Goal: Task Accomplishment & Management: Use online tool/utility

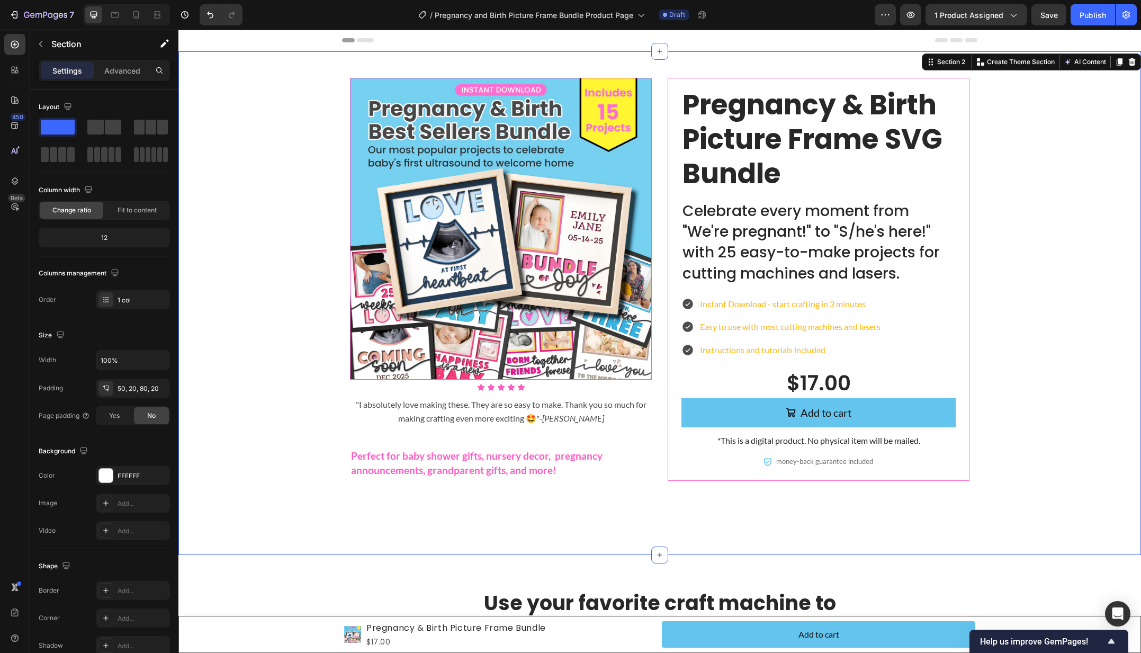
click at [272, 210] on div "Product Images Icon Icon Icon Icon Icon Icon List "I absolutely love making the…" at bounding box center [659, 295] width 941 height 435
click at [761, 297] on p "Instant Download - start crafting in 3 minutes" at bounding box center [790, 304] width 180 height 14
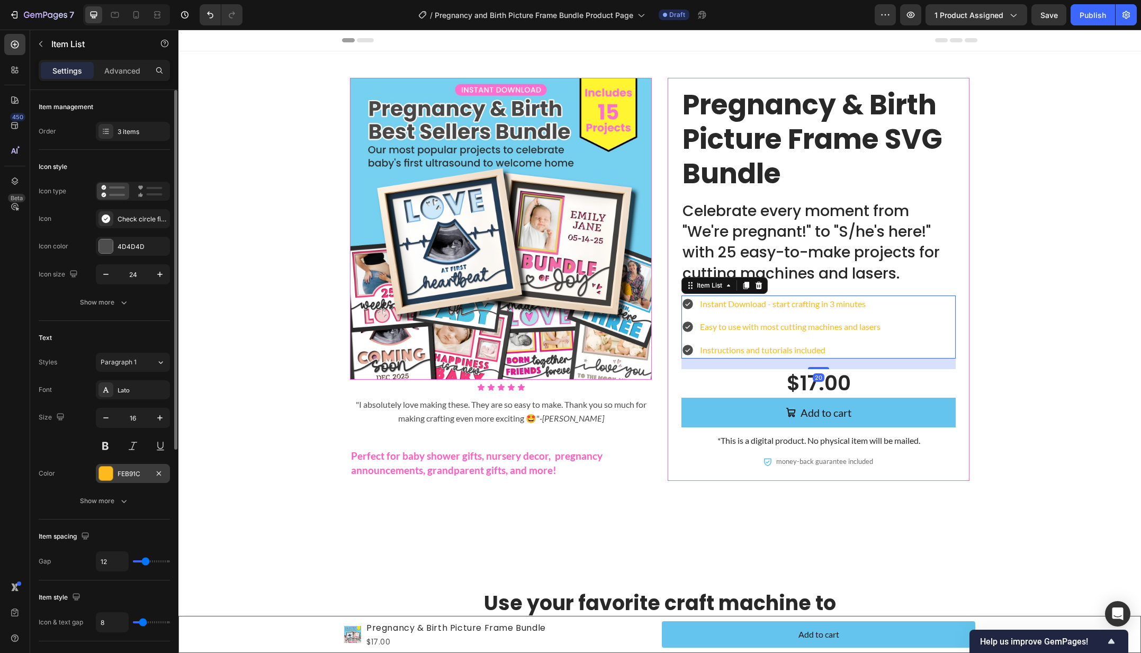
click at [128, 473] on div "FEB91C" at bounding box center [133, 474] width 31 height 10
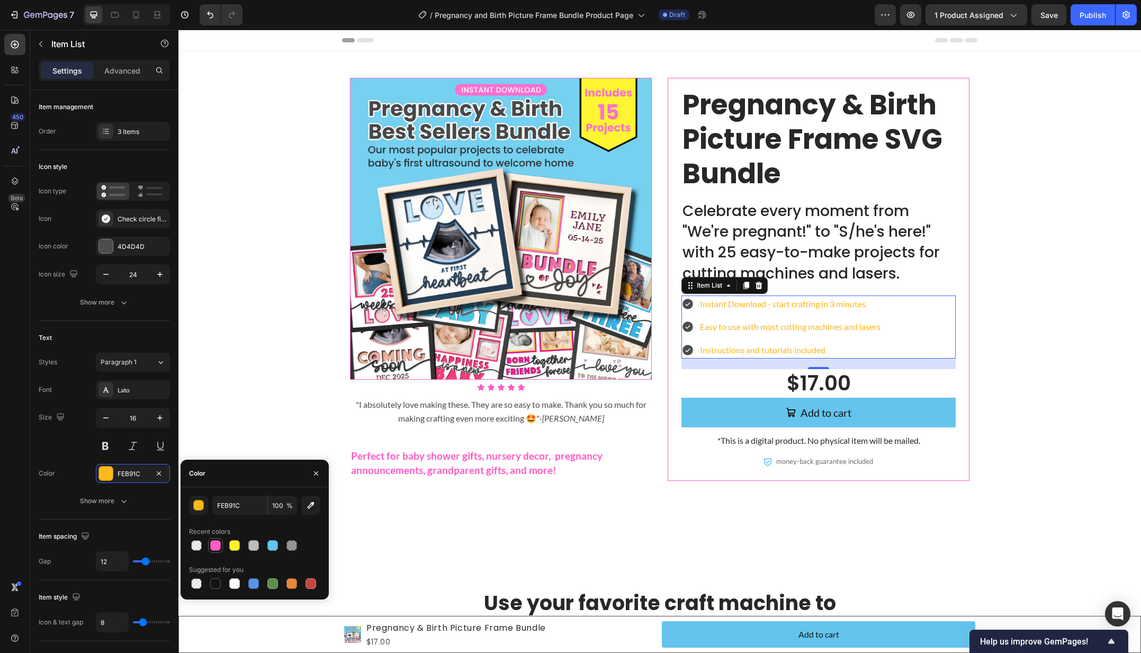
click at [218, 545] on div at bounding box center [215, 545] width 11 height 11
type input "FF5CC4"
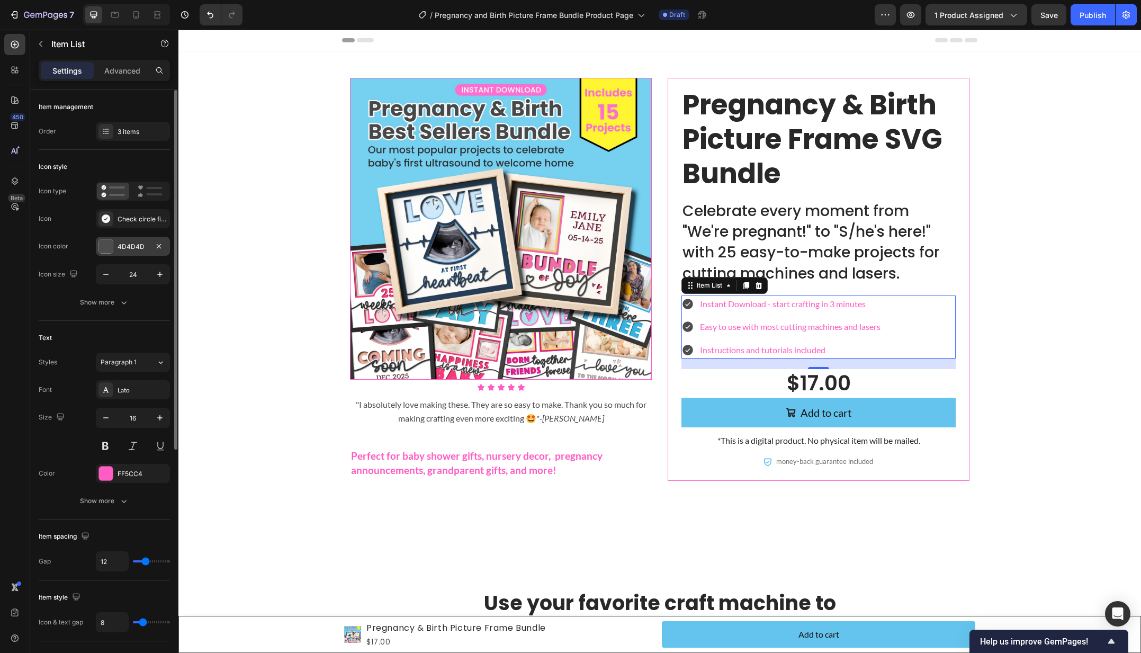
click at [119, 244] on div "4D4D4D" at bounding box center [133, 247] width 31 height 10
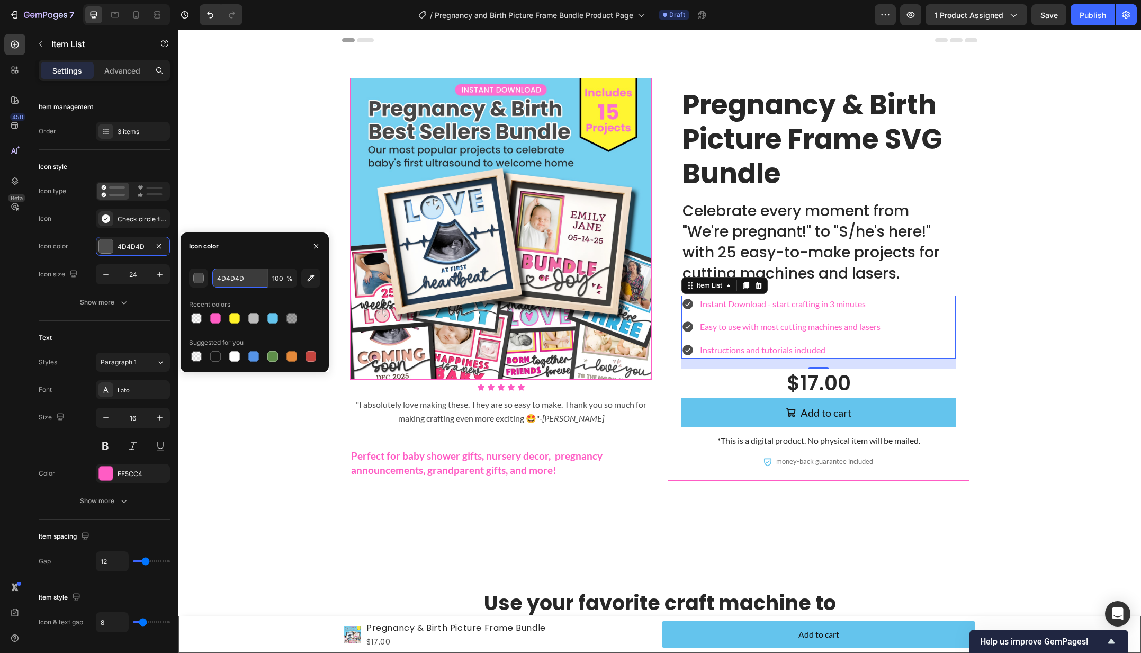
click at [234, 276] on input "4D4D4D" at bounding box center [239, 277] width 55 height 19
paste input "97E866"
type input "97E866"
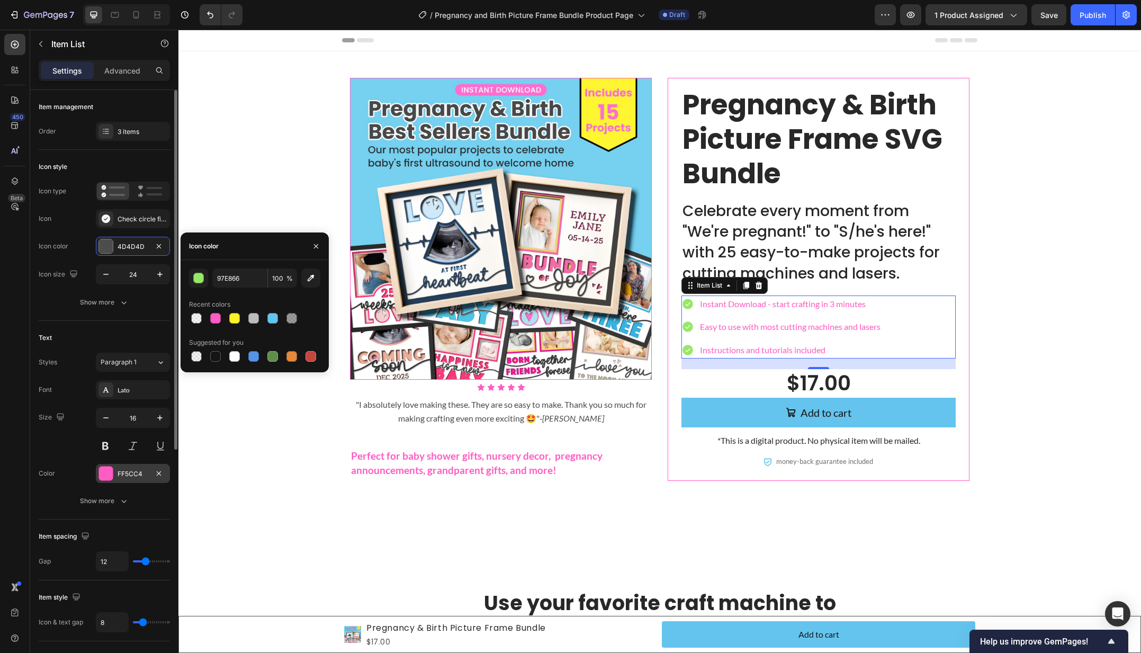
click at [134, 473] on div "FF5CC4" at bounding box center [133, 474] width 31 height 10
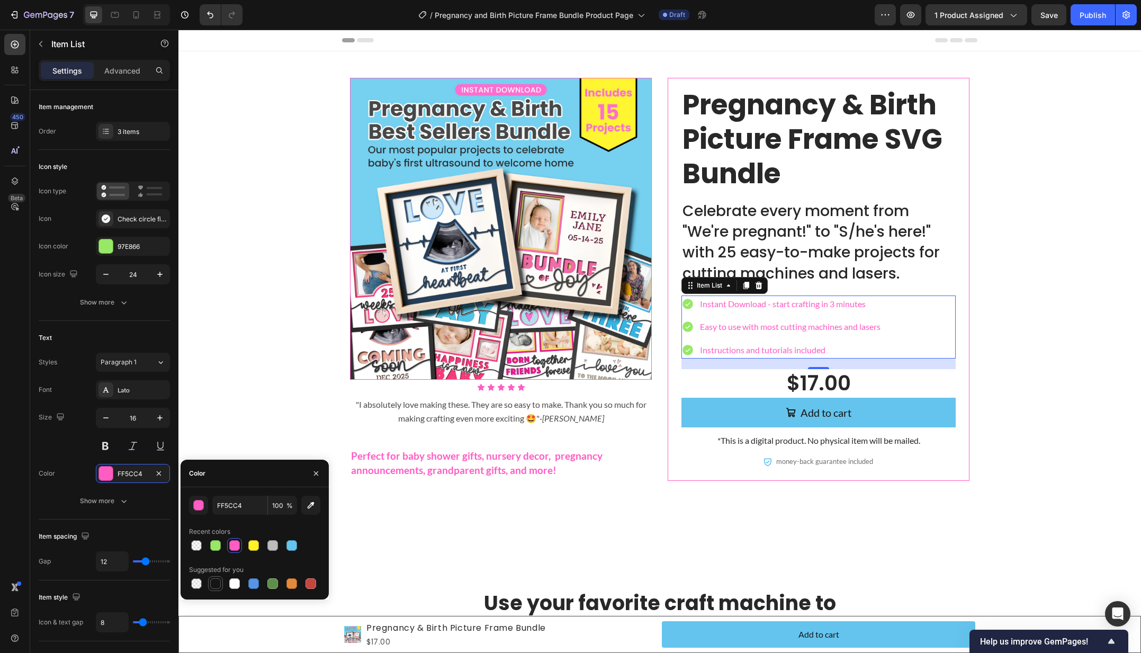
click at [219, 581] on div at bounding box center [215, 583] width 11 height 11
type input "151515"
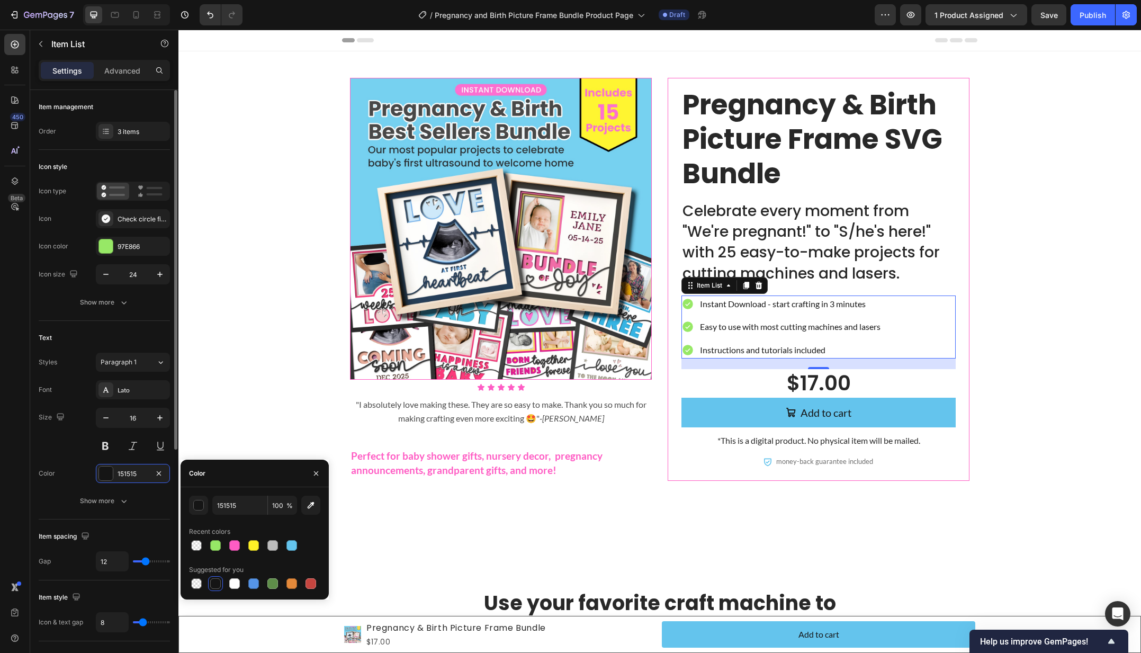
type input "8"
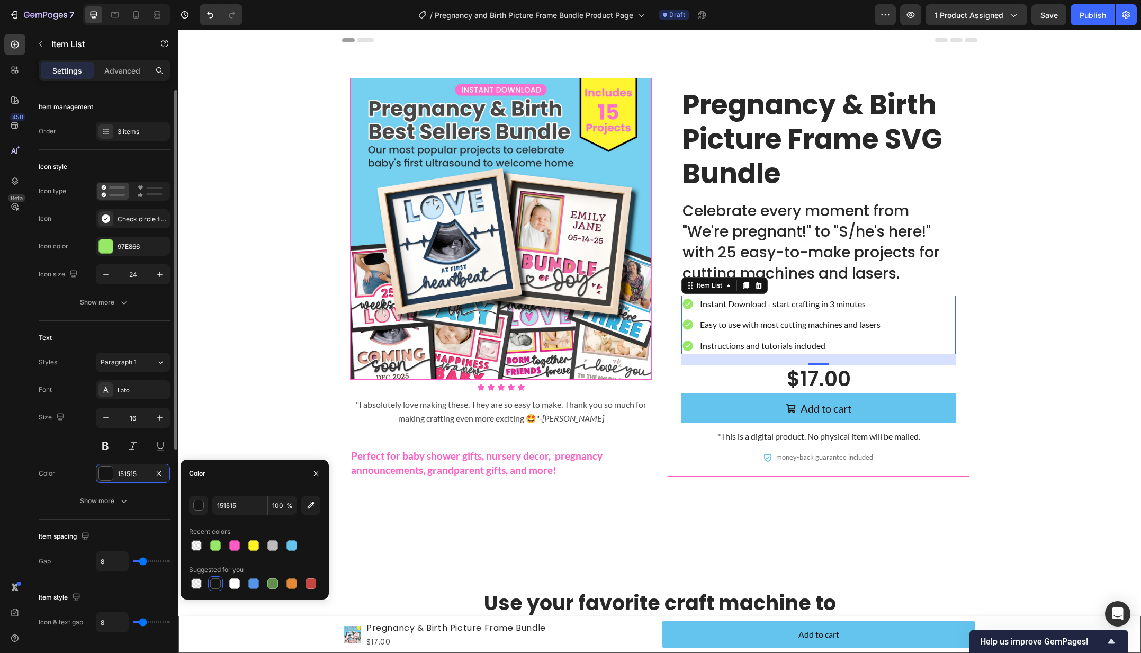
type input "7"
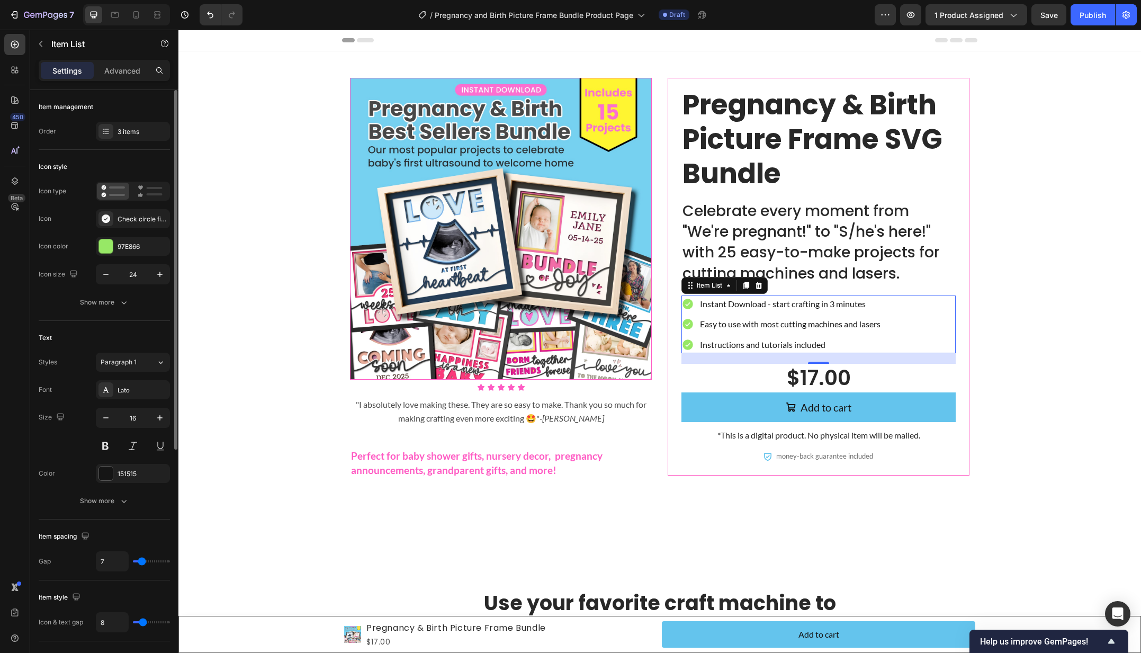
type input "6"
type input "5"
type input "3"
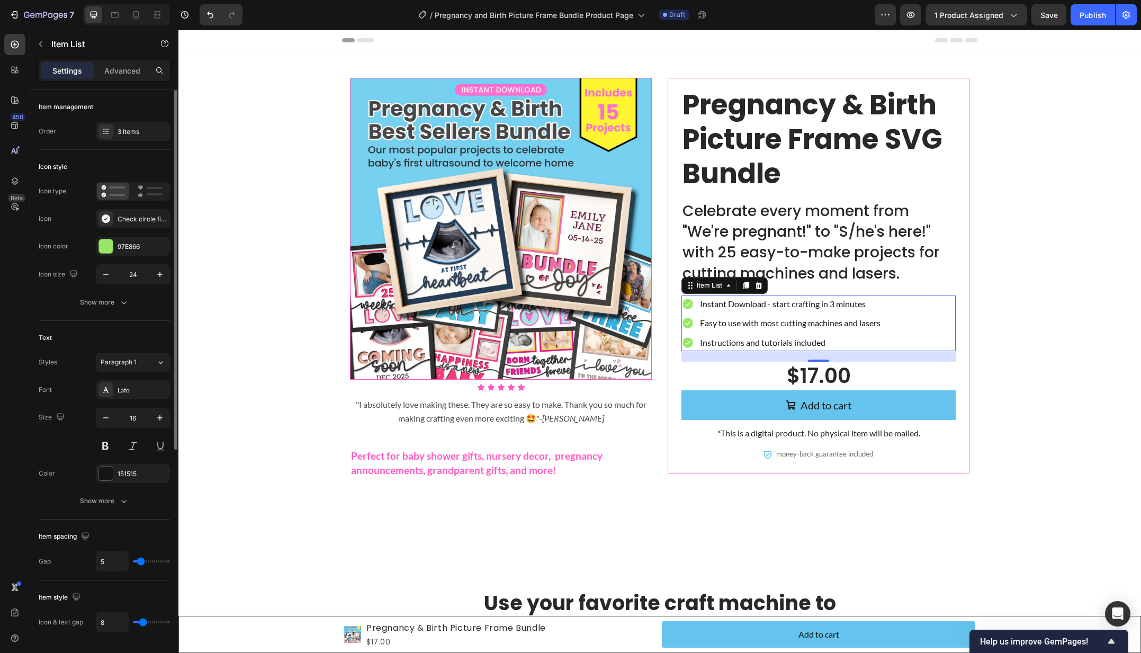
type input "3"
type input "2"
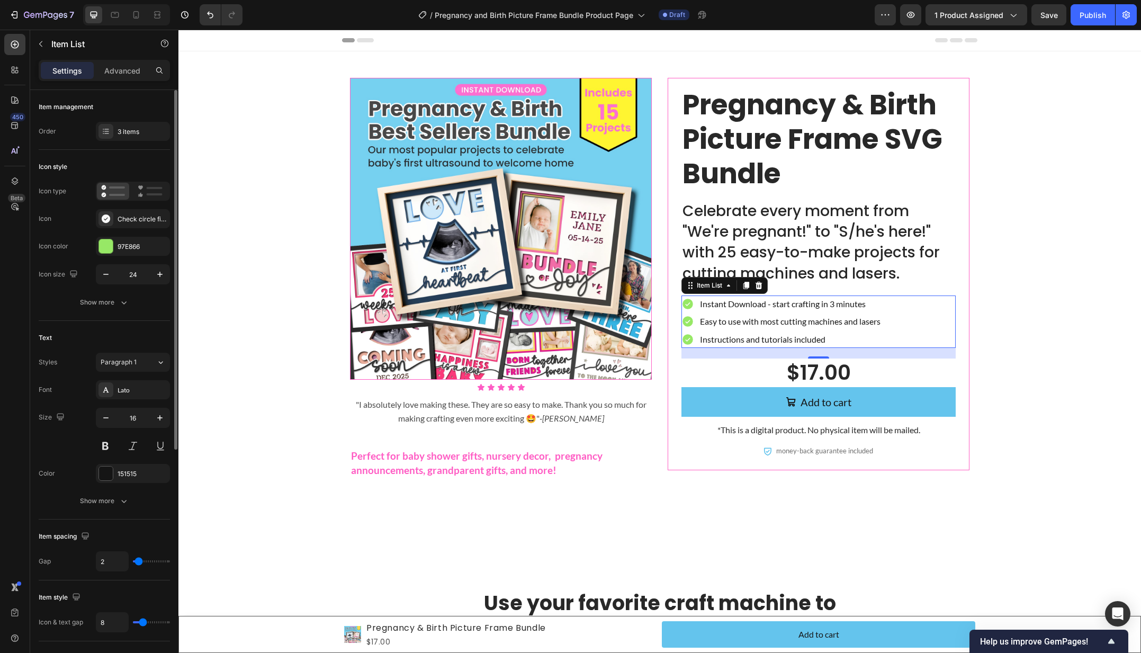
type input "1"
type input "0"
type input "2"
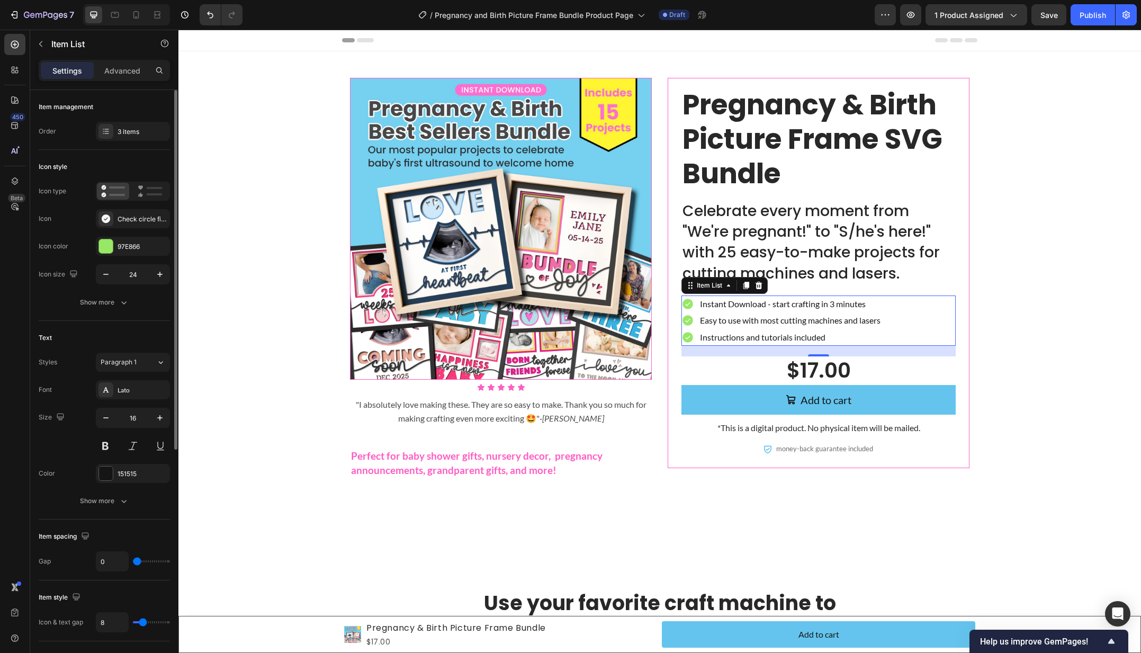
type input "2"
type input "3"
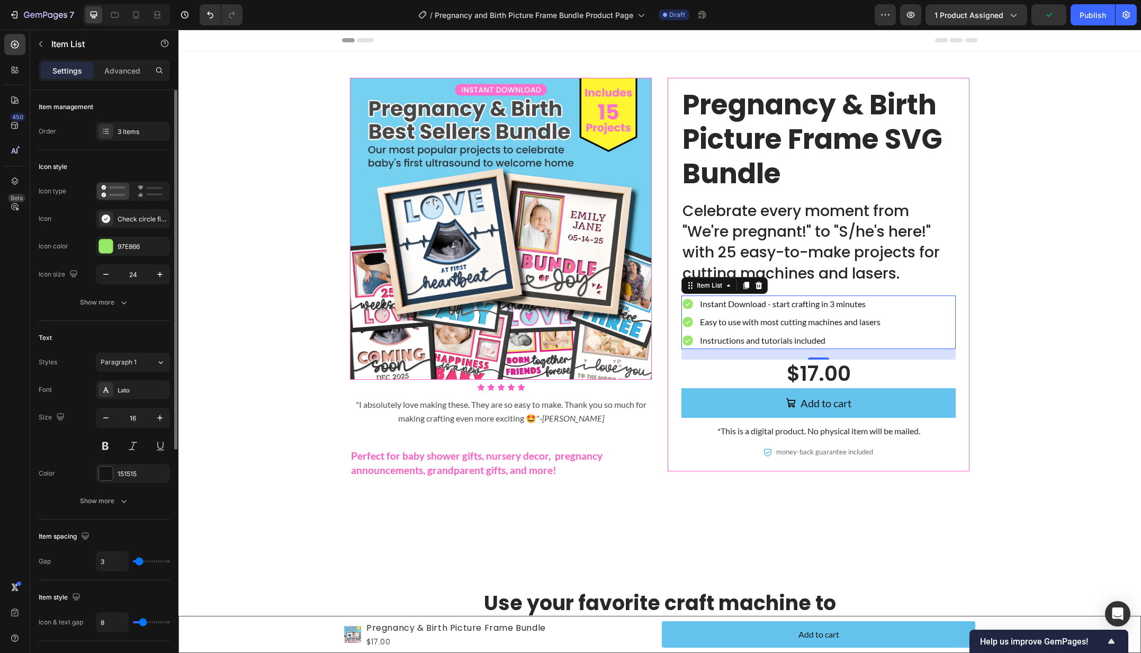
type input "3"
click at [139, 562] on input "range" at bounding box center [151, 561] width 37 height 2
click at [156, 418] on icon "button" at bounding box center [160, 417] width 11 height 11
type input "17"
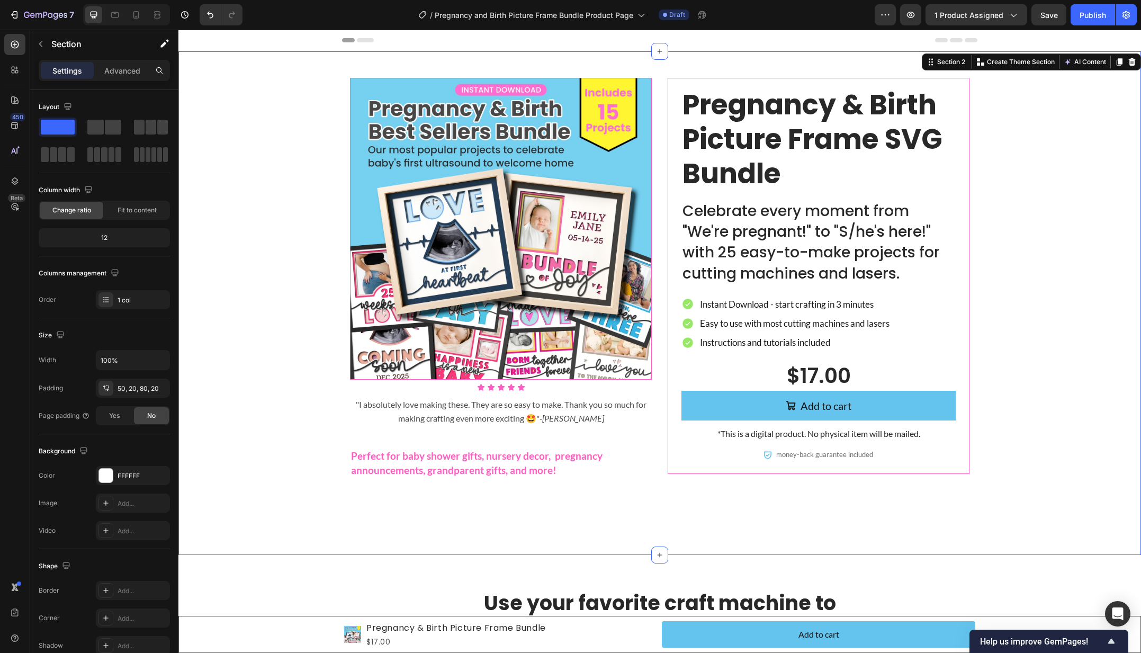
click at [1019, 326] on div "Product Images Icon Icon Icon Icon Icon Icon List "I absolutely love making the…" at bounding box center [659, 295] width 941 height 435
click at [299, 290] on div "Product Images Icon Icon Icon Icon Icon Icon List "I absolutely love making the…" at bounding box center [659, 295] width 941 height 435
click at [1059, 154] on div "Product Images Icon Icon Icon Icon Icon Icon List "I absolutely love making the…" at bounding box center [659, 295] width 941 height 435
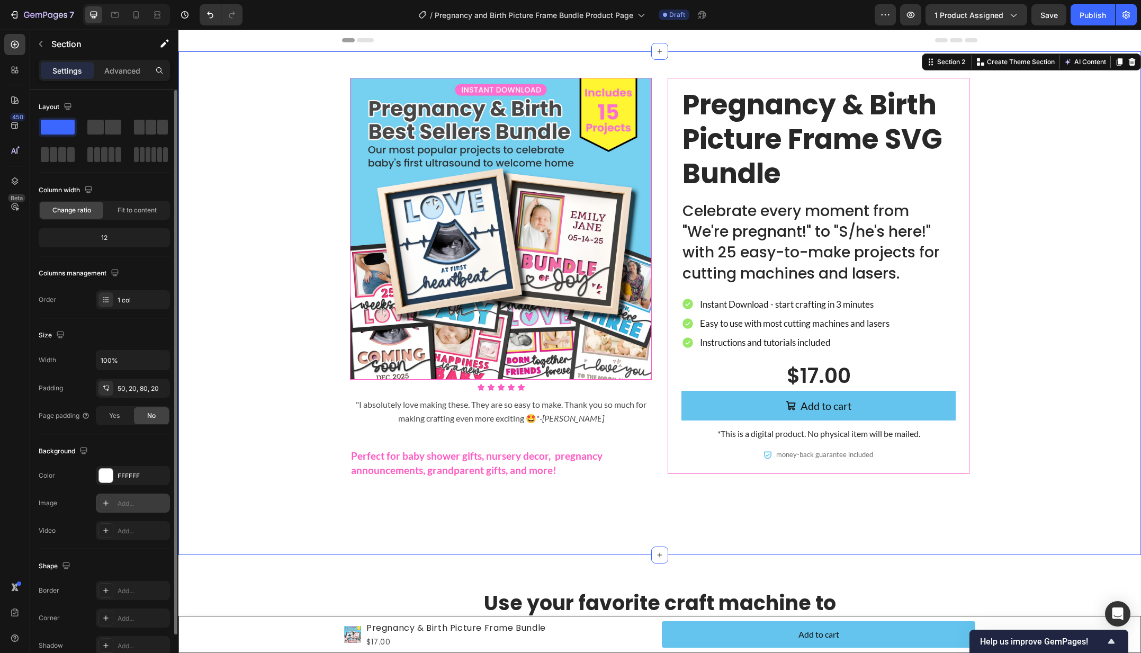
click at [133, 507] on div "Add..." at bounding box center [143, 504] width 50 height 10
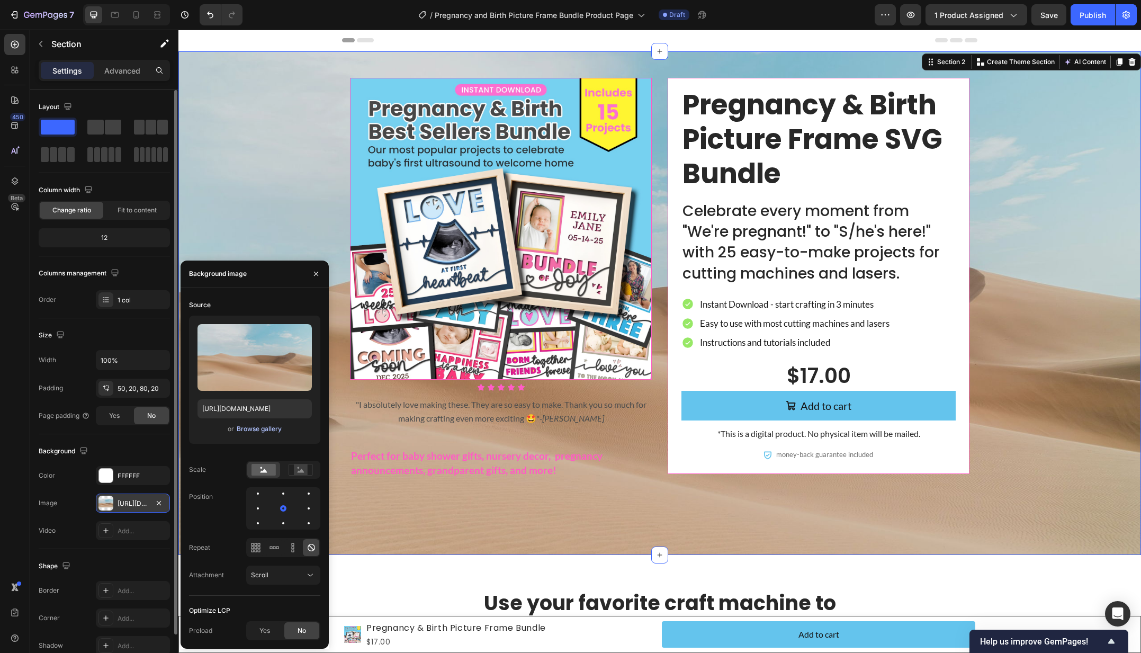
click at [266, 428] on div "Browse gallery" at bounding box center [259, 429] width 45 height 10
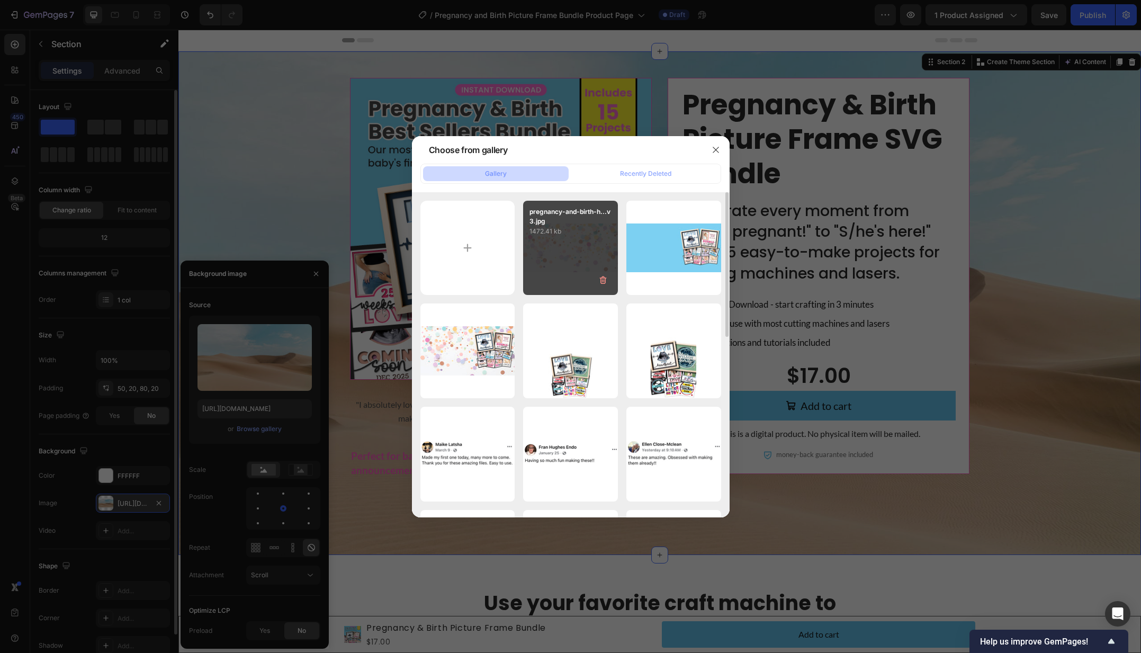
click at [585, 247] on div "pregnancy-and-birth-h...v3.jpg 1472.41 kb" at bounding box center [570, 248] width 95 height 95
type input "[URL][DOMAIN_NAME]"
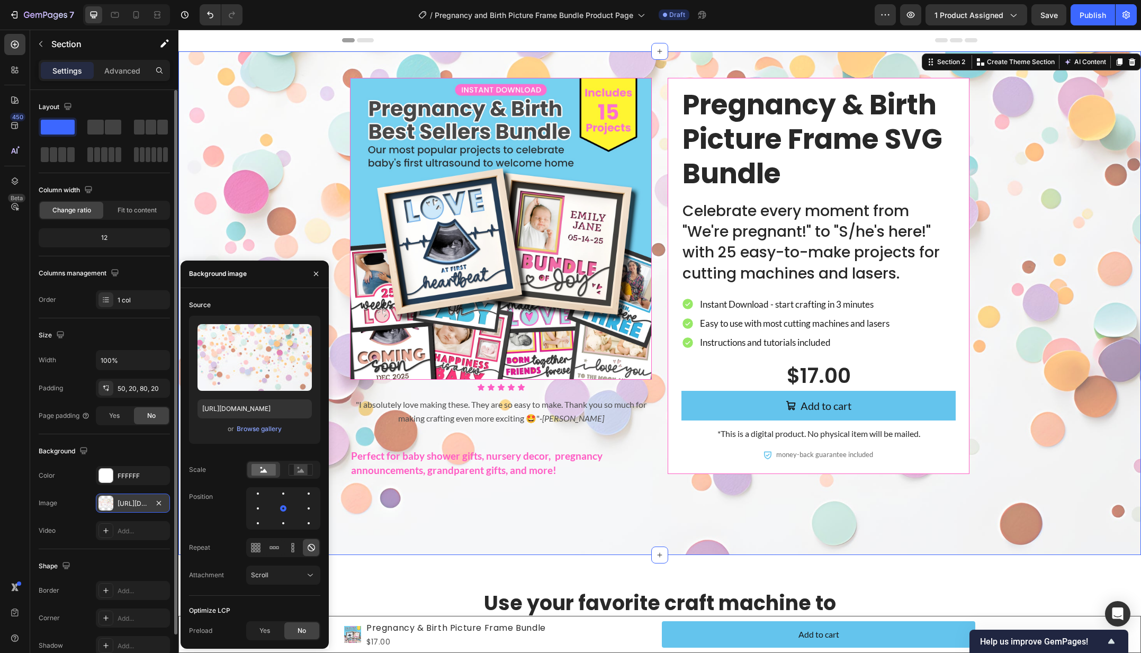
click at [293, 140] on div "Product Images Icon Icon Icon Icon Icon Icon List "I absolutely love making the…" at bounding box center [659, 295] width 941 height 435
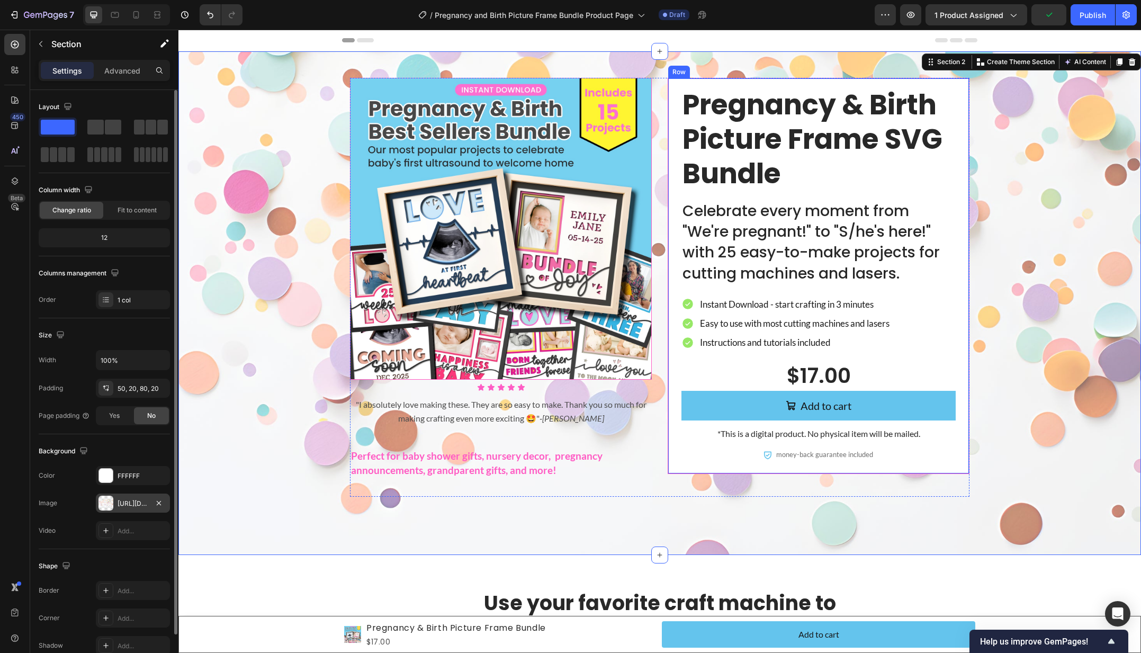
click at [673, 381] on div "Pregnancy & Birth Picture Frame SVG Bundle Text Block Celebrate every moment fr…" at bounding box center [818, 276] width 302 height 396
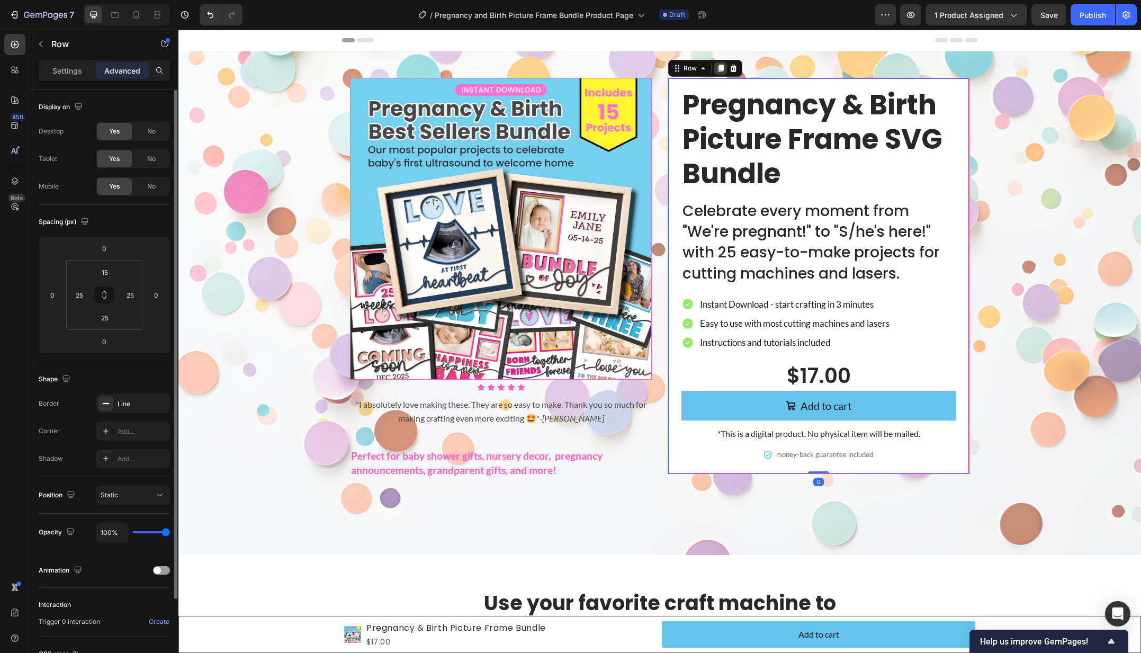
click at [724, 68] on div at bounding box center [720, 68] width 13 height 13
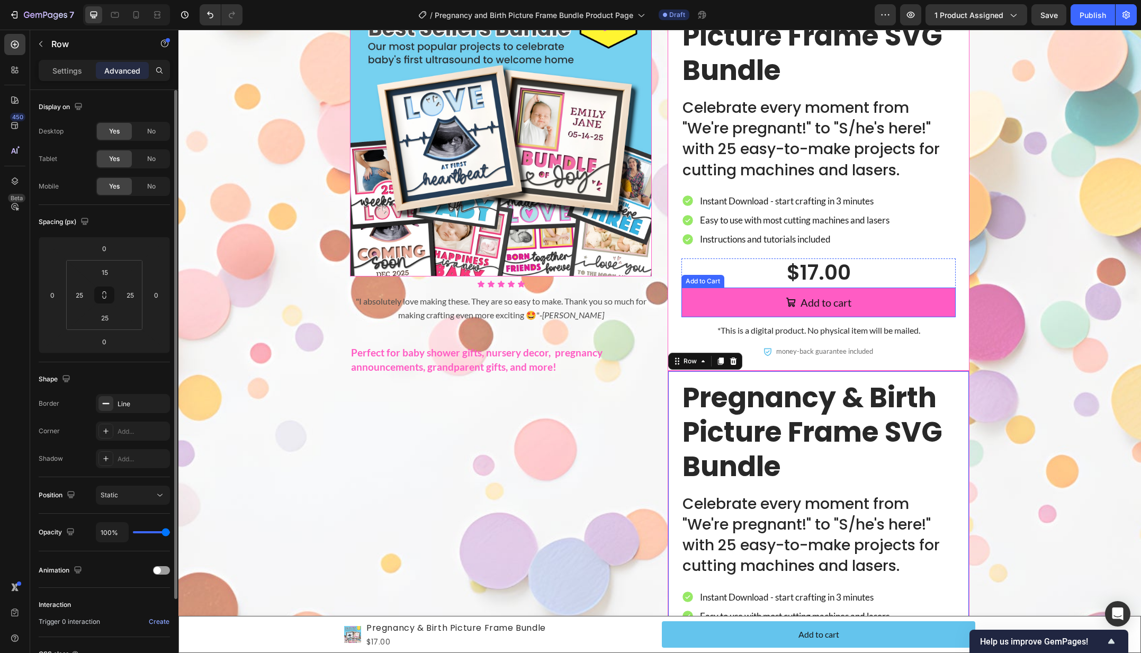
scroll to position [94, 0]
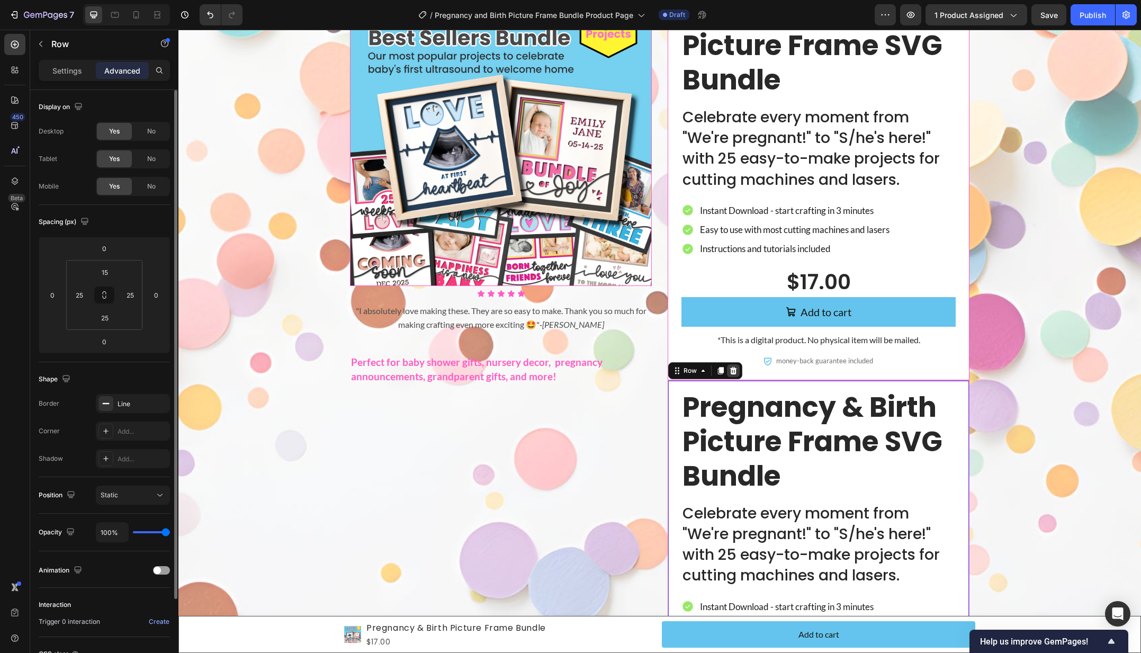
click at [733, 368] on icon at bounding box center [733, 370] width 7 height 7
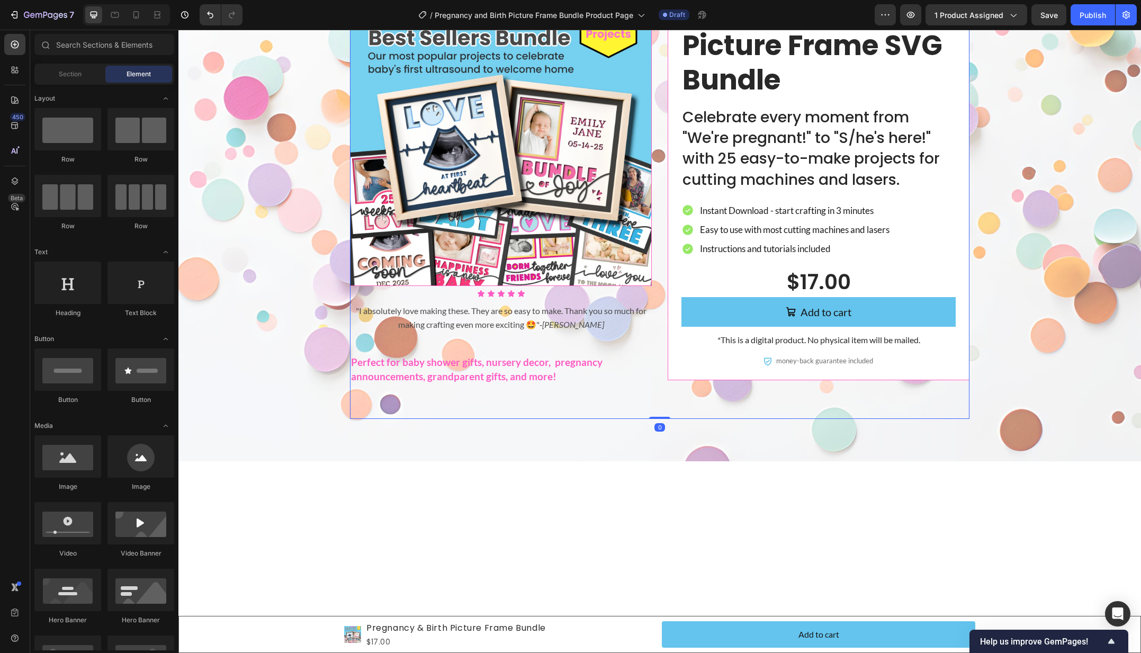
click at [684, 405] on div "Product Images Icon Icon Icon Icon Icon Icon List "I absolutely love making the…" at bounding box center [659, 201] width 619 height 435
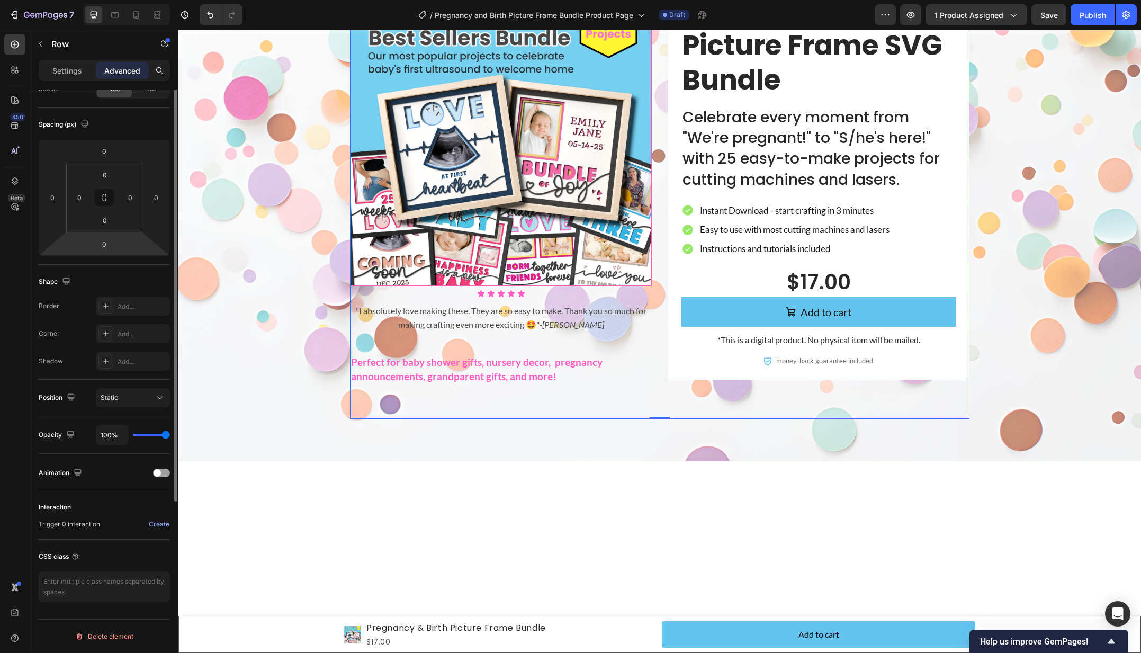
scroll to position [0, 0]
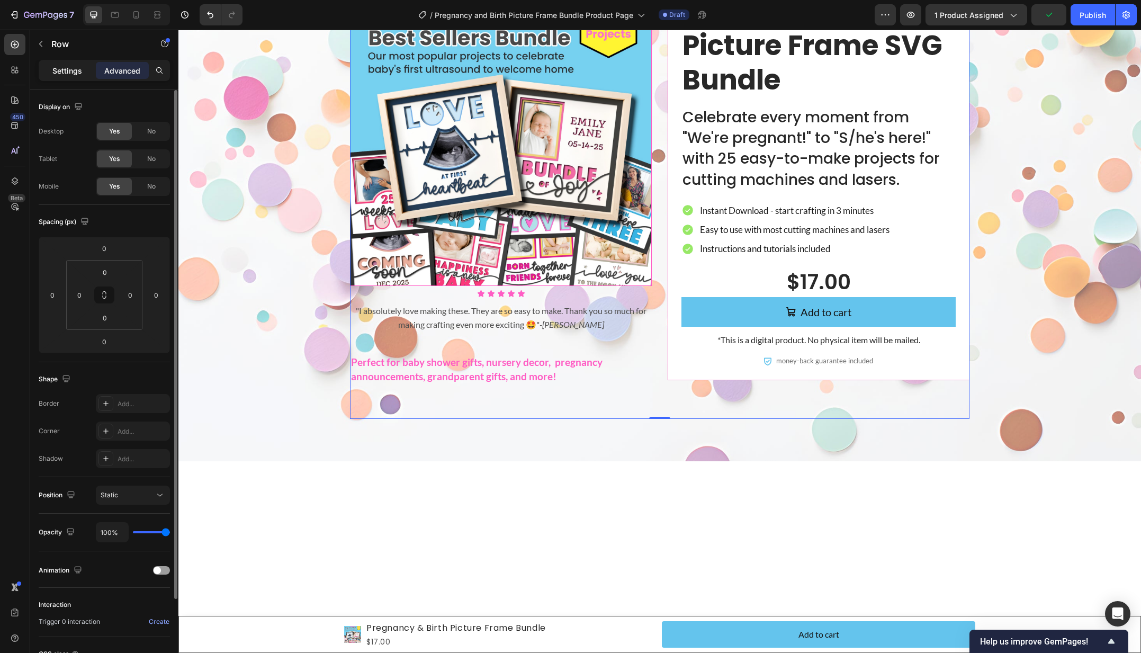
click at [70, 75] on p "Settings" at bounding box center [67, 70] width 30 height 11
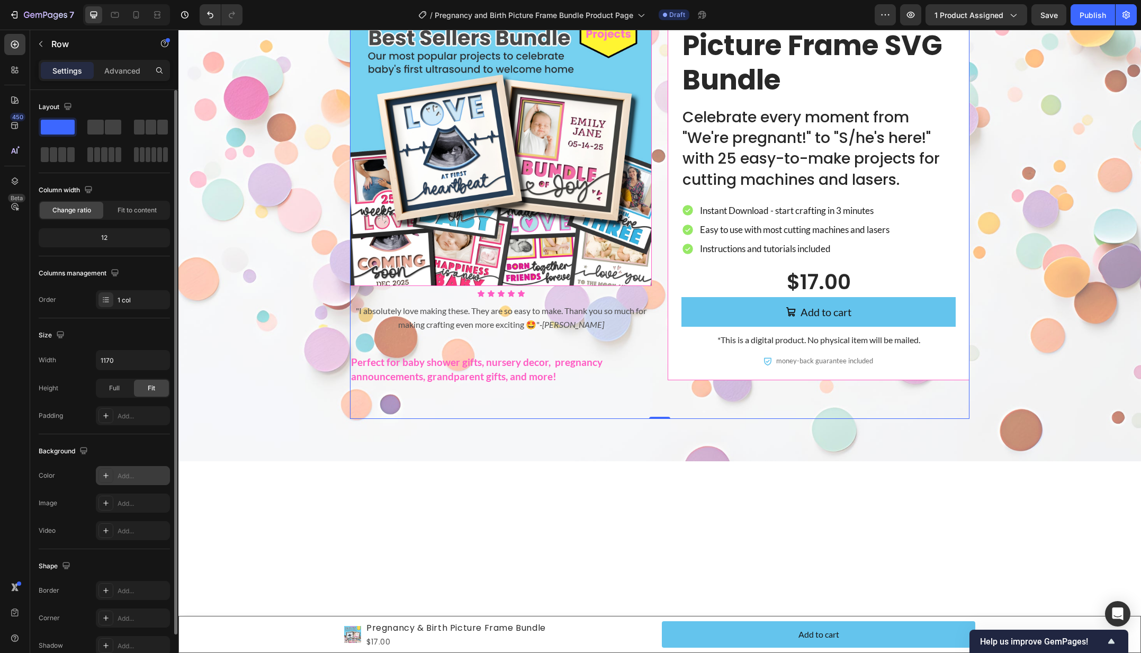
click at [129, 478] on div "Add..." at bounding box center [143, 476] width 50 height 10
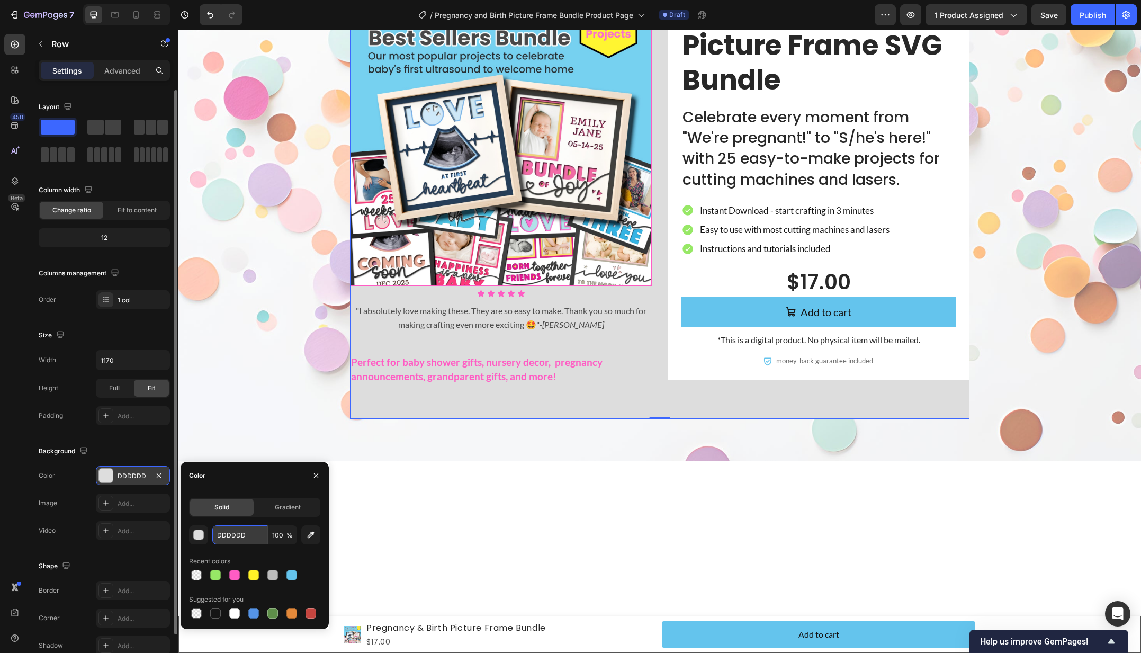
click at [236, 536] on input "DDDDDD" at bounding box center [239, 534] width 55 height 19
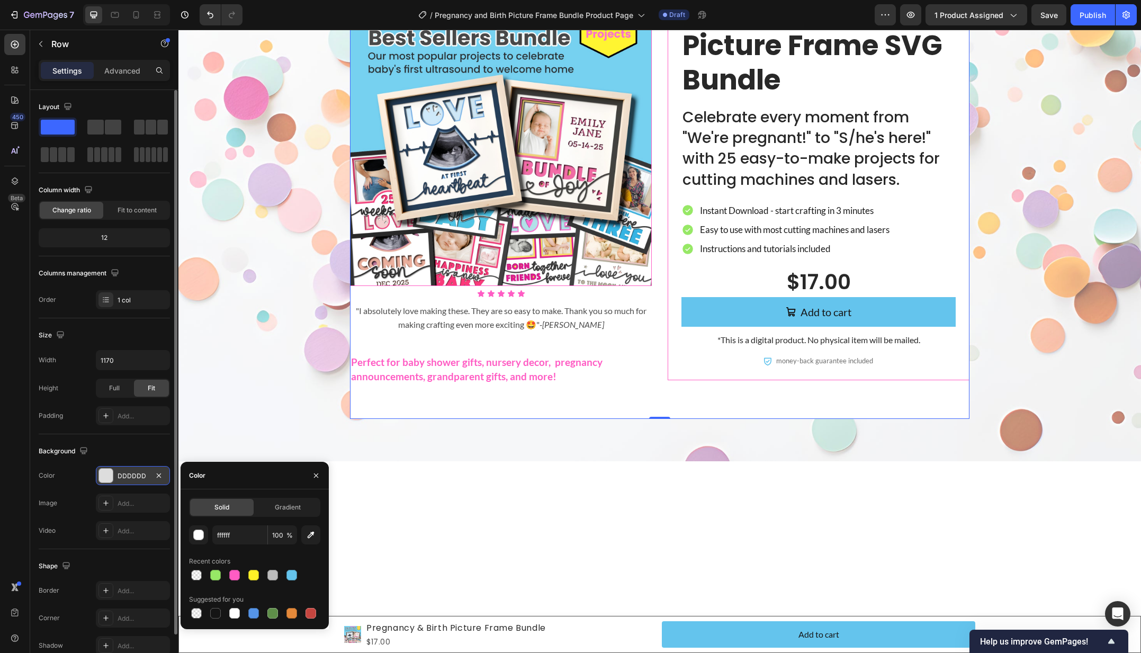
click at [301, 558] on div "Recent colors" at bounding box center [254, 561] width 131 height 17
type input "FFFFFF"
click at [128, 71] on p "Advanced" at bounding box center [122, 70] width 36 height 11
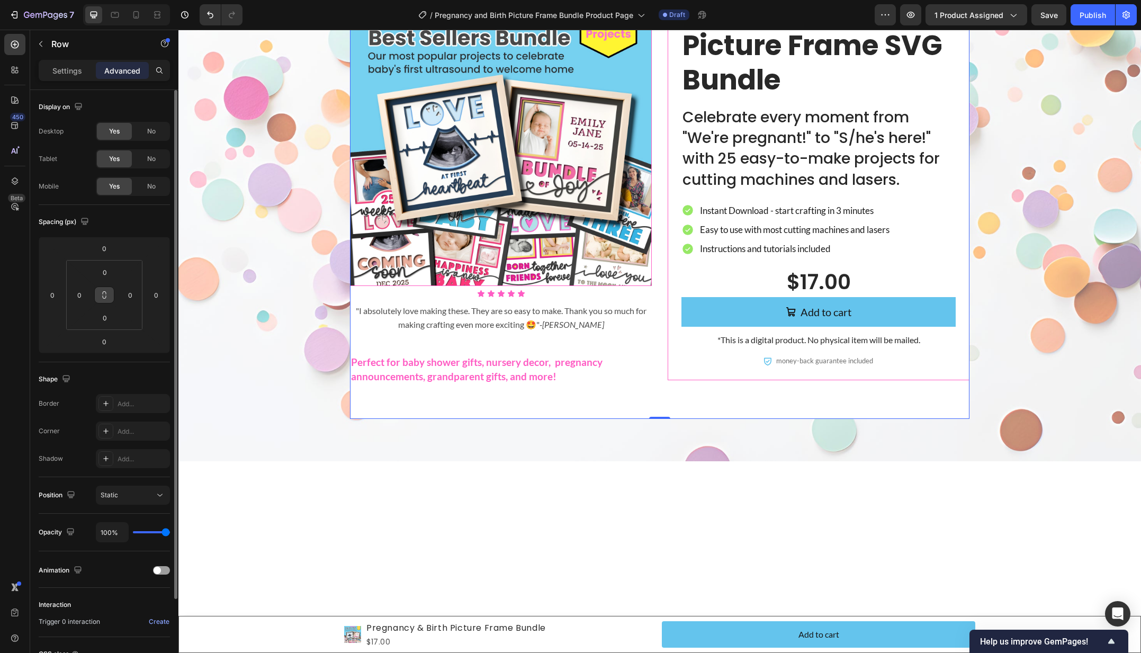
click at [105, 294] on icon at bounding box center [104, 295] width 8 height 8
click at [81, 295] on input "0" at bounding box center [79, 295] width 16 height 16
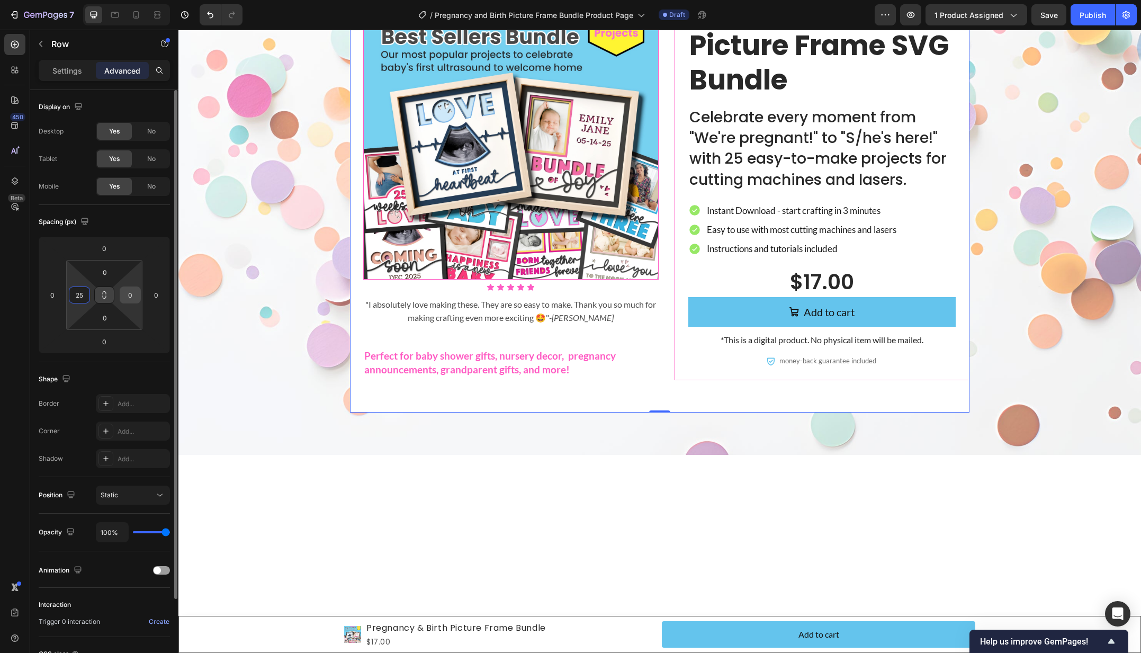
type input "25"
click at [133, 292] on input "0" at bounding box center [130, 295] width 16 height 16
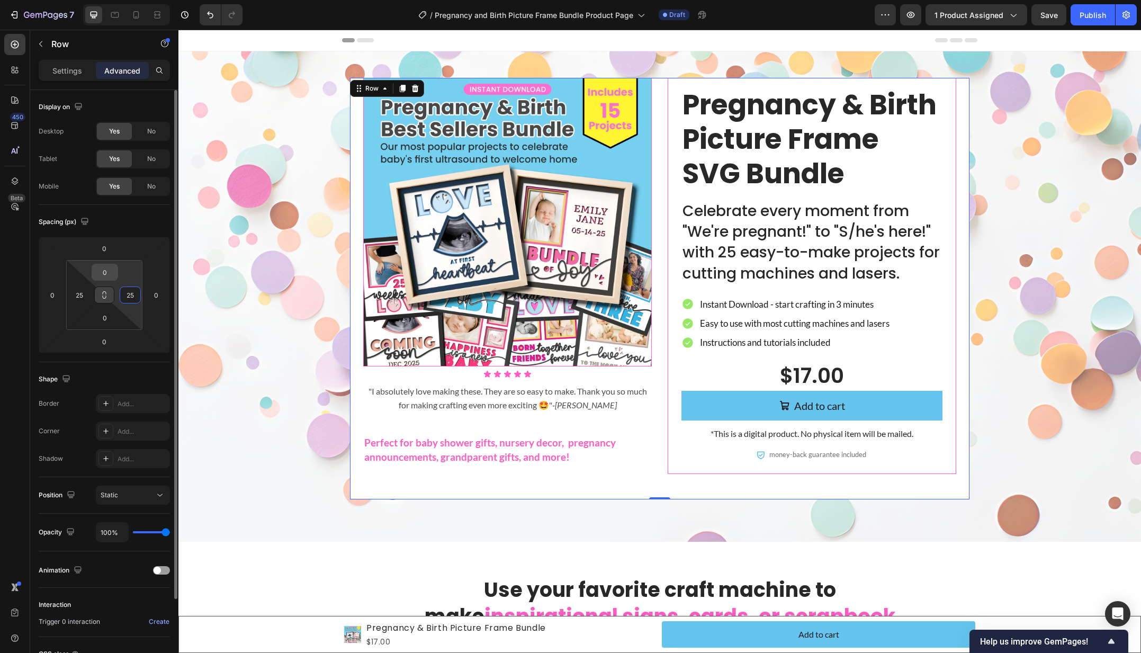
type input "25"
click at [105, 272] on input "0" at bounding box center [104, 272] width 21 height 16
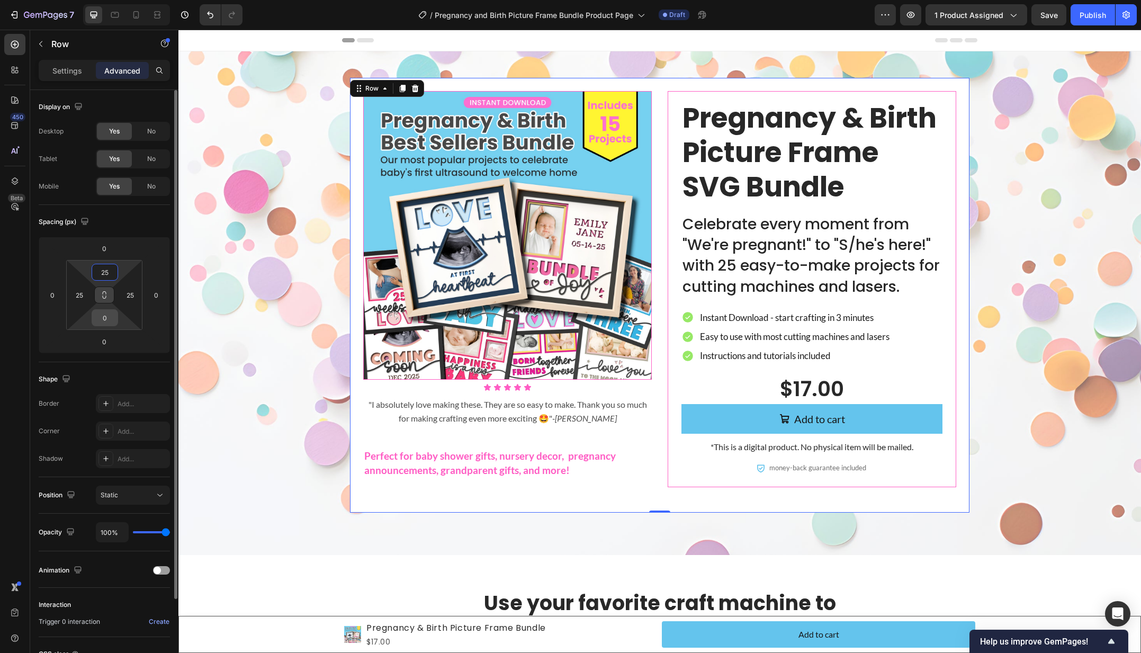
type input "25"
click at [103, 319] on input "0" at bounding box center [104, 318] width 21 height 16
type input "25"
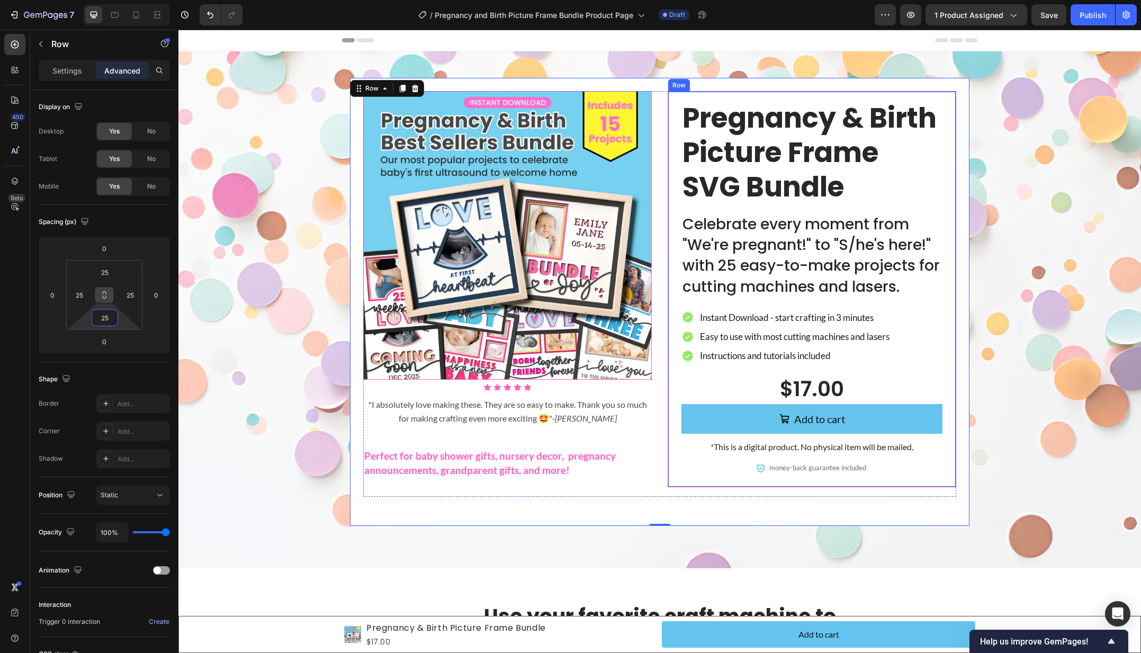
click at [935, 94] on div "Pregnancy & Birth Picture Frame SVG Bundle Text Block Celebrate every moment fr…" at bounding box center [811, 289] width 288 height 396
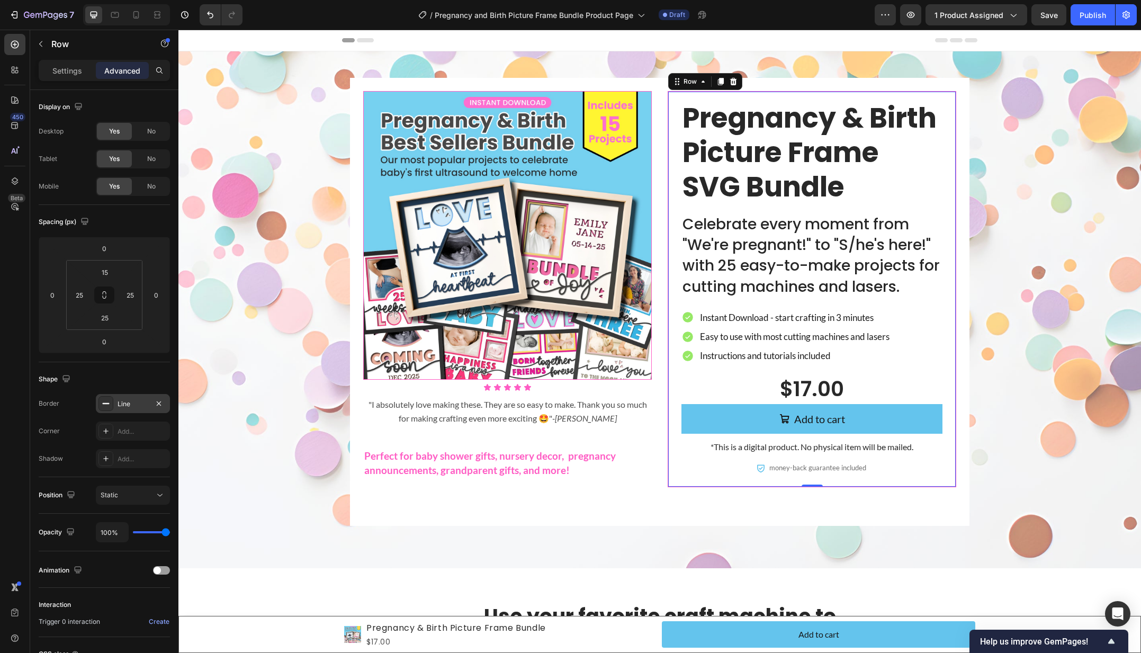
click at [133, 402] on div "Line" at bounding box center [133, 404] width 31 height 10
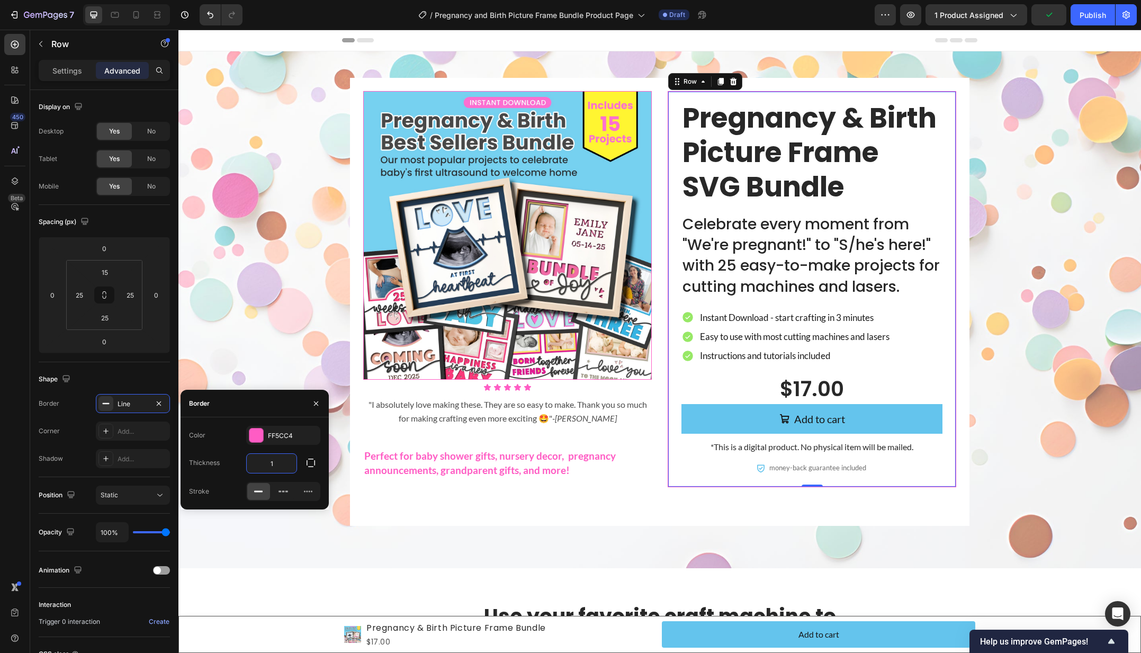
click at [282, 460] on input "1" at bounding box center [272, 463] width 50 height 19
type input "0"
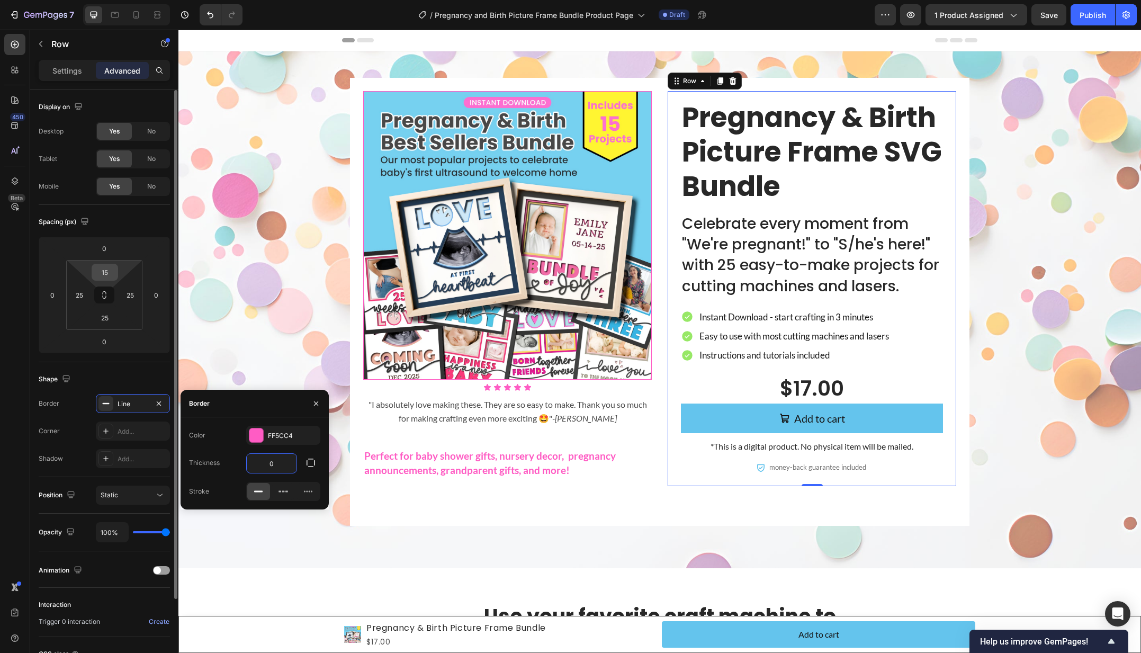
click at [105, 274] on input "15" at bounding box center [104, 272] width 21 height 16
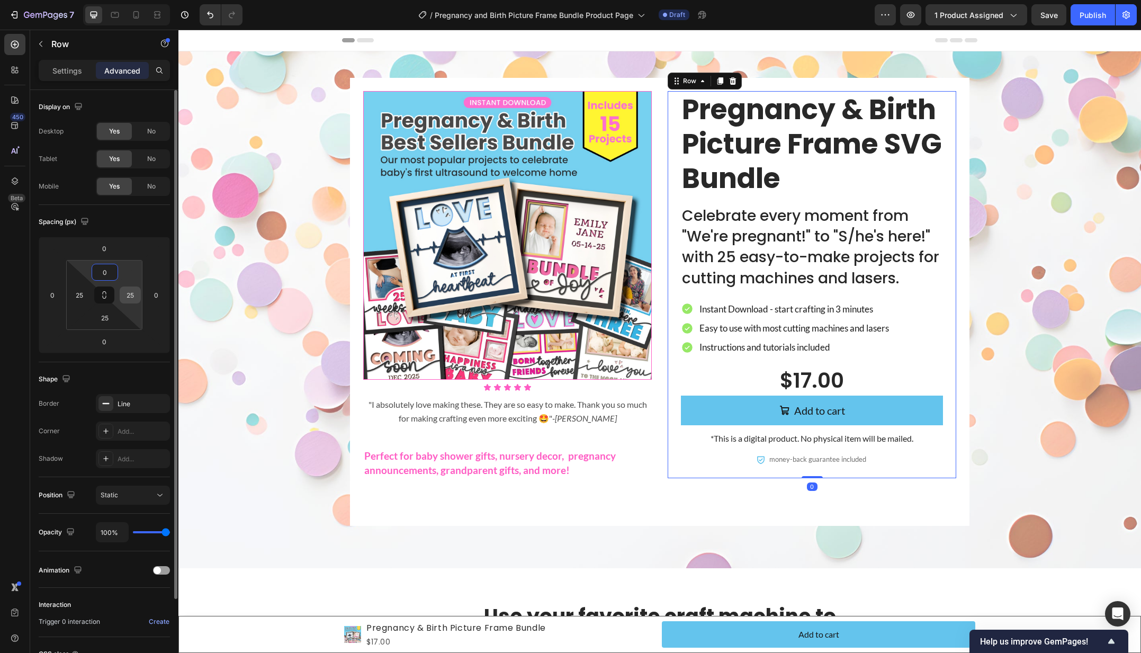
type input "0"
click at [130, 294] on input "25" at bounding box center [130, 295] width 16 height 16
type input "0"
click at [102, 317] on input "25" at bounding box center [104, 318] width 21 height 16
type input "0"
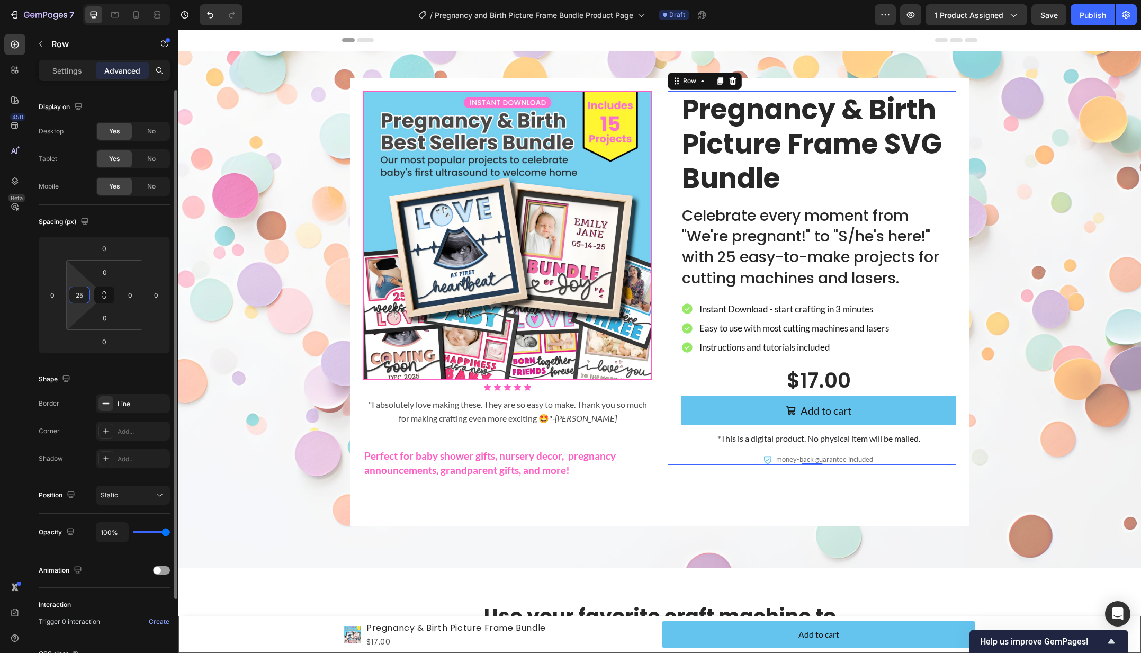
click at [82, 292] on input "25" at bounding box center [79, 295] width 16 height 16
type input "0"
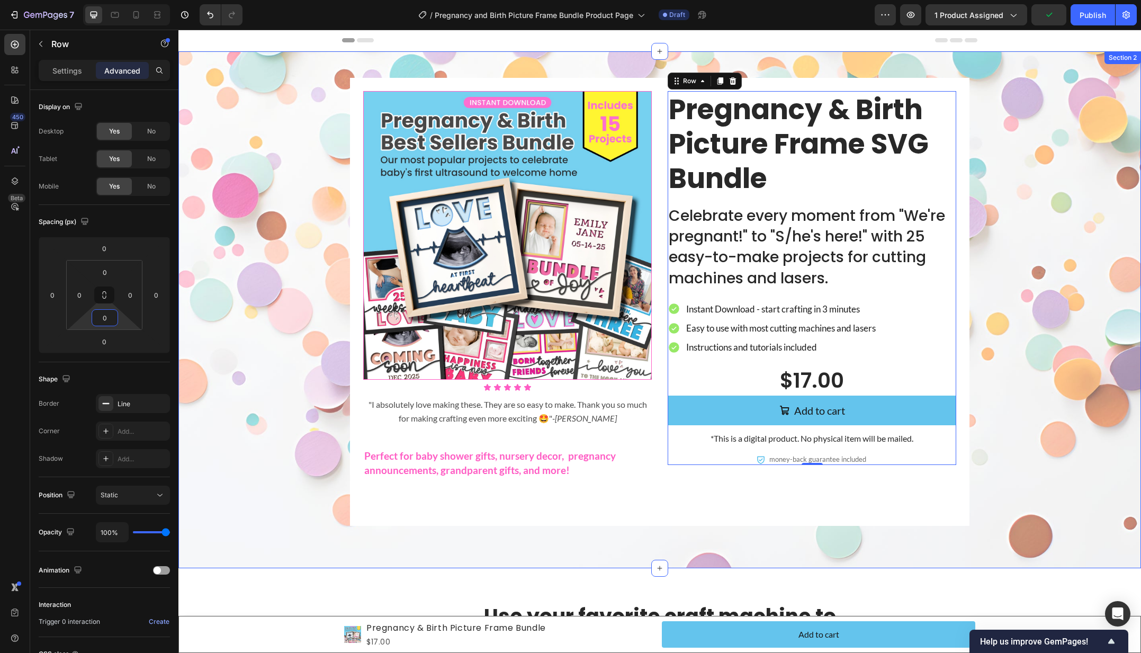
click at [296, 417] on div "Product Images Icon Icon Icon Icon Icon Icon List "I absolutely love making the…" at bounding box center [659, 302] width 941 height 448
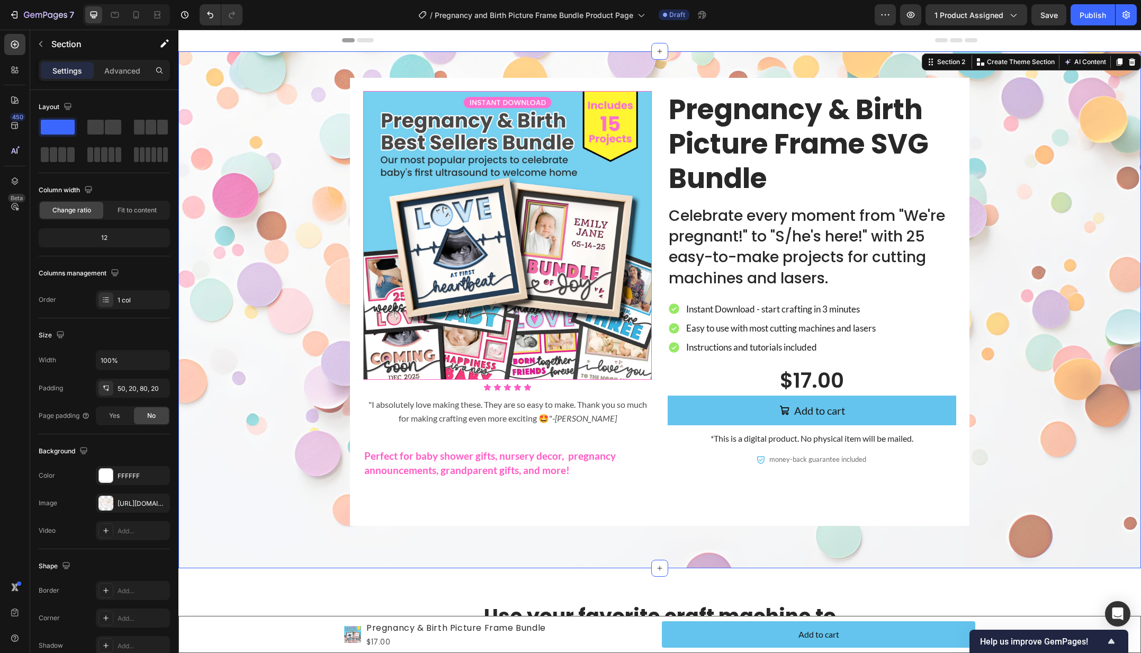
click at [308, 104] on div "Product Images Icon Icon Icon Icon Icon Icon List "I absolutely love making the…" at bounding box center [659, 302] width 941 height 448
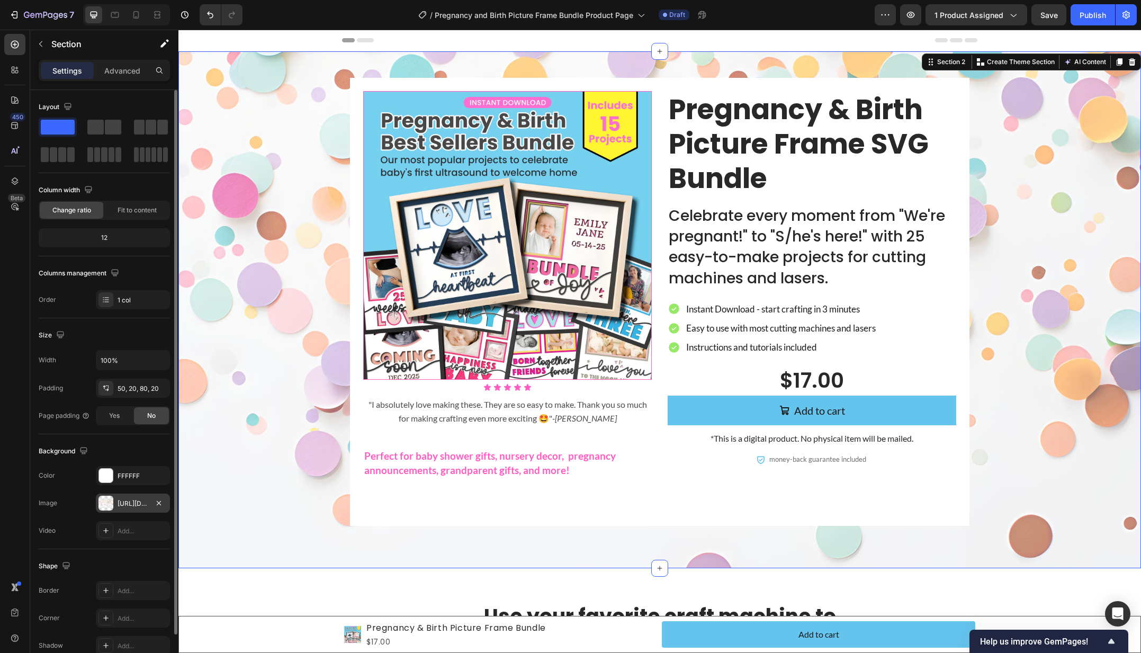
click at [133, 500] on div "[URL][DOMAIN_NAME]" at bounding box center [133, 504] width 31 height 10
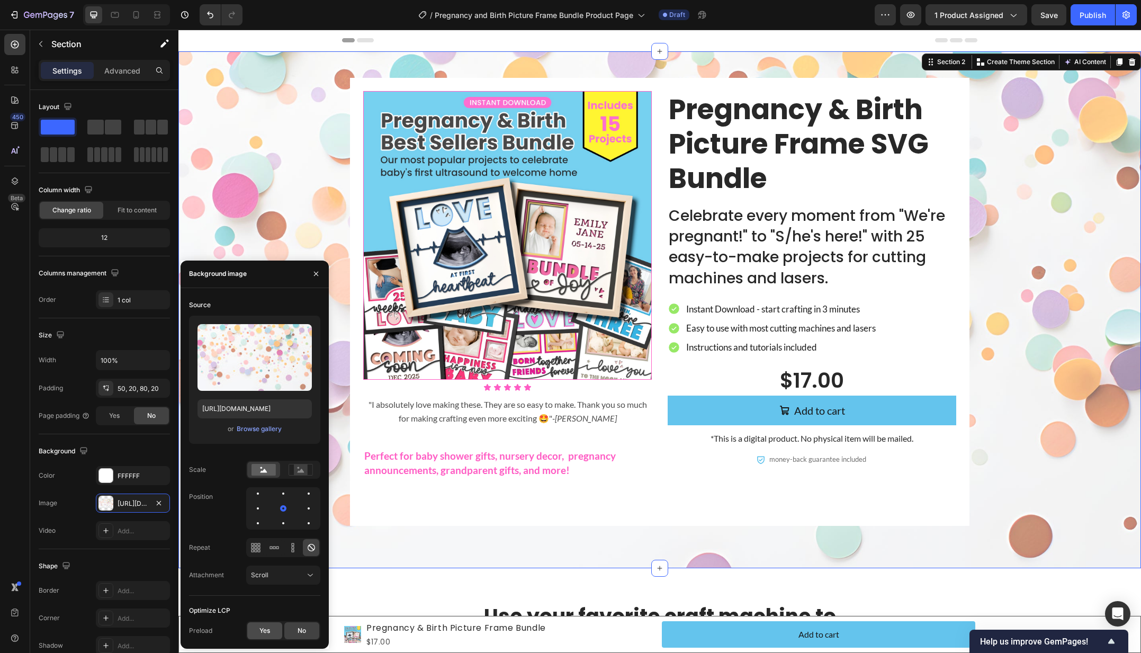
click at [260, 629] on span "Yes" at bounding box center [264, 631] width 11 height 10
click at [718, 139] on p "Pregnancy & Birth Picture Frame SVG Bundle" at bounding box center [812, 143] width 286 height 103
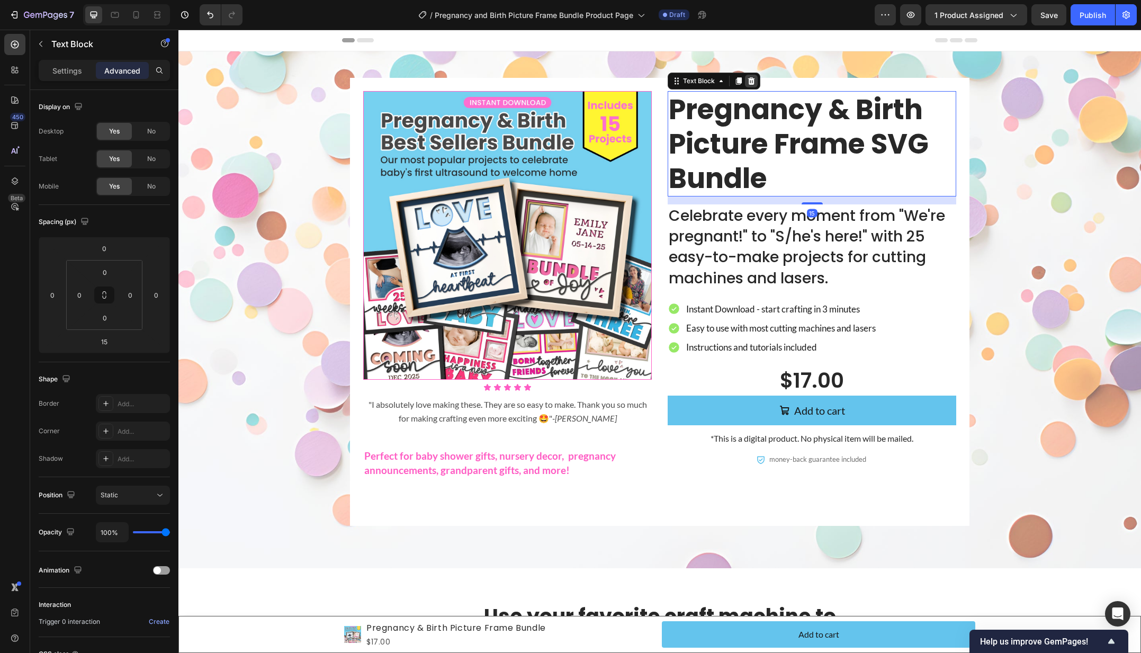
click at [750, 82] on icon at bounding box center [751, 81] width 8 height 8
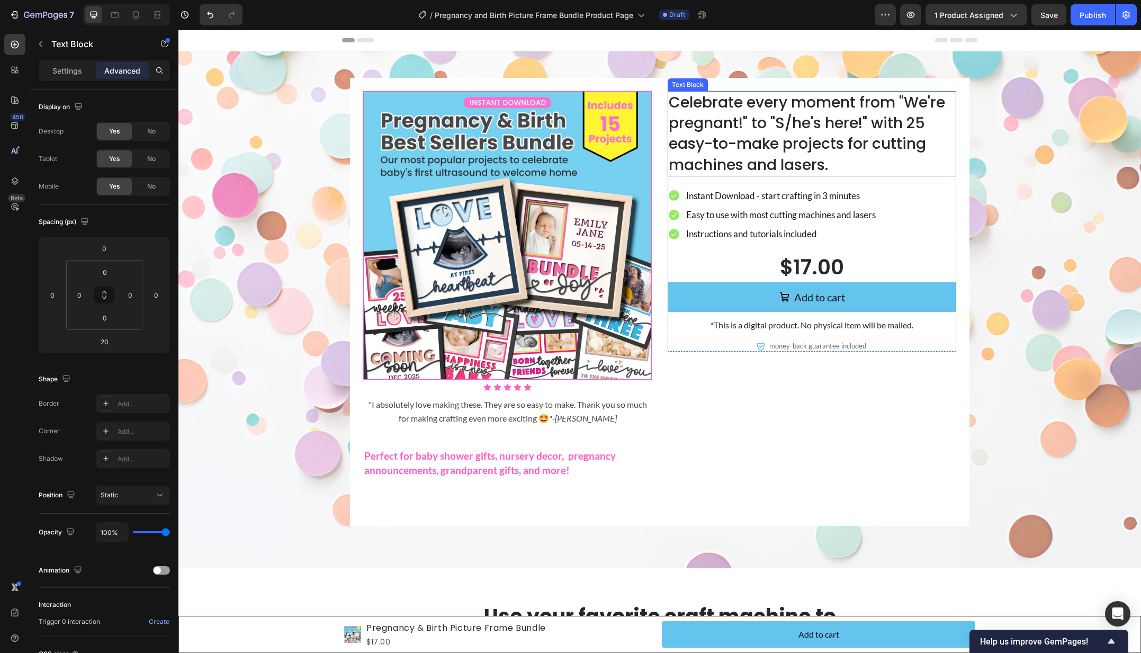
click at [825, 145] on p "Celebrate every moment from "We're pregnant!" to "S/he's here!" with 25 easy-to…" at bounding box center [812, 133] width 286 height 83
click at [60, 77] on div "Settings" at bounding box center [67, 70] width 53 height 17
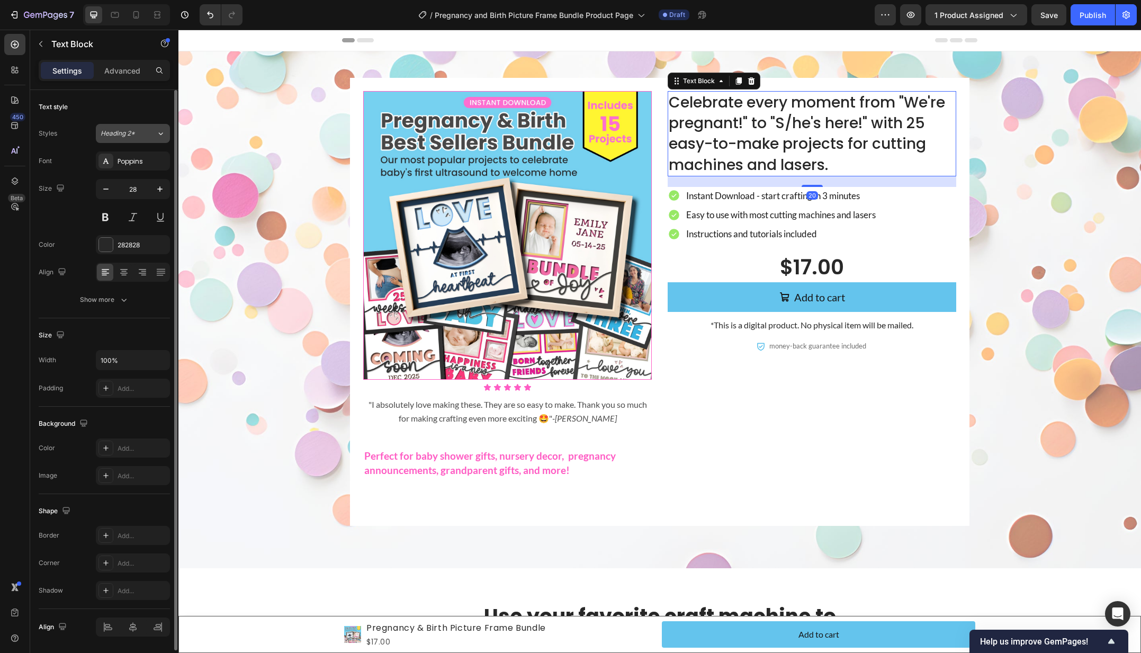
click at [128, 132] on span "Heading 2*" at bounding box center [118, 134] width 34 height 10
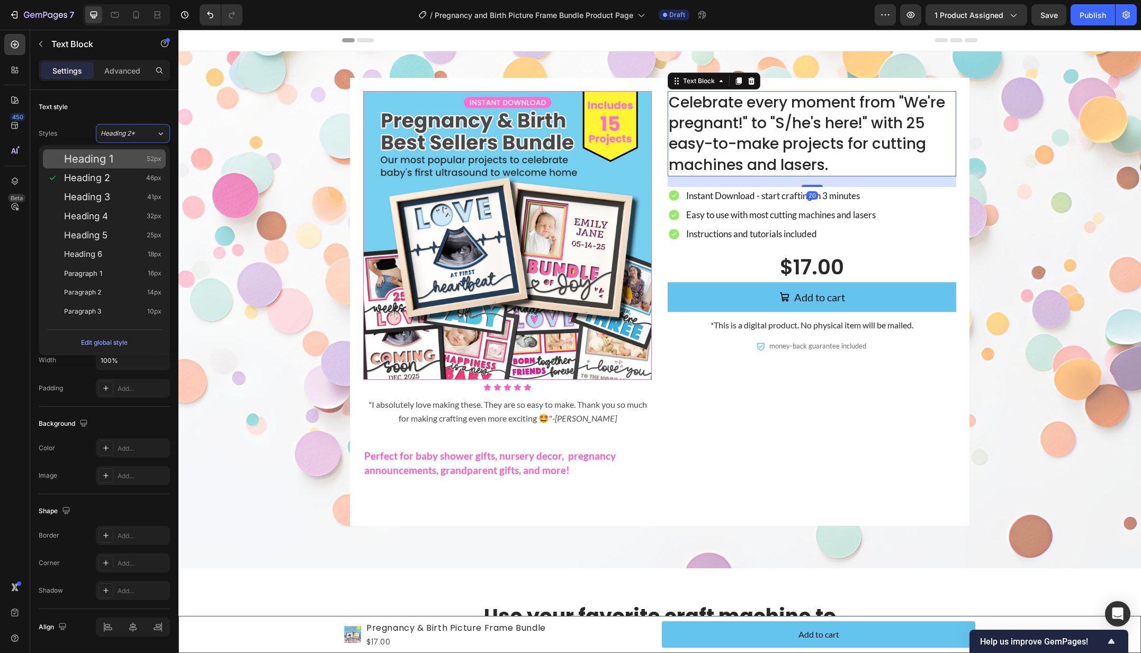
click at [130, 167] on div "Heading 1 52px" at bounding box center [104, 158] width 123 height 19
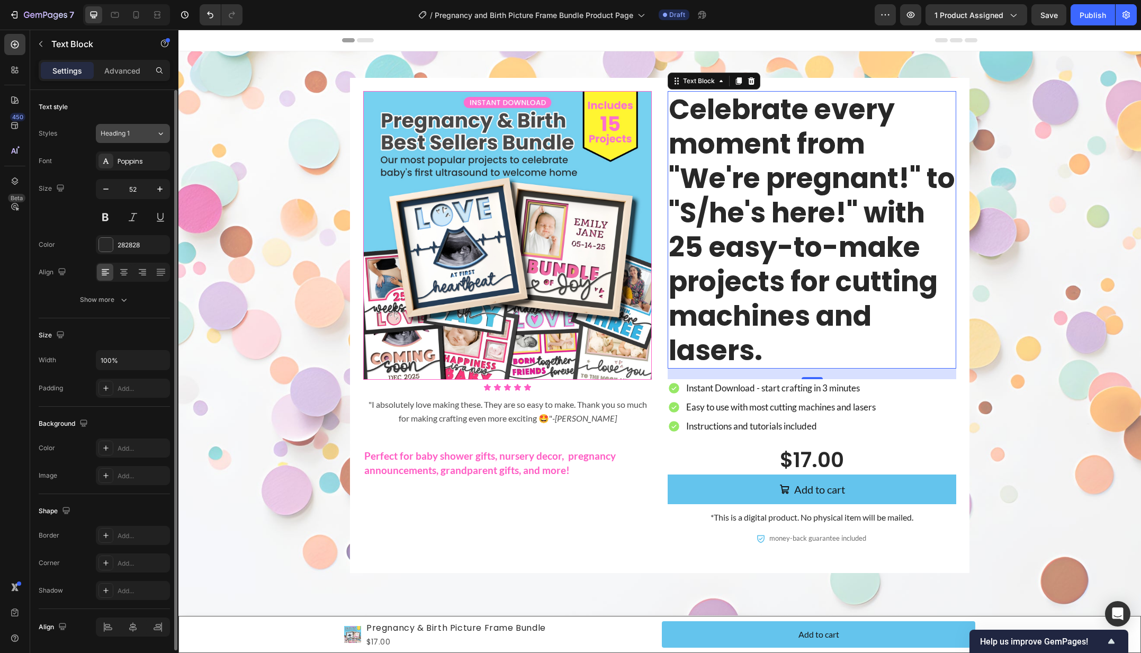
click at [115, 134] on span "Heading 1" at bounding box center [115, 134] width 29 height 10
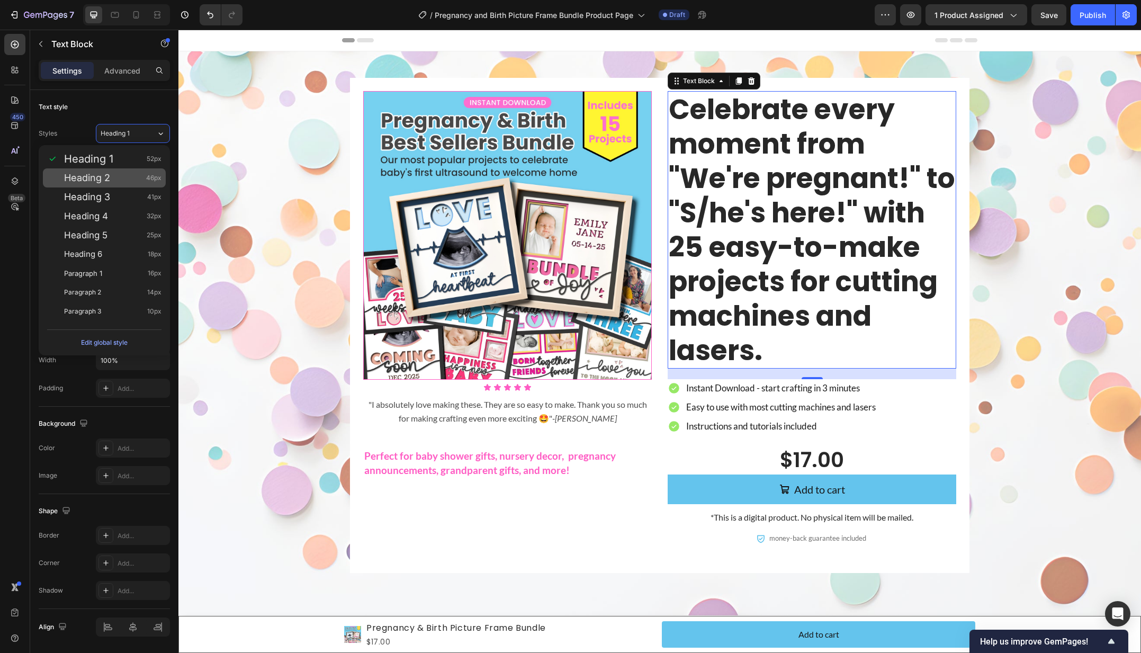
click at [124, 179] on div "Heading 2 46px" at bounding box center [112, 178] width 97 height 11
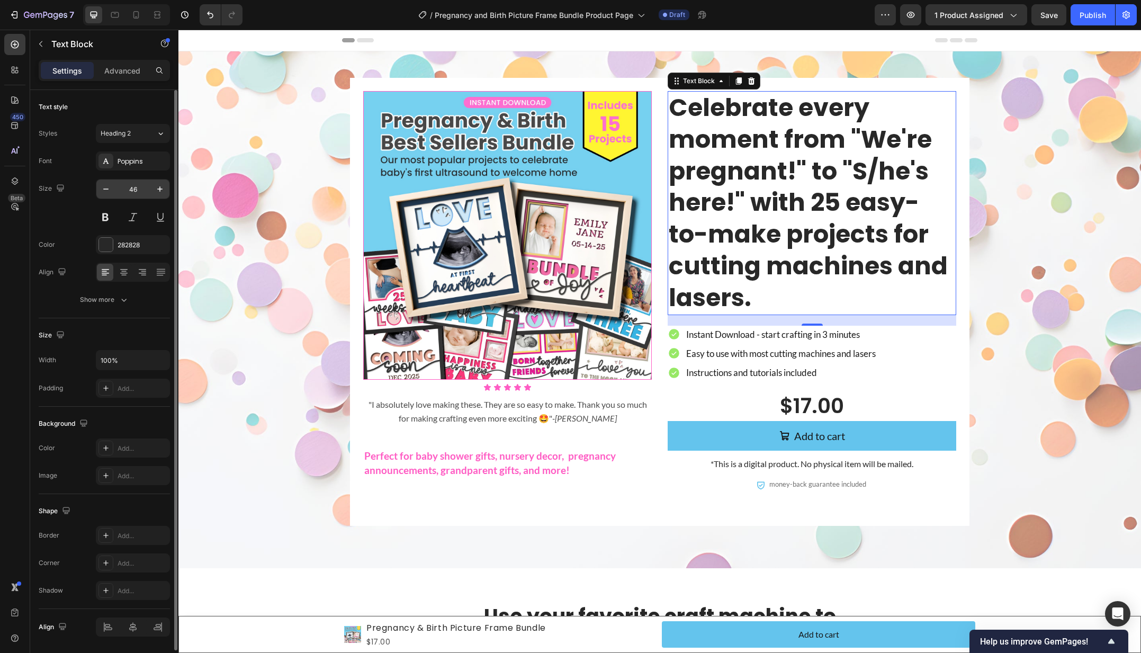
click at [130, 191] on input "46" at bounding box center [132, 188] width 35 height 19
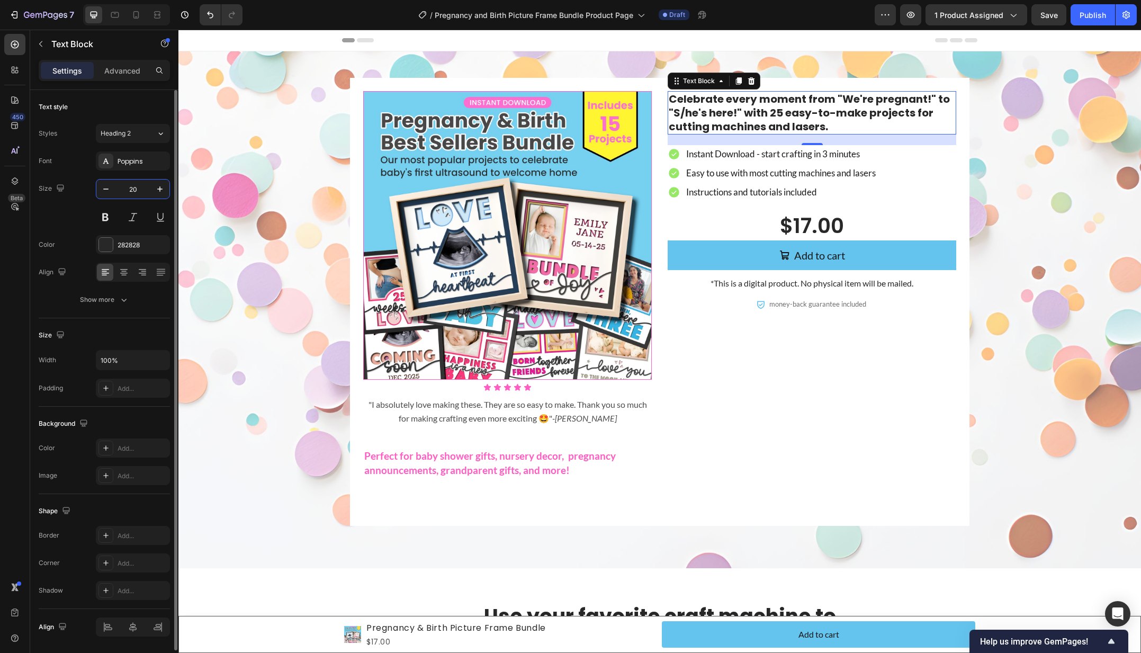
type input "20"
click at [157, 186] on icon "button" at bounding box center [160, 189] width 11 height 11
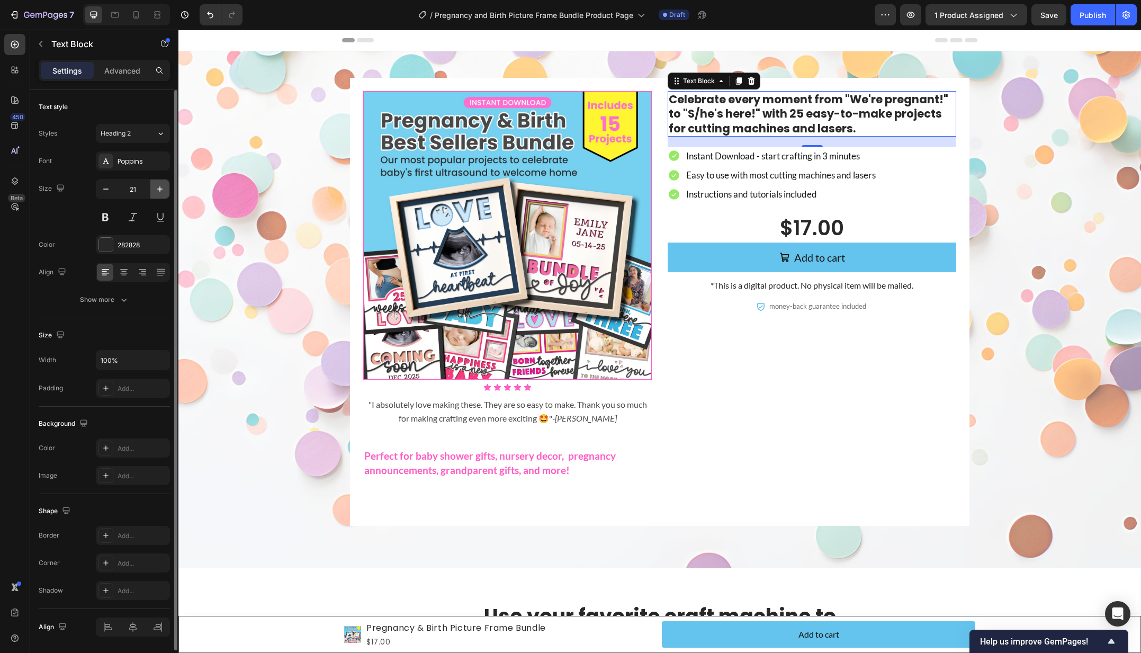
click at [157, 186] on icon "button" at bounding box center [160, 189] width 11 height 11
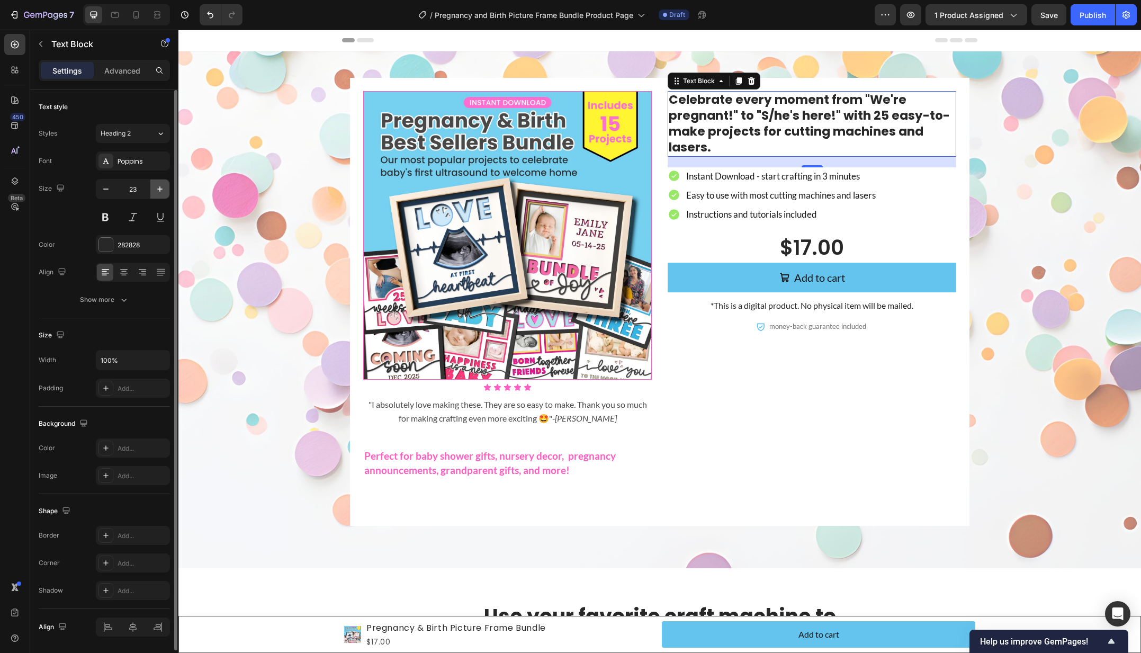
click at [157, 186] on icon "button" at bounding box center [160, 189] width 11 height 11
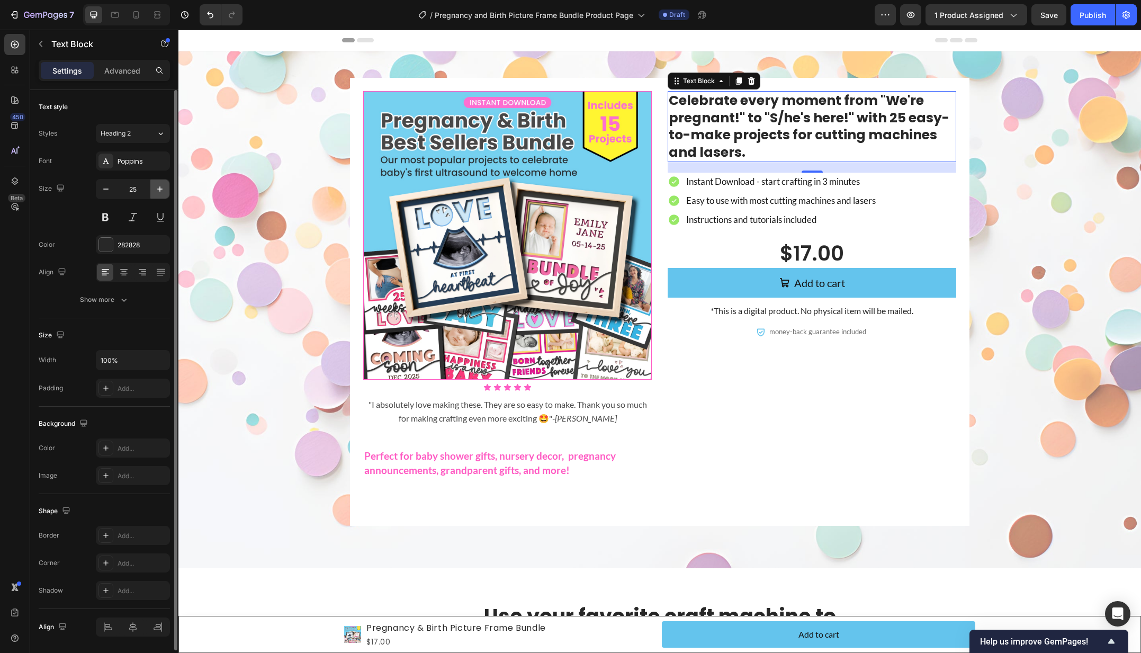
click at [157, 186] on icon "button" at bounding box center [160, 189] width 11 height 11
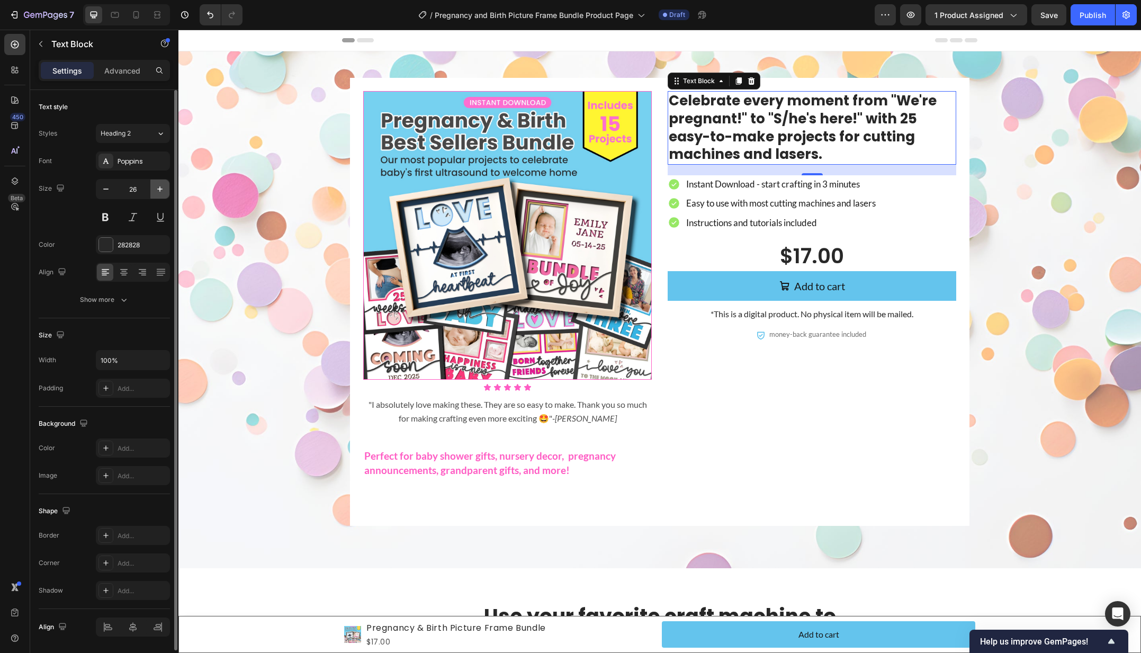
click at [157, 186] on icon "button" at bounding box center [160, 189] width 11 height 11
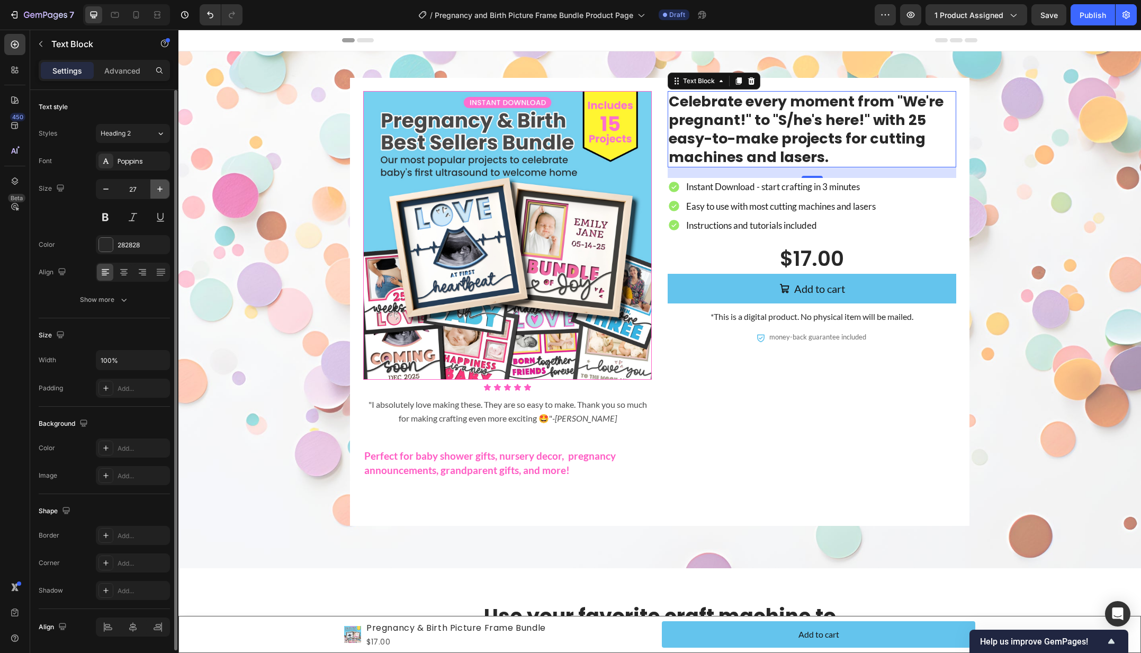
click at [157, 186] on icon "button" at bounding box center [160, 189] width 11 height 11
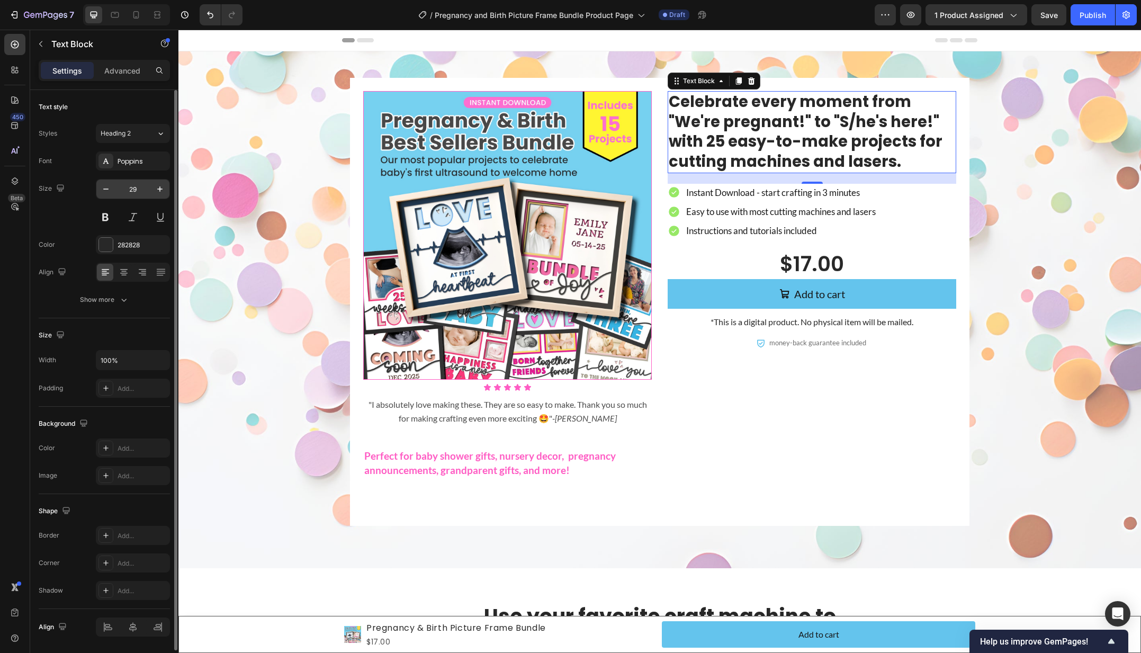
click at [131, 190] on input "29" at bounding box center [132, 188] width 35 height 19
type input "35"
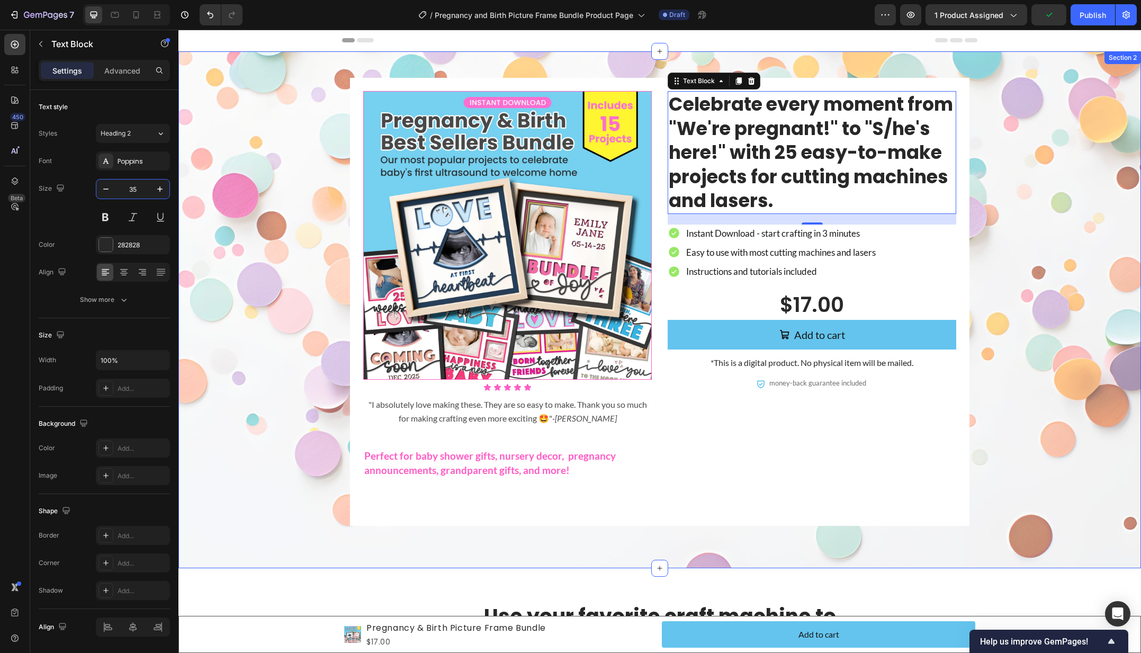
click at [209, 183] on div "Product Images Icon Icon Icon Icon Icon Icon List "I absolutely love making the…" at bounding box center [659, 302] width 941 height 448
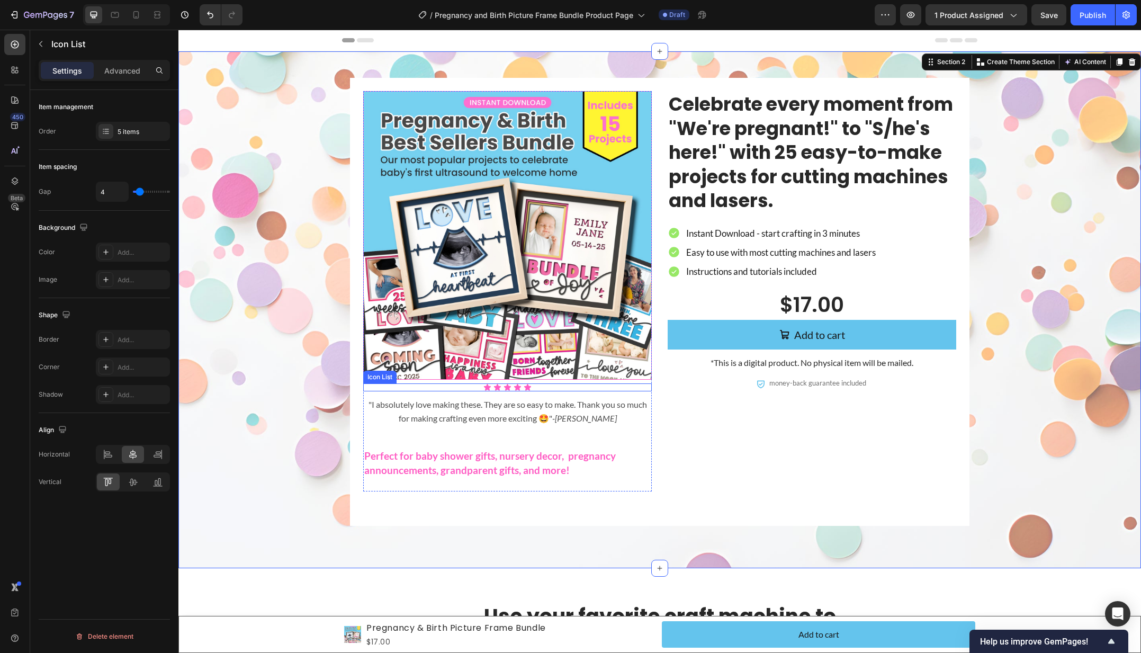
click at [511, 390] on div "Icon Icon Icon Icon Icon" at bounding box center [507, 387] width 288 height 8
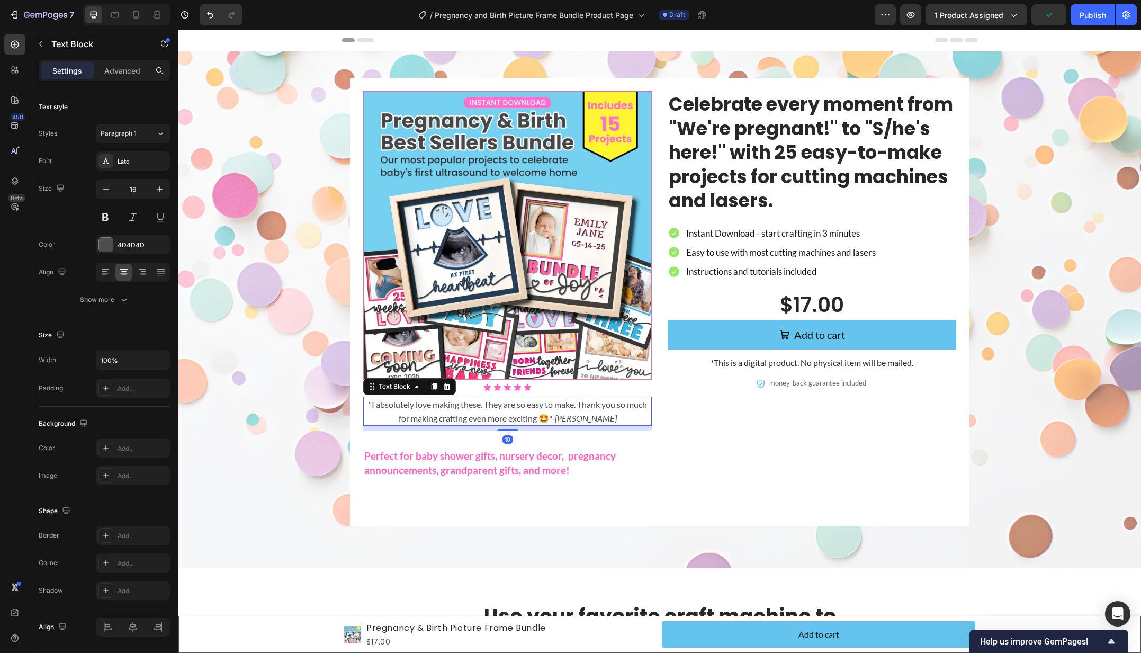
click at [571, 412] on p ""I absolutely love making these. They are so easy to make. Thank you so much fo…" at bounding box center [507, 411] width 286 height 27
click at [557, 385] on div "Icon Icon Icon Icon Icon" at bounding box center [507, 387] width 288 height 8
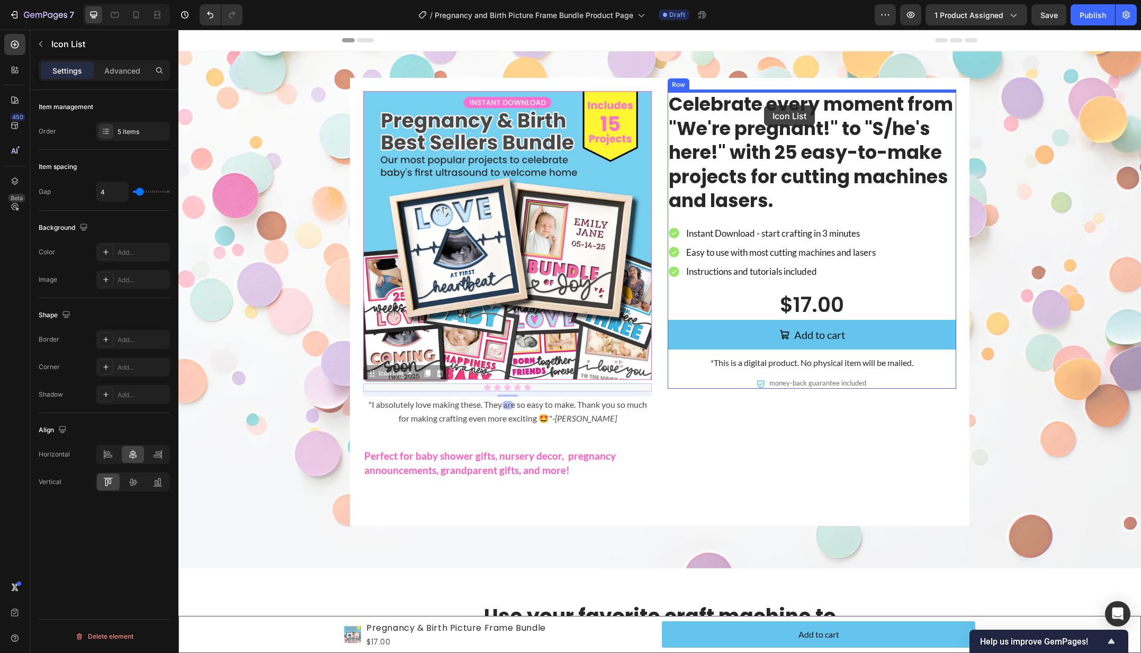
drag, startPoint x: 384, startPoint y: 374, endPoint x: 761, endPoint y: 113, distance: 458.1
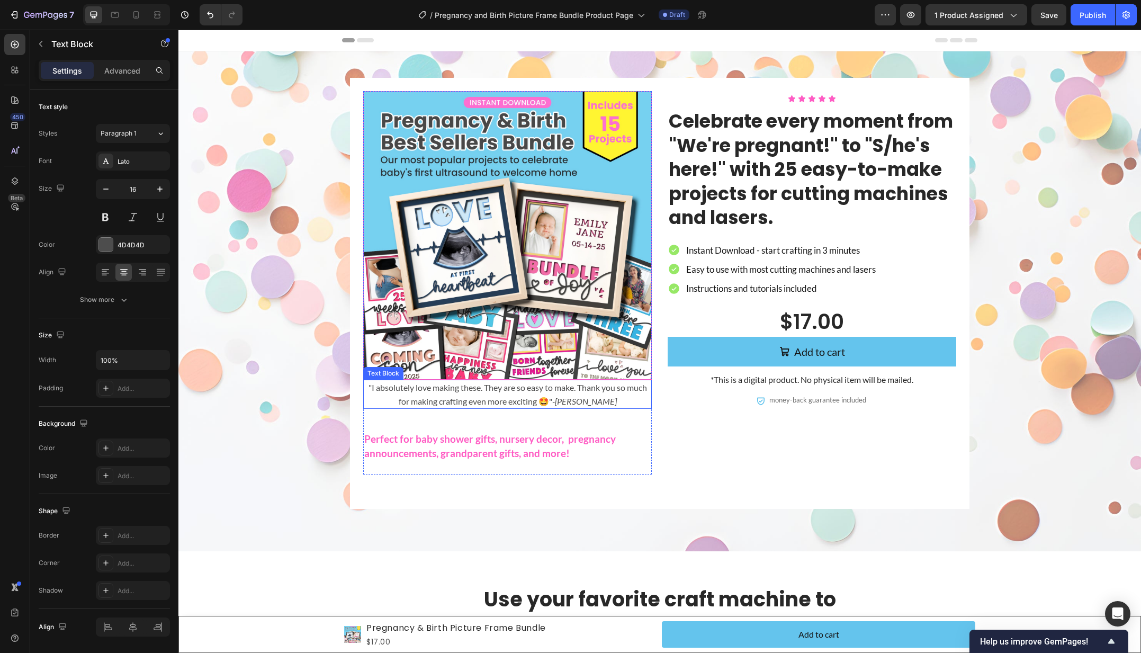
click at [516, 384] on p ""I absolutely love making these. They are so easy to make. Thank you so much fo…" at bounding box center [507, 394] width 286 height 27
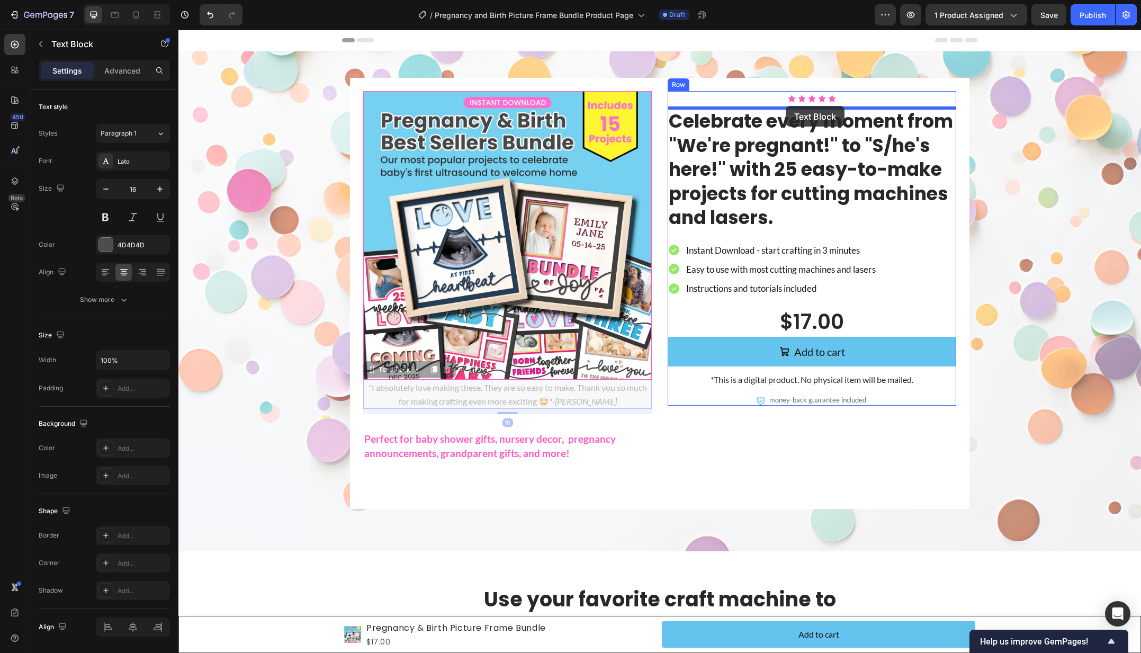
drag, startPoint x: 396, startPoint y: 370, endPoint x: 785, endPoint y: 106, distance: 470.7
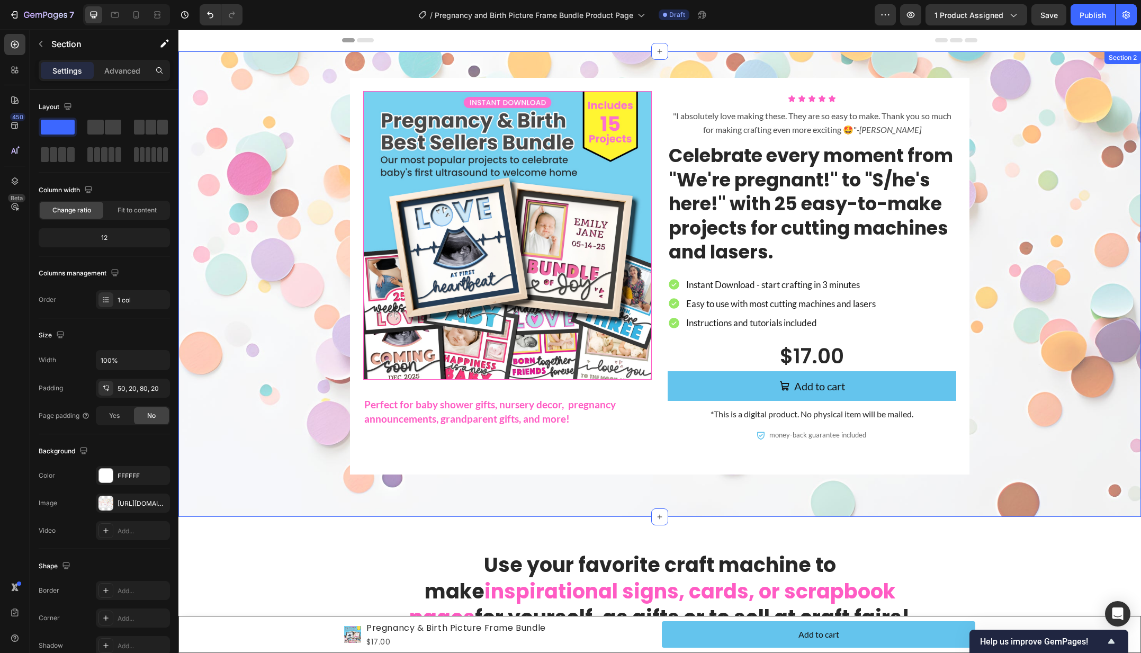
click at [284, 274] on div "Product Images Perfect for baby shower gifts, nursery decor, pregnancy announce…" at bounding box center [659, 276] width 941 height 396
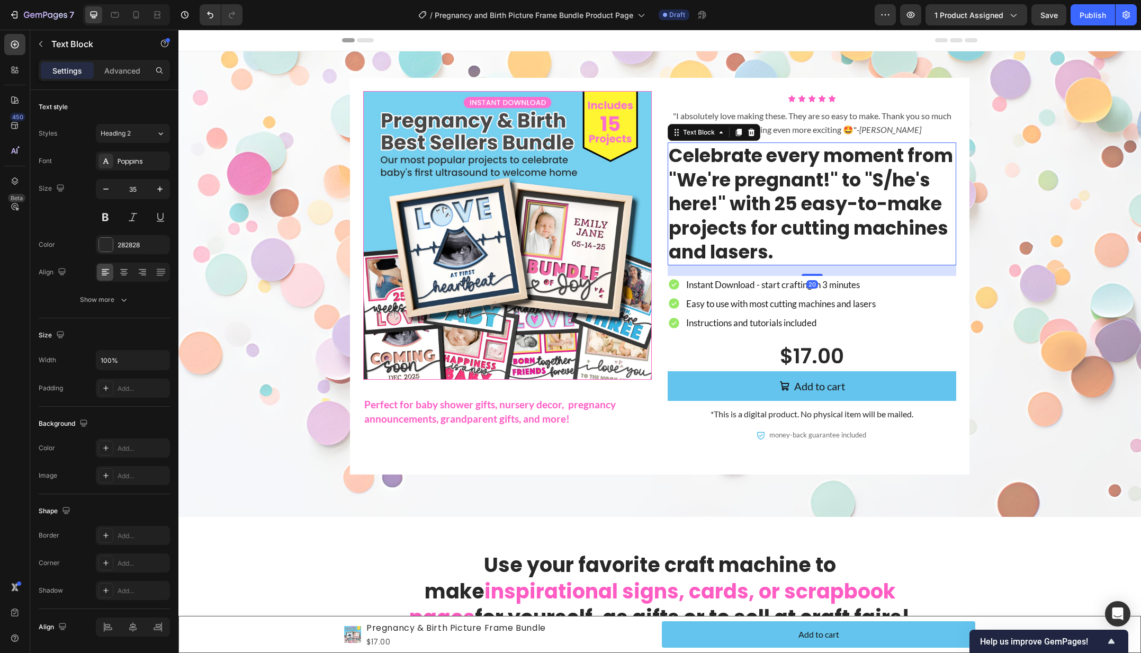
click at [848, 186] on p "Celebrate every moment from "We're pregnant!" to "S/he's here!" with 25 easy-to…" at bounding box center [812, 203] width 286 height 121
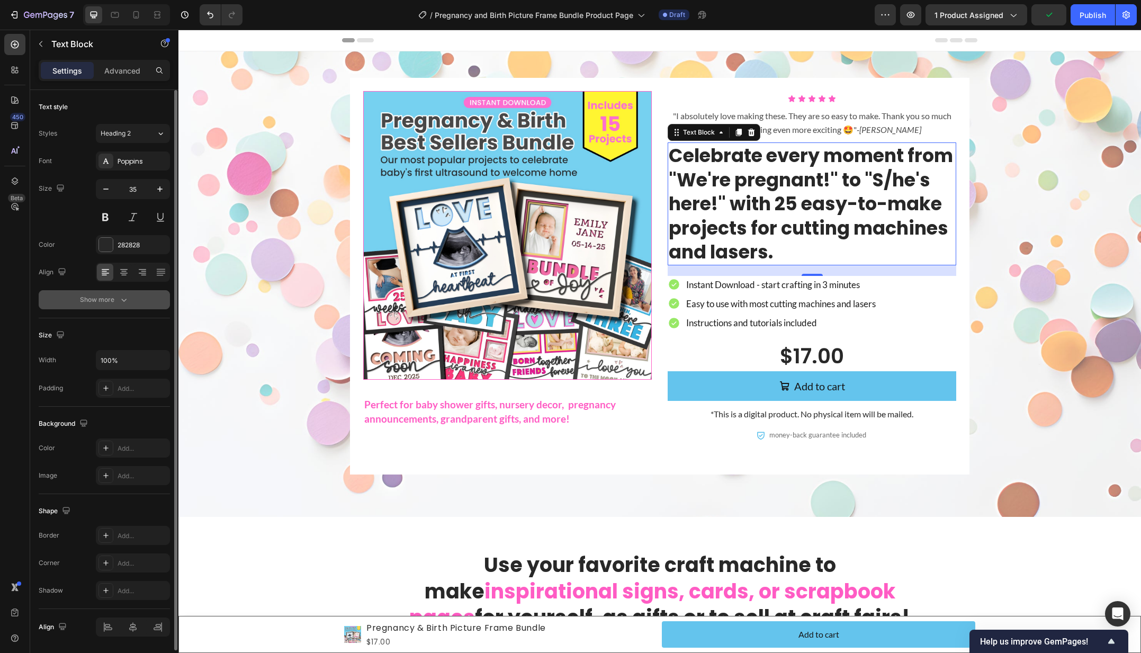
click at [116, 301] on div "Show more" at bounding box center [104, 299] width 49 height 11
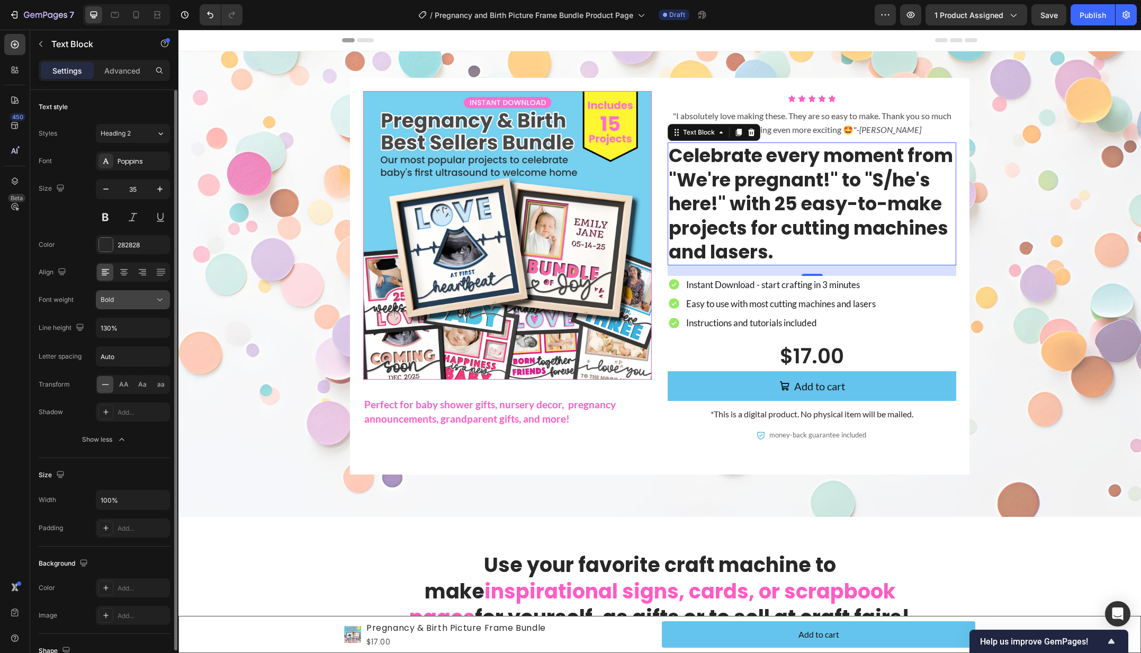
click at [135, 302] on div "Bold" at bounding box center [128, 300] width 54 height 10
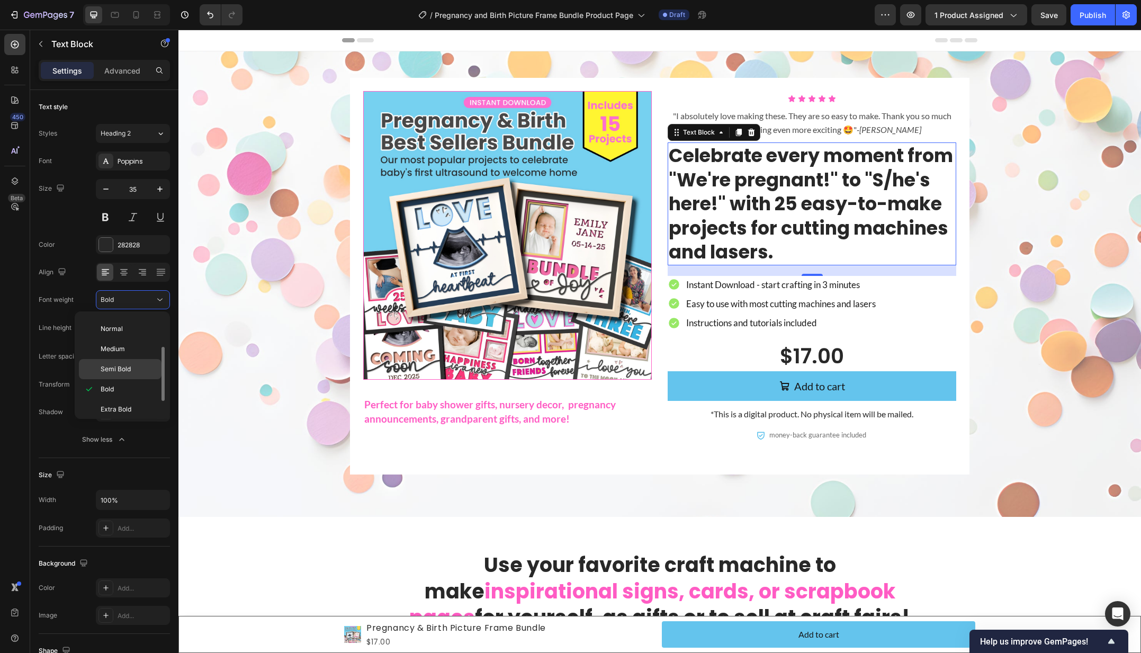
click at [123, 368] on span "Semi Bold" at bounding box center [116, 369] width 30 height 10
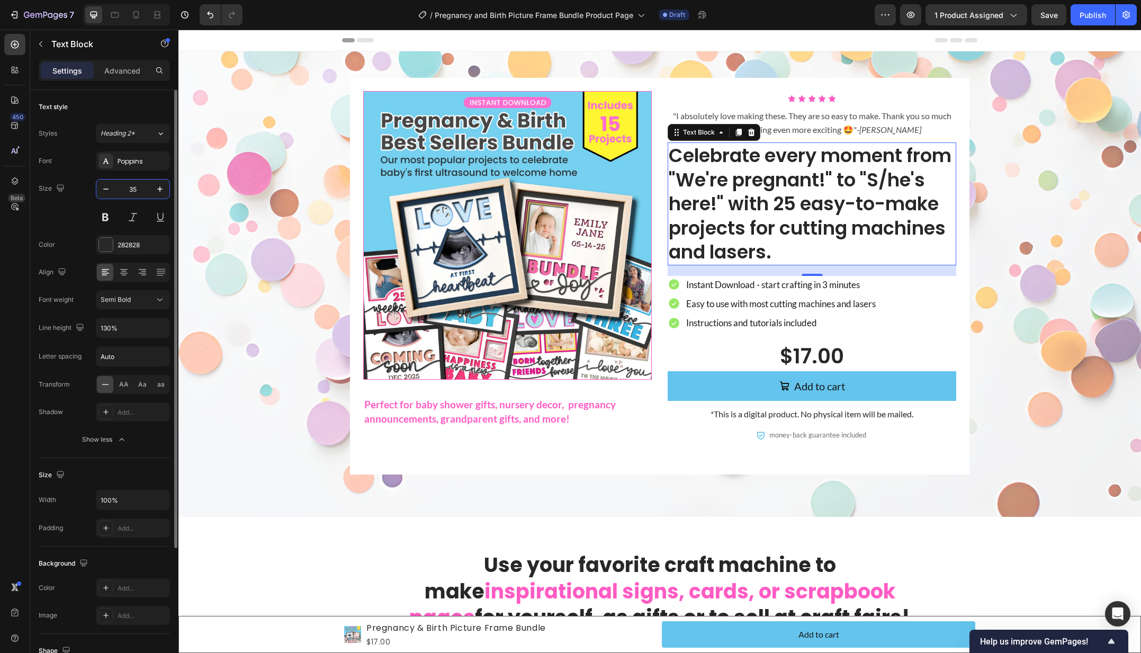
click at [134, 190] on input "35" at bounding box center [132, 188] width 35 height 19
type input "30"
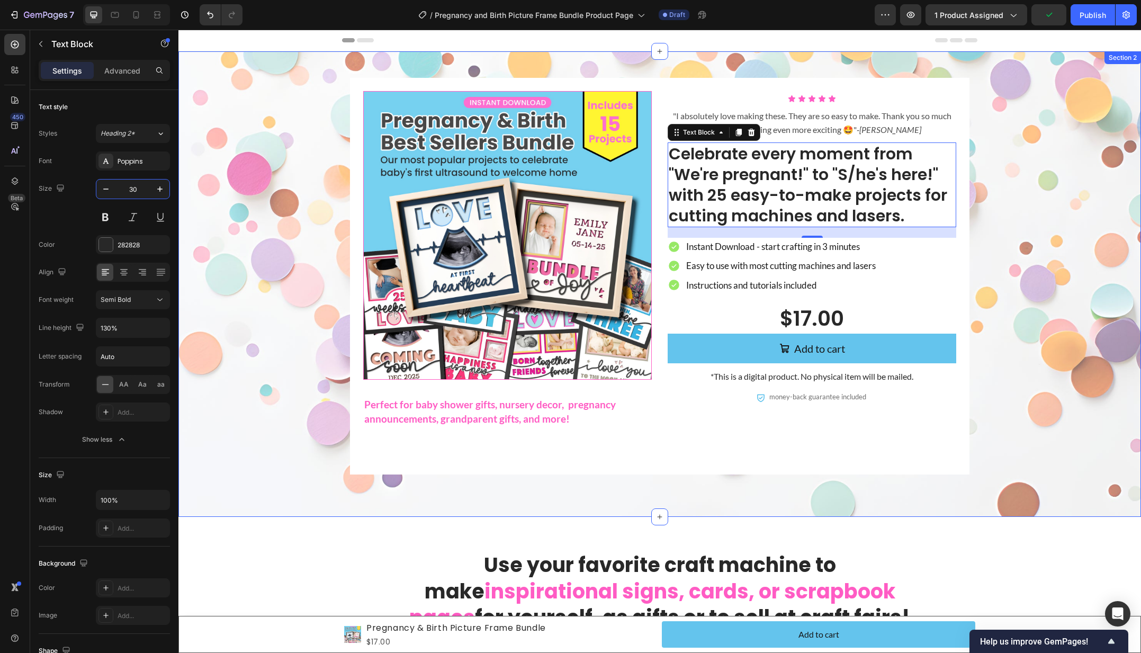
click at [264, 196] on div "Product Images Perfect for baby shower gifts, nursery decor, pregnancy announce…" at bounding box center [659, 276] width 941 height 396
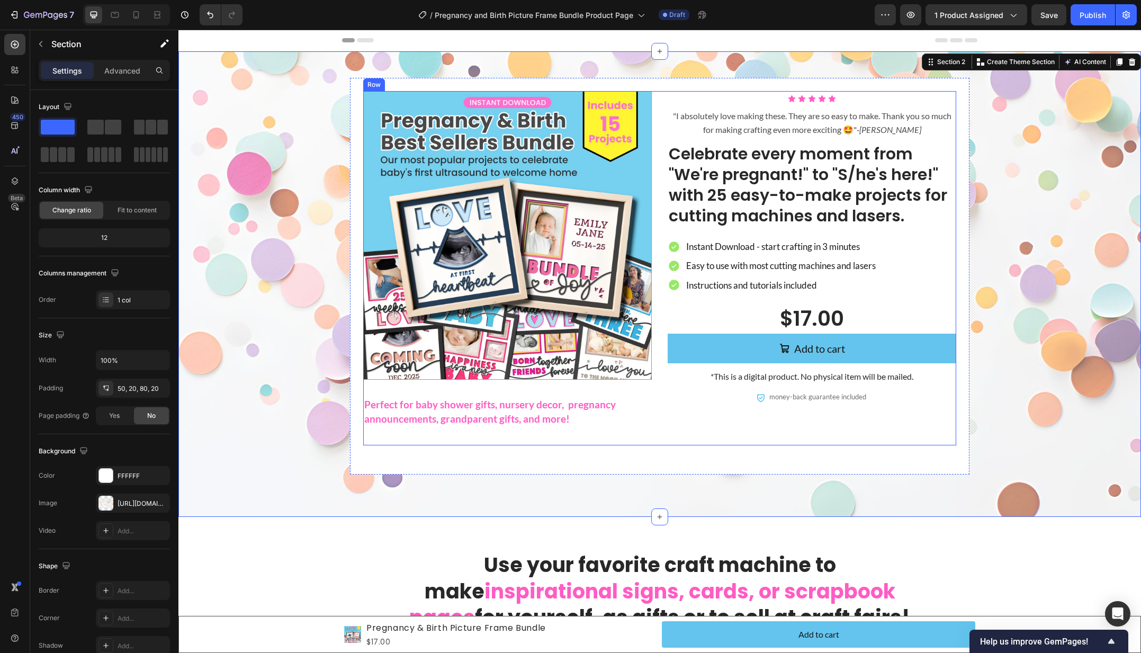
click at [659, 168] on div "Product Images Perfect for baby shower gifts, nursery decor, pregnancy announce…" at bounding box center [659, 268] width 593 height 354
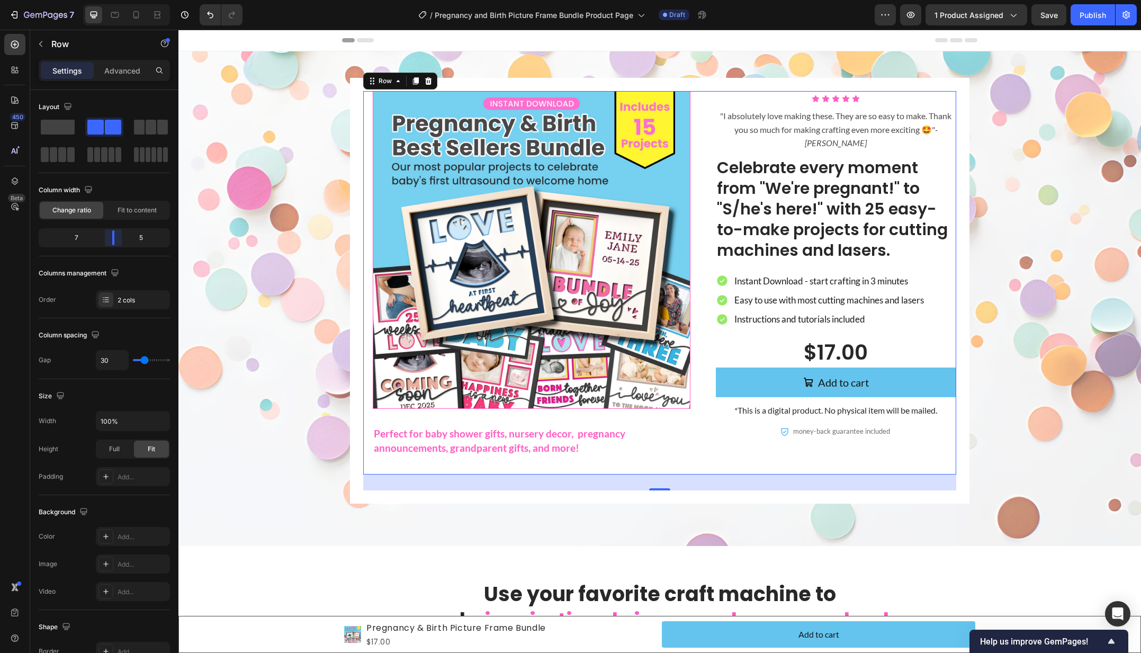
drag, startPoint x: 105, startPoint y: 241, endPoint x: 113, endPoint y: 240, distance: 8.0
click at [113, 0] on body "7 Version history / Pregnancy and Birth Picture Frame Bundle Product Page Draft…" at bounding box center [570, 0] width 1141 height 0
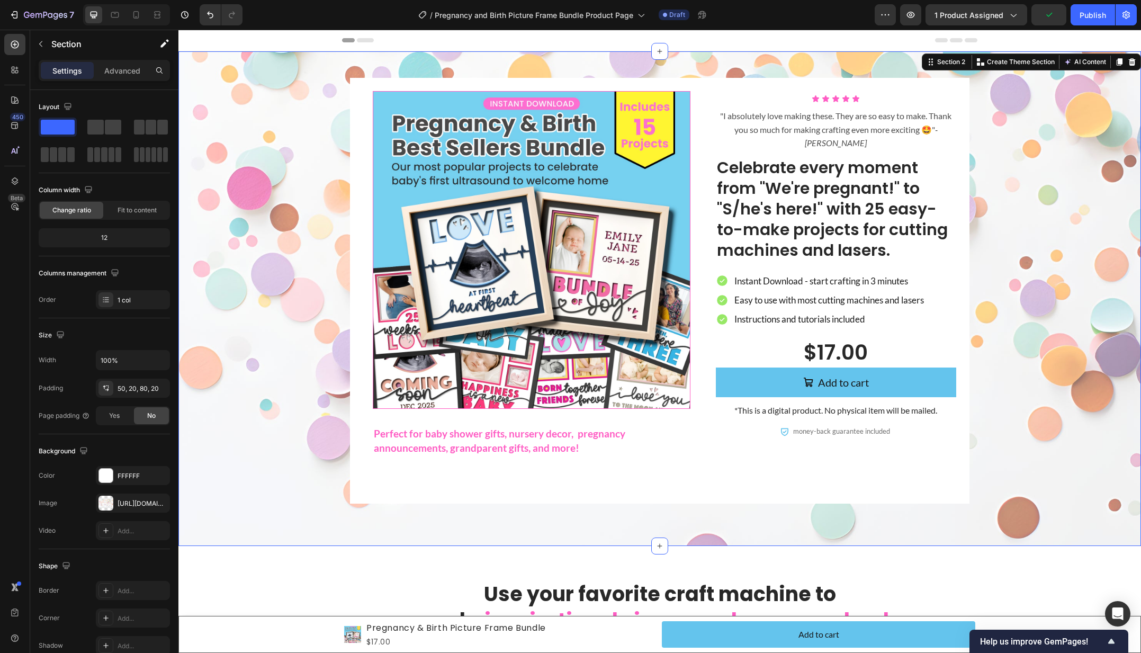
click at [289, 221] on div "Product Images Perfect for baby shower gifts, nursery decor, pregnancy announce…" at bounding box center [659, 291] width 941 height 426
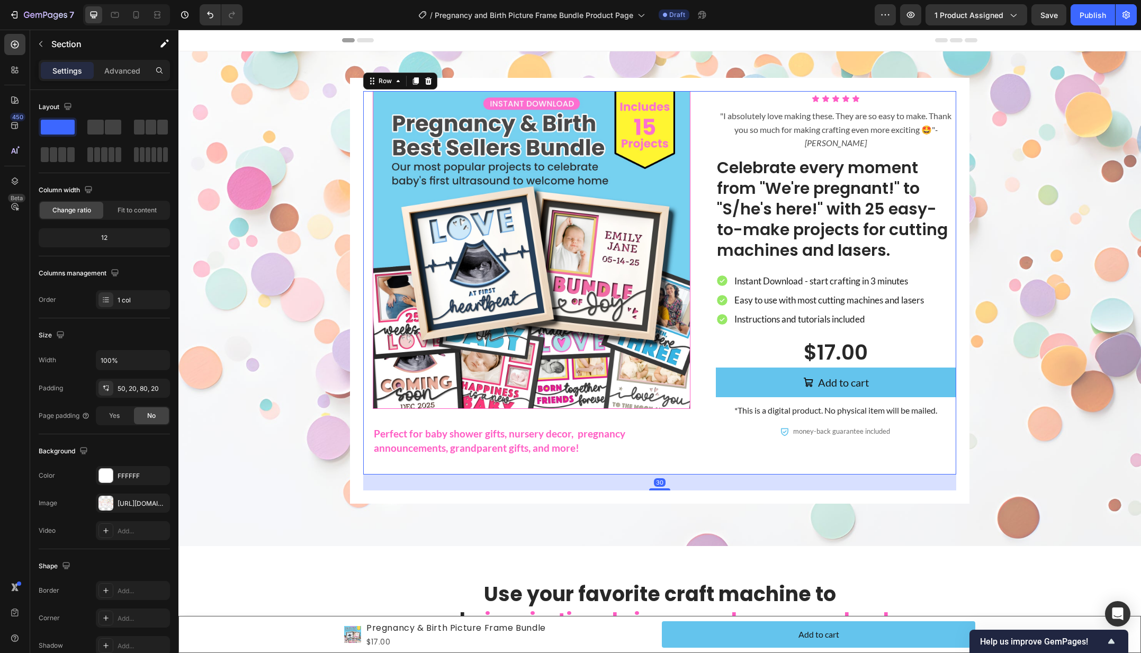
click at [702, 193] on div "Product Images Perfect for baby shower gifts, nursery decor, pregnancy announce…" at bounding box center [659, 282] width 593 height 383
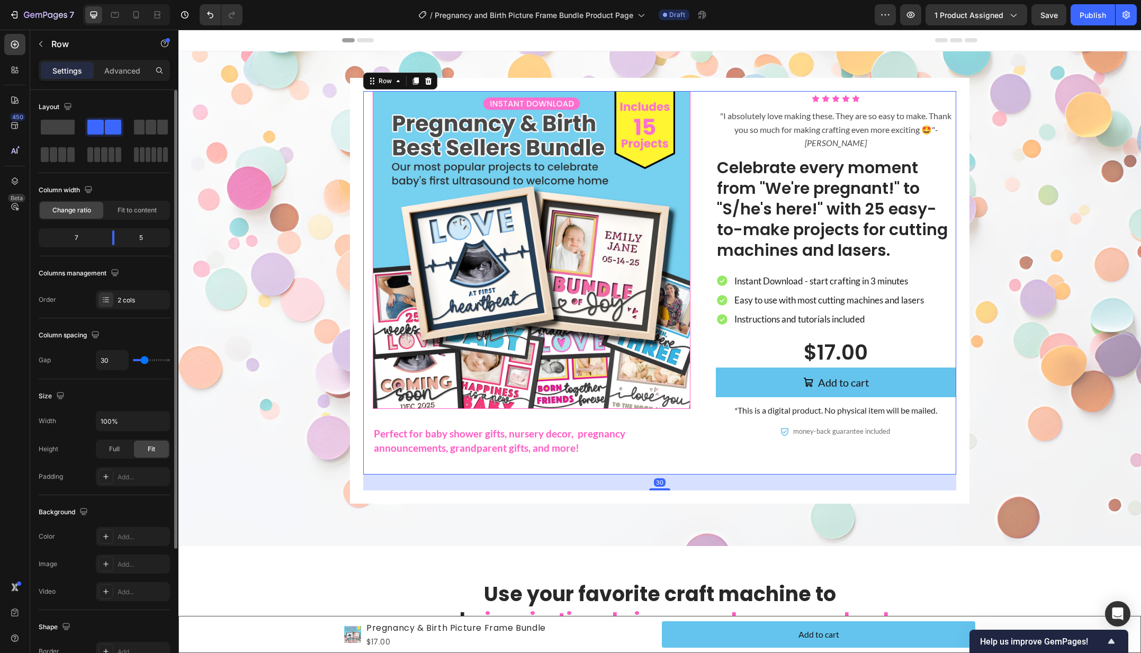
type input "24"
type input "22"
type input "19"
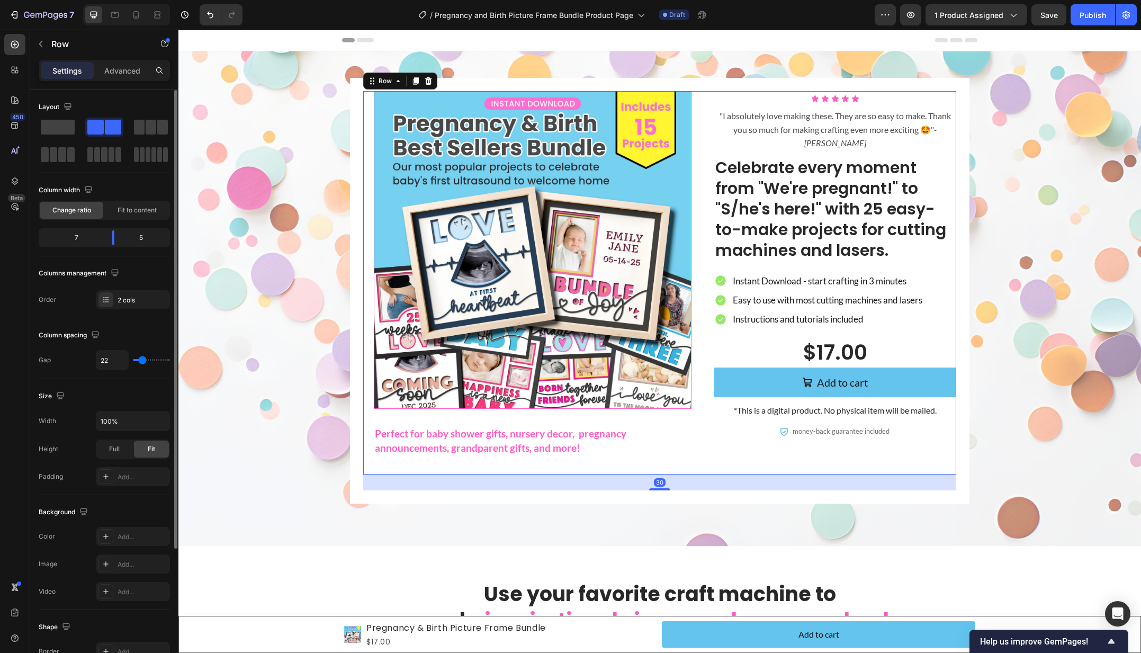
type input "19"
type input "16"
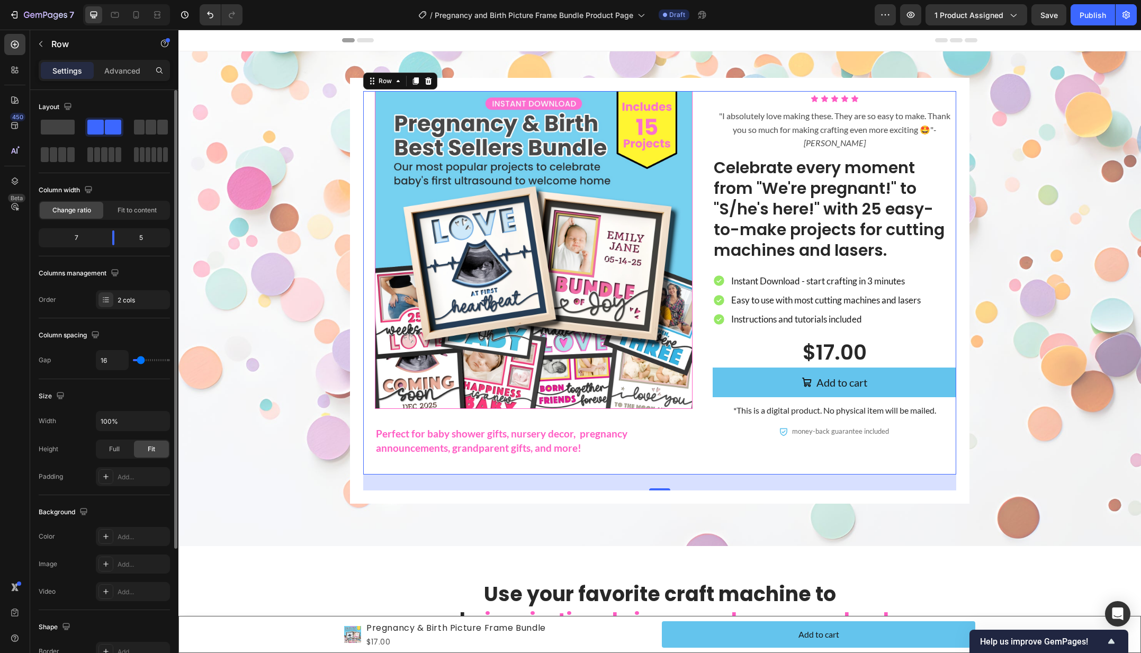
type input "9"
type input "5"
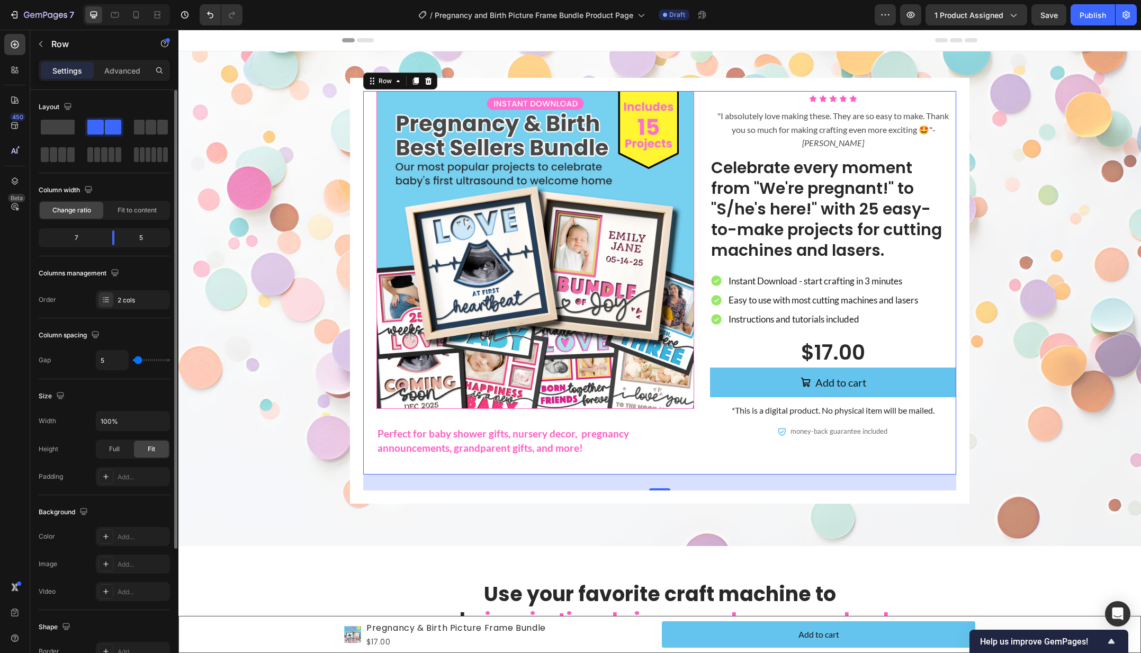
type input "7"
type input "8"
type input "10"
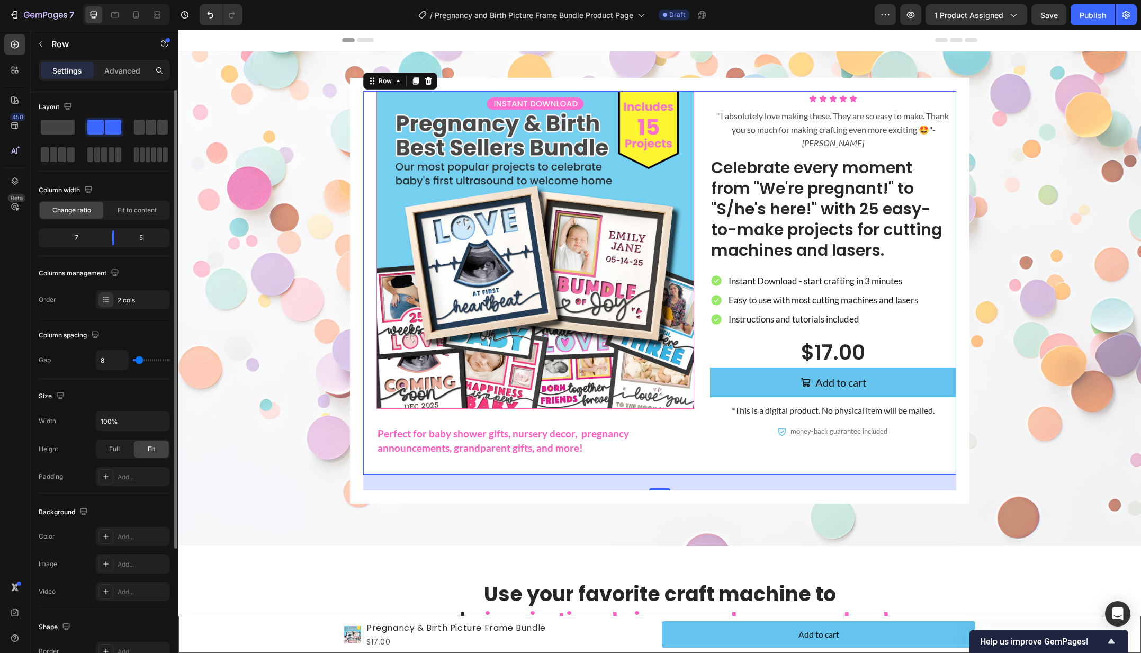
type input "10"
type input "12"
type input "14"
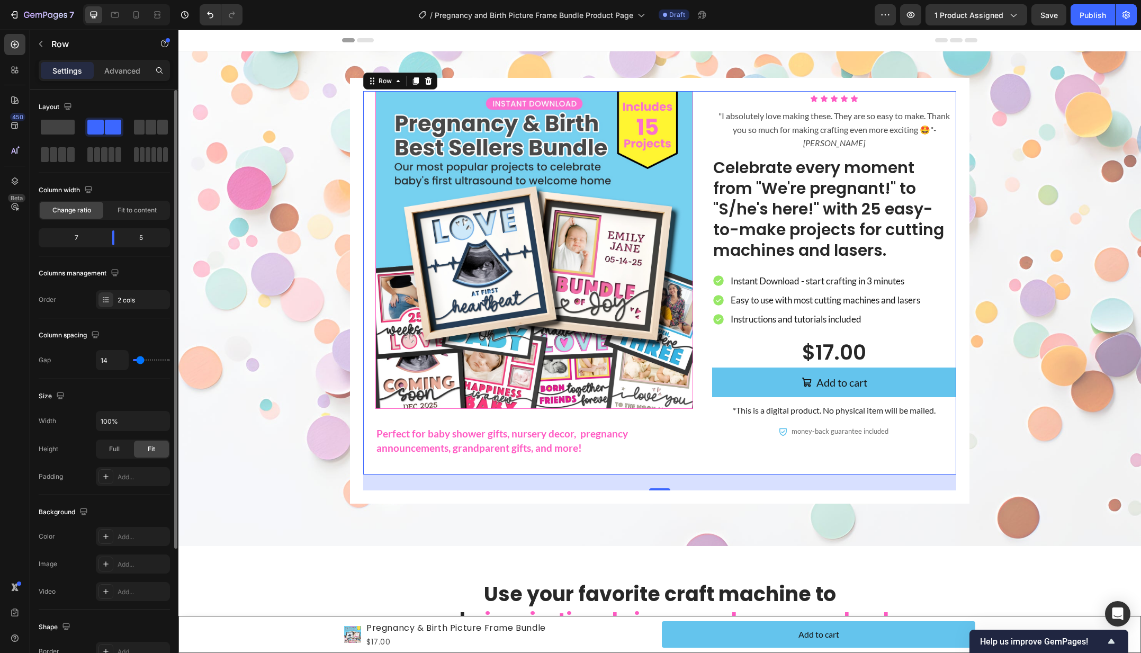
type input "18"
type input "20"
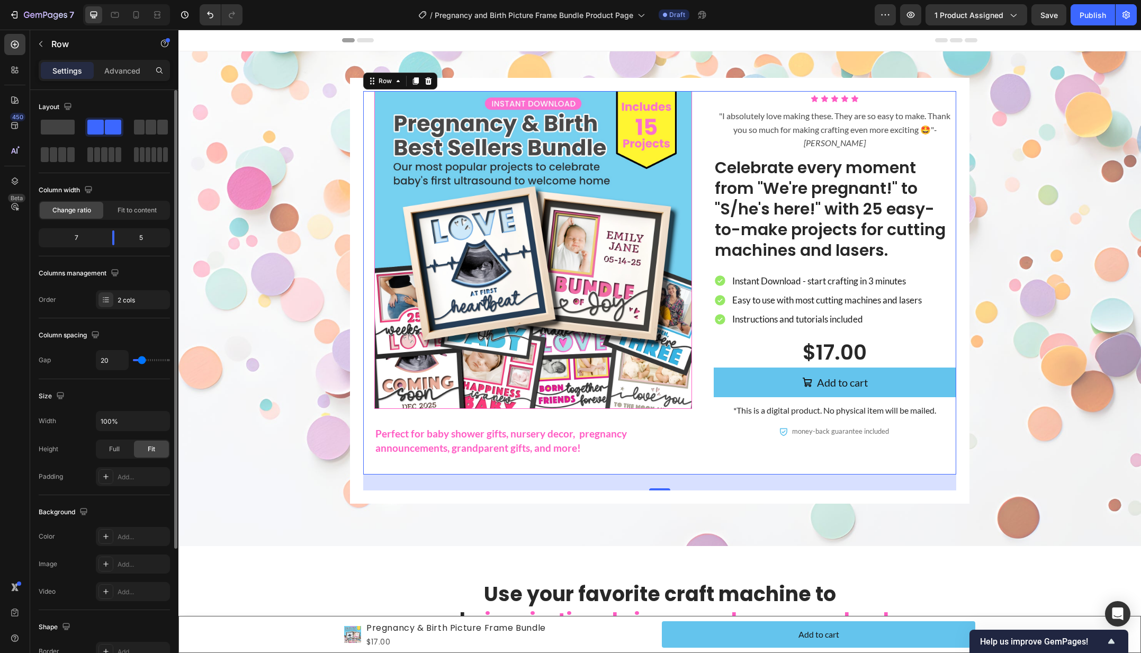
type input "19"
type input "17"
type input "13"
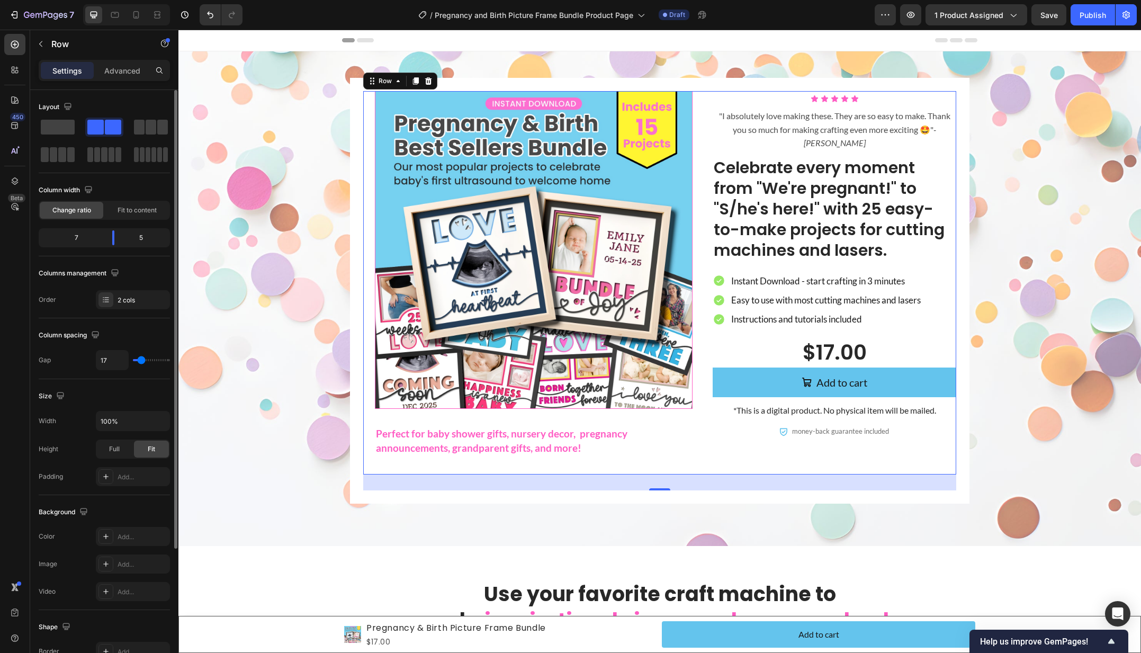
type input "13"
type input "9"
type input "11"
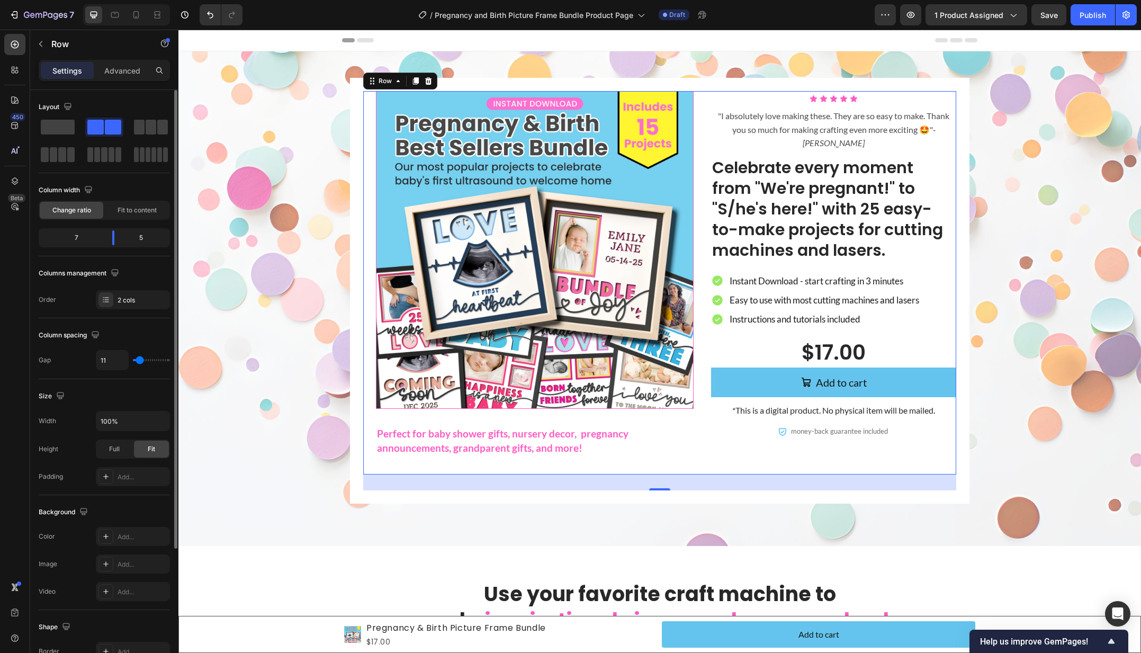
type input "12"
type input "13"
drag, startPoint x: 145, startPoint y: 361, endPoint x: 140, endPoint y: 362, distance: 5.4
type input "13"
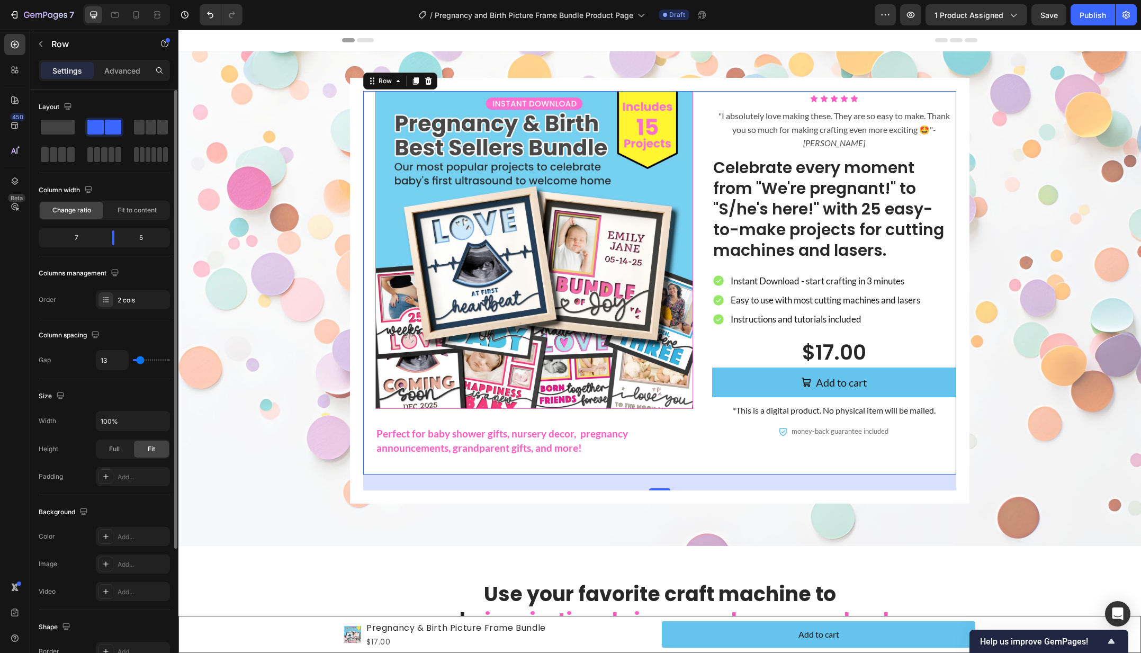
click at [140, 361] on input "range" at bounding box center [151, 360] width 37 height 2
click at [104, 360] on input "13" at bounding box center [112, 359] width 32 height 19
type input "1"
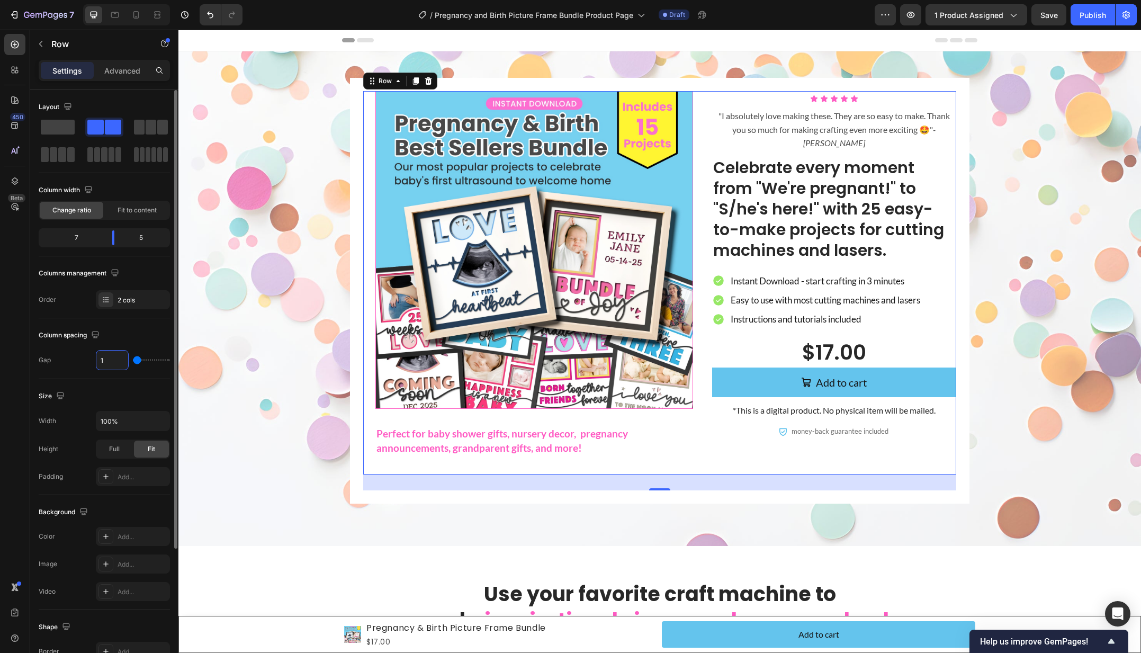
type input "15"
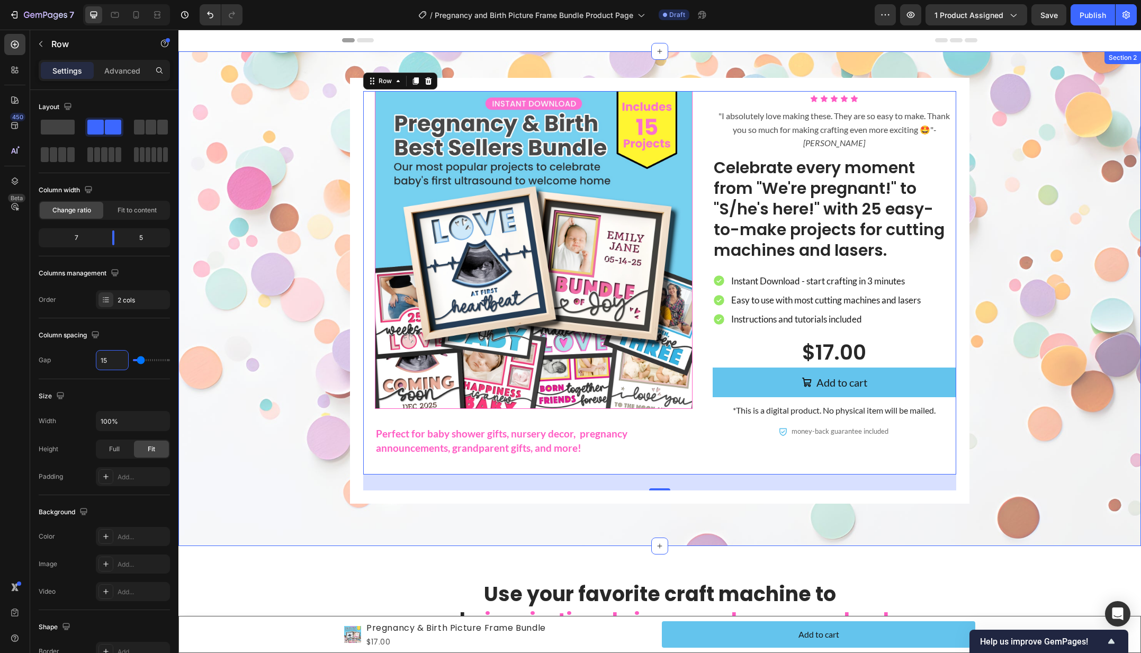
click at [300, 325] on div "Product Images Perfect for baby shower gifts, nursery decor, pregnancy announce…" at bounding box center [659, 291] width 941 height 426
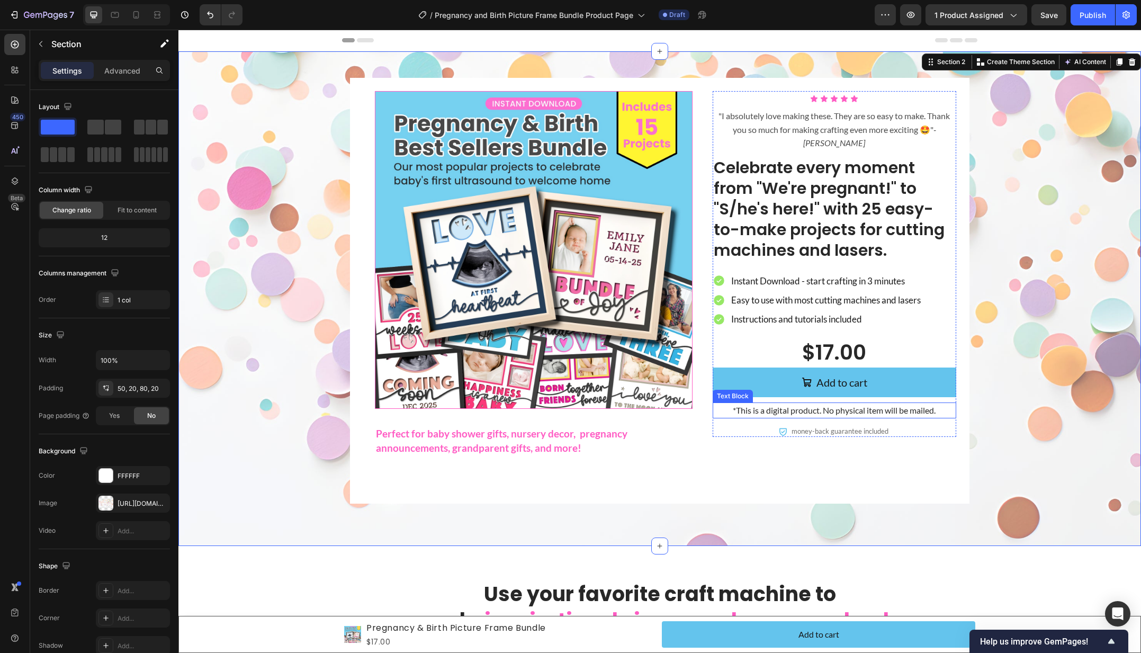
click at [898, 403] on p "*This is a digital product. No physical item will be mailed." at bounding box center [833, 410] width 241 height 14
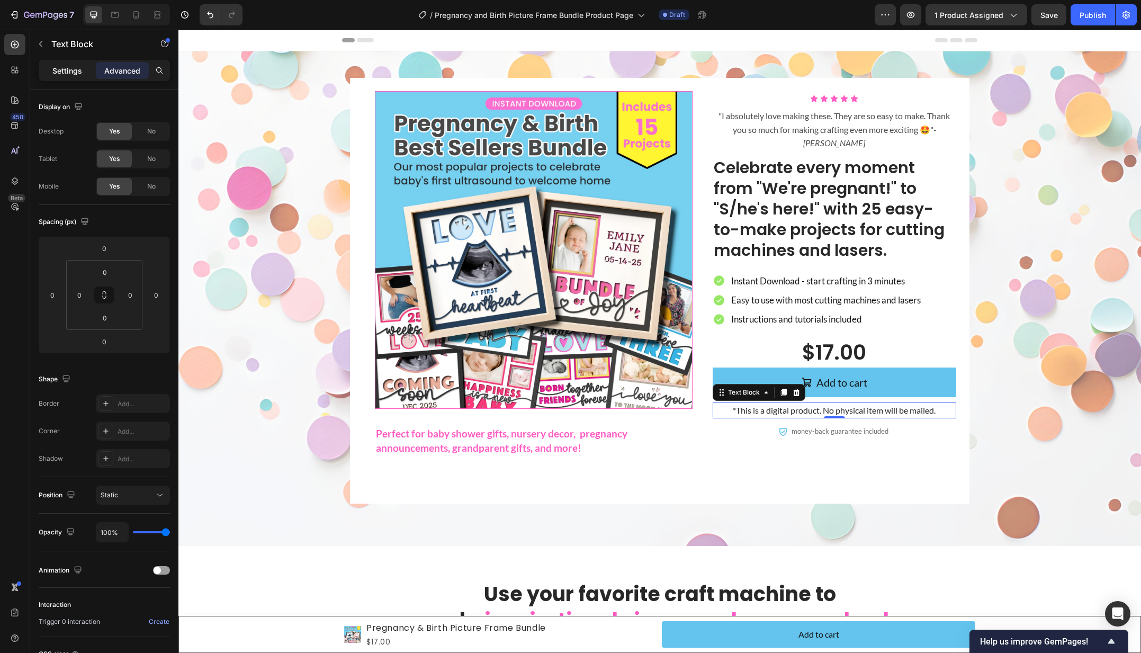
click at [54, 70] on p "Settings" at bounding box center [67, 70] width 30 height 11
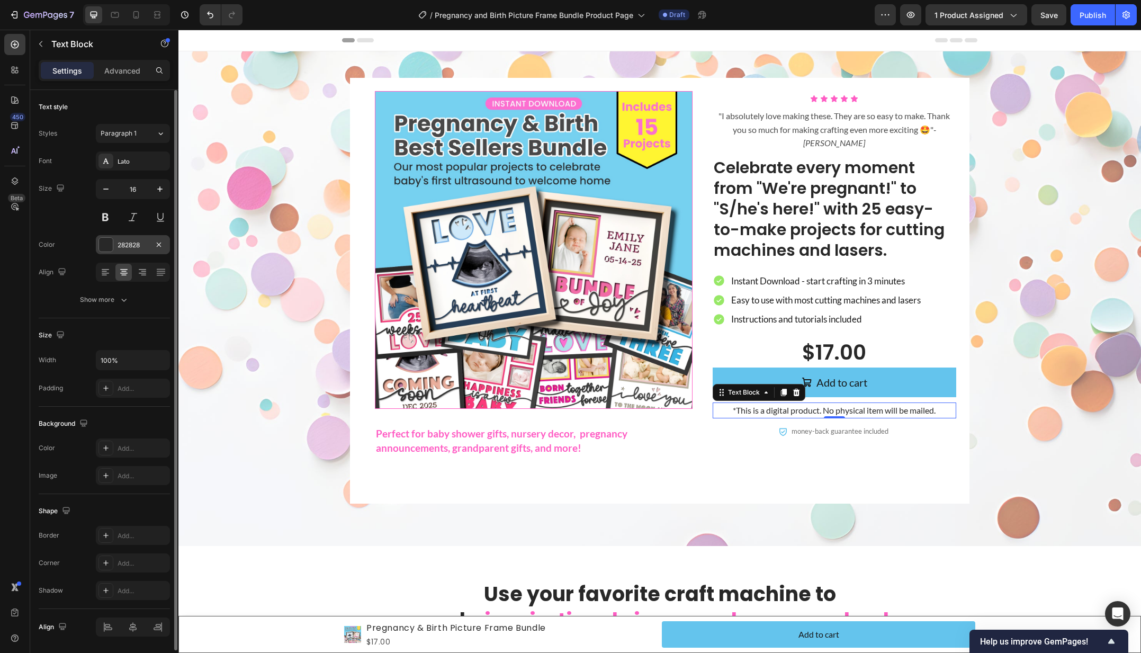
click at [138, 248] on div "282828" at bounding box center [133, 245] width 31 height 10
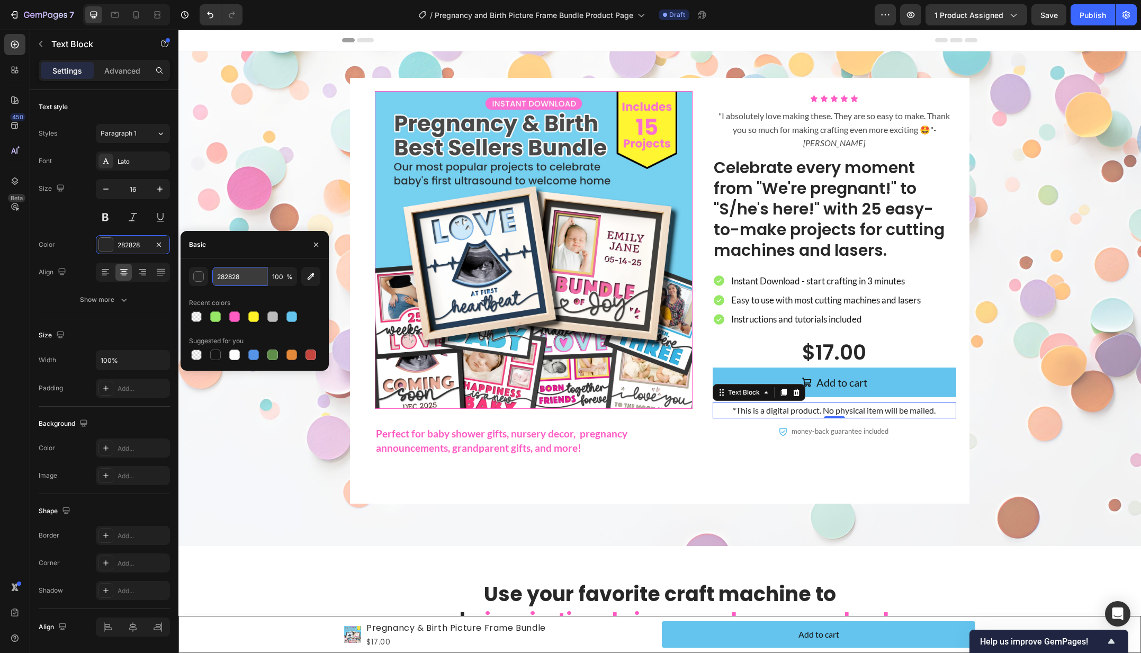
click at [226, 277] on input "282828" at bounding box center [239, 276] width 55 height 19
click at [197, 279] on div "button" at bounding box center [199, 277] width 11 height 11
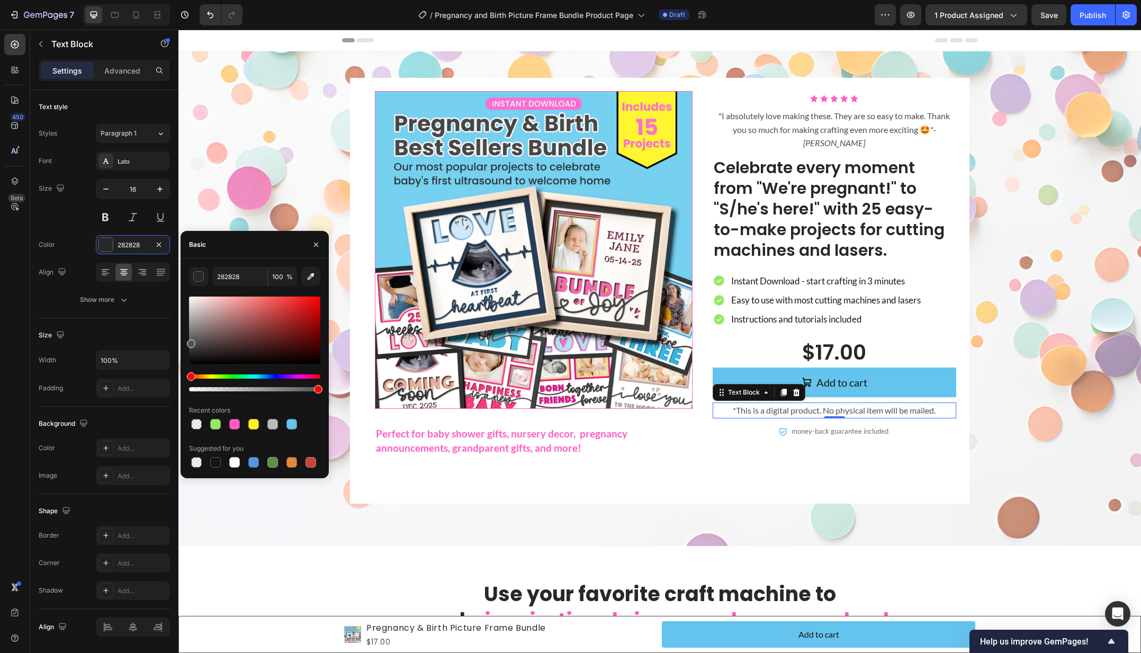
drag, startPoint x: 192, startPoint y: 357, endPoint x: 186, endPoint y: 341, distance: 16.7
click at [186, 341] on div "282828 100 % Recent colors Suggested for you" at bounding box center [254, 368] width 148 height 203
type input "545454"
click at [257, 205] on div "Product Images Perfect for baby shower gifts, nursery decor, pregnancy announce…" at bounding box center [659, 291] width 941 height 426
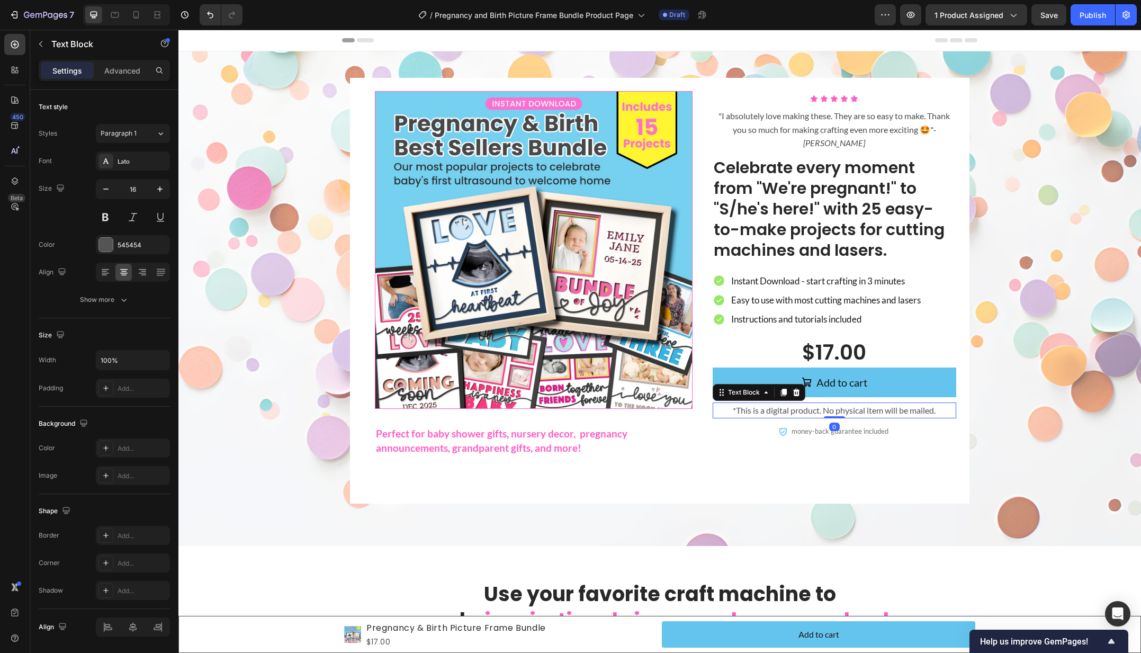
click at [783, 403] on p "*This is a digital product. No physical item will be mailed." at bounding box center [833, 410] width 241 height 14
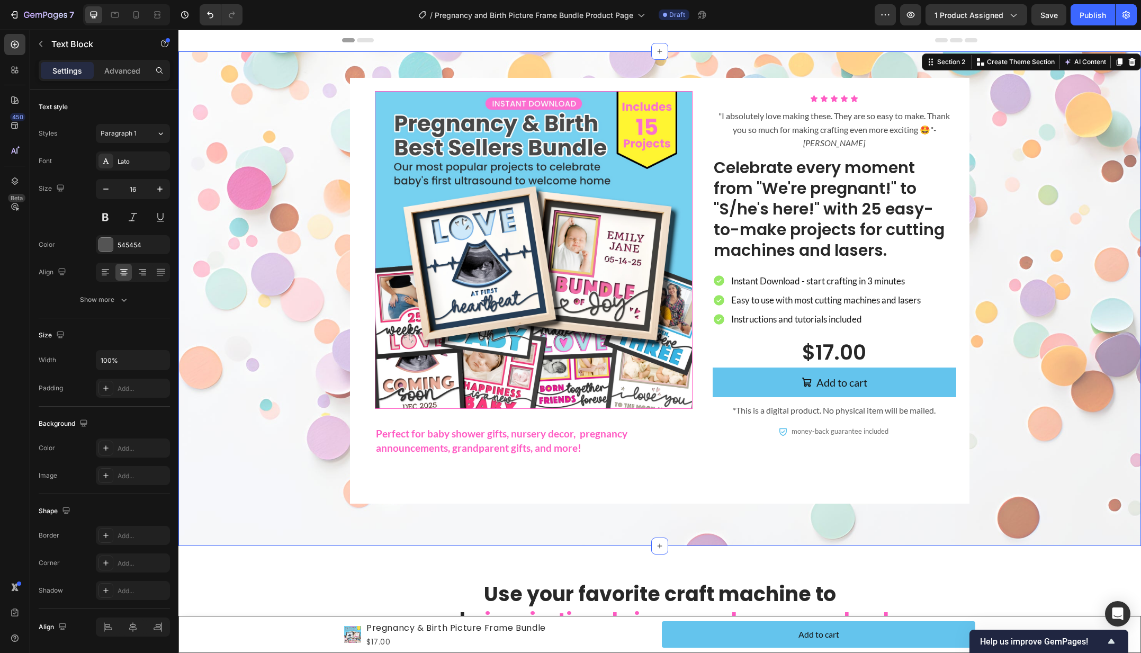
click at [222, 429] on div "Product Images Perfect for baby shower gifts, nursery decor, pregnancy announce…" at bounding box center [659, 291] width 941 height 426
click at [481, 438] on p "Perfect for baby shower gifts, nursery decor, pregnancy announcements, grandpar…" at bounding box center [520, 441] width 289 height 28
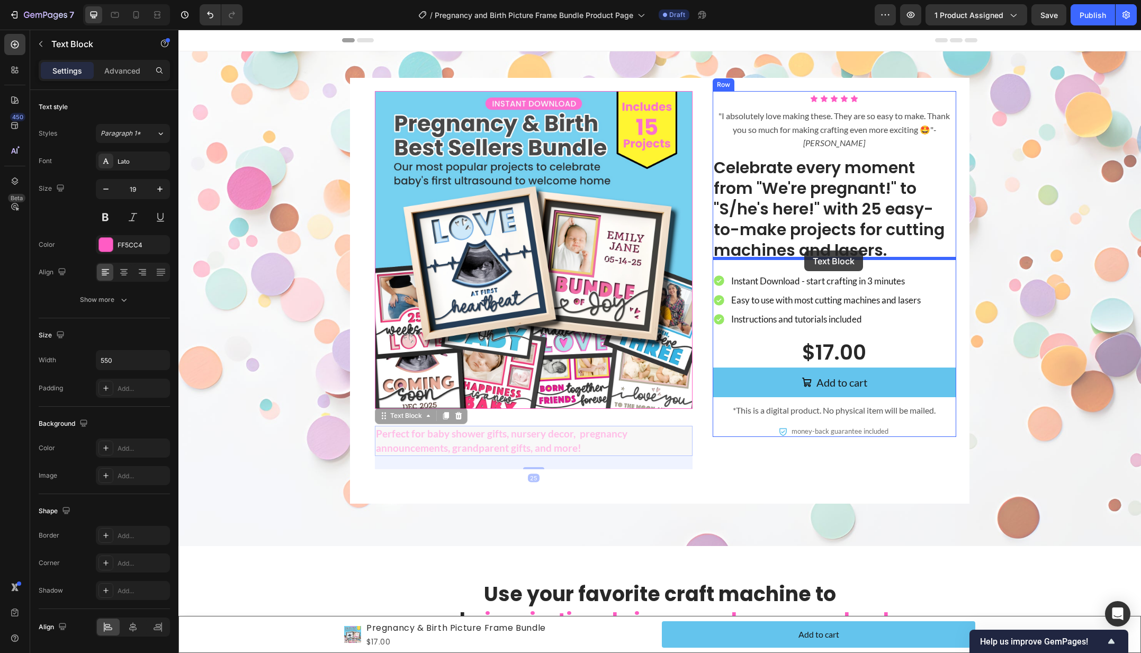
drag, startPoint x: 395, startPoint y: 418, endPoint x: 813, endPoint y: 257, distance: 447.5
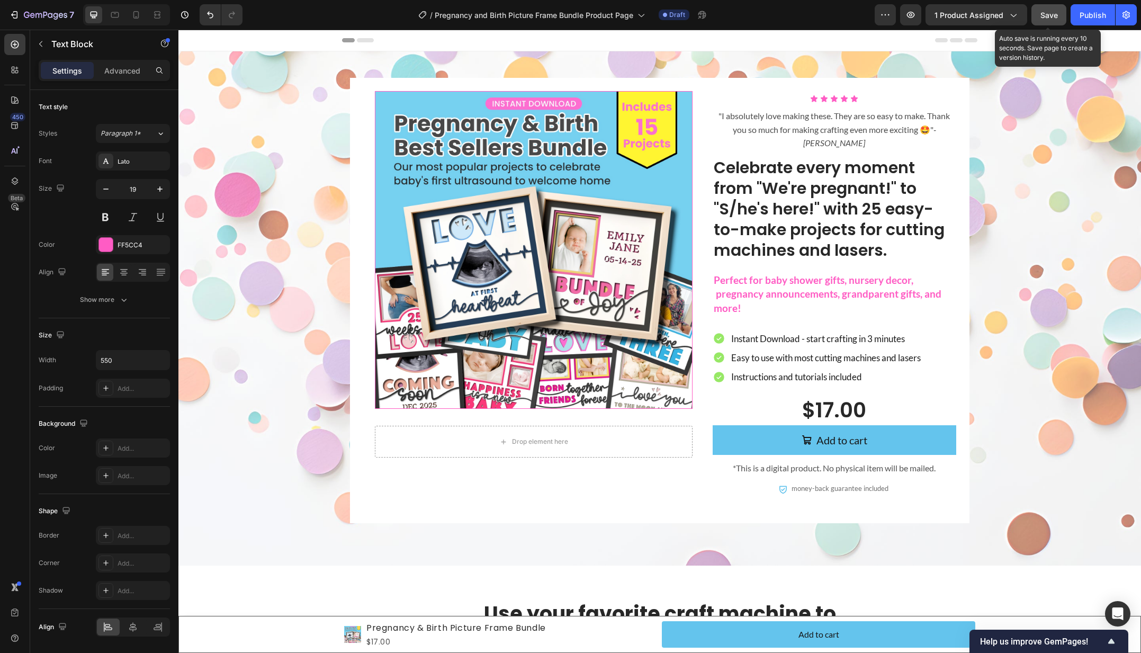
click at [1052, 16] on span "Save" at bounding box center [1048, 15] width 17 height 9
click at [132, 12] on icon at bounding box center [136, 15] width 11 height 11
type input "15"
type input "100%"
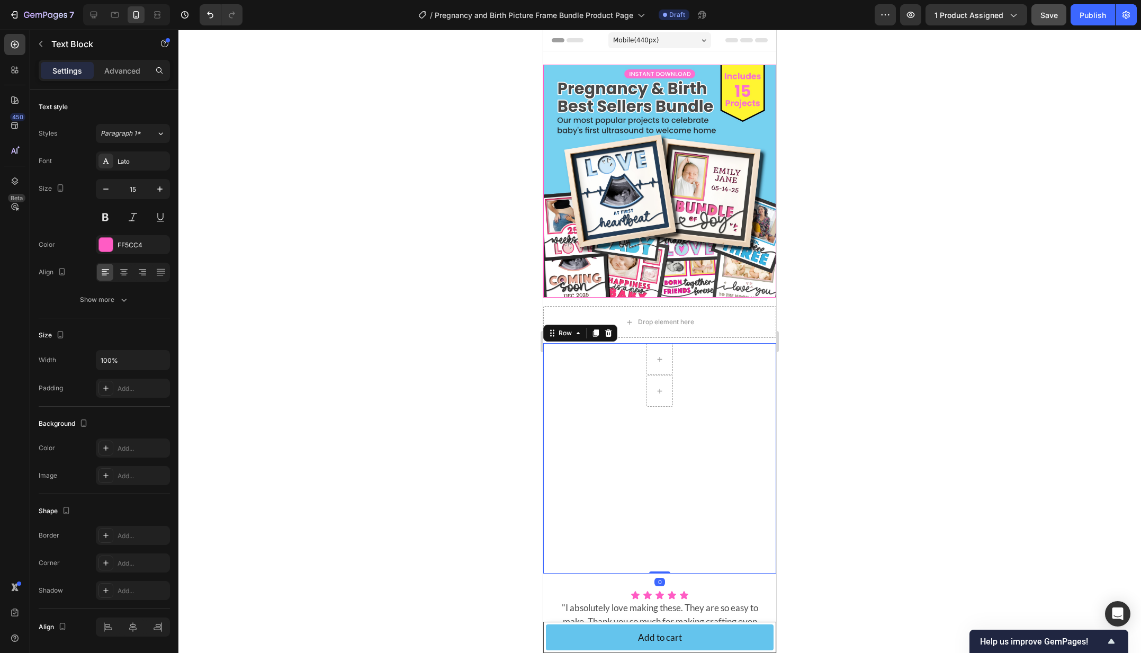
click at [700, 390] on div "Row 0" at bounding box center [659, 458] width 233 height 230
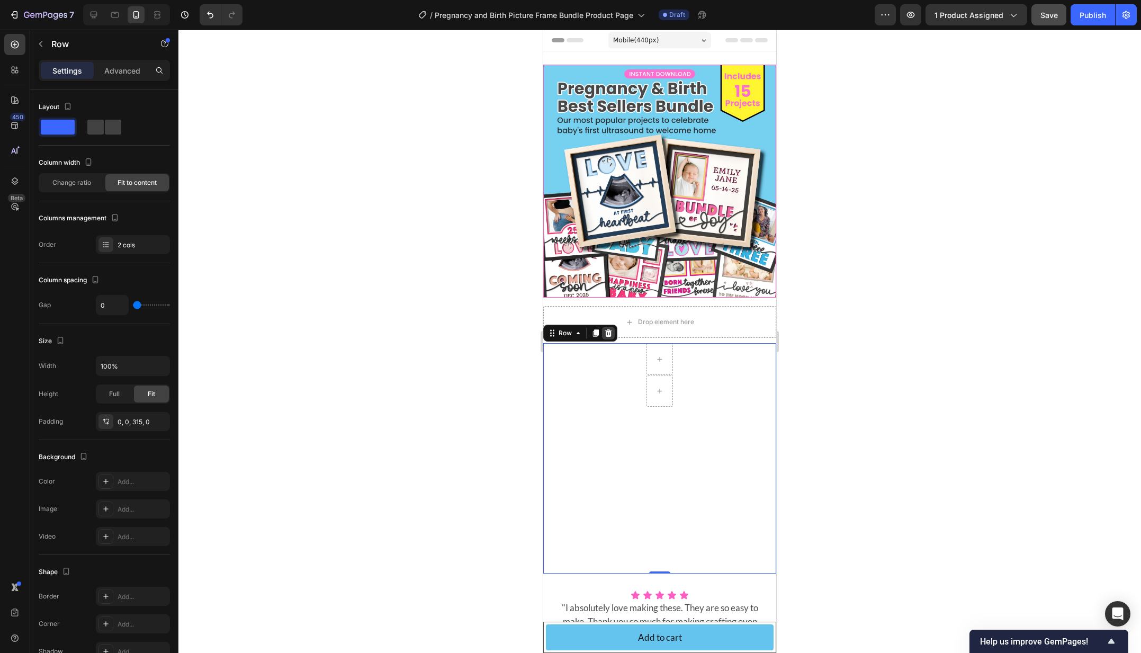
click at [604, 332] on icon at bounding box center [608, 333] width 8 height 8
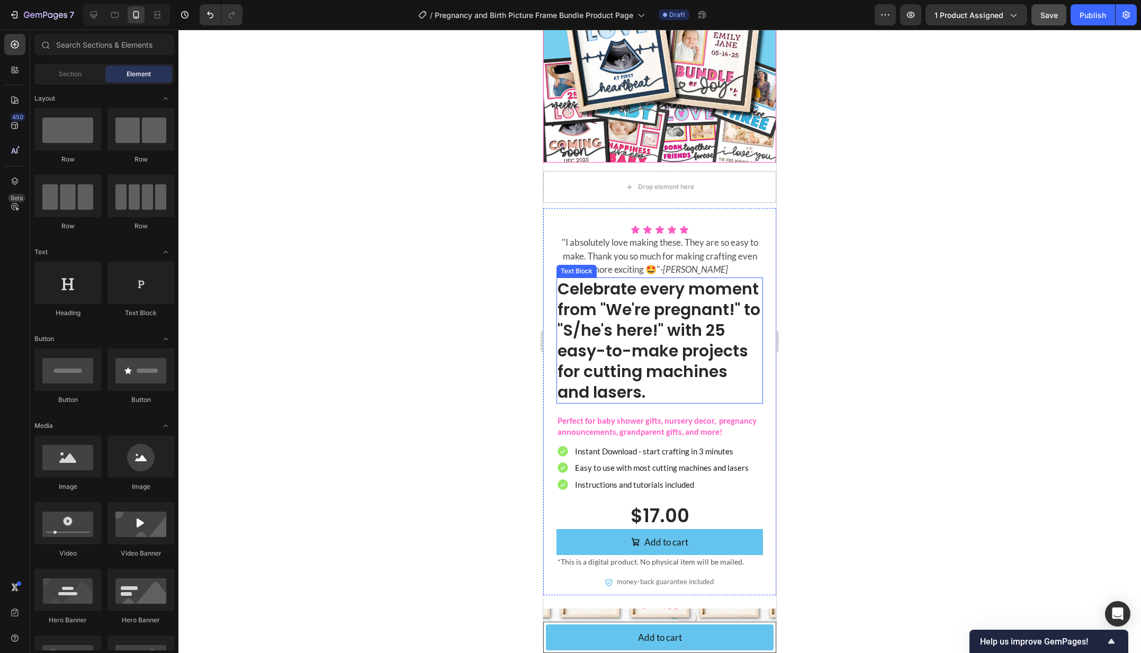
scroll to position [138, 0]
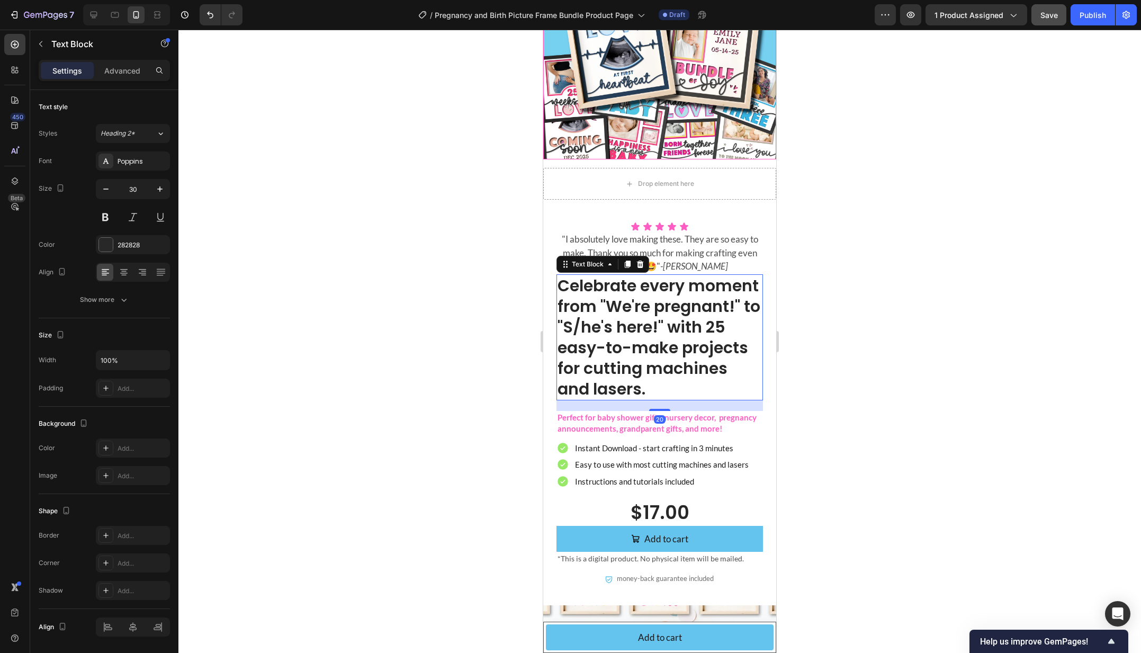
click at [679, 351] on p "Celebrate every moment from "We're pregnant!" to "S/he's here!" with 25 easy-to…" at bounding box center [659, 337] width 204 height 124
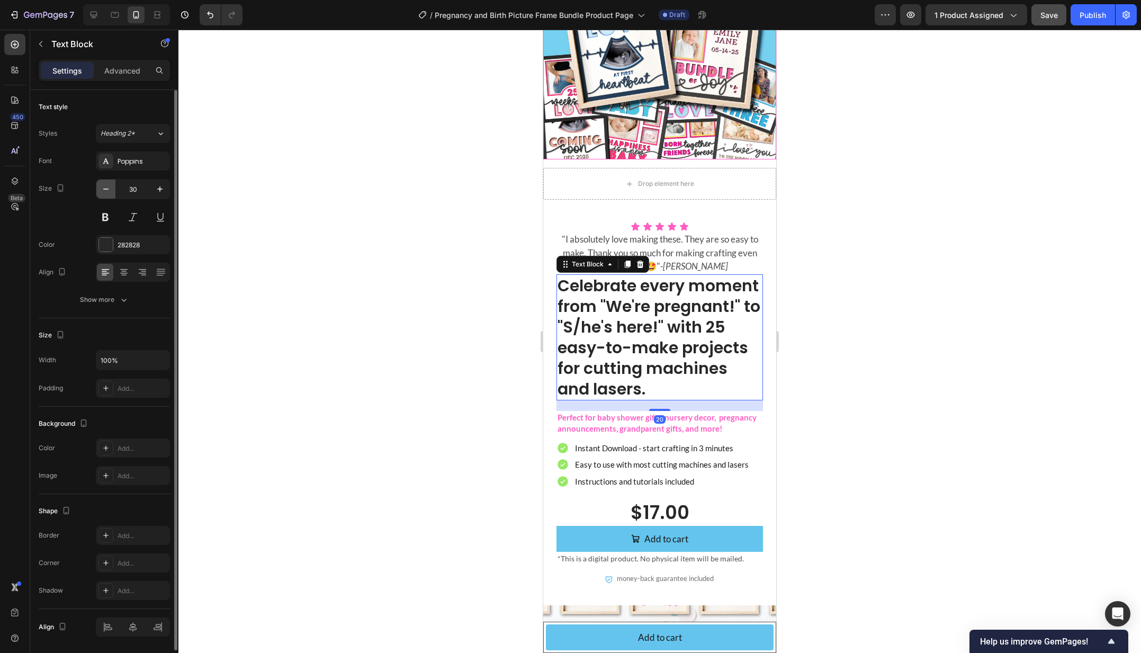
click at [103, 186] on icon "button" at bounding box center [106, 189] width 11 height 11
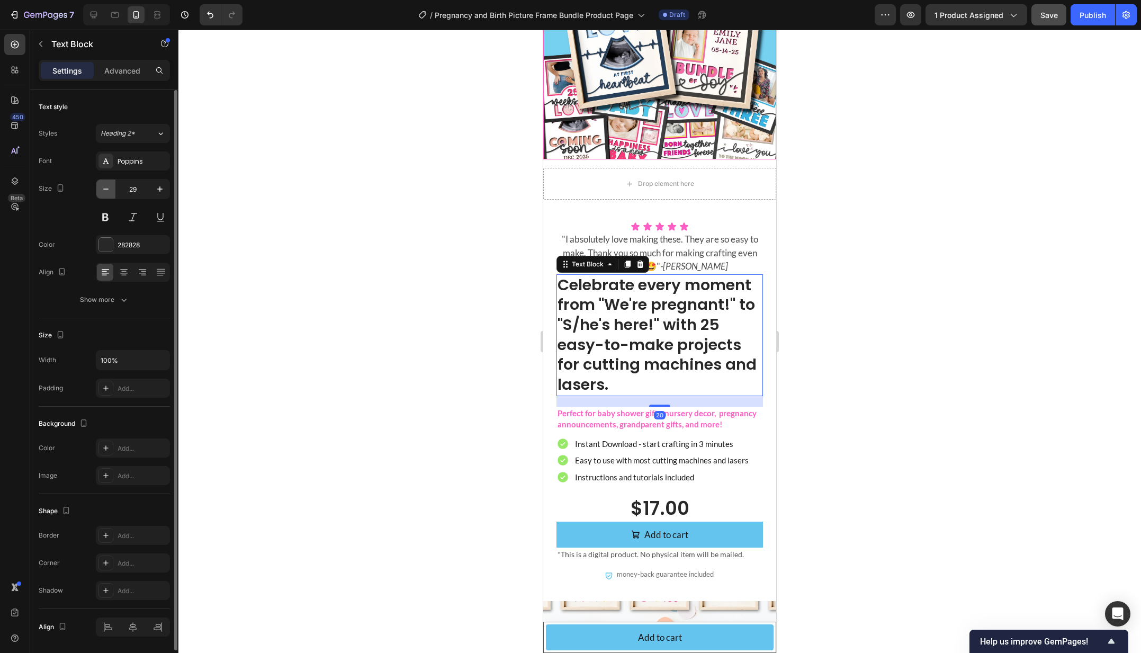
click at [103, 186] on icon "button" at bounding box center [106, 189] width 11 height 11
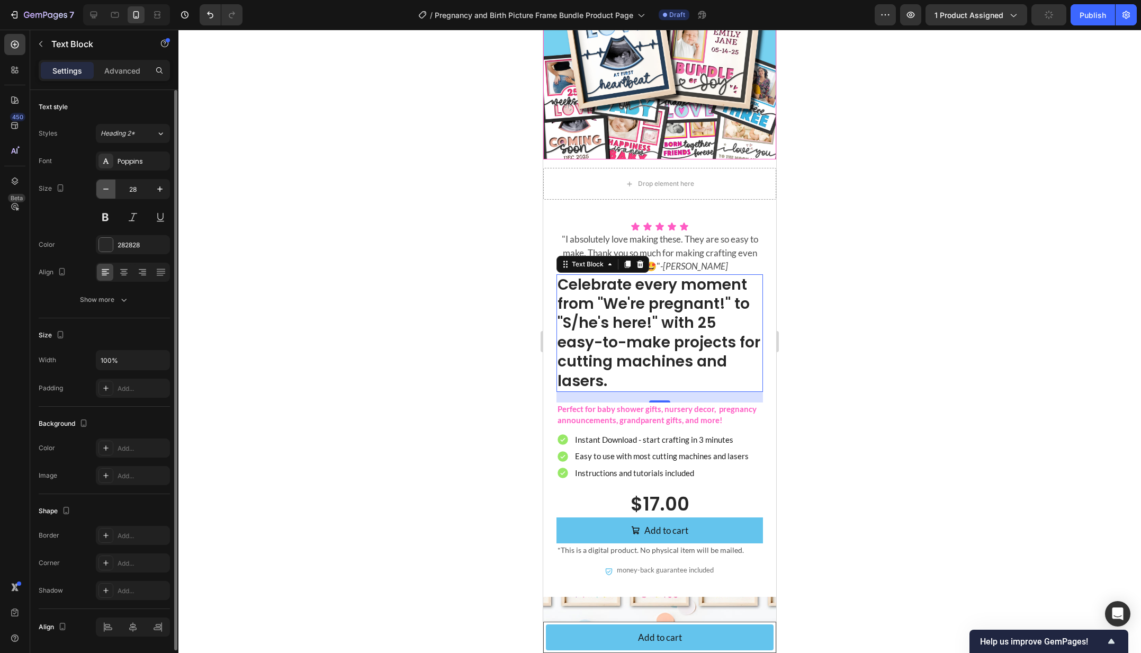
click at [103, 186] on icon "button" at bounding box center [106, 189] width 11 height 11
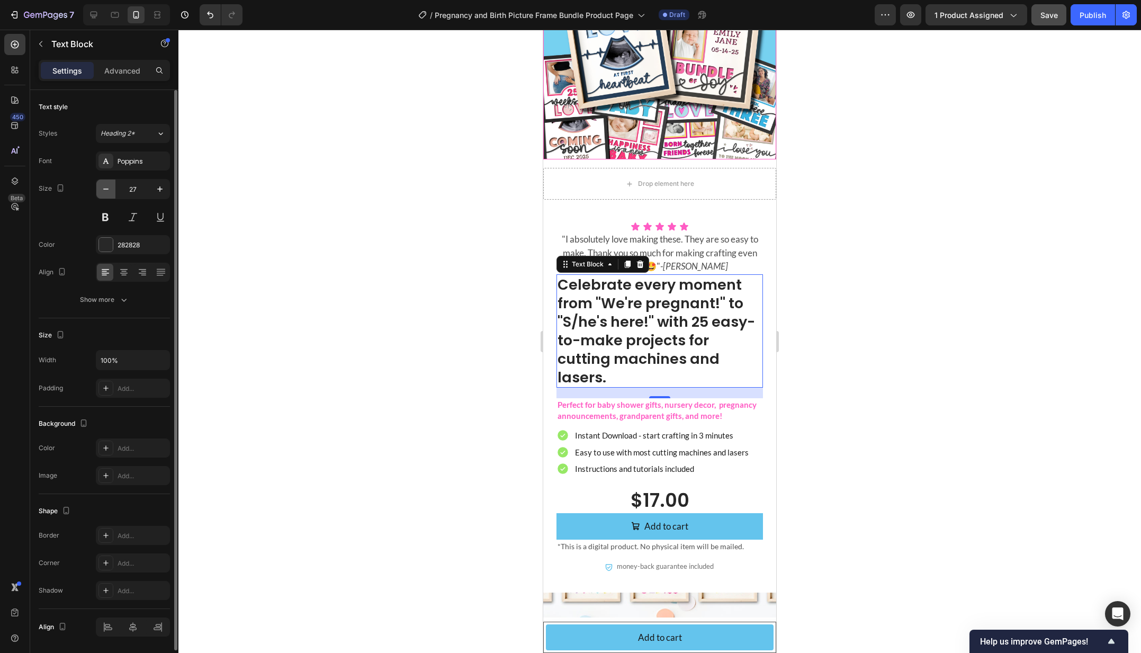
click at [103, 186] on icon "button" at bounding box center [106, 189] width 11 height 11
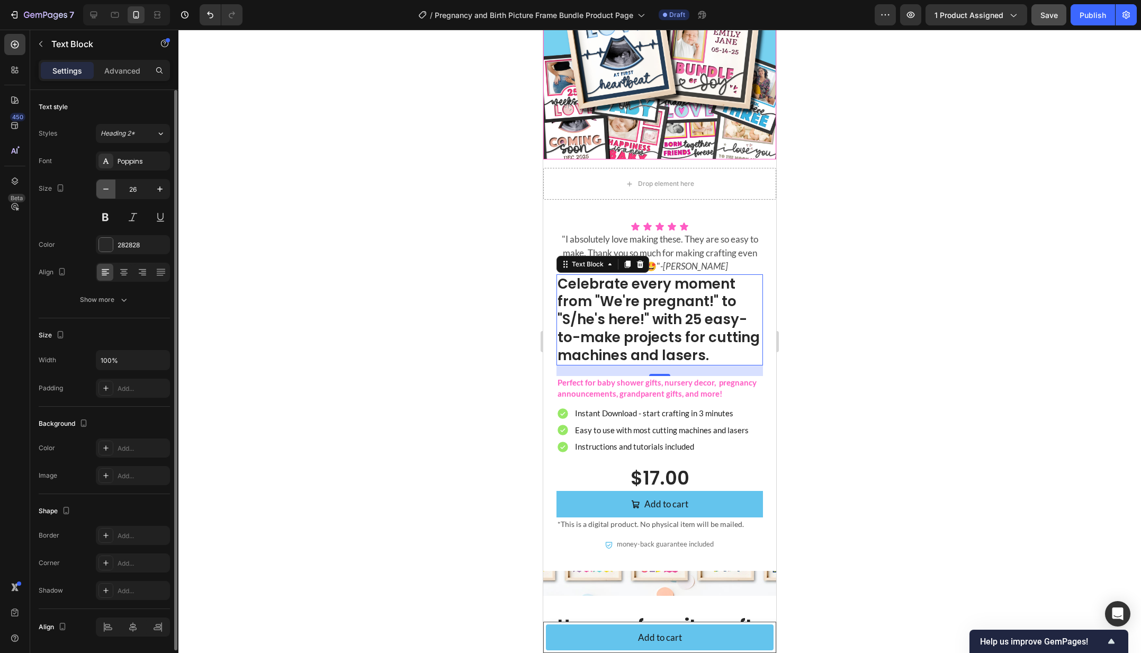
click at [103, 186] on icon "button" at bounding box center [106, 189] width 11 height 11
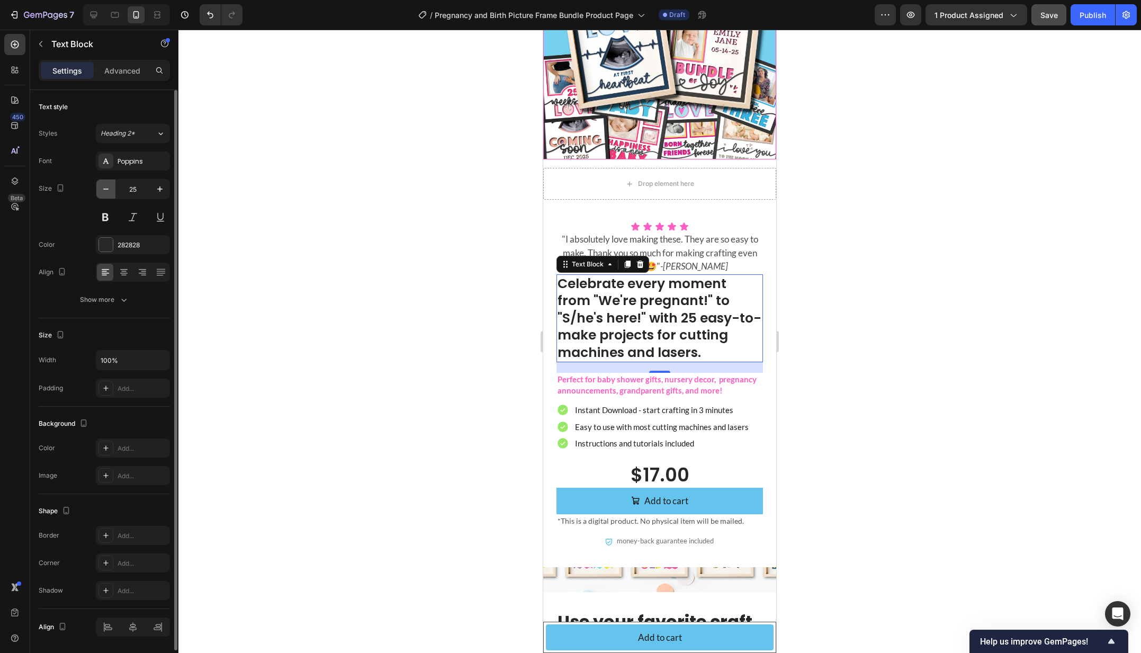
click at [103, 186] on icon "button" at bounding box center [106, 189] width 11 height 11
type input "24"
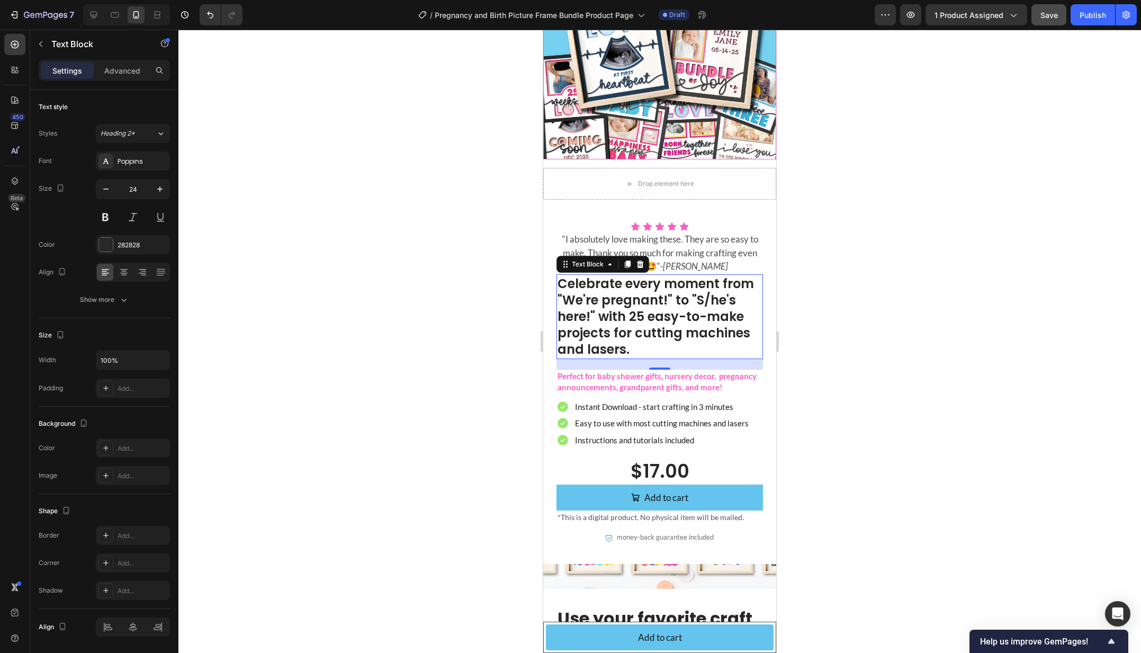
click at [437, 281] on div at bounding box center [659, 341] width 962 height 623
click at [634, 344] on p "Celebrate every moment from "We're pregnant!" to "S/he's here!" with 25 easy-to…" at bounding box center [659, 316] width 204 height 83
click at [124, 64] on div "Advanced" at bounding box center [122, 70] width 53 height 17
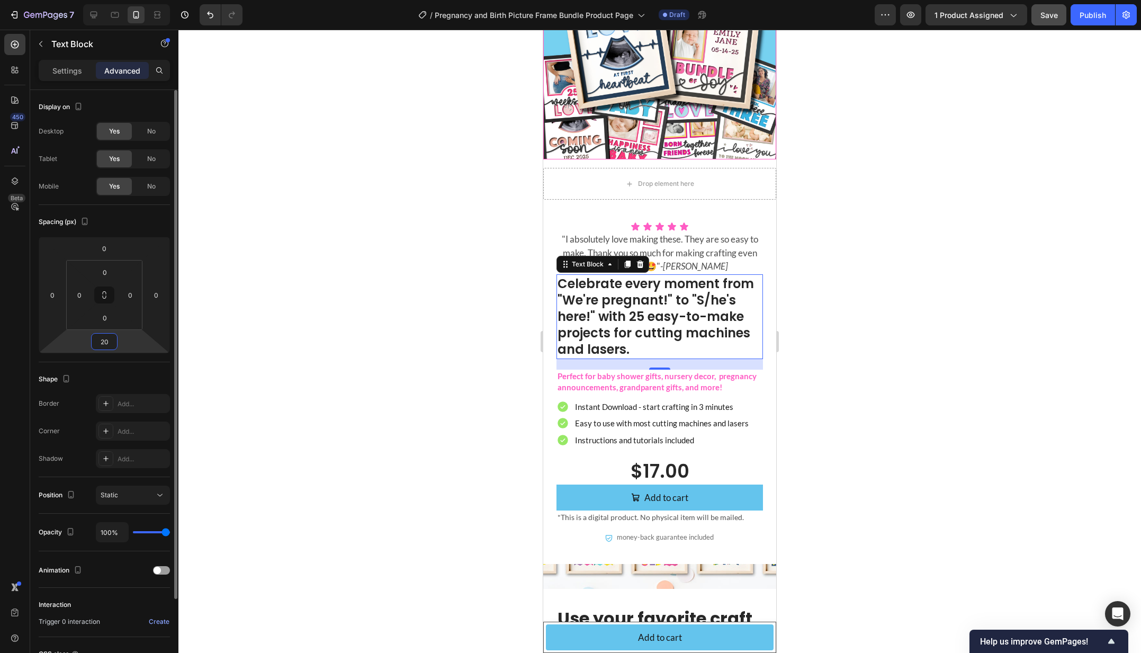
click at [97, 341] on input "20" at bounding box center [104, 341] width 21 height 16
type input "15"
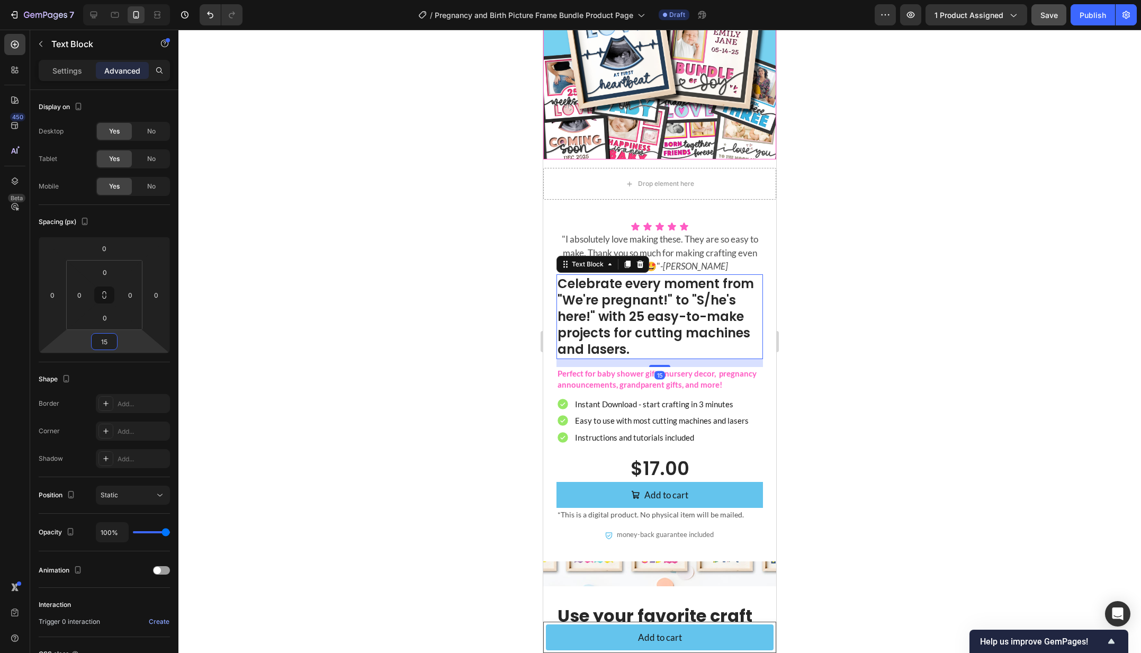
click at [426, 390] on div at bounding box center [659, 341] width 962 height 623
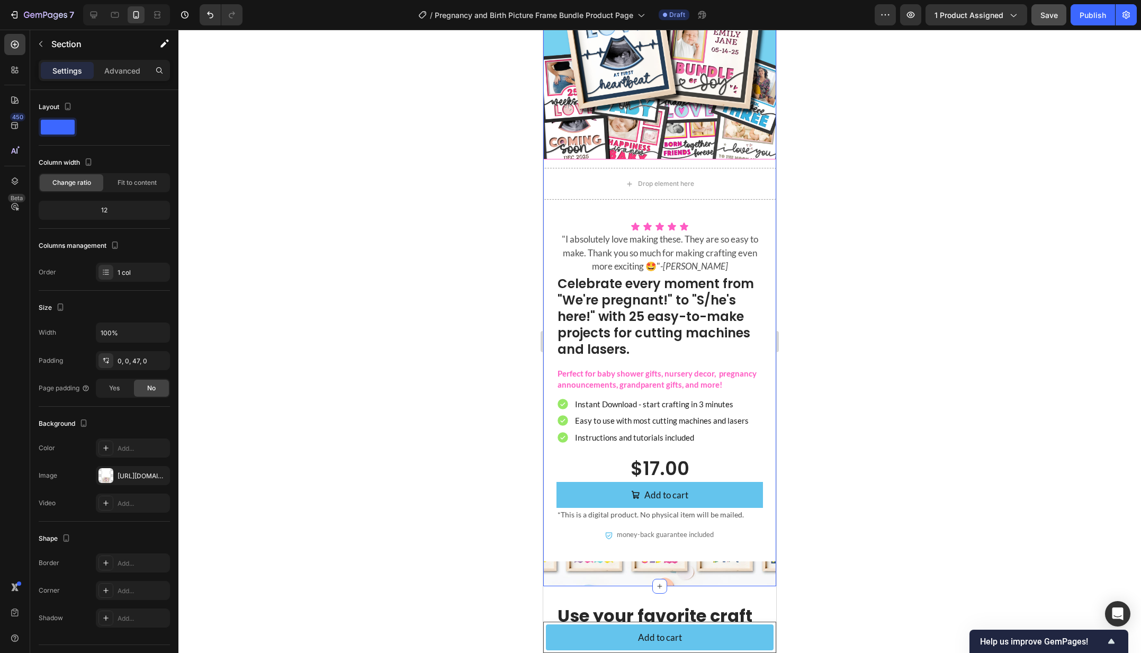
click at [709, 572] on div "Product Images Drop element here Product Icon Icon Icon Icon Icon Icon List "I …" at bounding box center [659, 249] width 233 height 673
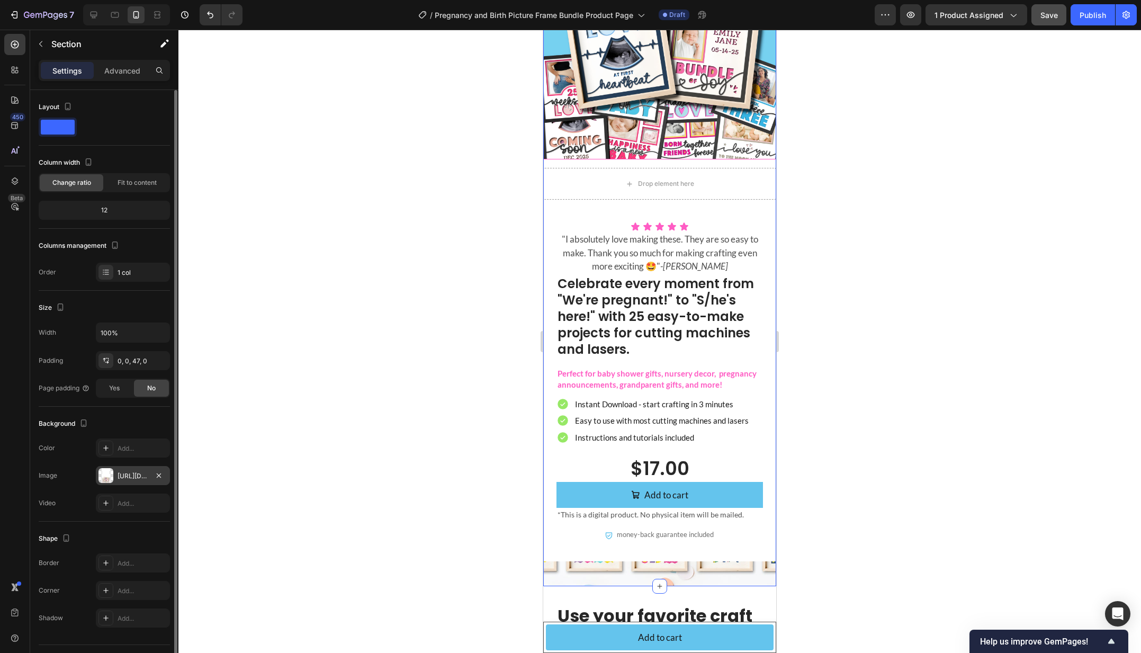
click at [142, 471] on div "https://cdn.shopify.com/s/files/1/0808/1820/9065/files/gempages_528053216466699…" at bounding box center [133, 476] width 31 height 10
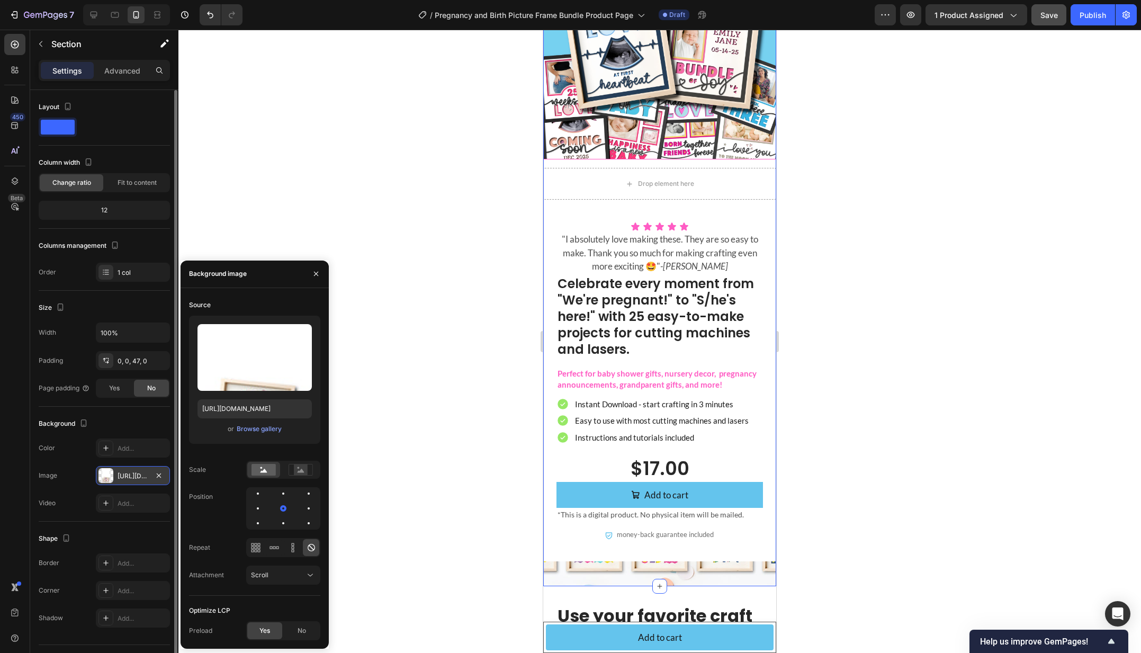
click at [142, 471] on div "https://cdn.shopify.com/s/files/1/0808/1820/9065/files/gempages_528053216466699…" at bounding box center [133, 476] width 31 height 10
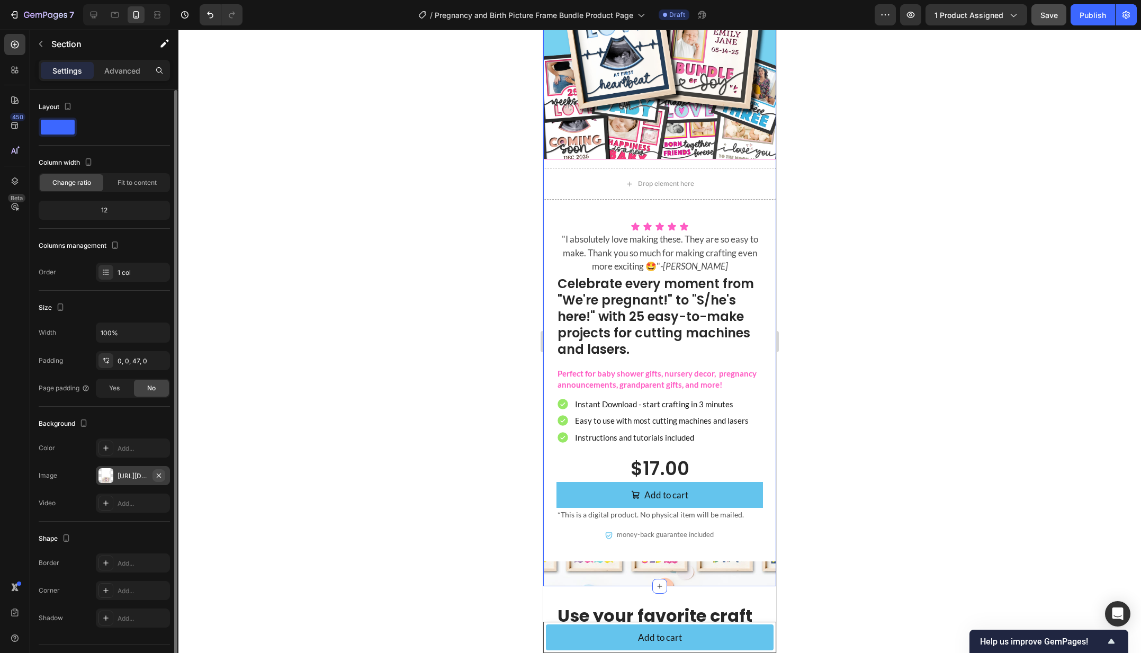
click at [157, 474] on icon "button" at bounding box center [159, 475] width 8 height 8
click at [359, 441] on div at bounding box center [659, 341] width 962 height 623
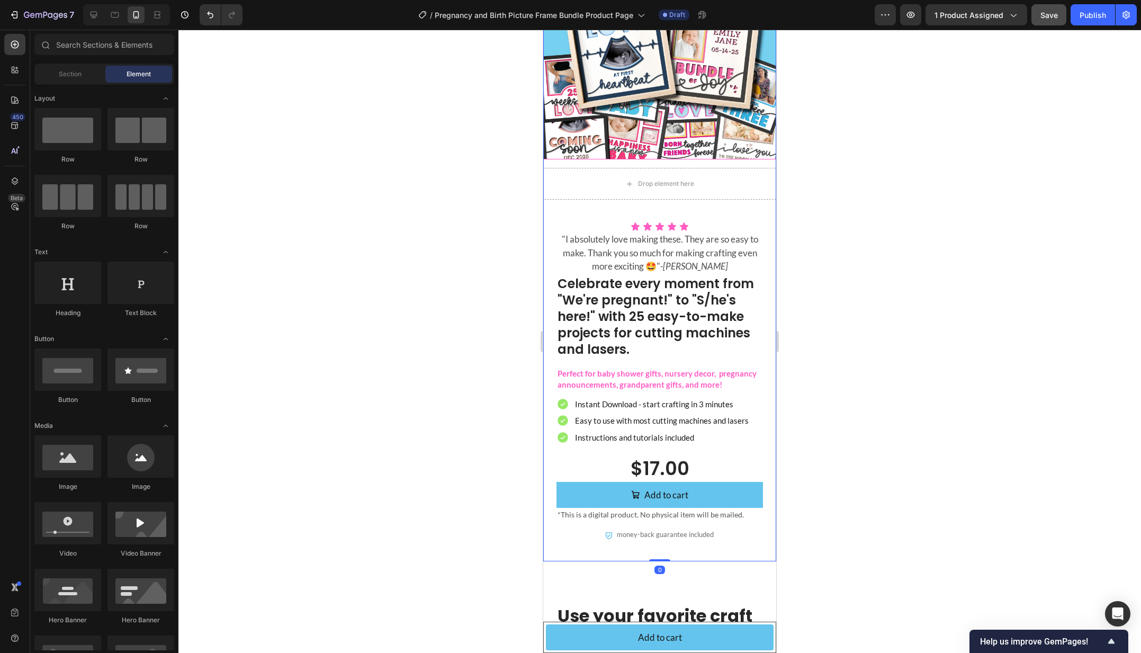
click at [612, 560] on div "Product Images Drop element here Product Icon Icon Icon Icon Icon Icon List "I …" at bounding box center [659, 237] width 233 height 648
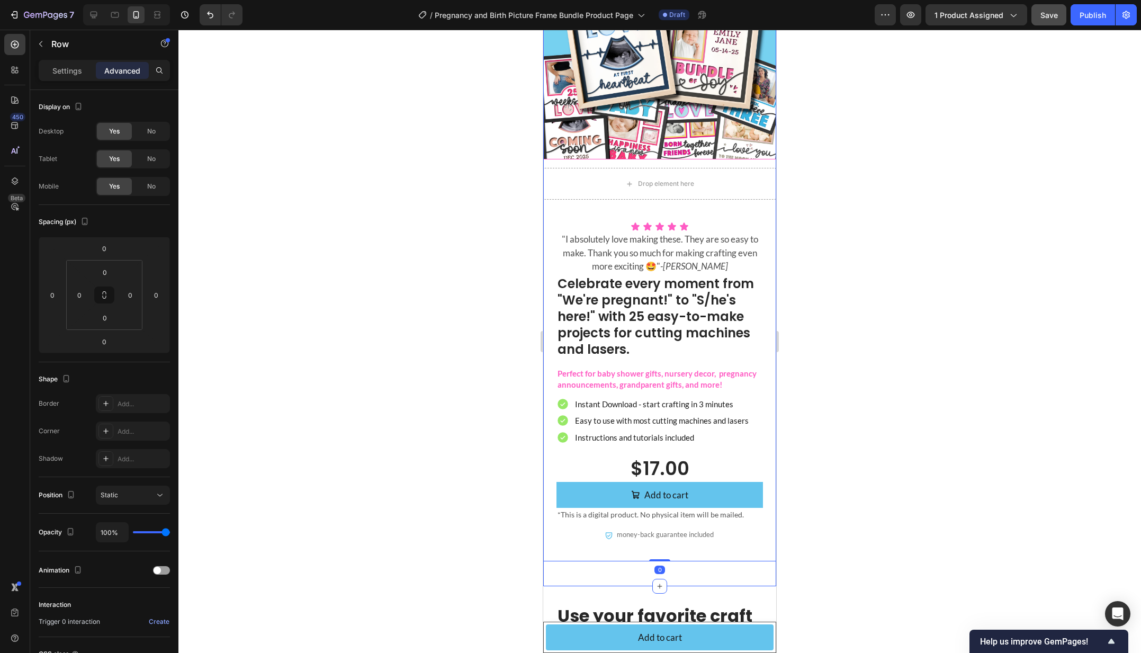
click at [612, 566] on div "Product Images Drop element here Product Icon Icon Icon Icon Icon Icon List "I …" at bounding box center [659, 249] width 233 height 673
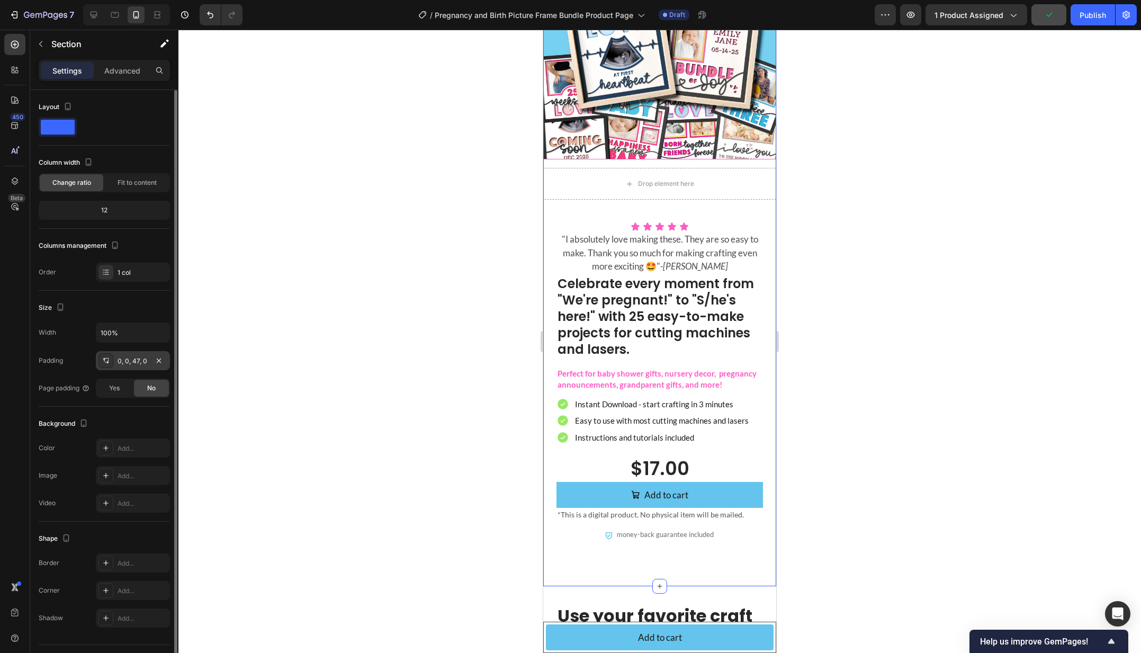
click at [123, 355] on div "0, 0, 47, 0" at bounding box center [133, 360] width 74 height 19
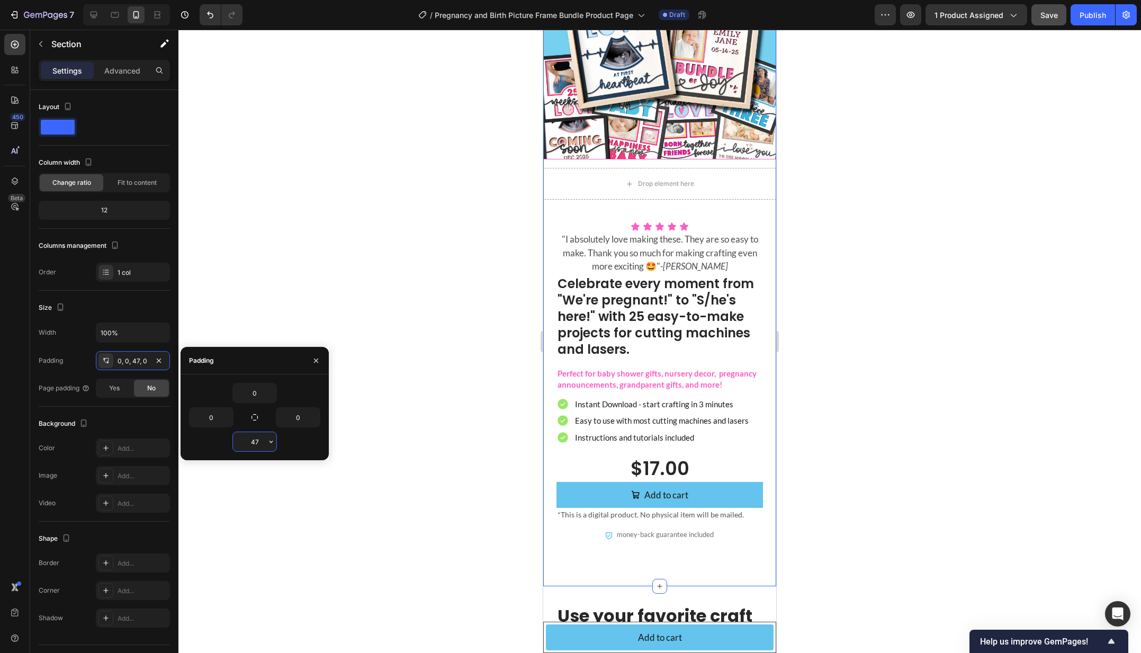
click at [254, 434] on input "47" at bounding box center [254, 441] width 43 height 19
type input "0"
click at [415, 293] on div at bounding box center [659, 341] width 962 height 623
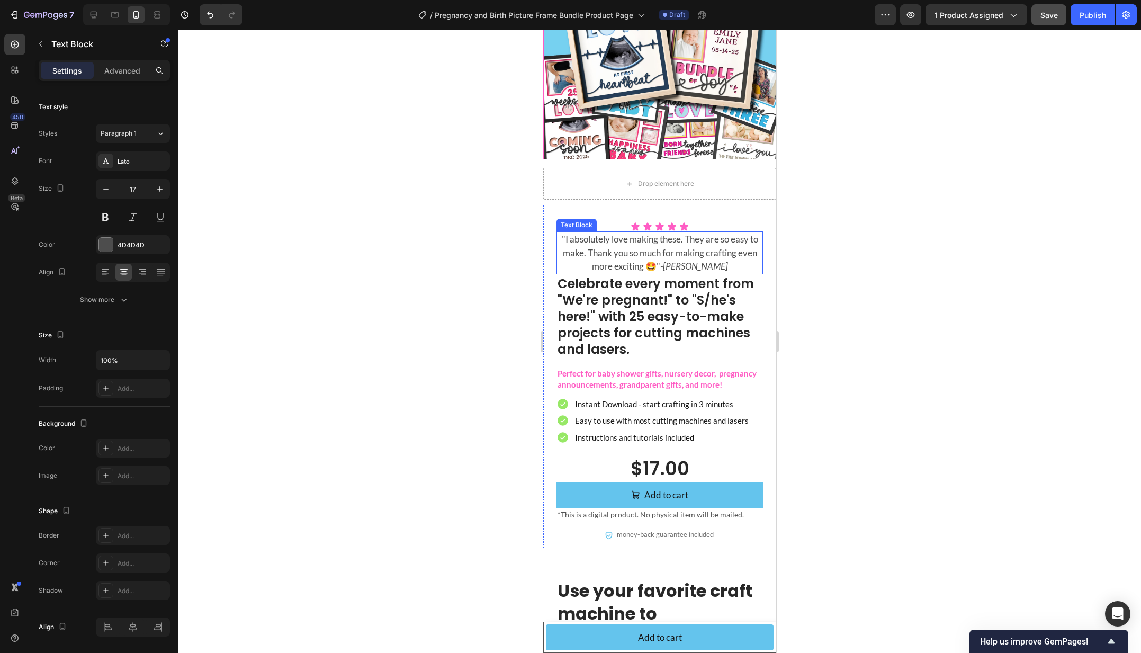
click at [739, 247] on p ""I absolutely love making these. They are so easy to make. Thank you so much fo…" at bounding box center [659, 252] width 204 height 41
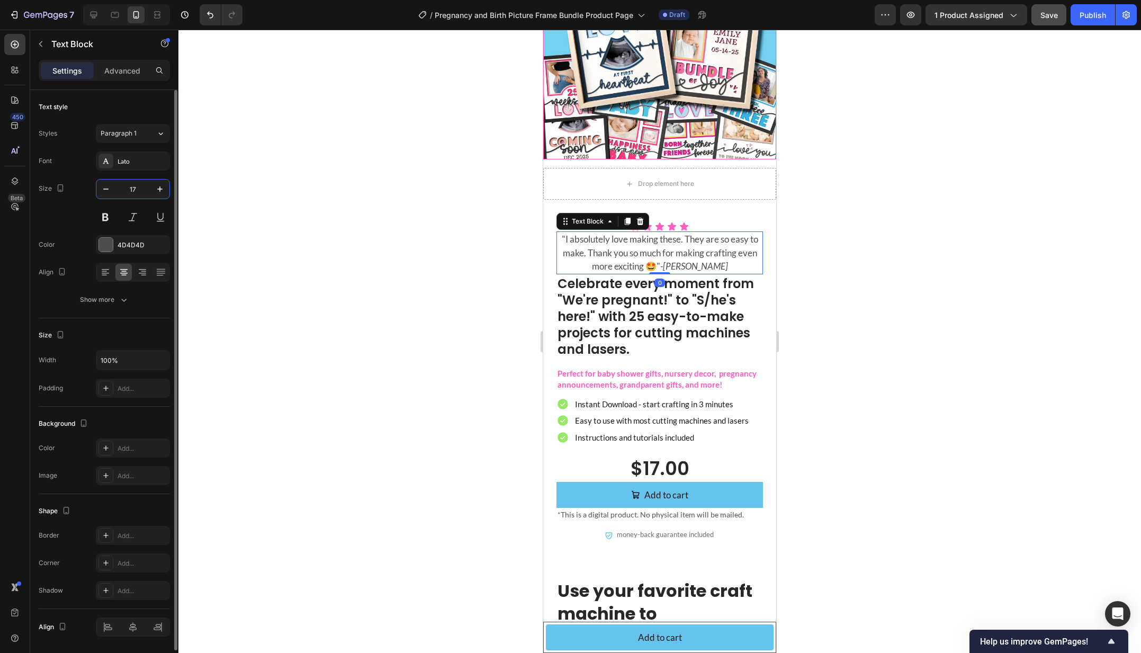
click at [131, 187] on input "17" at bounding box center [132, 188] width 35 height 19
type input "14"
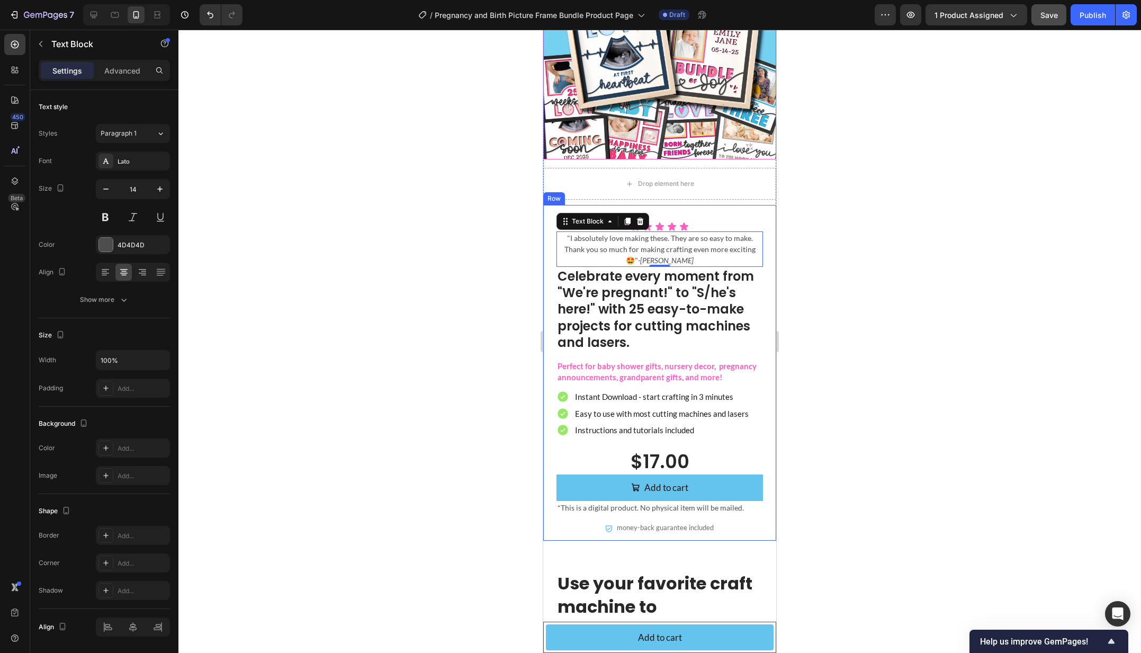
click at [476, 220] on div at bounding box center [659, 341] width 962 height 623
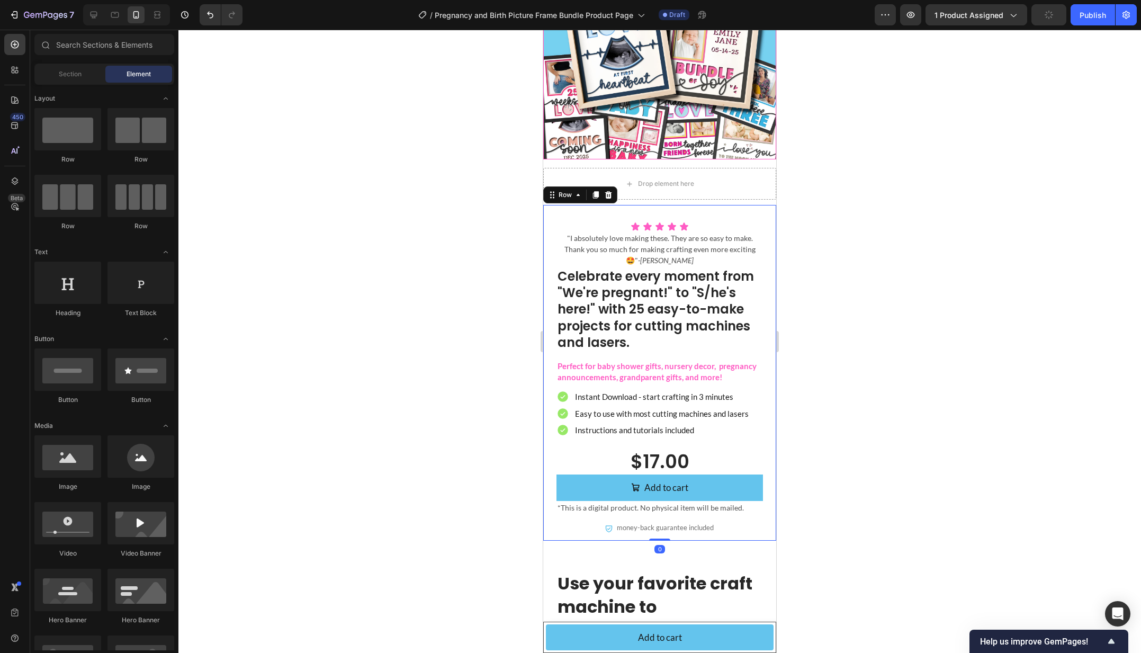
click at [698, 212] on div "Icon Icon Icon Icon Icon Icon List "I absolutely love making these. They are so…" at bounding box center [659, 373] width 233 height 336
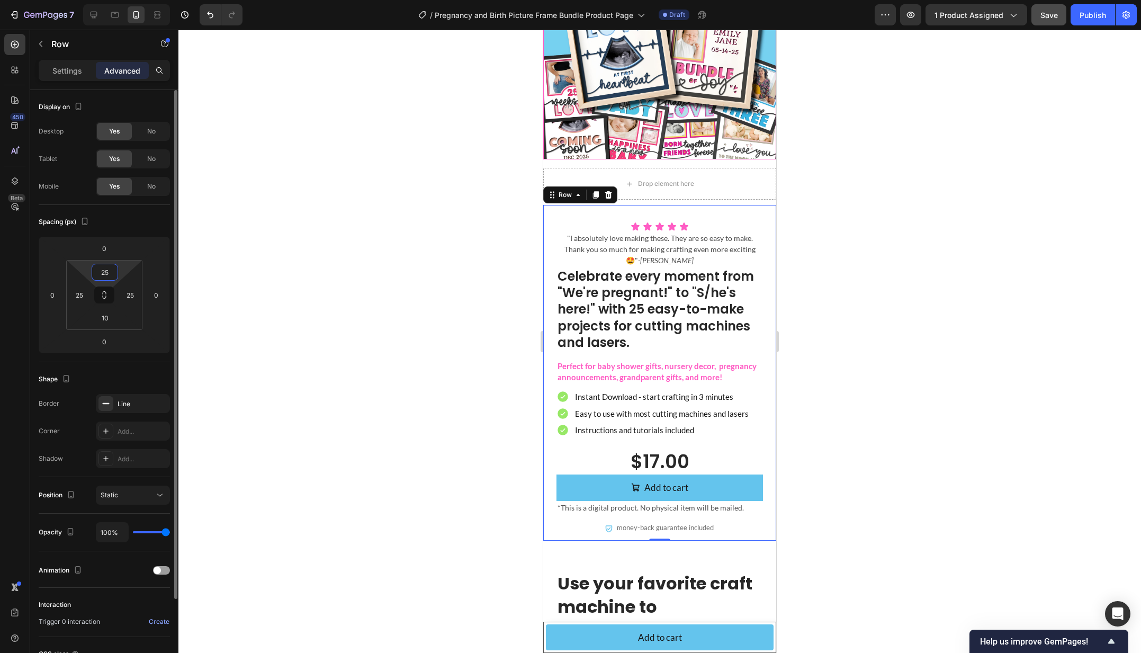
click at [109, 273] on input "25" at bounding box center [104, 272] width 21 height 16
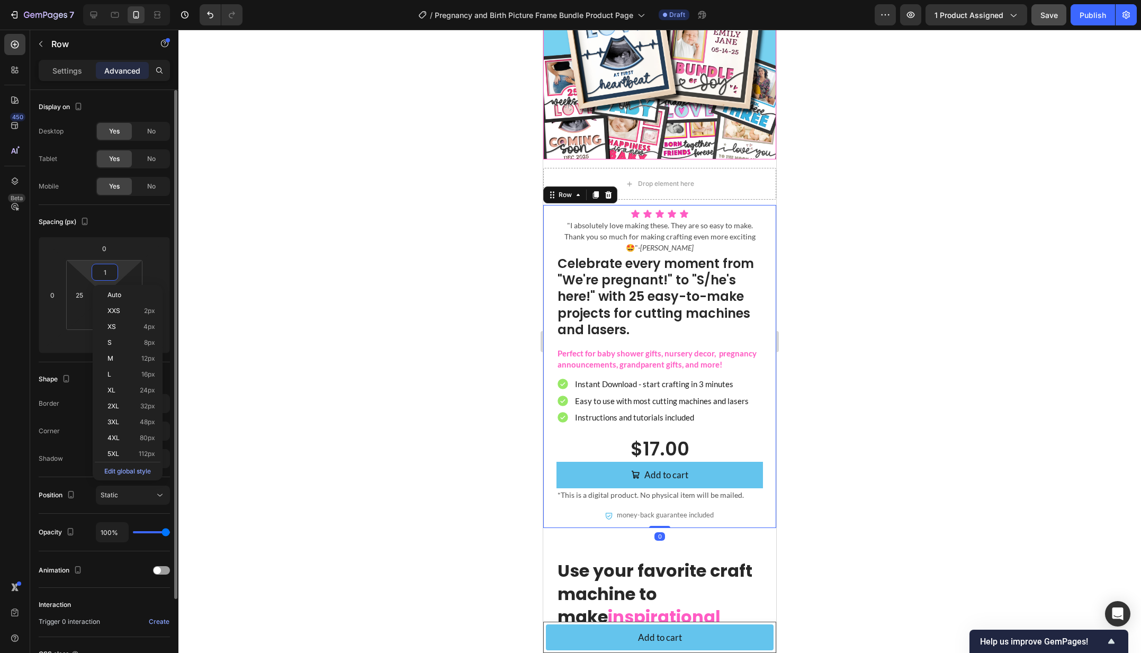
type input "15"
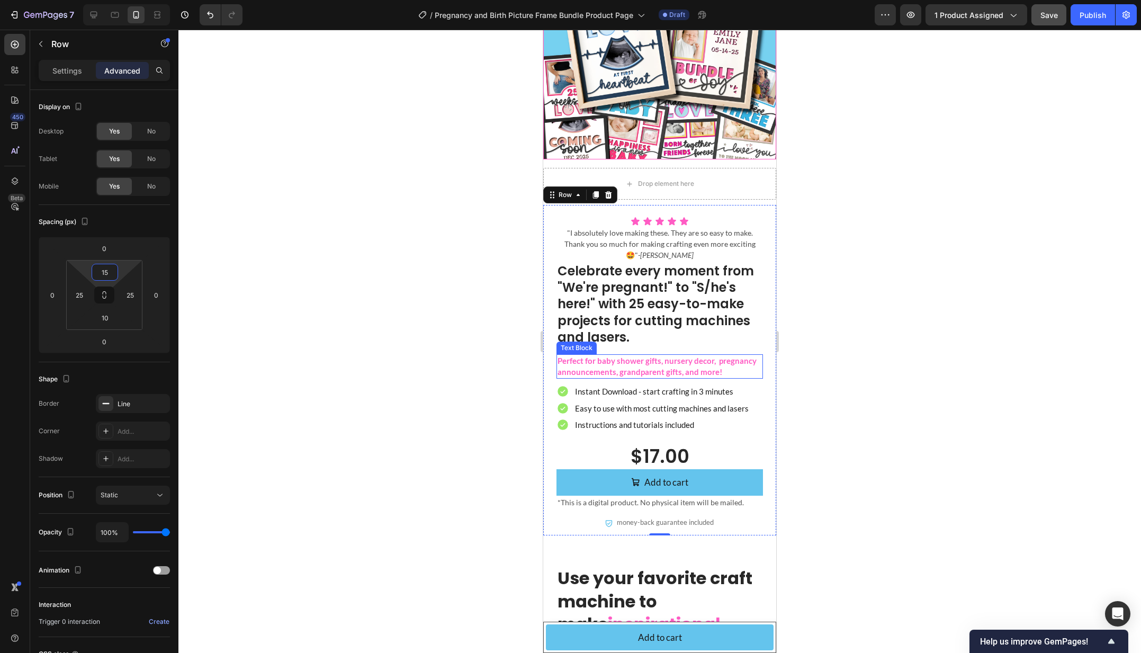
click at [649, 369] on p "Perfect for baby shower gifts, nursery decor, pregnancy announcements, grandpar…" at bounding box center [659, 366] width 204 height 22
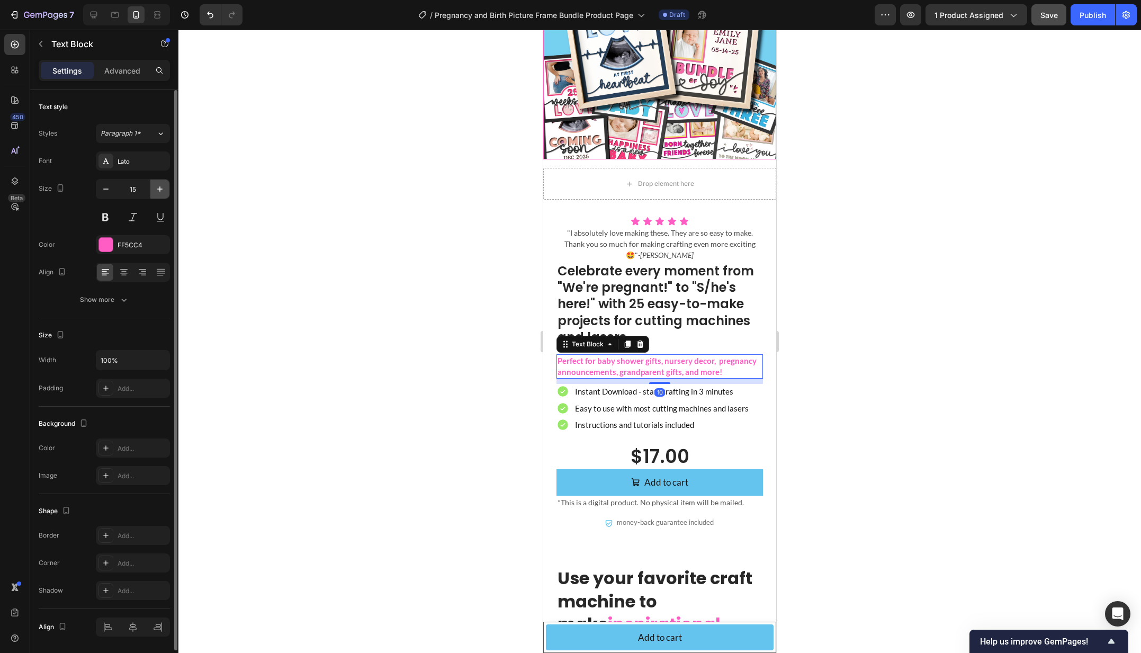
click at [162, 186] on icon "button" at bounding box center [160, 189] width 11 height 11
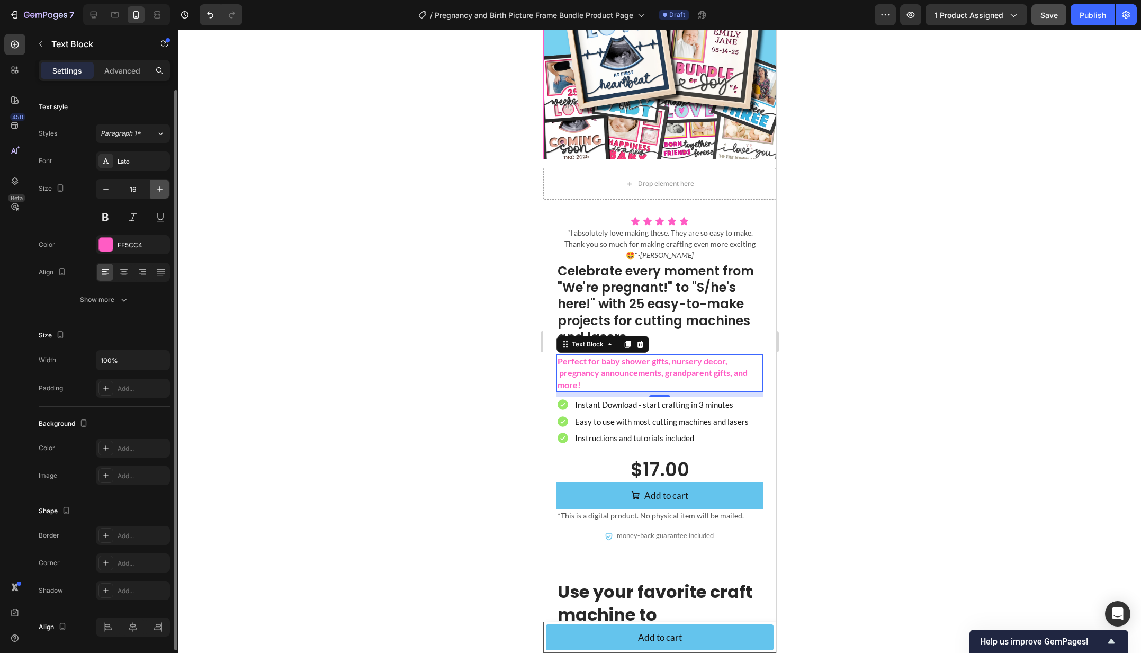
click at [162, 186] on icon "button" at bounding box center [160, 189] width 11 height 11
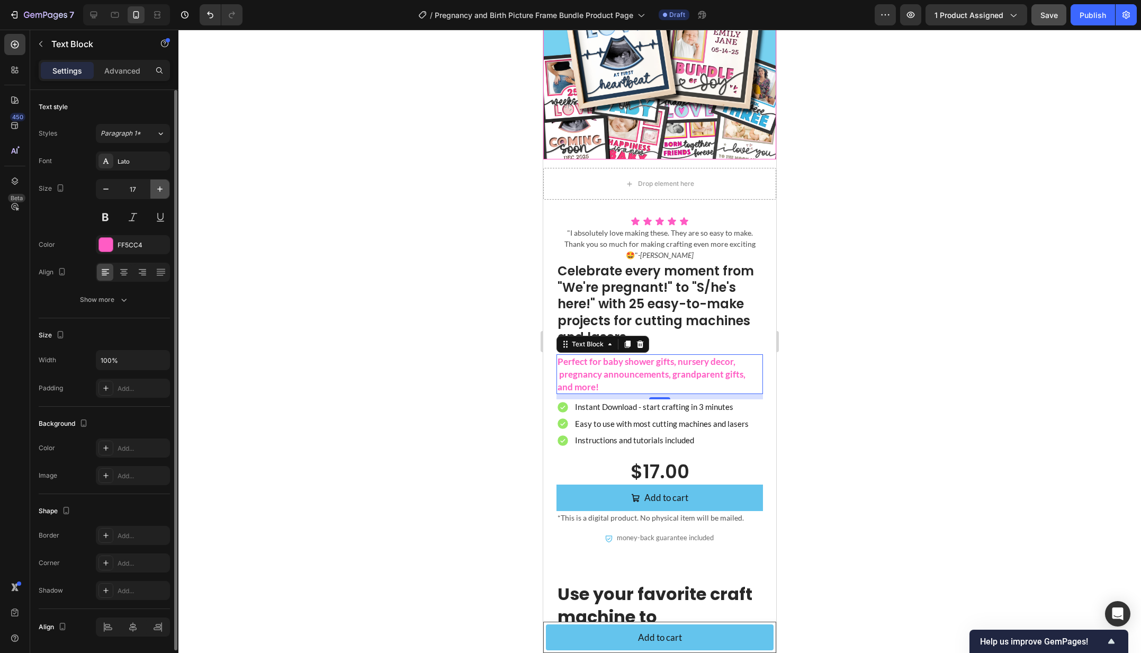
click at [162, 186] on icon "button" at bounding box center [160, 189] width 11 height 11
type input "18"
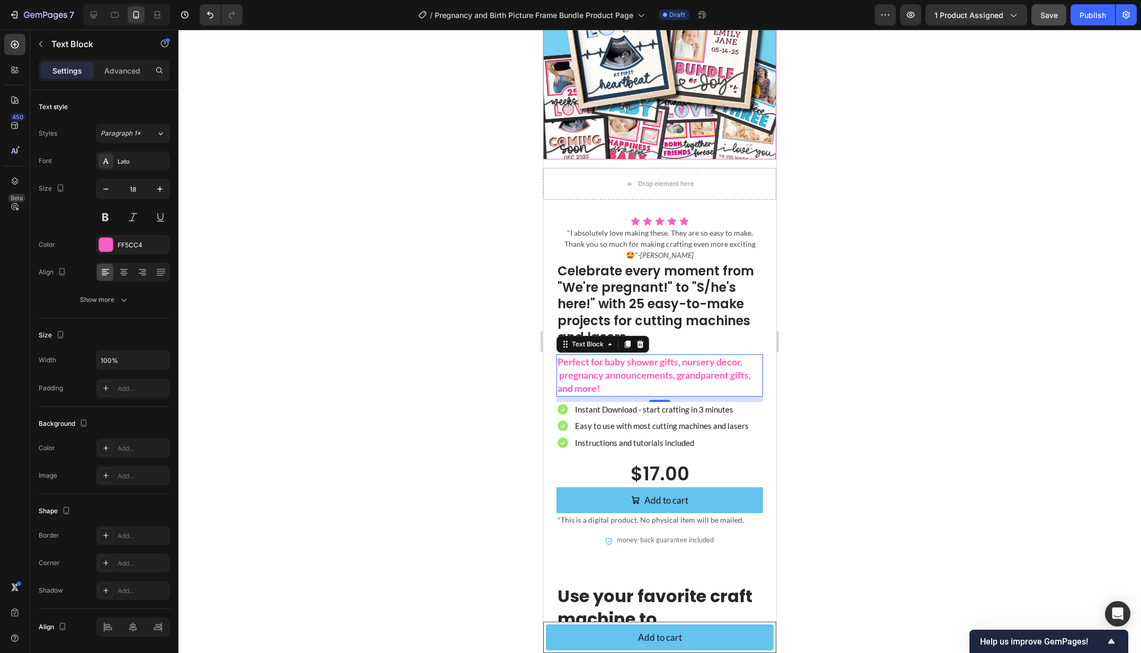
click at [317, 256] on div at bounding box center [659, 341] width 962 height 623
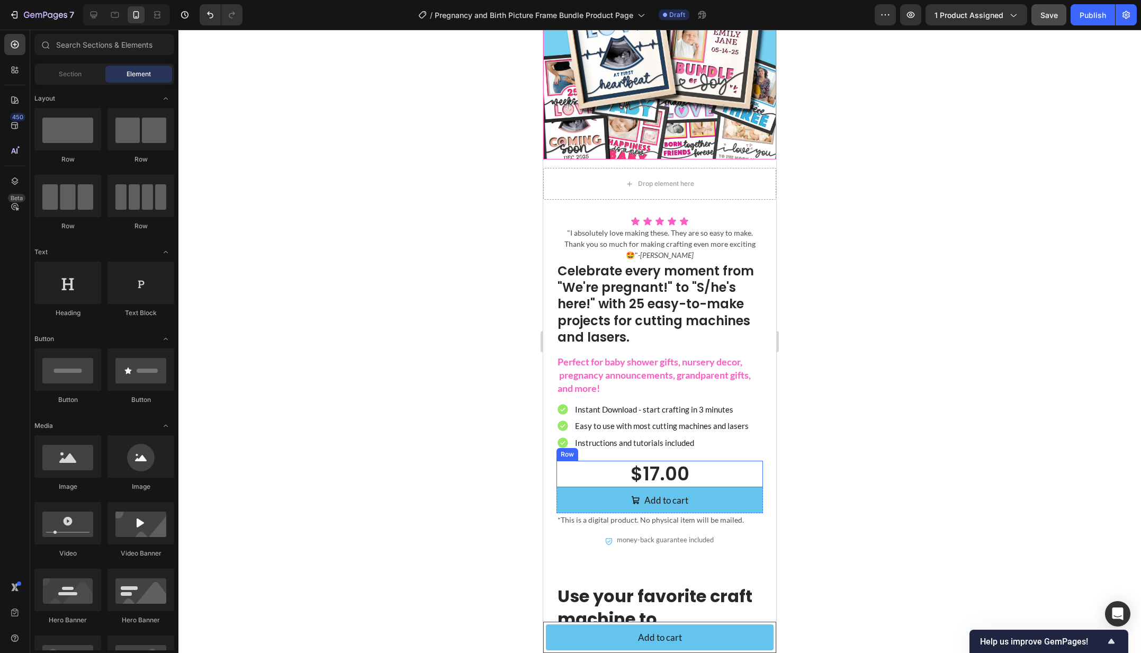
click at [715, 474] on div "$17.00 Product Price Product Price Row" at bounding box center [659, 473] width 206 height 26
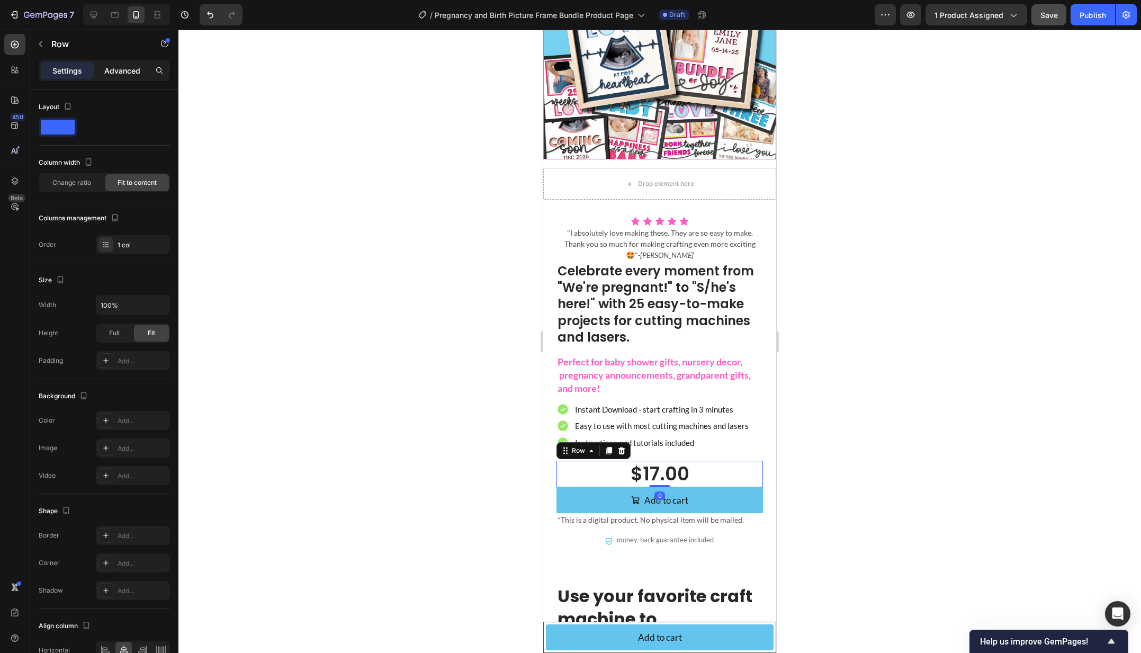
click at [134, 71] on p "Advanced" at bounding box center [122, 70] width 36 height 11
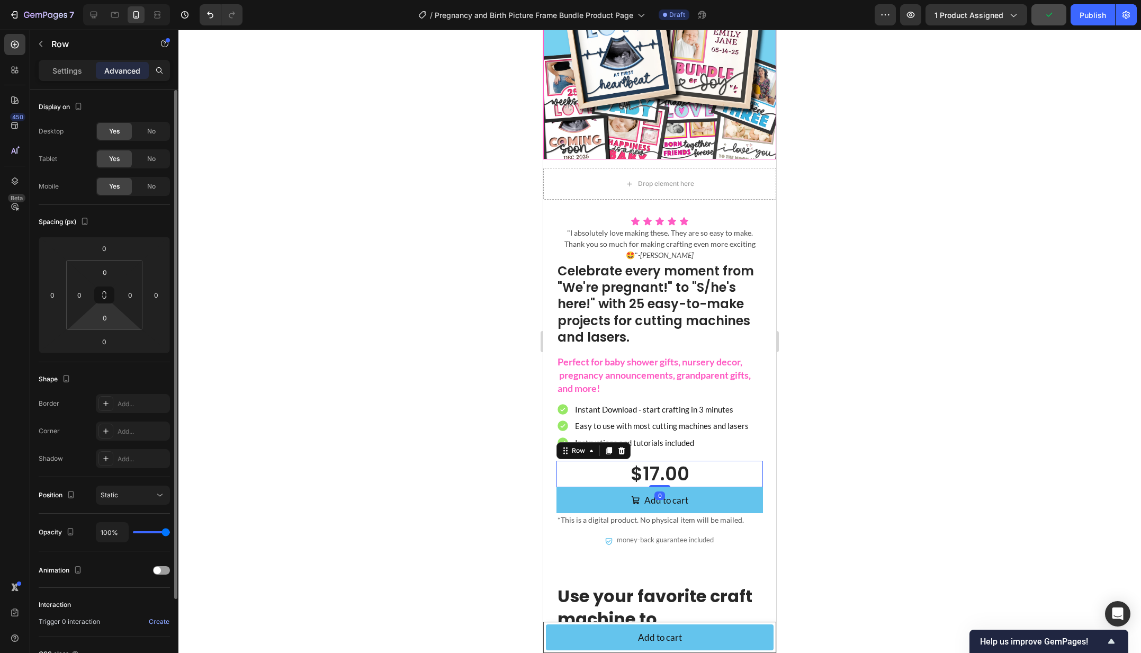
click at [102, 0] on html "7 Version history / Pregnancy and Birth Picture Frame Bundle Product Page Draft…" at bounding box center [570, 0] width 1141 height 0
click at [101, 340] on input "0" at bounding box center [104, 341] width 21 height 16
type input "10"
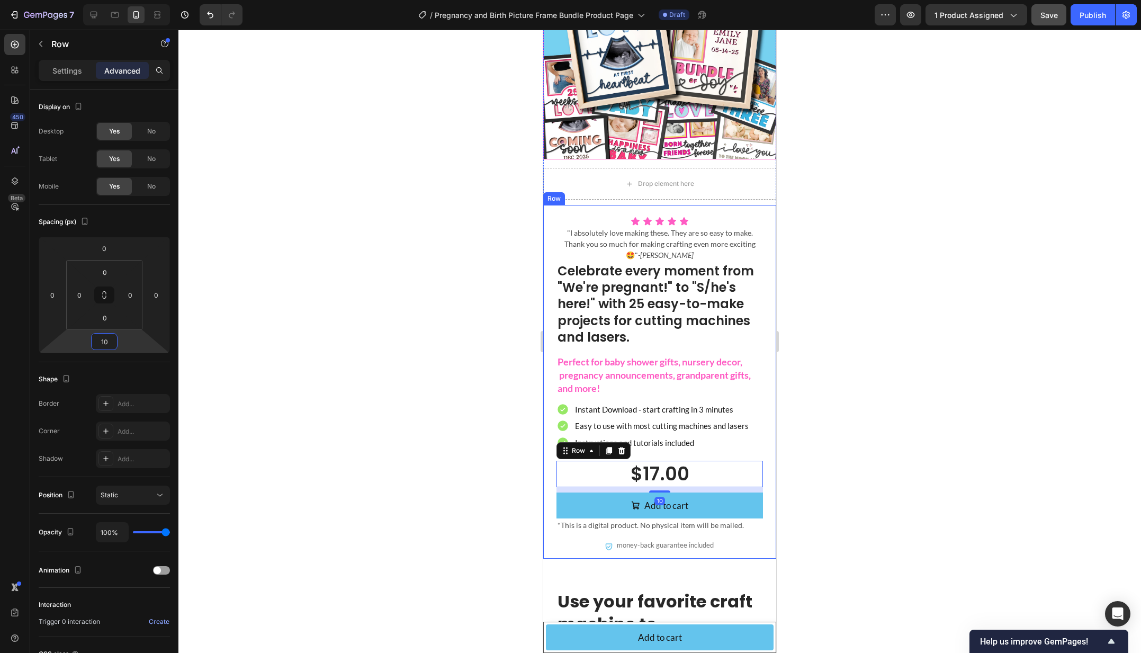
click at [763, 506] on div "Icon Icon Icon Icon Icon Icon List "I absolutely love making these. They are so…" at bounding box center [659, 382] width 233 height 354
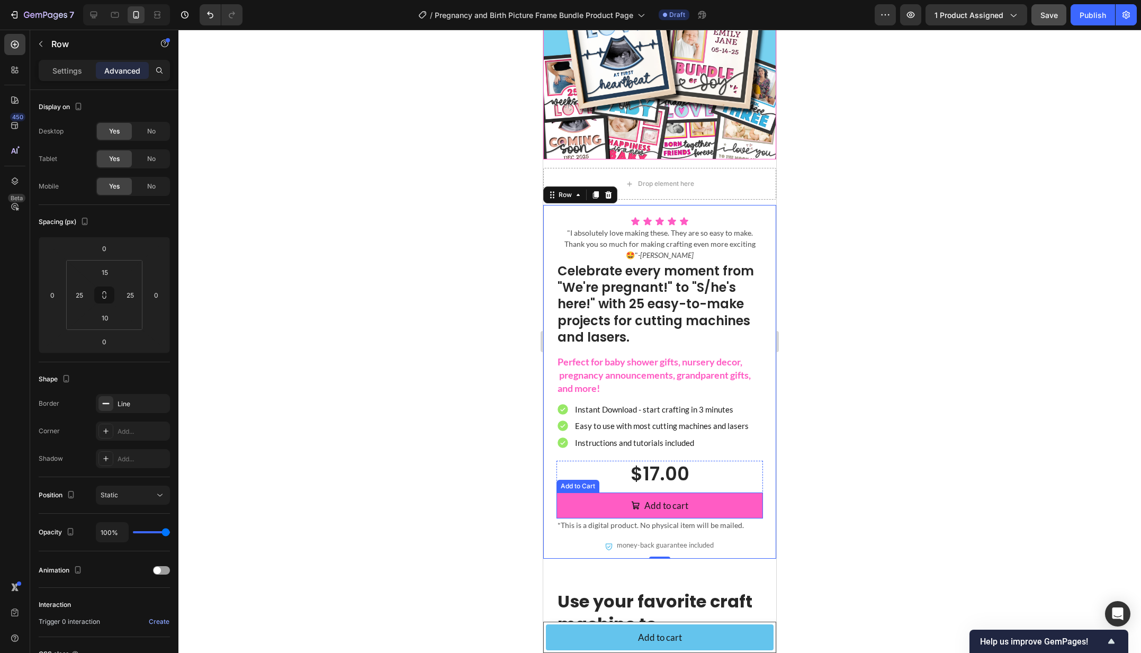
click at [751, 508] on button "Add to cart" at bounding box center [659, 505] width 206 height 26
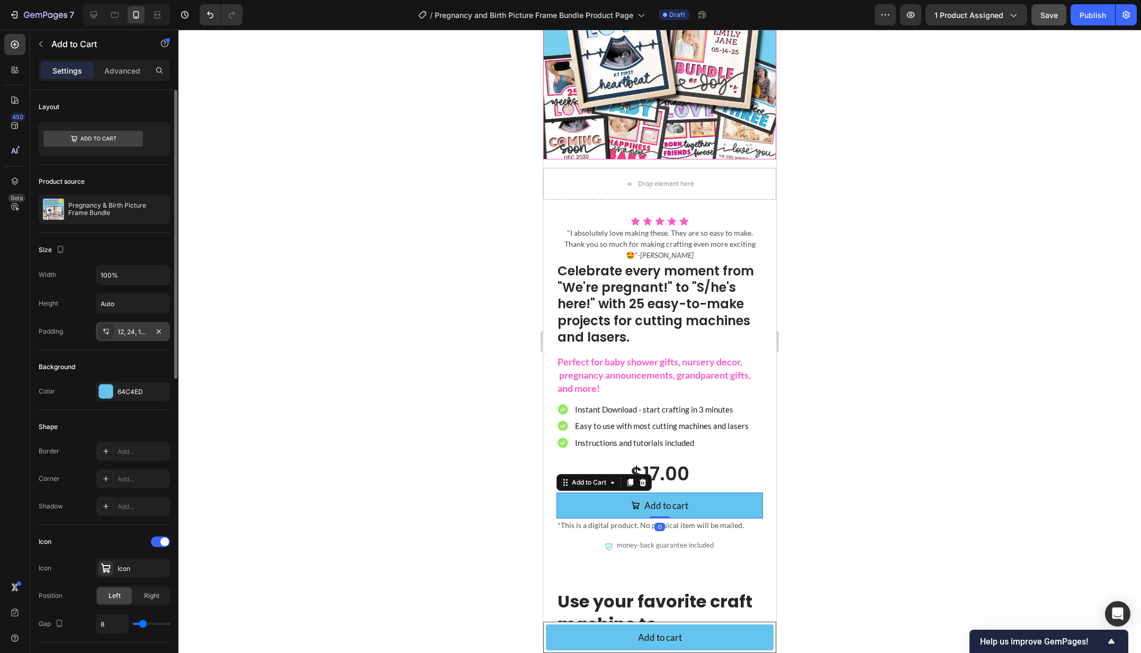
click at [130, 334] on div "12, 24, 12, 24" at bounding box center [133, 332] width 31 height 10
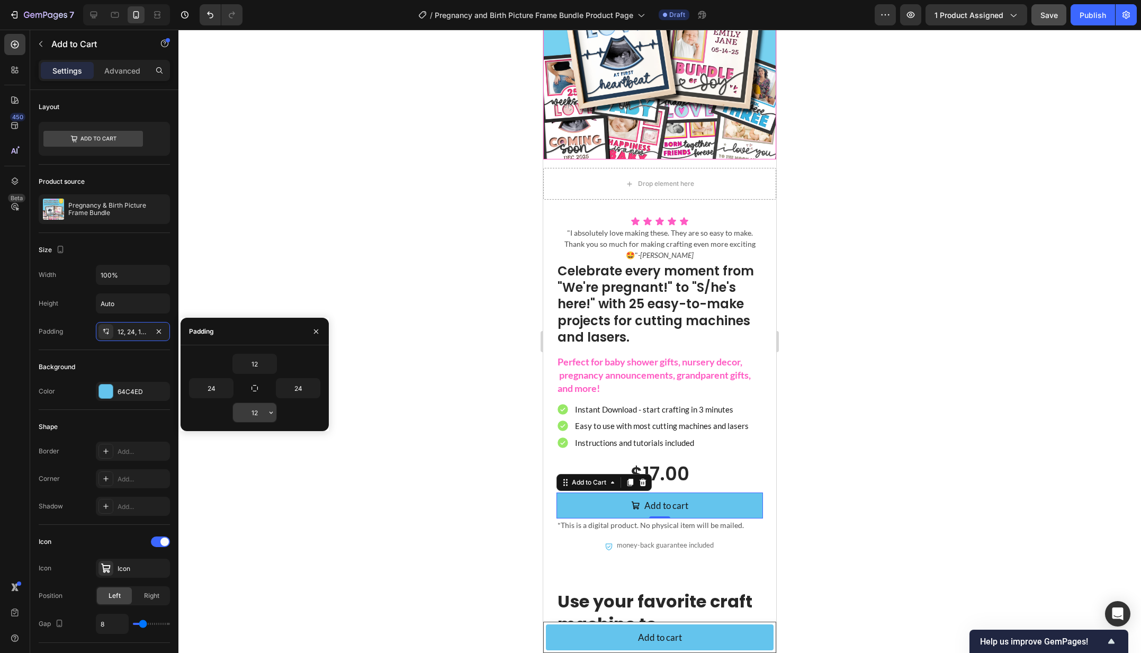
click at [254, 408] on input "12" at bounding box center [254, 412] width 43 height 19
type input "12"
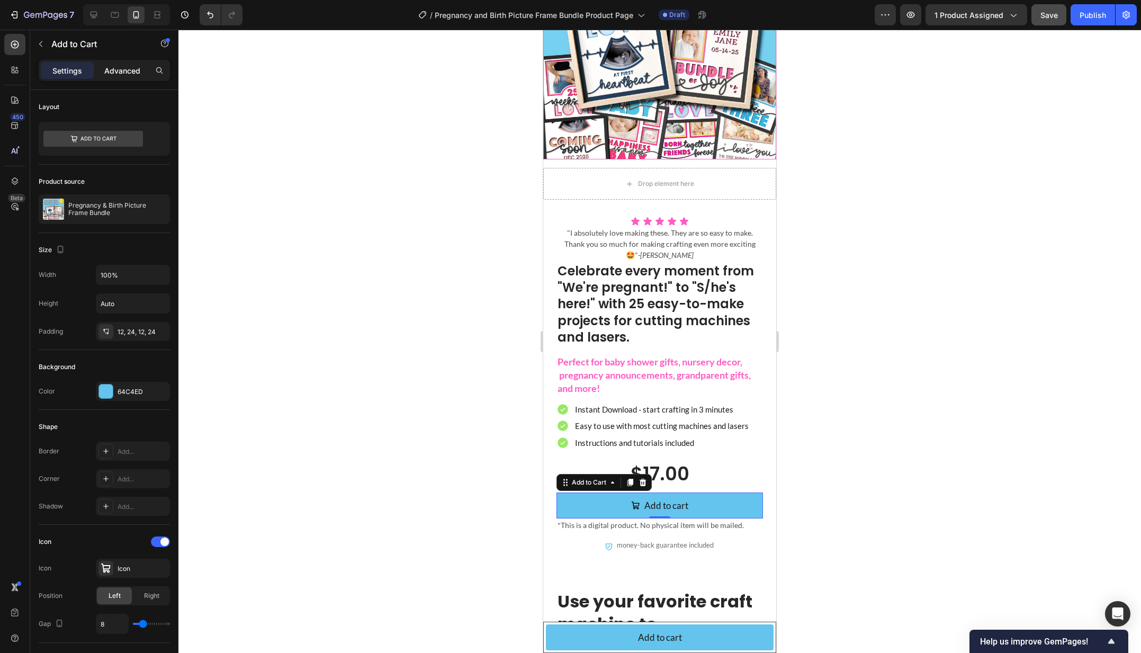
click at [123, 71] on p "Advanced" at bounding box center [122, 70] width 36 height 11
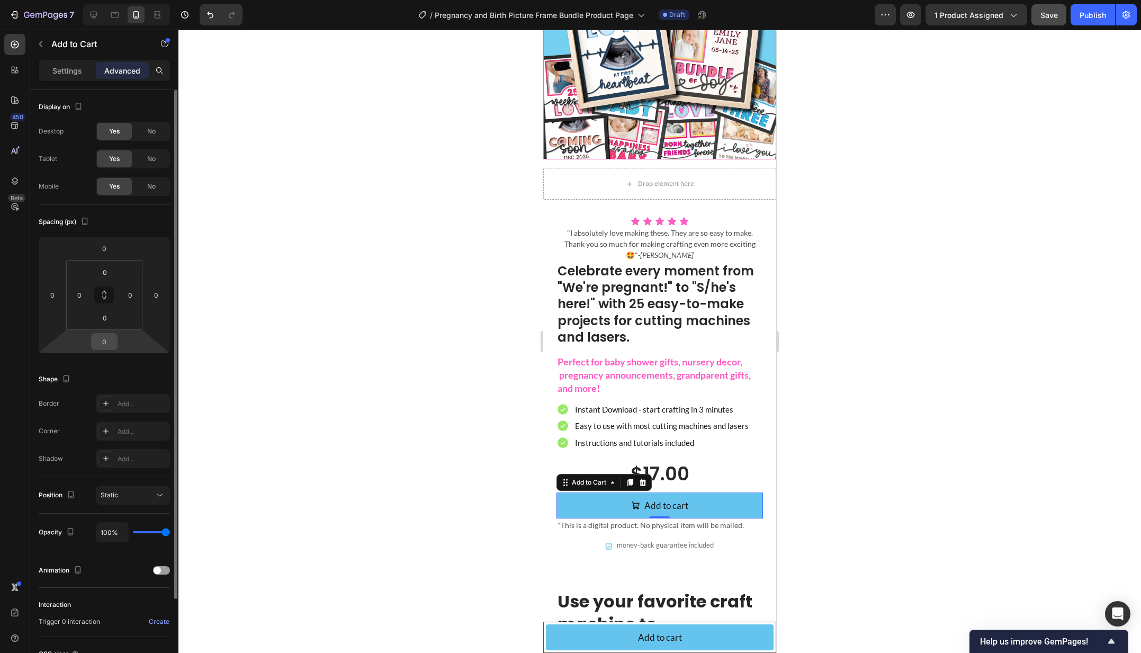
click at [112, 345] on input "0" at bounding box center [104, 341] width 21 height 16
click at [103, 339] on input "0" at bounding box center [104, 341] width 21 height 16
type input "10"
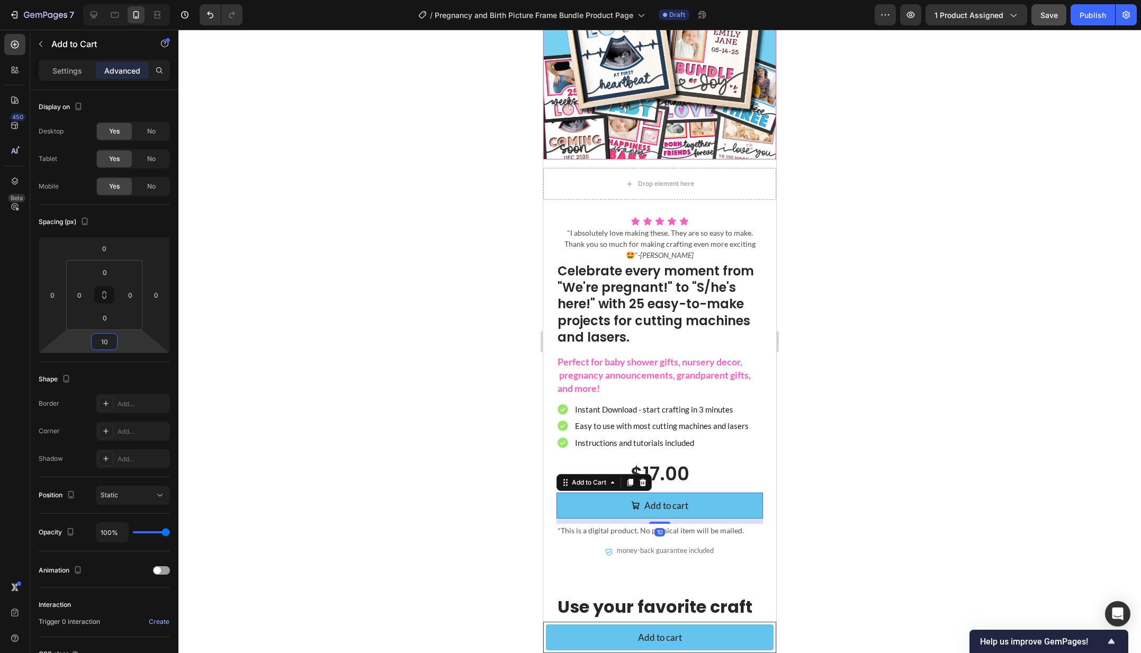
click at [429, 456] on div at bounding box center [659, 341] width 962 height 623
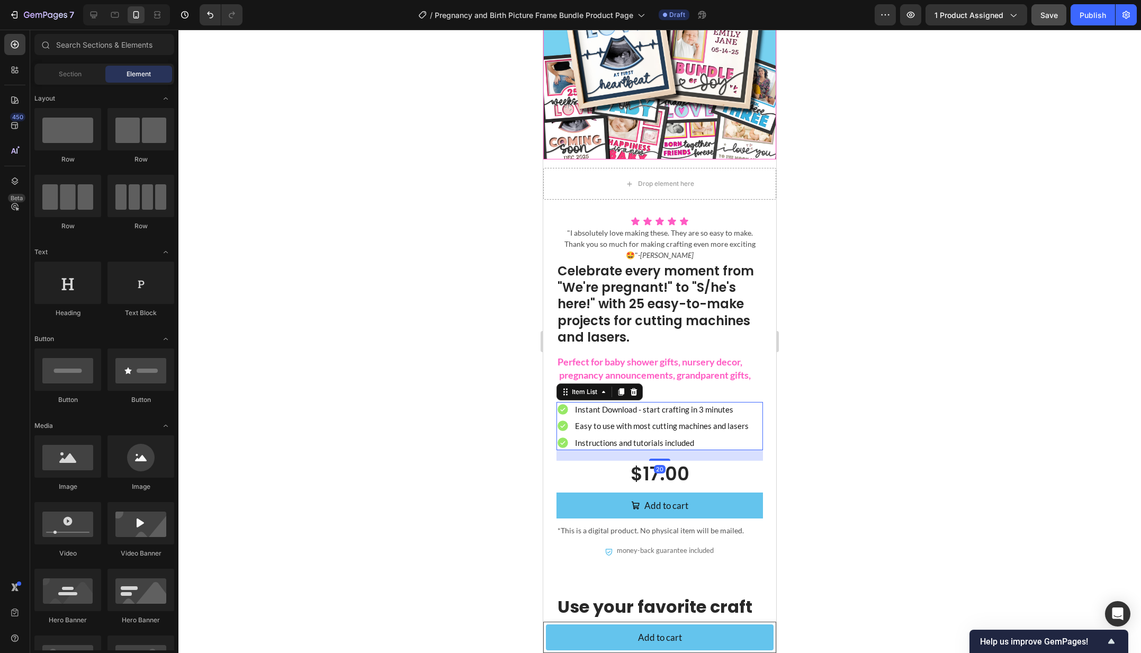
click at [755, 431] on div "Instant Download - start crafting in 3 minutes Easy to use with most cutting ma…" at bounding box center [659, 426] width 206 height 49
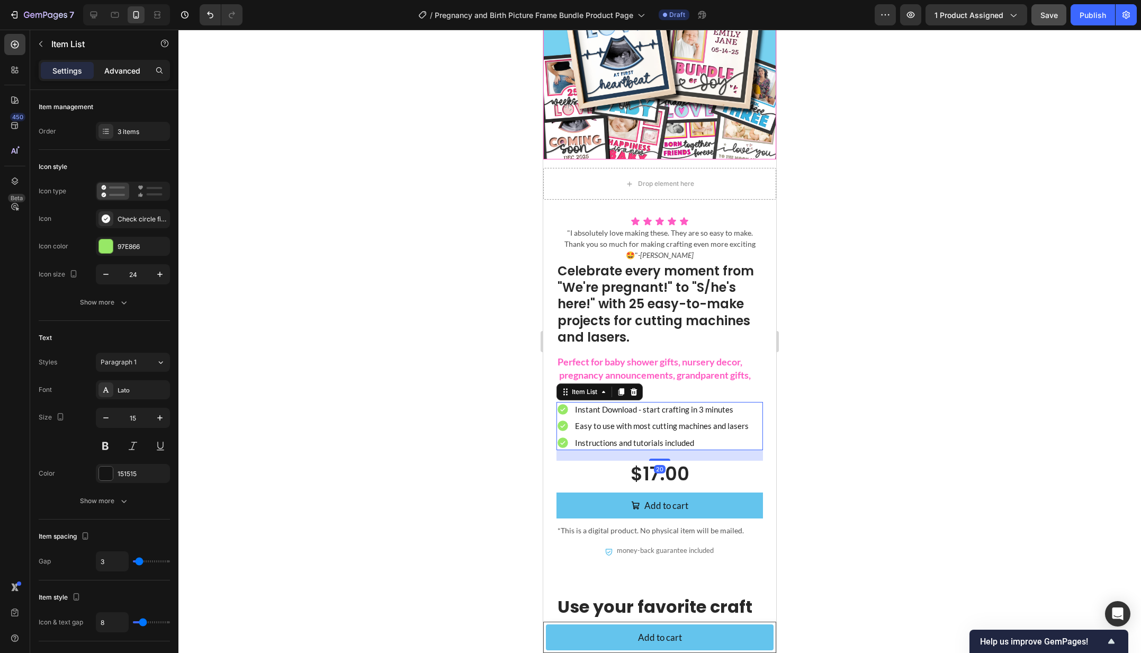
click at [125, 67] on p "Advanced" at bounding box center [122, 70] width 36 height 11
type input "100%"
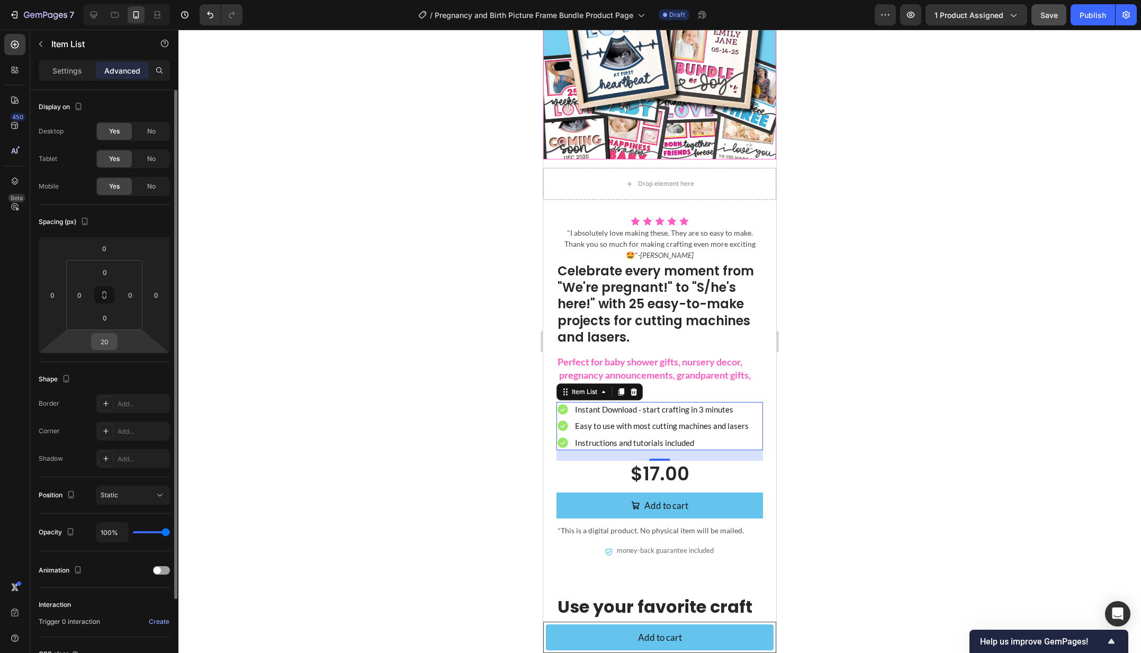
click at [103, 337] on input "20" at bounding box center [104, 341] width 21 height 16
type input "10"
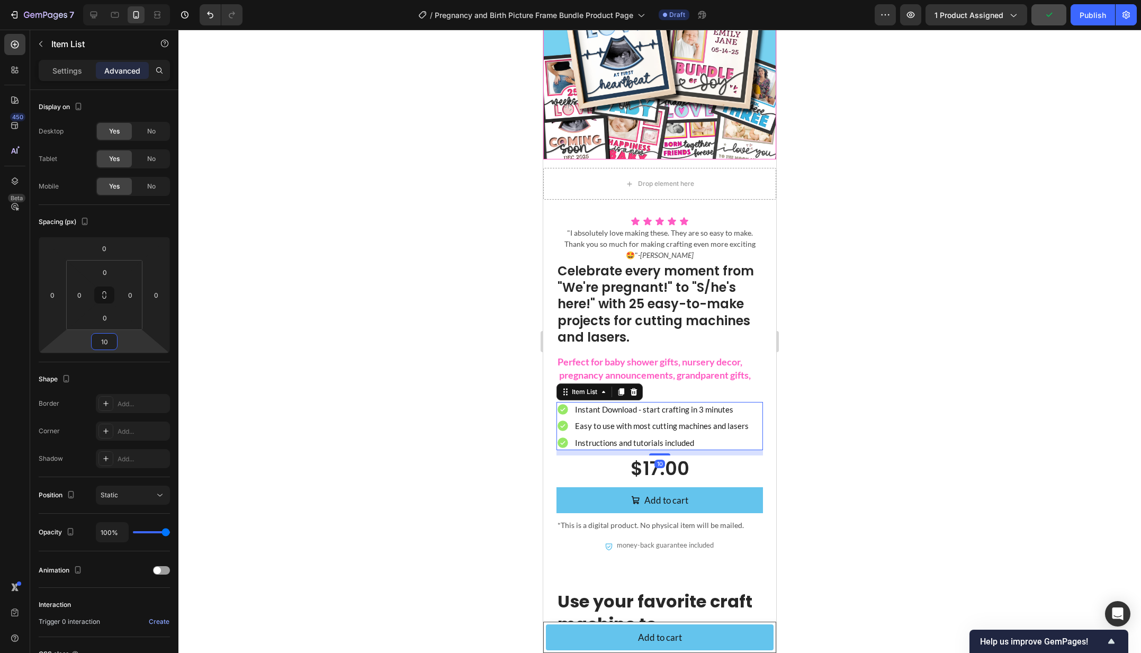
click at [460, 310] on div at bounding box center [659, 341] width 962 height 623
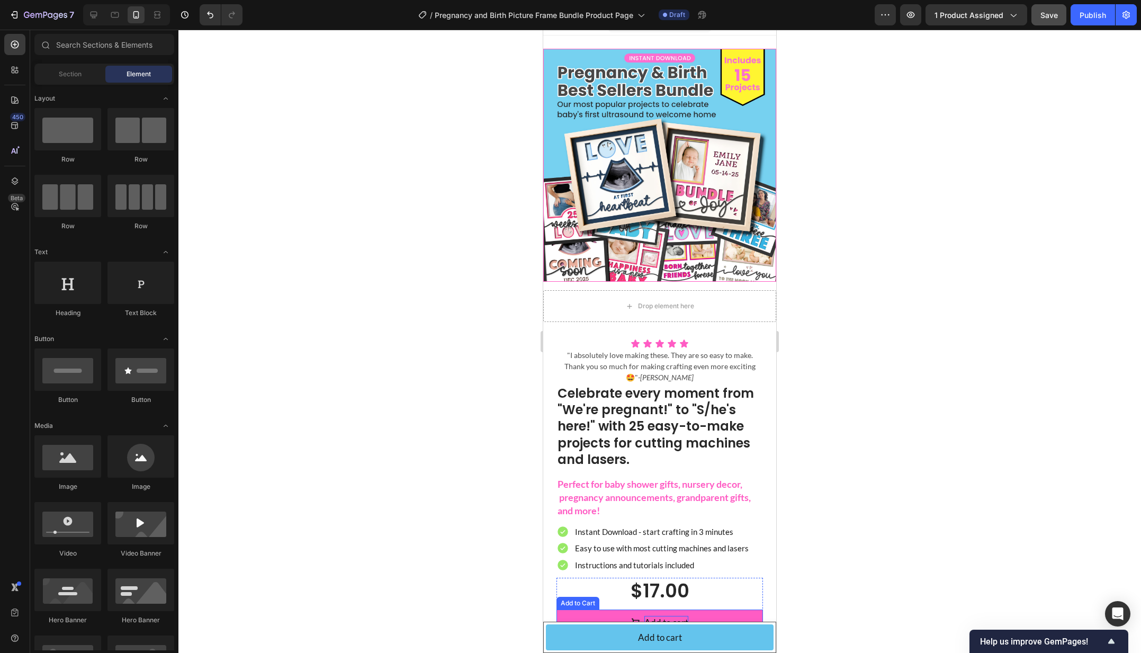
scroll to position [0, 0]
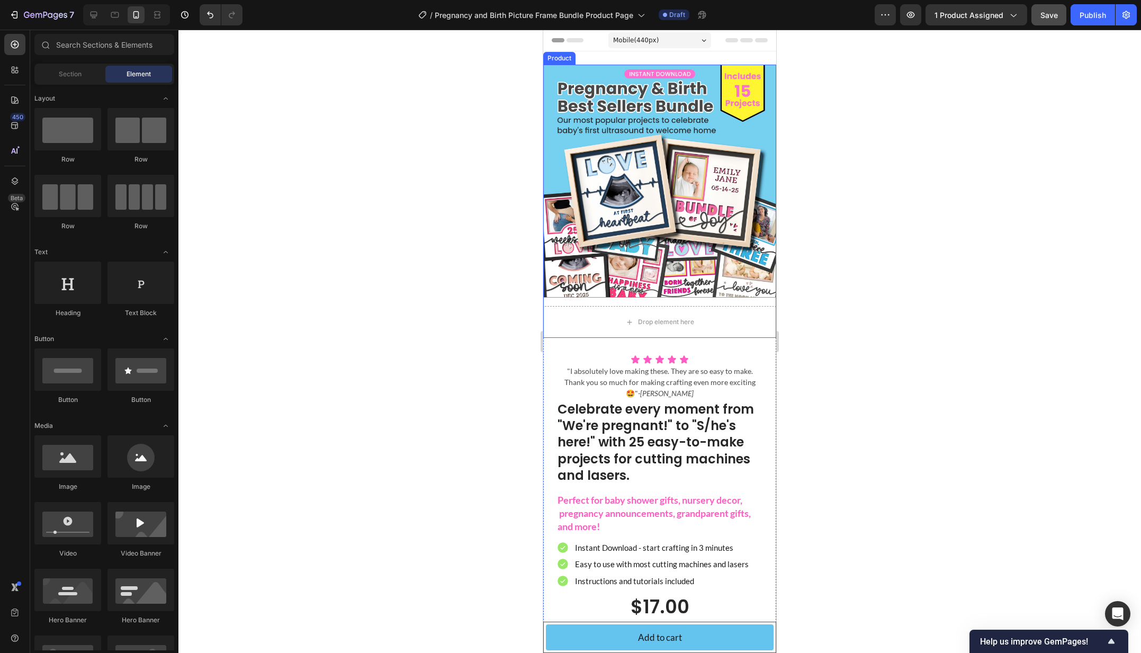
click at [737, 301] on div "Product Images Drop element here Product" at bounding box center [659, 201] width 233 height 273
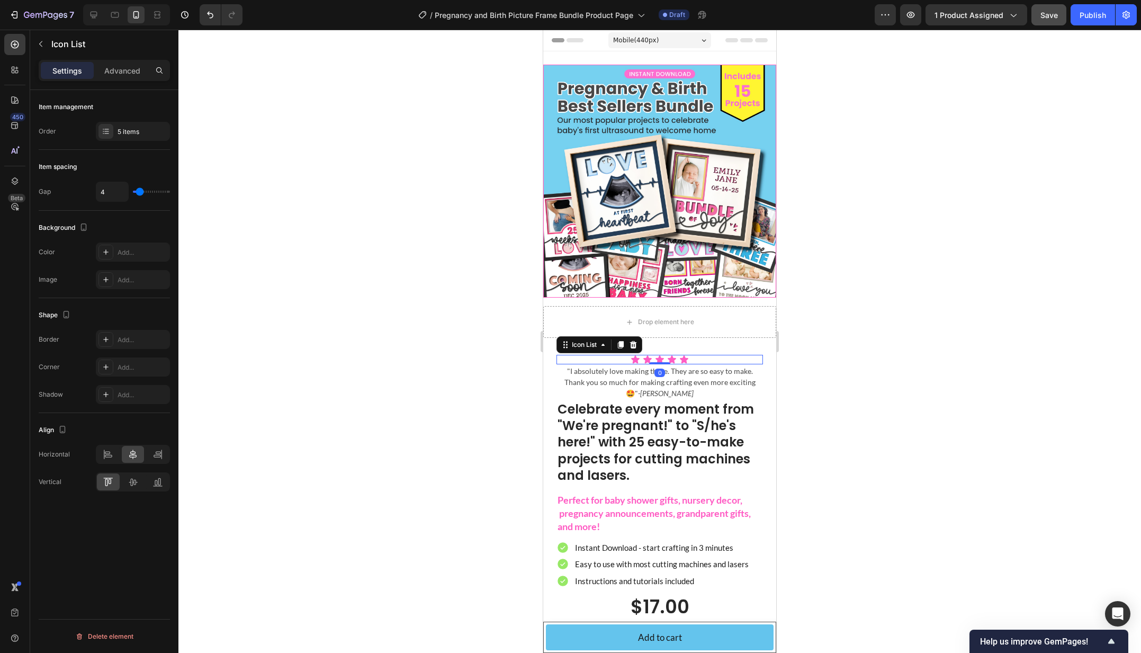
click at [713, 359] on div "Icon Icon Icon Icon Icon" at bounding box center [659, 360] width 206 height 10
click at [116, 60] on div "Settings Advanced" at bounding box center [104, 70] width 131 height 21
click at [121, 69] on p "Advanced" at bounding box center [122, 70] width 36 height 11
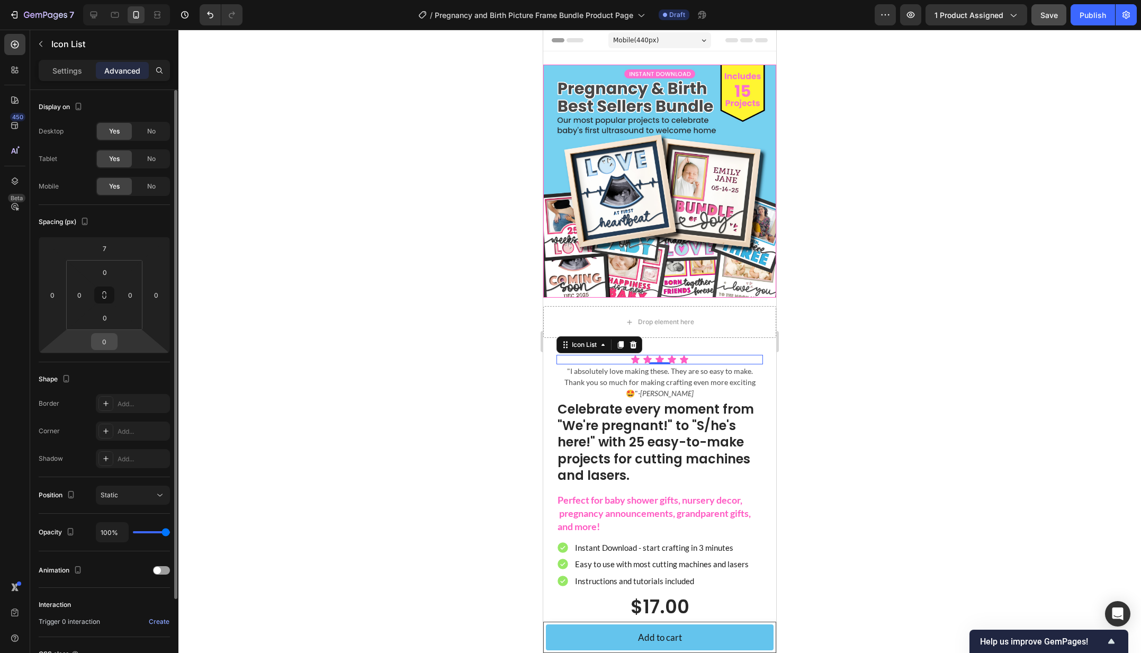
click at [103, 338] on input "0" at bounding box center [104, 341] width 21 height 16
type input "7"
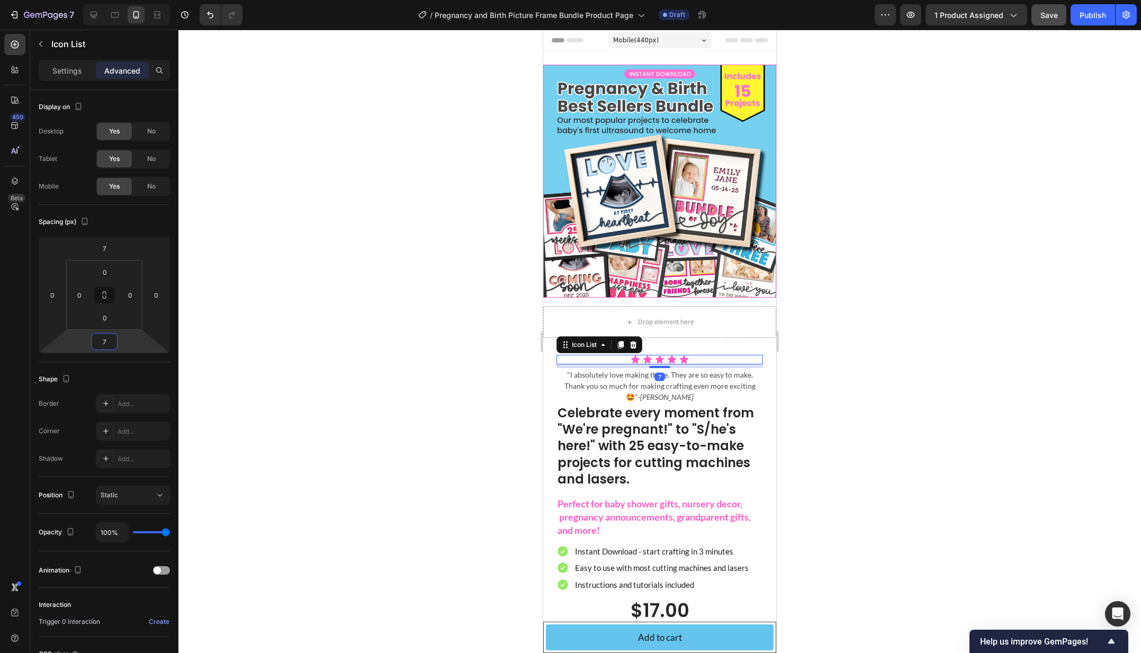
click at [522, 359] on div at bounding box center [659, 341] width 962 height 623
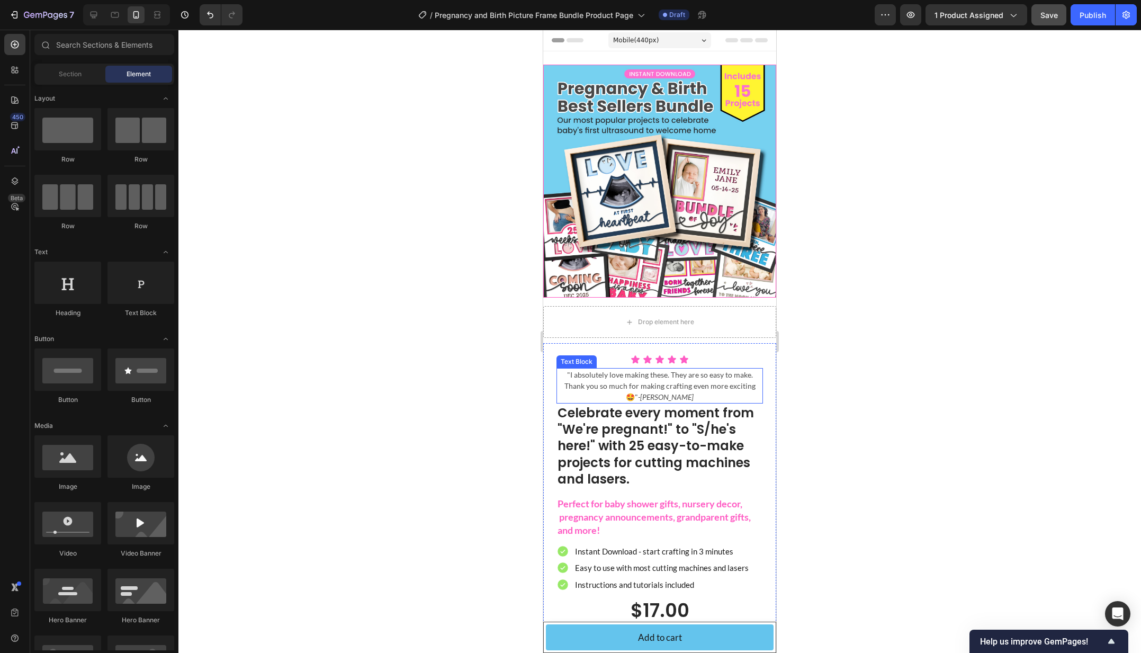
click at [729, 401] on p ""I absolutely love making these. They are so easy to make. Thank you so much fo…" at bounding box center [659, 385] width 204 height 33
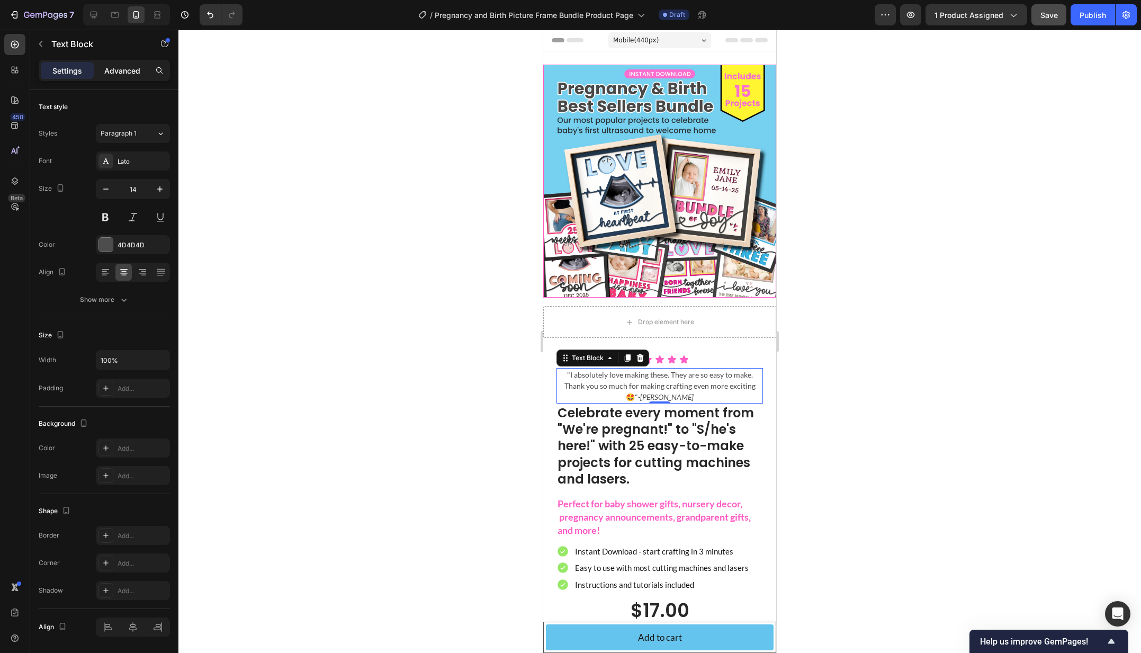
click at [124, 70] on p "Advanced" at bounding box center [122, 70] width 36 height 11
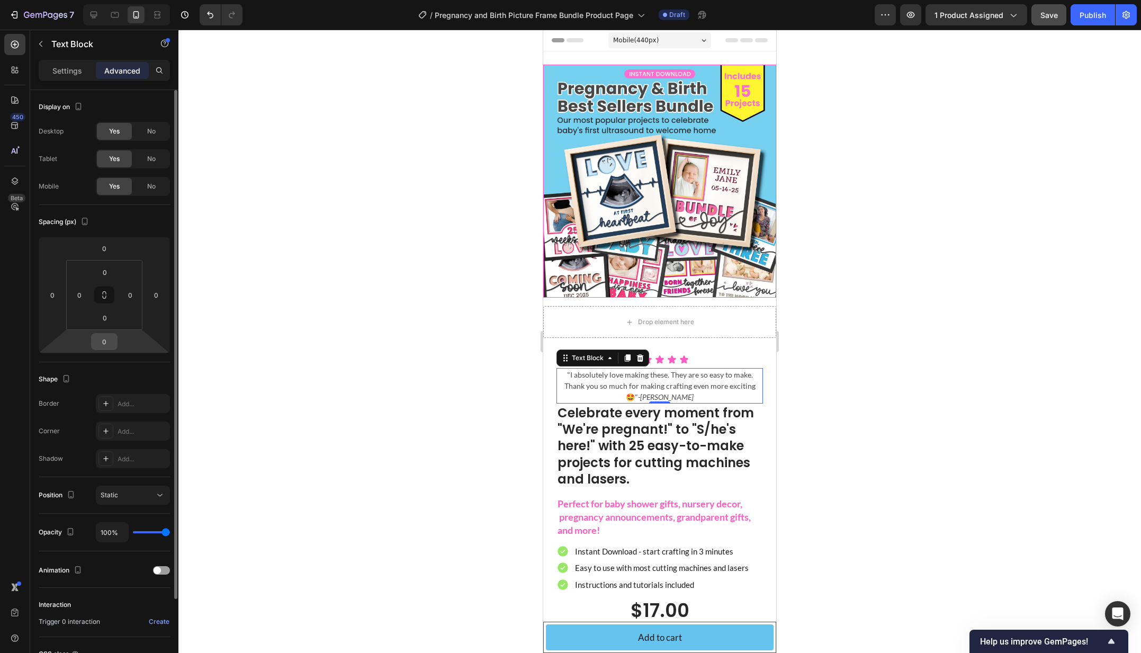
click at [104, 341] on input "0" at bounding box center [104, 341] width 21 height 16
type input "10"
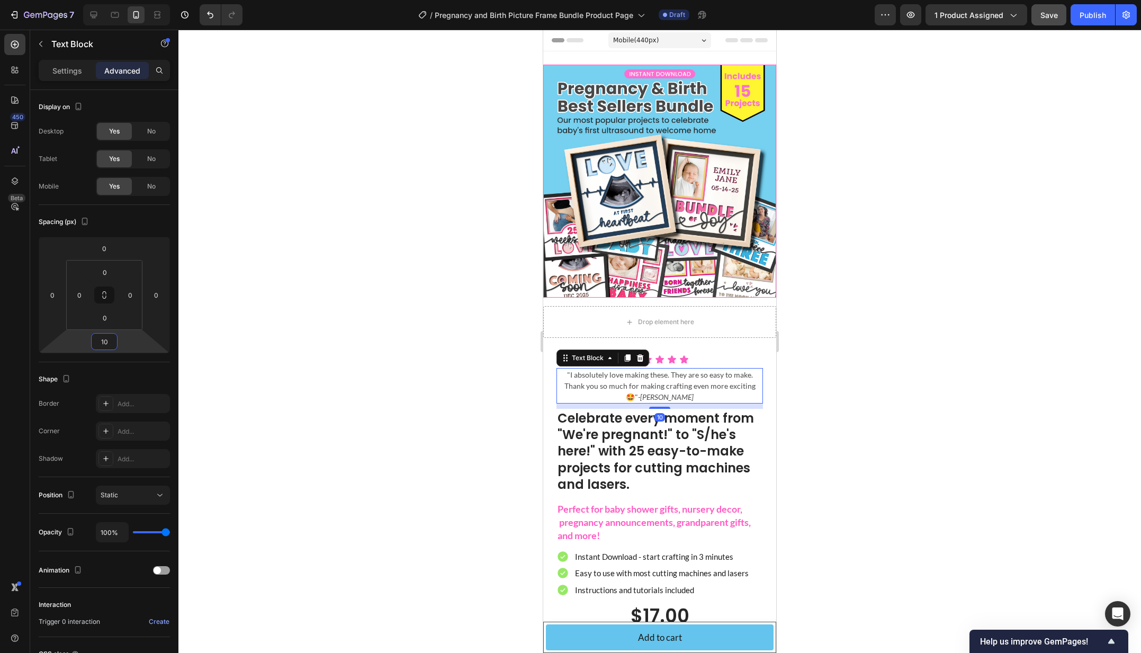
click at [418, 377] on div at bounding box center [659, 341] width 962 height 623
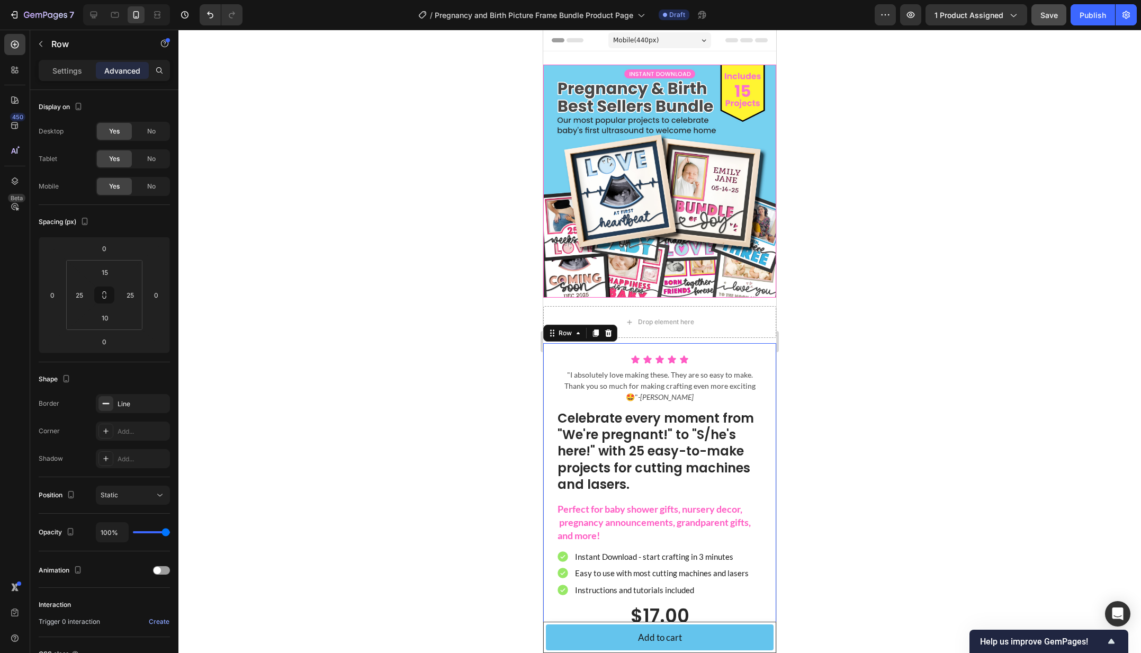
click at [701, 347] on div "Icon Icon Icon Icon Icon Icon List "I absolutely love making these. They are so…" at bounding box center [659, 524] width 233 height 363
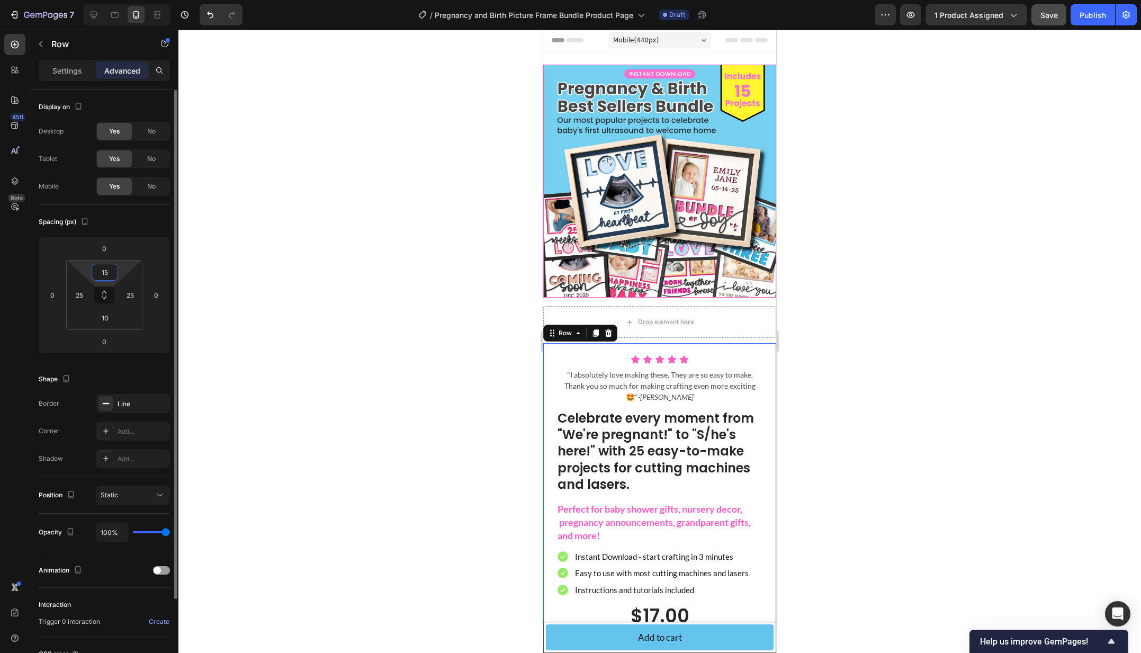
click at [109, 268] on input "15" at bounding box center [104, 272] width 21 height 16
type input "5"
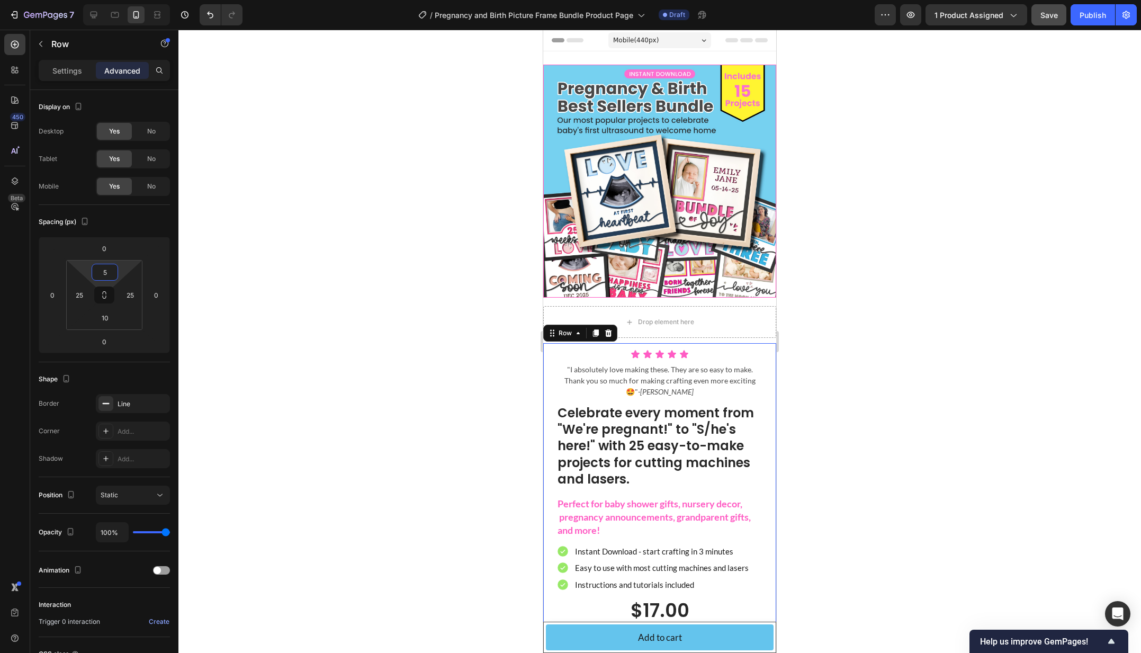
click at [327, 283] on div at bounding box center [659, 341] width 962 height 623
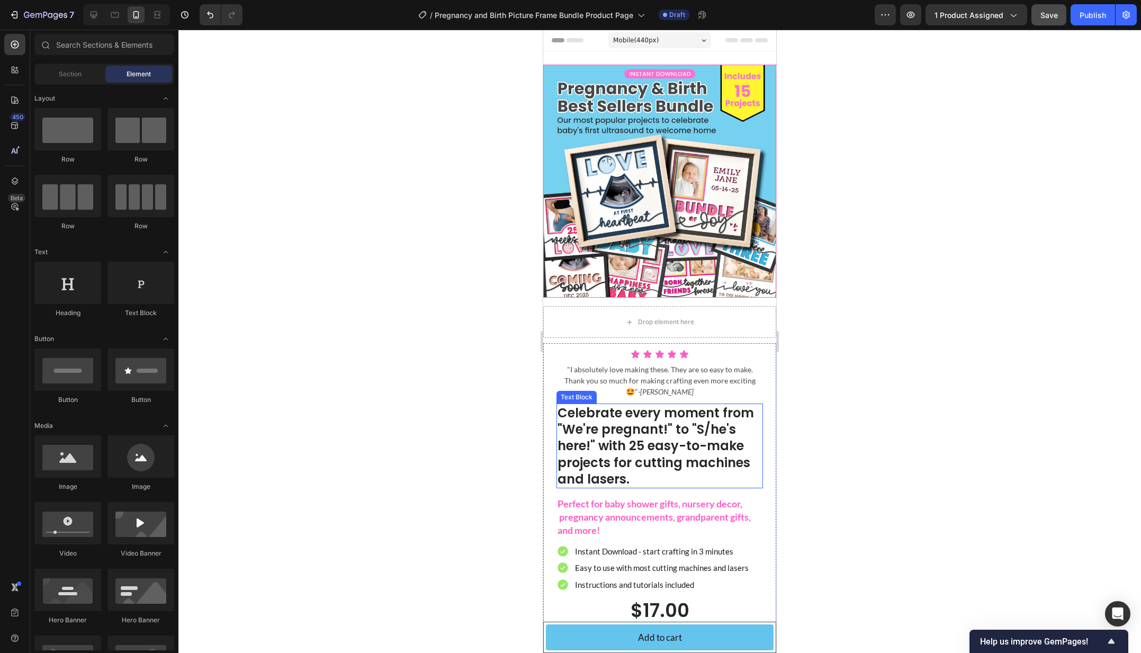
click at [660, 468] on p "Celebrate every moment from "We're pregnant!" to "S/he's here!" with 25 easy-to…" at bounding box center [659, 445] width 204 height 83
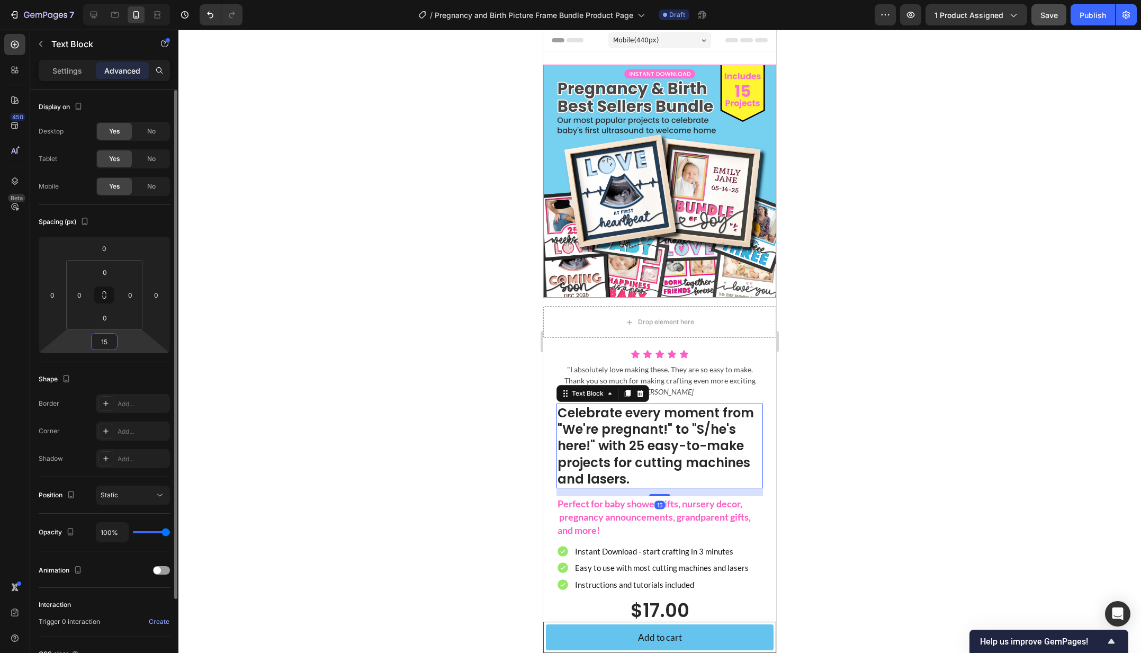
click at [105, 342] on input "15" at bounding box center [104, 341] width 21 height 16
type input "5"
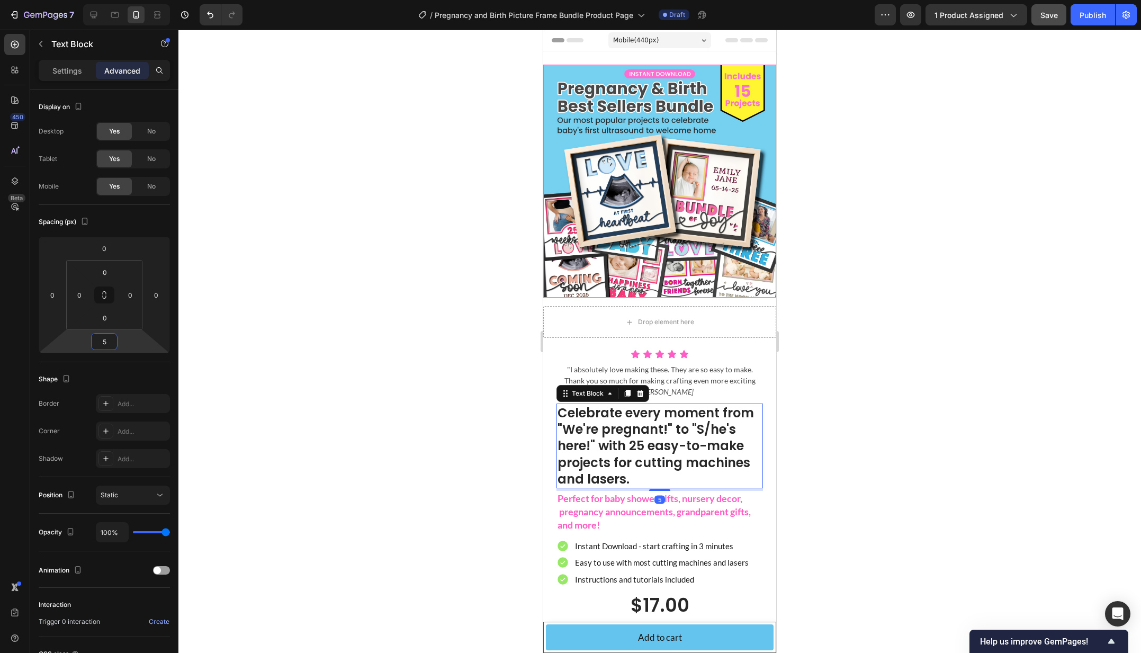
click at [363, 374] on div at bounding box center [659, 341] width 962 height 623
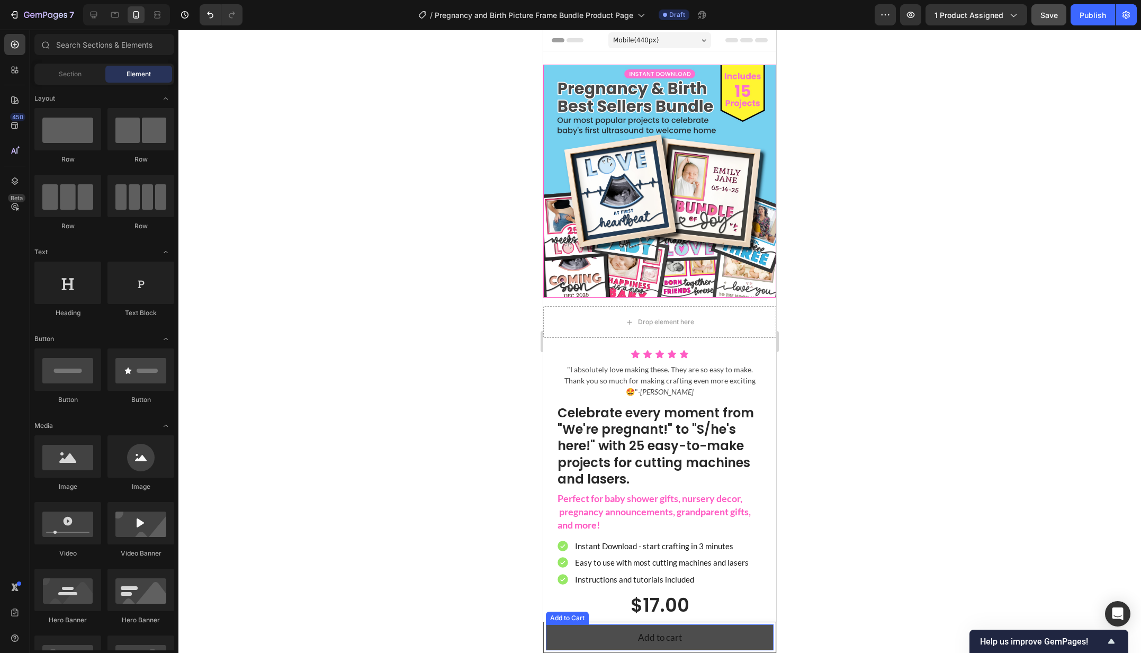
click at [698, 633] on button "Add to cart" at bounding box center [660, 637] width 228 height 26
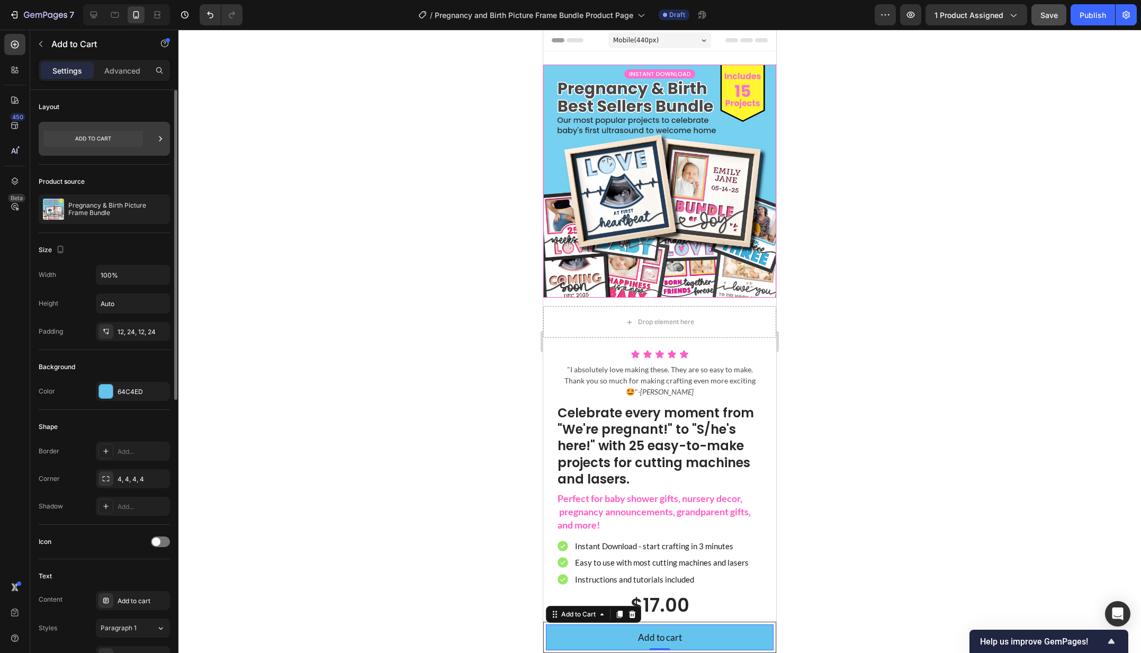
click at [102, 140] on icon at bounding box center [93, 139] width 100 height 16
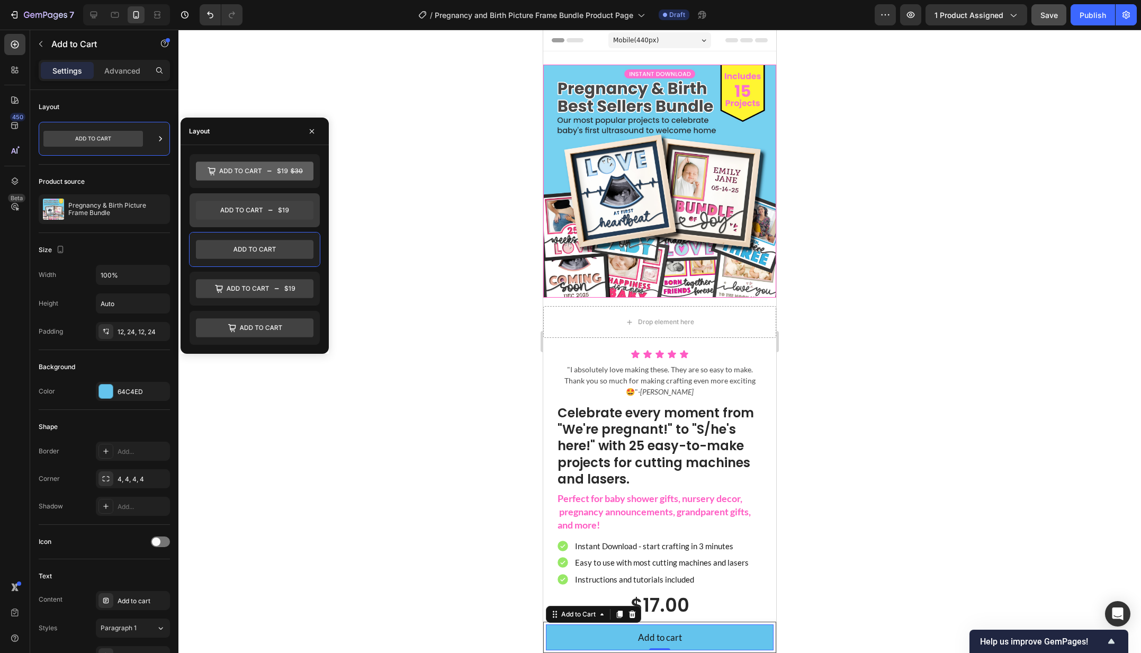
click at [296, 206] on icon at bounding box center [255, 210] width 118 height 19
click at [402, 390] on div at bounding box center [659, 341] width 962 height 623
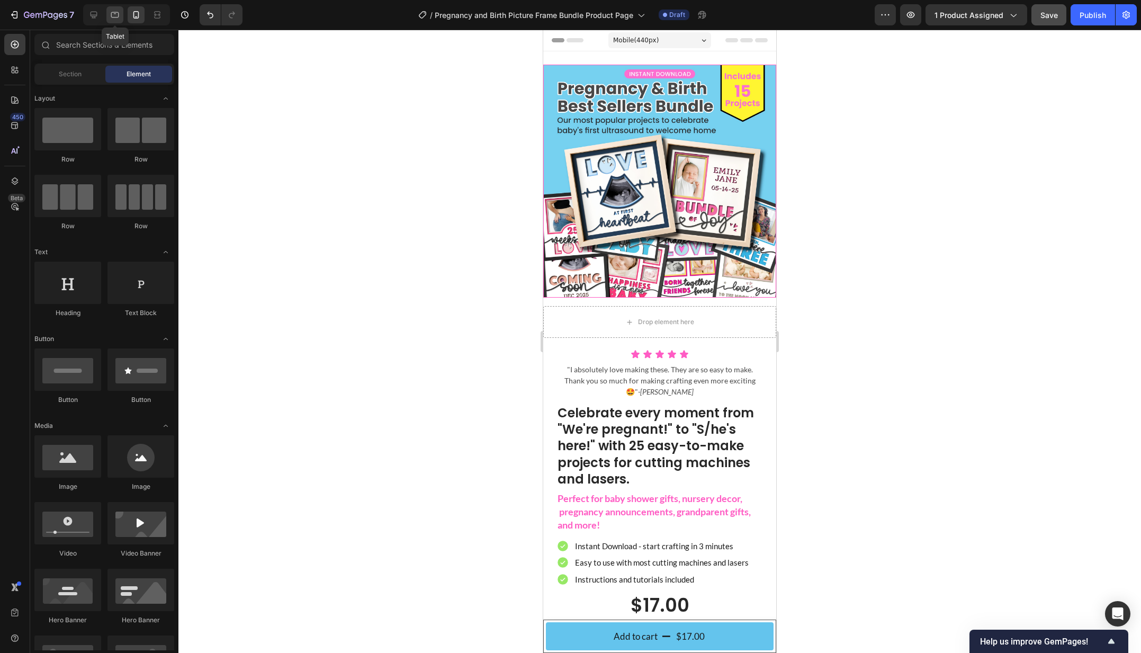
click at [120, 17] on icon at bounding box center [115, 15] width 11 height 11
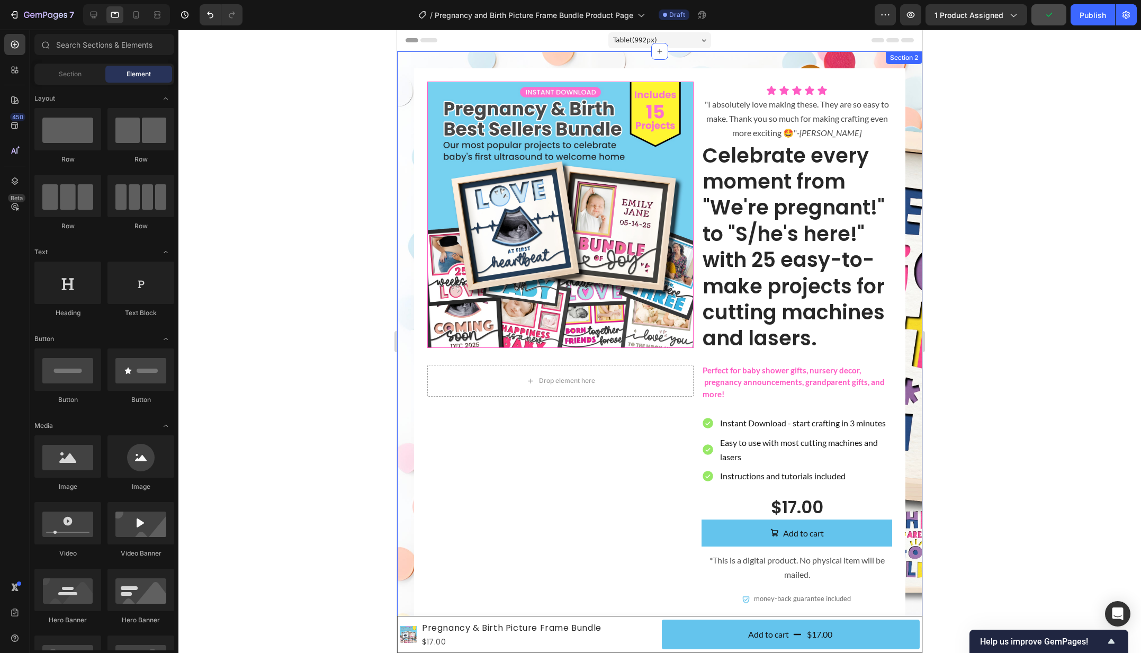
click at [918, 224] on div "Product Images Drop element here Product Icon Icon Icon Icon Icon Icon List "I …" at bounding box center [659, 353] width 525 height 605
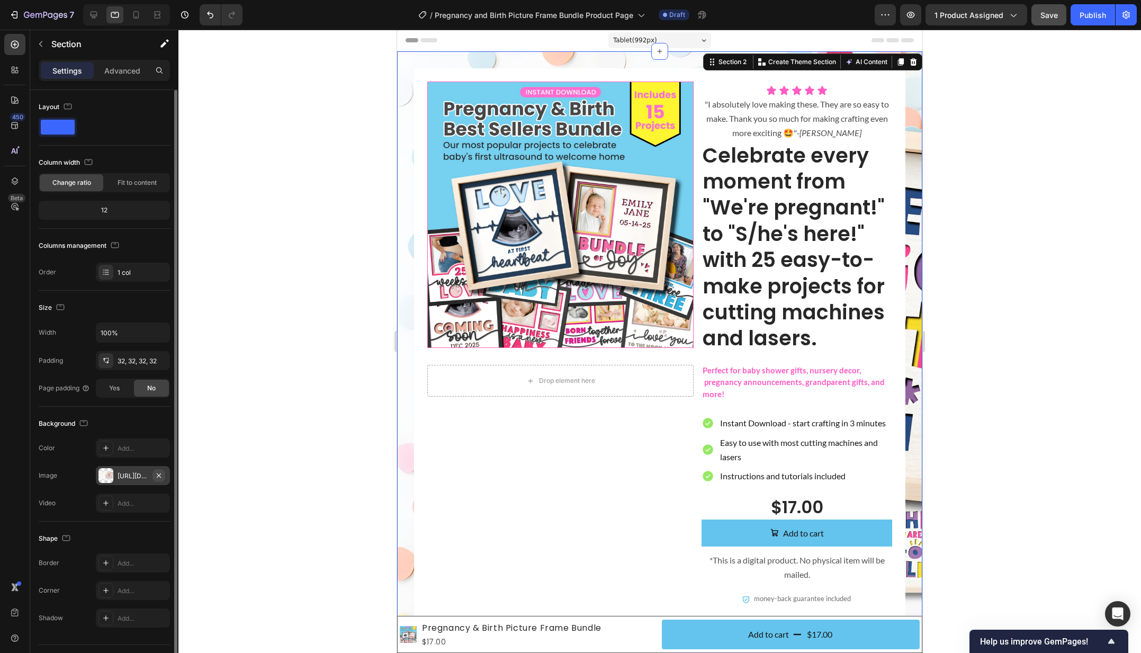
click at [161, 473] on icon "button" at bounding box center [159, 475] width 8 height 8
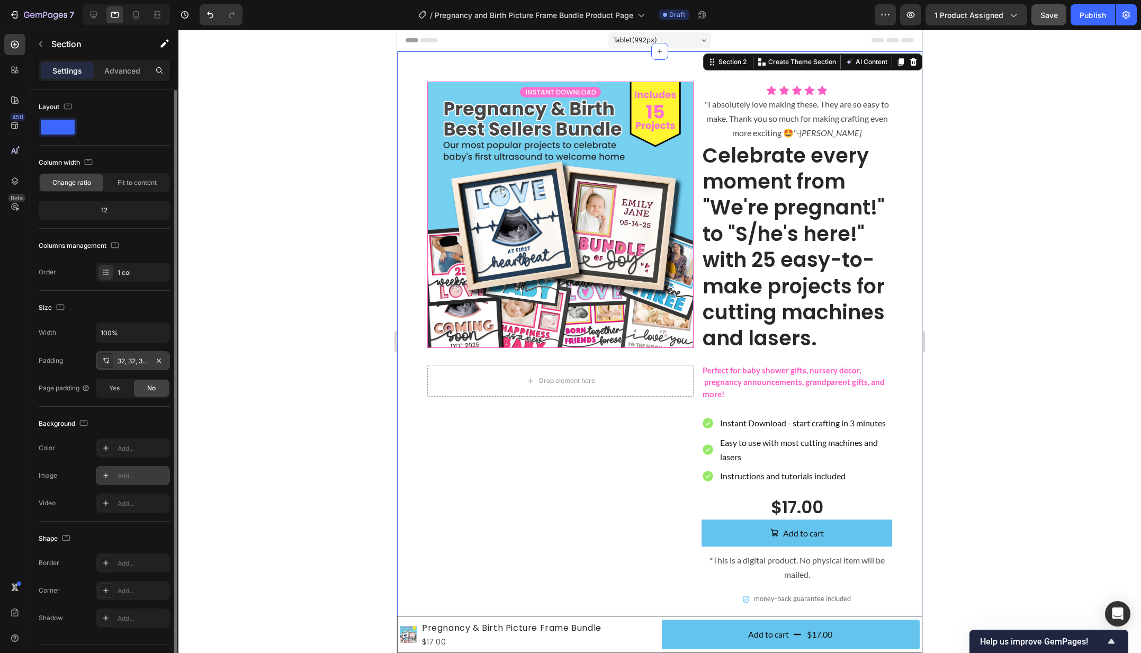
click at [139, 360] on div "32, 32, 32, 32" at bounding box center [133, 361] width 31 height 10
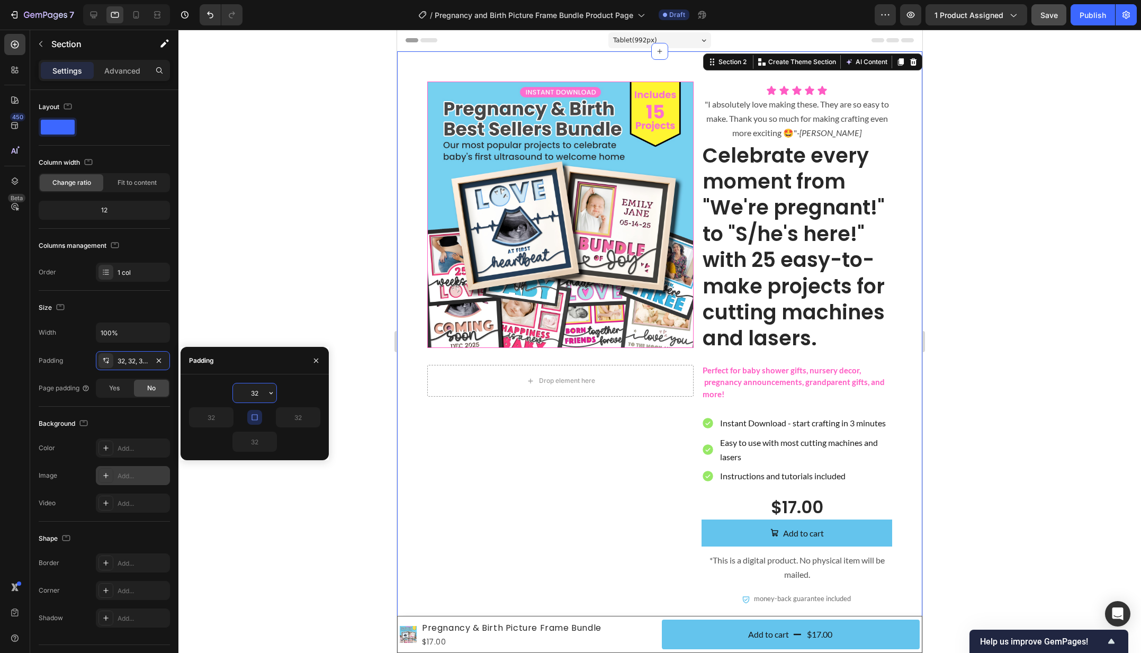
click at [254, 394] on input "32" at bounding box center [254, 392] width 43 height 19
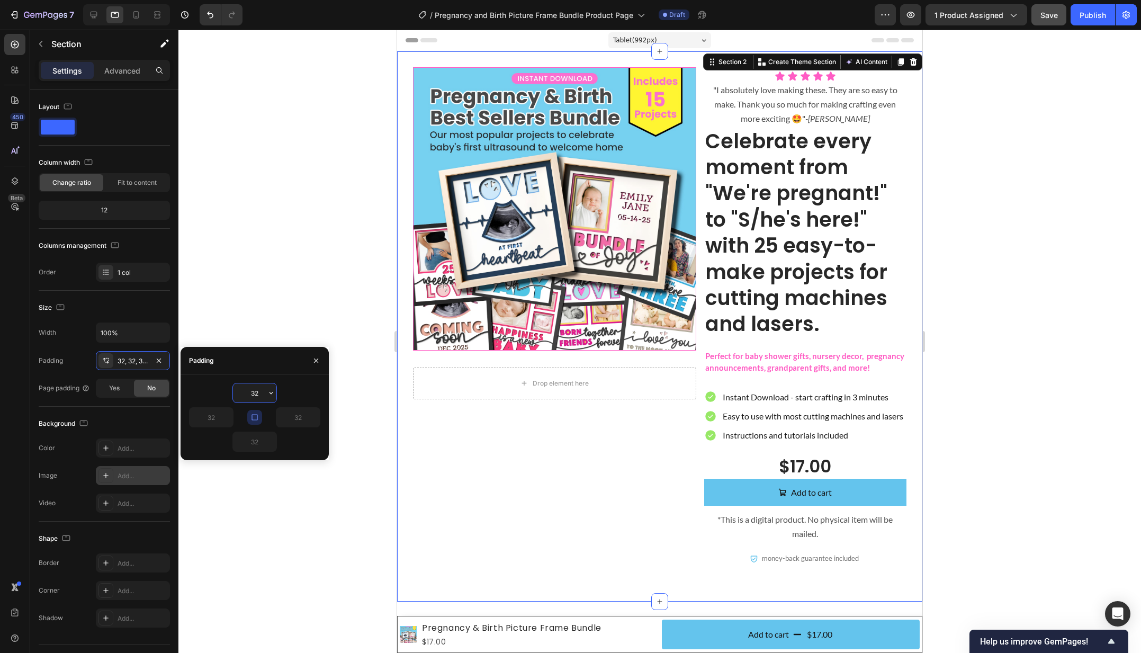
type input "5"
click at [435, 362] on div "Product Images Drop element here Product" at bounding box center [554, 233] width 283 height 332
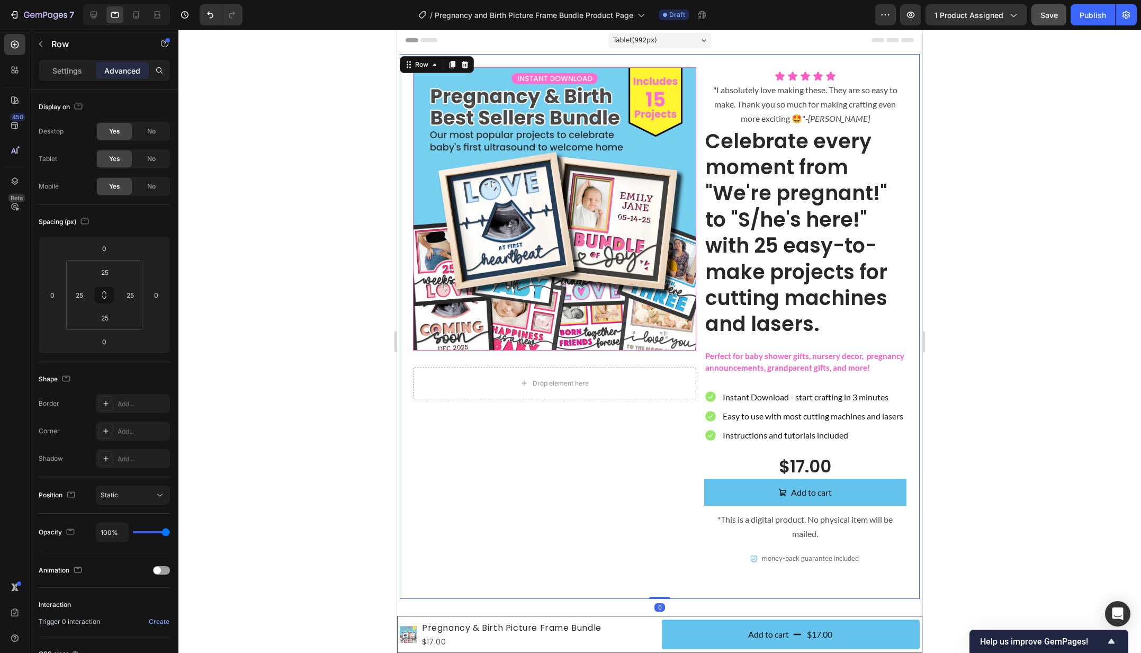
click at [404, 387] on div "Product Images Drop element here Product Icon Icon Icon Icon Icon Icon List "I …" at bounding box center [660, 326] width 520 height 545
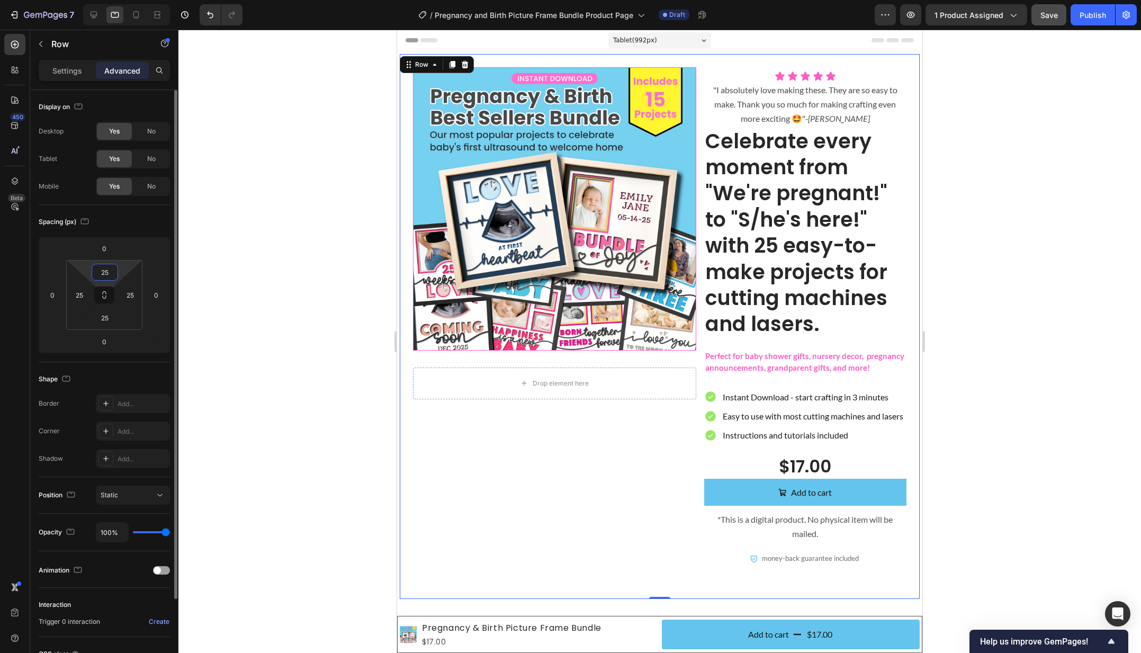
click at [107, 276] on input "25" at bounding box center [104, 272] width 21 height 16
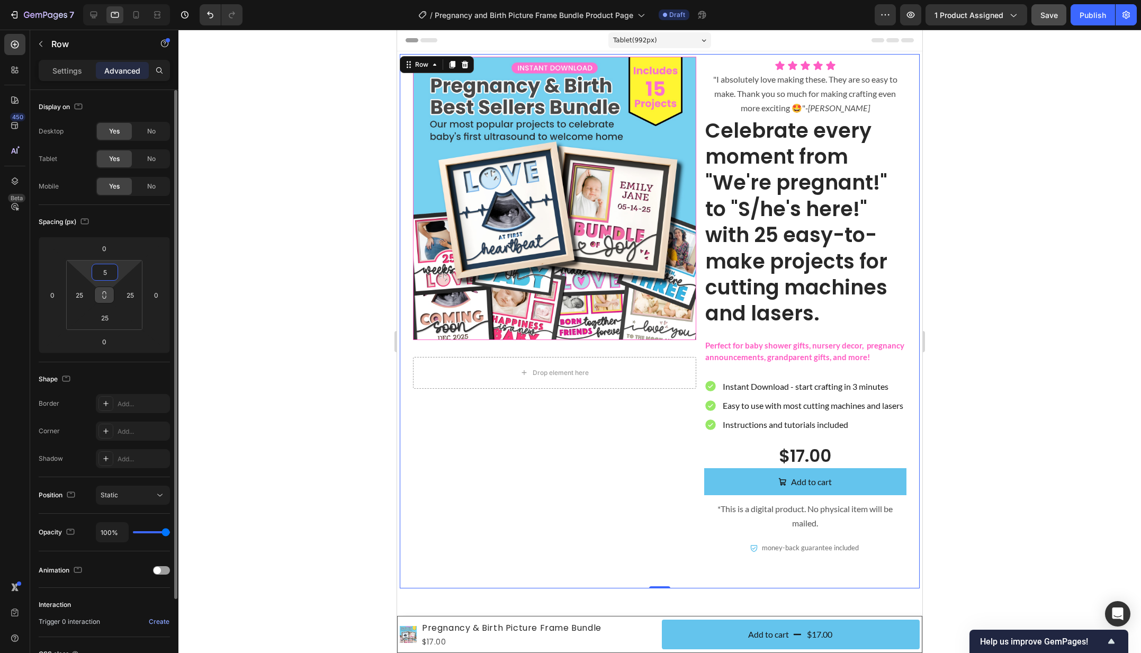
click at [106, 299] on icon at bounding box center [104, 295] width 8 height 8
click at [101, 270] on input "5" at bounding box center [104, 272] width 21 height 16
type input "05"
type input "5"
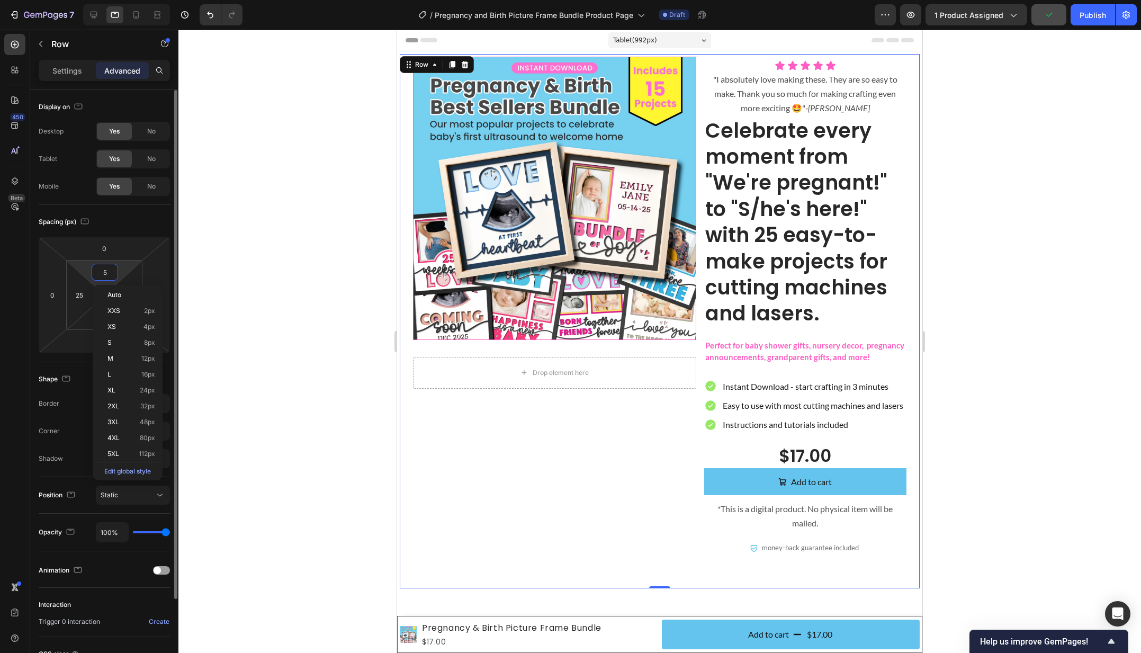
type input "5"
type input "55"
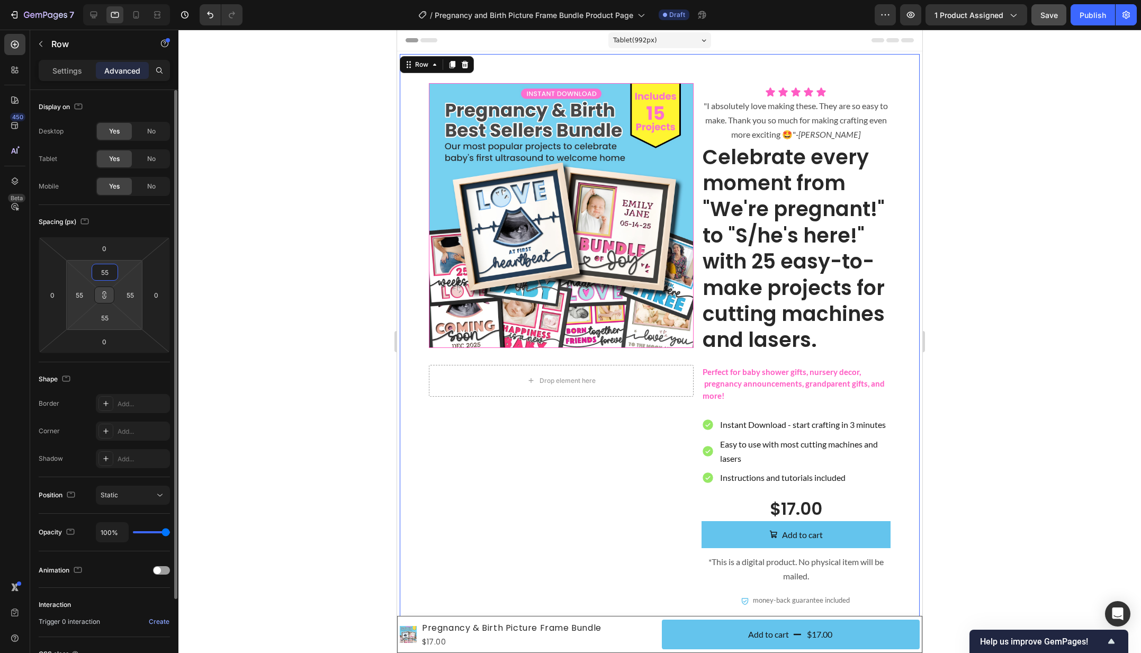
click at [100, 272] on input "55" at bounding box center [104, 272] width 21 height 16
type input "5"
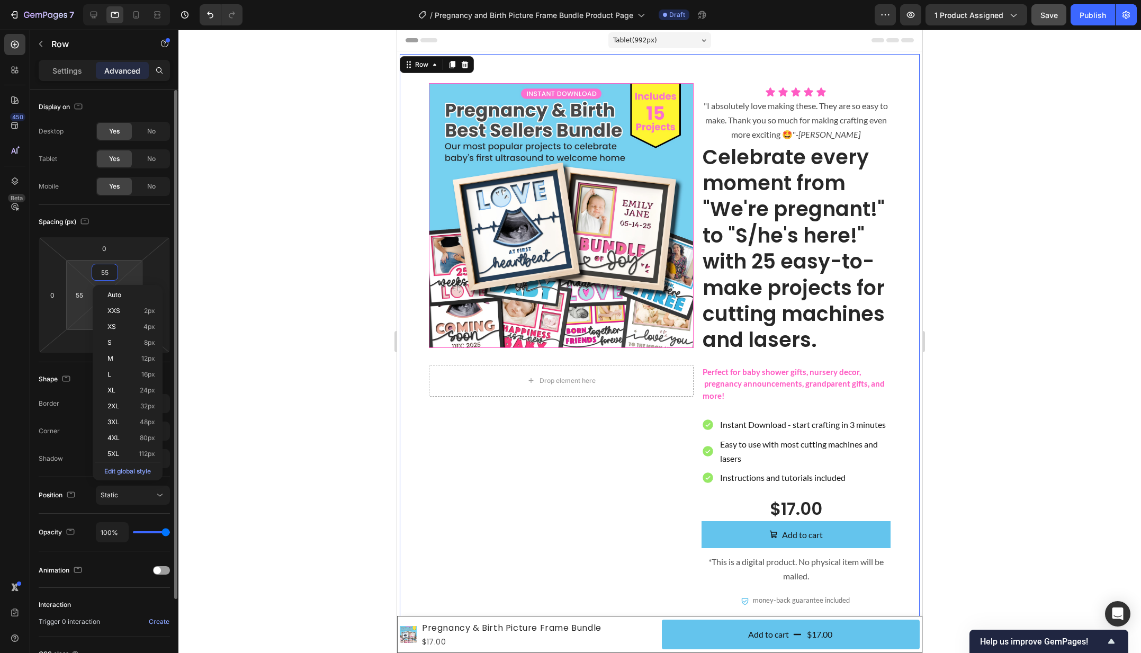
type input "5"
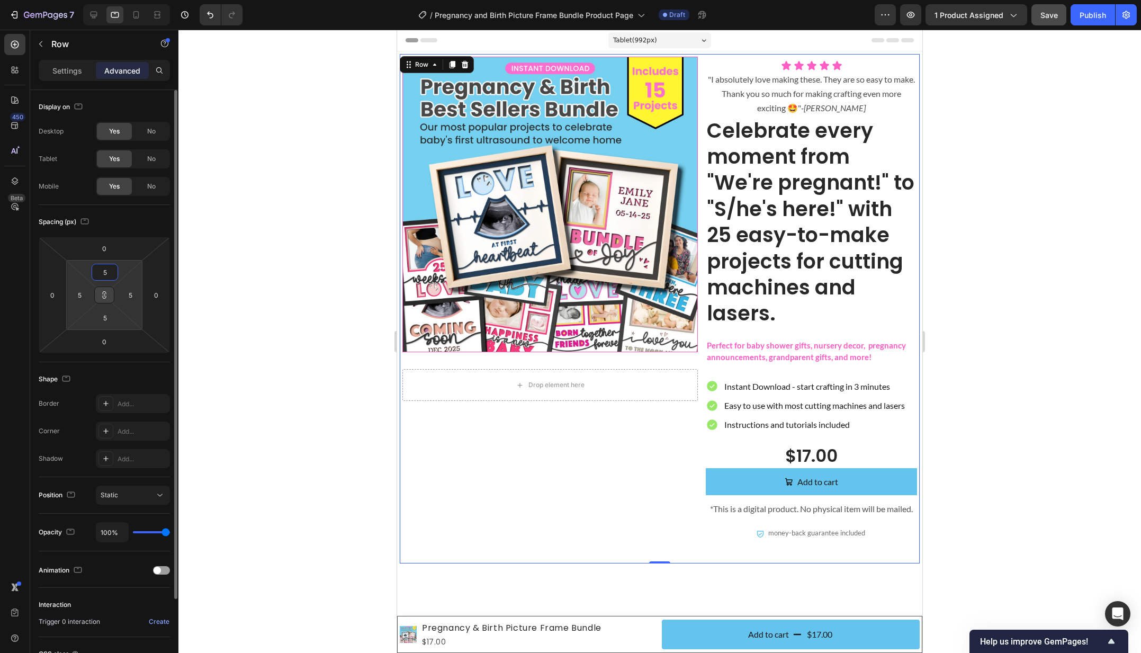
click at [104, 272] on input "5" at bounding box center [104, 272] width 21 height 16
type input "1"
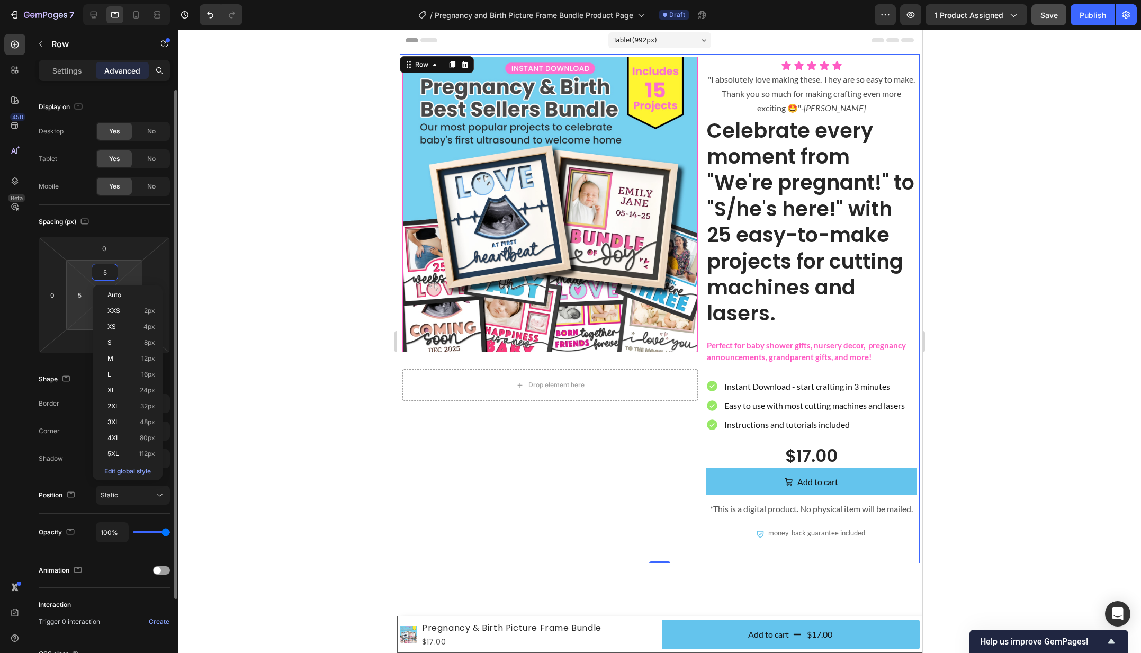
type input "1"
type input "10"
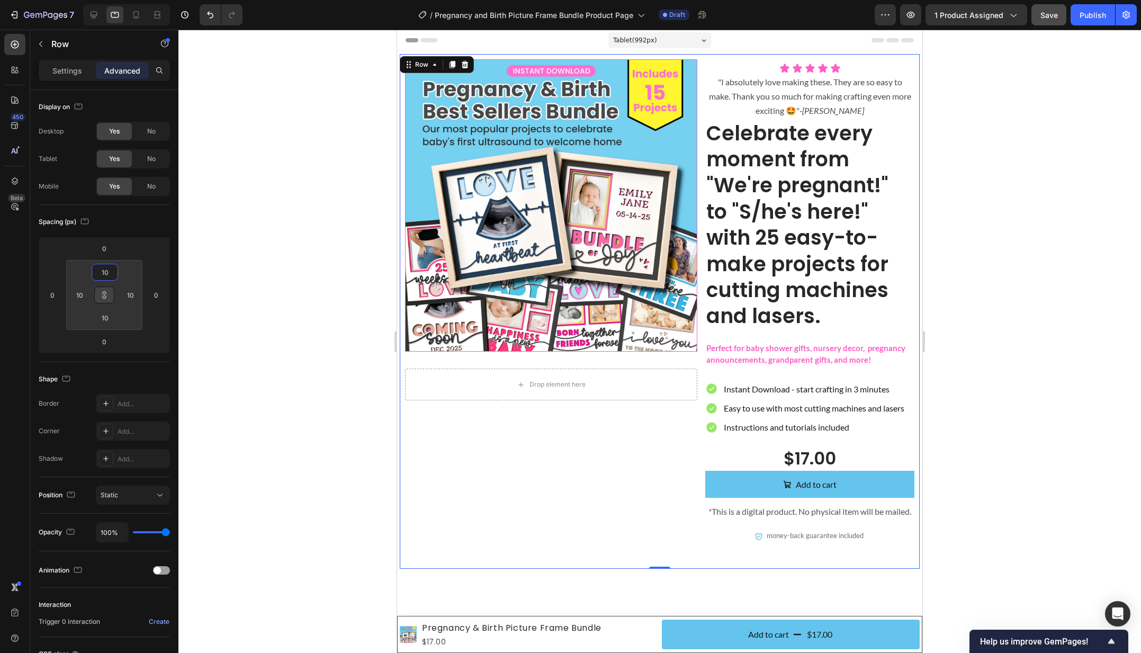
click at [340, 285] on div at bounding box center [659, 341] width 962 height 623
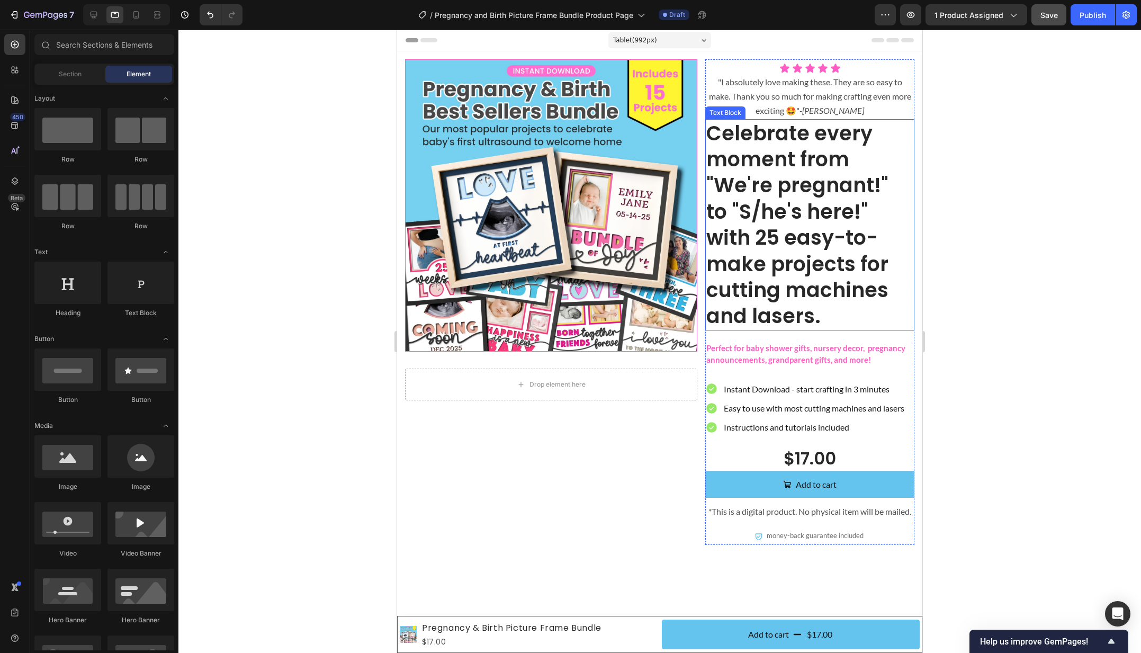
click at [785, 250] on p "Celebrate every moment from "We're pregnant!" to "S/he's here!" with 25 easy-to…" at bounding box center [809, 224] width 207 height 209
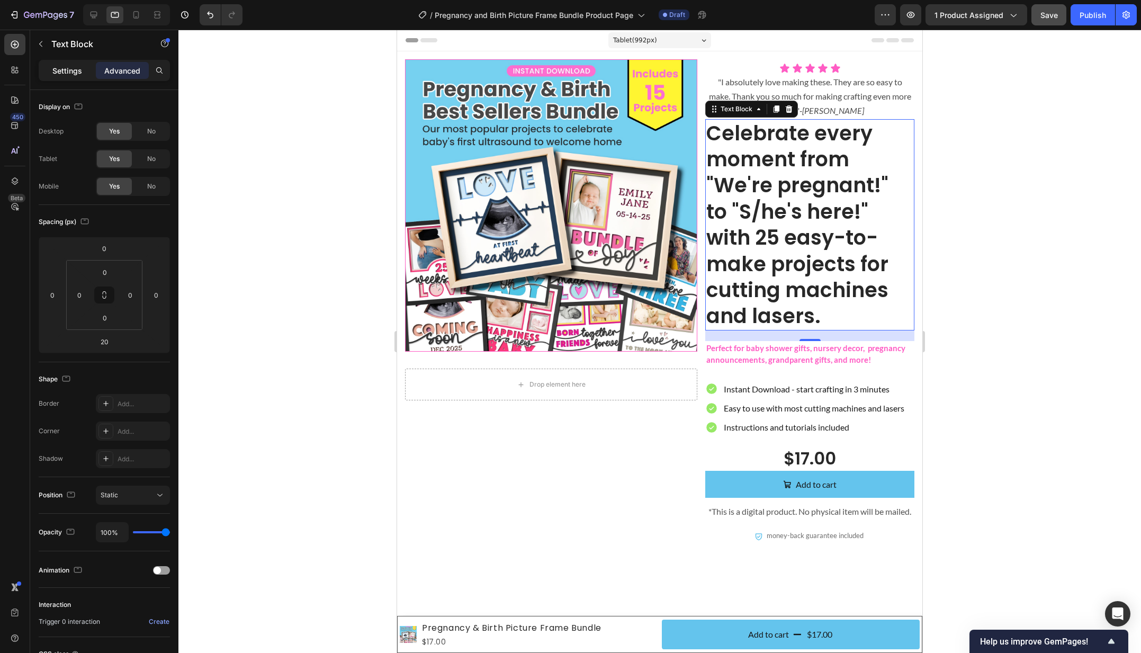
click at [58, 71] on p "Settings" at bounding box center [67, 70] width 30 height 11
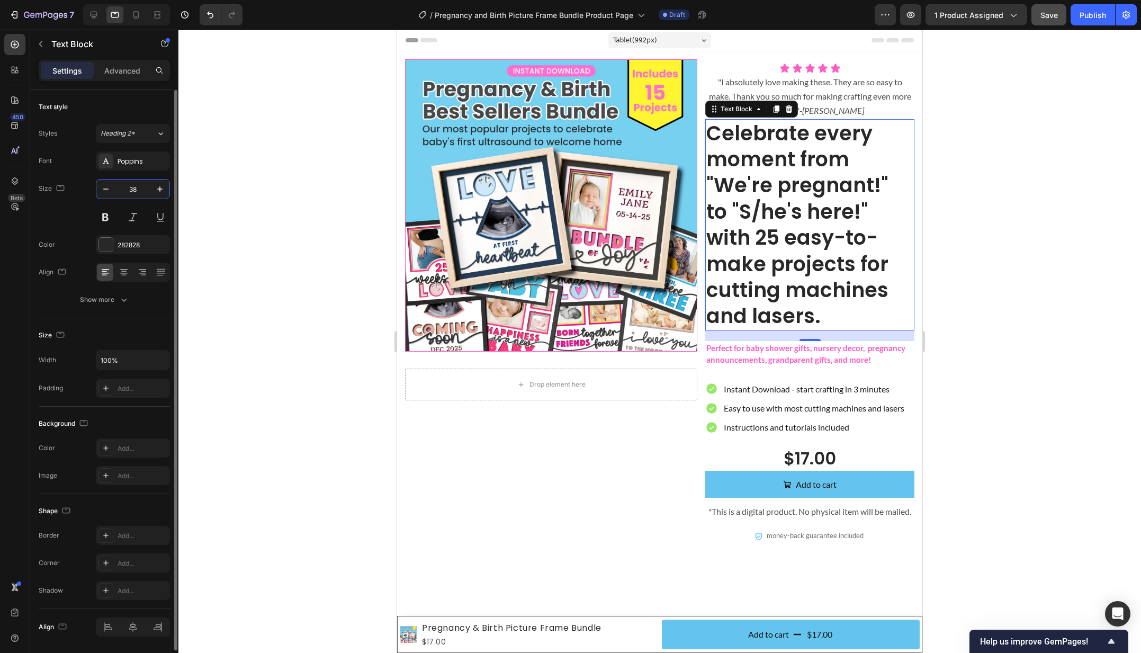
click at [134, 186] on input "38" at bounding box center [132, 188] width 35 height 19
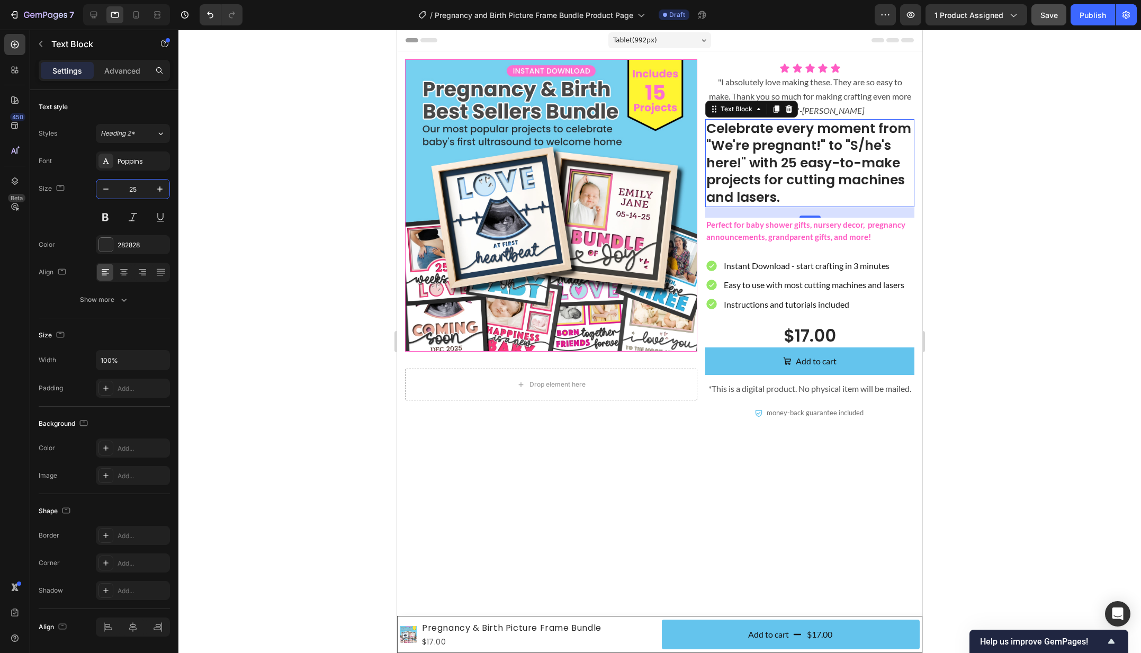
type input "25"
click at [321, 236] on div at bounding box center [659, 341] width 962 height 623
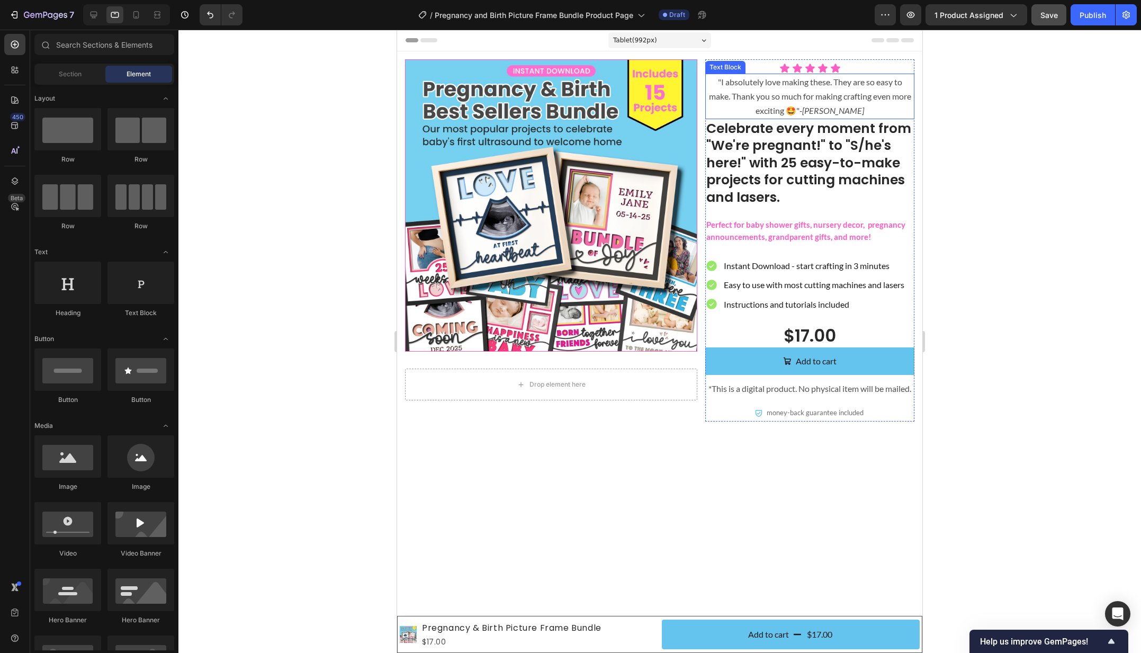
click at [868, 97] on p ""I absolutely love making these. They are so easy to make. Thank you so much fo…" at bounding box center [809, 96] width 207 height 43
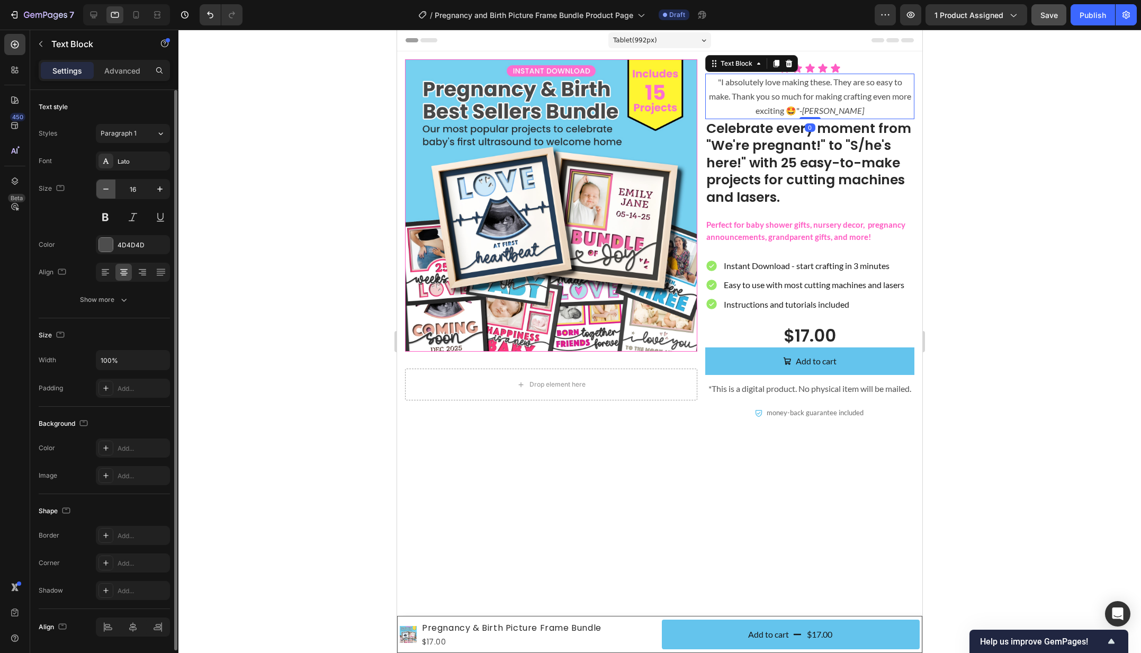
click at [111, 191] on icon "button" at bounding box center [106, 189] width 11 height 11
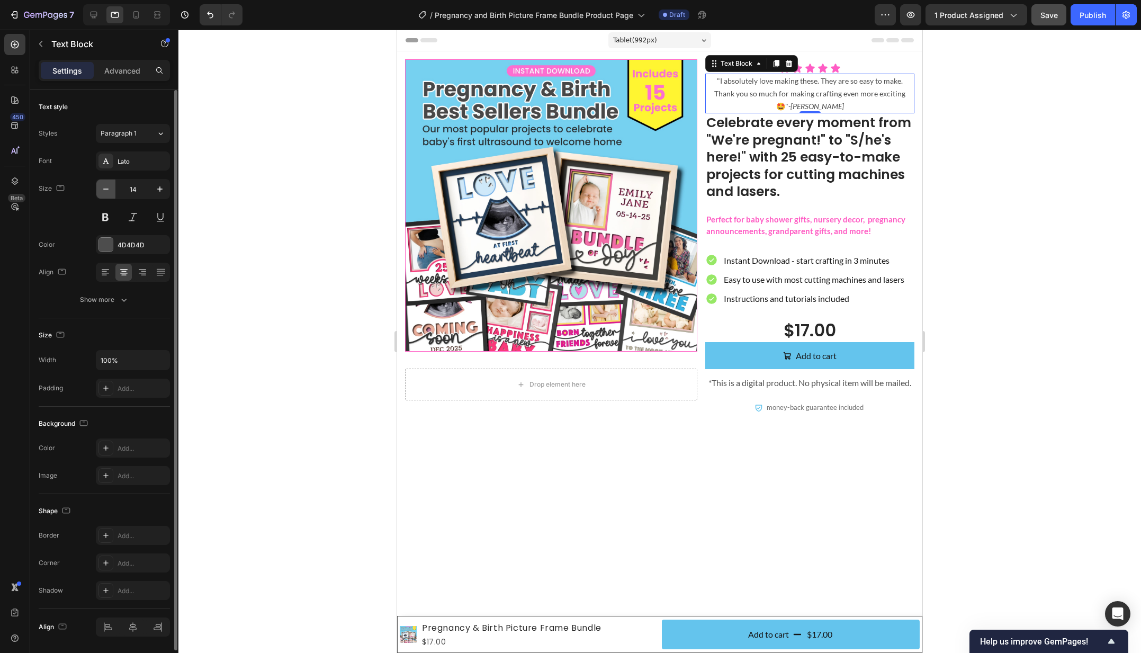
click at [111, 191] on icon "button" at bounding box center [106, 189] width 11 height 11
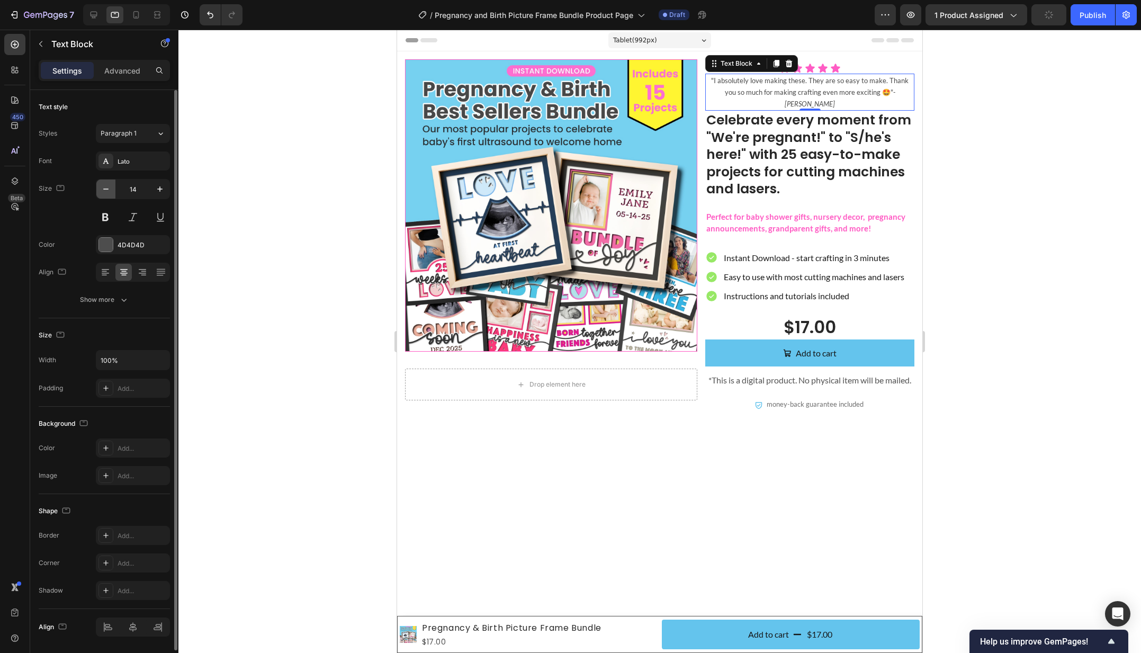
type input "13"
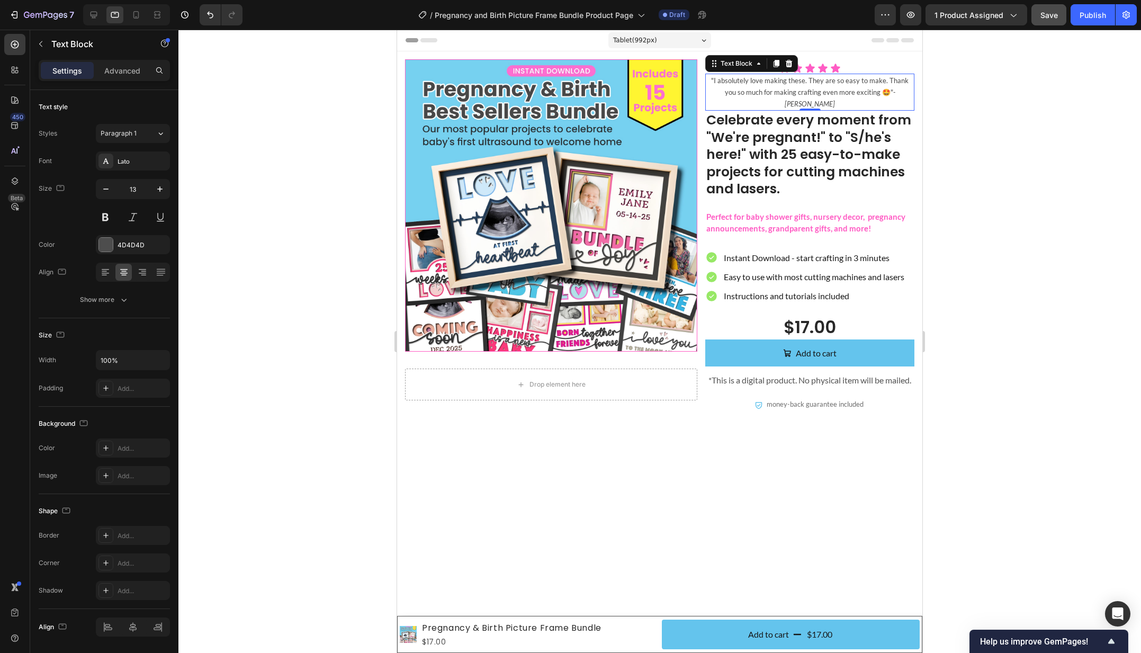
click at [1023, 185] on div at bounding box center [659, 341] width 962 height 623
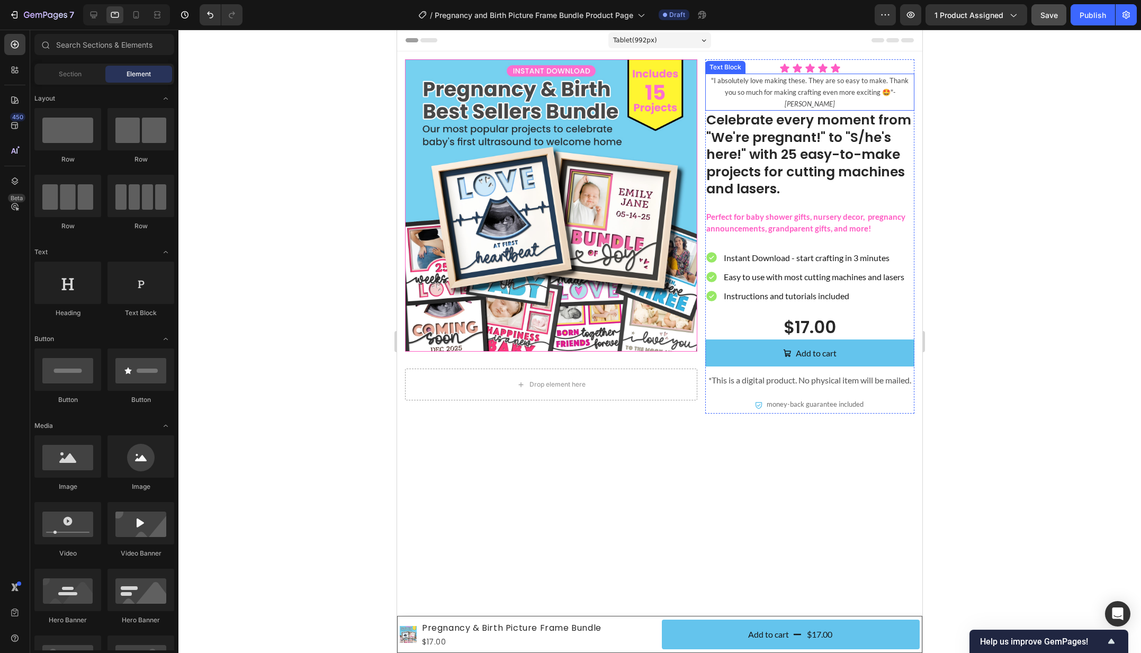
click at [904, 93] on p ""I absolutely love making these. They are so easy to make. Thank you so much fo…" at bounding box center [809, 92] width 207 height 35
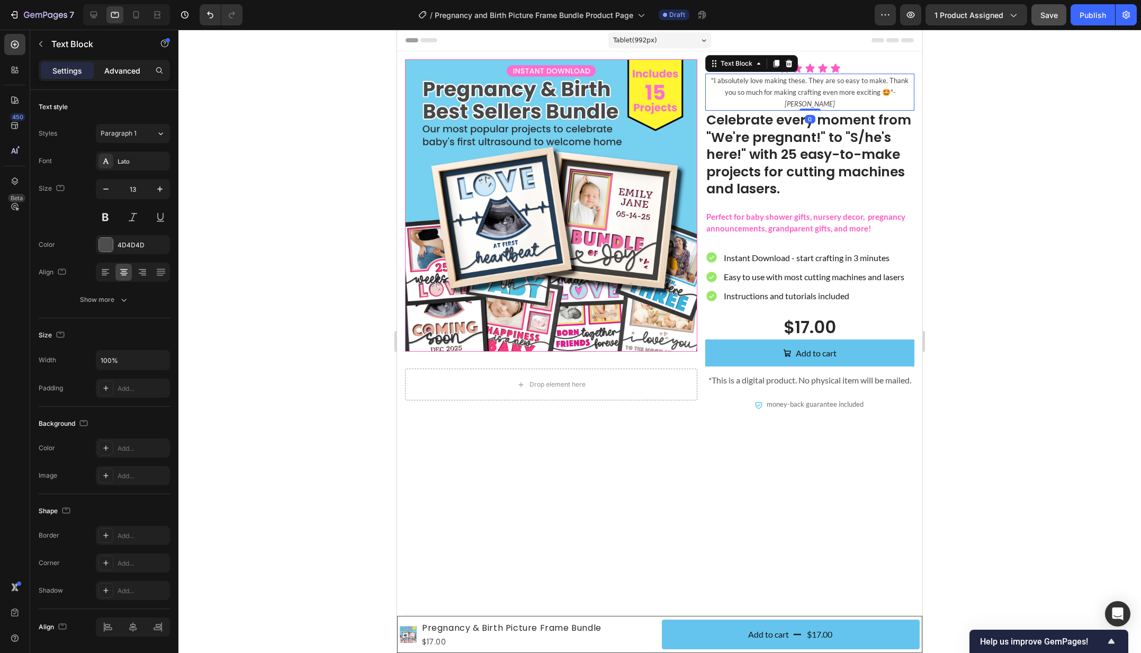
click at [123, 66] on p "Advanced" at bounding box center [122, 70] width 36 height 11
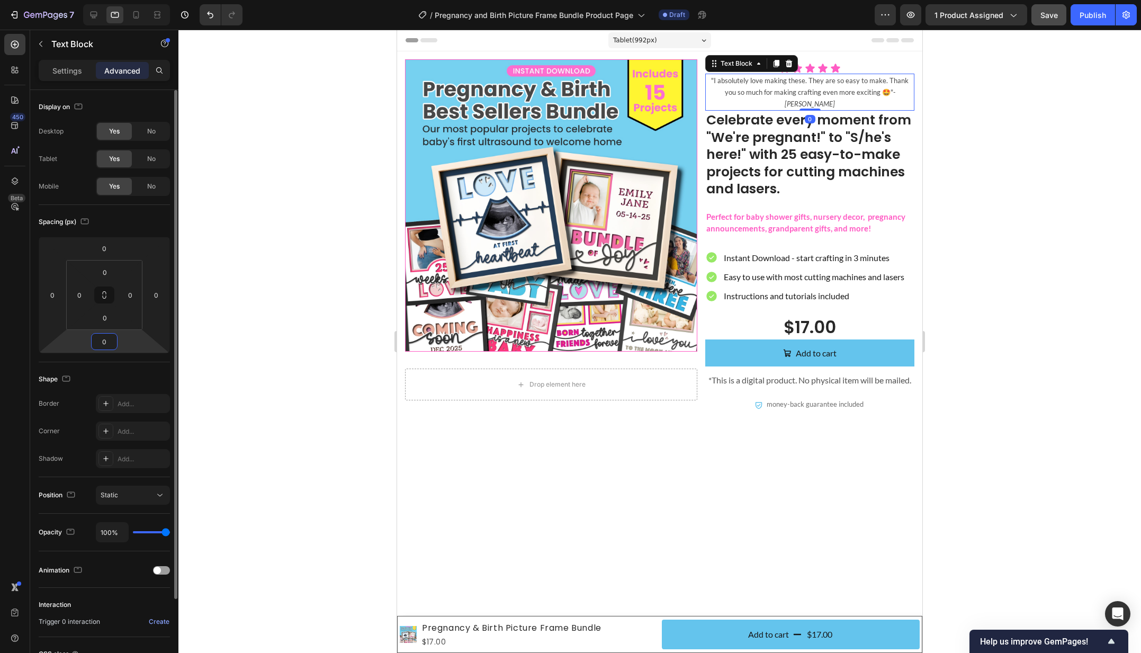
click at [103, 342] on input "0" at bounding box center [104, 341] width 21 height 16
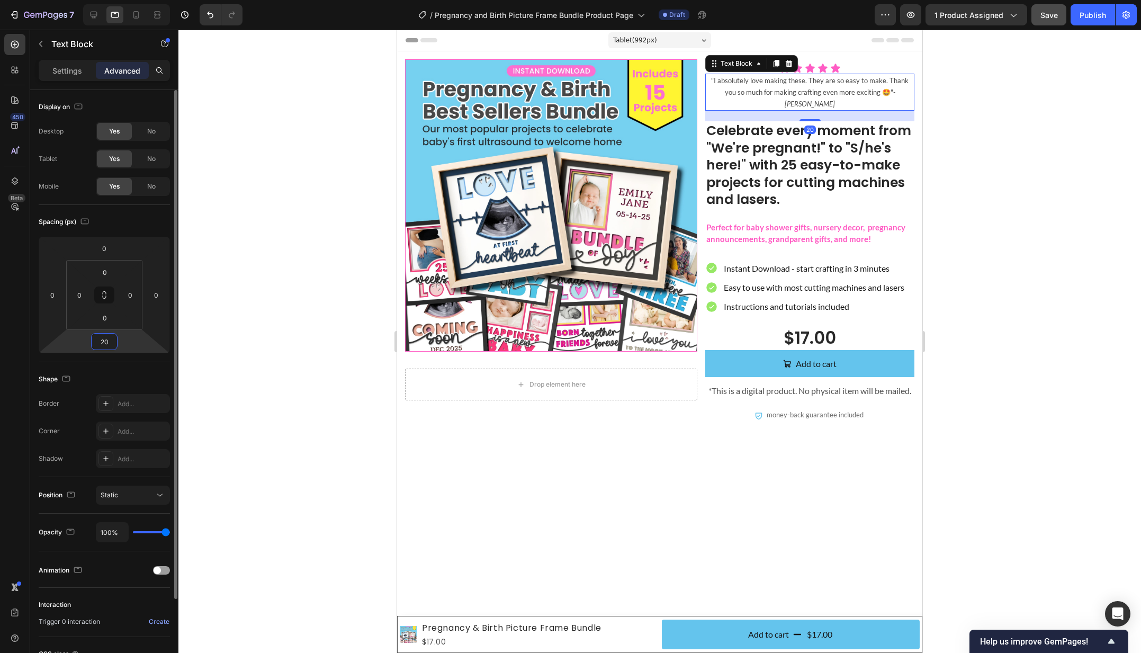
click at [103, 342] on input "20" at bounding box center [104, 341] width 21 height 16
type input "15"
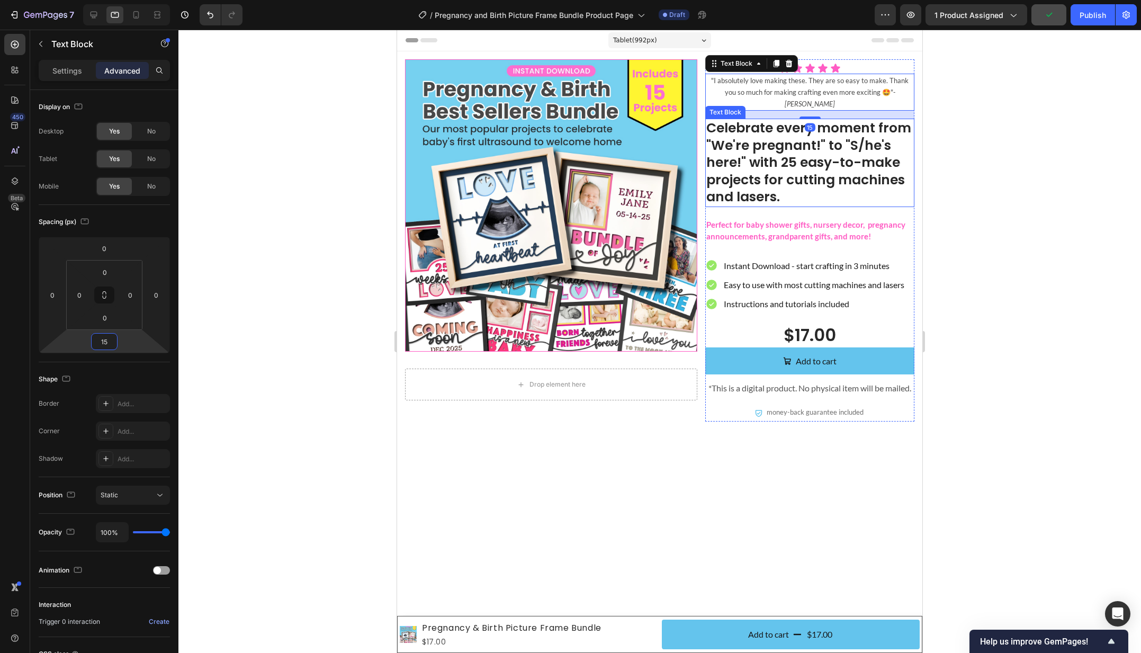
click at [819, 181] on p "Celebrate every moment from "We're pregnant!" to "S/he's here!" with 25 easy-to…" at bounding box center [809, 163] width 207 height 86
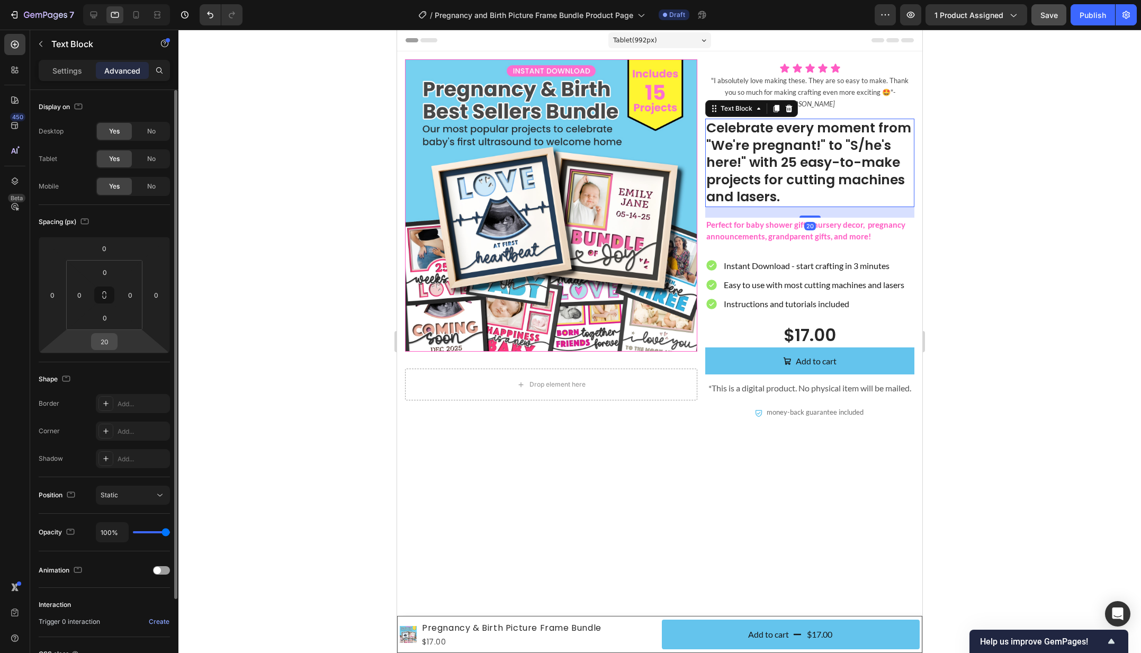
click at [103, 343] on input "20" at bounding box center [104, 341] width 21 height 16
type input "10"
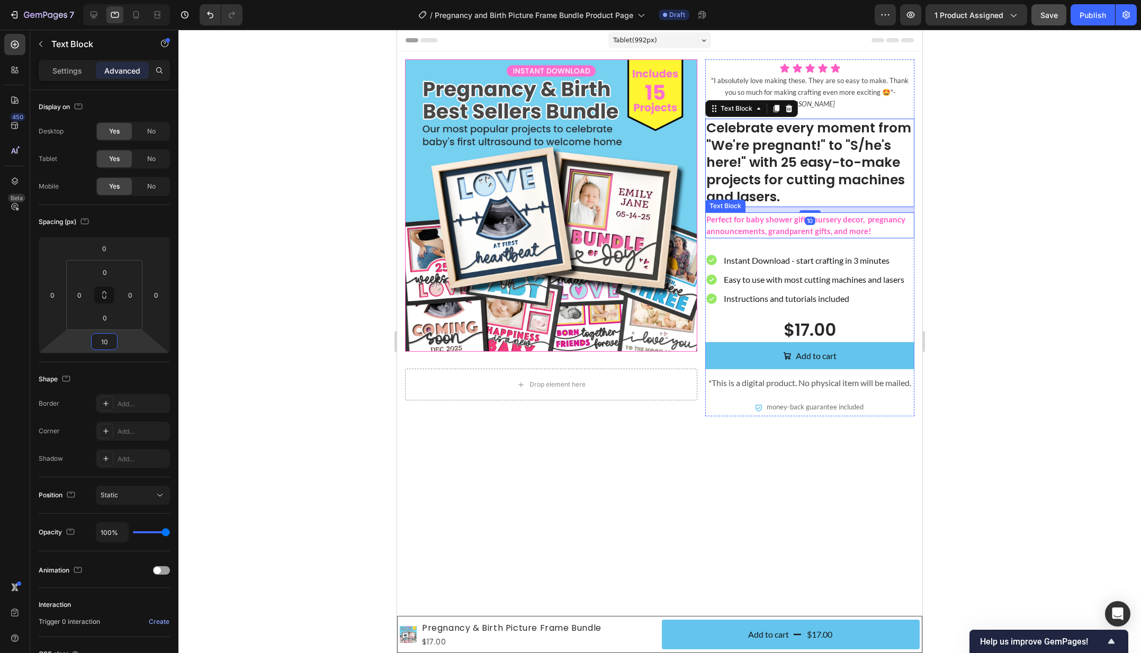
click at [775, 213] on p "Perfect for baby shower gifts, nursery decor, pregnancy announcements, grandpar…" at bounding box center [809, 225] width 207 height 24
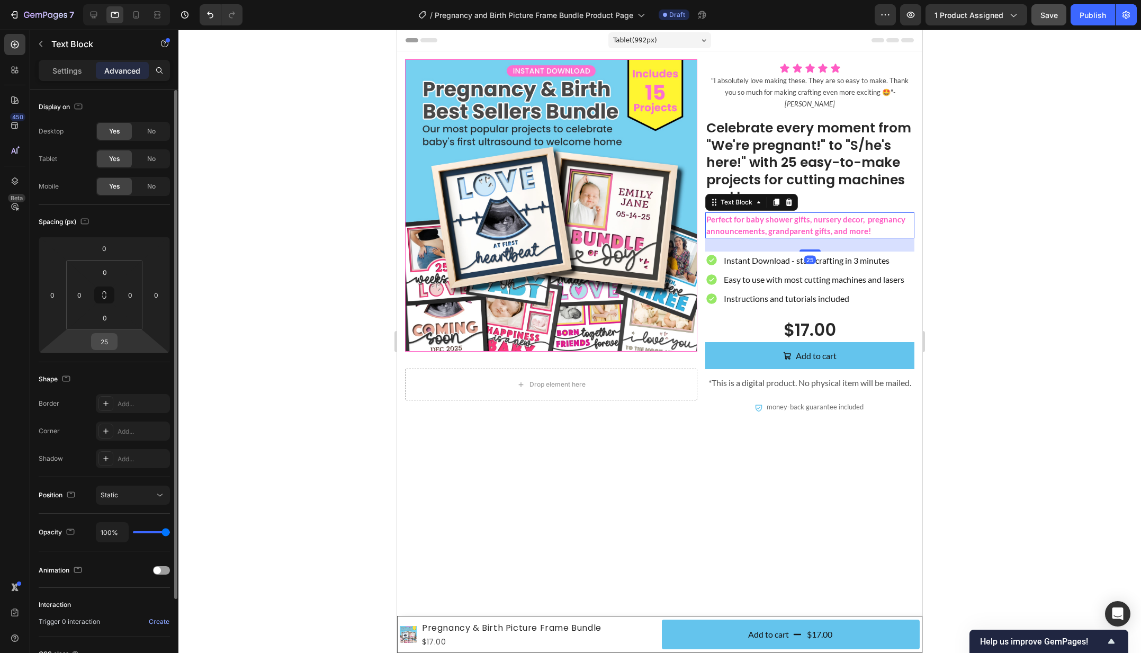
click at [104, 340] on input "25" at bounding box center [104, 341] width 21 height 16
type input "10"
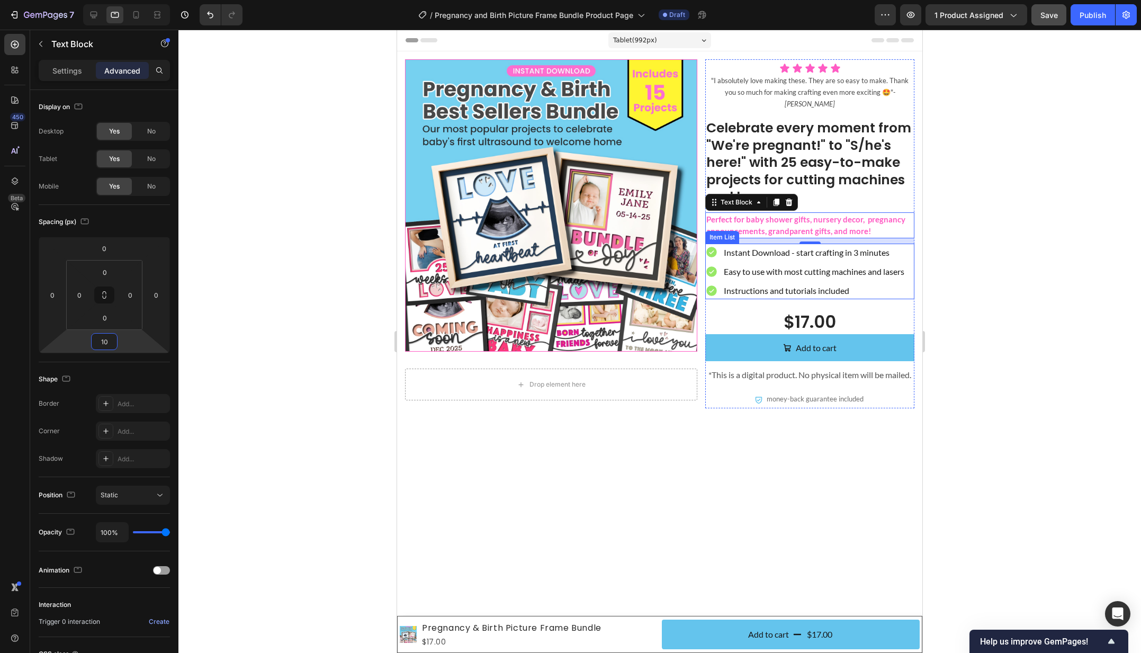
click at [903, 268] on div "Instant Download - start crafting in 3 minutes Easy to use with most cutting ma…" at bounding box center [805, 271] width 201 height 56
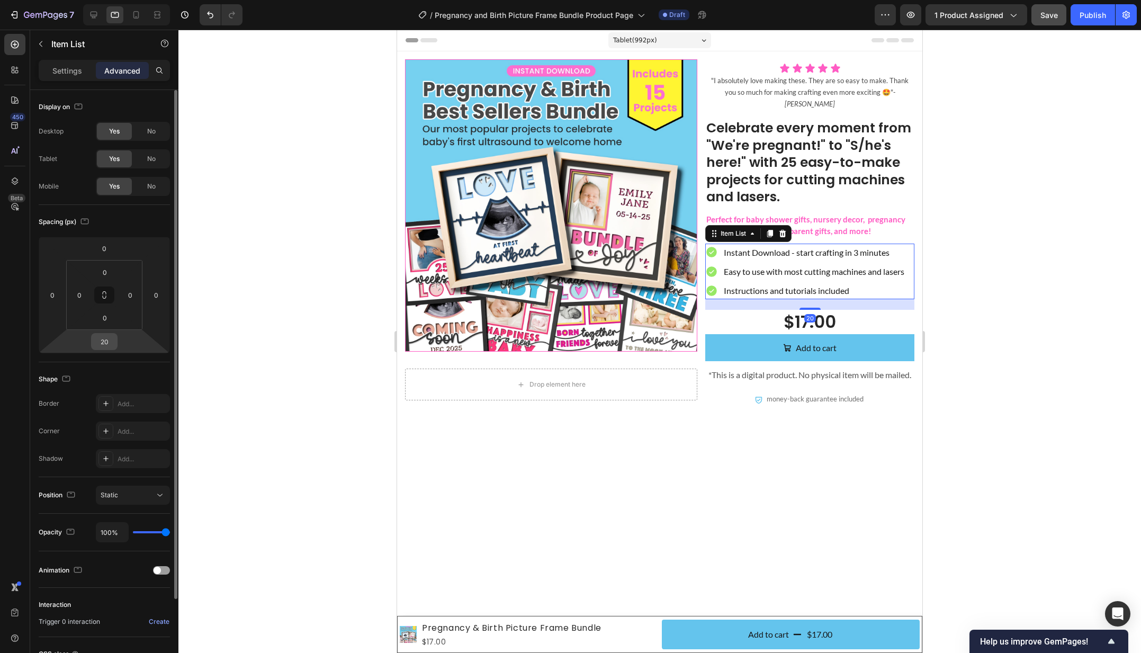
click at [106, 342] on input "20" at bounding box center [104, 341] width 21 height 16
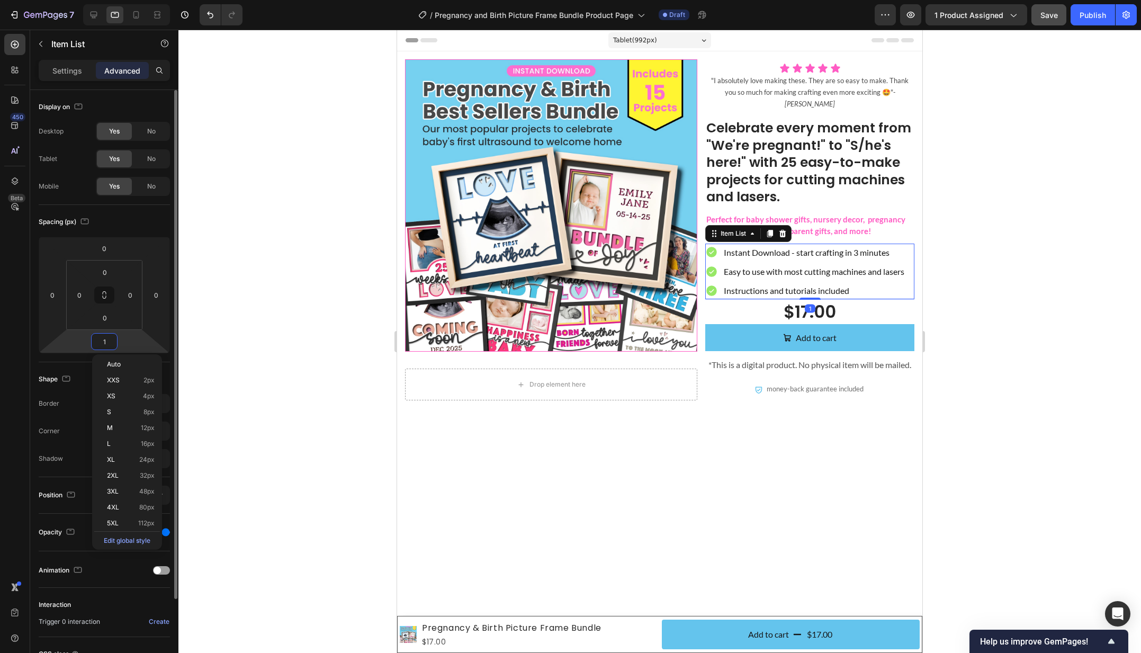
type input "10"
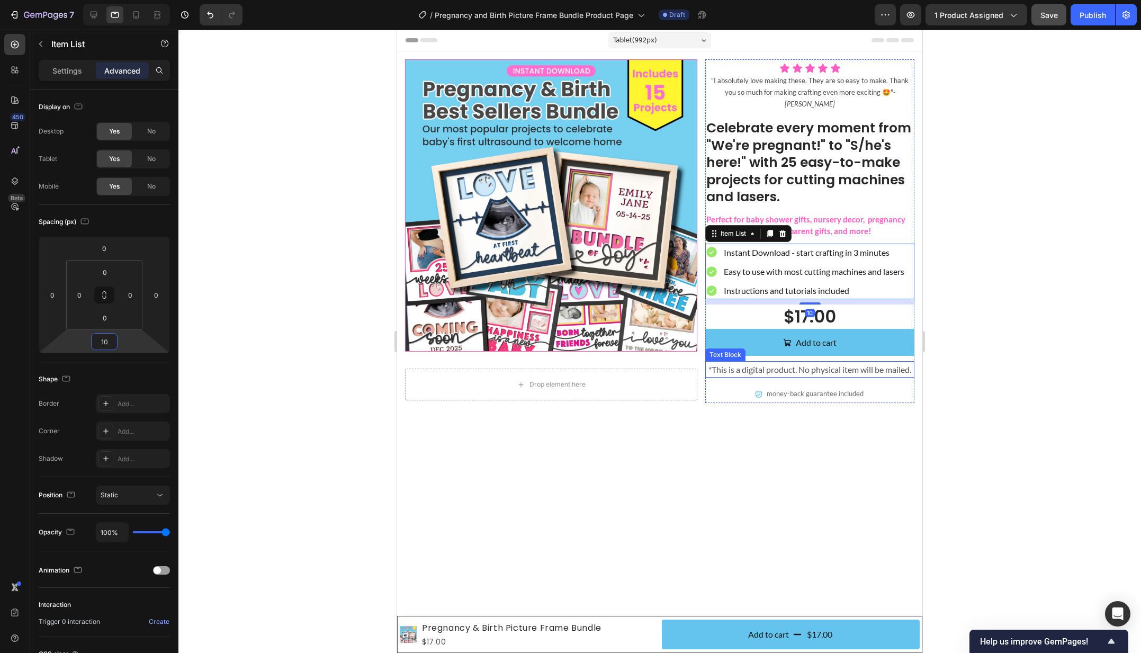
click at [763, 362] on p "*This is a digital product. No physical item will be mailed." at bounding box center [809, 369] width 207 height 14
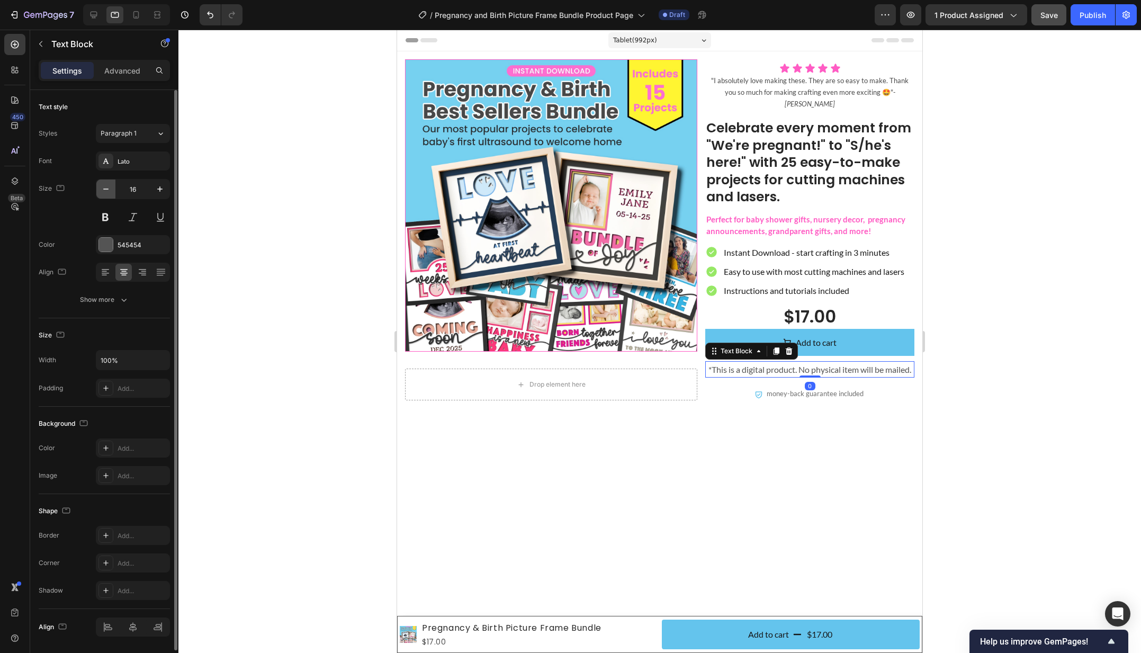
click at [104, 184] on icon "button" at bounding box center [106, 189] width 11 height 11
type input "14"
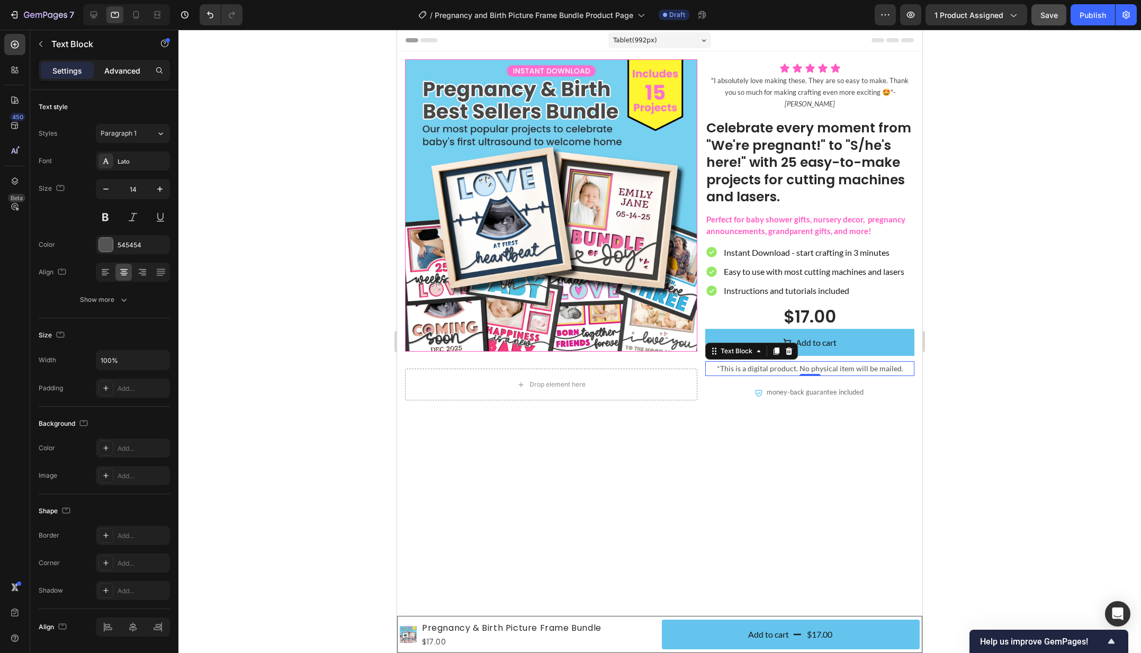
click at [129, 67] on p "Advanced" at bounding box center [122, 70] width 36 height 11
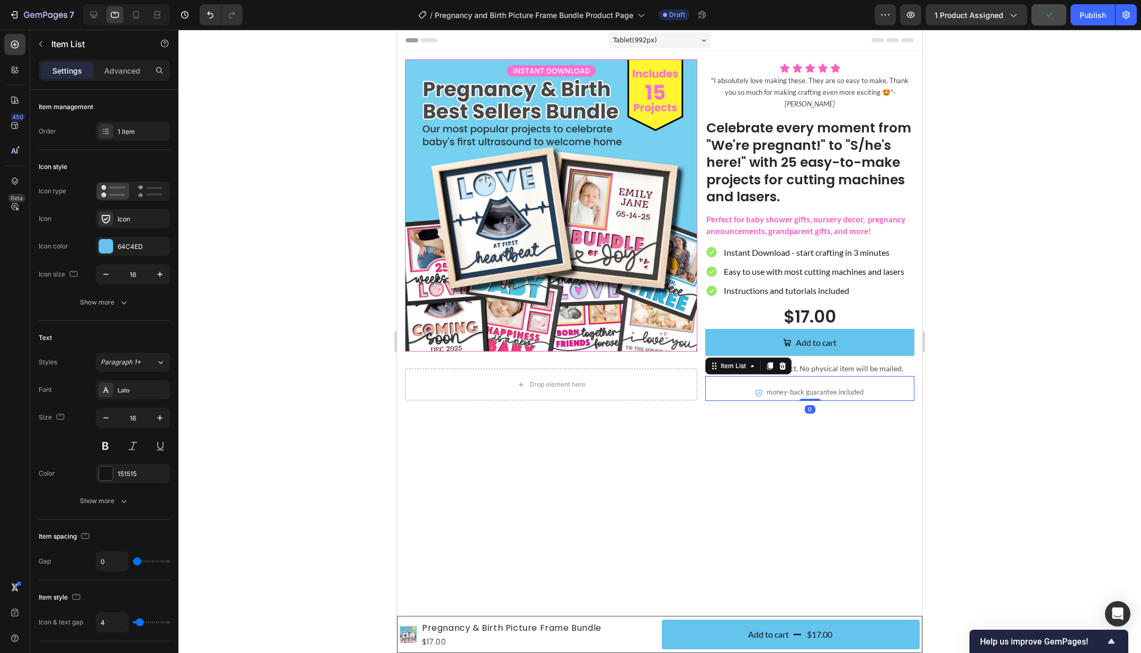
click at [871, 382] on div "money-back guarantee included" at bounding box center [809, 391] width 209 height 19
click at [129, 64] on div "Advanced" at bounding box center [122, 70] width 53 height 17
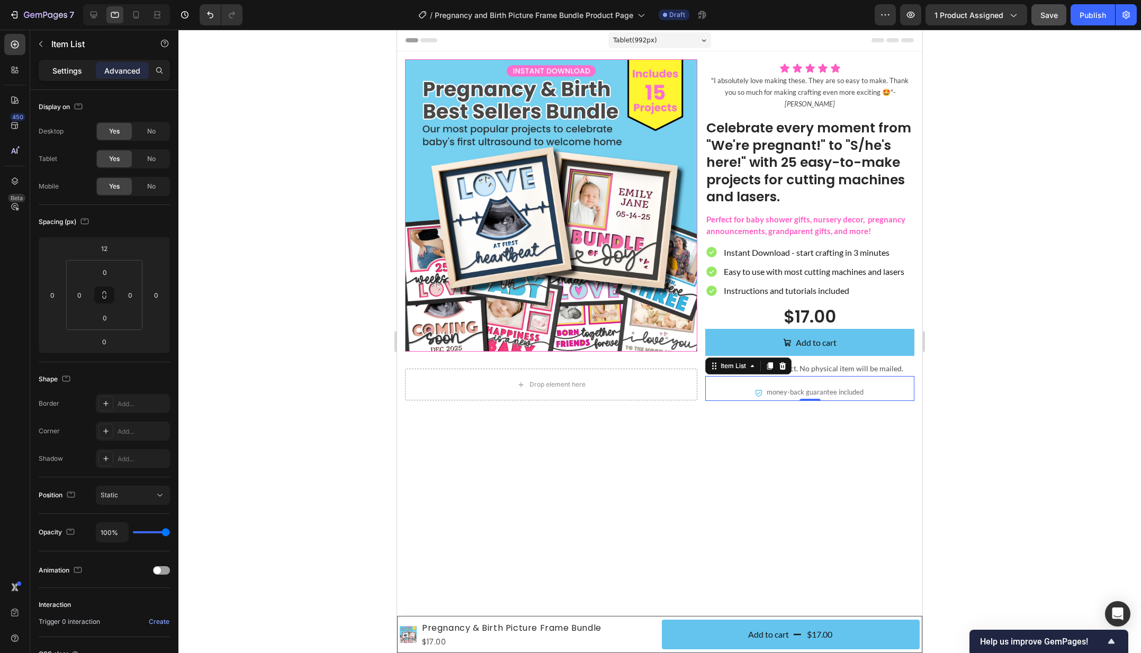
click at [70, 68] on p "Settings" at bounding box center [67, 70] width 30 height 11
type input "4"
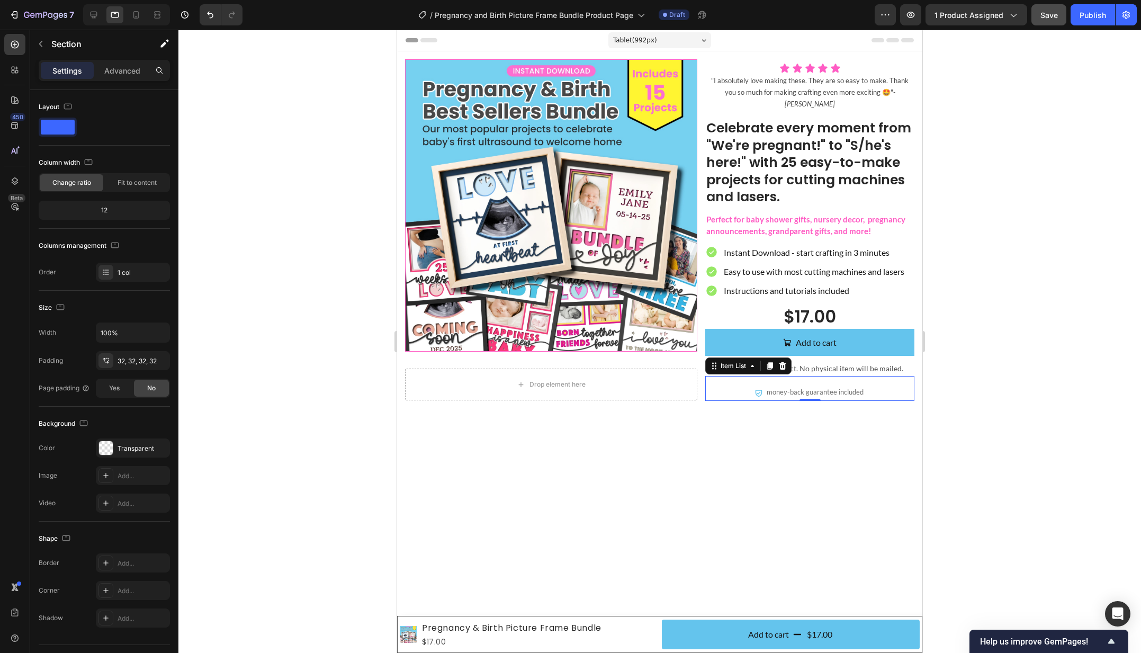
click at [683, 449] on div at bounding box center [659, 611] width 525 height 358
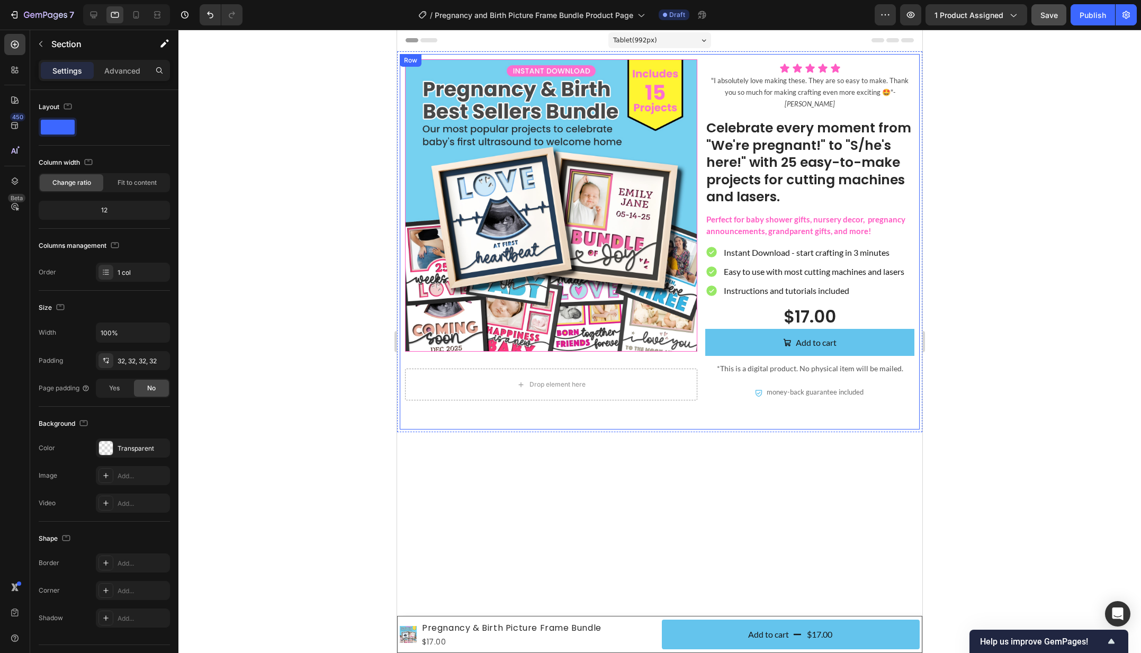
click at [918, 202] on div "Product Images Drop element here Product Icon Icon Icon Icon Icon Icon List "I …" at bounding box center [660, 241] width 520 height 375
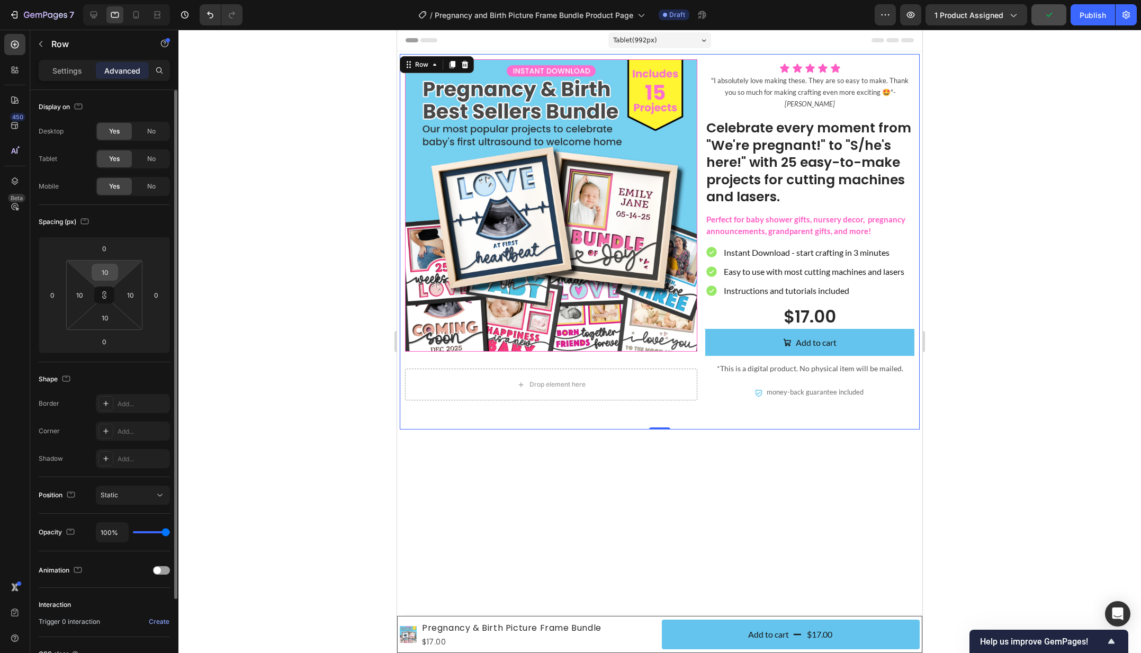
click at [101, 275] on input "10" at bounding box center [104, 272] width 21 height 16
type input "1"
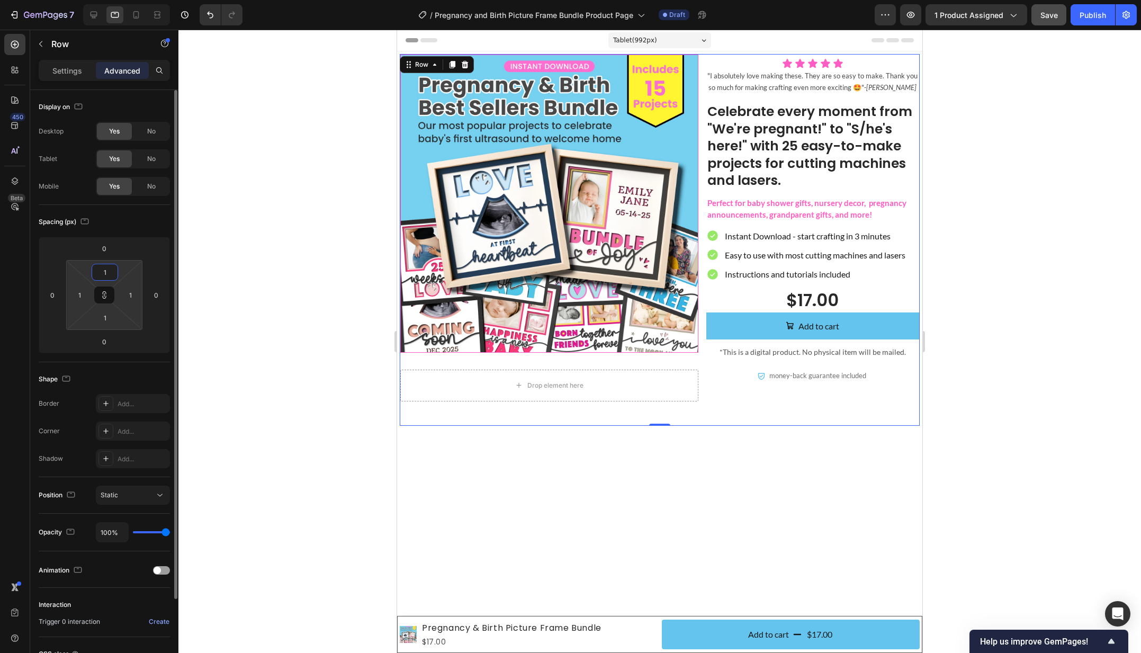
type input "15"
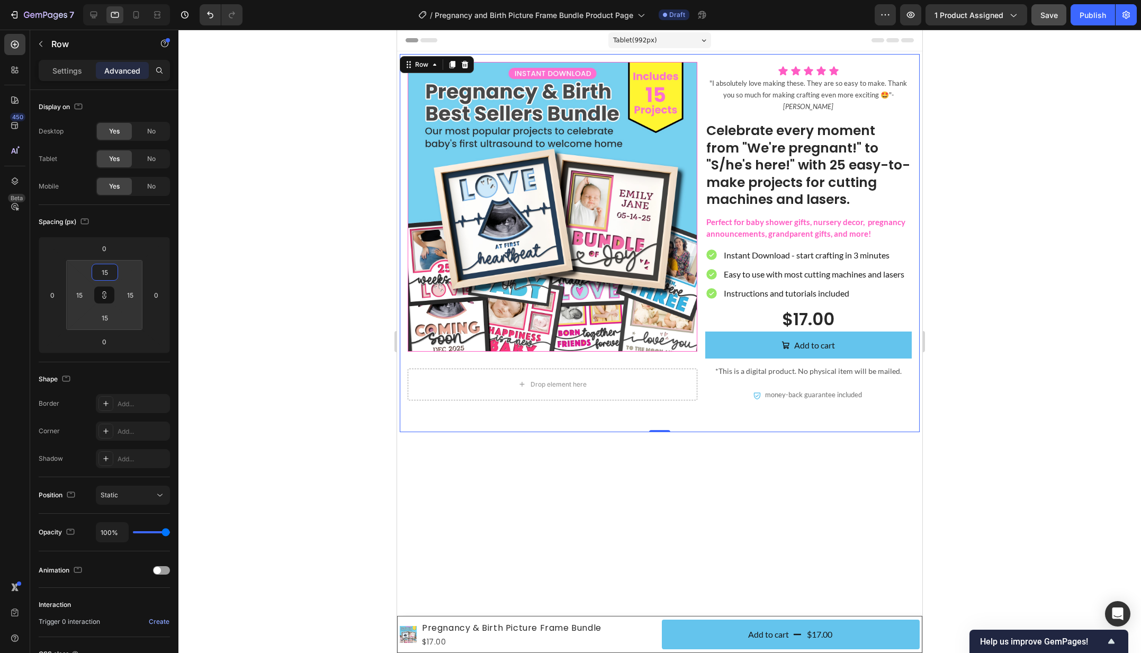
click at [263, 275] on div at bounding box center [659, 341] width 962 height 623
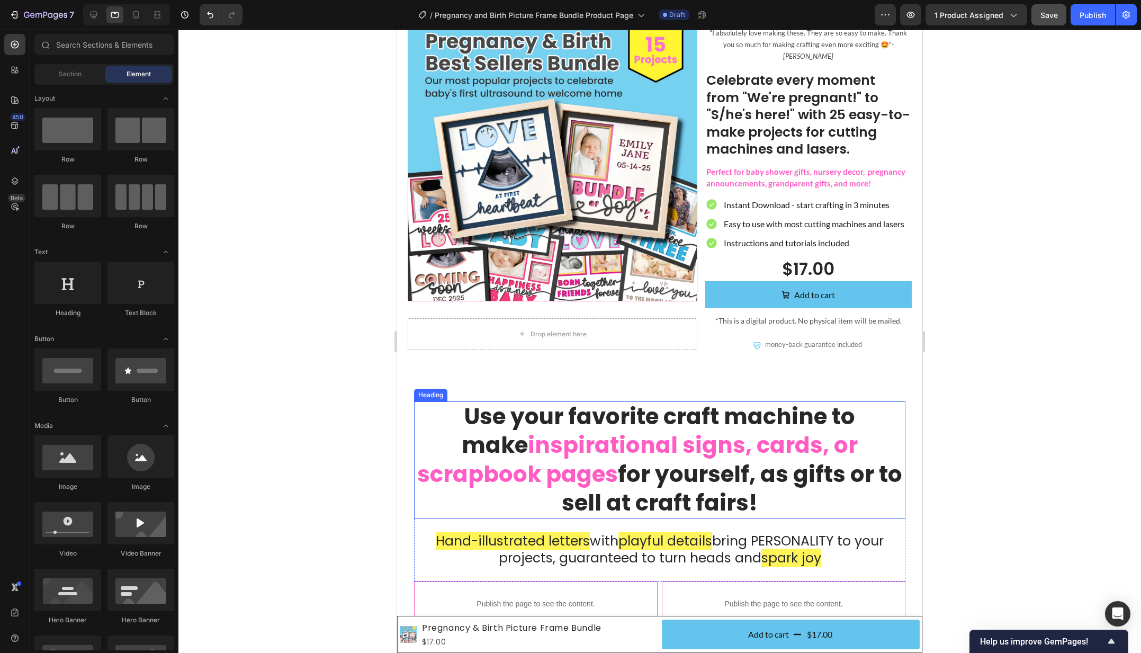
scroll to position [86, 0]
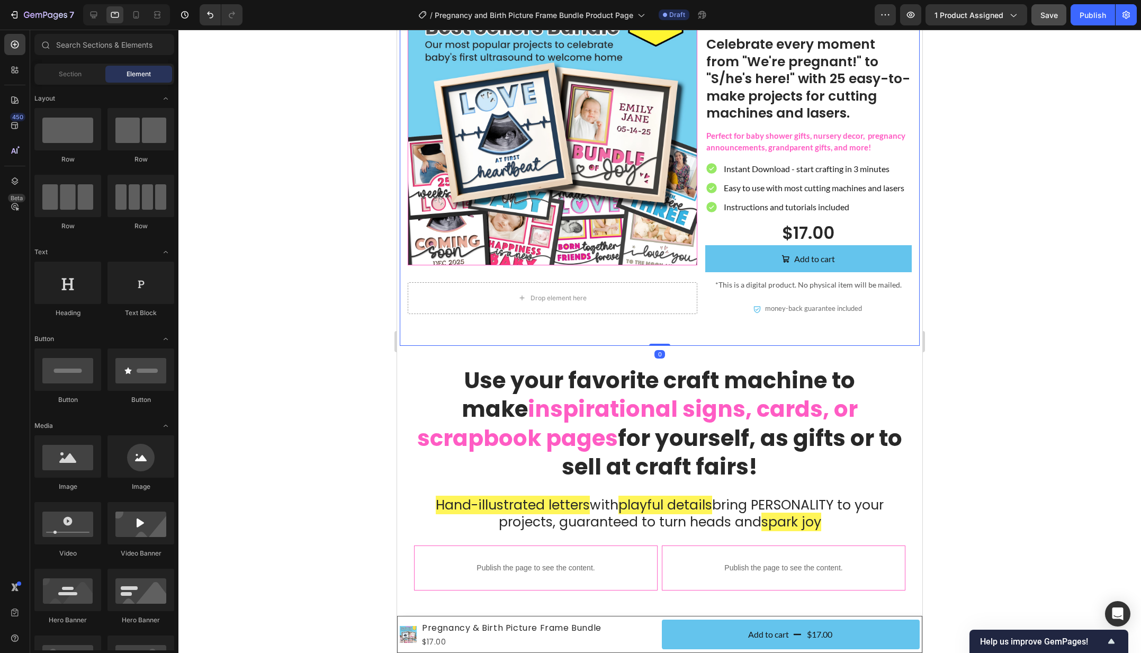
click at [703, 337] on div "Product Images Drop element here Product Icon Icon Icon Icon Icon Icon List "I …" at bounding box center [660, 157] width 520 height 378
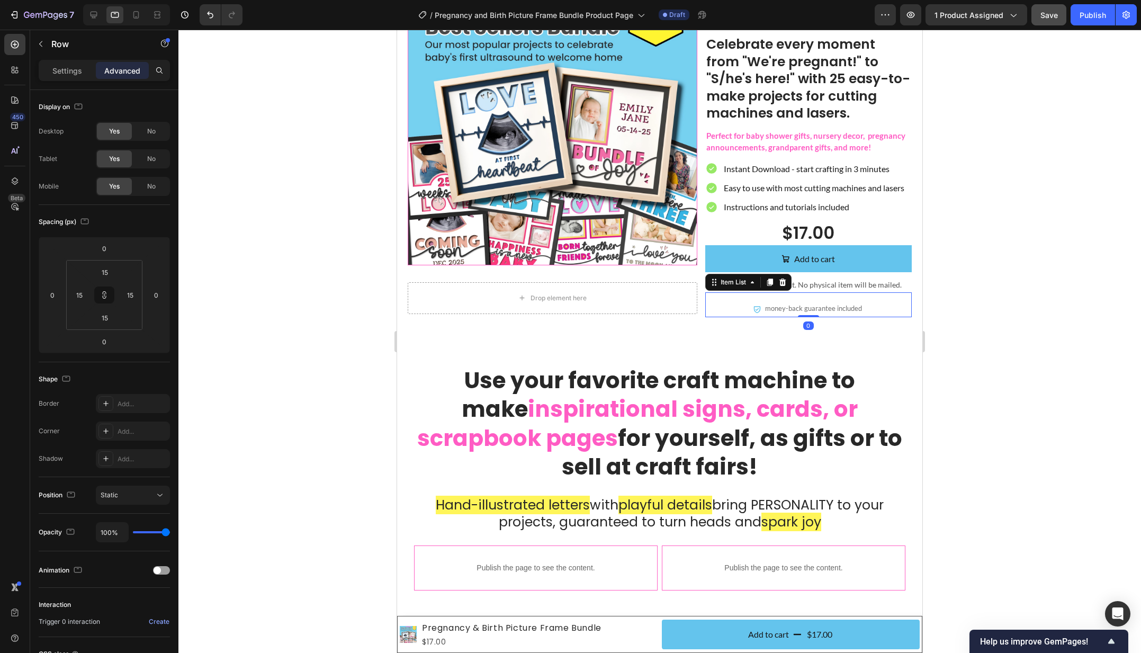
click at [727, 300] on div "money-back guarantee included" at bounding box center [808, 308] width 206 height 19
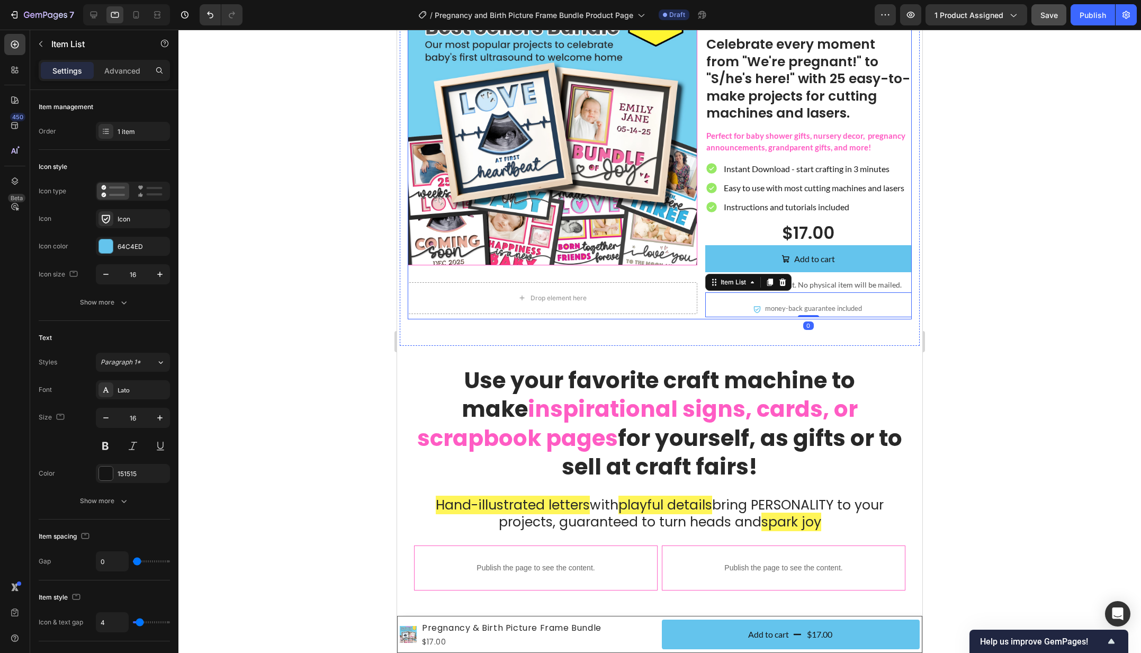
click at [704, 309] on div "Product Images Drop element here Product Icon Icon Icon Icon Icon Icon List "I …" at bounding box center [660, 148] width 504 height 344
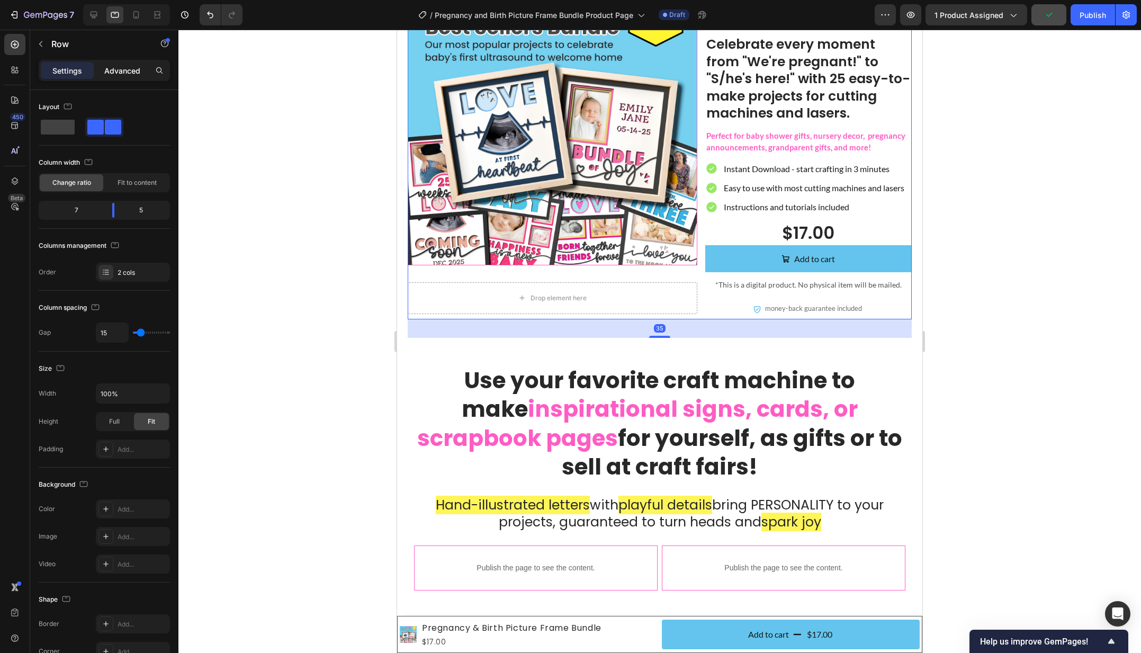
click at [109, 71] on p "Advanced" at bounding box center [122, 70] width 36 height 11
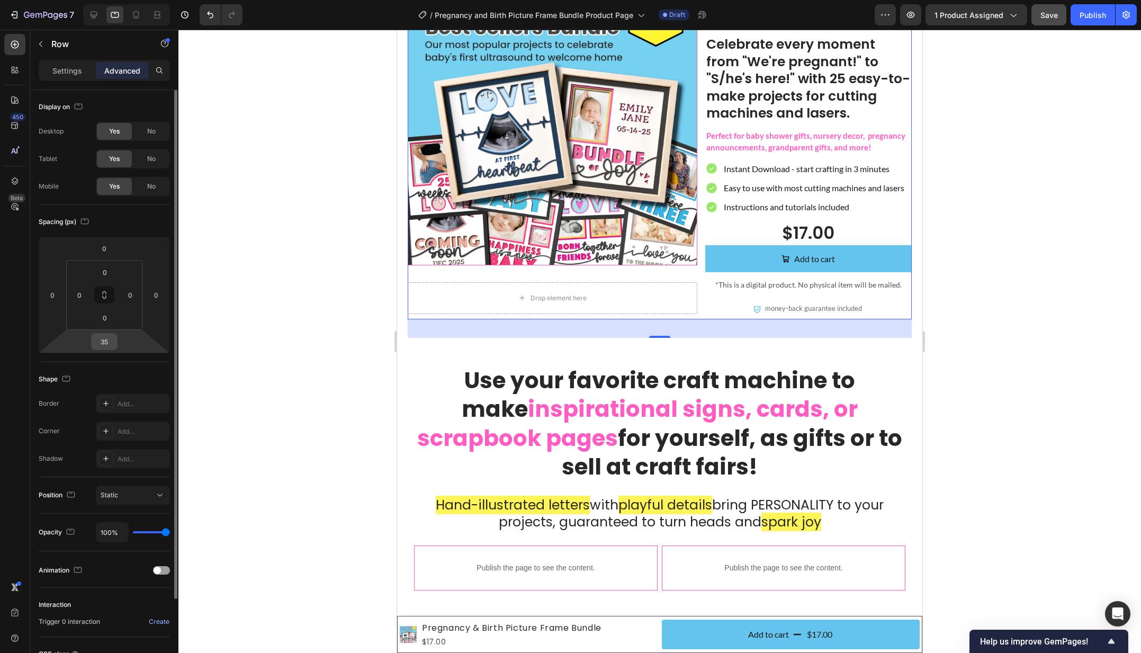
click at [105, 338] on input "35" at bounding box center [104, 341] width 21 height 16
type input "0"
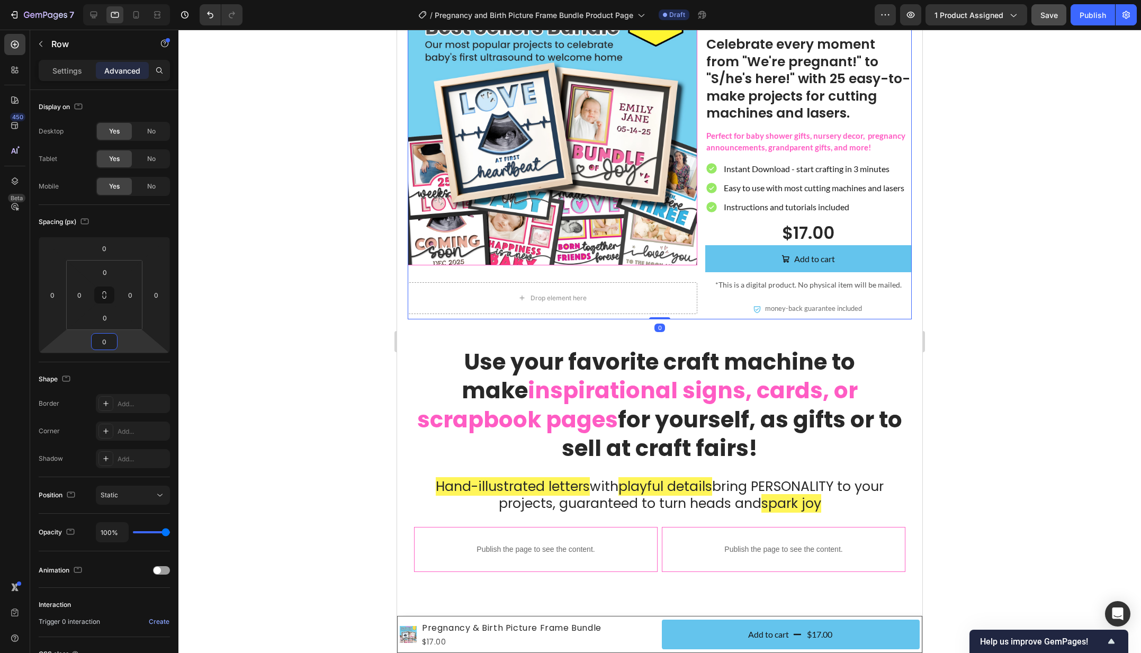
click at [1087, 351] on div at bounding box center [659, 341] width 962 height 623
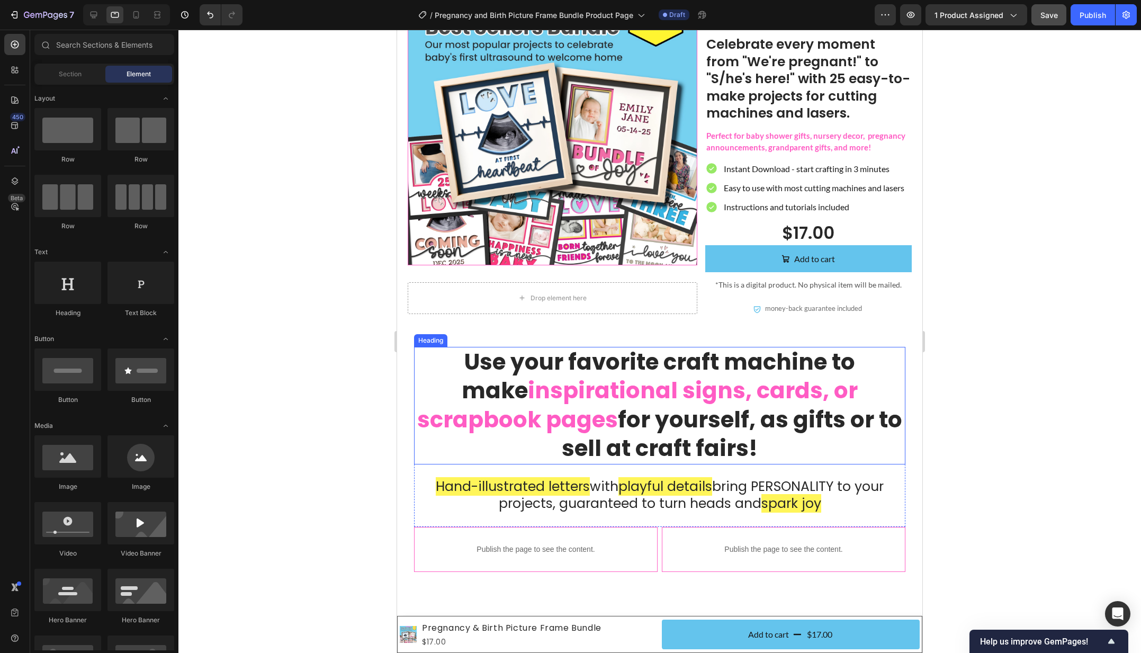
scroll to position [0, 0]
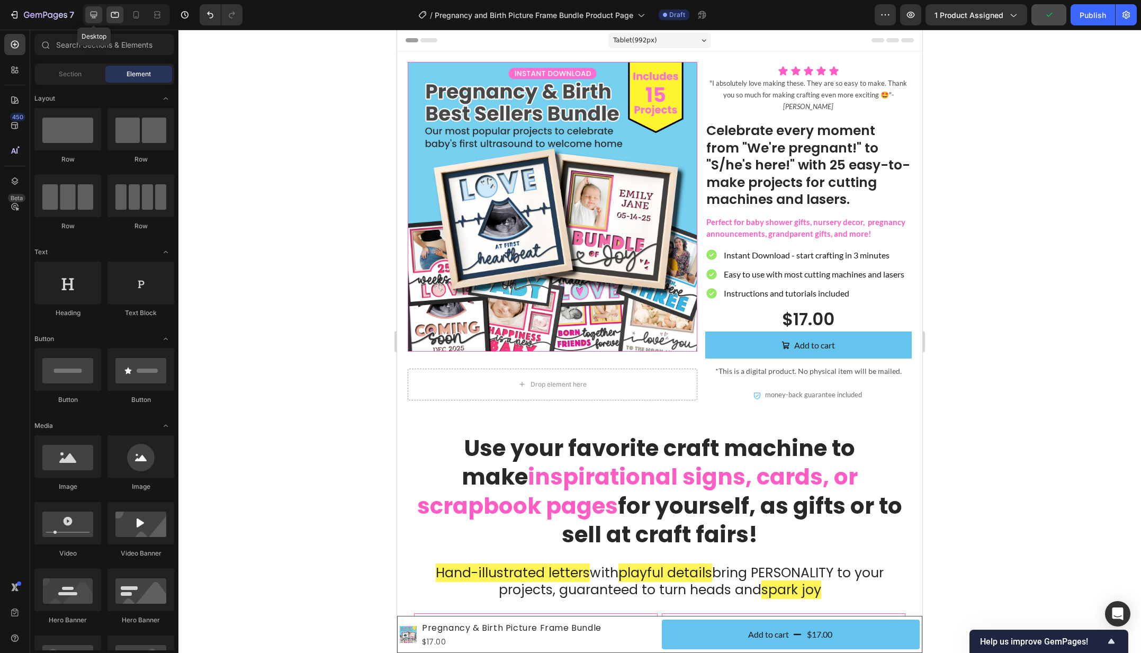
click at [94, 15] on icon at bounding box center [93, 15] width 11 height 11
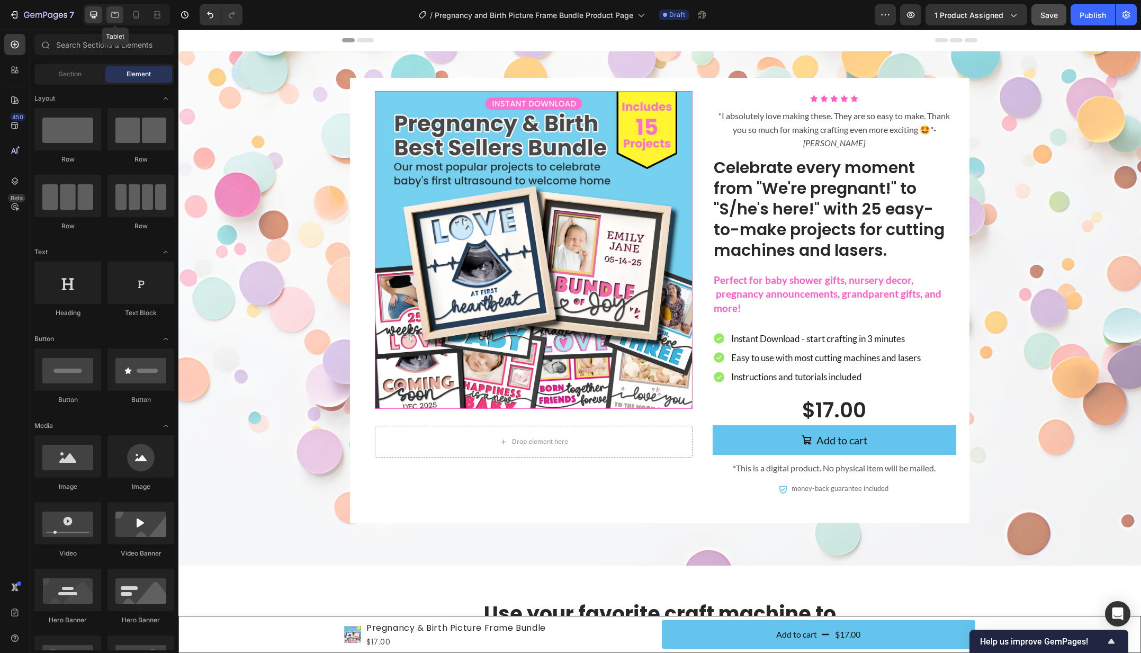
click at [114, 15] on icon at bounding box center [115, 15] width 11 height 11
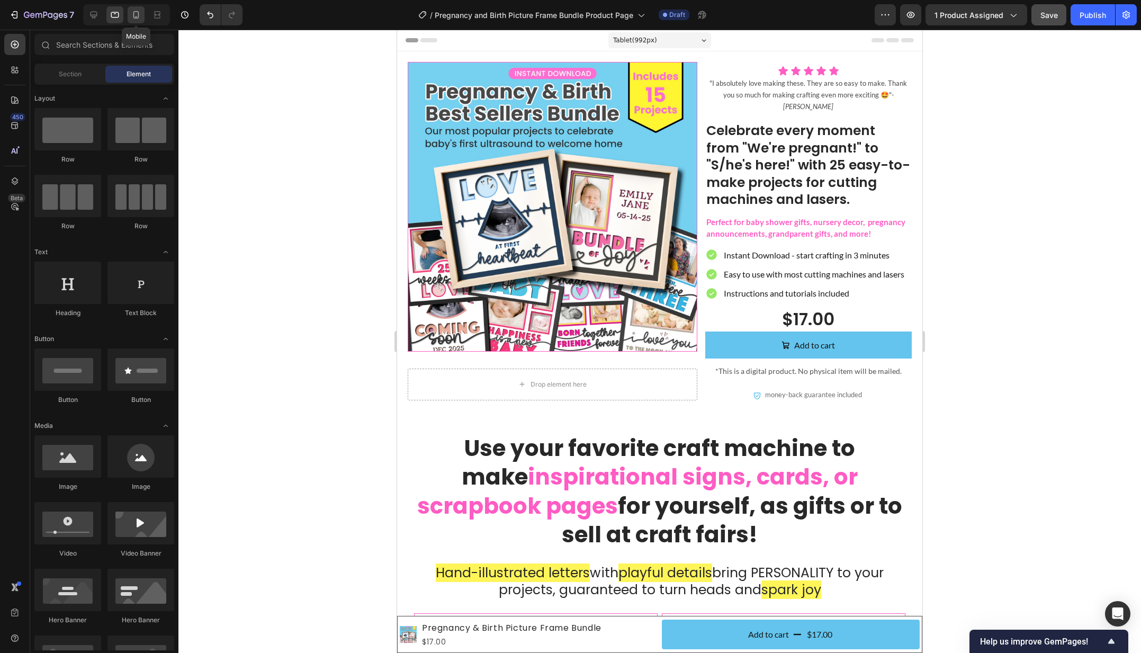
click at [139, 13] on icon at bounding box center [136, 15] width 11 height 11
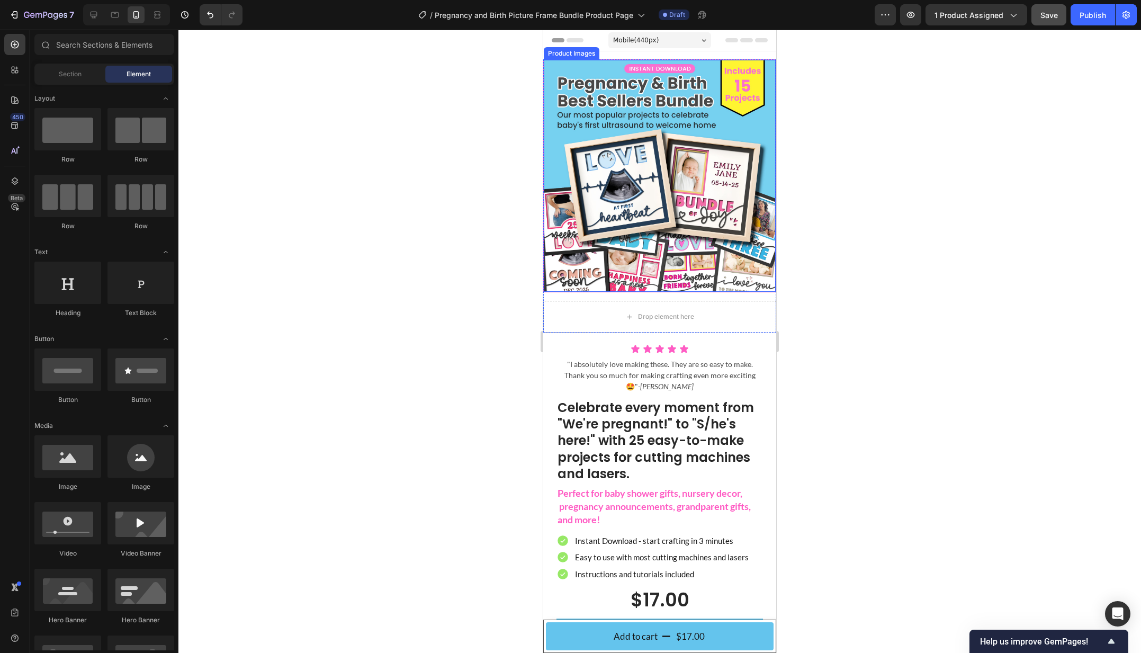
click at [657, 138] on img at bounding box center [660, 176] width 232 height 232
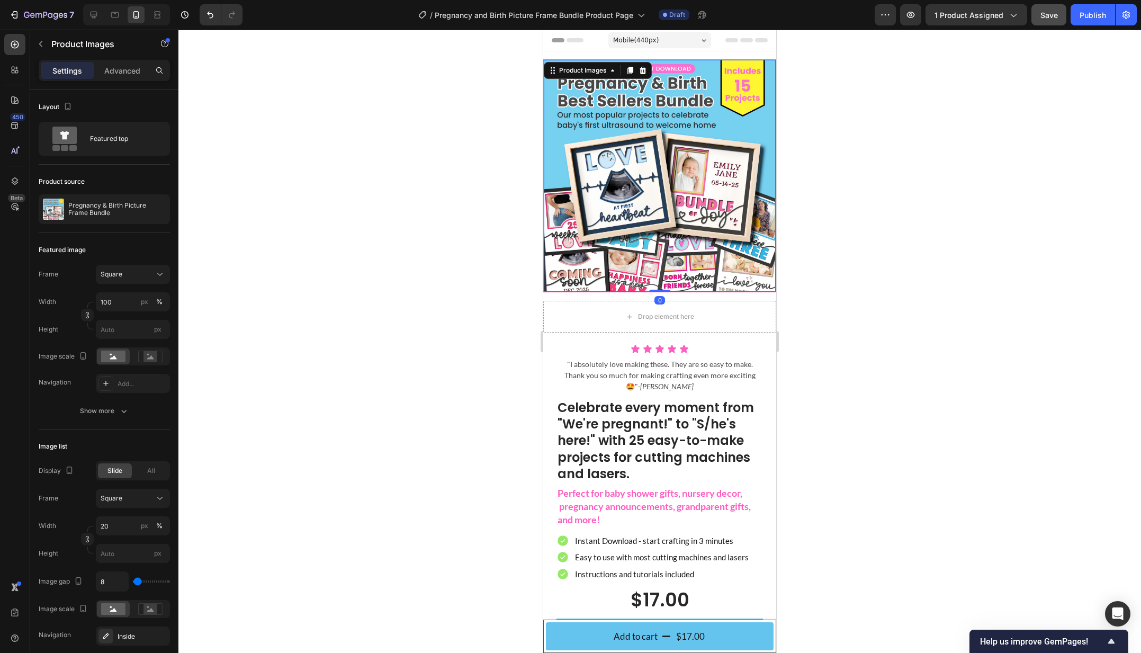
click at [551, 166] on img at bounding box center [660, 176] width 232 height 232
click at [490, 175] on div at bounding box center [659, 341] width 962 height 623
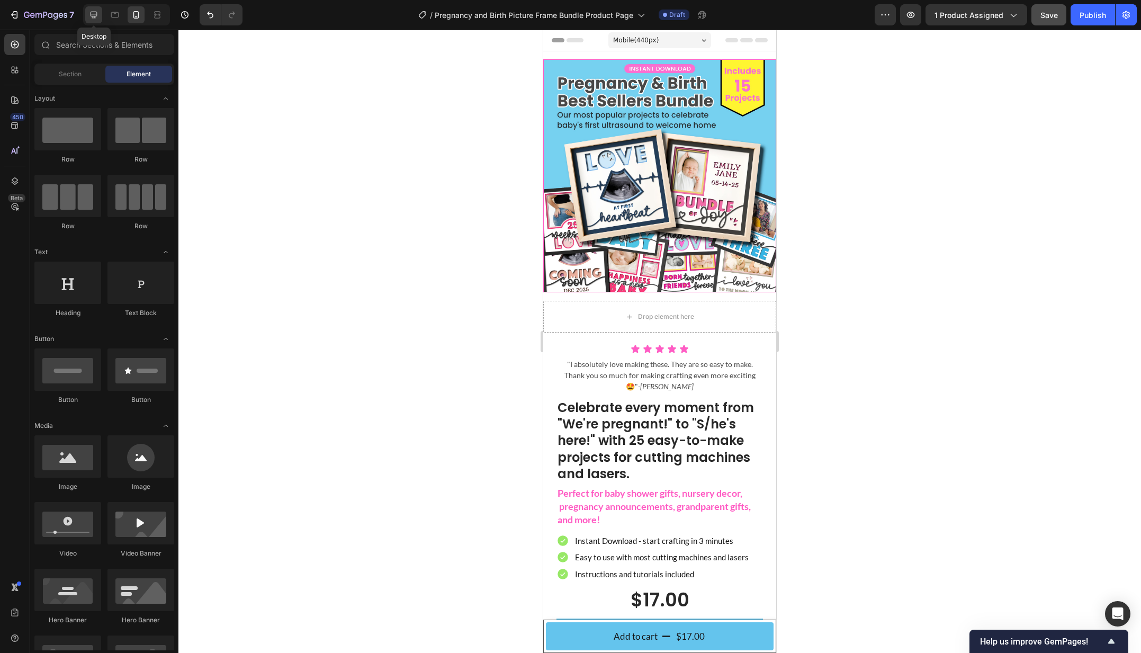
click at [96, 18] on icon at bounding box center [93, 15] width 11 height 11
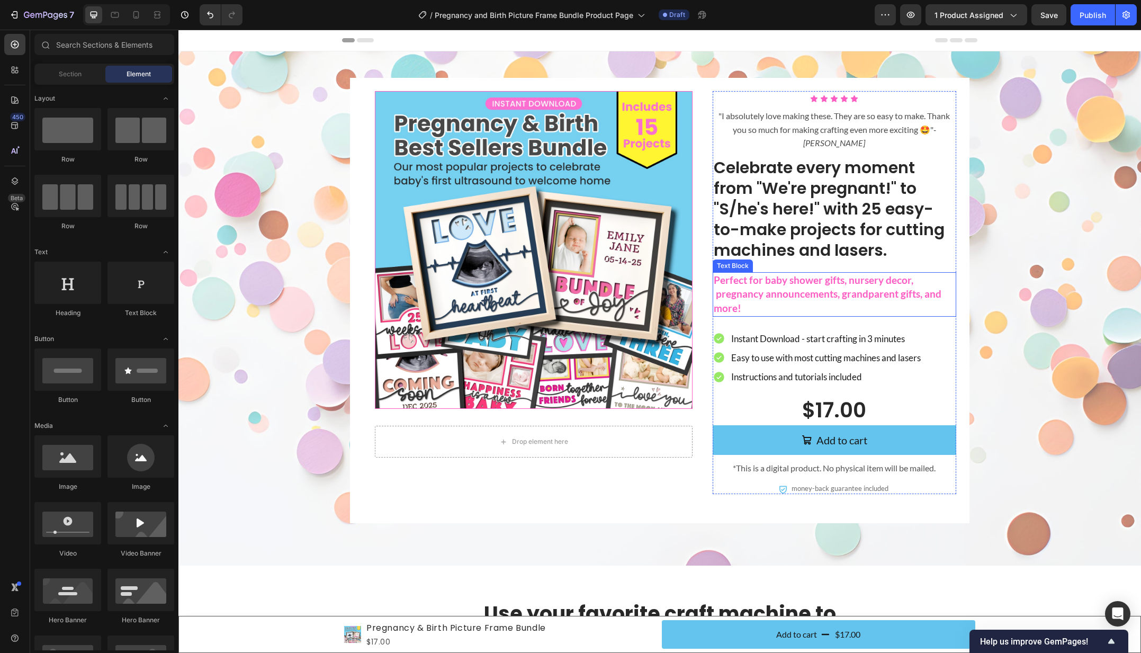
scroll to position [1144, 0]
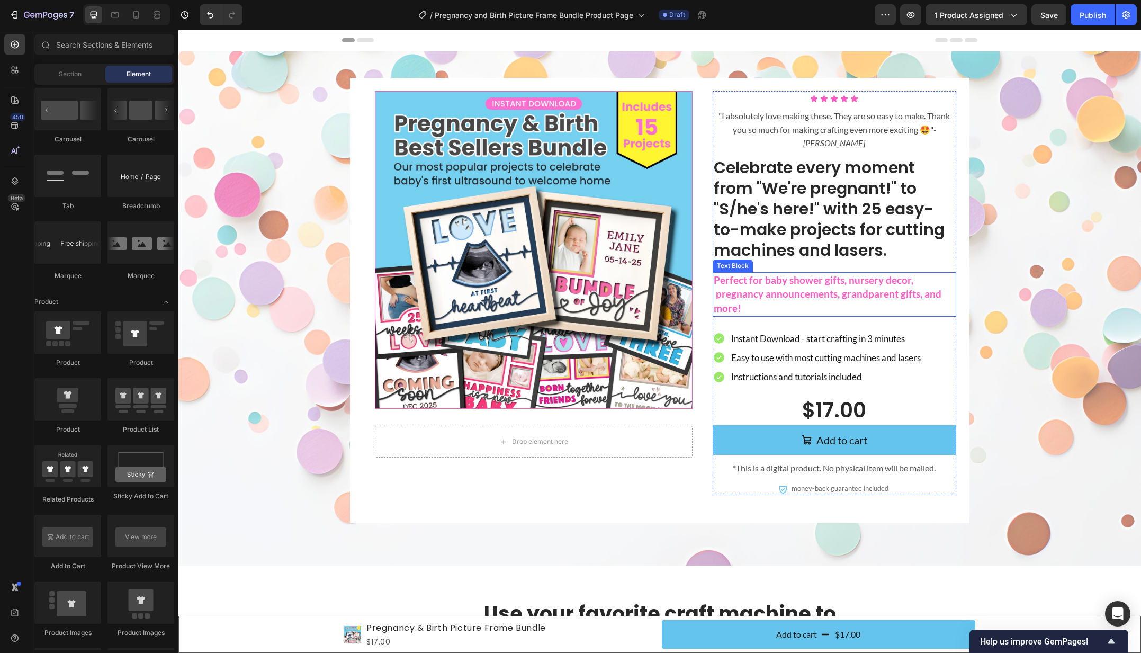
click at [821, 279] on p "Perfect for baby shower gifts, nursery decor, pregnancy announcements, grandpar…" at bounding box center [833, 294] width 241 height 42
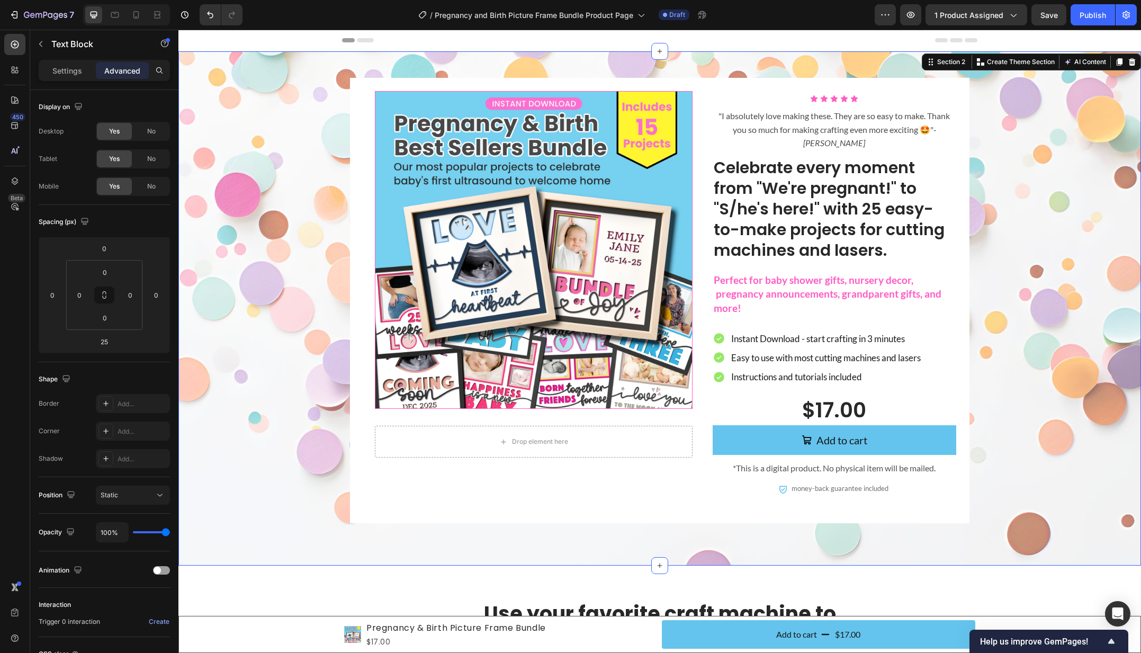
click at [1031, 255] on div "Product Images Drop element here Product Icon Icon Icon Icon Icon Icon List "I …" at bounding box center [659, 300] width 941 height 445
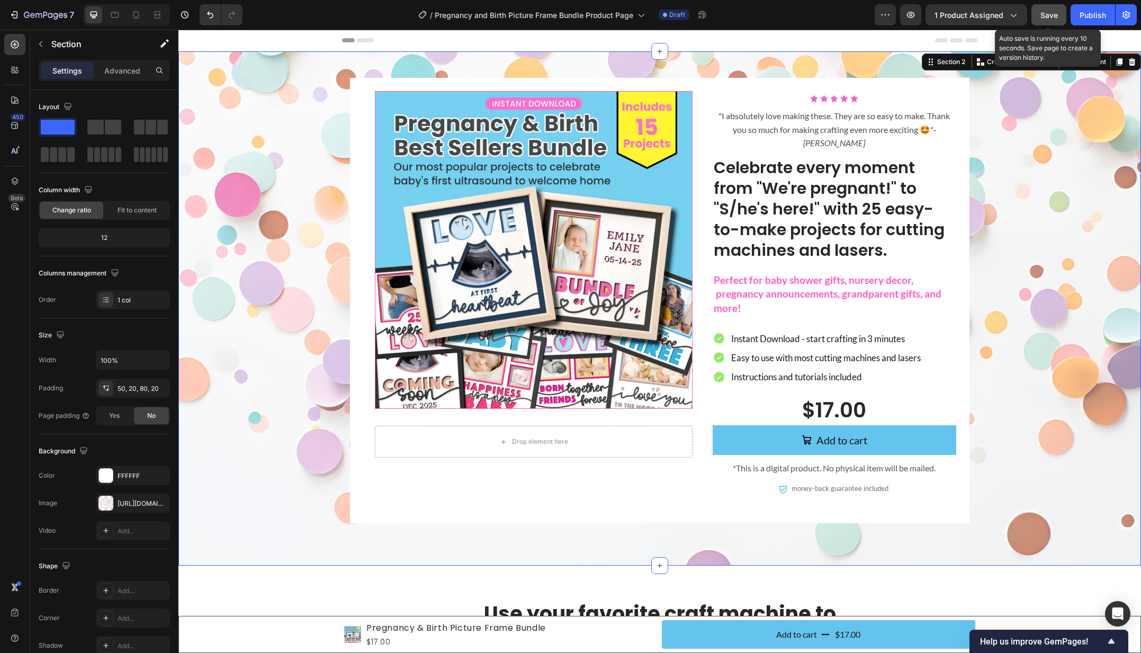
click at [1048, 13] on span "Save" at bounding box center [1048, 15] width 17 height 9
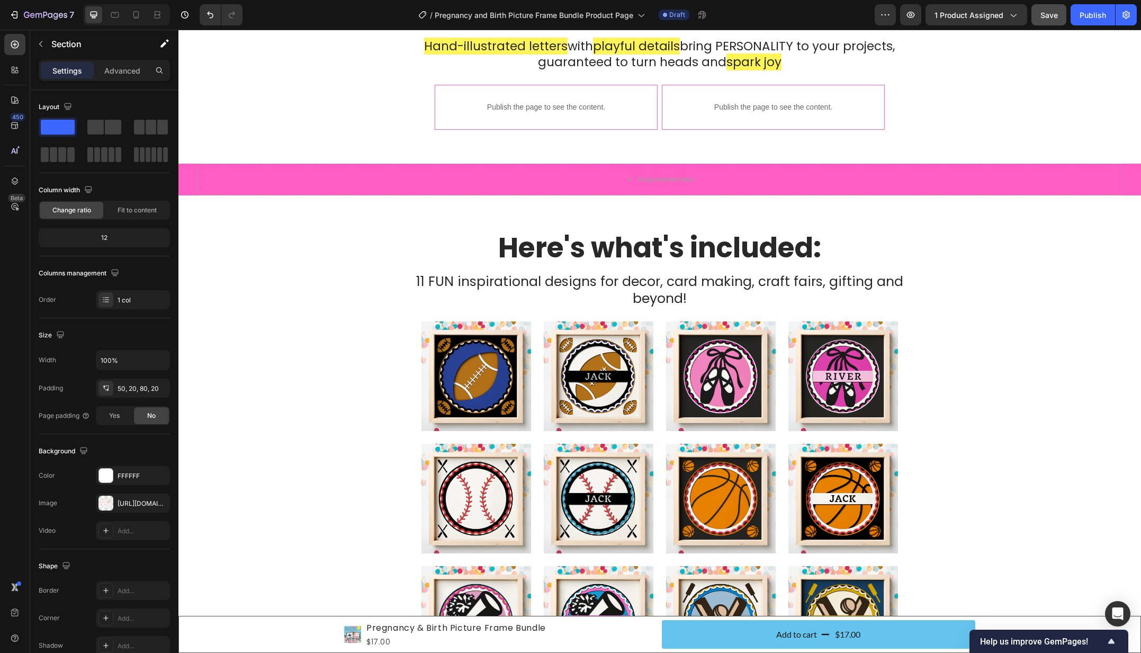
scroll to position [0, 0]
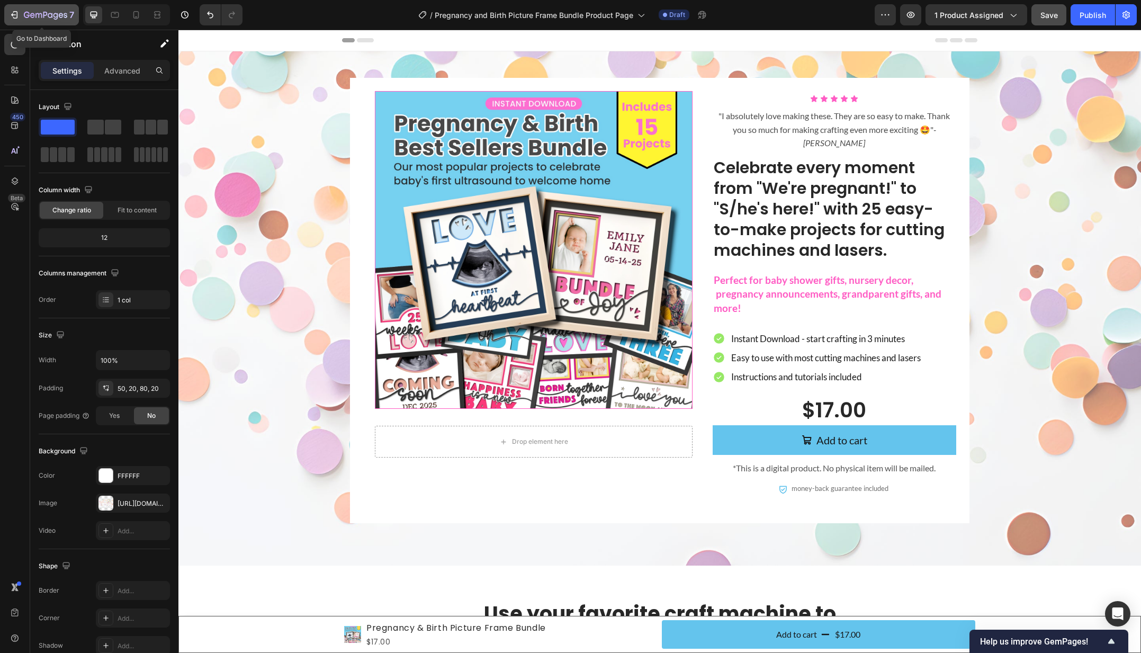
click at [43, 14] on icon "button" at bounding box center [45, 15] width 4 height 6
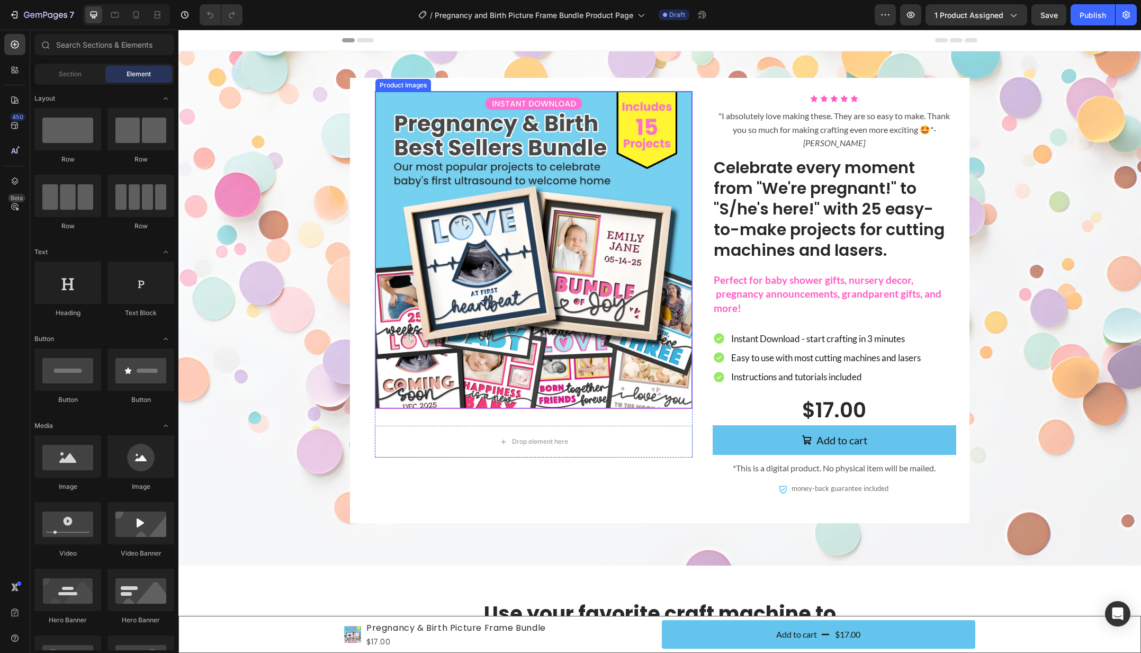
click at [600, 293] on img at bounding box center [533, 250] width 317 height 317
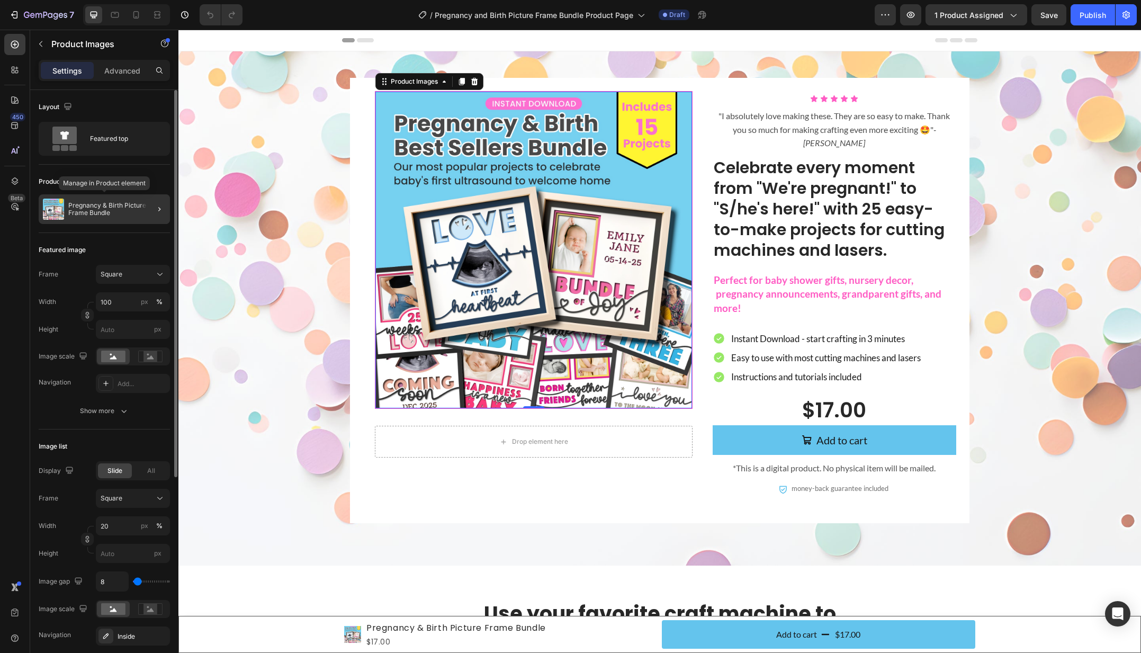
click at [124, 203] on p "Pregnancy & Birth Picture Frame Bundle" at bounding box center [116, 209] width 97 height 15
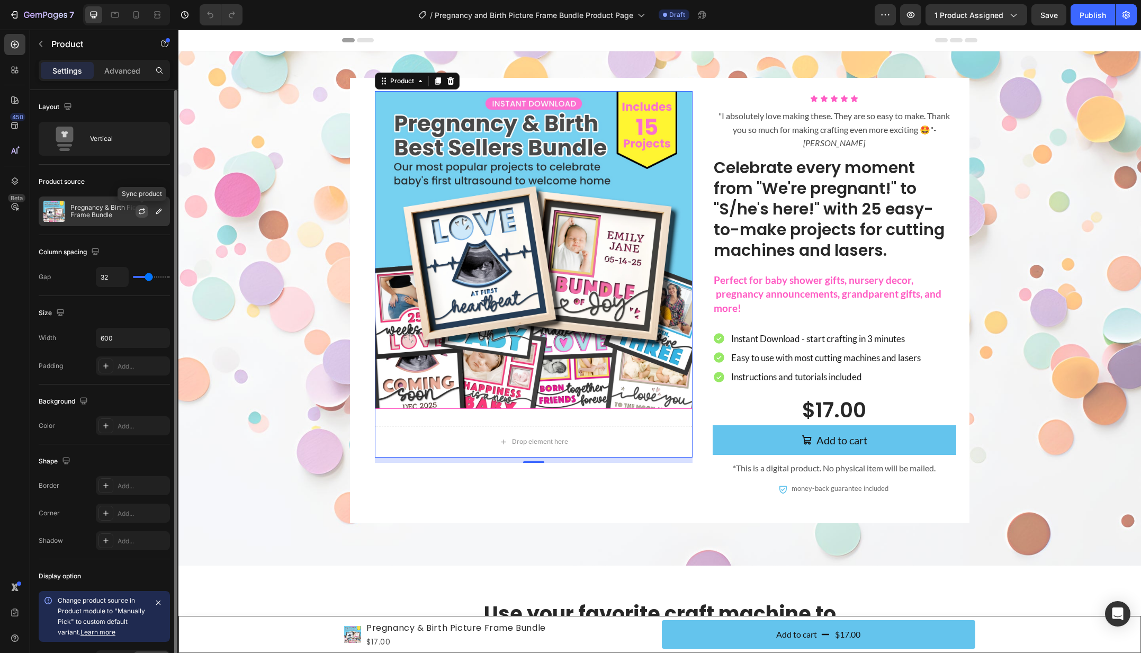
click at [142, 209] on icon "button" at bounding box center [142, 209] width 6 height 3
click at [101, 152] on div "Vertical" at bounding box center [104, 139] width 131 height 34
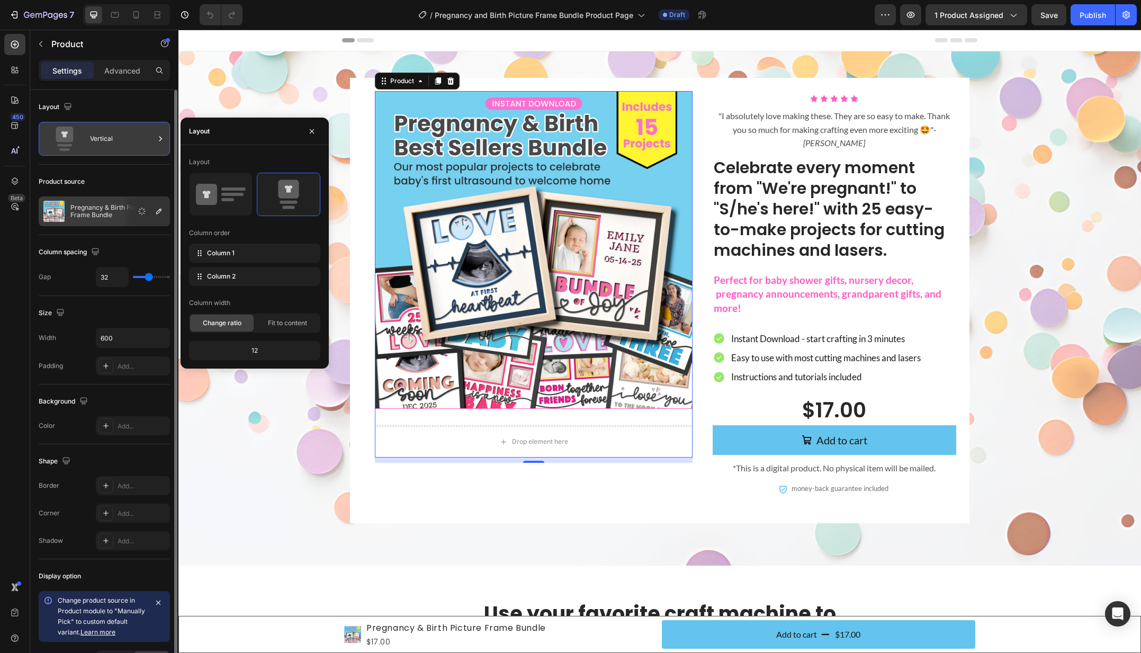
click at [101, 152] on div "Vertical" at bounding box center [104, 139] width 131 height 34
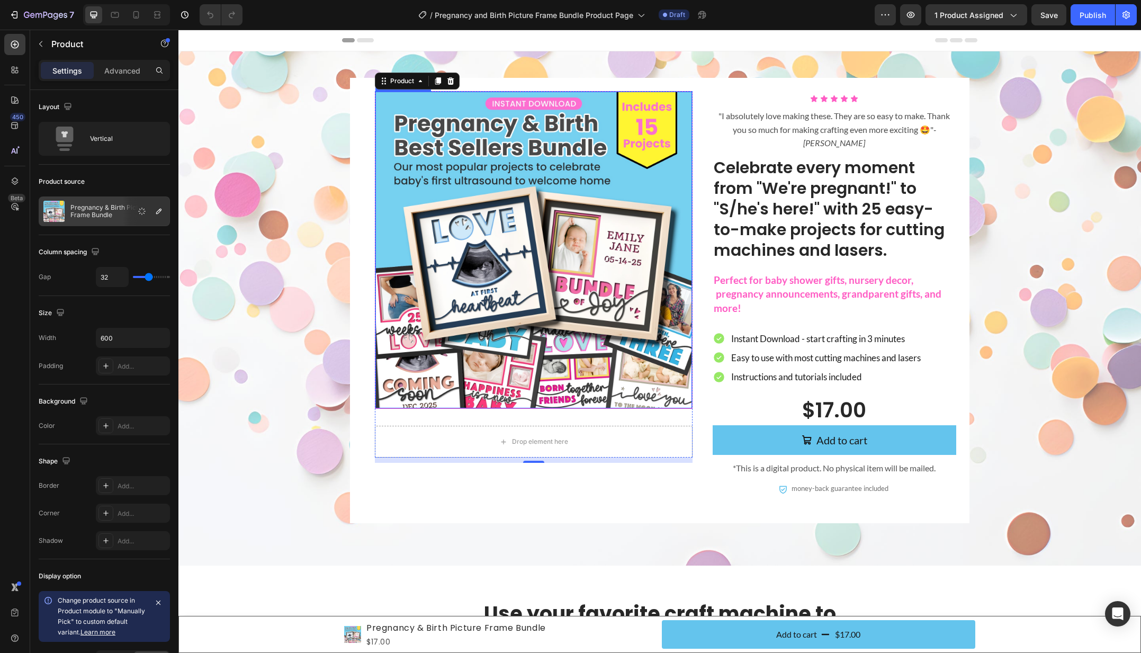
click at [503, 304] on img at bounding box center [533, 250] width 317 height 317
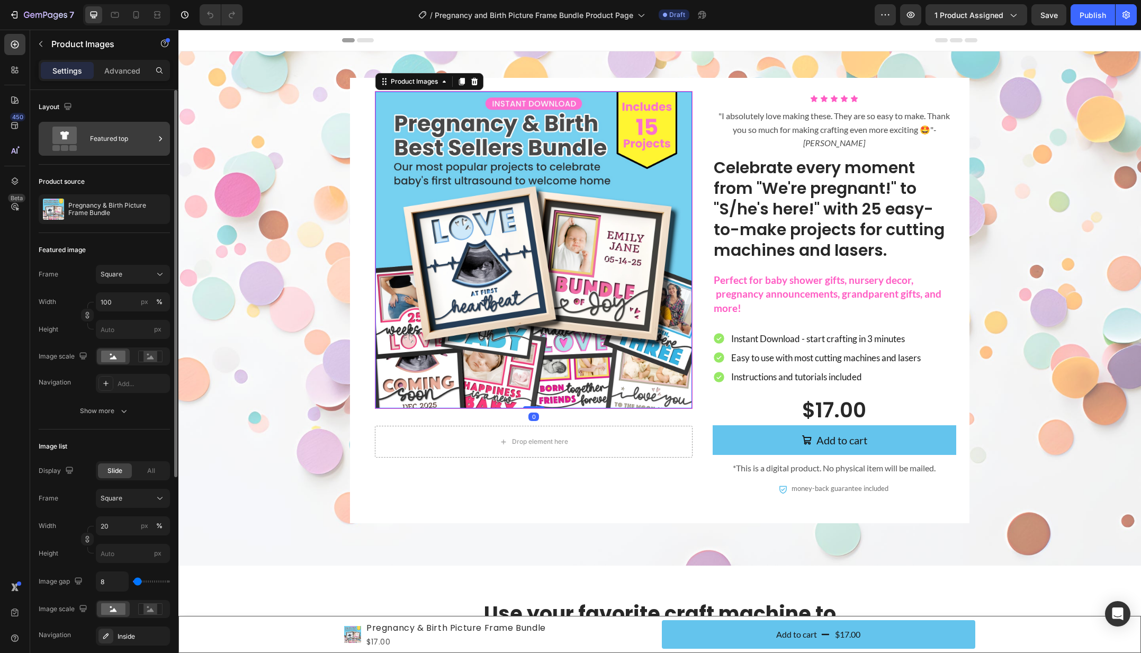
click at [113, 151] on div "Featured top" at bounding box center [104, 139] width 131 height 34
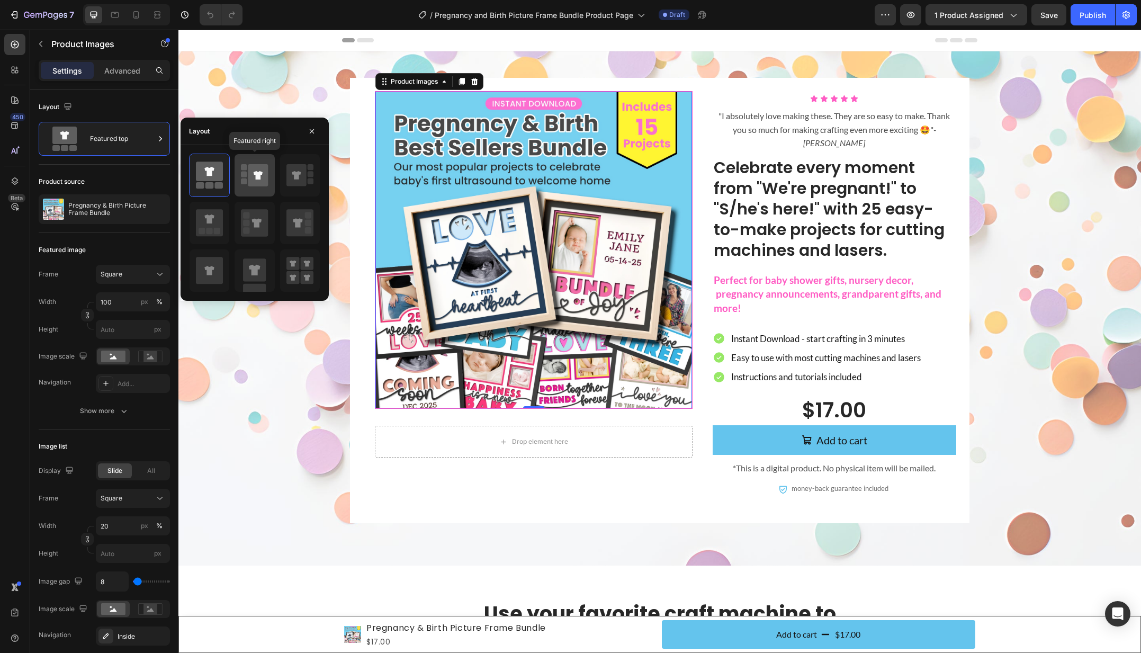
click at [258, 182] on icon at bounding box center [258, 175] width 20 height 22
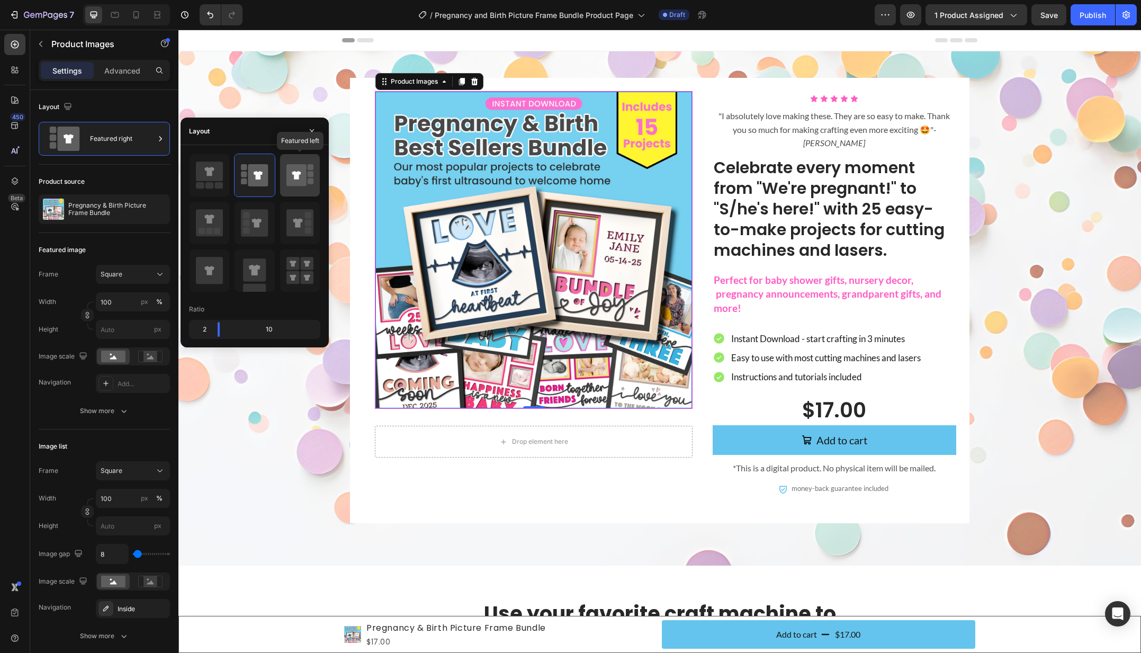
click at [294, 185] on icon at bounding box center [296, 175] width 20 height 22
click at [255, 182] on icon at bounding box center [258, 175] width 20 height 22
click at [214, 175] on icon at bounding box center [209, 171] width 27 height 20
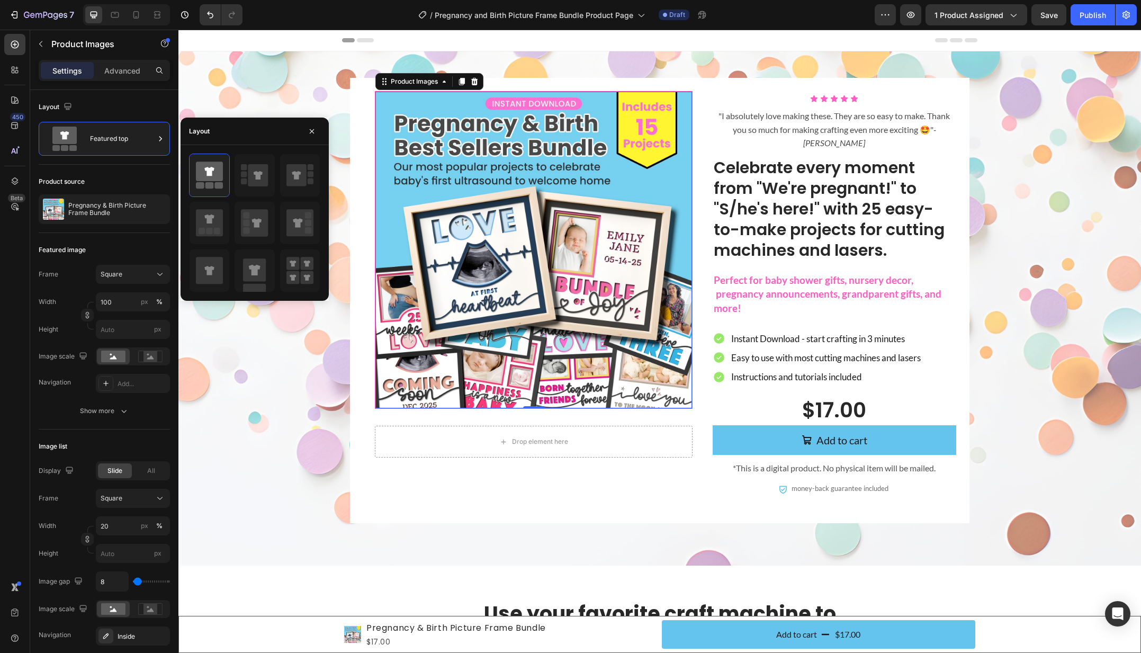
click at [493, 403] on img at bounding box center [533, 250] width 317 height 317
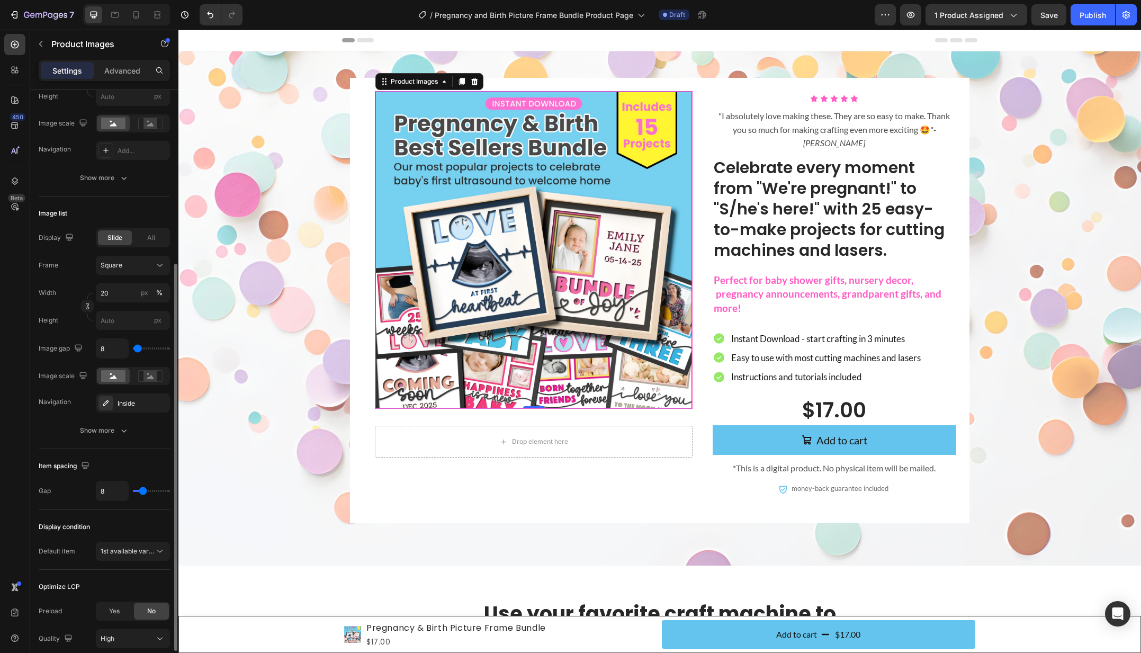
scroll to position [246, 0]
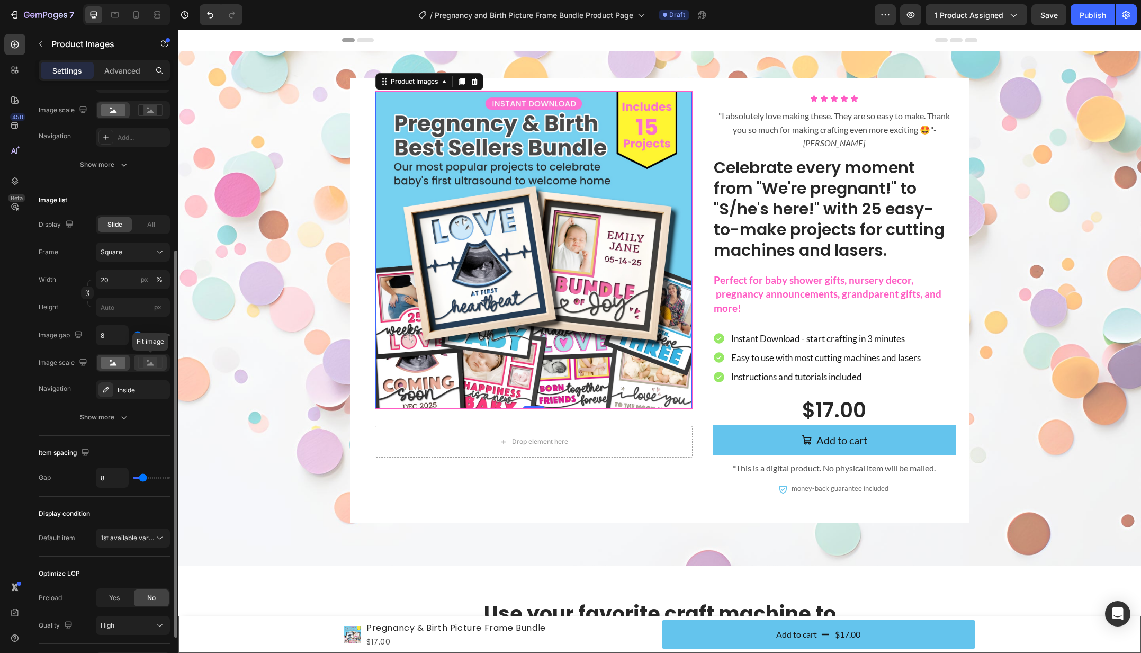
click at [146, 367] on rect at bounding box center [150, 362] width 14 height 11
click at [102, 365] on rect at bounding box center [113, 363] width 24 height 12
click at [119, 416] on icon "button" at bounding box center [124, 417] width 11 height 11
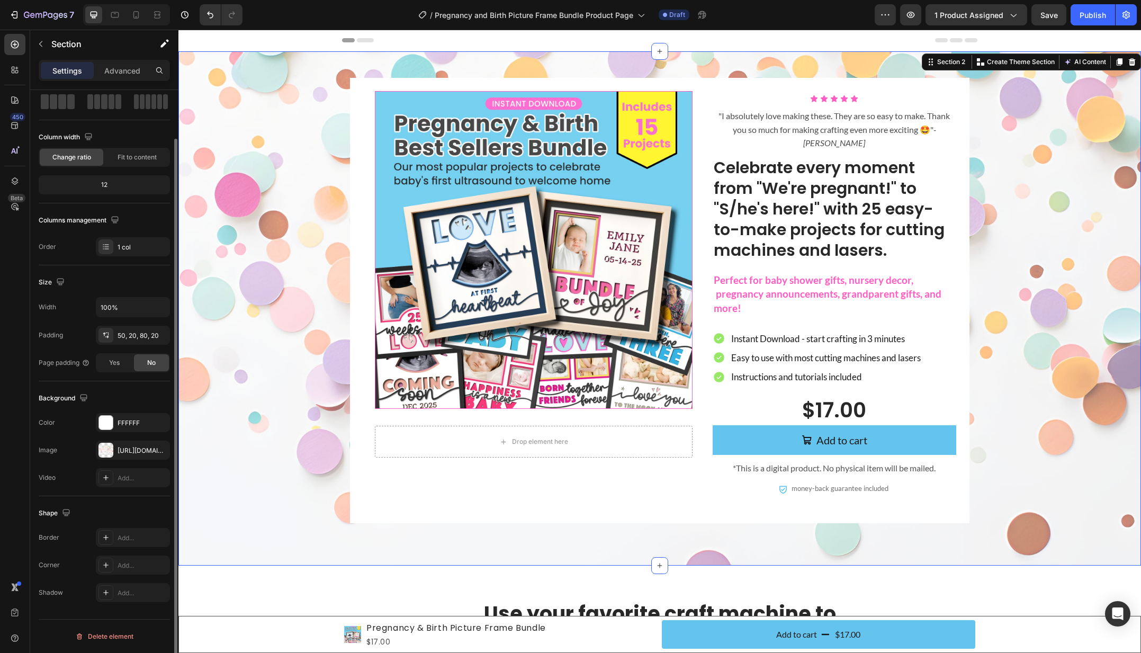
click at [292, 396] on div "Product Images Drop element here Product Icon Icon Icon Icon Icon Icon List "I …" at bounding box center [659, 300] width 941 height 445
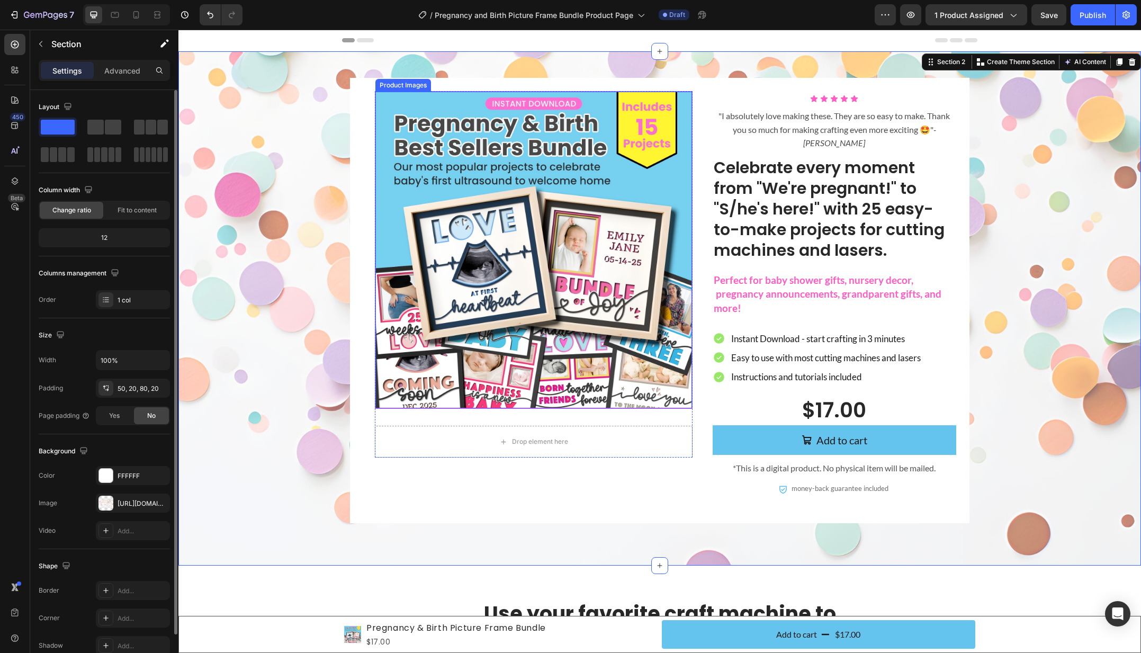
click at [506, 309] on img at bounding box center [533, 250] width 317 height 317
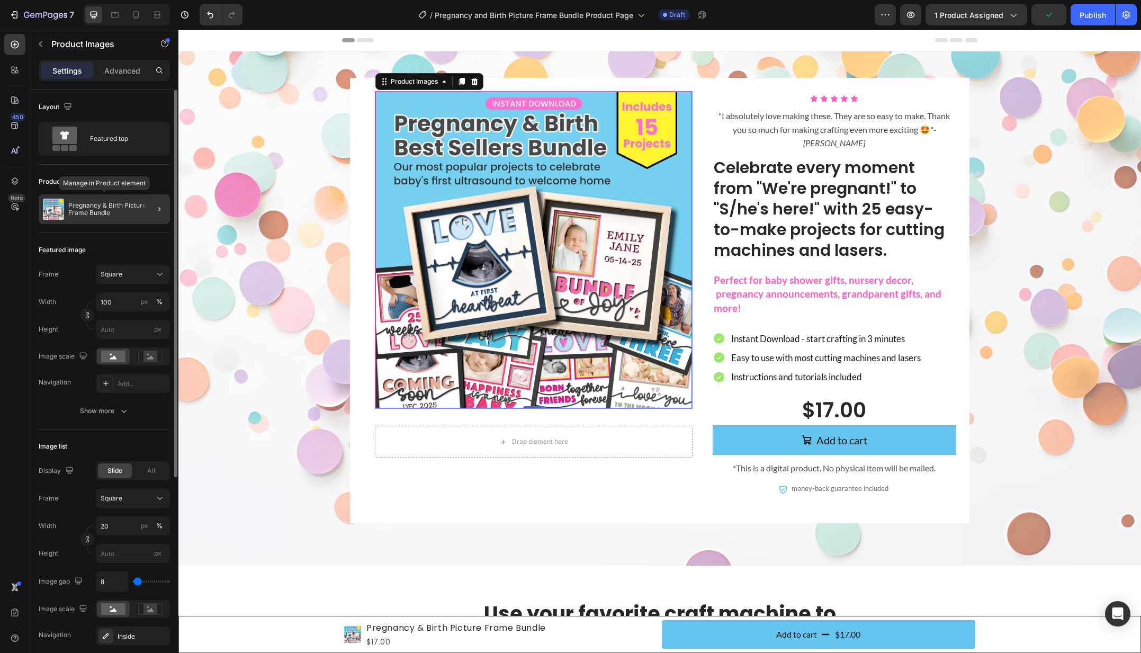
click at [91, 202] on p "Pregnancy & Birth Picture Frame Bundle" at bounding box center [116, 209] width 97 height 15
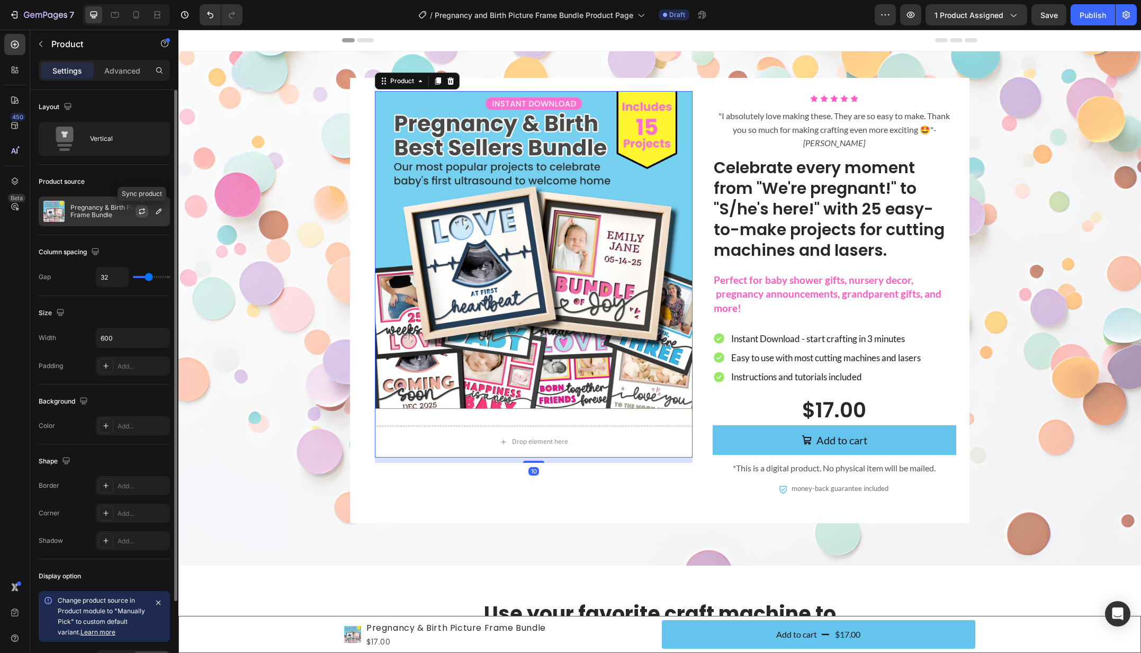
click at [142, 213] on icon "button" at bounding box center [142, 212] width 6 height 3
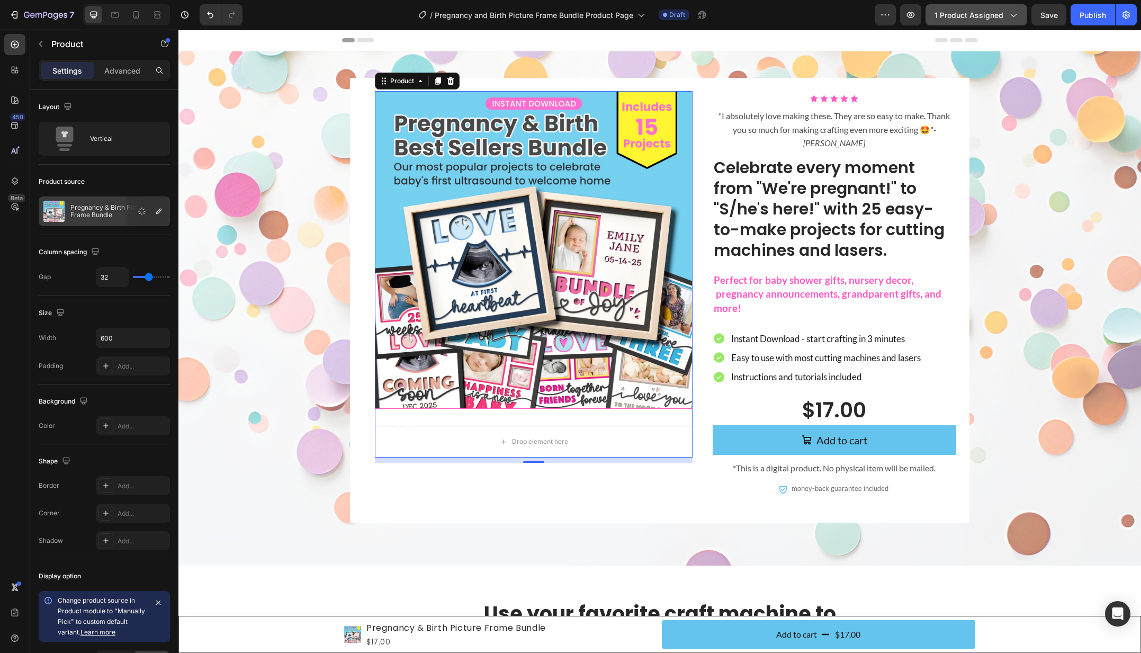
click at [980, 10] on span "1 product assigned" at bounding box center [968, 15] width 69 height 11
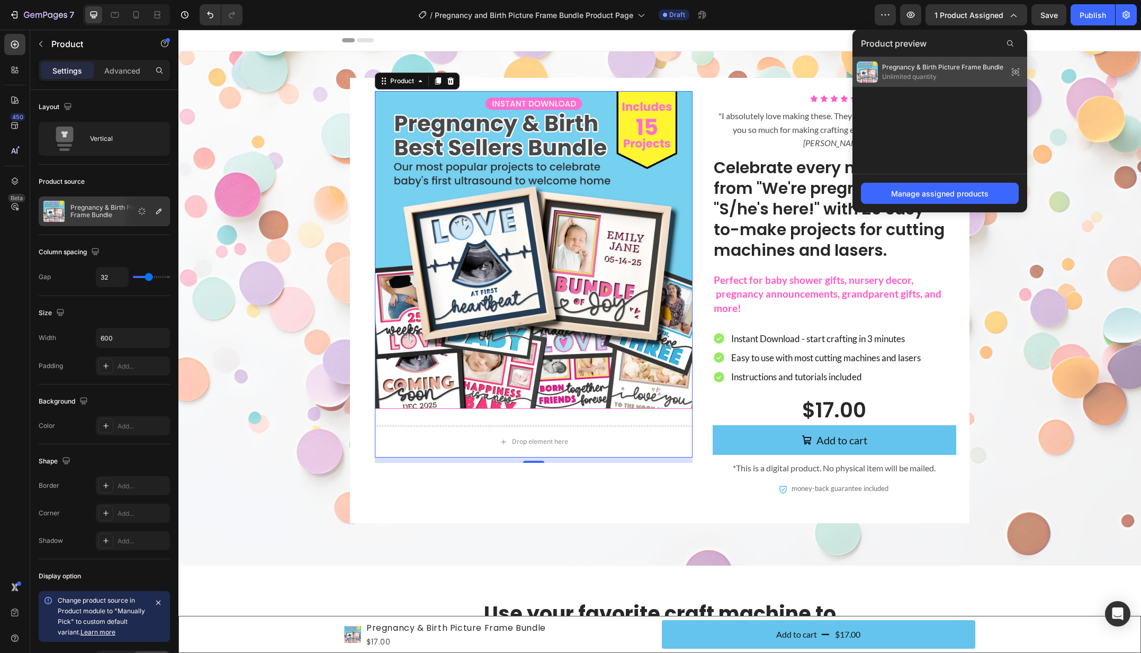
click at [945, 67] on span "Pregnancy & Birth Picture Frame Bundle" at bounding box center [942, 67] width 121 height 10
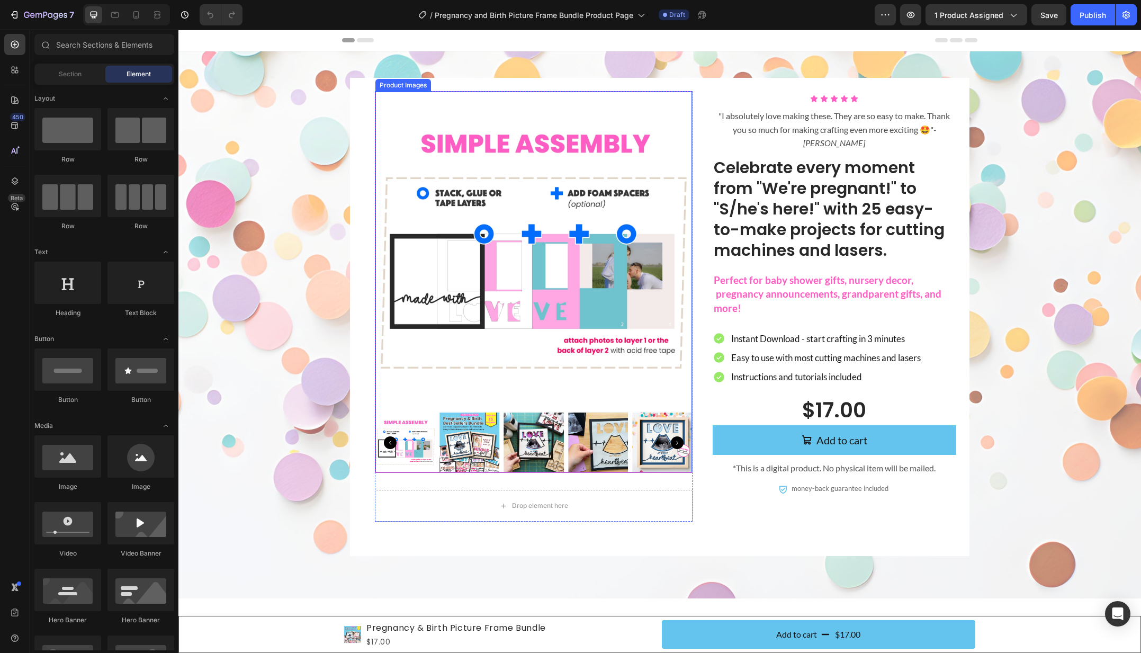
click at [493, 341] on img at bounding box center [533, 250] width 317 height 317
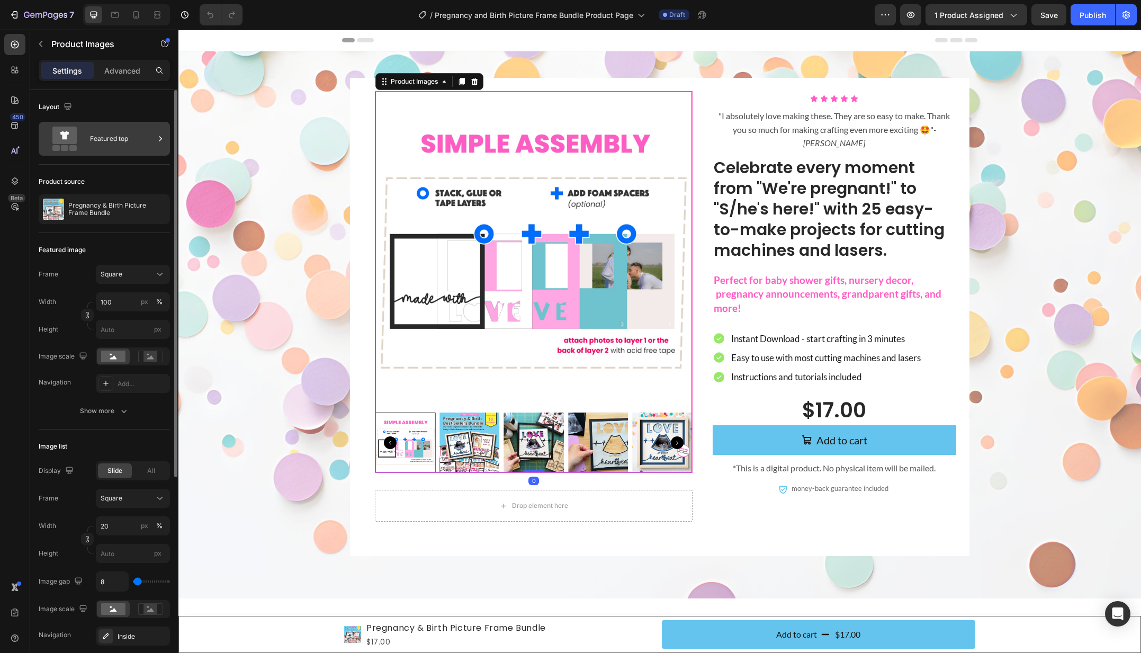
click at [88, 142] on div "Featured top" at bounding box center [104, 139] width 131 height 34
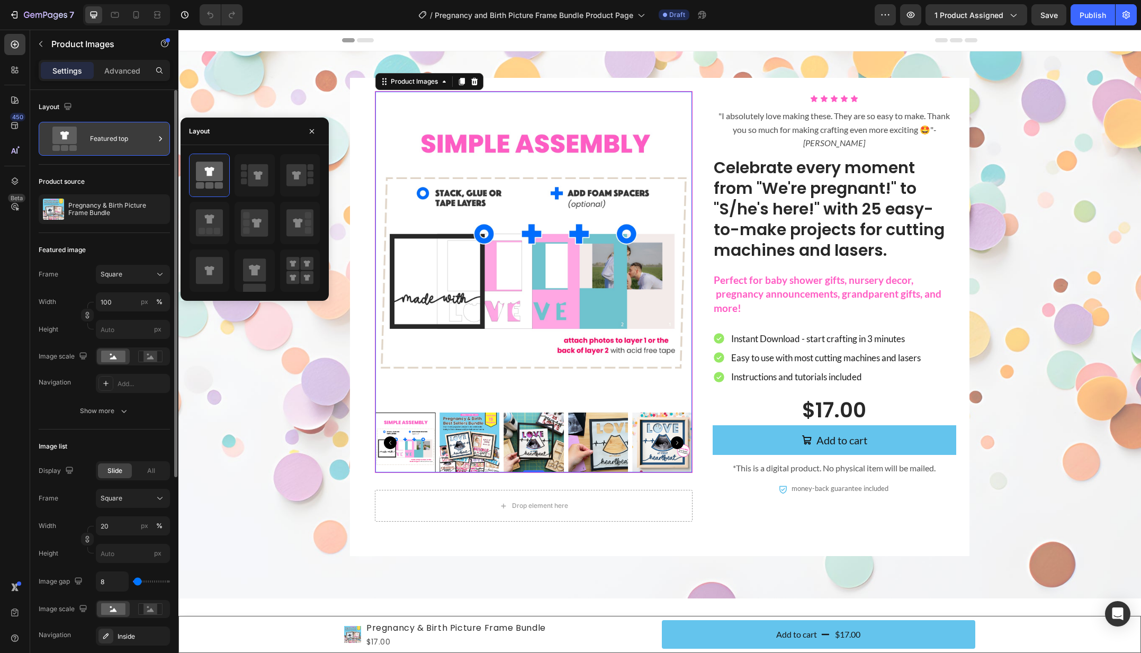
click at [88, 142] on div "Featured top" at bounding box center [104, 139] width 131 height 34
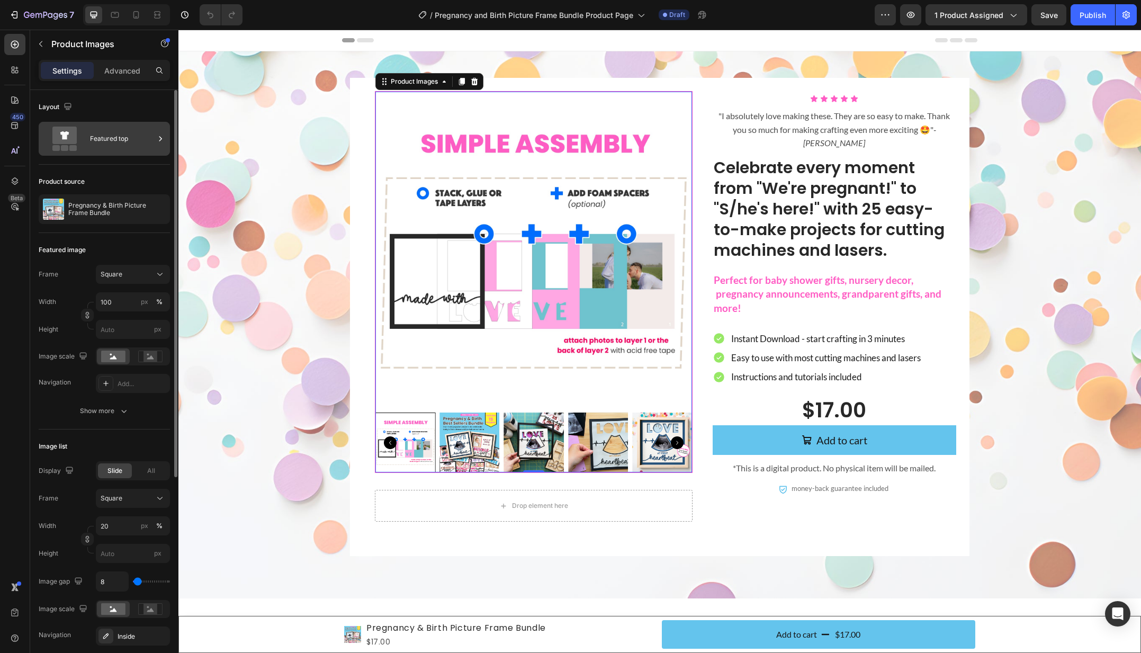
click at [88, 142] on div "Featured top" at bounding box center [104, 139] width 131 height 34
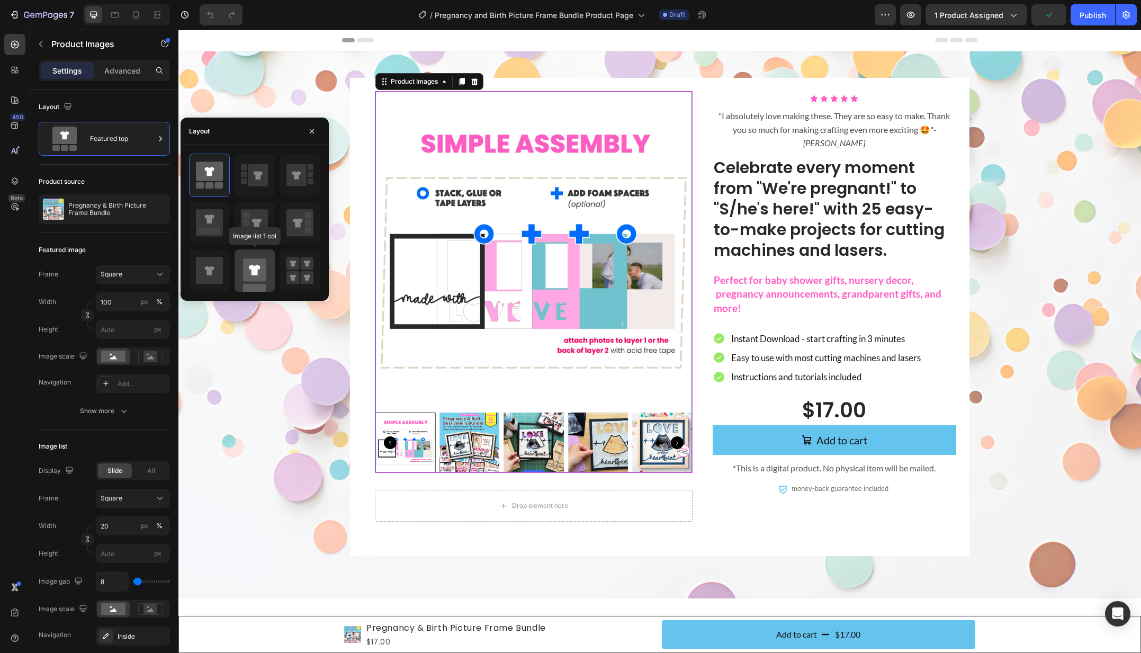
click at [243, 271] on rect at bounding box center [254, 269] width 23 height 23
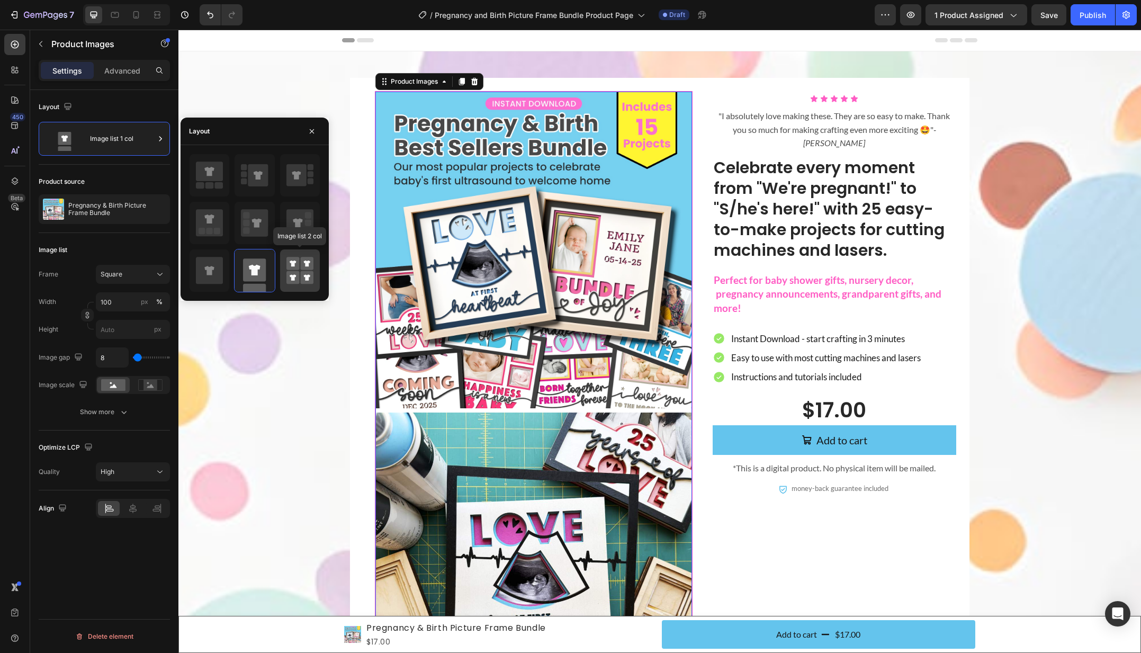
click at [286, 266] on rect at bounding box center [292, 263] width 13 height 13
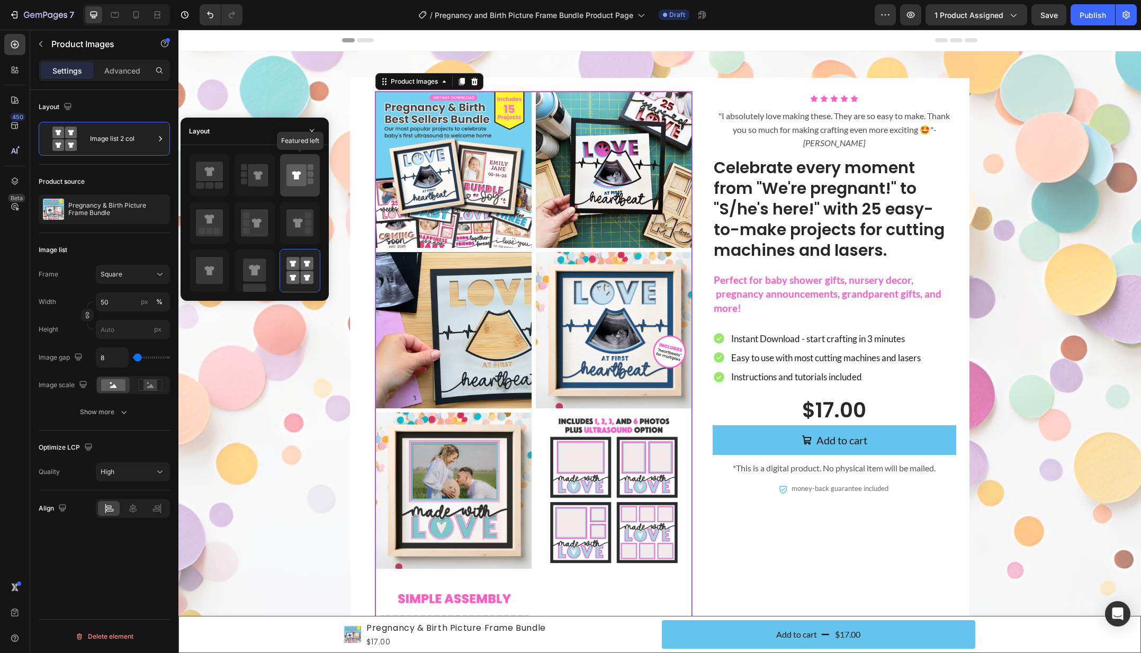
click at [287, 172] on icon at bounding box center [296, 175] width 20 height 22
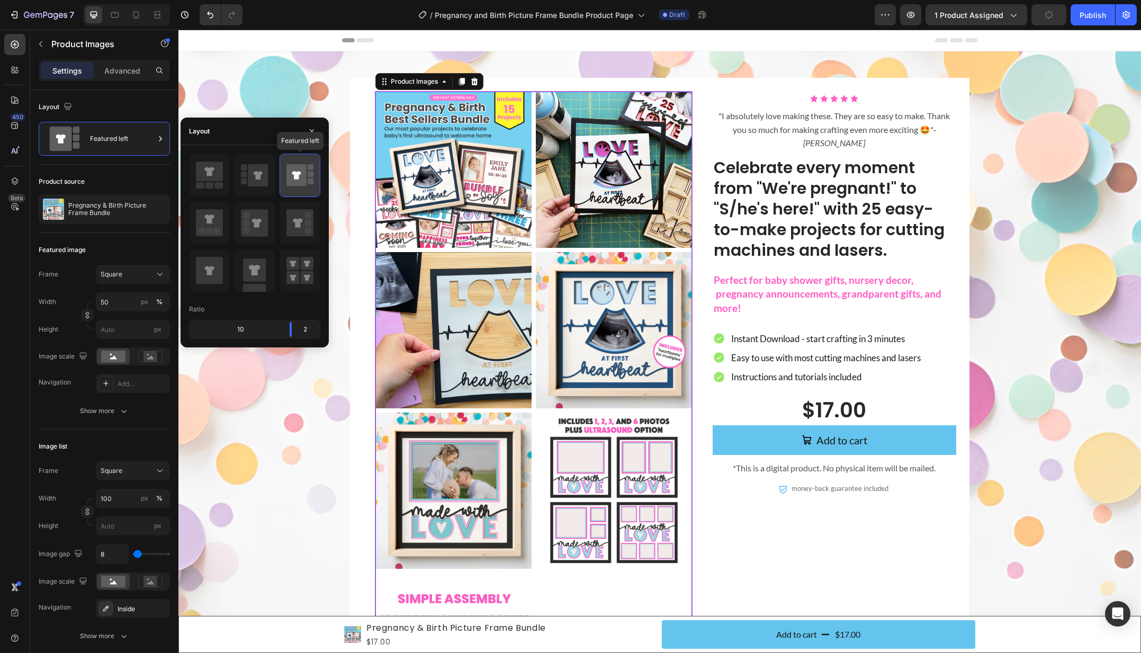
type input "100"
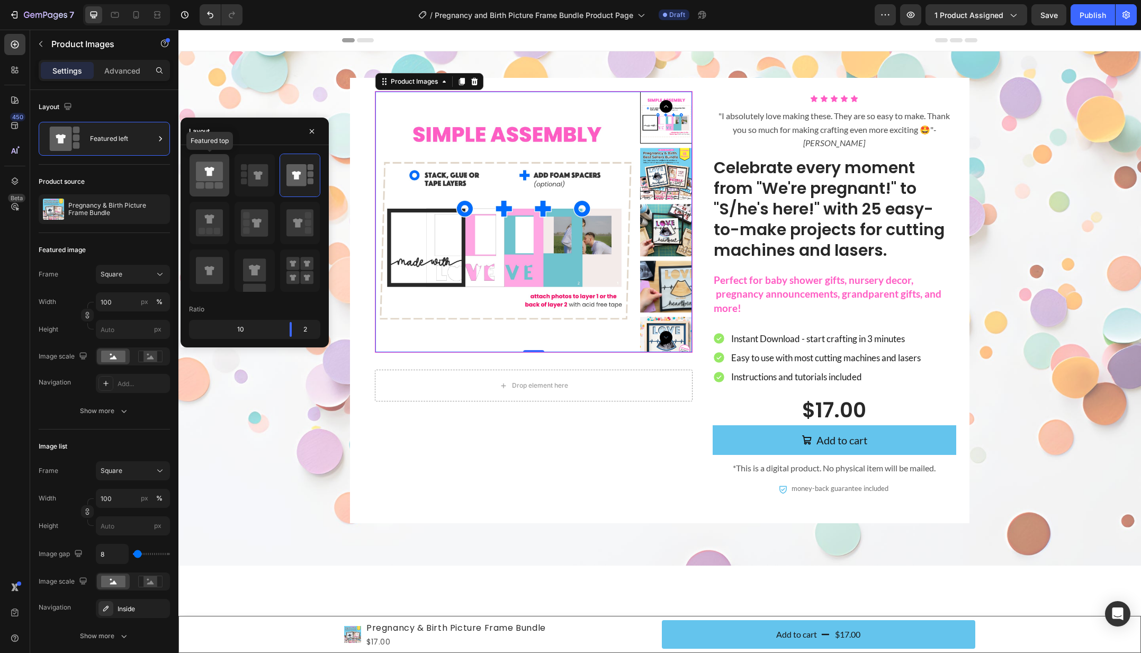
click at [210, 182] on icon at bounding box center [209, 175] width 27 height 30
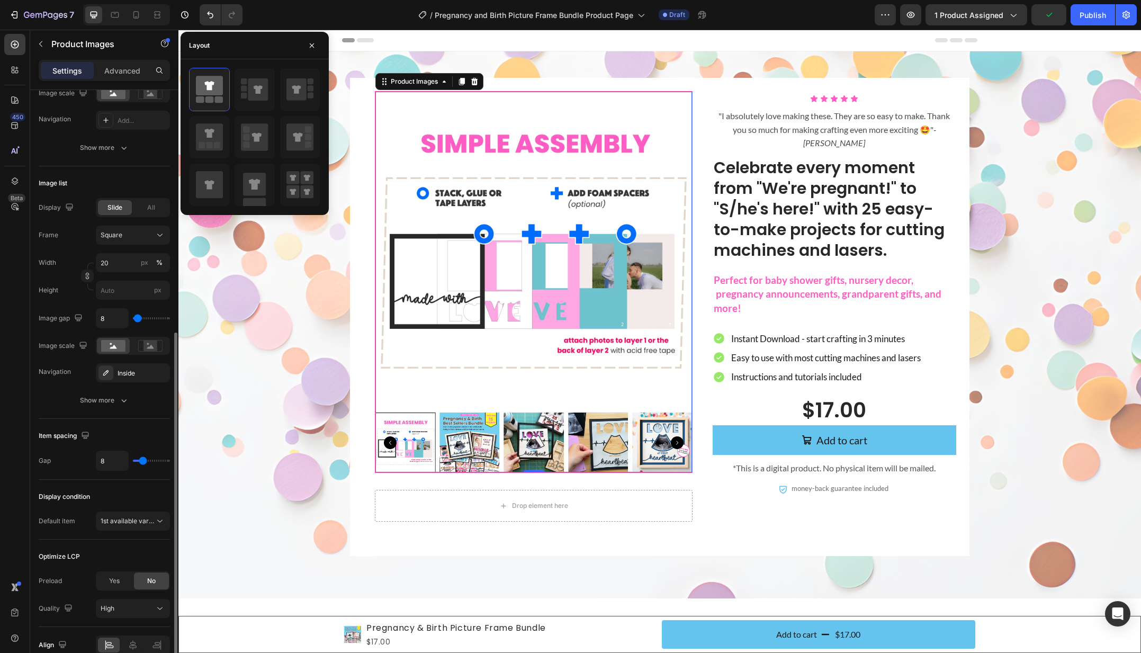
scroll to position [315, 0]
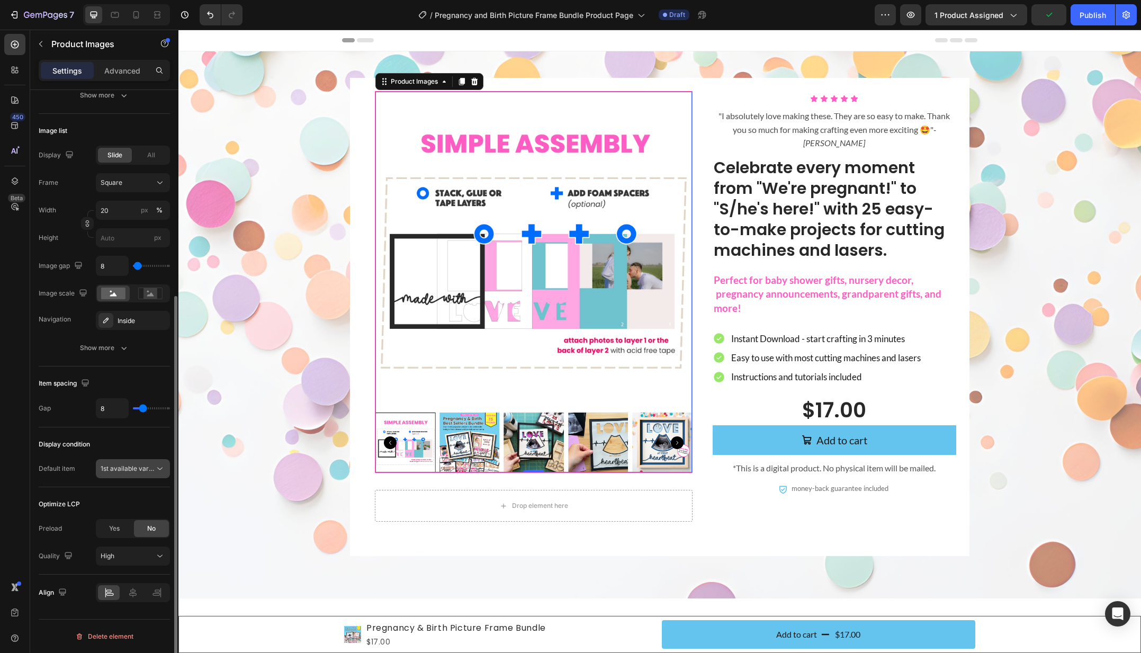
click at [116, 469] on span "1st available variant" at bounding box center [130, 468] width 59 height 8
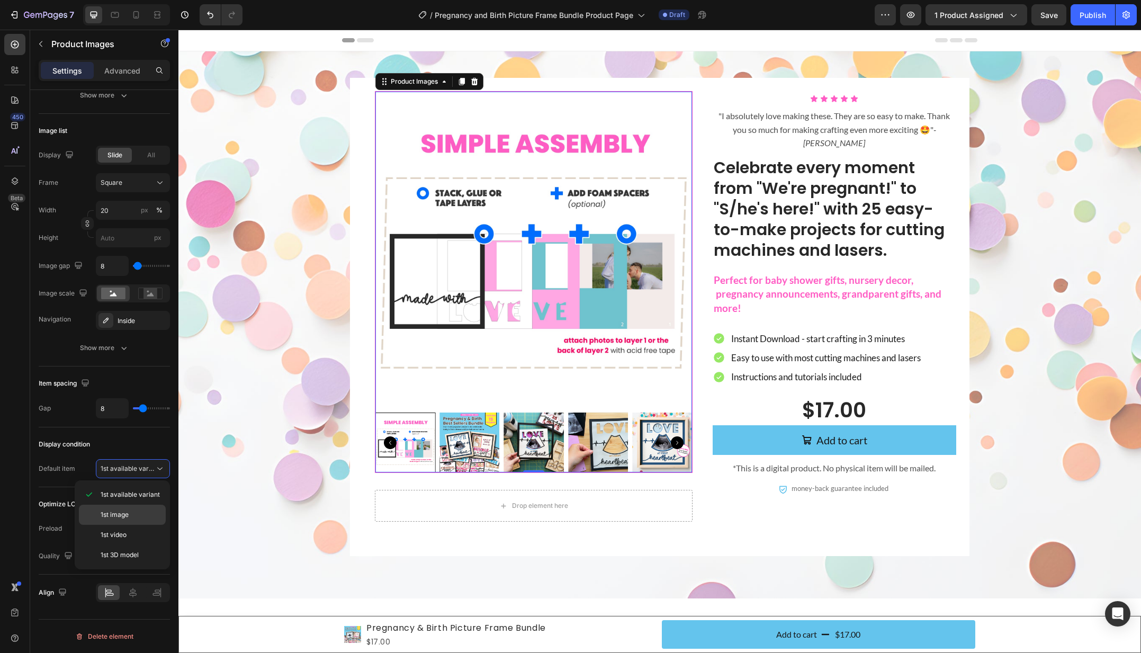
click at [116, 516] on span "1st image" at bounding box center [115, 515] width 28 height 10
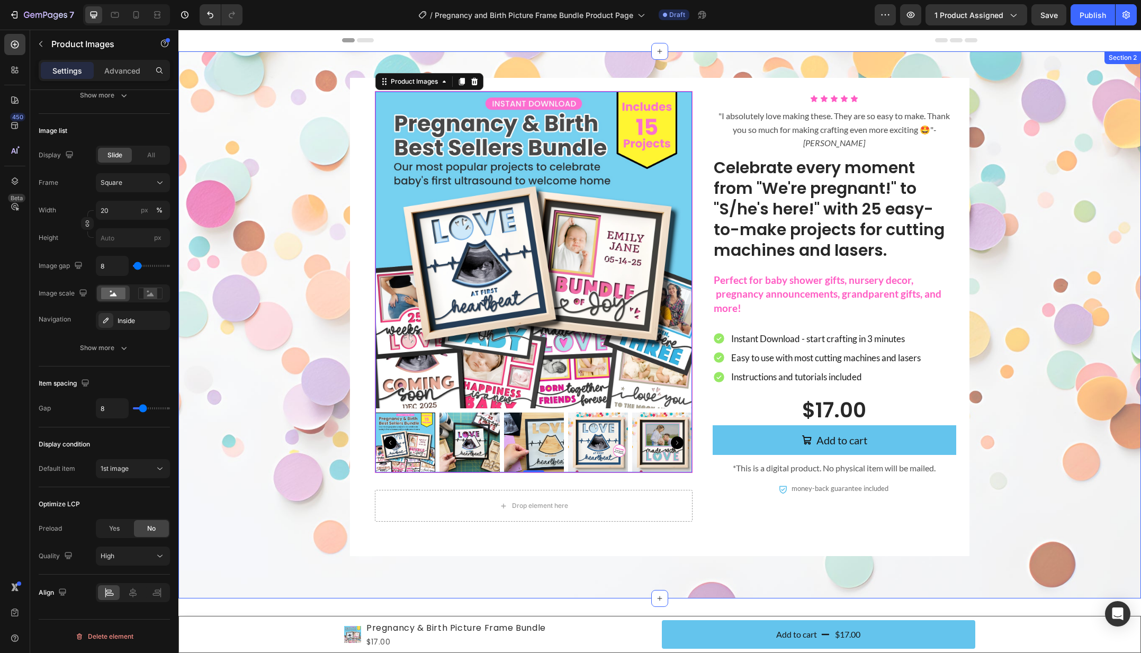
click at [258, 335] on div "Product Images 0 Drop element here Product Icon Icon Icon Icon Icon Icon List "…" at bounding box center [659, 317] width 941 height 478
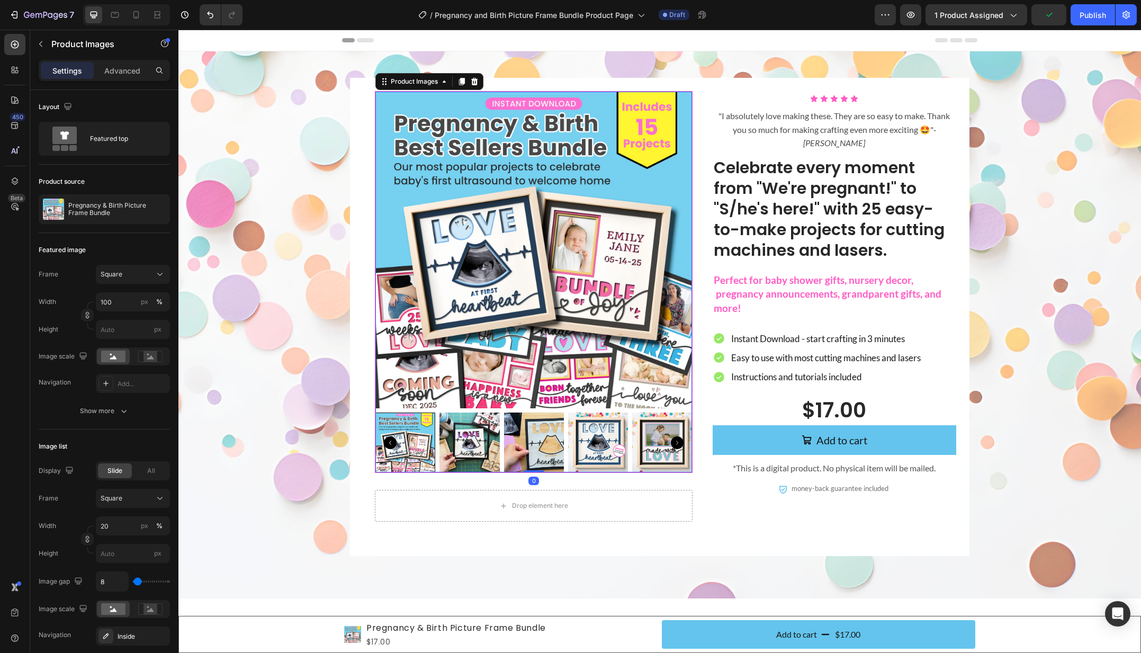
click at [678, 443] on icon "Carousel Next Arrow" at bounding box center [677, 442] width 13 height 13
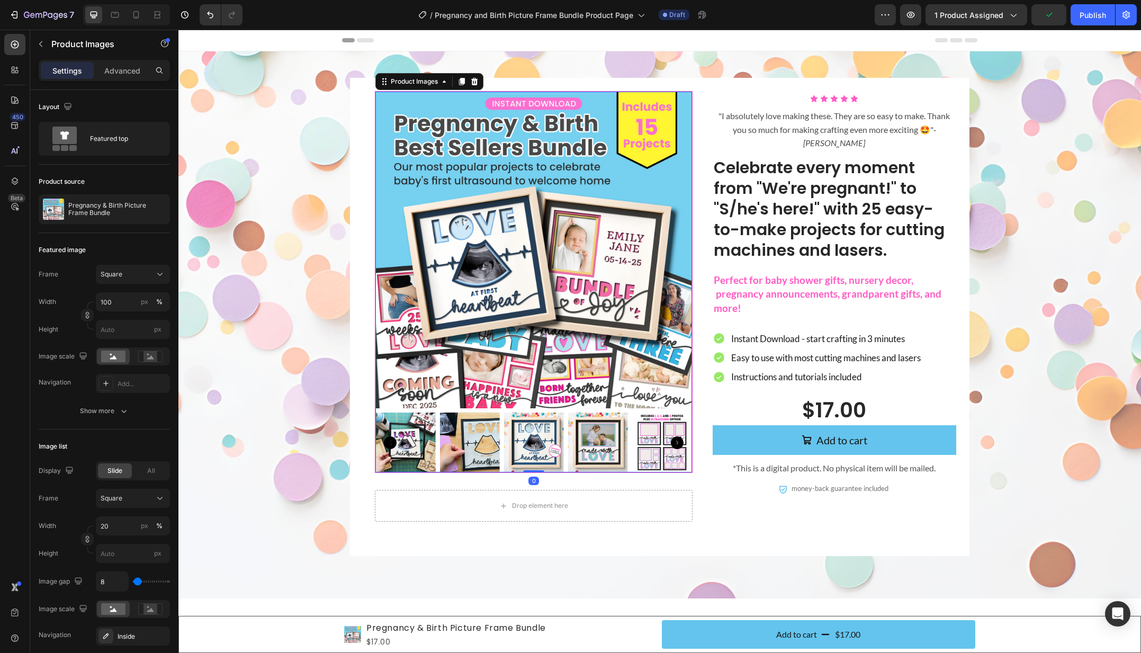
click at [678, 443] on icon "Carousel Next Arrow" at bounding box center [677, 442] width 13 height 13
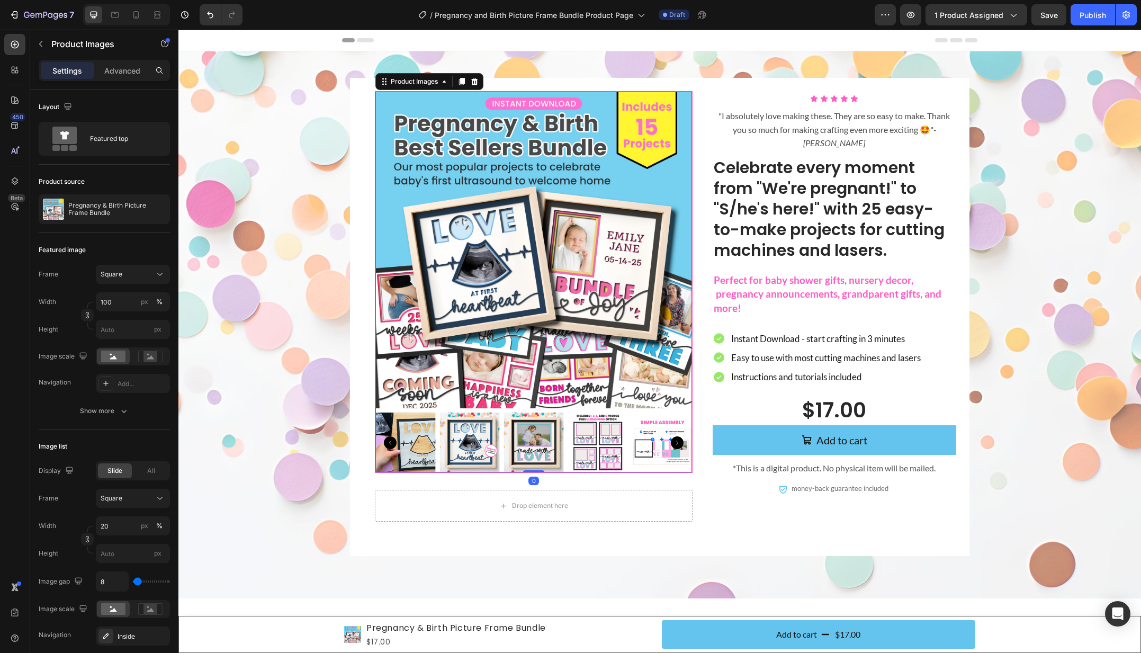
click at [678, 443] on icon "Carousel Next Arrow" at bounding box center [677, 442] width 13 height 13
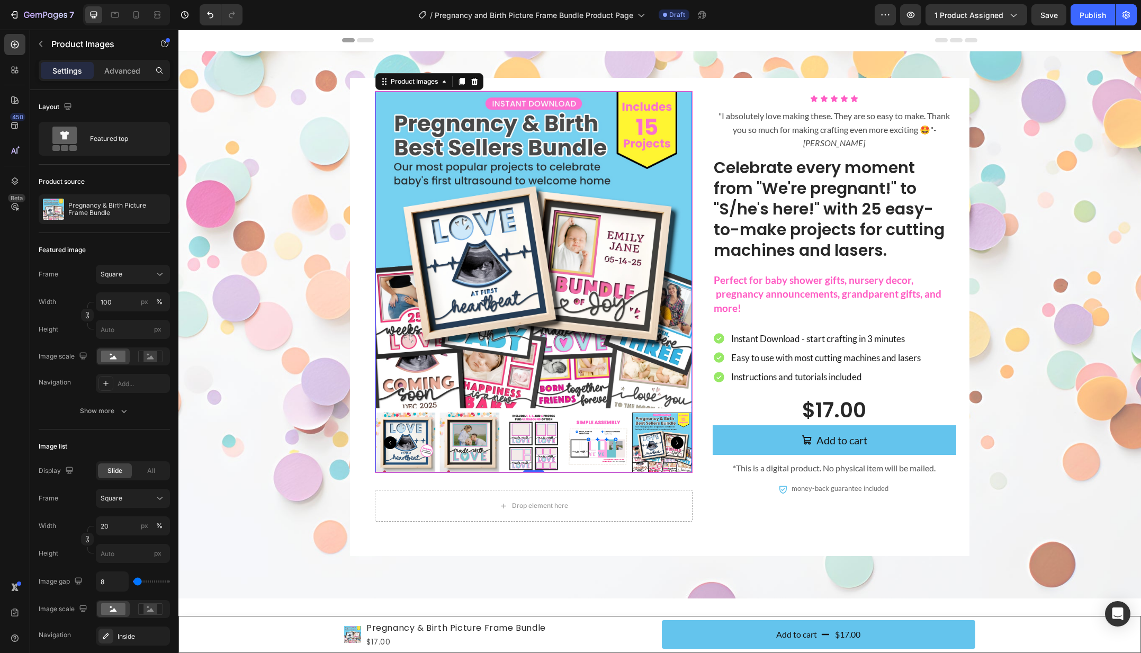
click at [678, 443] on icon "Carousel Next Arrow" at bounding box center [677, 442] width 13 height 13
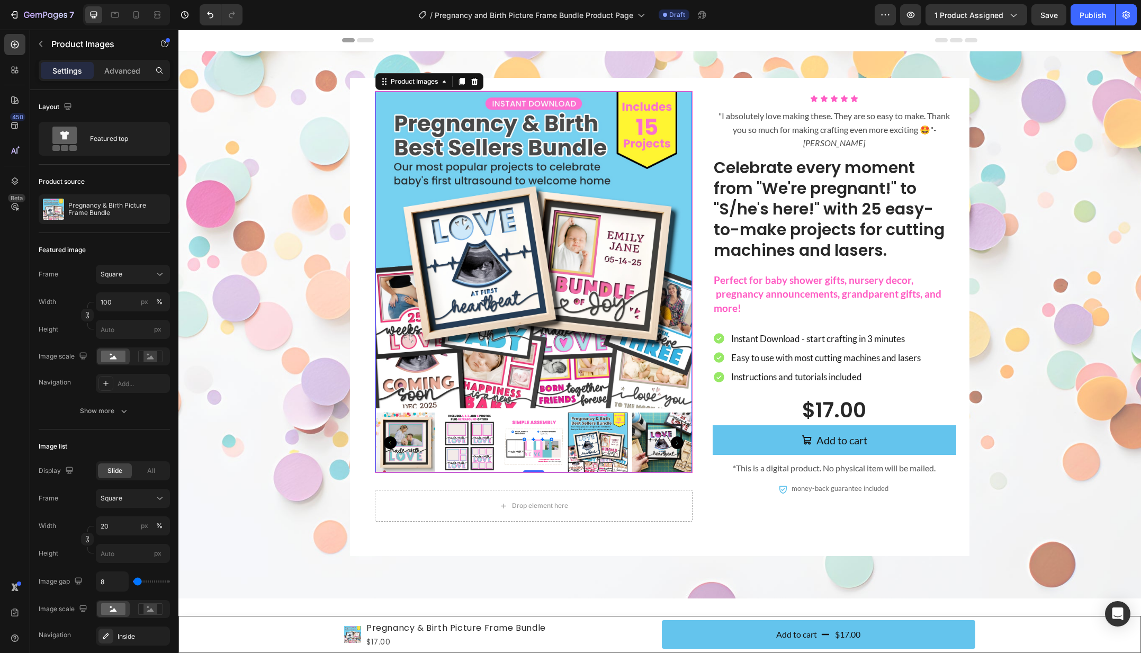
click at [678, 443] on icon "Carousel Next Arrow" at bounding box center [677, 442] width 13 height 13
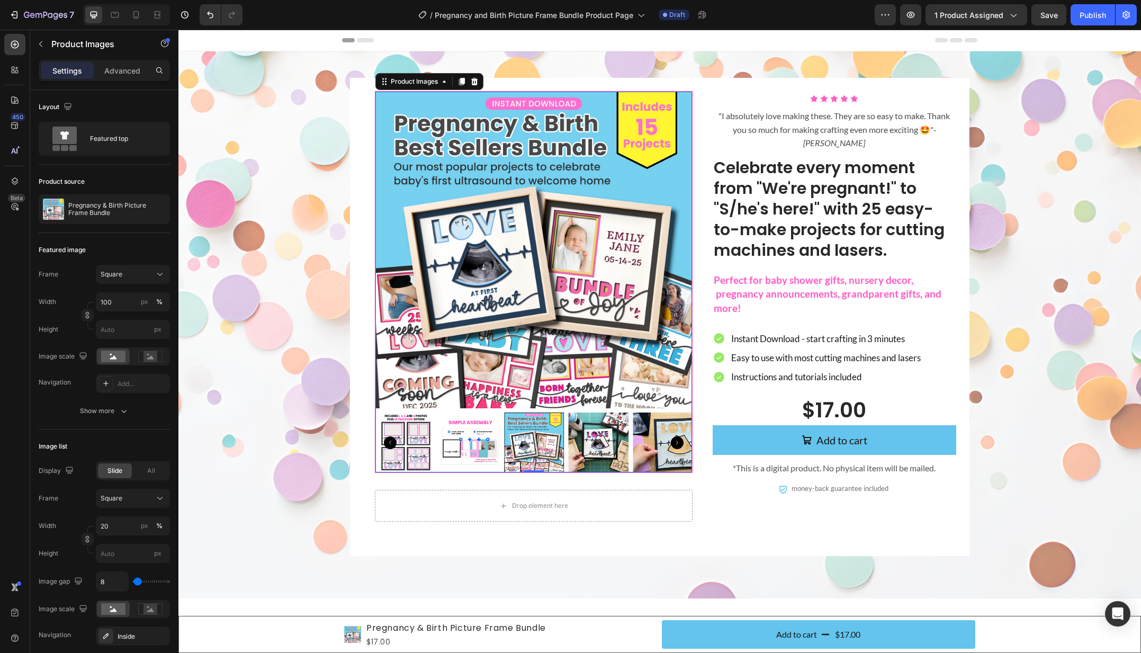
click at [678, 443] on icon "Carousel Next Arrow" at bounding box center [677, 442] width 13 height 13
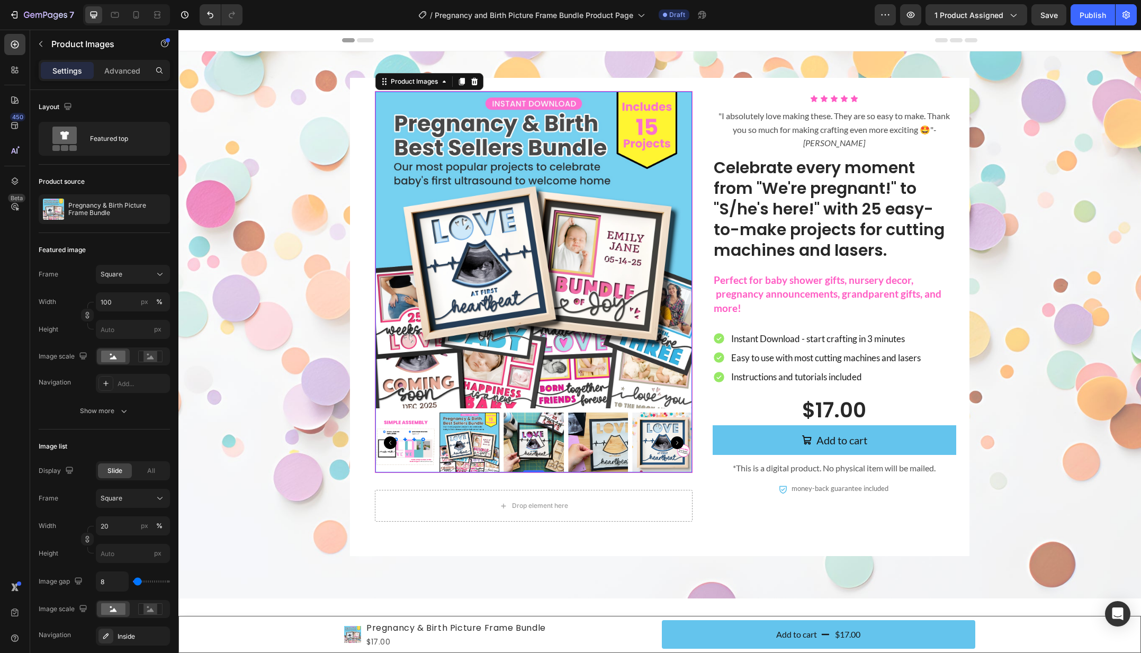
click at [678, 443] on icon "Carousel Next Arrow" at bounding box center [677, 442] width 13 height 13
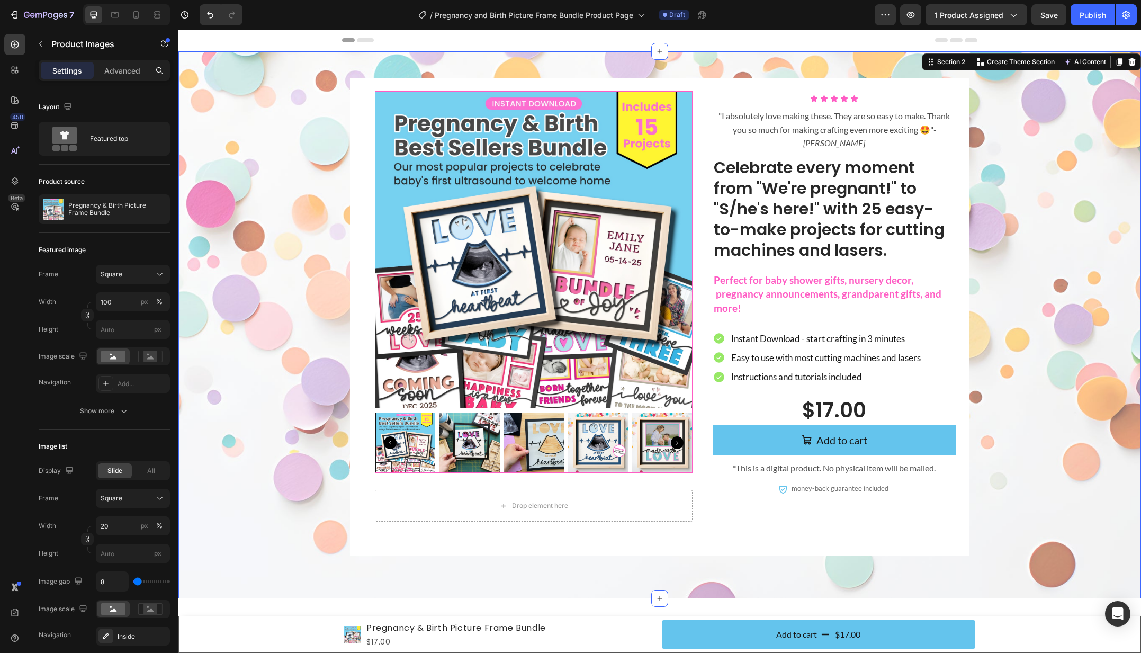
click at [286, 318] on div "Product Images Drop element here Product Icon Icon Icon Icon Icon Icon List "I …" at bounding box center [659, 317] width 941 height 478
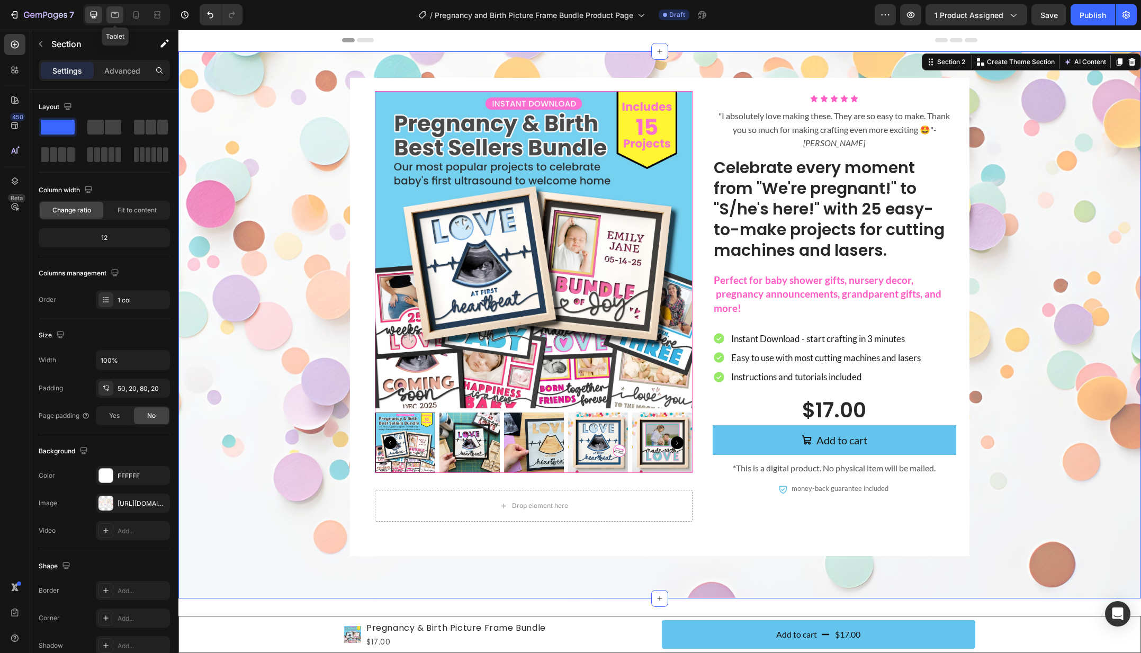
click at [114, 15] on icon at bounding box center [115, 15] width 11 height 11
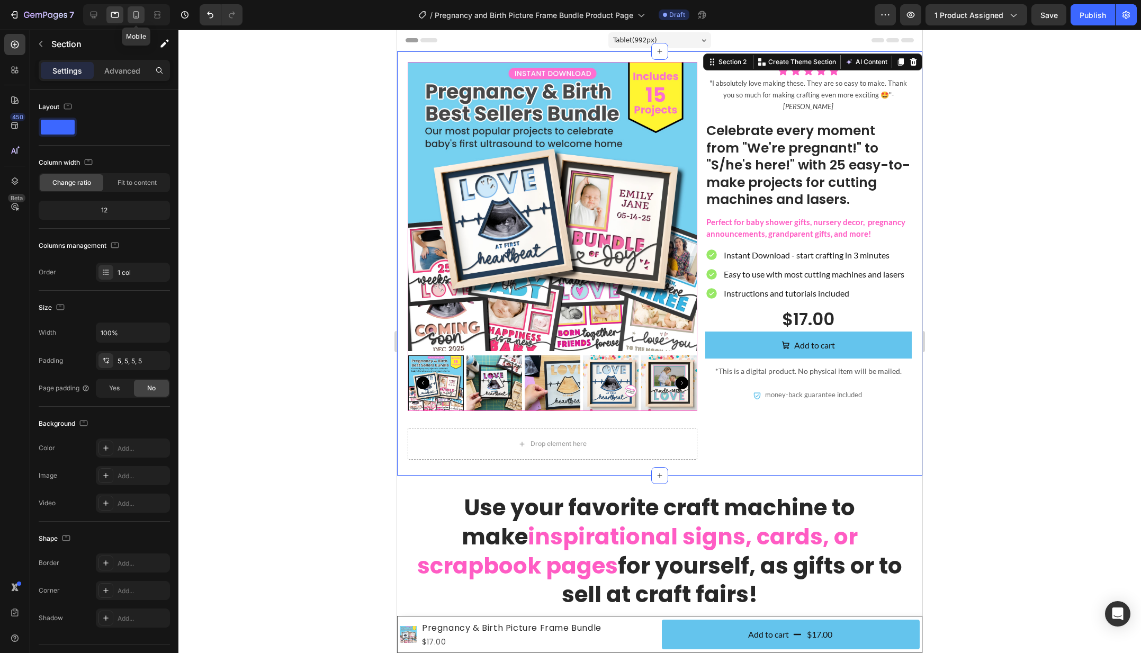
click at [135, 14] on icon at bounding box center [136, 15] width 11 height 11
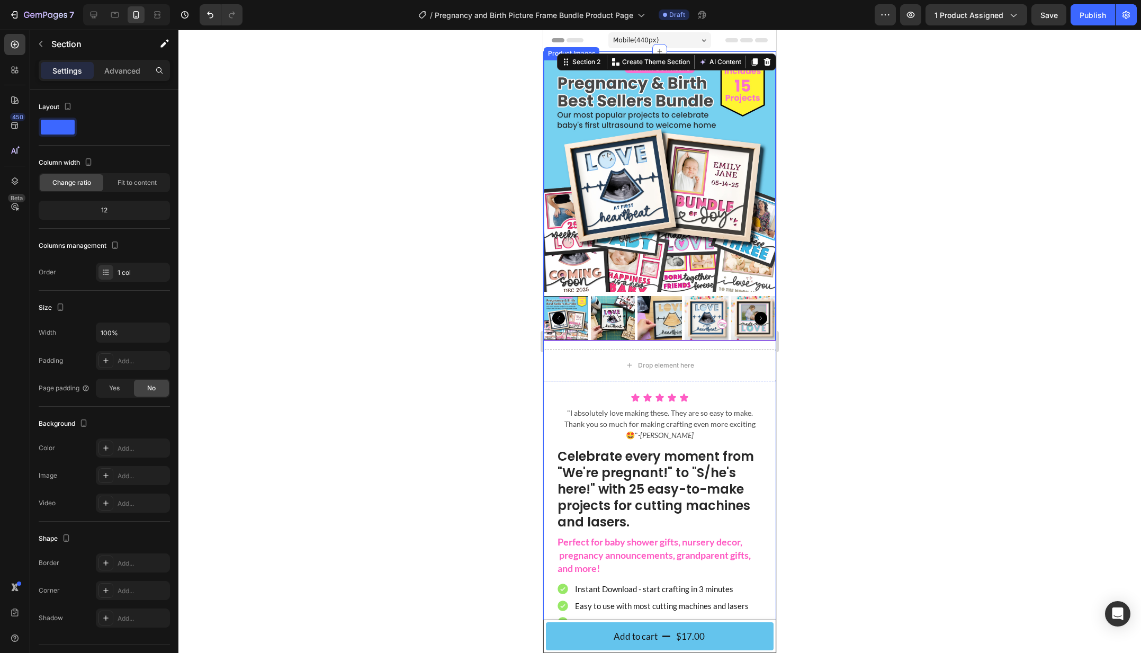
click at [761, 319] on icon "Carousel Next Arrow" at bounding box center [760, 318] width 13 height 13
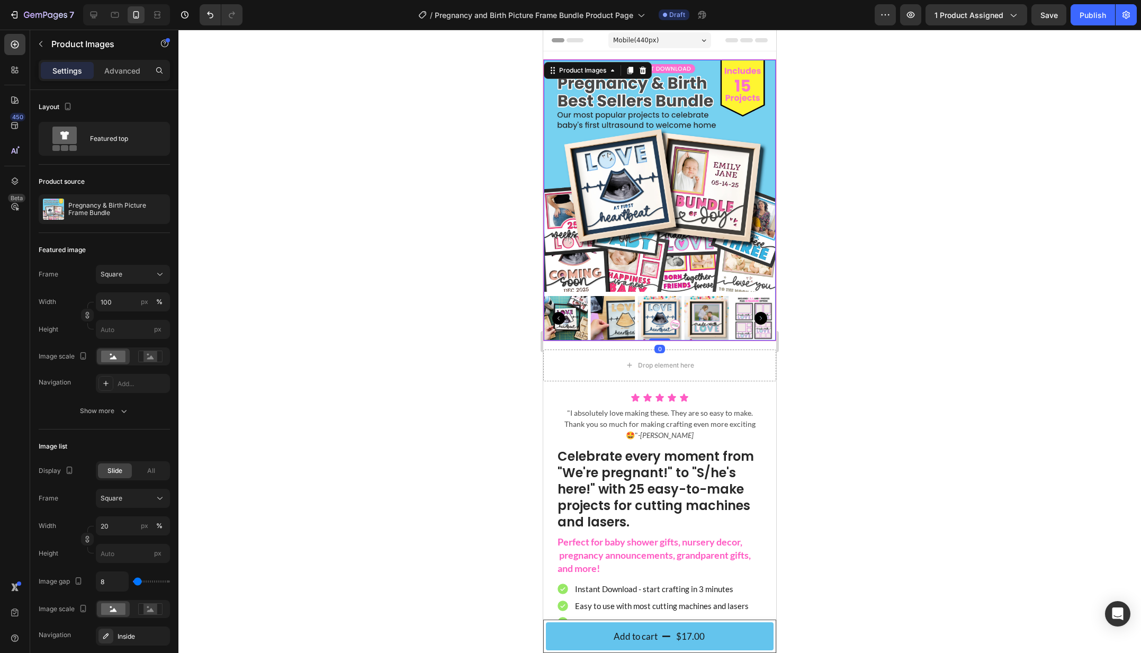
click at [613, 326] on img at bounding box center [613, 318] width 44 height 44
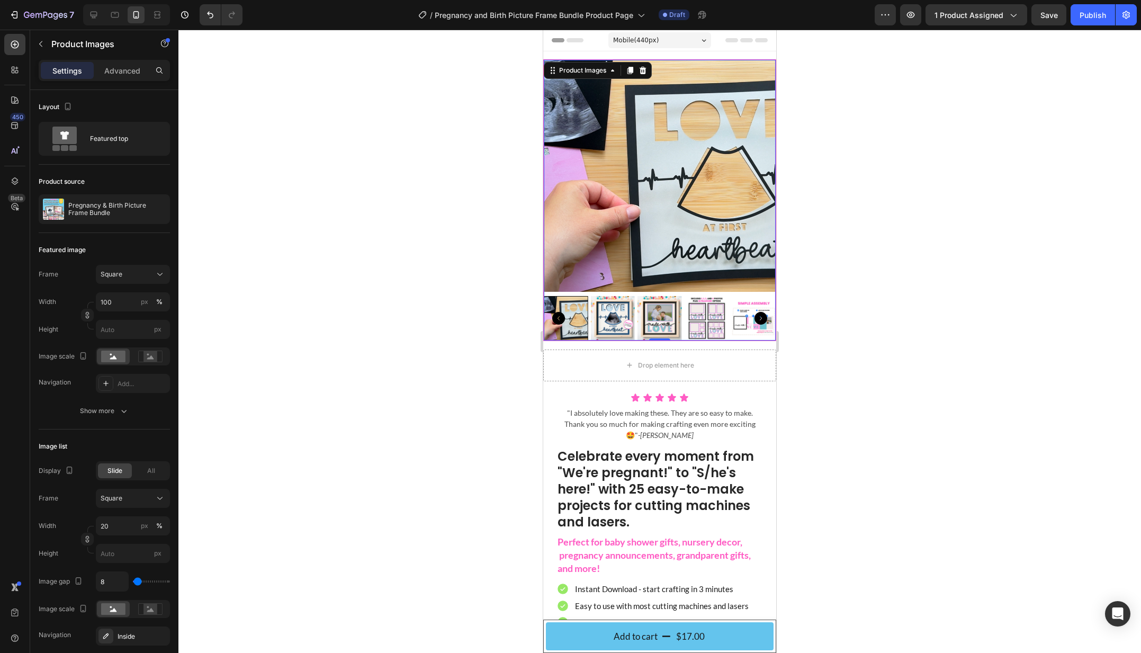
click at [619, 327] on img at bounding box center [613, 318] width 44 height 44
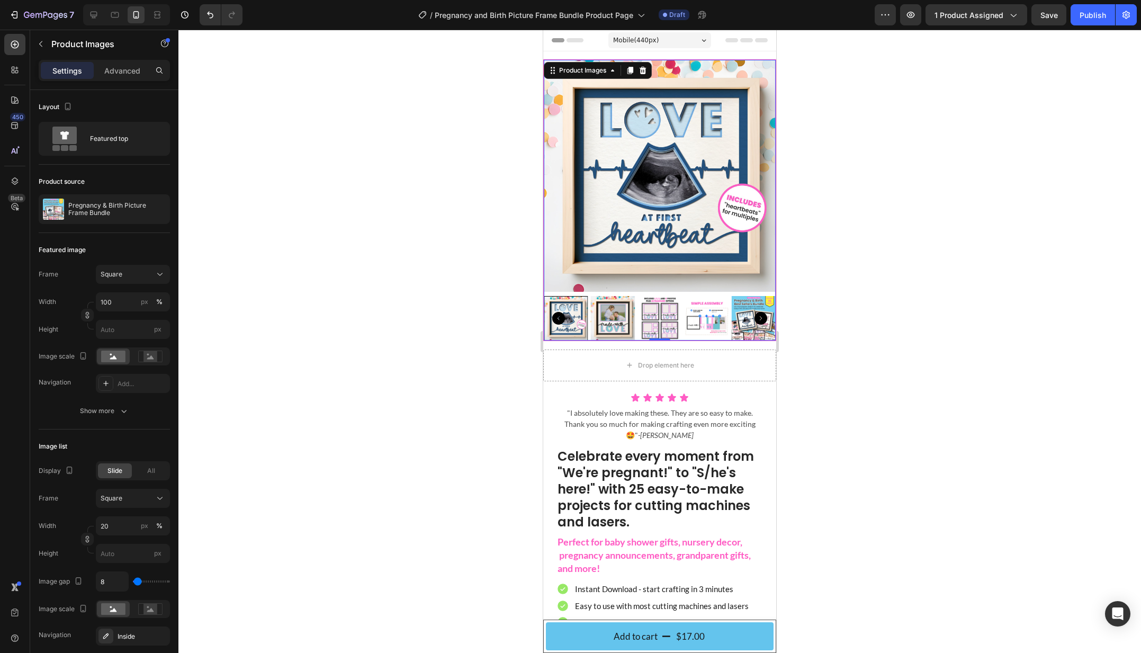
click at [625, 326] on img at bounding box center [613, 318] width 44 height 44
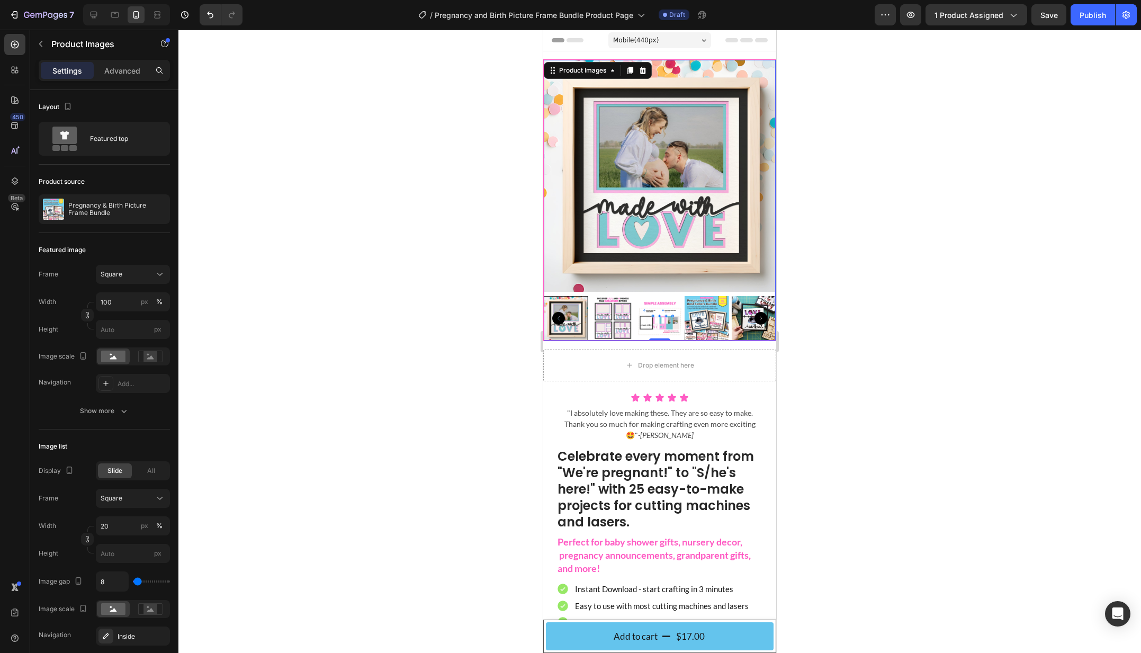
click at [625, 326] on img at bounding box center [613, 318] width 44 height 44
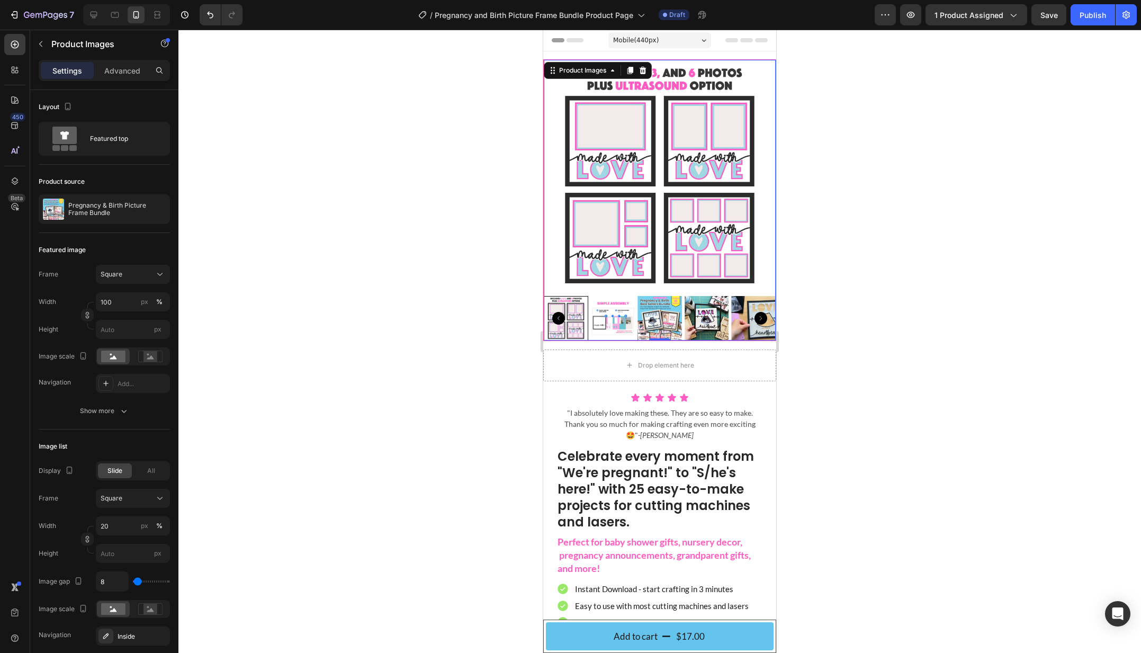
click at [631, 324] on img at bounding box center [613, 318] width 44 height 44
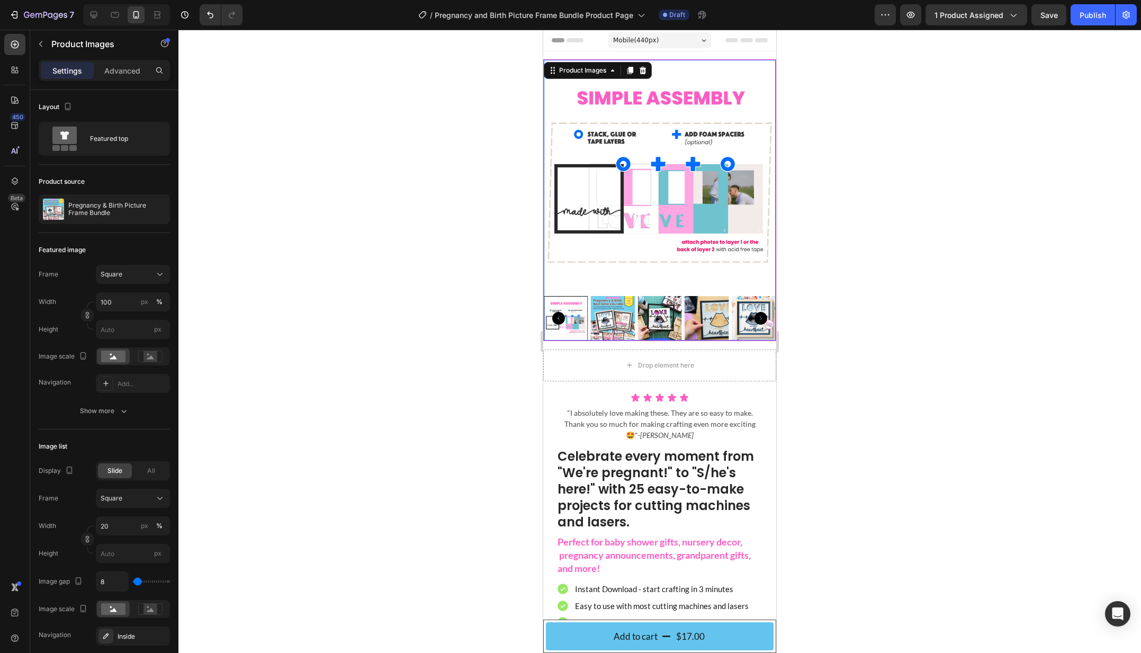
click at [625, 325] on img at bounding box center [613, 318] width 44 height 44
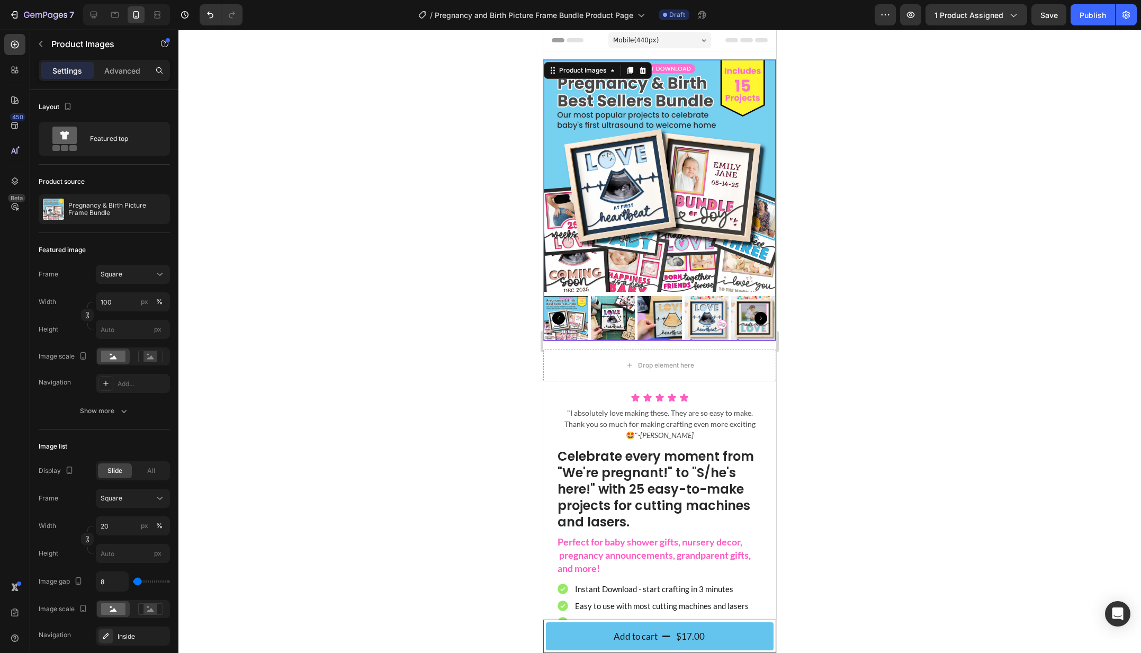
click at [415, 217] on div at bounding box center [659, 341] width 962 height 623
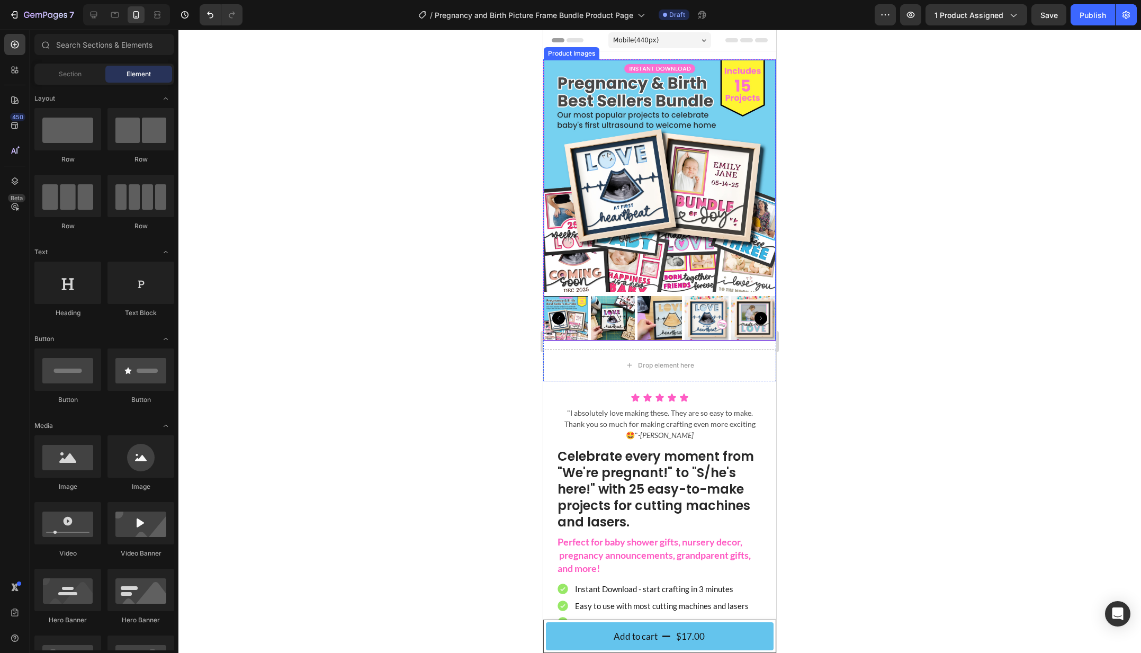
click at [612, 324] on img at bounding box center [613, 318] width 44 height 44
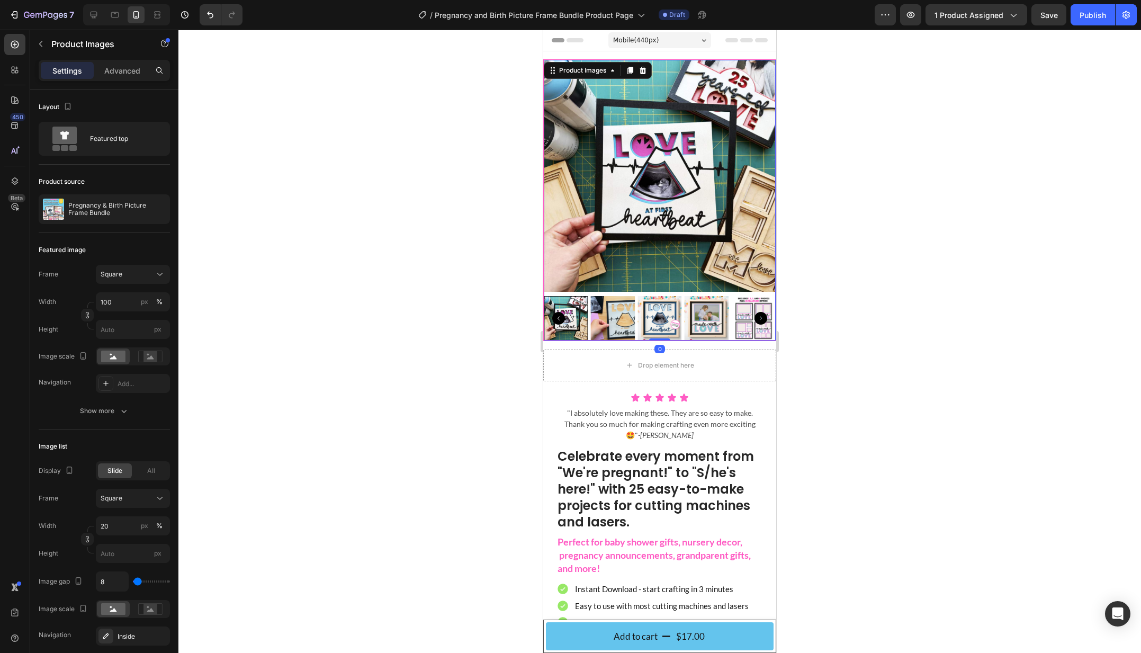
click at [630, 323] on img at bounding box center [613, 318] width 44 height 44
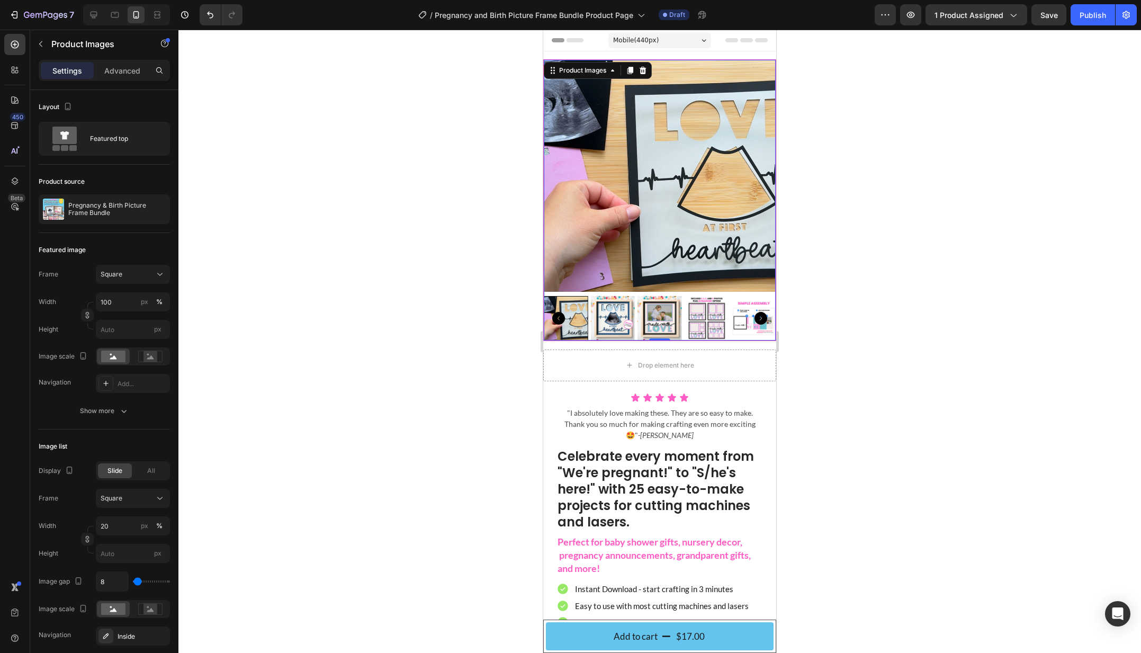
click at [630, 323] on img at bounding box center [613, 318] width 44 height 44
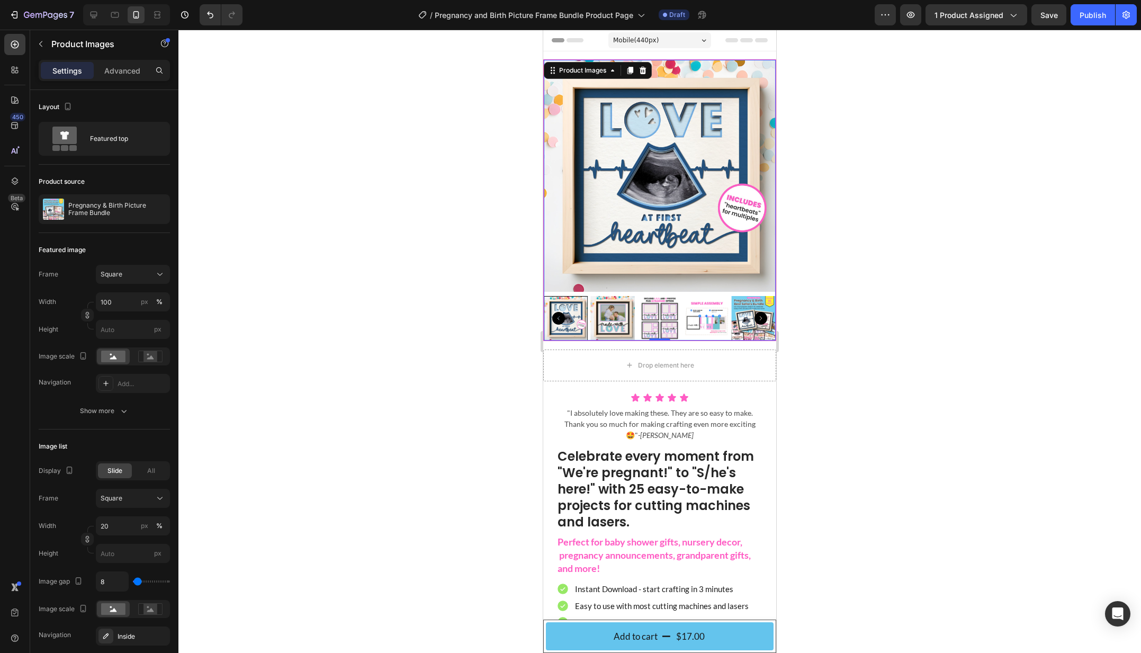
click at [632, 322] on img at bounding box center [613, 318] width 44 height 44
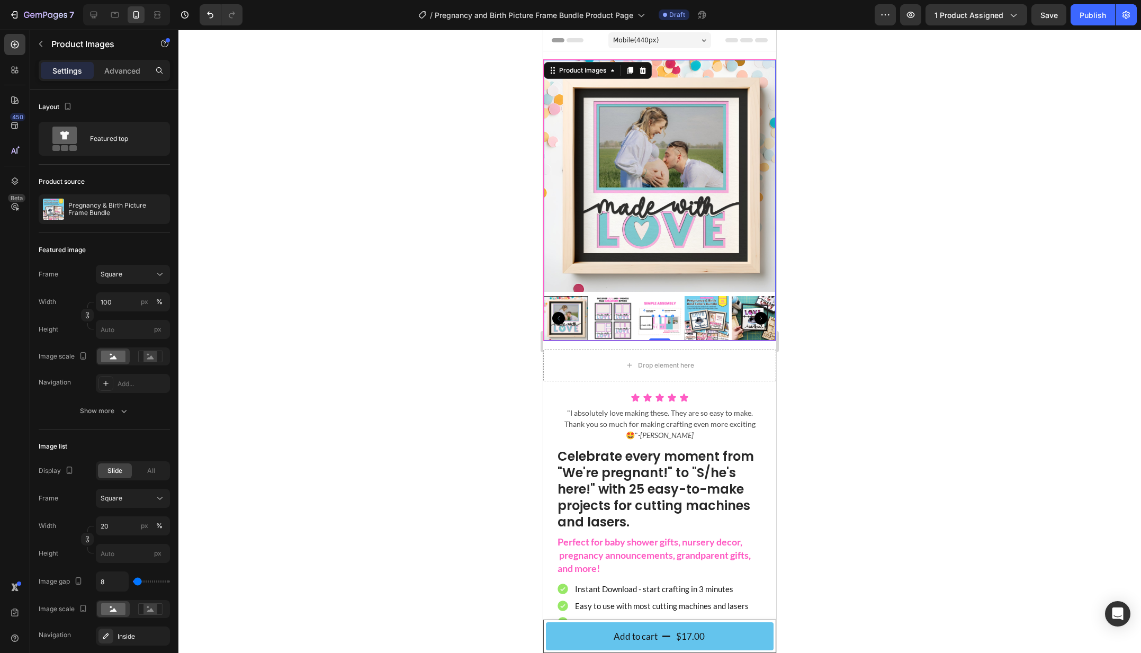
click at [632, 322] on img at bounding box center [613, 318] width 44 height 44
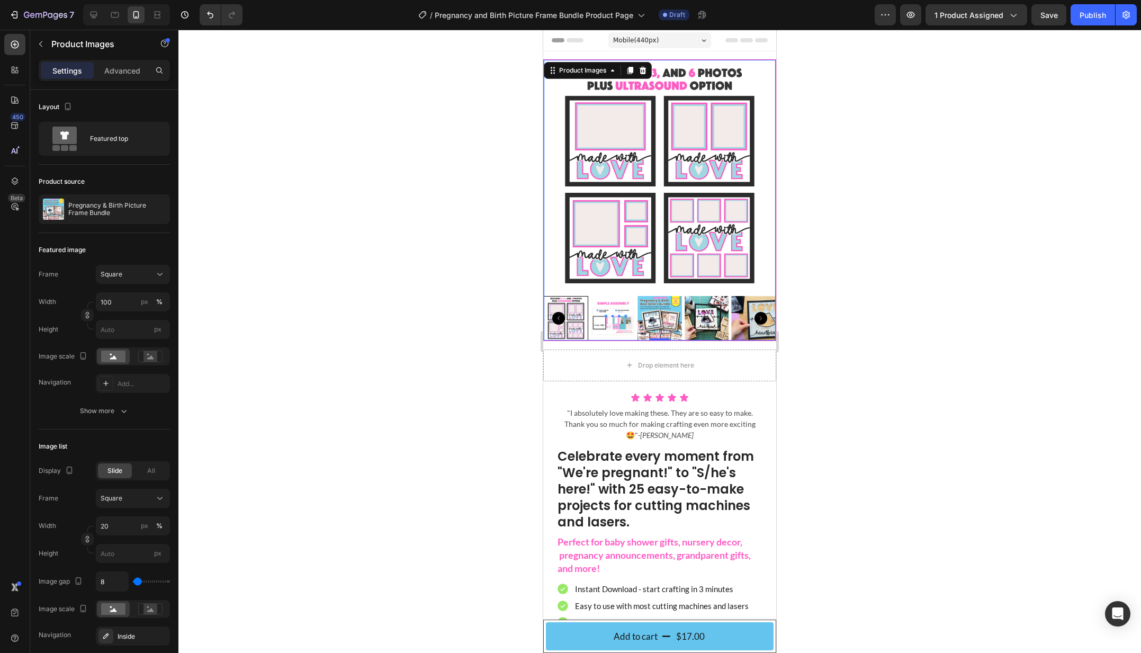
click at [632, 322] on img at bounding box center [613, 318] width 44 height 44
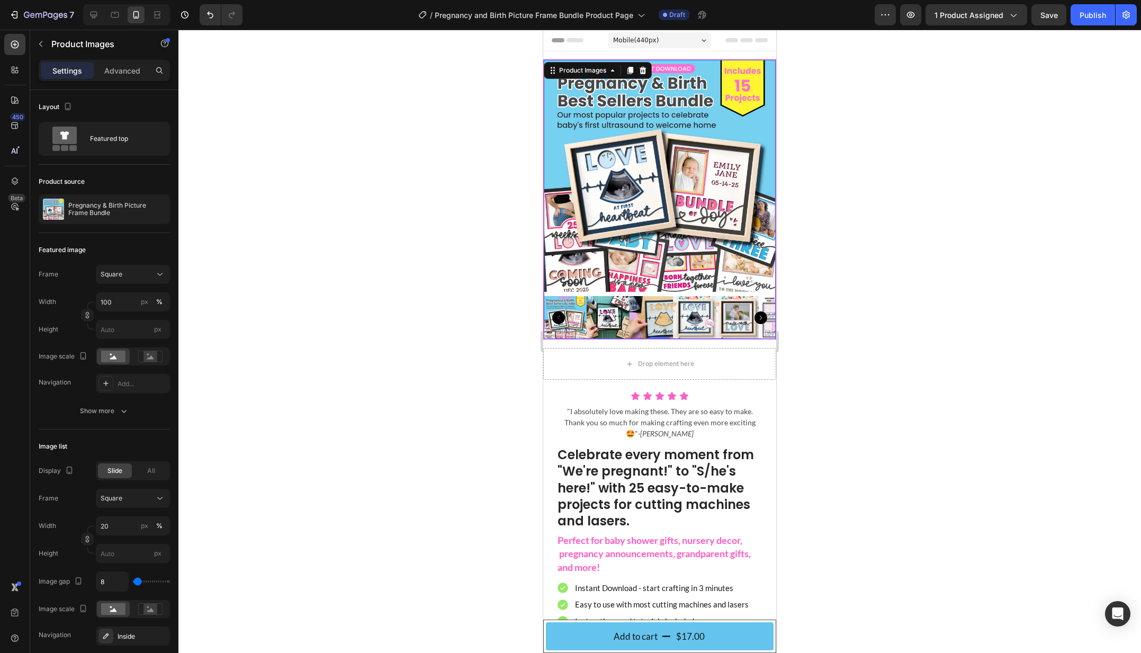
click at [586, 322] on img at bounding box center [565, 317] width 43 height 43
click at [448, 179] on div at bounding box center [659, 341] width 962 height 623
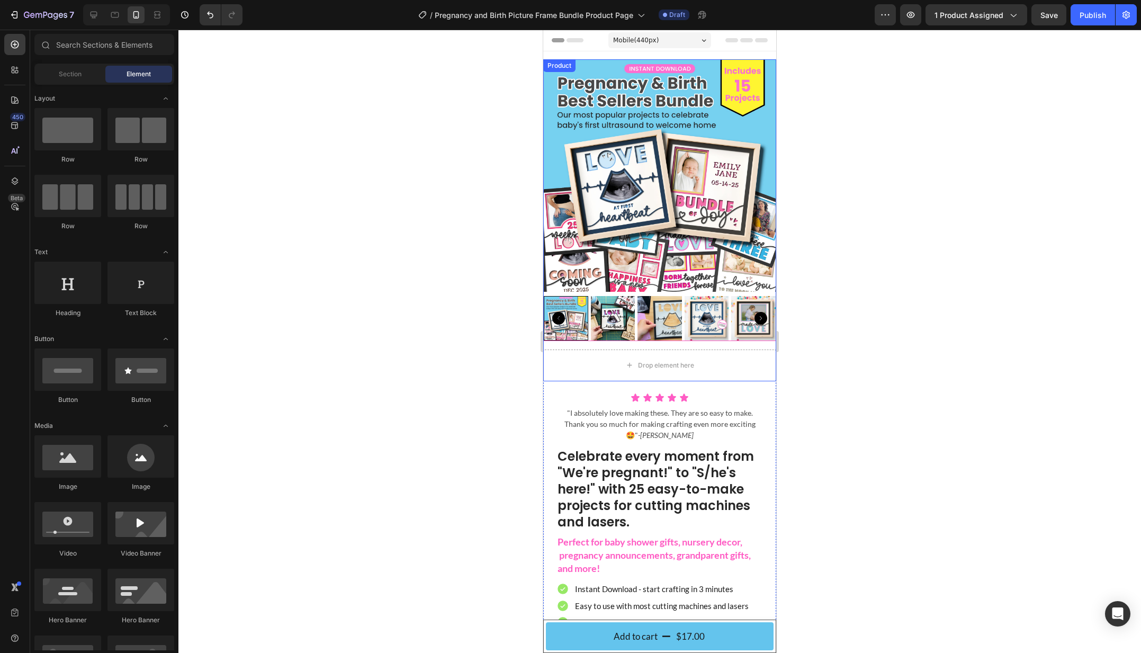
click at [740, 345] on div "Product Images Drop element here Product" at bounding box center [659, 220] width 233 height 322
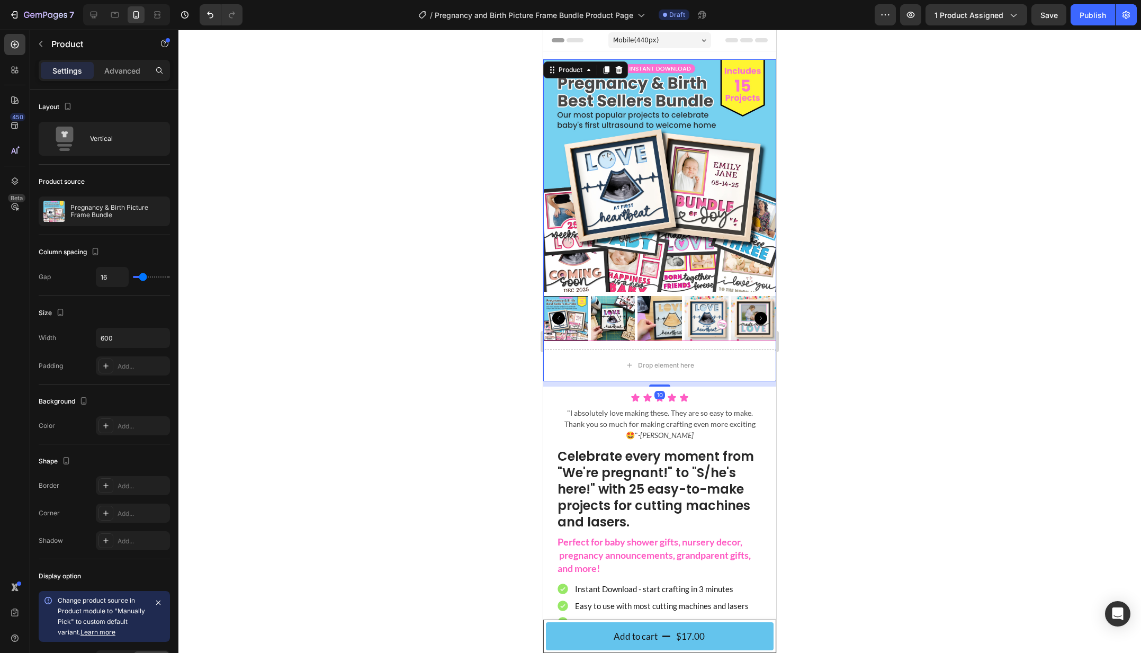
click at [904, 342] on div at bounding box center [659, 341] width 962 height 623
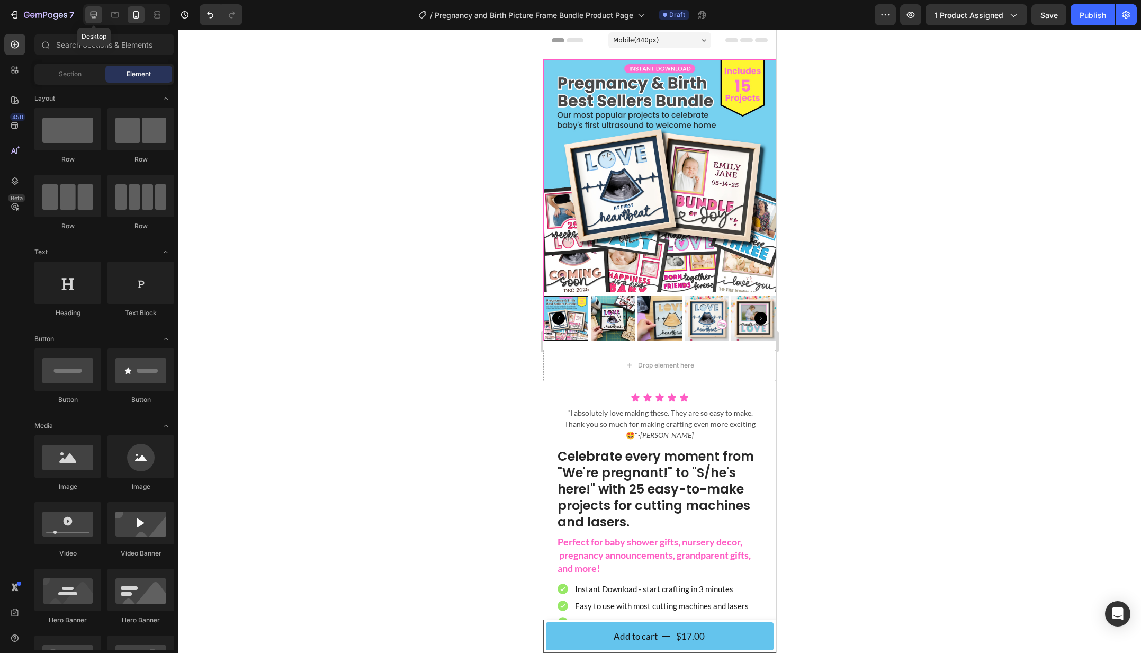
click at [93, 18] on icon at bounding box center [93, 15] width 11 height 11
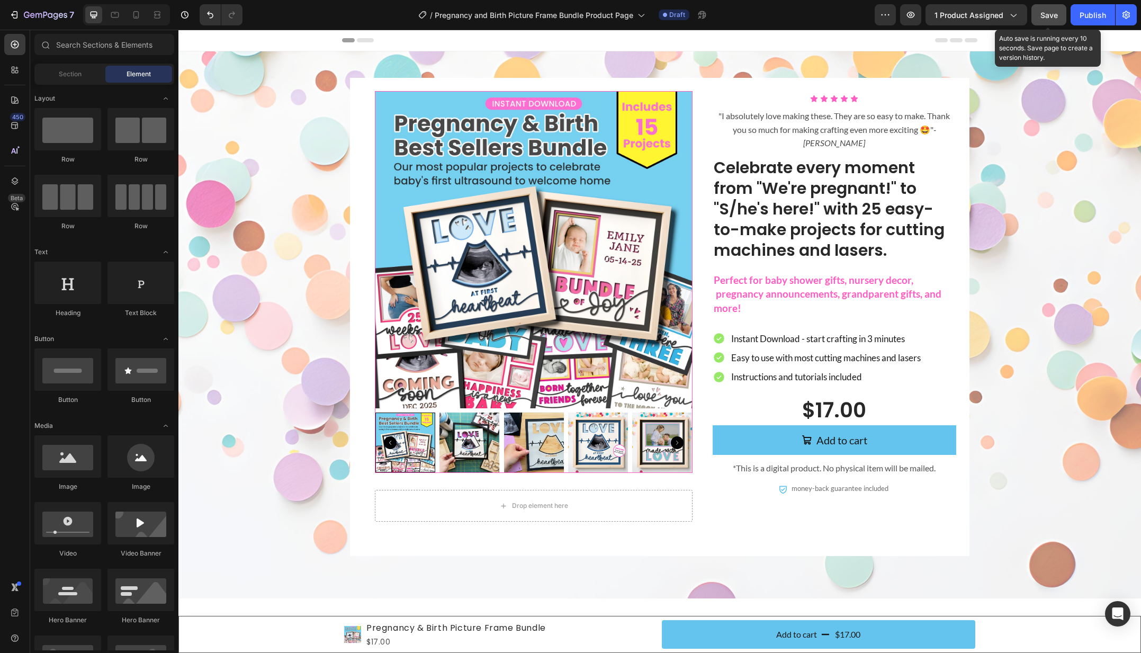
click at [1044, 12] on span "Save" at bounding box center [1048, 15] width 17 height 9
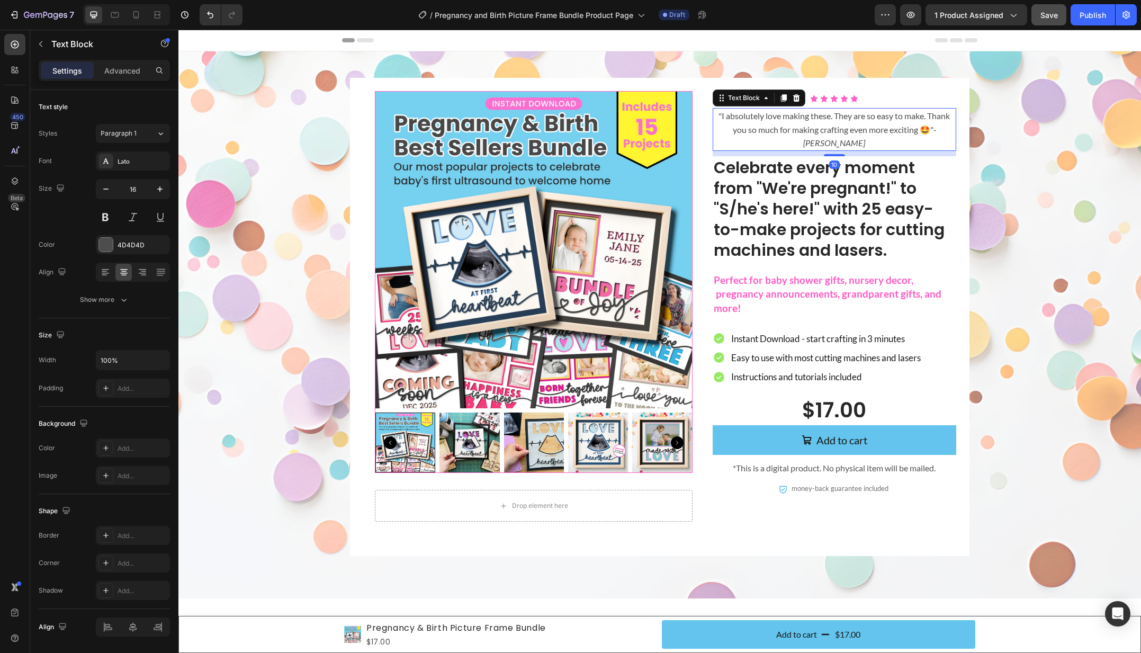
click at [893, 122] on p ""I absolutely love making these. They are so easy to make. Thank you so much fo…" at bounding box center [833, 129] width 241 height 41
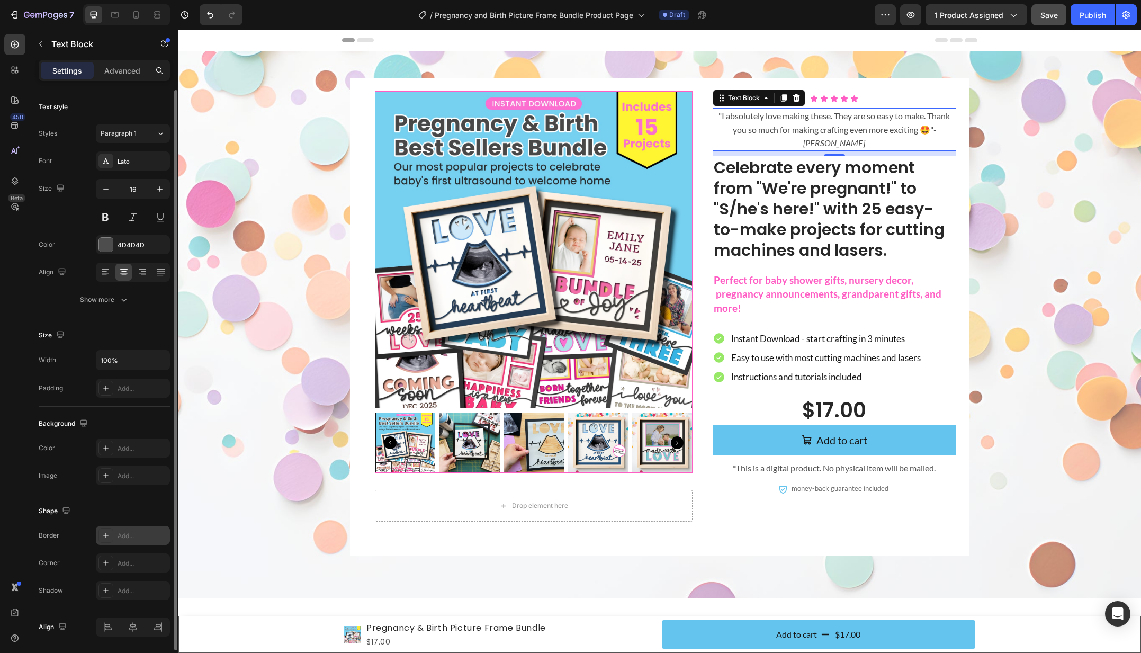
click at [112, 536] on div at bounding box center [105, 535] width 15 height 15
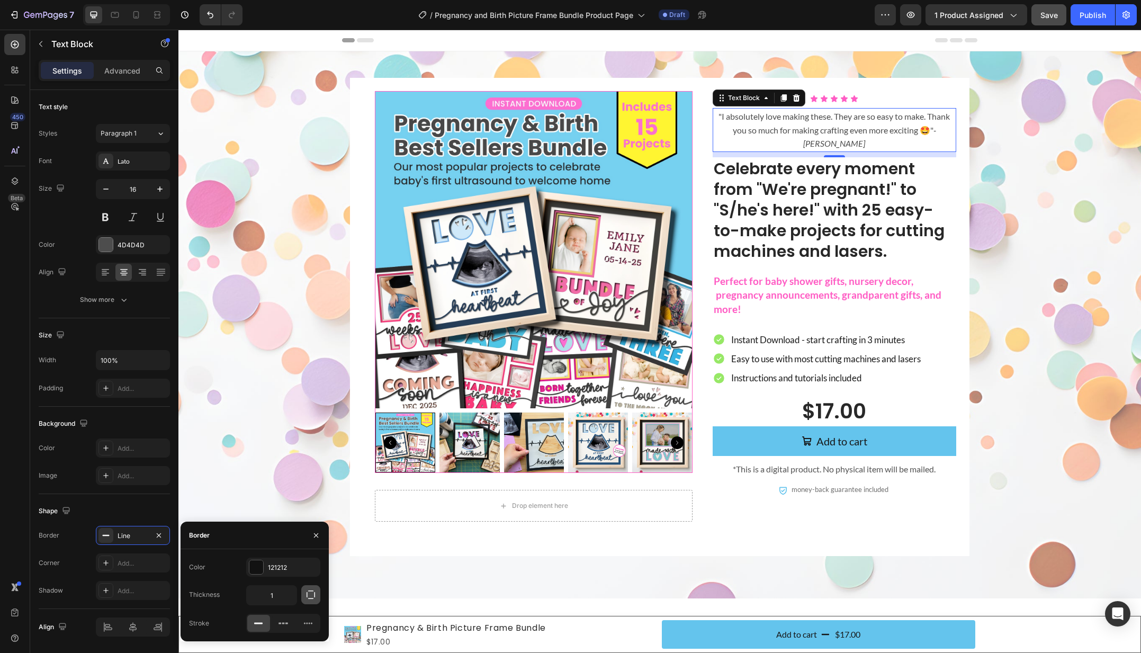
click at [314, 598] on icon "button" at bounding box center [310, 594] width 11 height 11
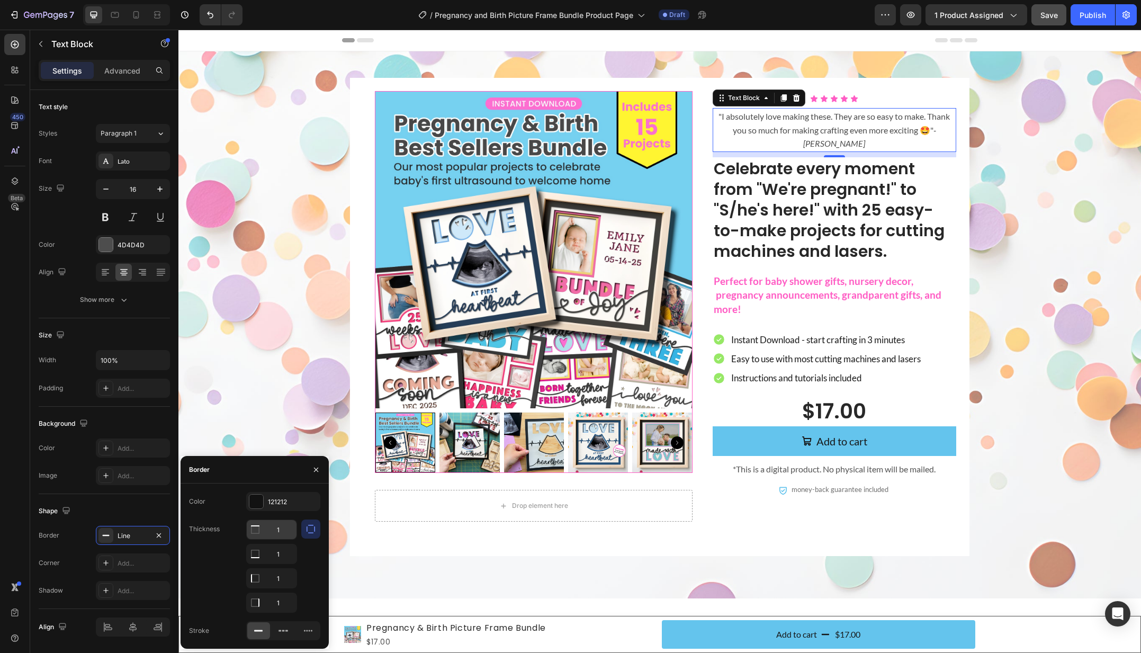
click at [273, 527] on input "1" at bounding box center [272, 529] width 50 height 19
type input "0"
click at [277, 552] on input "1" at bounding box center [272, 553] width 50 height 19
click at [278, 581] on input "1" at bounding box center [272, 577] width 50 height 19
type input "0"
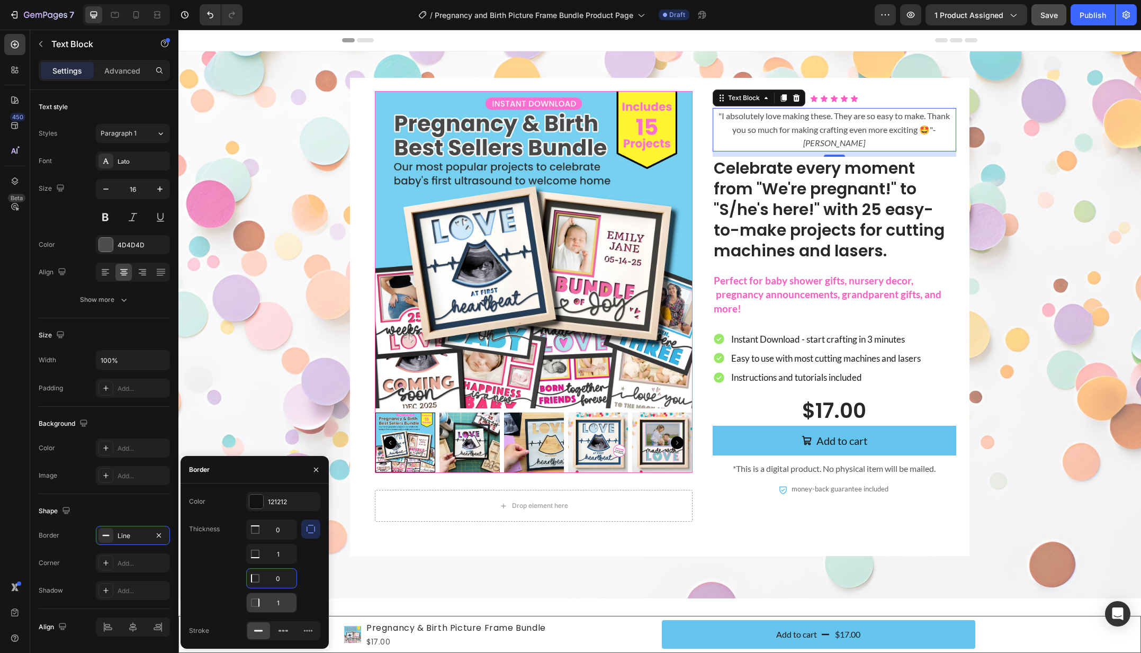
click at [277, 604] on input "1" at bounding box center [272, 602] width 50 height 19
type input "0"
click at [273, 499] on div "121212" at bounding box center [283, 502] width 31 height 10
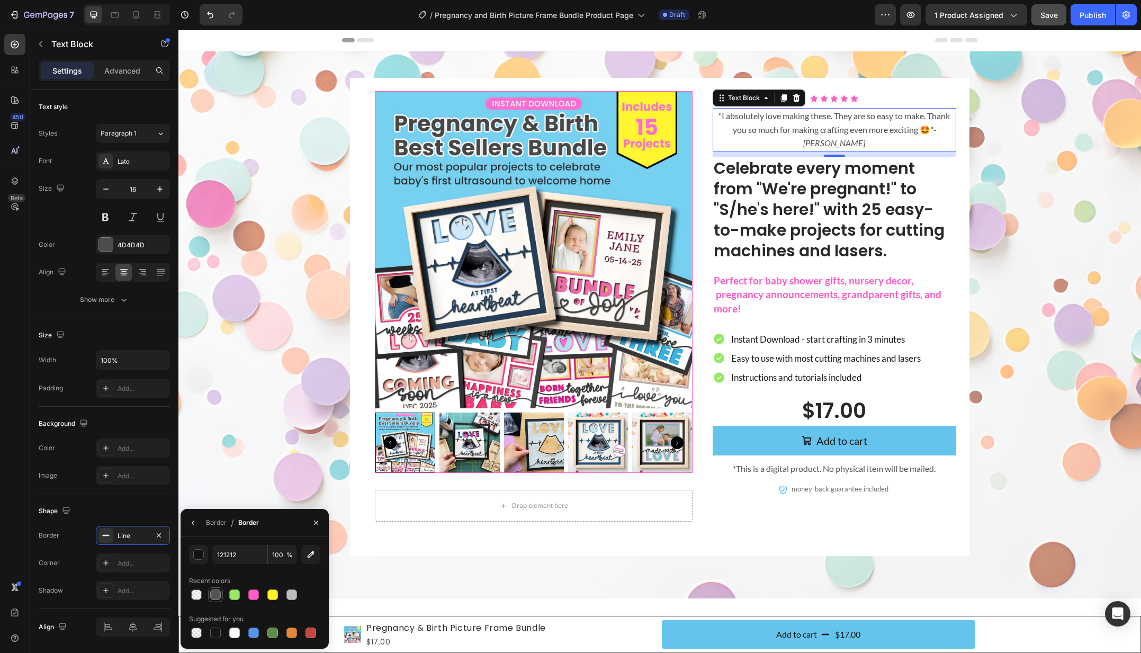
click at [218, 597] on div at bounding box center [215, 594] width 11 height 11
type input "545454"
click at [197, 525] on button "button" at bounding box center [193, 522] width 17 height 17
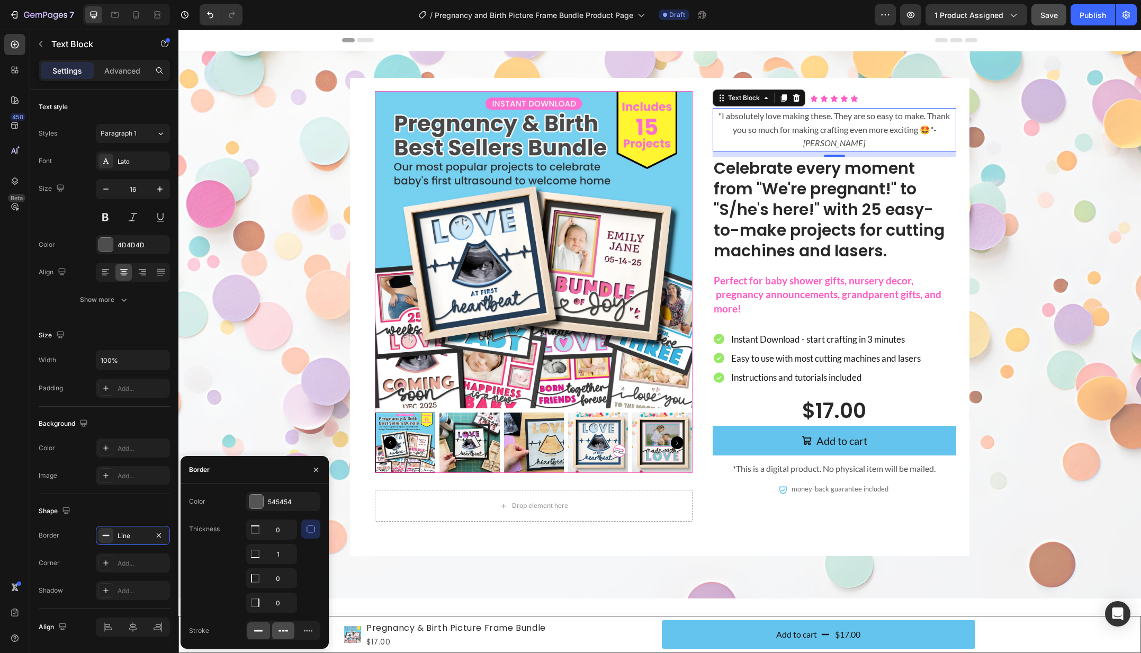
click at [278, 633] on icon at bounding box center [283, 630] width 11 height 11
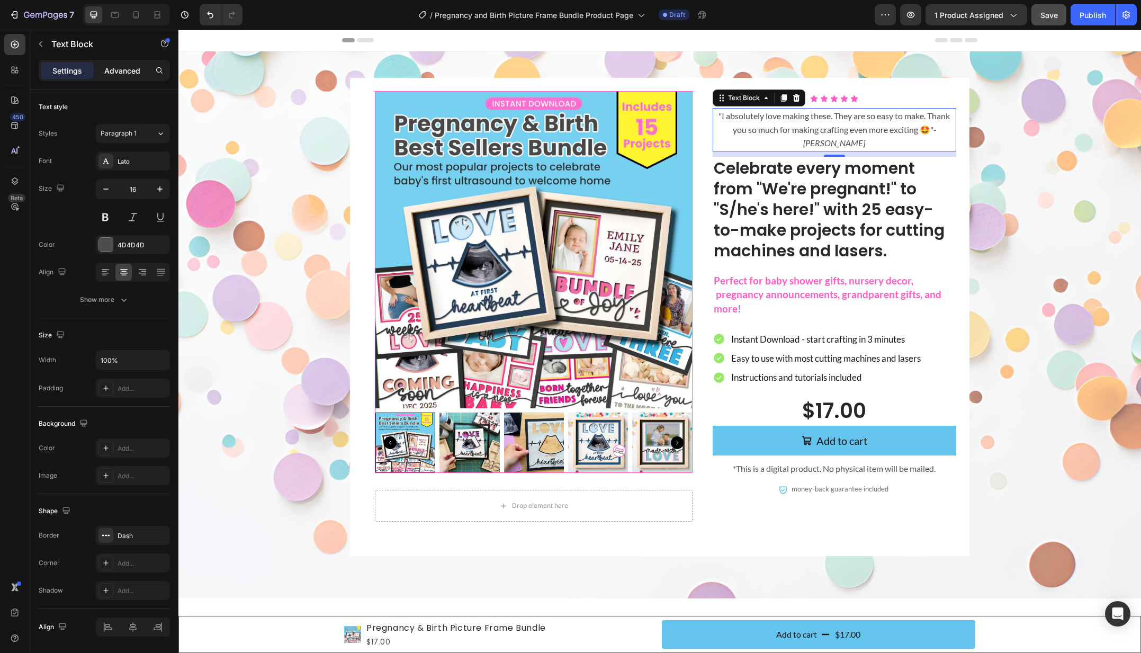
click at [131, 73] on p "Advanced" at bounding box center [122, 70] width 36 height 11
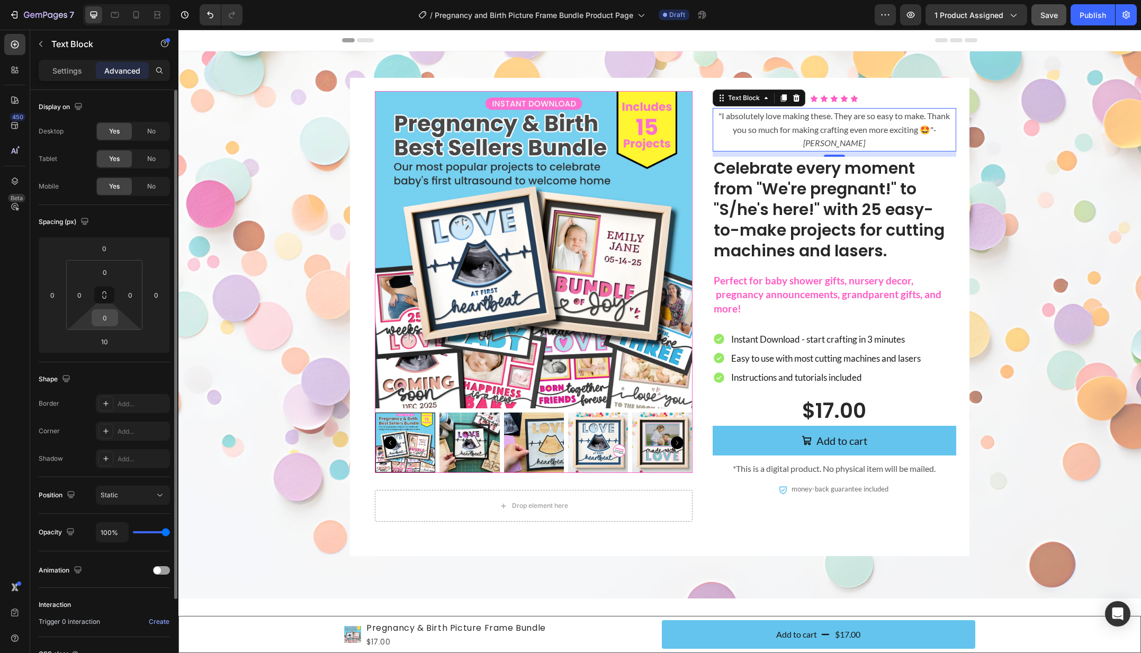
click at [106, 322] on input "0" at bounding box center [104, 318] width 21 height 16
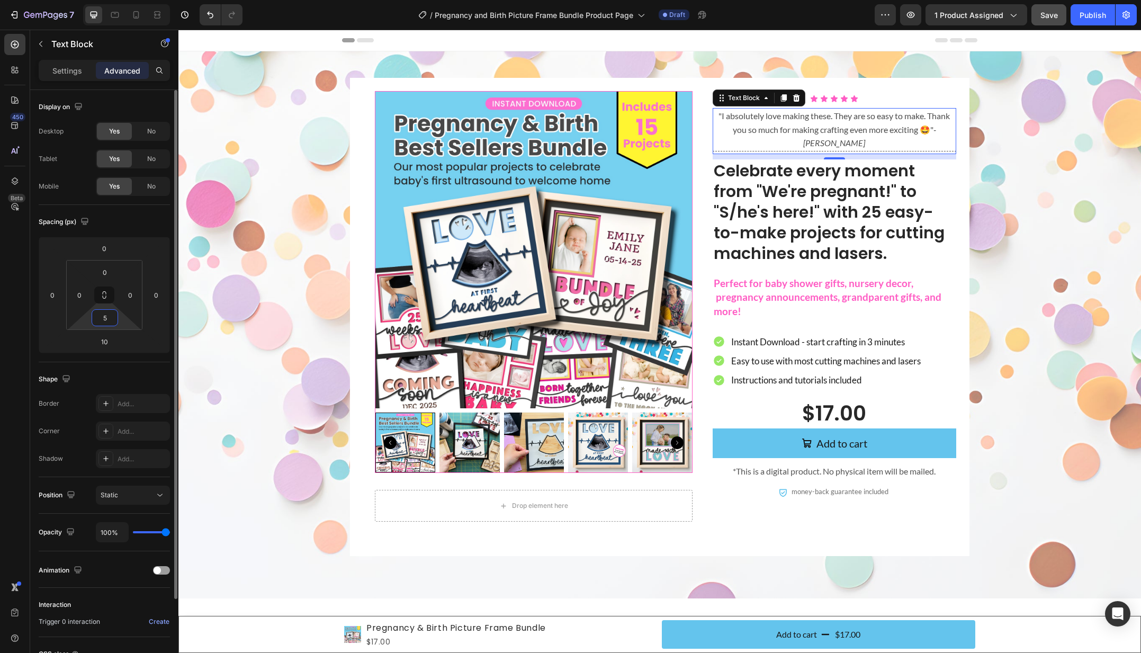
click at [105, 321] on input "5" at bounding box center [104, 318] width 21 height 16
type input "0"
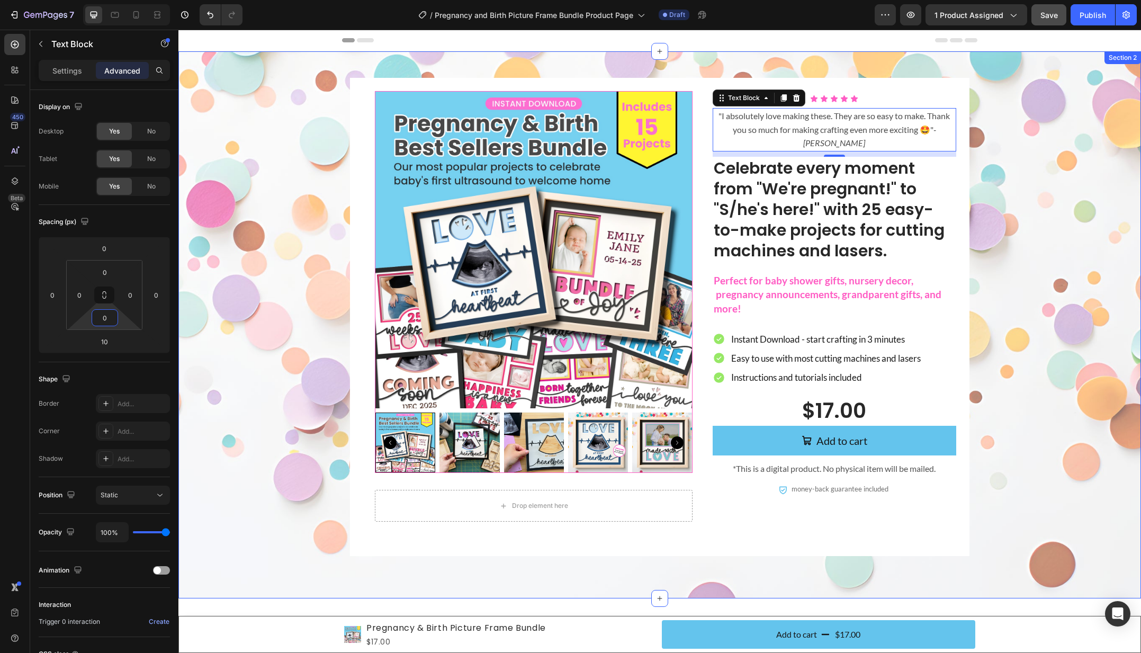
click at [283, 305] on div "Product Images Drop element here Product Icon Icon Icon Icon Icon Icon List "I …" at bounding box center [659, 317] width 941 height 478
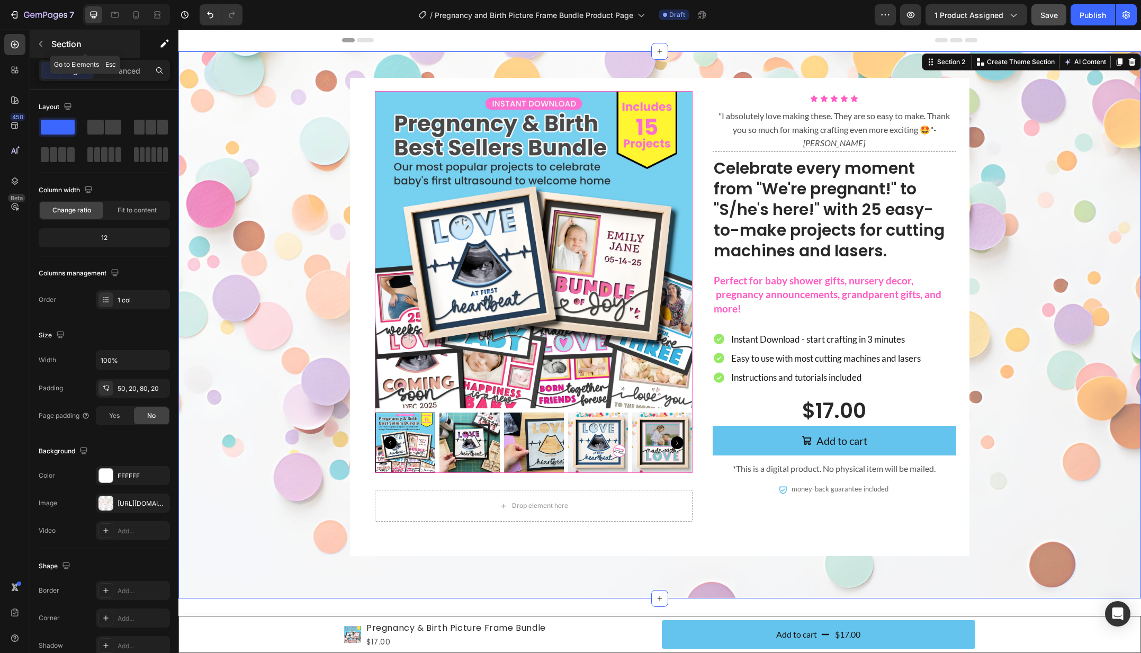
click at [40, 44] on icon "button" at bounding box center [41, 44] width 8 height 8
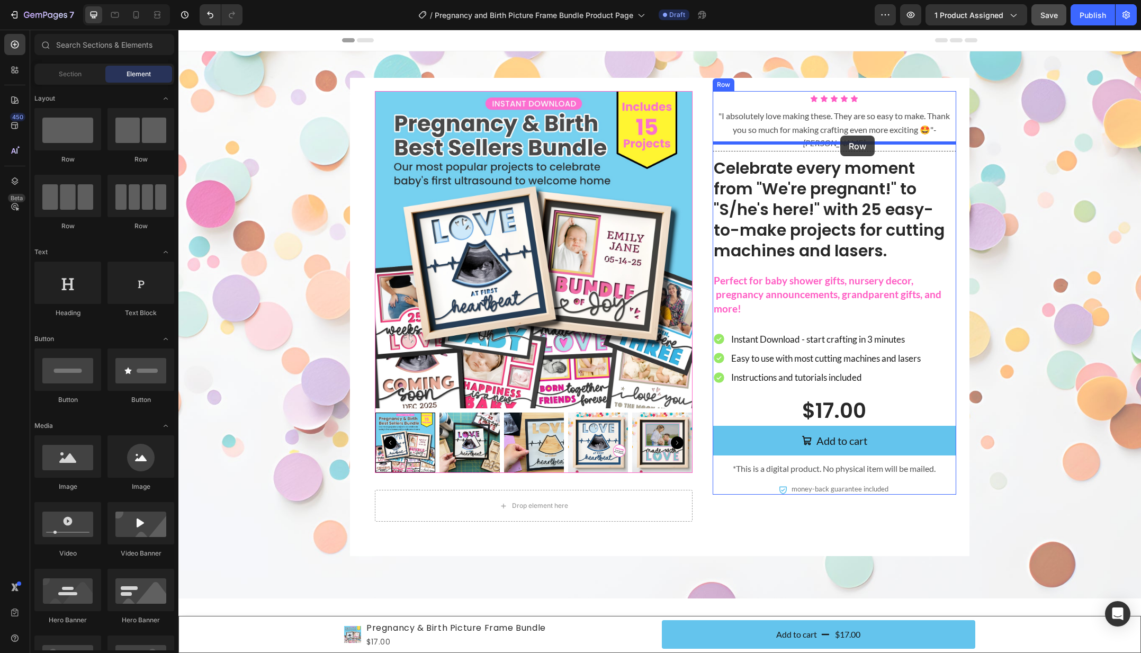
drag, startPoint x: 253, startPoint y: 174, endPoint x: 840, endPoint y: 135, distance: 588.3
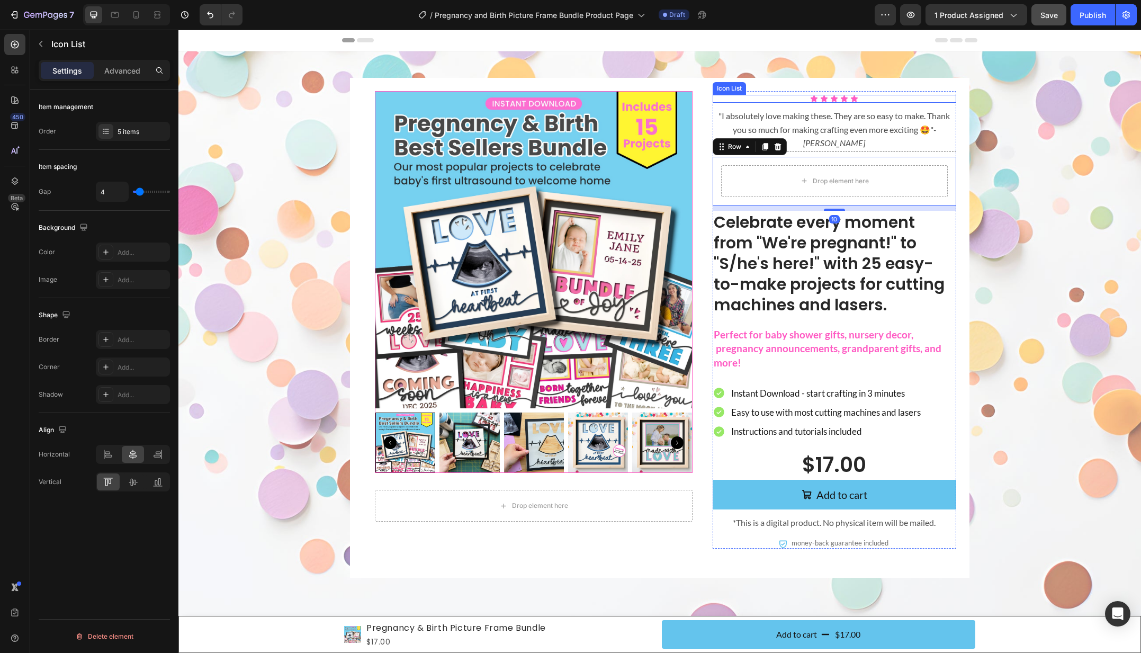
click at [879, 98] on div "Icon Icon Icon Icon Icon" at bounding box center [833, 99] width 243 height 8
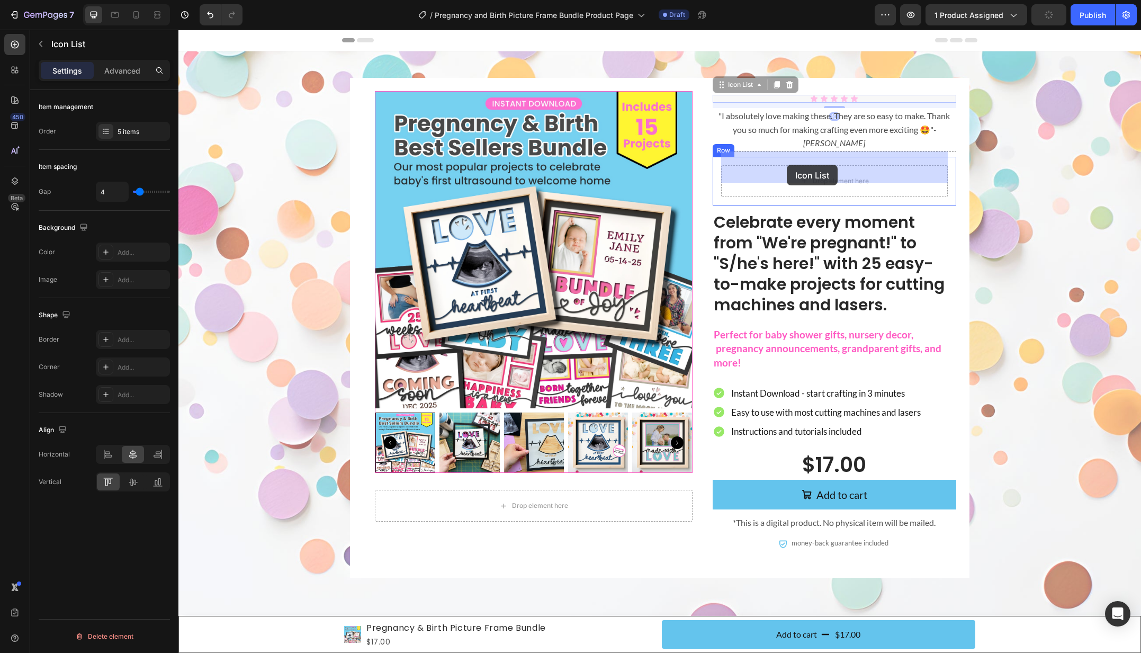
drag, startPoint x: 761, startPoint y: 103, endPoint x: 785, endPoint y: 160, distance: 61.6
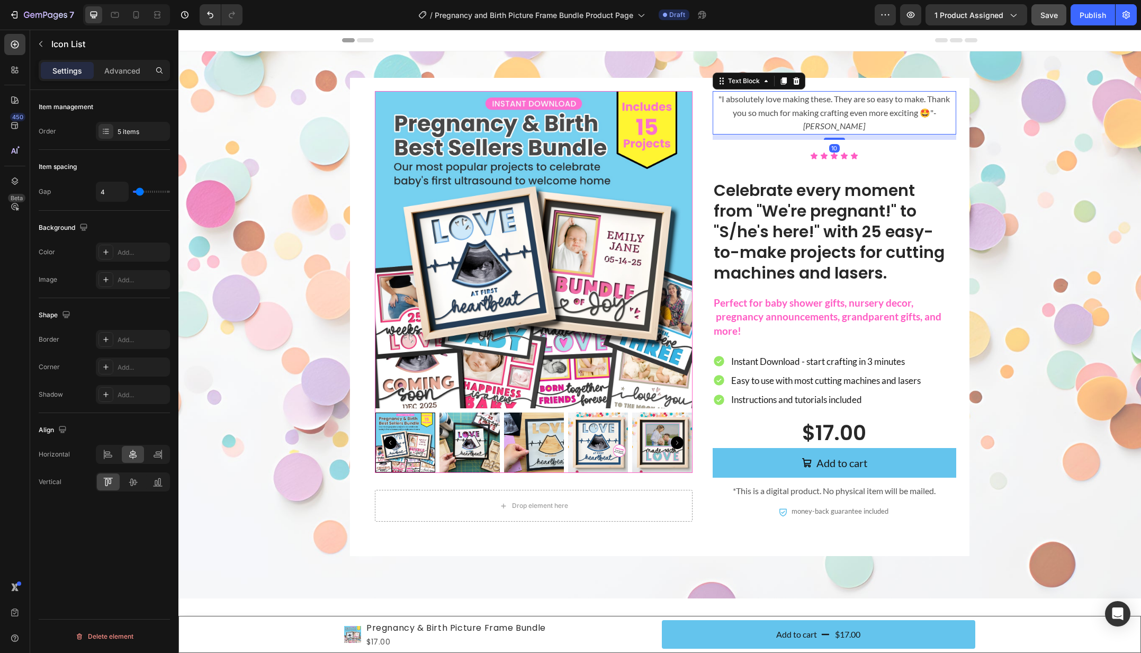
click at [883, 103] on p ""I absolutely love making these. They are so easy to make. Thank you so much fo…" at bounding box center [833, 112] width 241 height 41
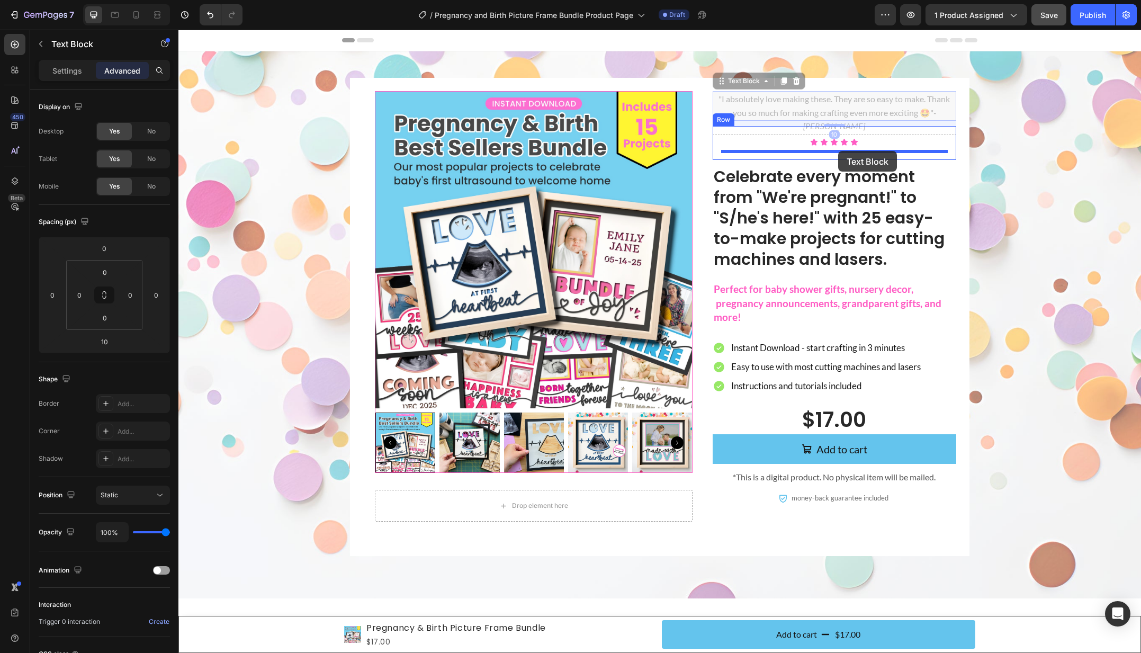
drag, startPoint x: 745, startPoint y: 79, endPoint x: 838, endPoint y: 150, distance: 116.7
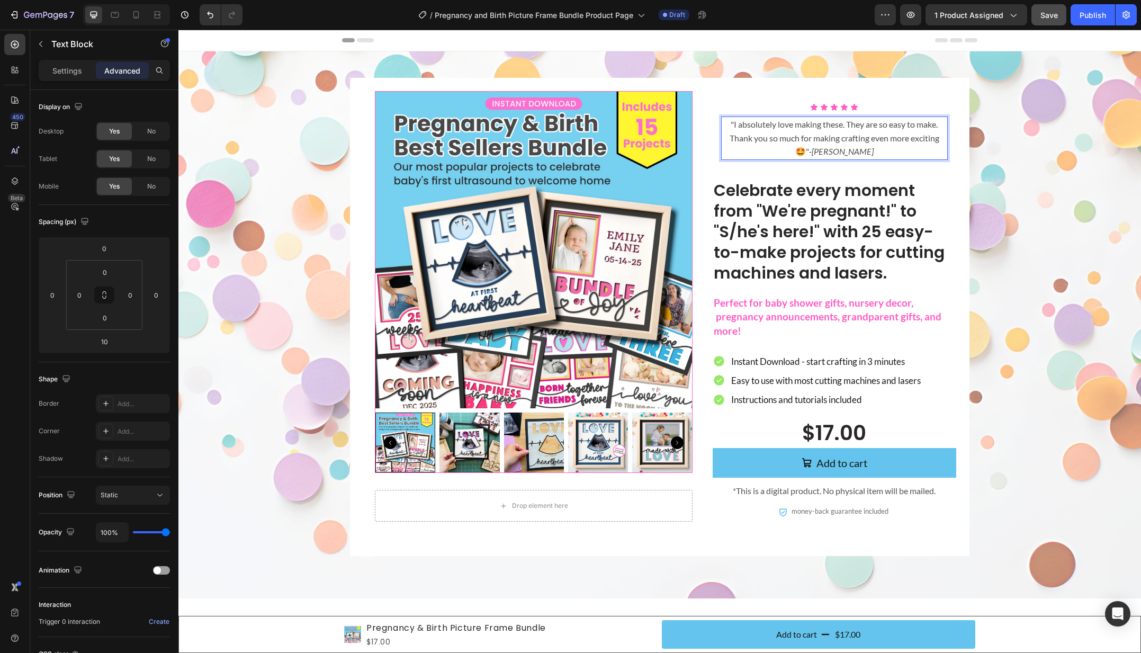
click at [835, 138] on p ""I absolutely love making these. They are so easy to make. Thank you so much fo…" at bounding box center [834, 138] width 224 height 41
click at [1014, 173] on div "Product Images Drop element here Product Icon Icon Icon Icon Icon Icon List "I …" at bounding box center [659, 317] width 941 height 478
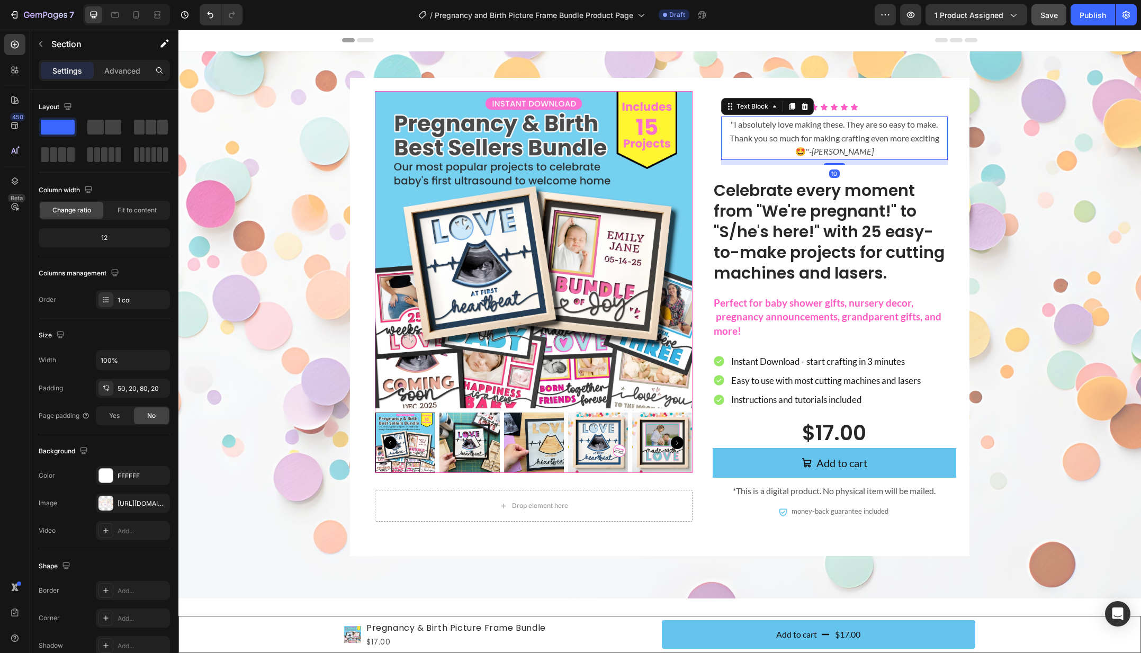
click at [900, 141] on p ""I absolutely love making these. They are so easy to make. Thank you so much fo…" at bounding box center [834, 138] width 224 height 41
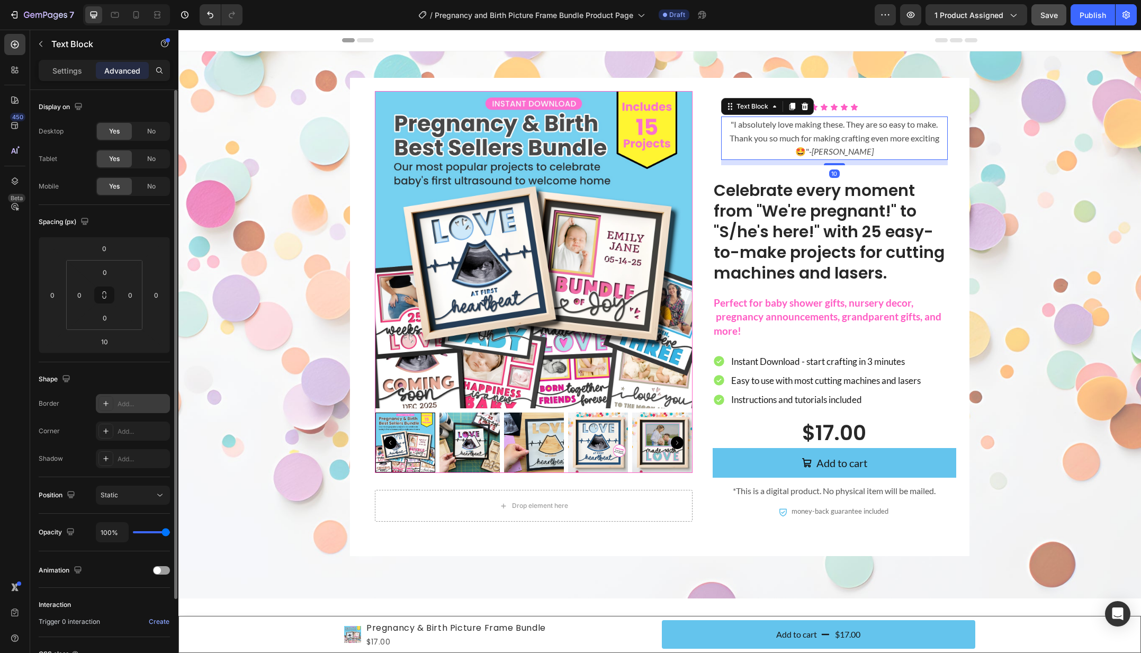
click at [134, 401] on div "Add..." at bounding box center [143, 404] width 50 height 10
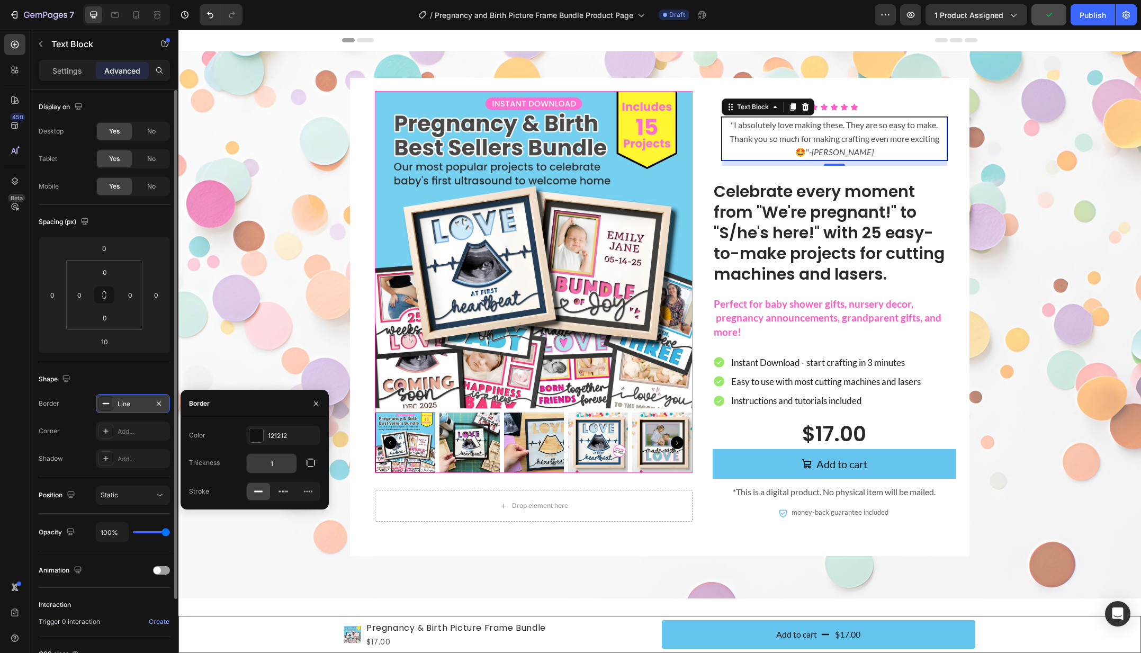
click at [277, 464] on input "1" at bounding box center [272, 463] width 50 height 19
type input "0"
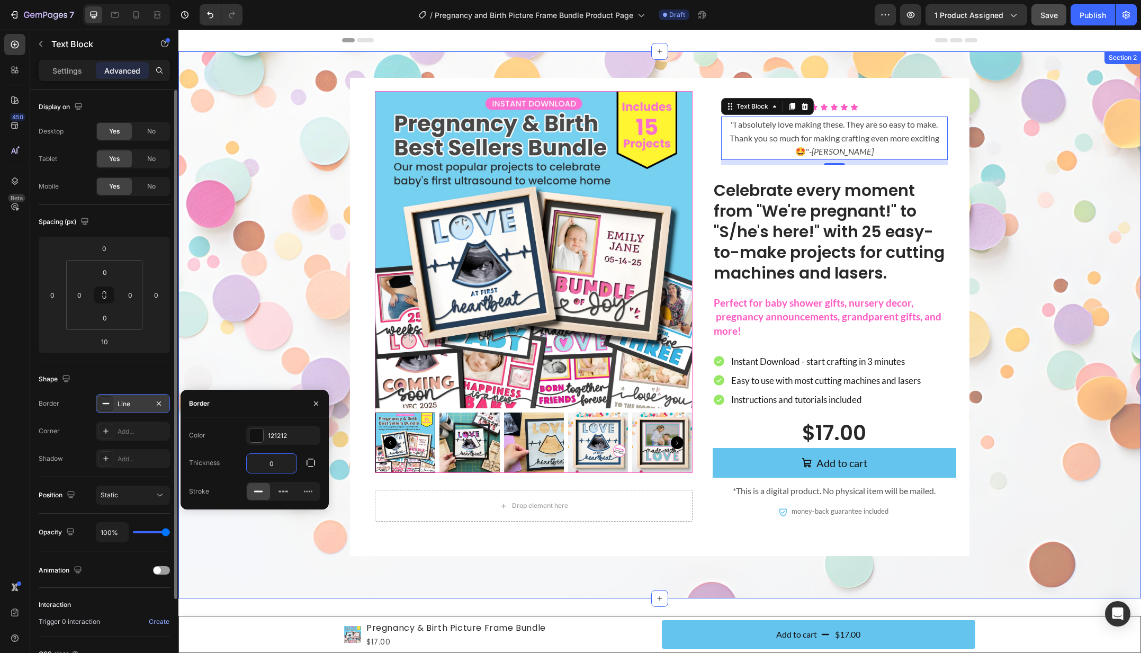
click at [1046, 252] on div "Product Images Drop element here Product Icon Icon Icon Icon Icon Icon List "I …" at bounding box center [659, 317] width 941 height 478
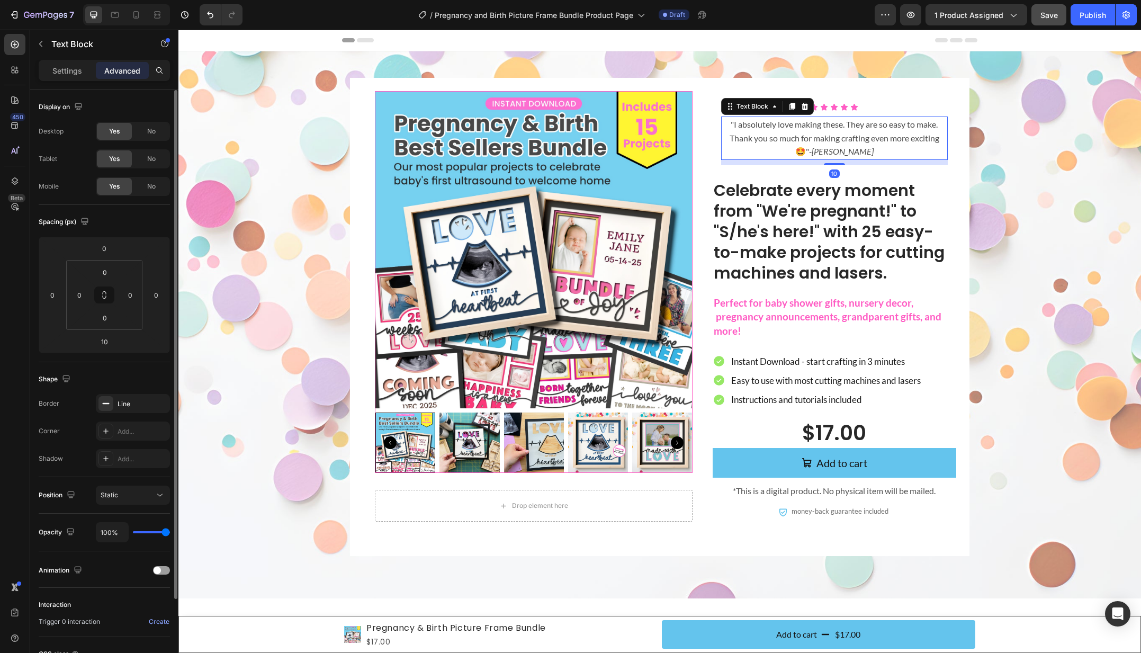
click at [806, 141] on p ""I absolutely love making these. They are so easy to make. Thank you so much fo…" at bounding box center [834, 138] width 224 height 41
click at [132, 402] on div "Line" at bounding box center [133, 404] width 31 height 10
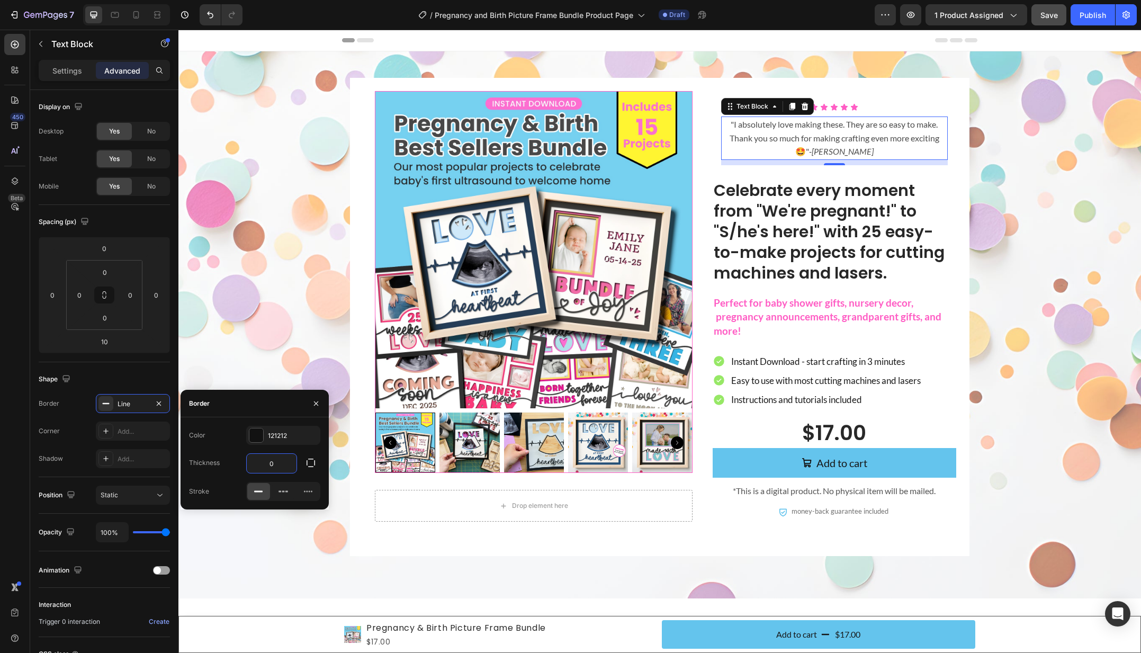
click at [267, 465] on input "0" at bounding box center [272, 463] width 50 height 19
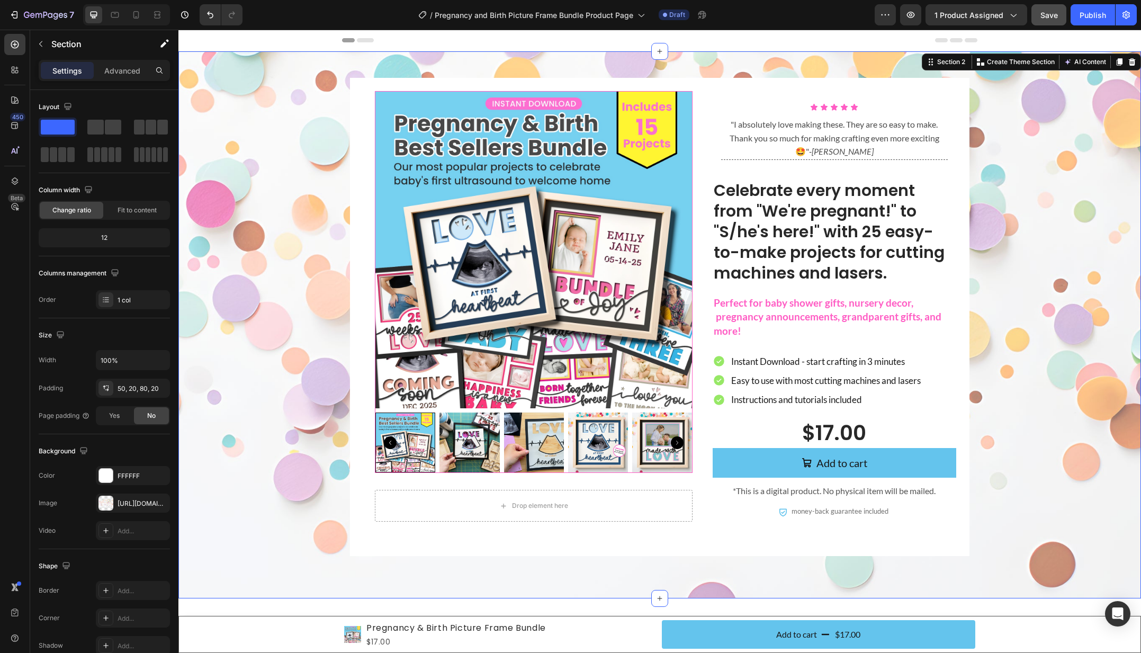
click at [1044, 202] on div "Product Images Drop element here Product Icon Icon Icon Icon Icon Icon List "I …" at bounding box center [659, 317] width 941 height 478
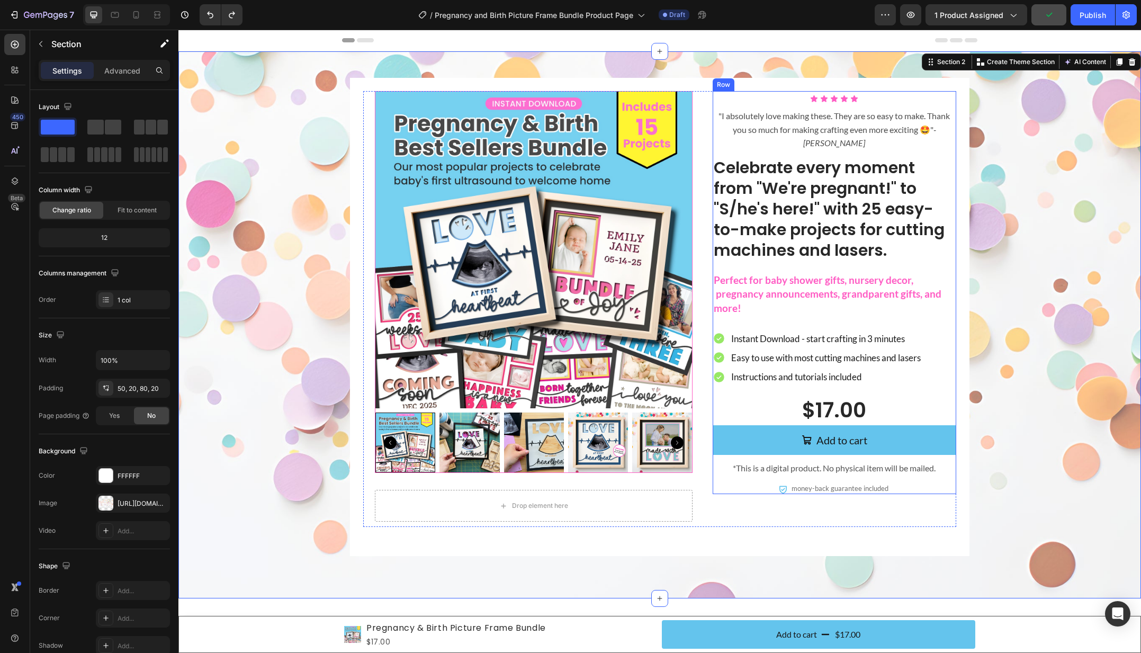
drag, startPoint x: 231, startPoint y: 152, endPoint x: 832, endPoint y: 144, distance: 600.8
drag, startPoint x: 223, startPoint y: 154, endPoint x: 790, endPoint y: 141, distance: 566.5
click at [41, 44] on icon "button" at bounding box center [41, 44] width 8 height 8
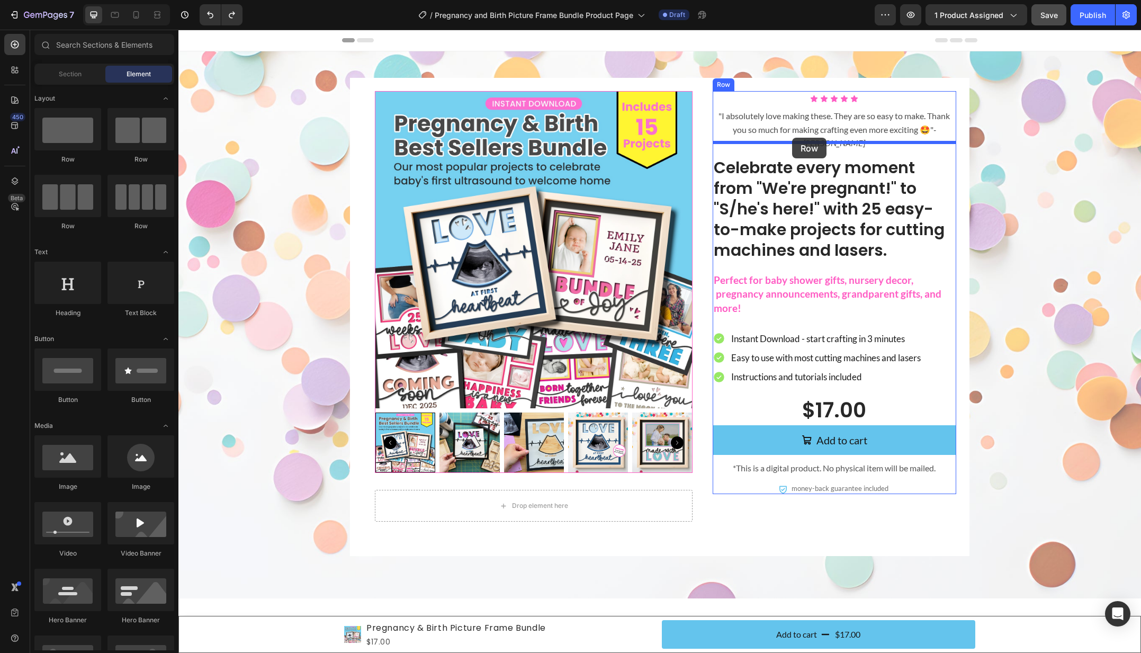
drag, startPoint x: 316, startPoint y: 166, endPoint x: 803, endPoint y: 138, distance: 487.8
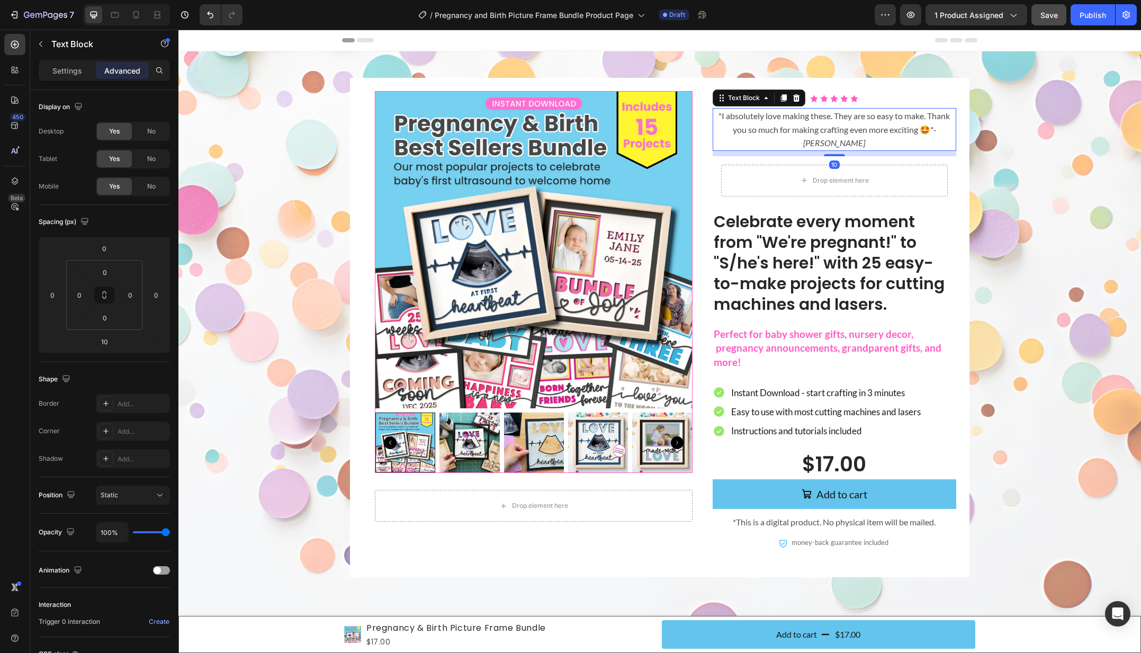
drag, startPoint x: 866, startPoint y: 132, endPoint x: 832, endPoint y: 130, distance: 35.0
click at [867, 132] on p ""I absolutely love making these. They are so easy to make. Thank you so much fo…" at bounding box center [833, 129] width 241 height 41
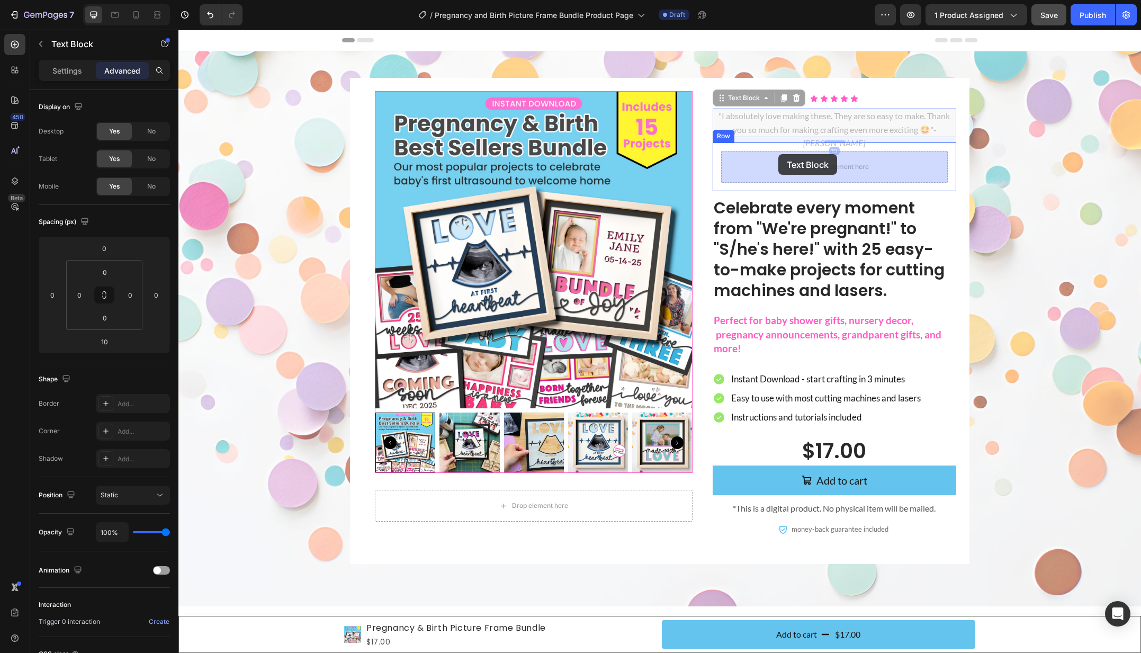
drag, startPoint x: 755, startPoint y: 98, endPoint x: 778, endPoint y: 154, distance: 60.1
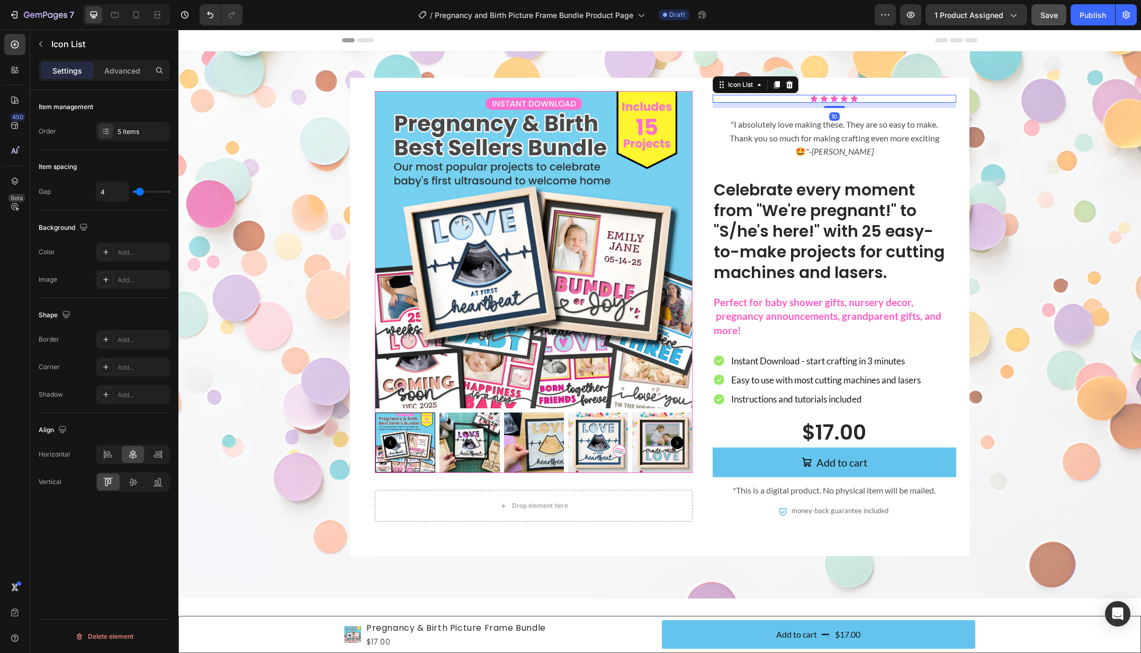
click at [870, 97] on div "Icon Icon Icon Icon Icon" at bounding box center [833, 99] width 243 height 8
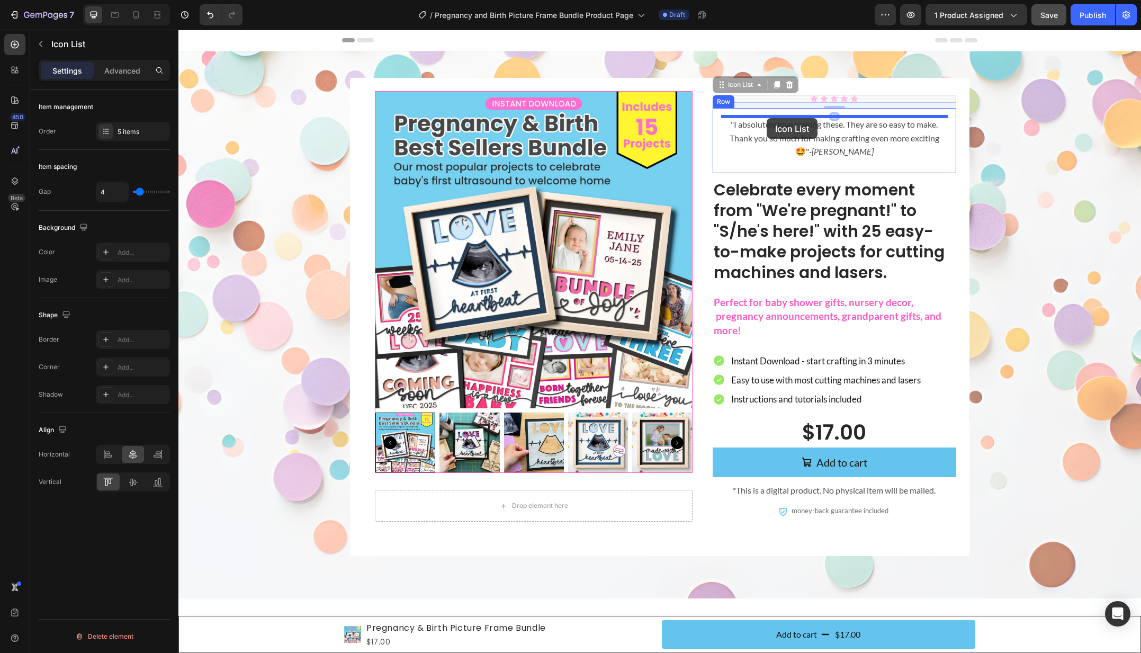
drag, startPoint x: 744, startPoint y: 81, endPoint x: 767, endPoint y: 118, distance: 44.0
click at [730, 167] on div "Icon Icon Icon Icon Icon Icon List 10 "I absolutely love making these. They are…" at bounding box center [833, 132] width 243 height 82
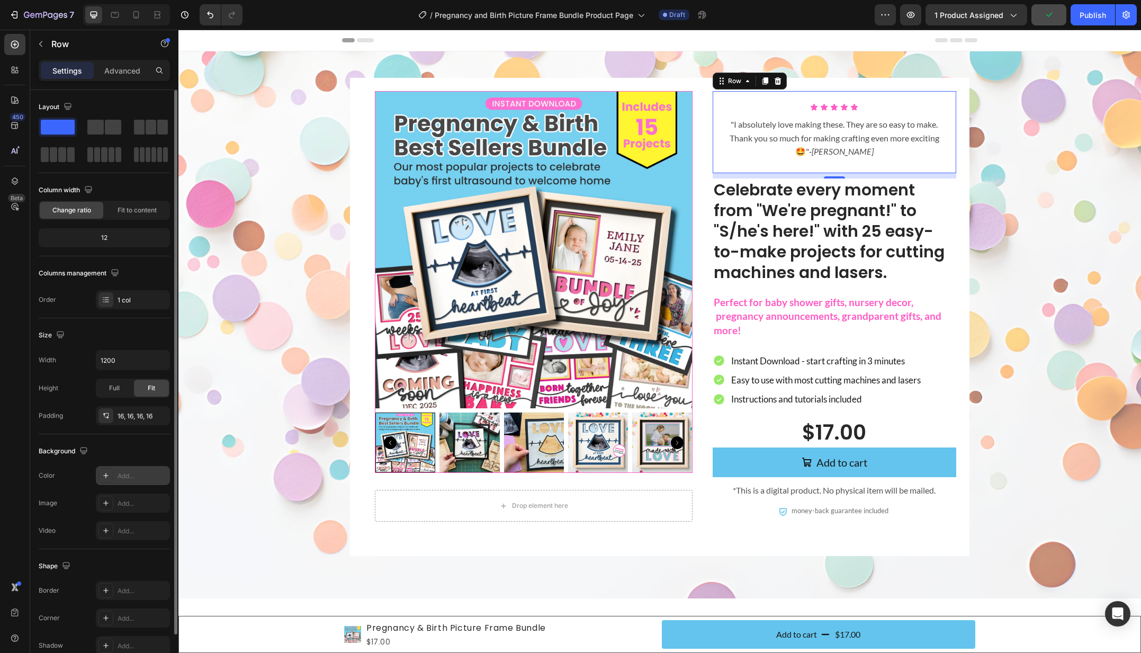
click at [124, 477] on div "Add..." at bounding box center [143, 476] width 50 height 10
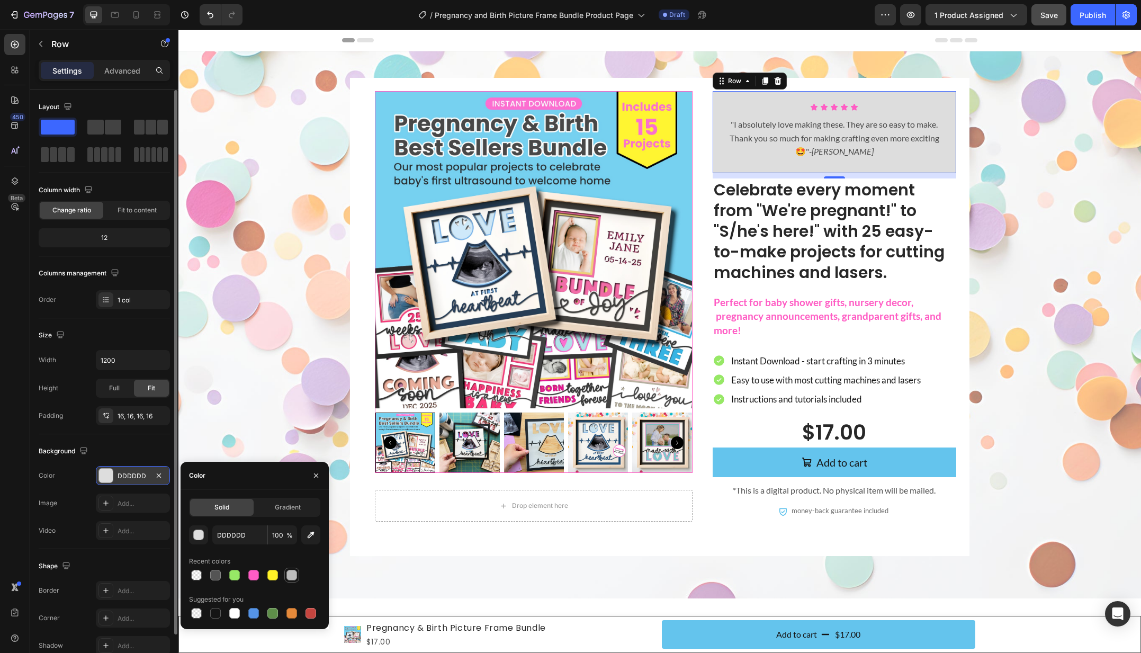
click at [296, 577] on div at bounding box center [291, 575] width 11 height 11
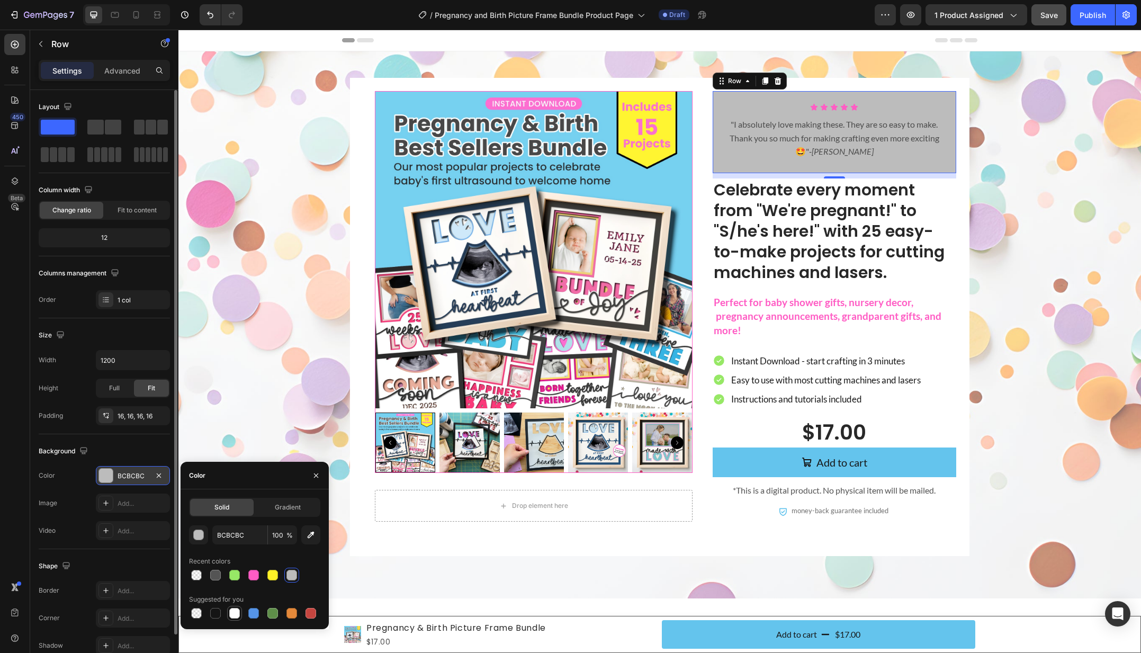
click at [234, 615] on div at bounding box center [234, 613] width 11 height 11
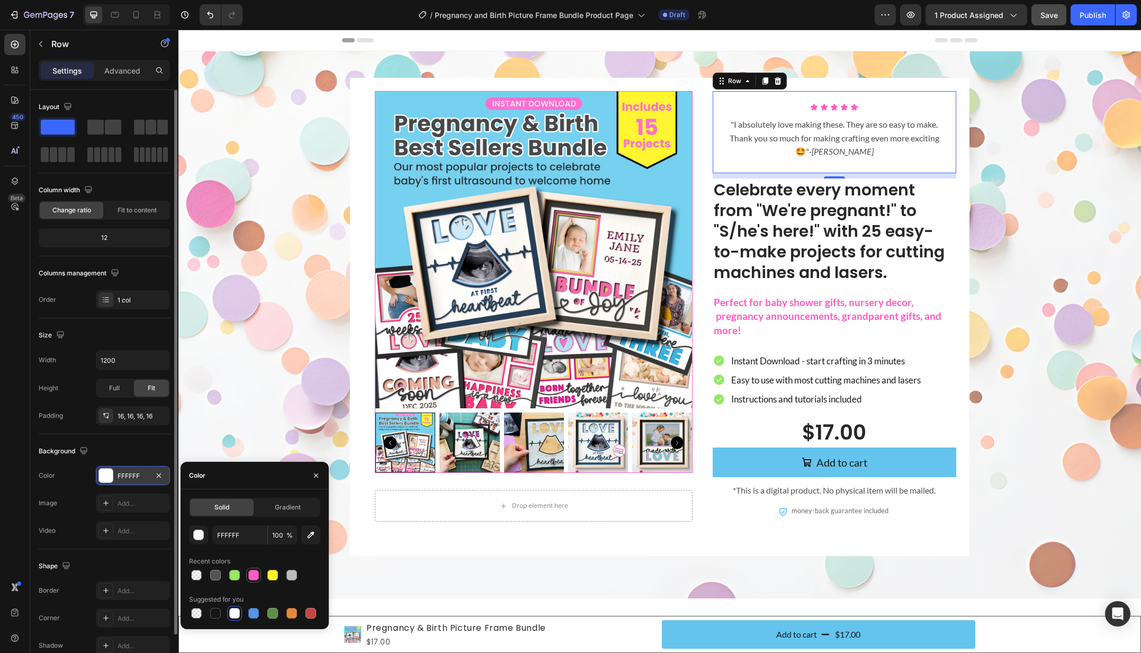
click at [252, 573] on div at bounding box center [253, 575] width 11 height 11
type input "FF5CC4"
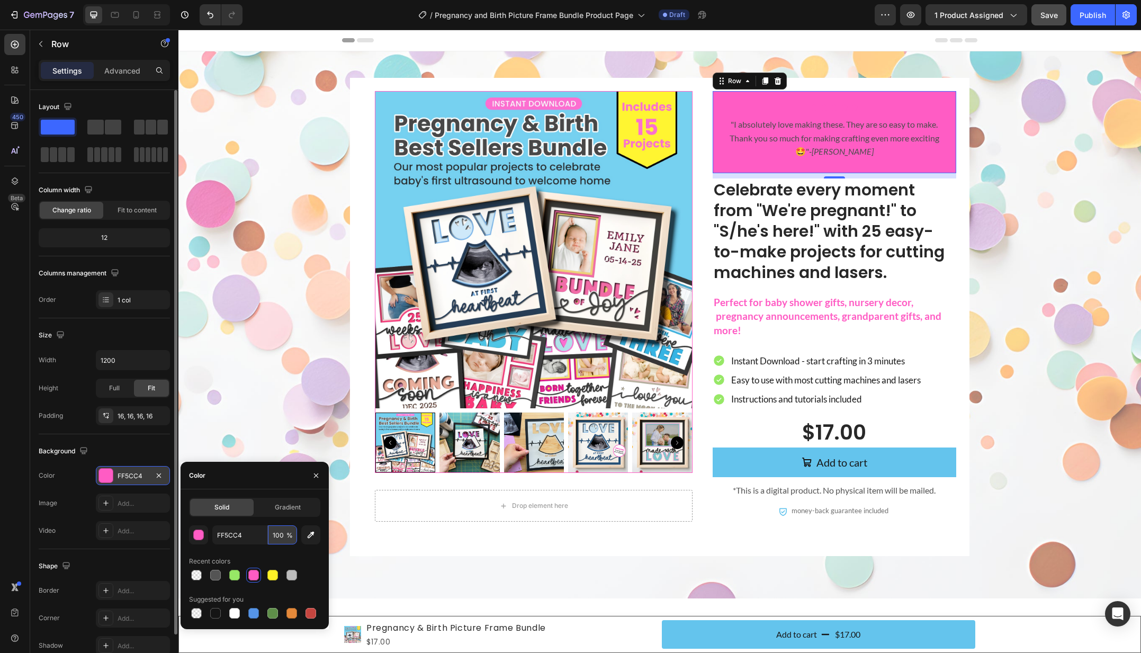
click at [272, 537] on input "100" at bounding box center [282, 534] width 29 height 19
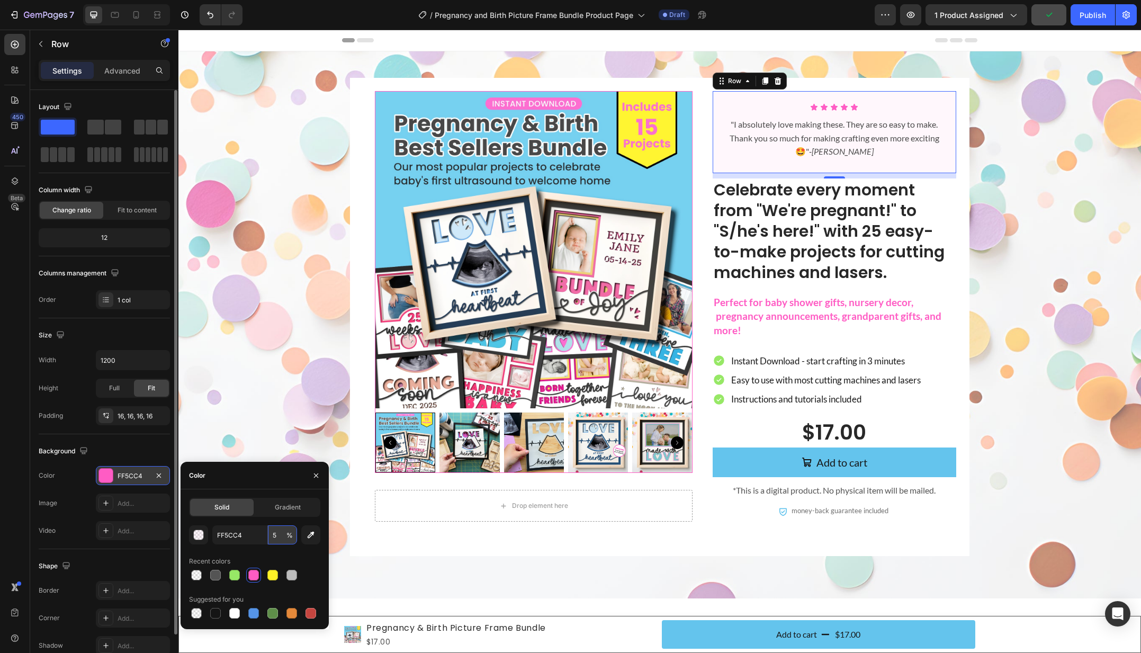
click at [272, 537] on input "5" at bounding box center [282, 534] width 29 height 19
type input "9"
click at [266, 364] on div "Product Images Drop element here Product Icon Icon Icon Icon Icon Icon List "I …" at bounding box center [659, 317] width 941 height 478
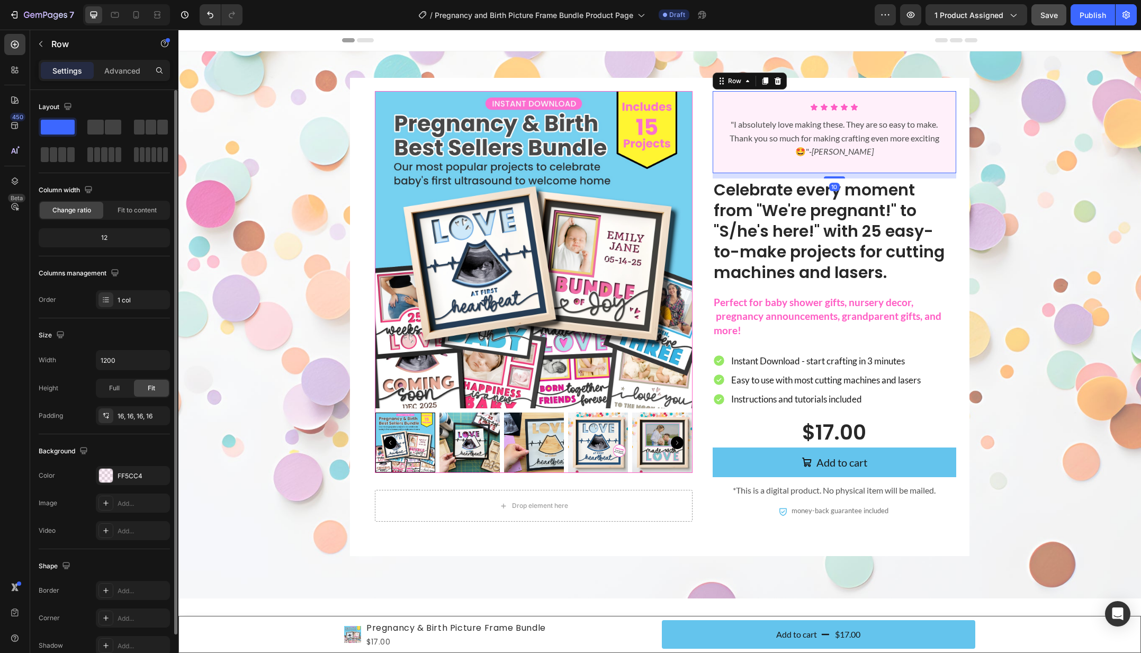
click at [717, 116] on div "Icon Icon Icon Icon Icon Icon List "I absolutely love making these. They are so…" at bounding box center [833, 132] width 243 height 82
click at [133, 476] on div "FF5CC4" at bounding box center [133, 476] width 31 height 10
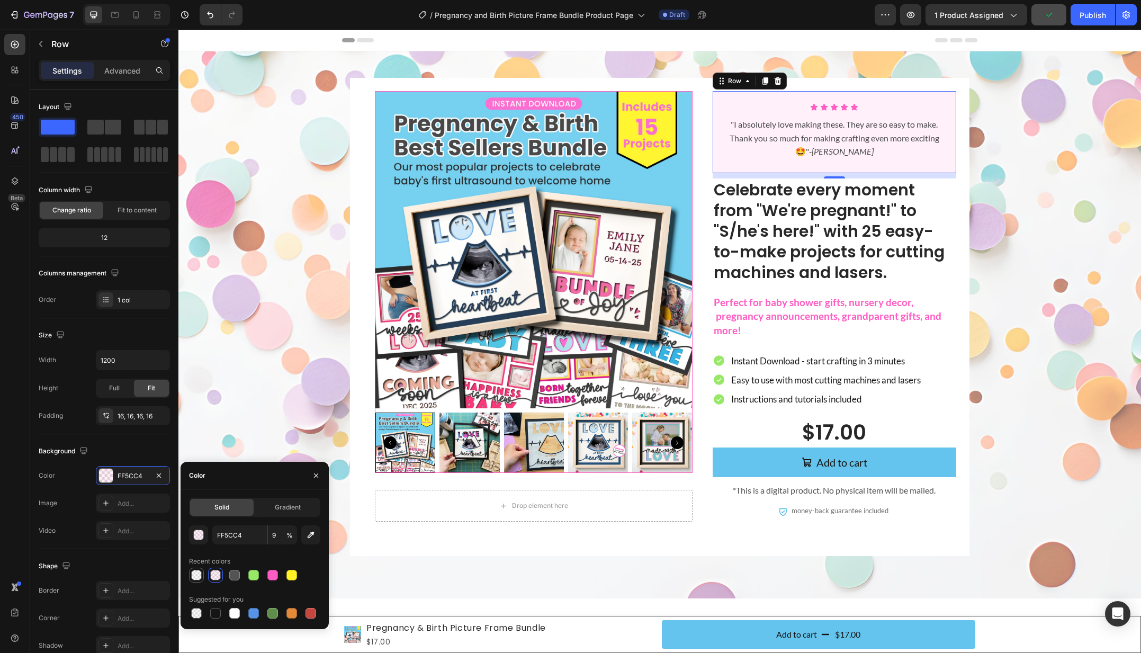
click at [196, 574] on div at bounding box center [196, 575] width 11 height 11
type input "FFFFFF"
type input "0"
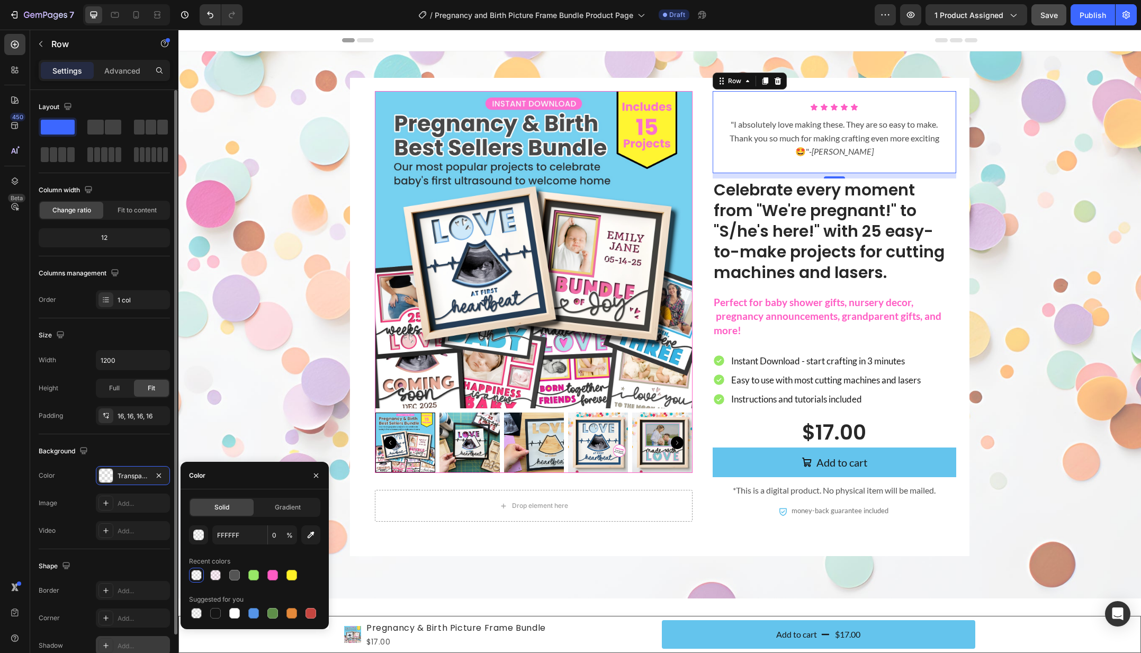
click at [122, 637] on div "Add..." at bounding box center [133, 645] width 74 height 19
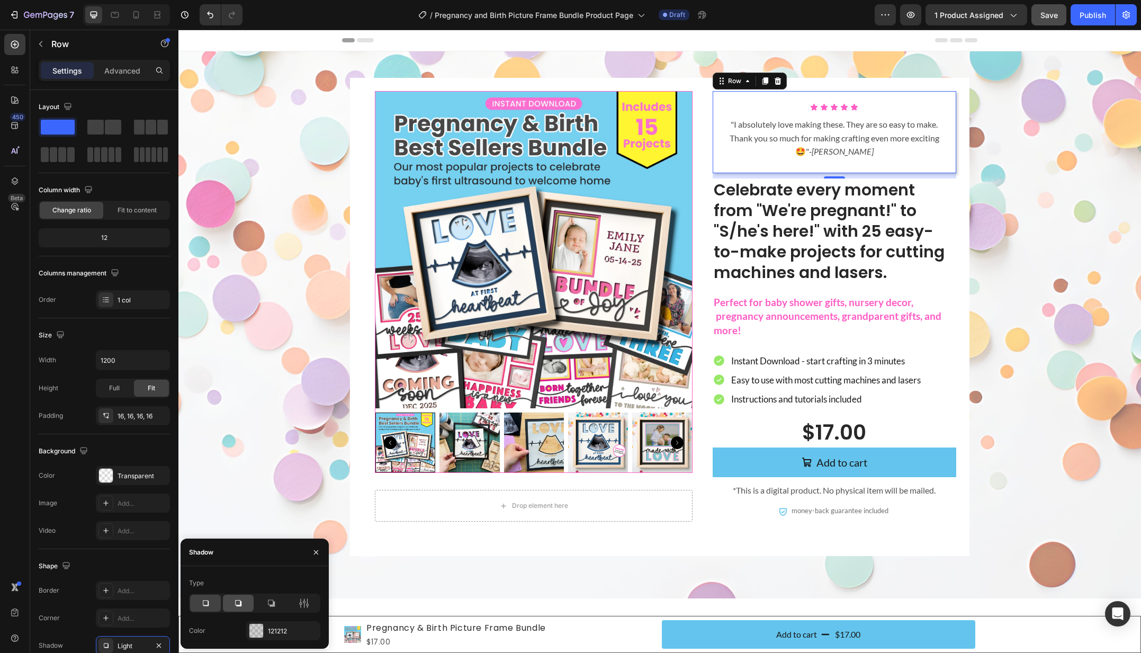
click at [240, 604] on icon at bounding box center [238, 603] width 6 height 6
click at [285, 630] on div "121212" at bounding box center [283, 631] width 31 height 10
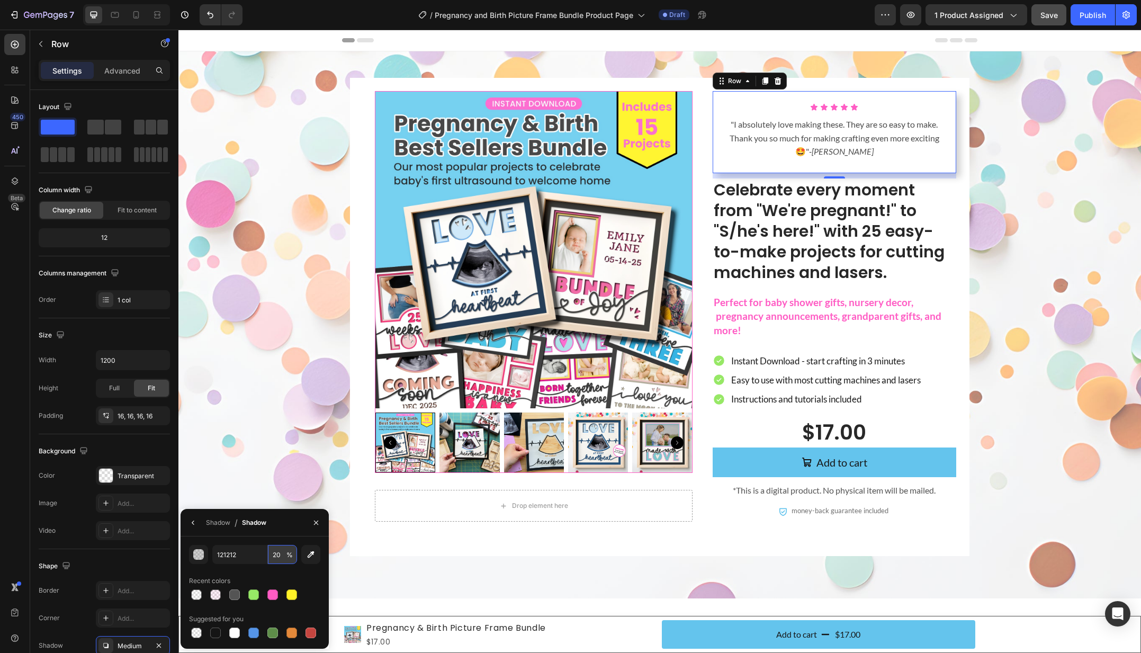
click at [273, 555] on input "20" at bounding box center [282, 554] width 29 height 19
click at [273, 555] on input "40" at bounding box center [282, 554] width 29 height 19
type input "20"
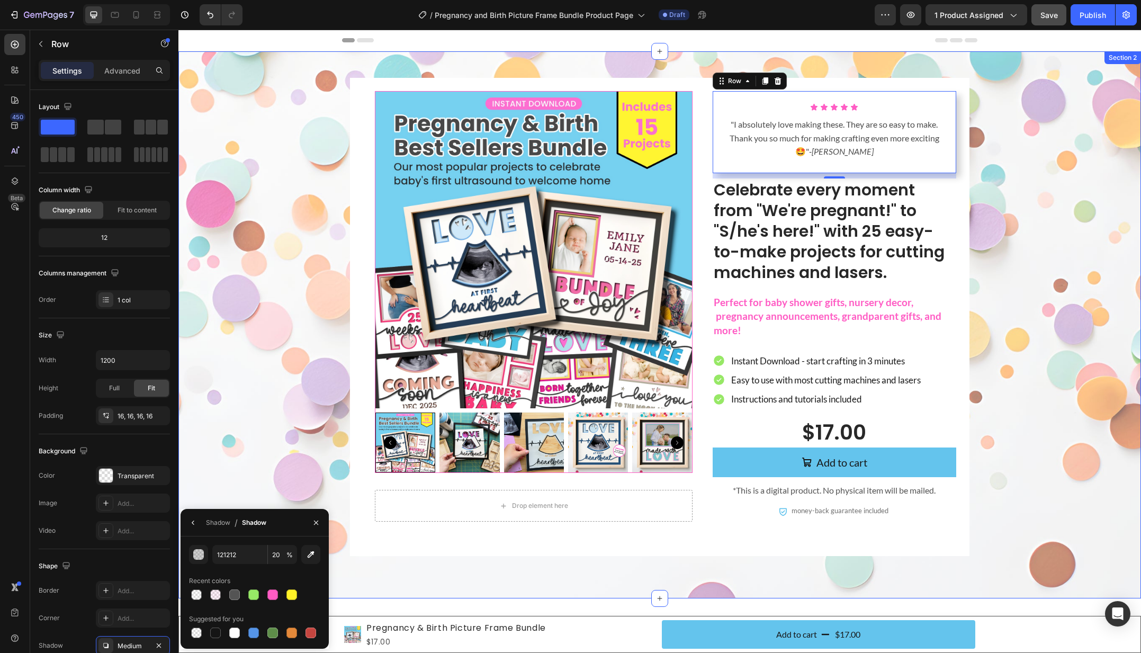
click at [248, 469] on div "Product Images Drop element here Product Icon Icon Icon Icon Icon Icon List "I …" at bounding box center [659, 317] width 941 height 478
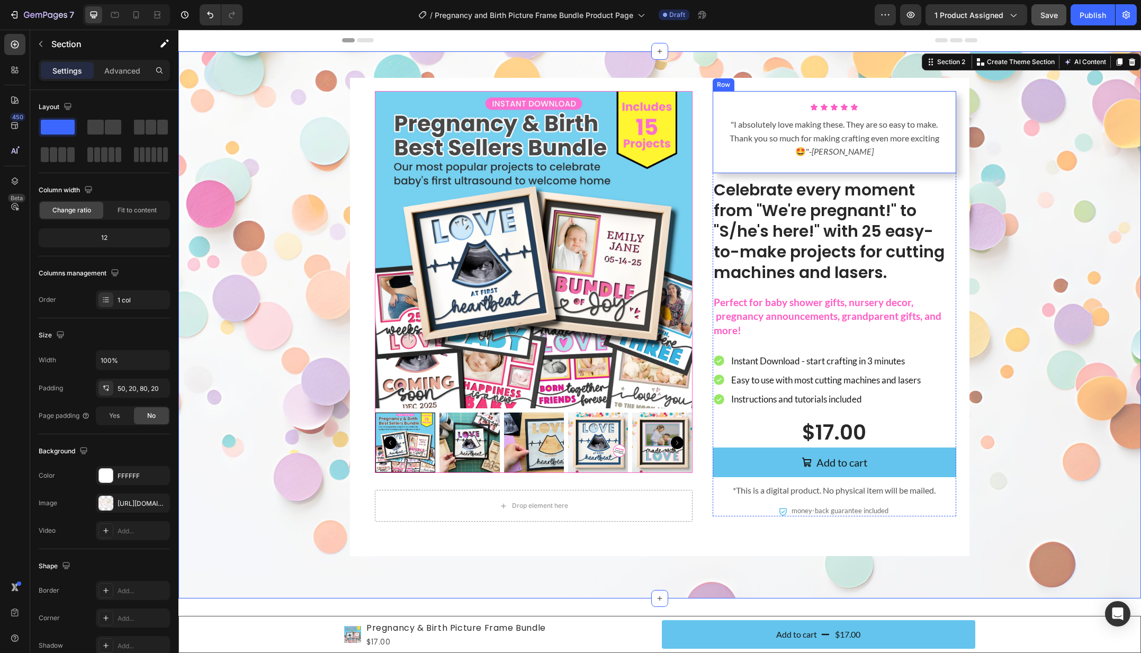
click at [740, 163] on div "Icon Icon Icon Icon Icon Icon List "I absolutely love making these. They are so…" at bounding box center [834, 132] width 227 height 65
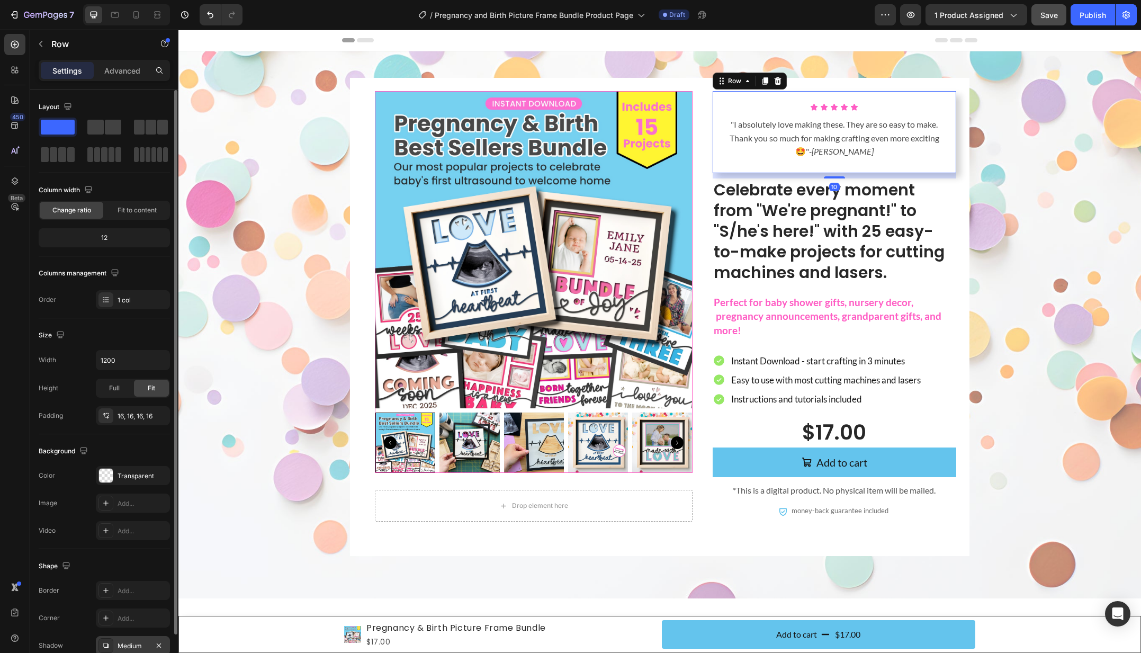
click at [127, 644] on div "Medium" at bounding box center [133, 646] width 31 height 10
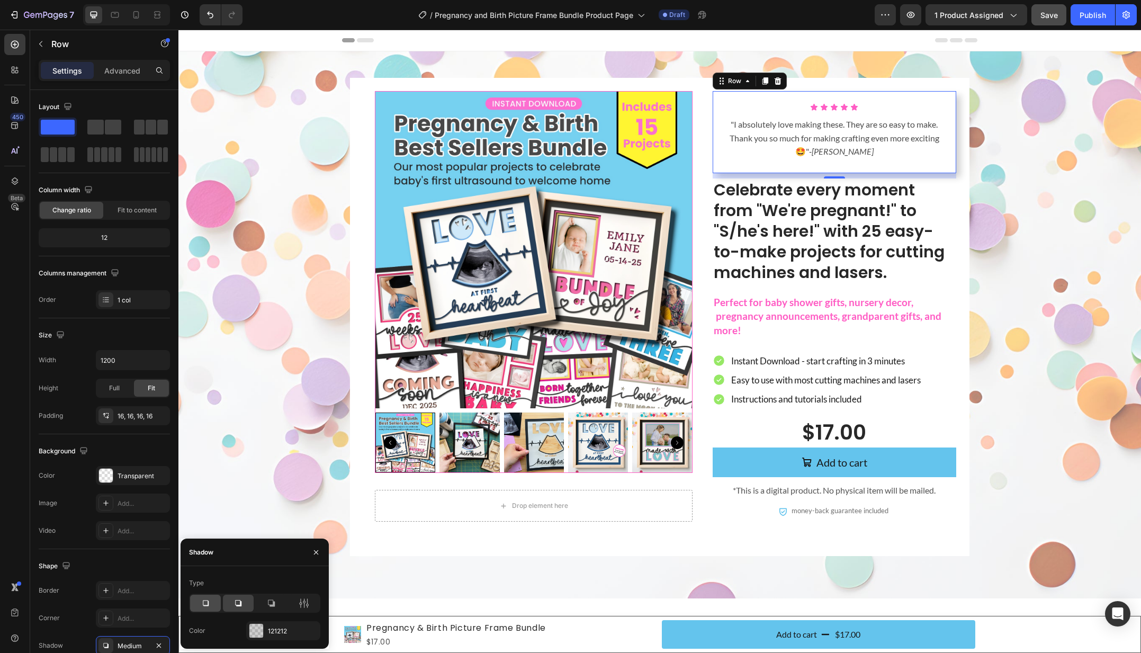
click at [202, 605] on icon at bounding box center [205, 603] width 11 height 11
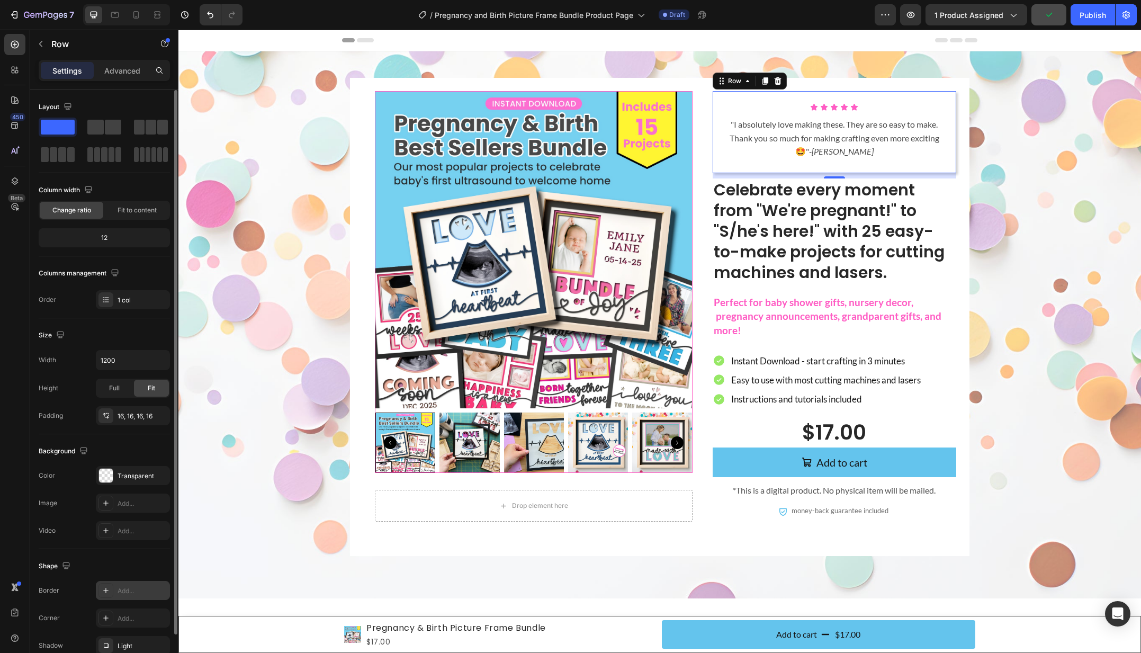
click at [123, 586] on div "Add..." at bounding box center [143, 591] width 50 height 10
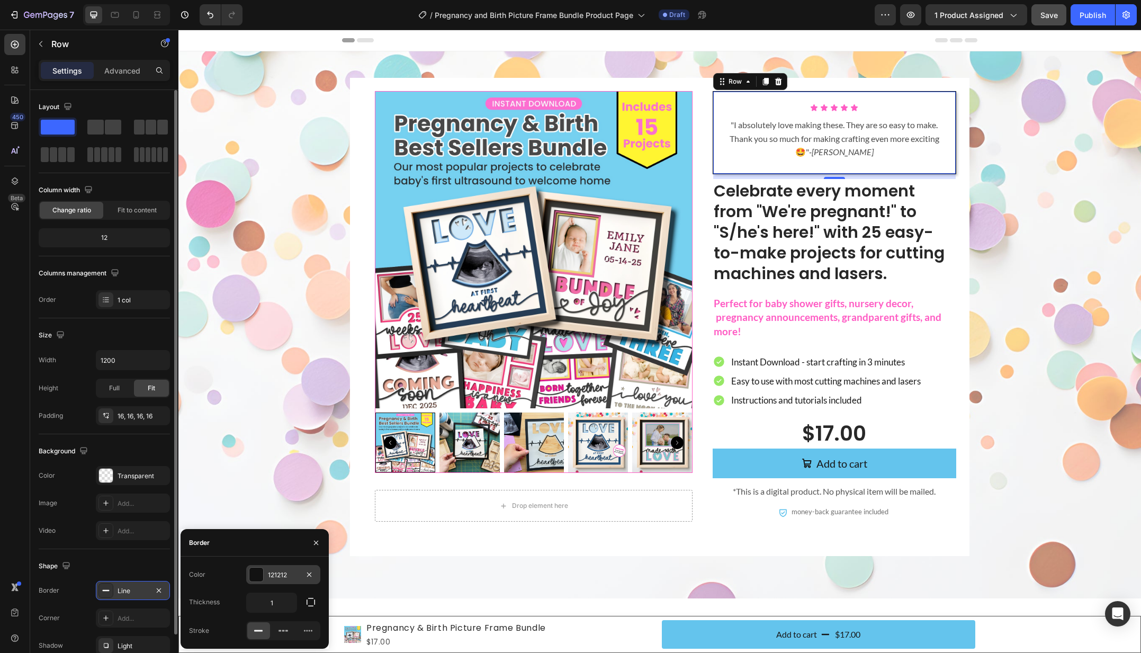
click at [255, 573] on div at bounding box center [256, 574] width 14 height 14
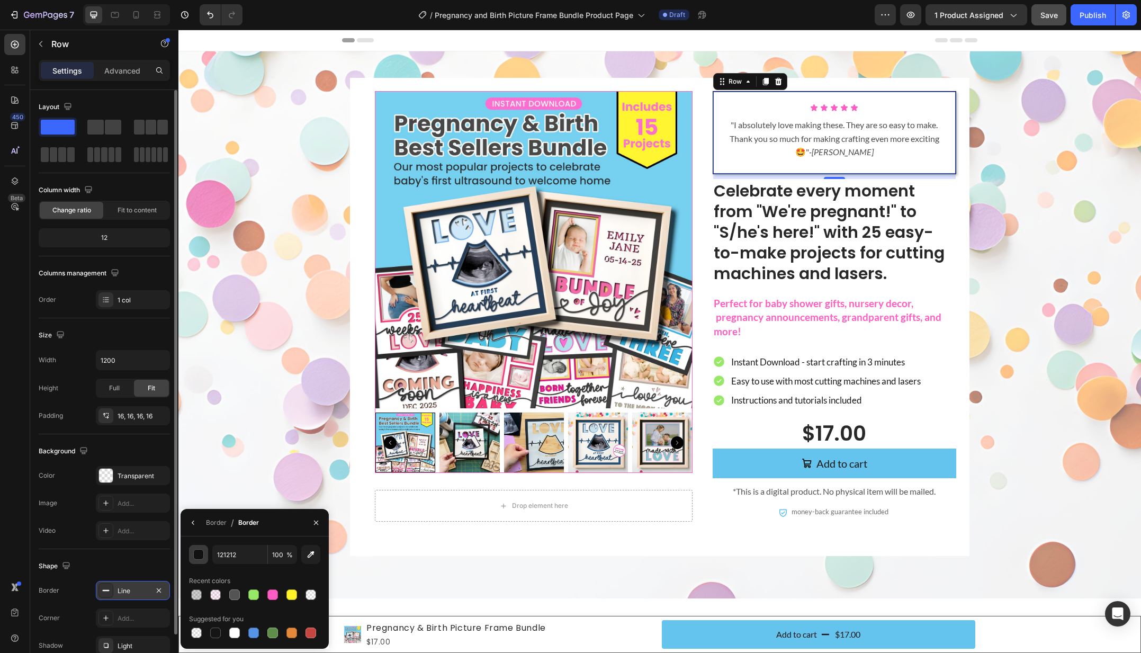
click at [198, 556] on div "button" at bounding box center [199, 554] width 11 height 11
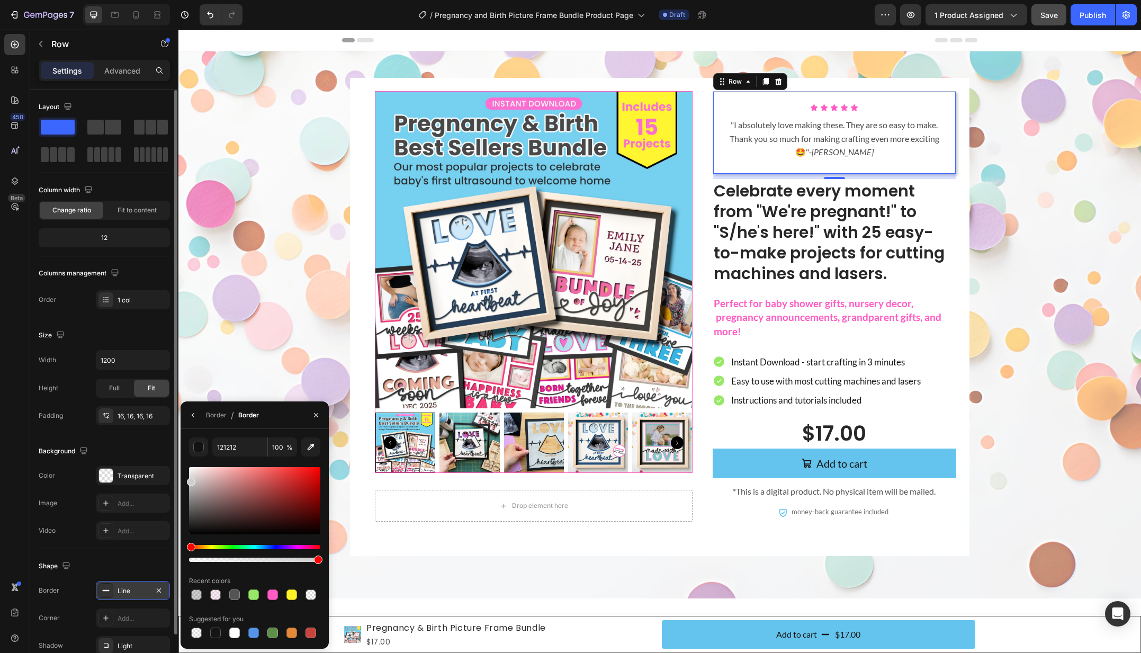
drag, startPoint x: 191, startPoint y: 483, endPoint x: 184, endPoint y: 479, distance: 7.8
click at [184, 479] on div "121212 100 % Recent colors Suggested for you" at bounding box center [254, 538] width 148 height 203
type input "CECECE"
click at [281, 364] on div "Product Images Drop element here Product Icon Icon Icon Icon Icon Icon List "I …" at bounding box center [659, 317] width 941 height 478
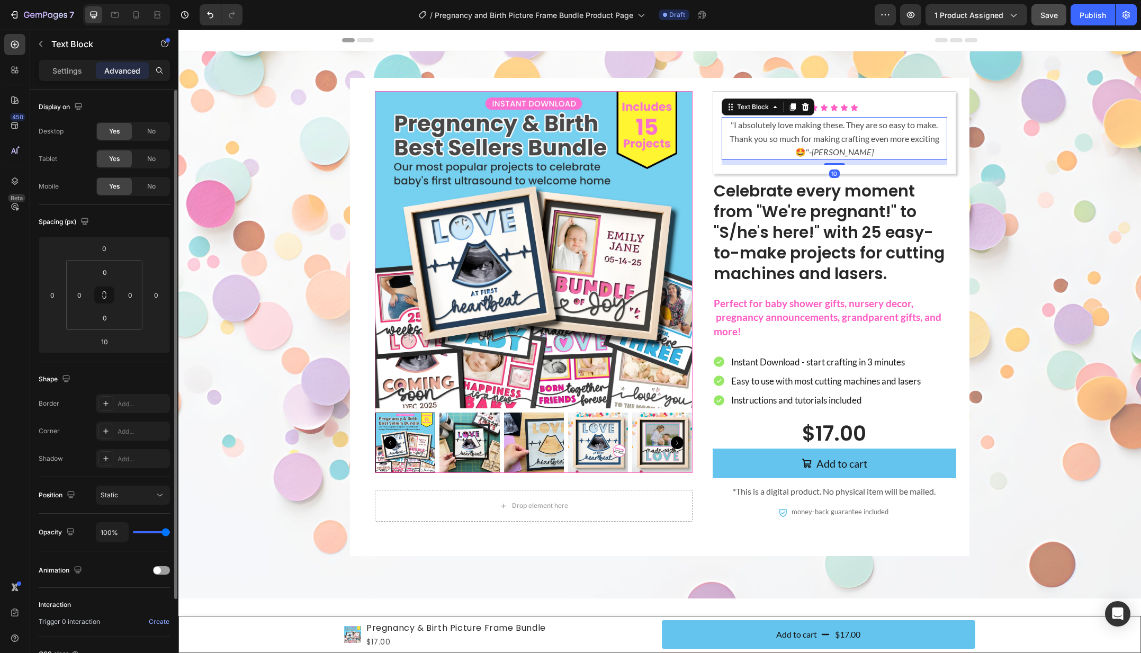
click at [769, 159] on div ""I absolutely love making these. They are so easy to make. Thank you so much fo…" at bounding box center [833, 138] width 225 height 43
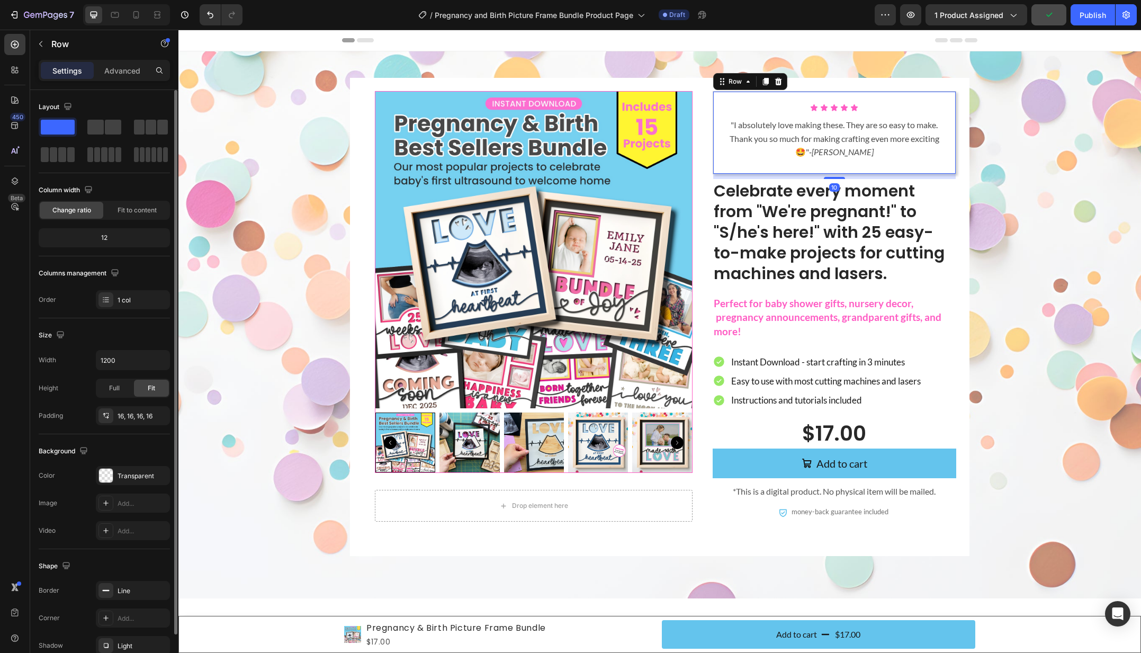
click at [760, 166] on div "Icon Icon Icon Icon Icon Icon List "I absolutely love making these. They are so…" at bounding box center [833, 132] width 243 height 83
click at [122, 593] on div "Line" at bounding box center [133, 591] width 31 height 10
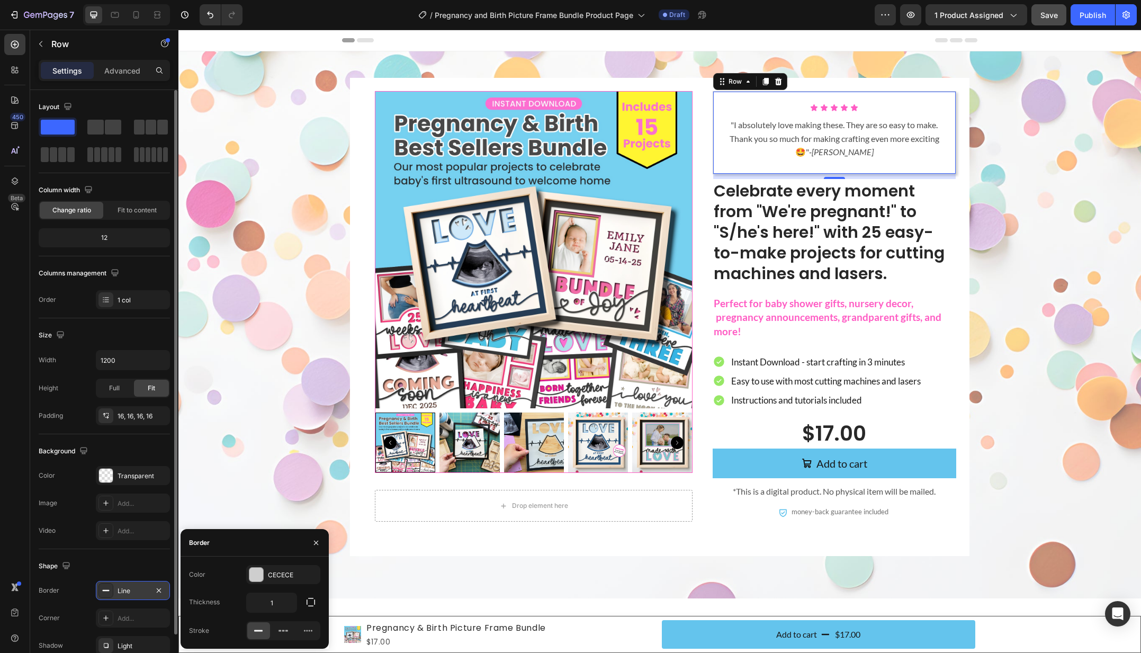
click at [122, 593] on div "Line" at bounding box center [133, 591] width 31 height 10
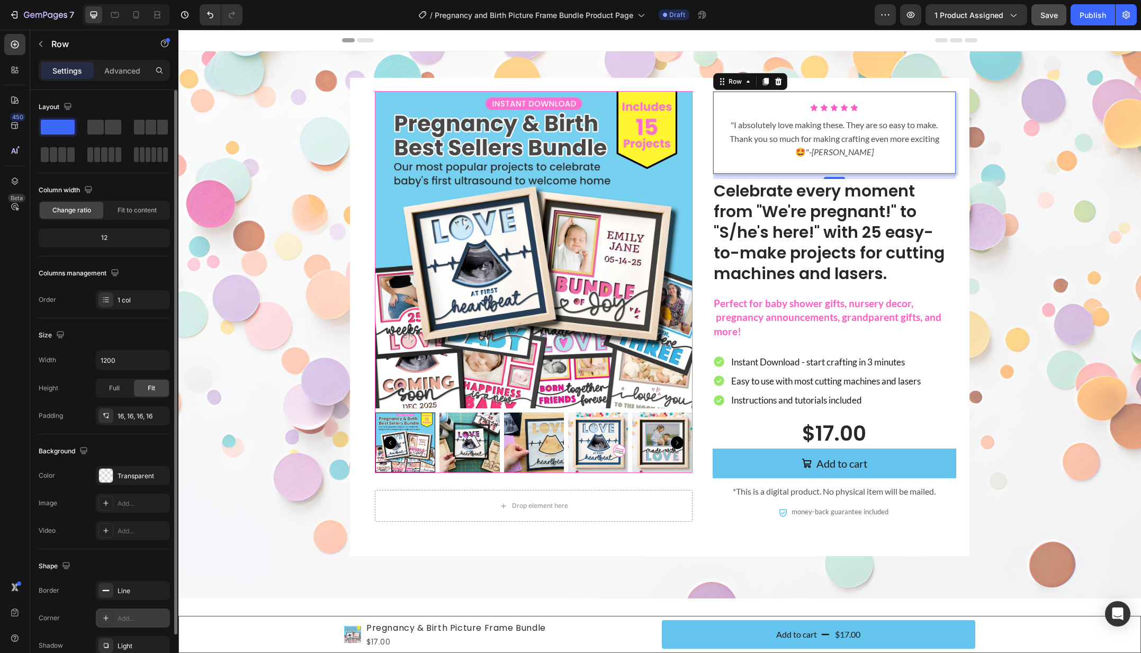
click at [122, 612] on div "Add..." at bounding box center [133, 617] width 74 height 19
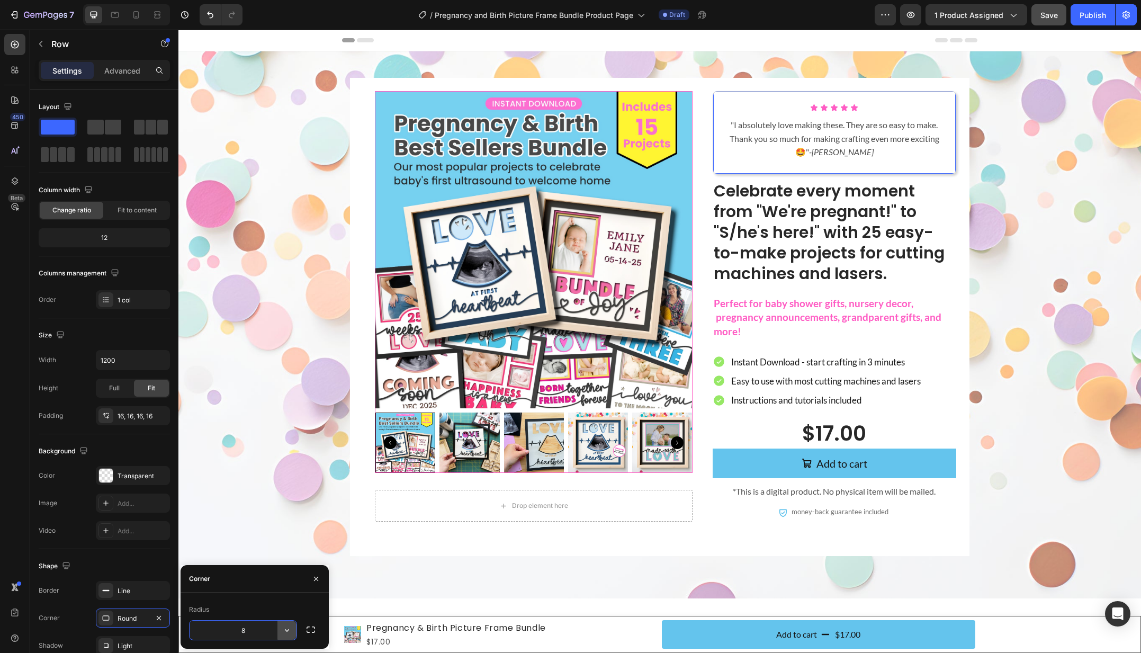
click at [290, 631] on icon "button" at bounding box center [287, 630] width 11 height 11
click at [284, 580] on icon at bounding box center [282, 580] width 11 height 11
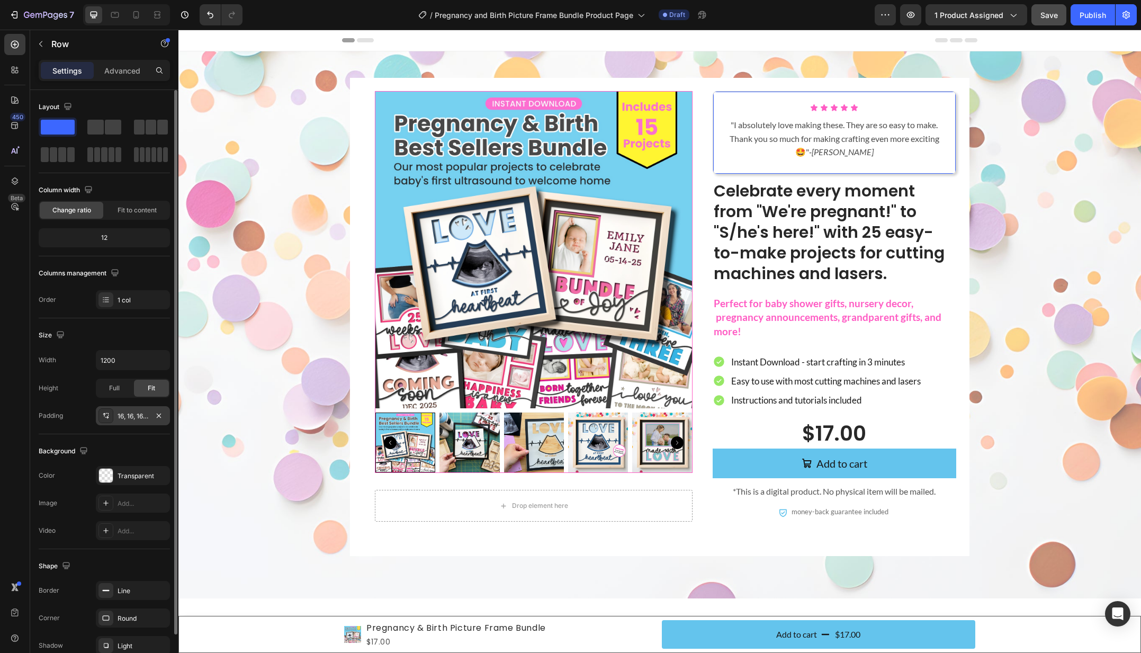
click at [138, 417] on div "16, 16, 16, 16" at bounding box center [133, 416] width 31 height 10
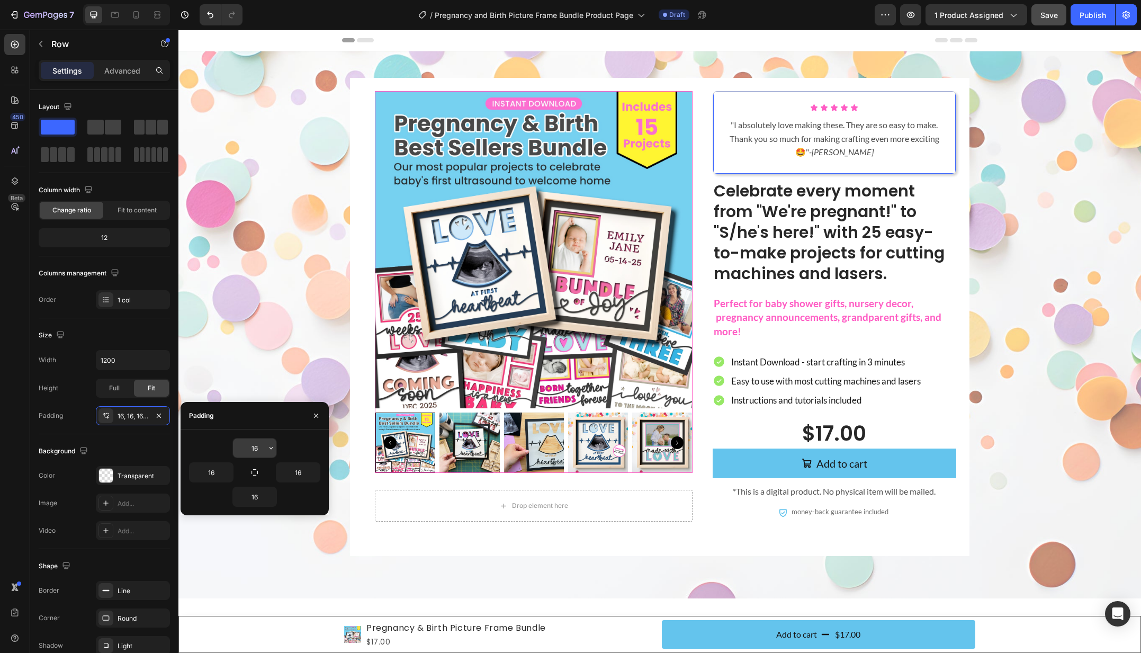
click at [253, 444] on input "16" at bounding box center [254, 447] width 43 height 19
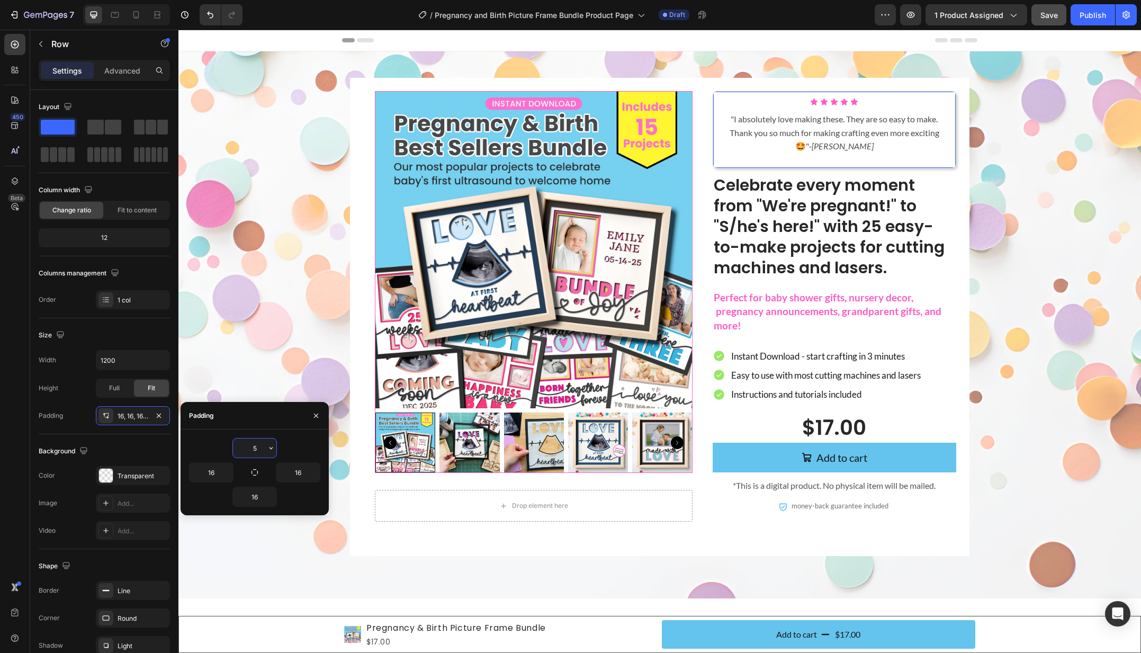
type input "5"
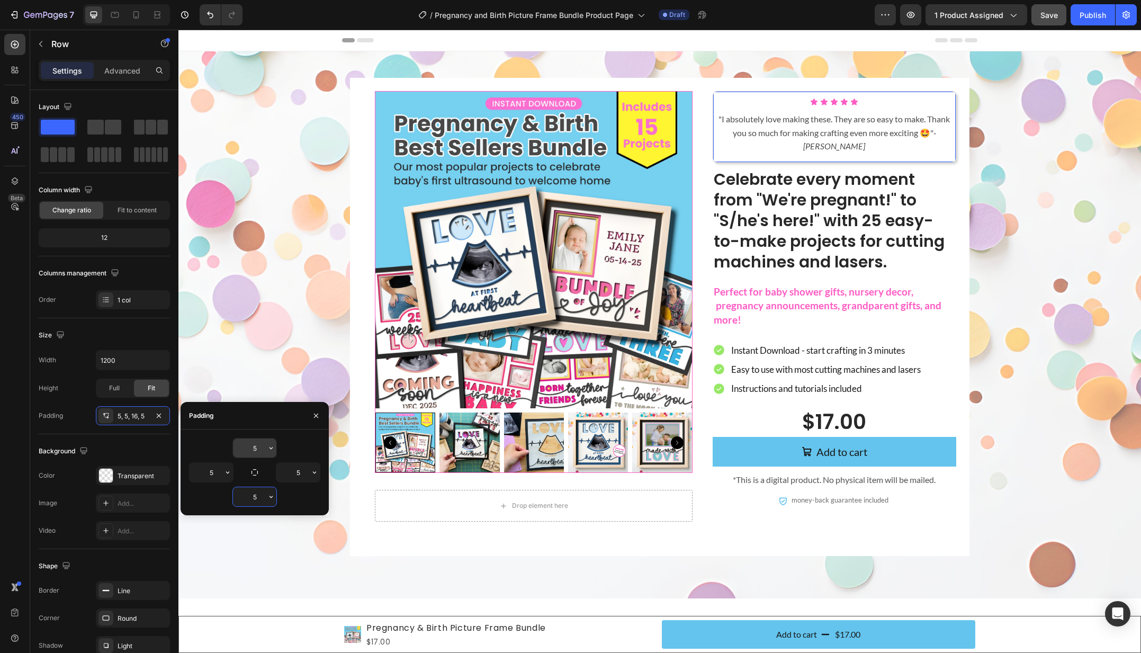
type input "5"
click at [209, 474] on input "5" at bounding box center [210, 472] width 43 height 19
type input "10"
click at [296, 472] on input "5" at bounding box center [297, 472] width 43 height 19
type input "10"
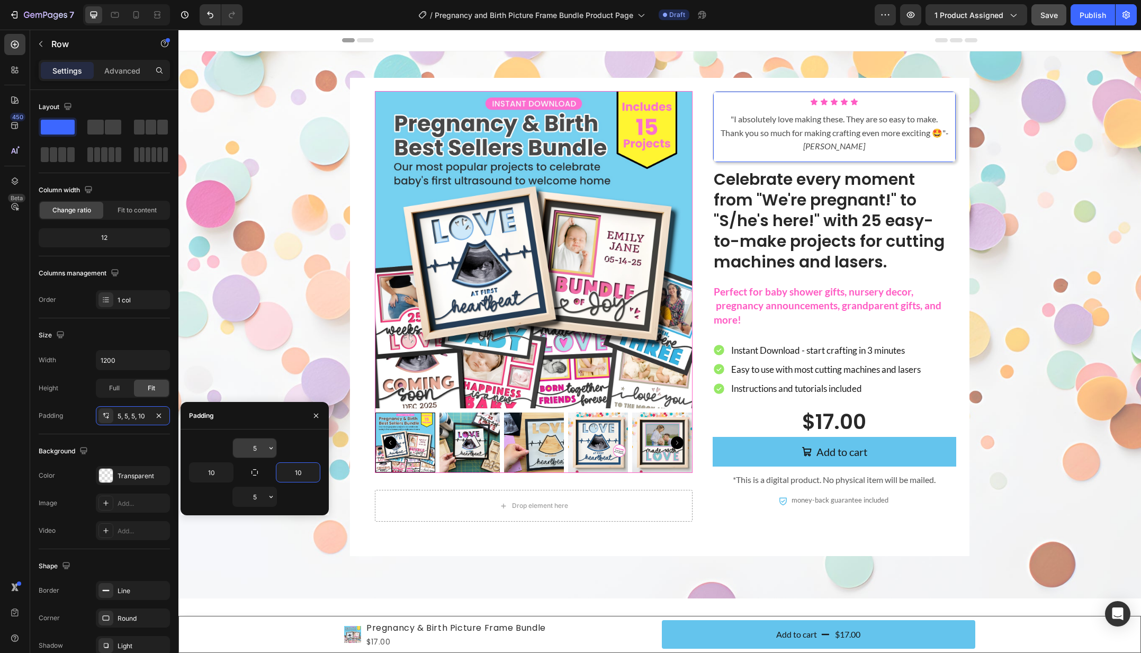
click at [256, 446] on input "5" at bounding box center [254, 447] width 43 height 19
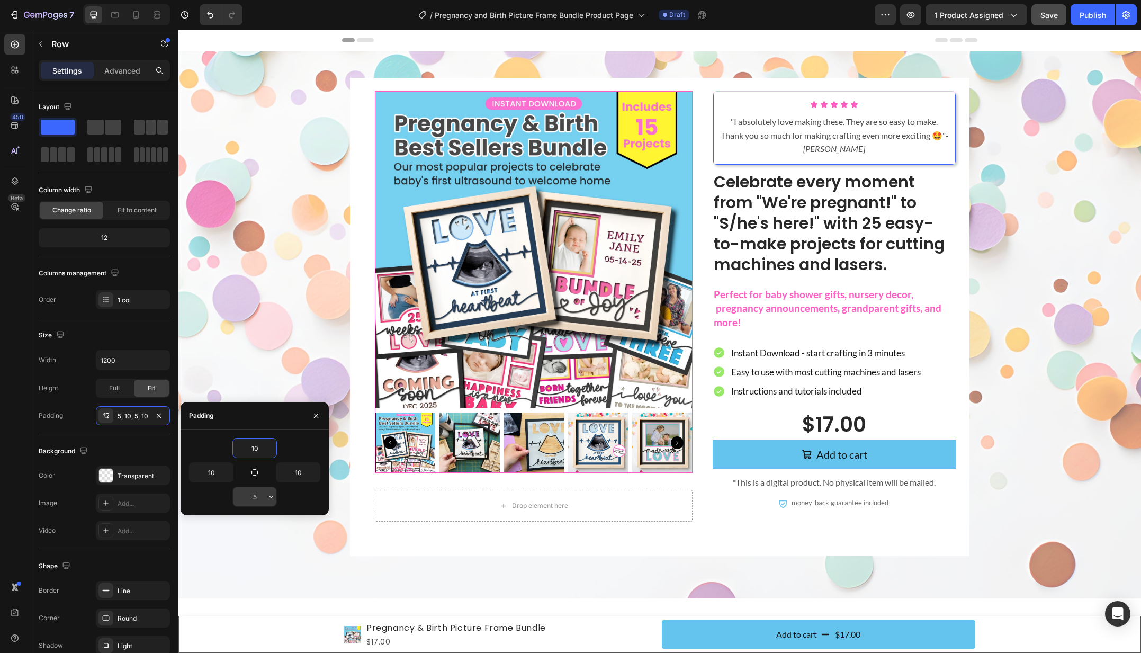
type input "10"
click at [251, 496] on input "5" at bounding box center [254, 496] width 43 height 19
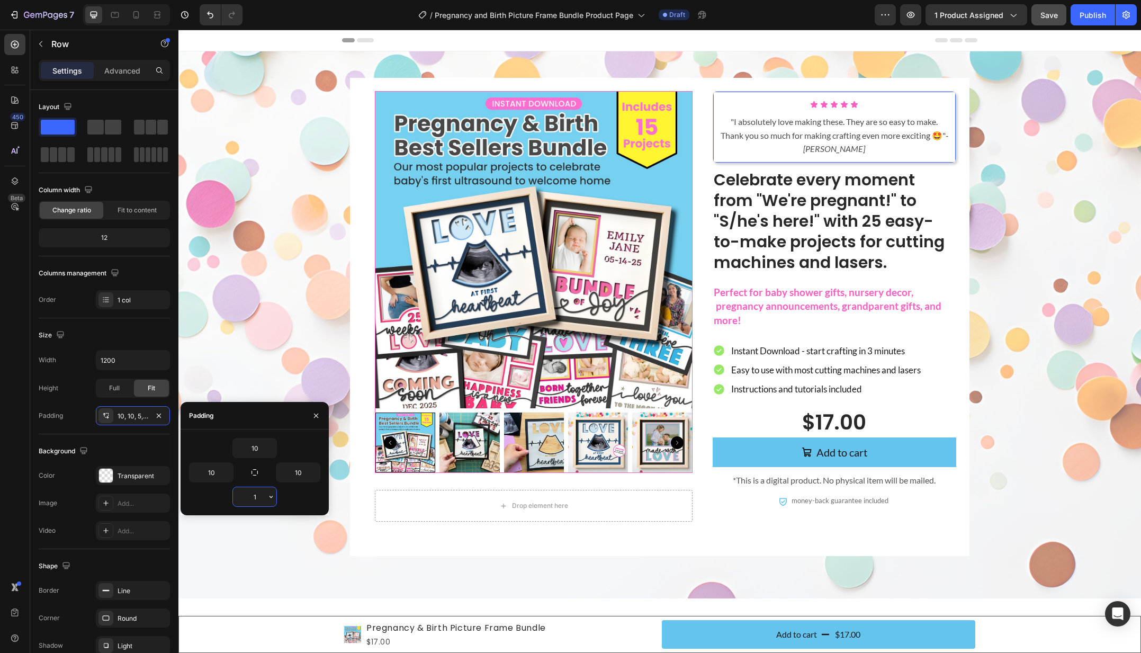
type input "10"
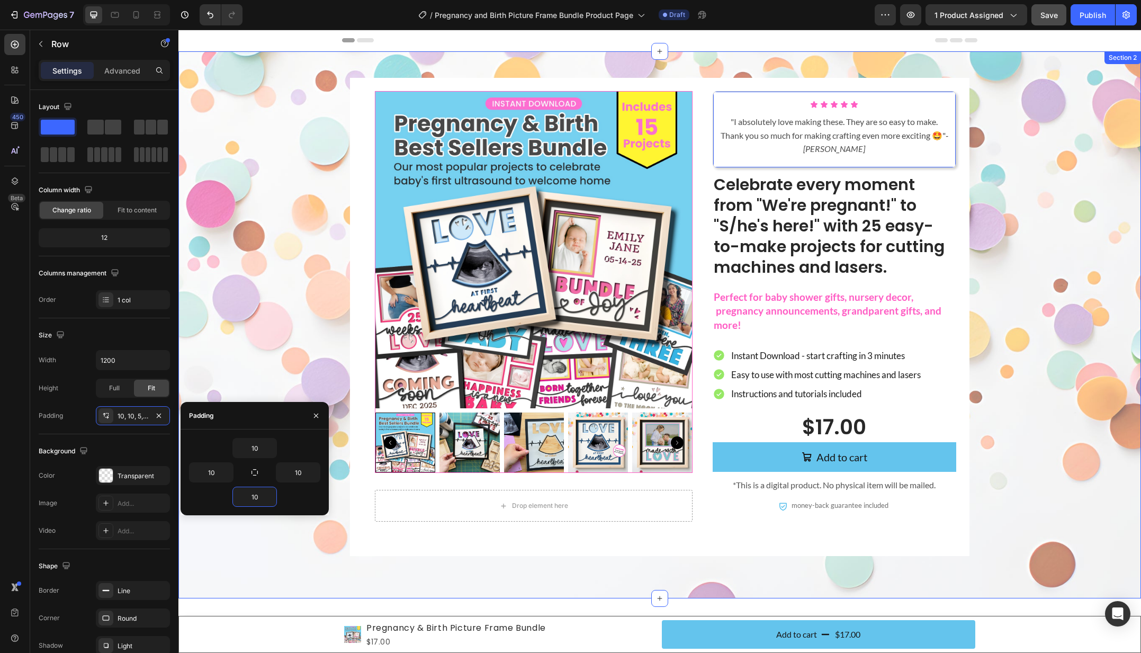
click at [261, 301] on div "Product Images Drop element here Product Icon Icon Icon Icon Icon Icon List "I …" at bounding box center [659, 317] width 941 height 478
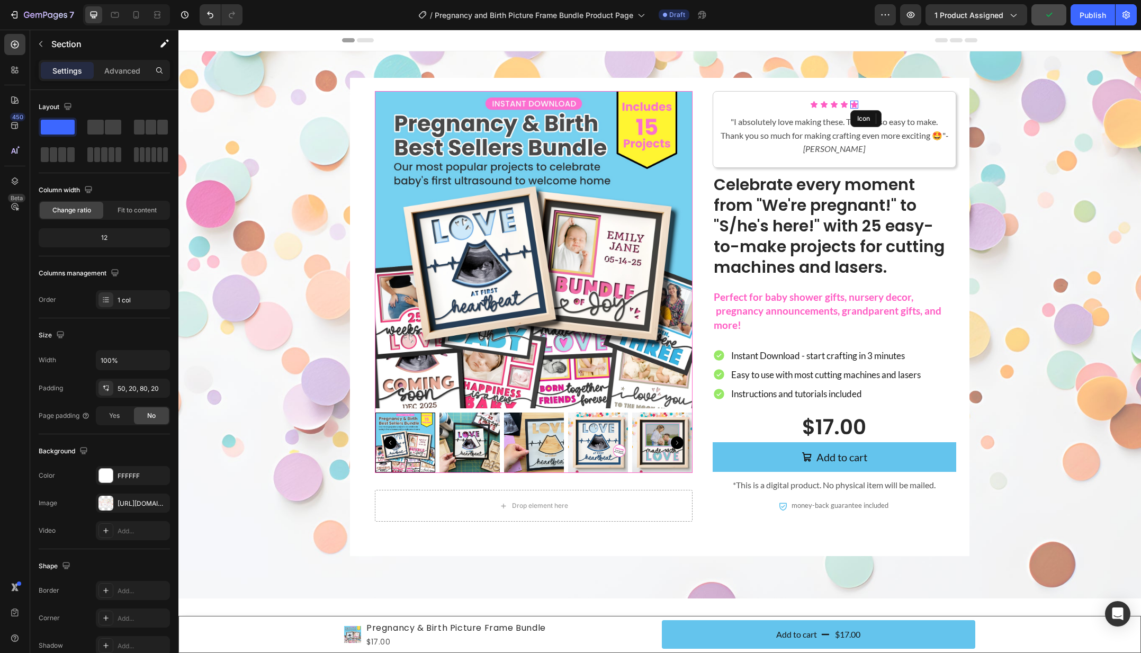
click at [855, 102] on icon at bounding box center [854, 104] width 7 height 7
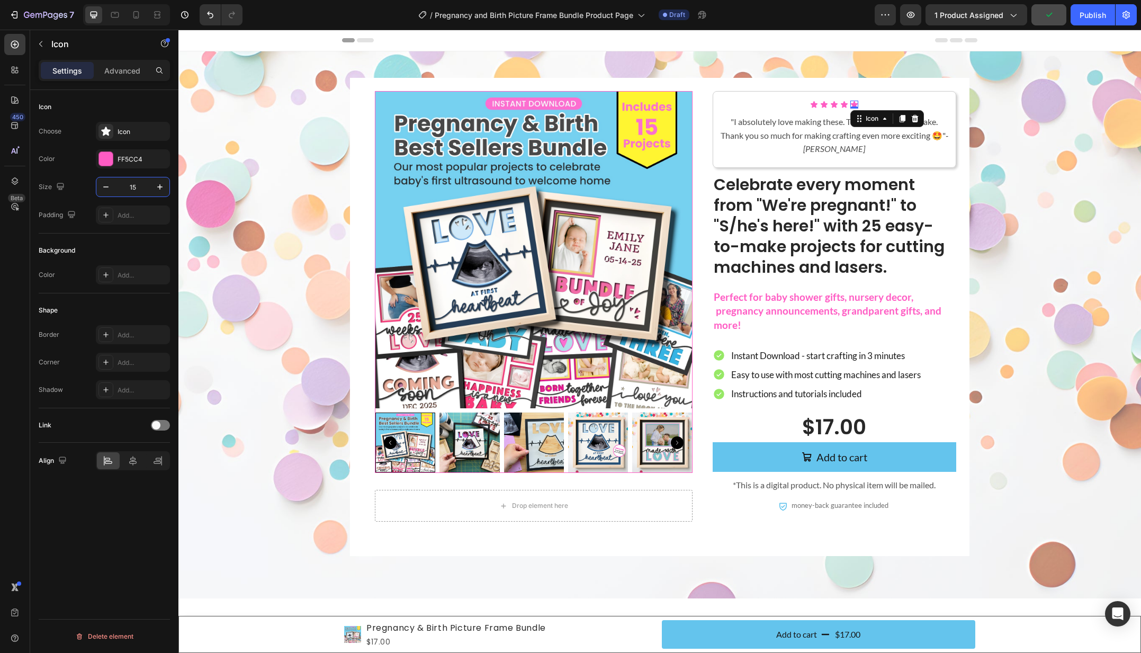
click at [133, 191] on input "15" at bounding box center [132, 186] width 35 height 19
type input "18"
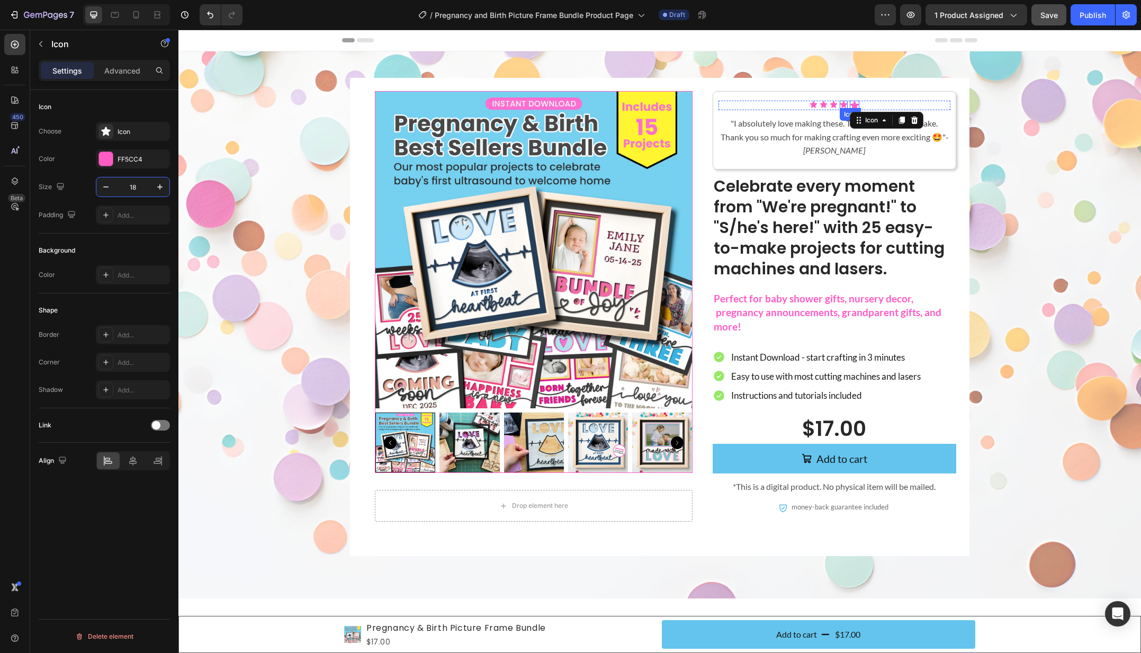
click at [842, 105] on icon at bounding box center [843, 104] width 7 height 7
click at [132, 185] on input "15" at bounding box center [132, 186] width 35 height 19
type input "18"
click at [830, 104] on icon at bounding box center [832, 104] width 7 height 7
click at [135, 185] on input "15" at bounding box center [132, 186] width 35 height 19
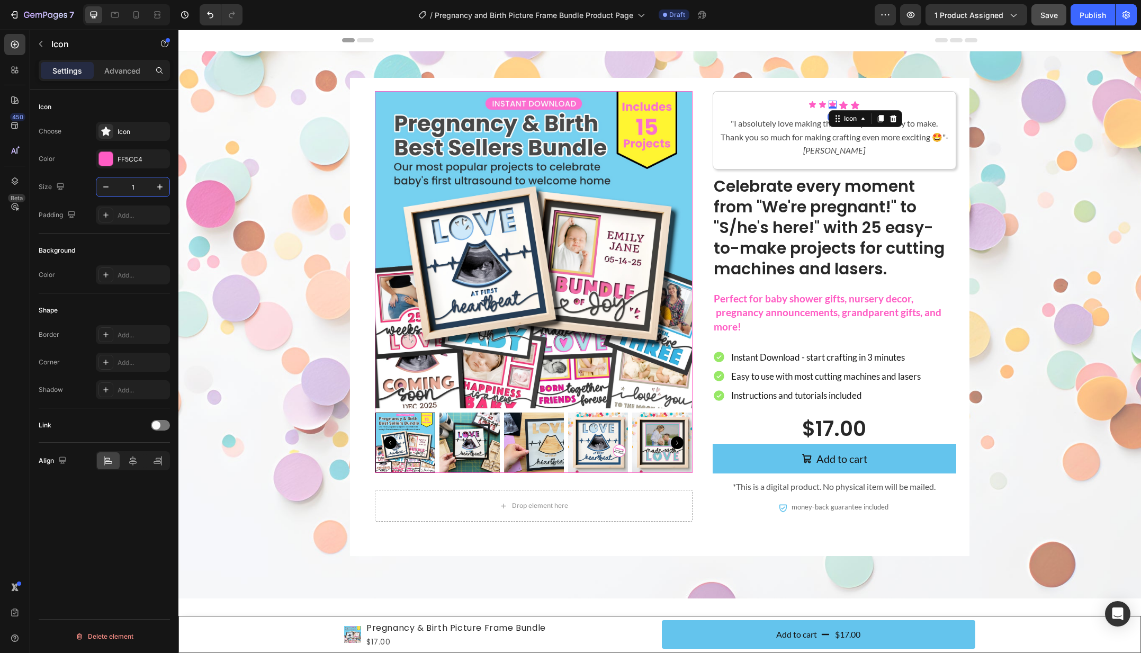
type input "18"
click at [820, 105] on div "Icon" at bounding box center [822, 105] width 8 height 8
click at [134, 185] on input "15" at bounding box center [132, 186] width 35 height 19
type input "18"
click at [810, 104] on icon at bounding box center [810, 104] width 7 height 7
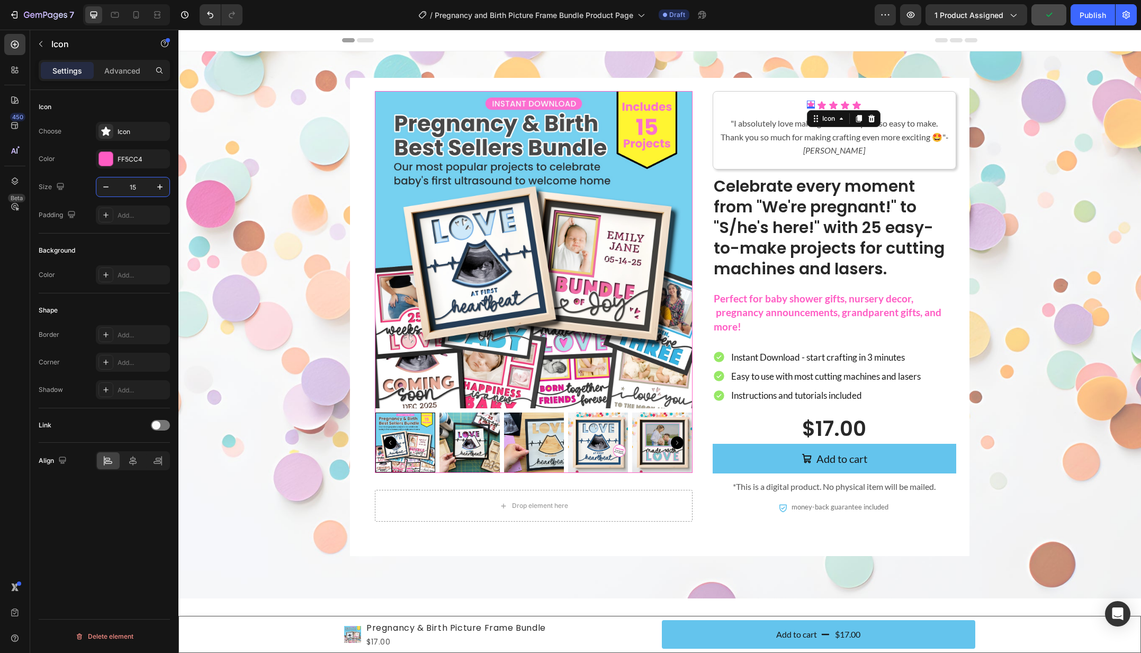
click at [132, 186] on input "15" at bounding box center [132, 186] width 35 height 19
type input "18"
click at [298, 185] on div "Product Images Drop element here Product Icon 0 Icon Icon Icon Icon Icon List "…" at bounding box center [659, 317] width 941 height 478
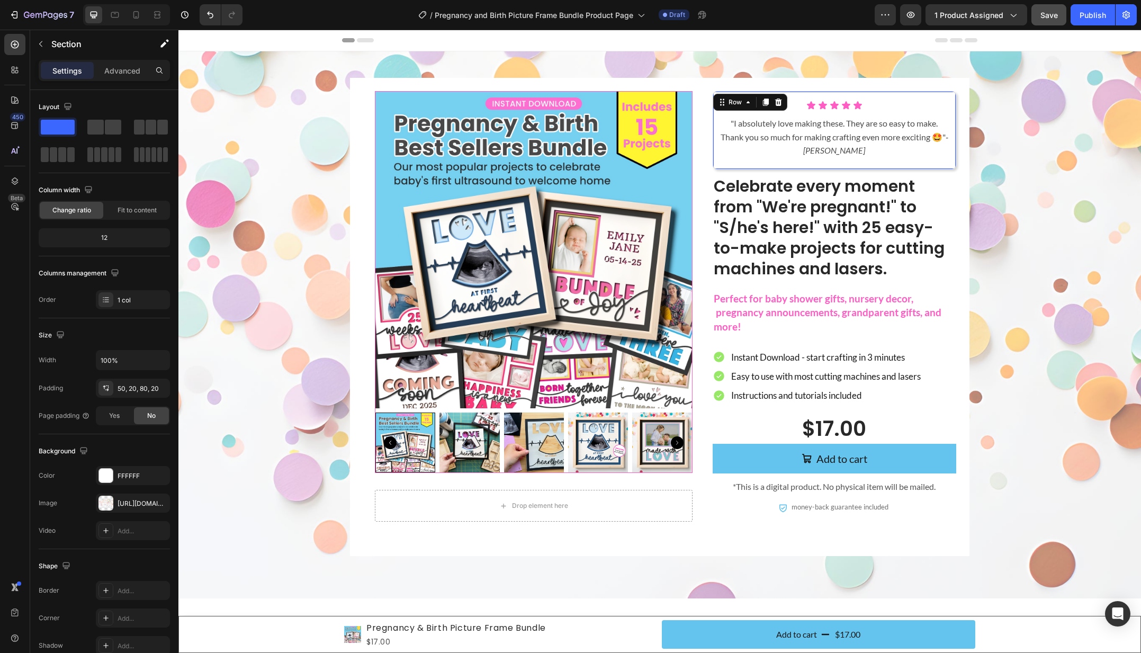
click at [954, 162] on div "Icon Icon Icon Icon Icon Icon List "I absolutely love making these. They are so…" at bounding box center [833, 130] width 243 height 78
click at [127, 66] on p "Advanced" at bounding box center [122, 70] width 36 height 11
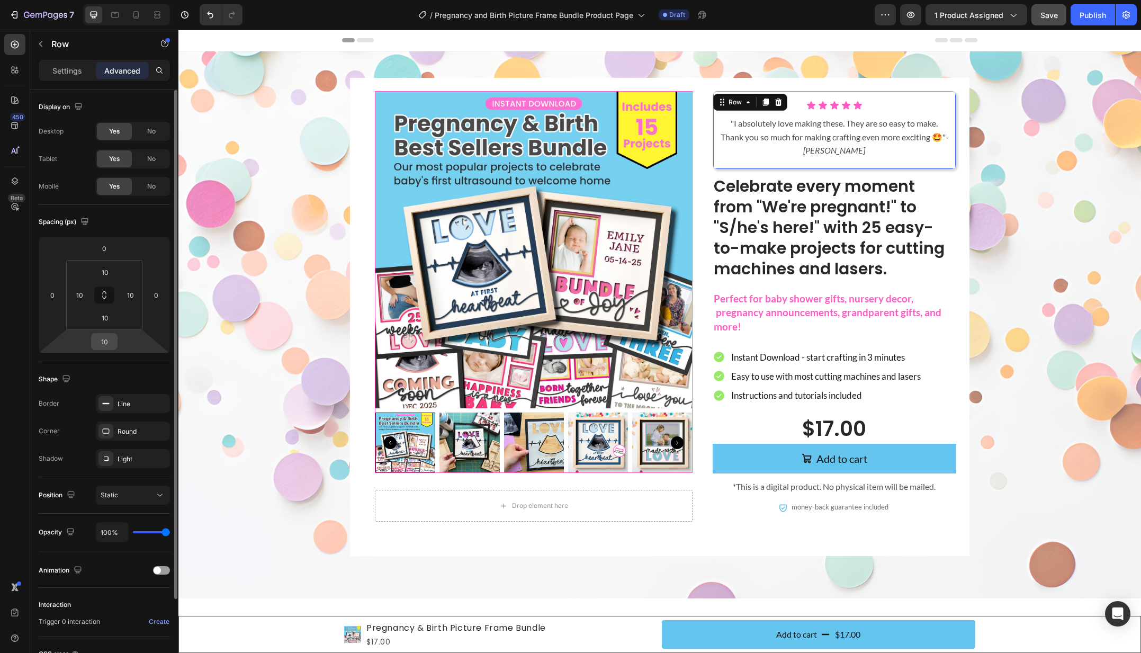
click at [101, 341] on input "10" at bounding box center [104, 341] width 21 height 16
type input "20"
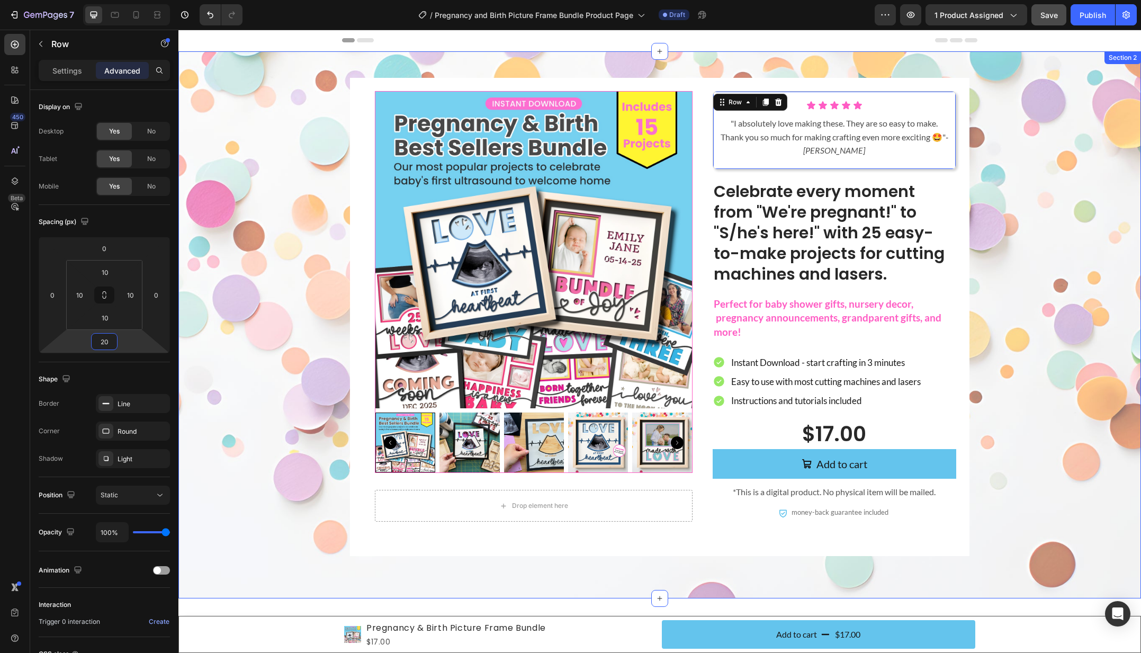
click at [230, 317] on div "Product Images Drop element here Product Icon Icon Icon Icon Icon Icon List "I …" at bounding box center [659, 317] width 941 height 478
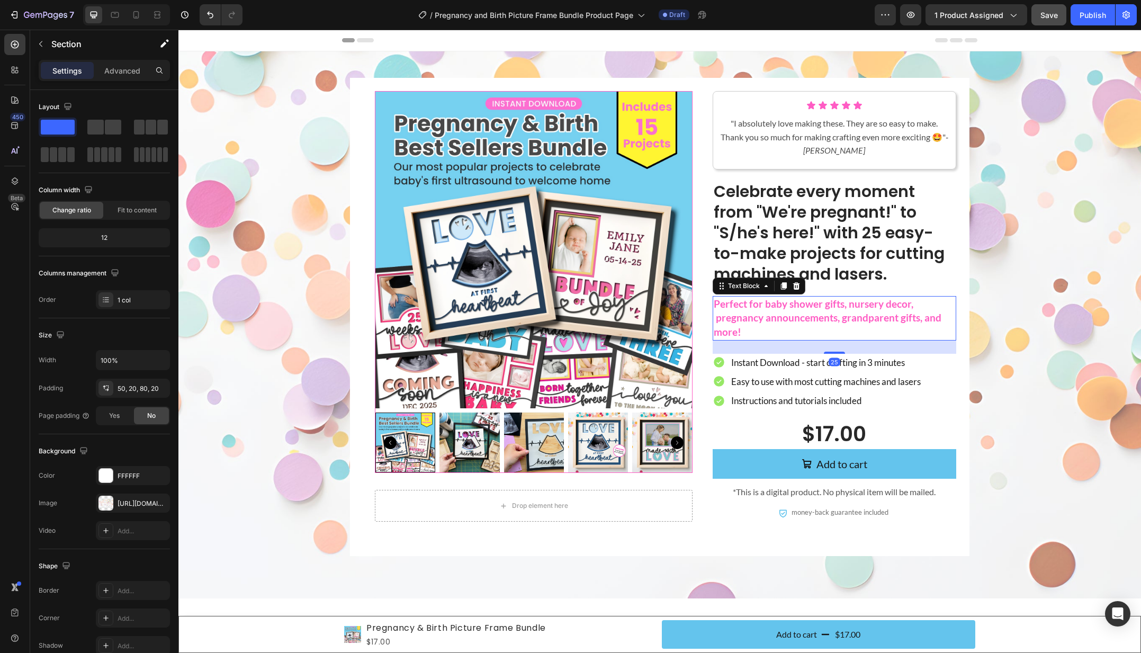
click at [870, 321] on p "Perfect for baby shower gifts, nursery decor, pregnancy announcements, grandpar…" at bounding box center [833, 318] width 241 height 42
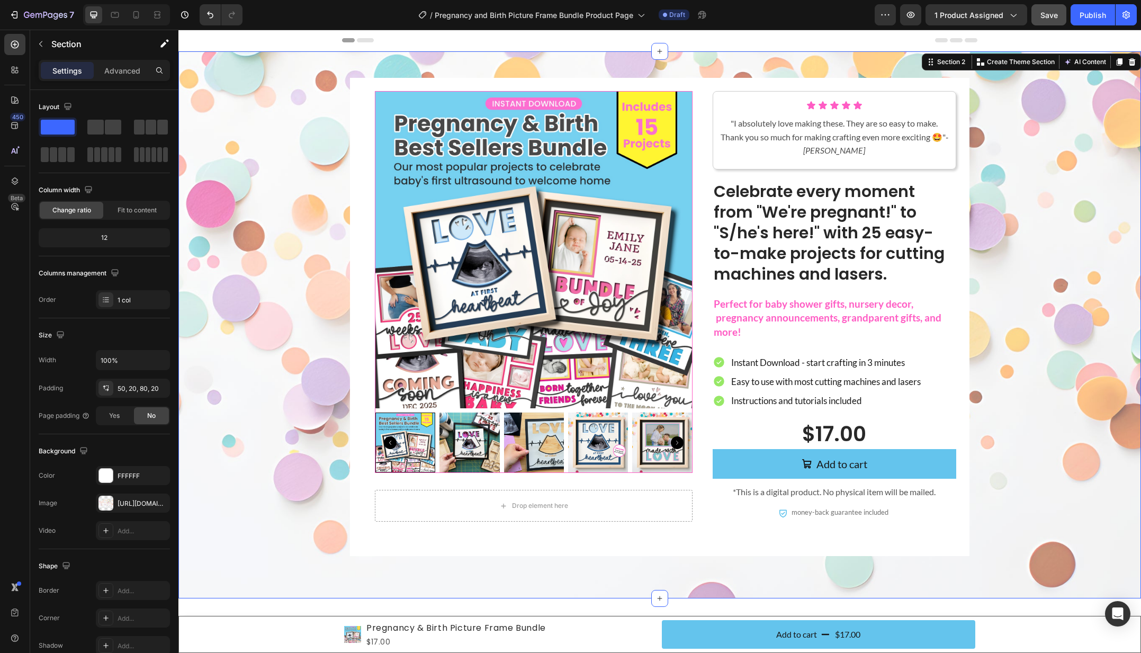
click at [1064, 230] on div "Product Images Drop element here Product Icon Icon Icon Icon Icon Icon List "I …" at bounding box center [659, 317] width 941 height 478
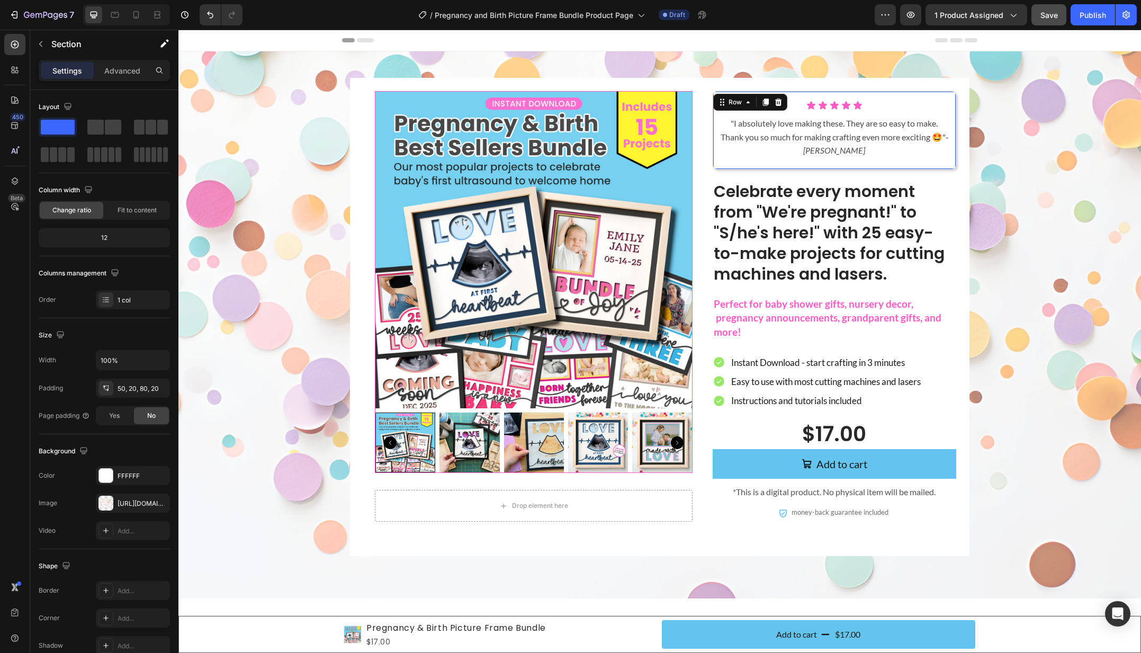
click at [715, 150] on div "Icon Icon Icon Icon Icon Icon List "I absolutely love making these. They are so…" at bounding box center [833, 130] width 243 height 78
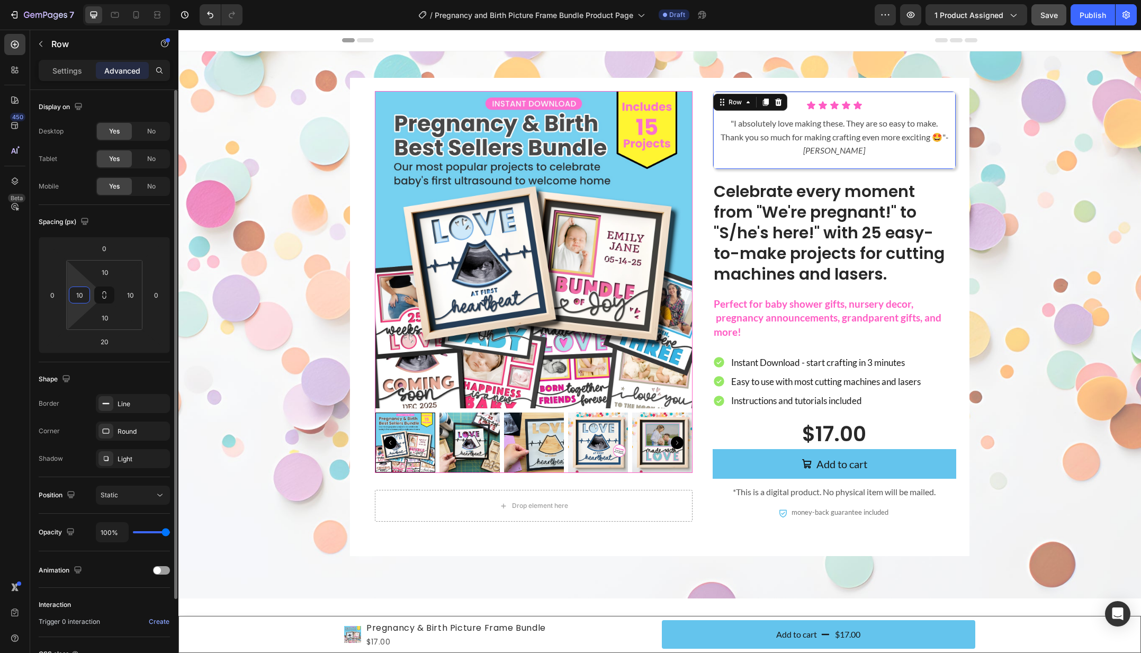
click at [77, 298] on input "10" at bounding box center [79, 295] width 16 height 16
click at [106, 294] on icon at bounding box center [105, 292] width 4 height 3
click at [104, 295] on icon at bounding box center [104, 295] width 8 height 8
click at [83, 295] on input "10" at bounding box center [79, 295] width 16 height 16
click at [78, 296] on input "10" at bounding box center [79, 295] width 16 height 16
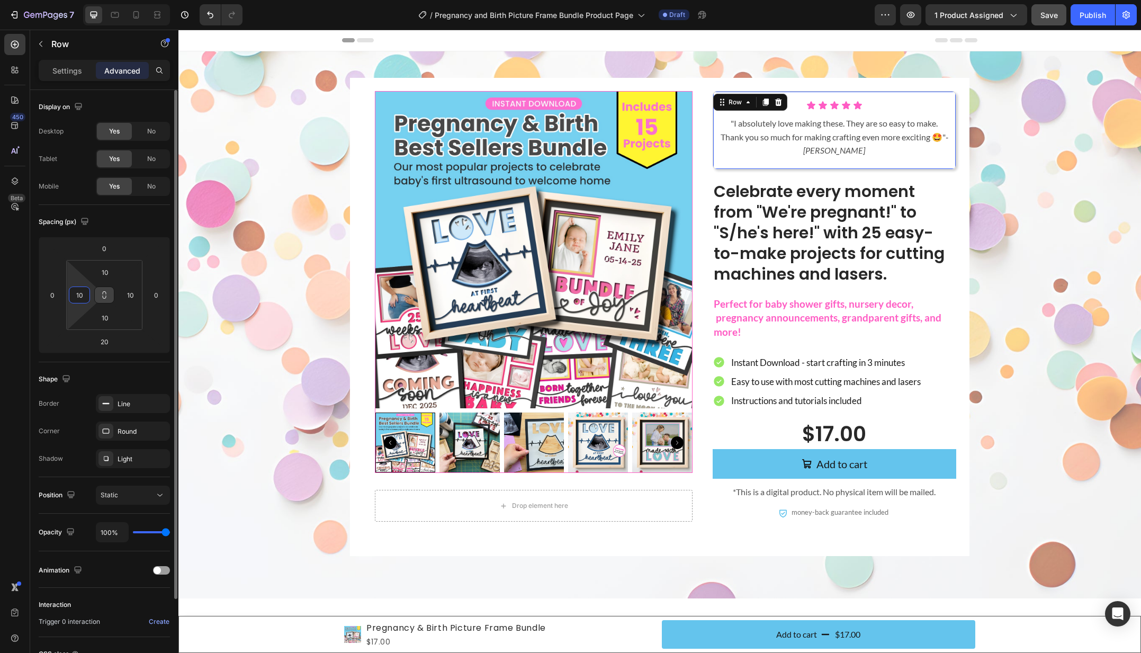
click at [78, 296] on input "10" at bounding box center [79, 295] width 16 height 16
type input "15"
click at [125, 292] on input "10" at bounding box center [130, 295] width 16 height 16
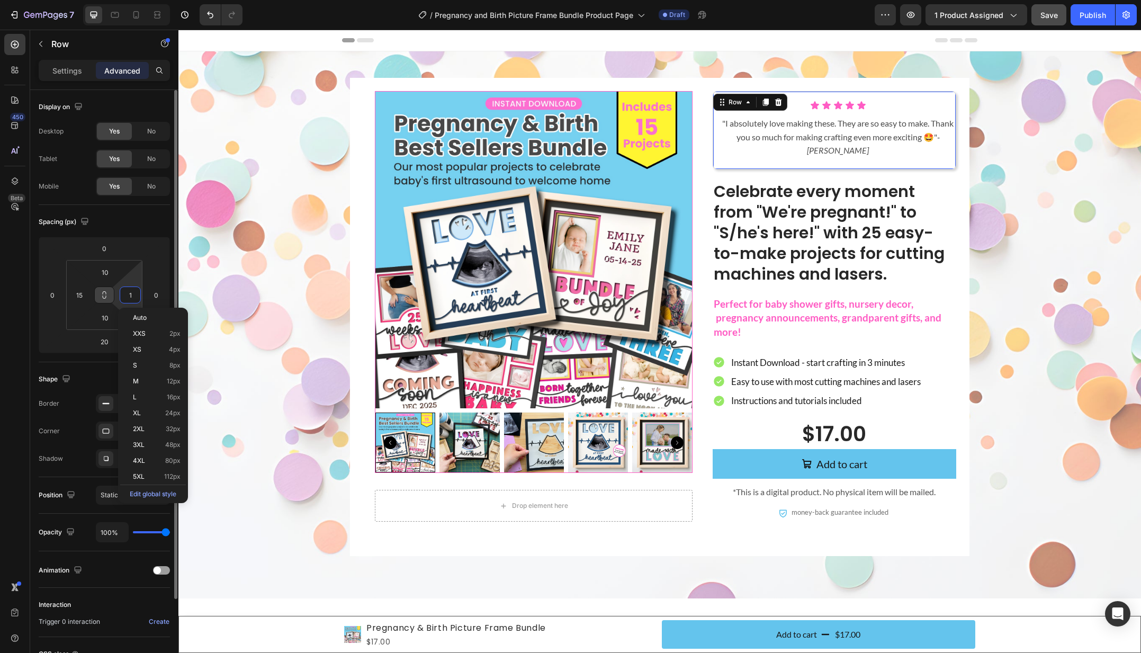
type input "15"
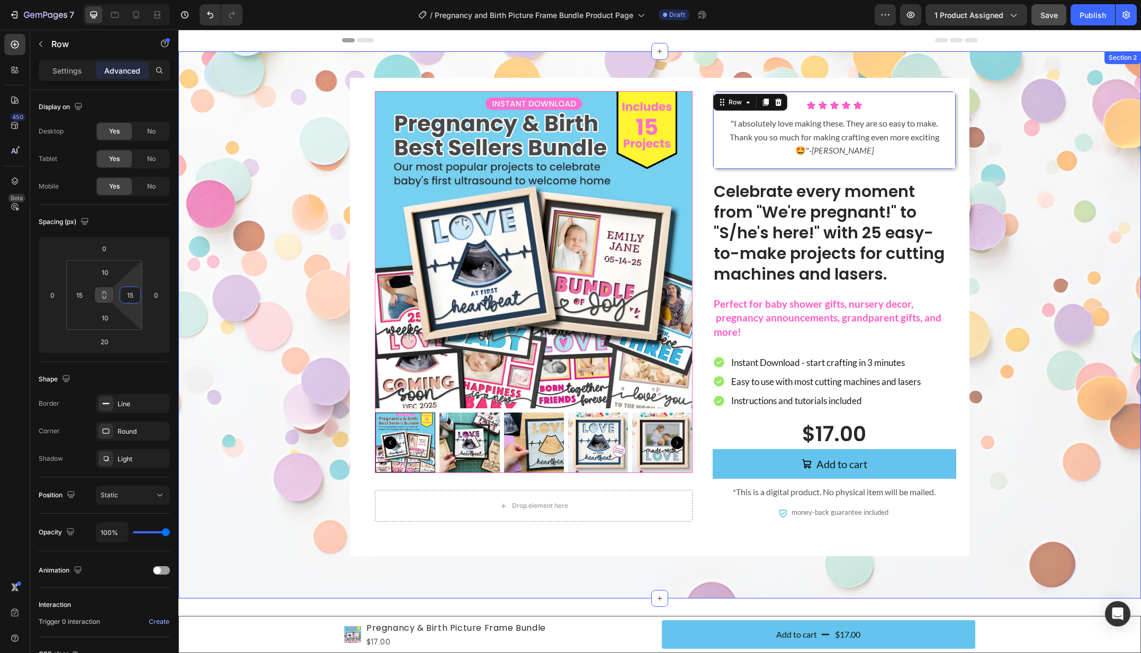
click at [250, 256] on div "Product Images Drop element here Product Icon Icon Icon Icon Icon Icon List "I …" at bounding box center [659, 317] width 941 height 478
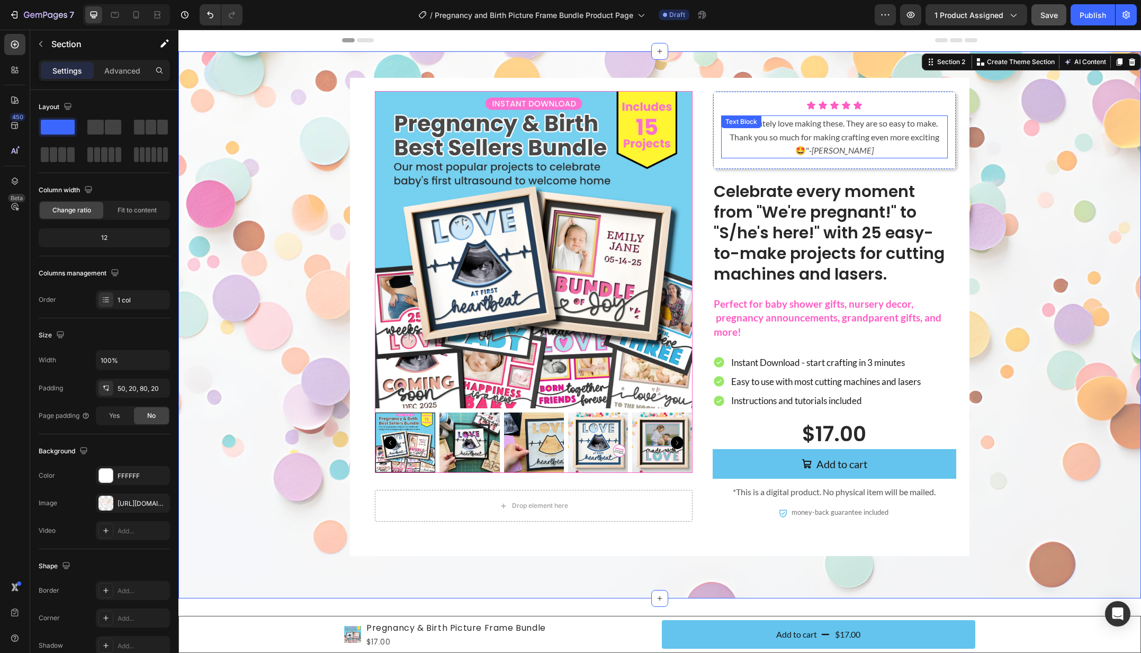
click at [935, 139] on p ""I absolutely love making these. They are so easy to make. Thank you so much fo…" at bounding box center [834, 136] width 224 height 41
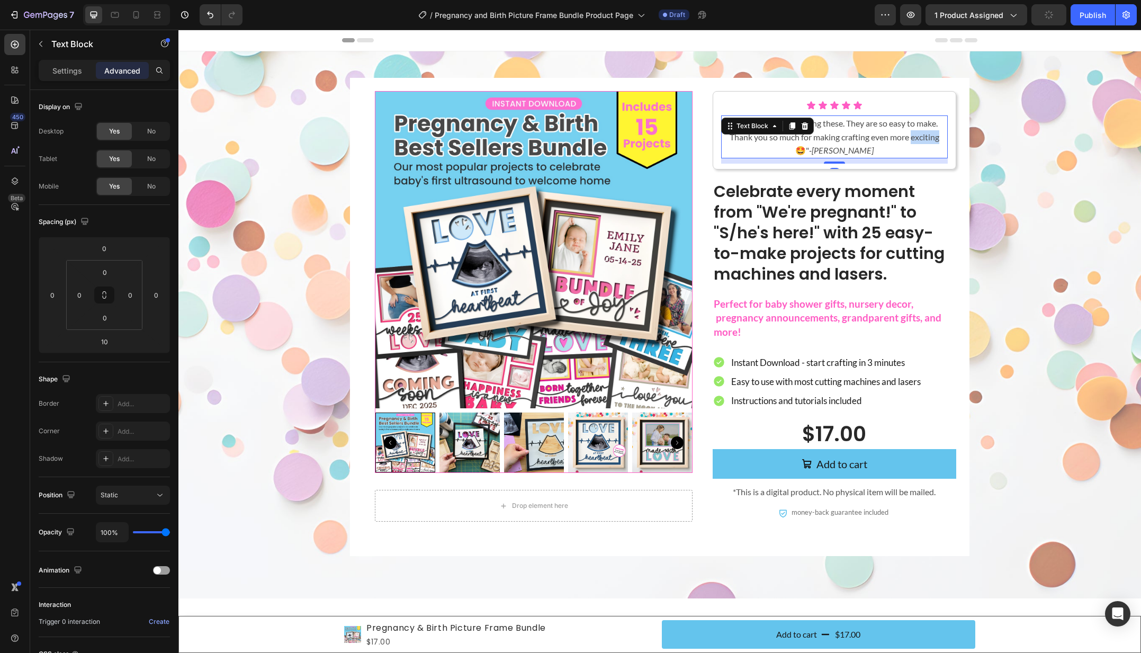
click at [935, 139] on p ""I absolutely love making these. They are so easy to make. Thank you so much fo…" at bounding box center [834, 136] width 224 height 41
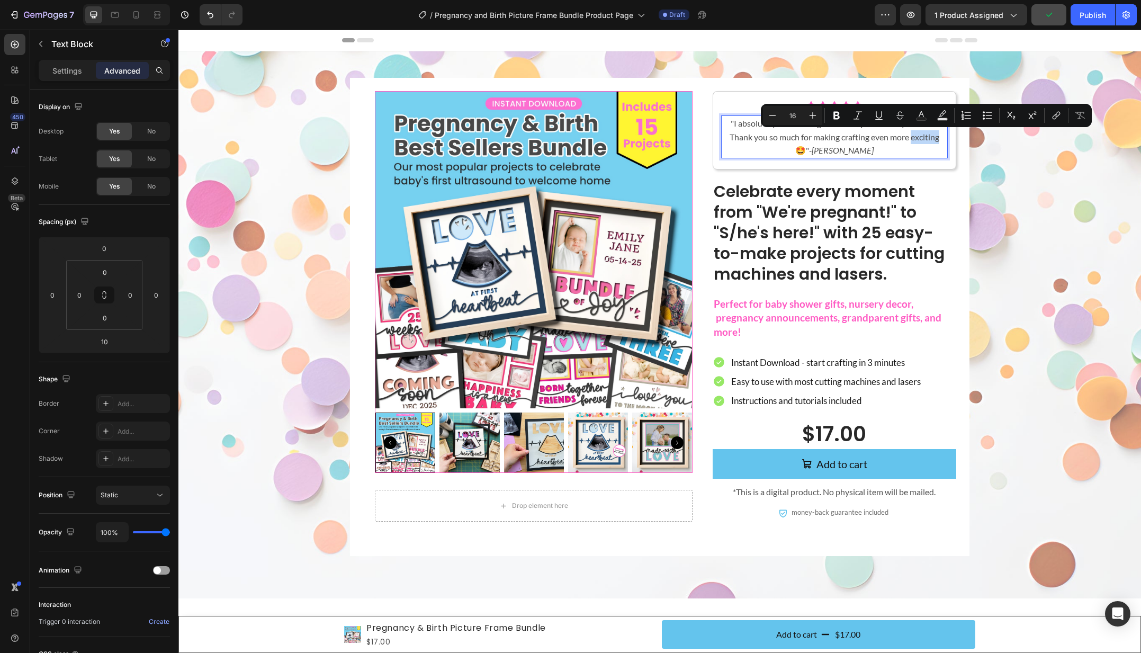
click at [941, 138] on p ""I absolutely love making these. They are so easy to make. Thank you so much fo…" at bounding box center [834, 136] width 224 height 41
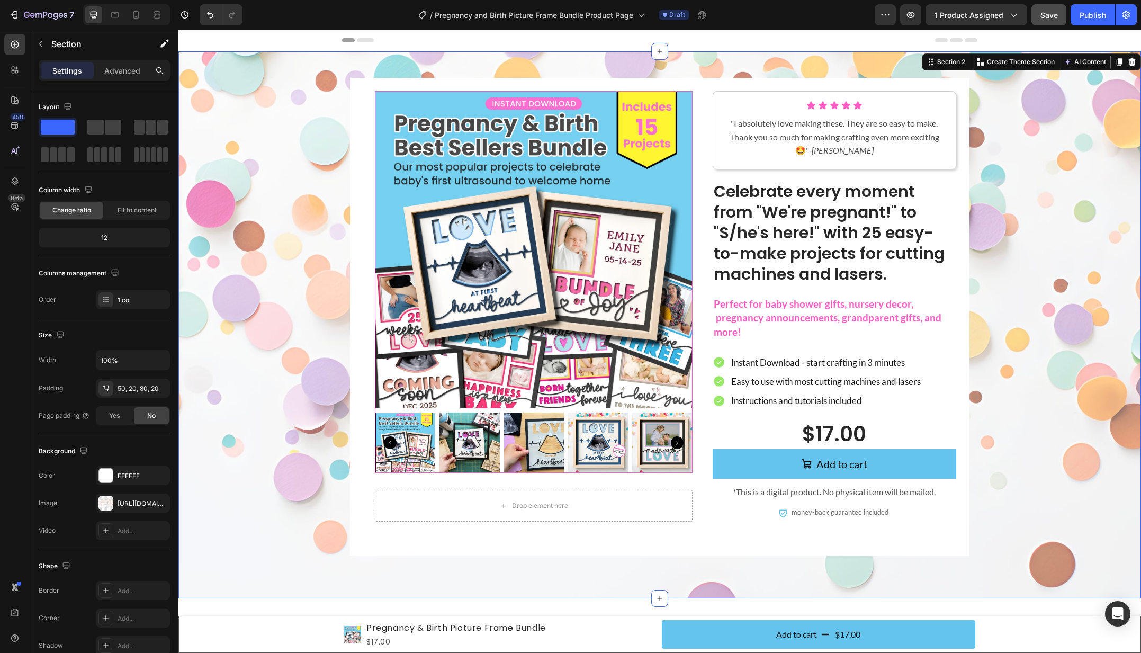
click at [1004, 145] on div "Product Images Drop element here Product Icon Icon Icon Icon Icon Icon List "I …" at bounding box center [659, 317] width 941 height 478
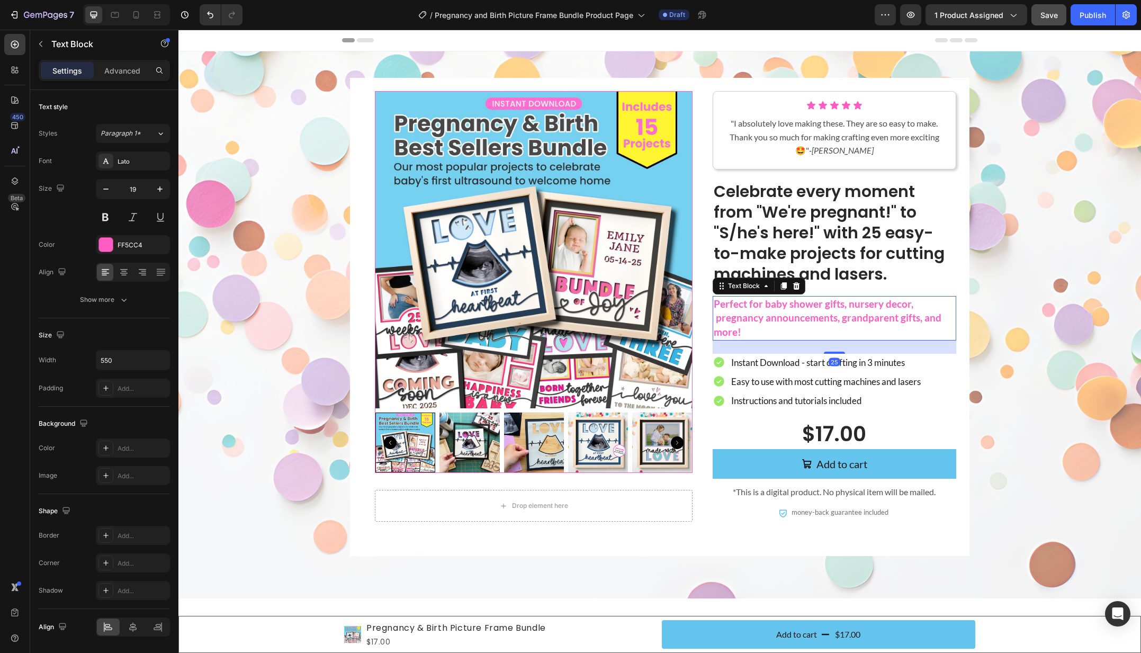
click at [779, 328] on p "Perfect for baby shower gifts, nursery decor, pregnancy announcements, grandpar…" at bounding box center [833, 318] width 241 height 42
click at [125, 67] on p "Advanced" at bounding box center [122, 70] width 36 height 11
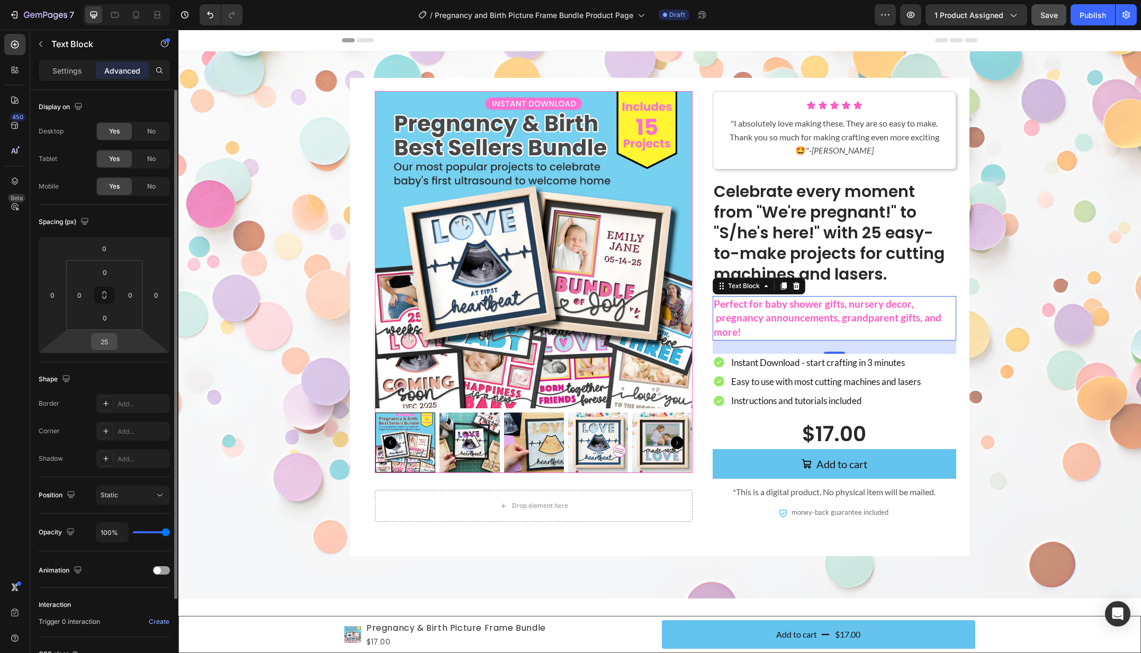
click at [109, 346] on input "25" at bounding box center [104, 341] width 21 height 16
type input "10"
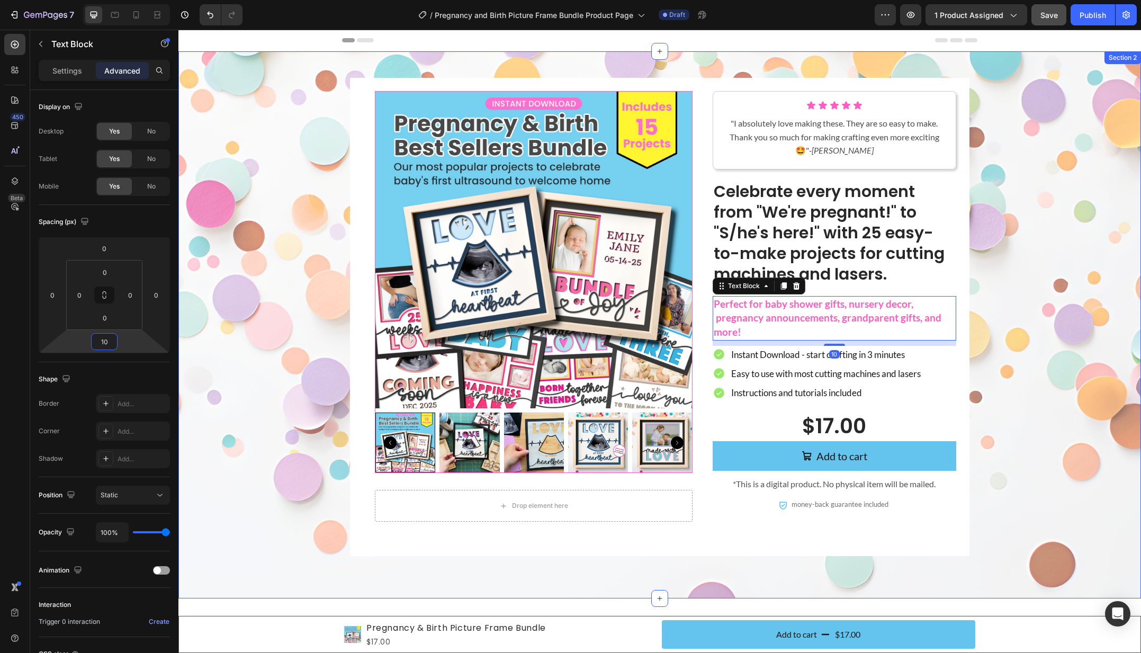
click at [276, 335] on div "Product Images Drop element here Product Icon Icon Icon Icon Icon Icon List "I …" at bounding box center [659, 317] width 941 height 478
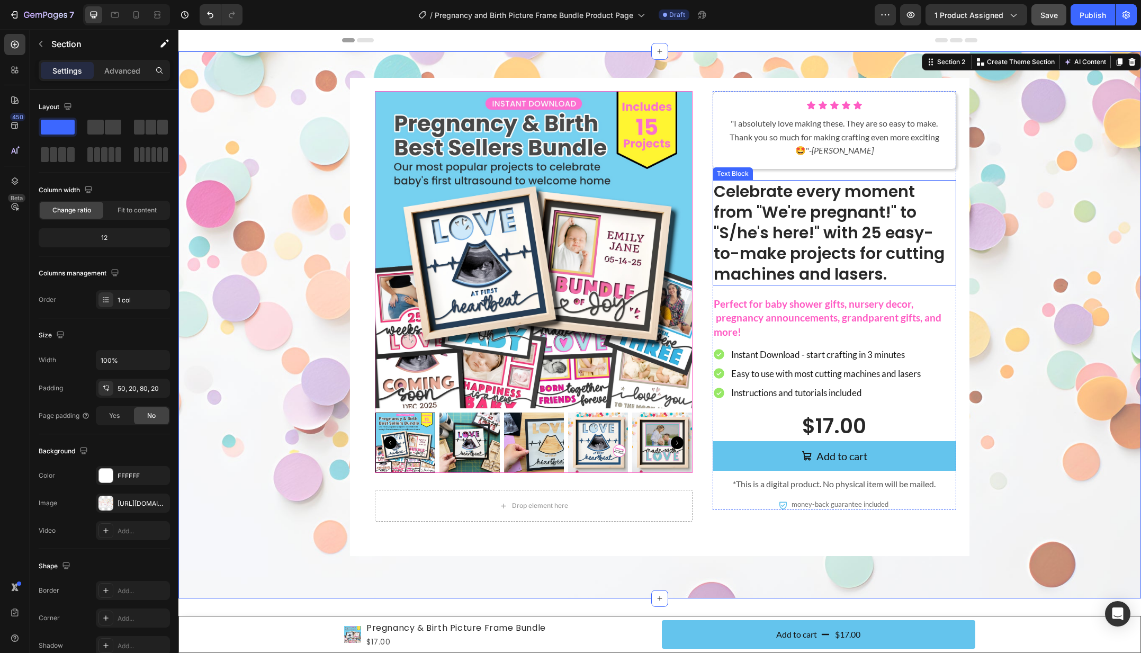
click at [908, 270] on p "Celebrate every moment from "We're pregnant!" to "S/he's here!" with 25 easy-to…" at bounding box center [833, 232] width 241 height 103
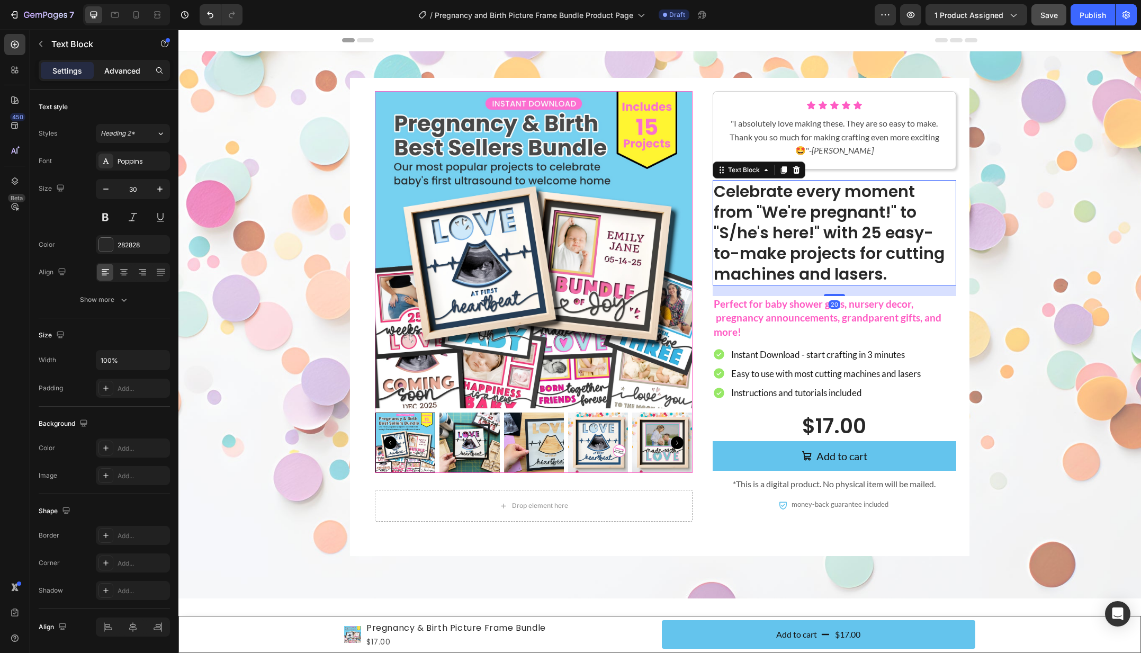
click at [125, 74] on p "Advanced" at bounding box center [122, 70] width 36 height 11
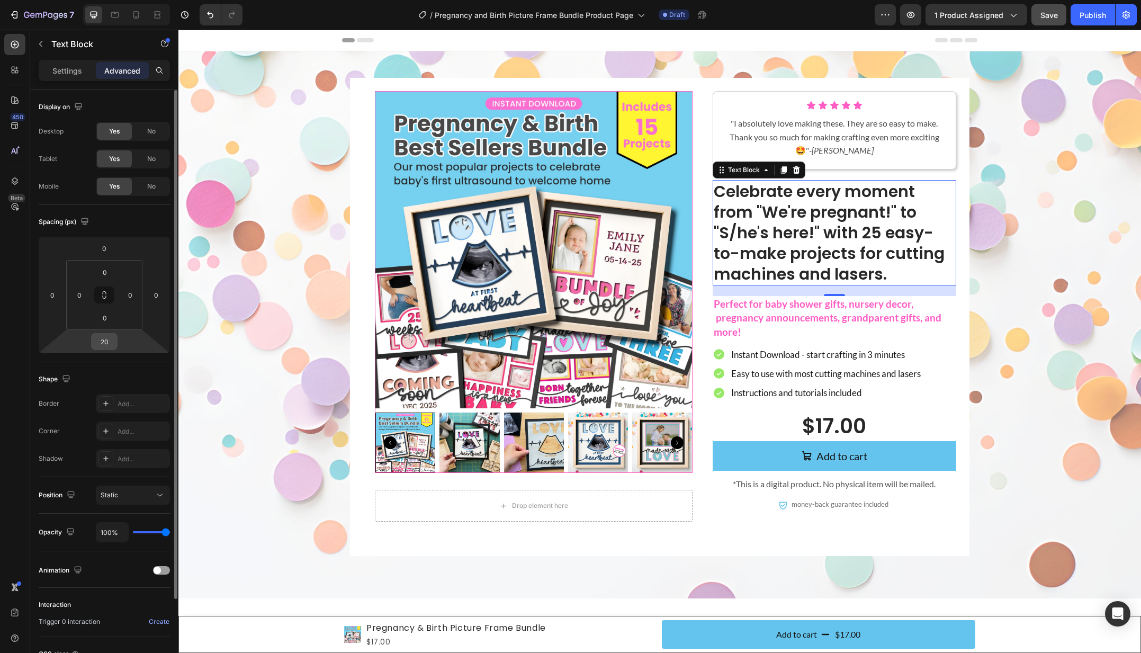
click at [95, 339] on input "20" at bounding box center [104, 341] width 21 height 16
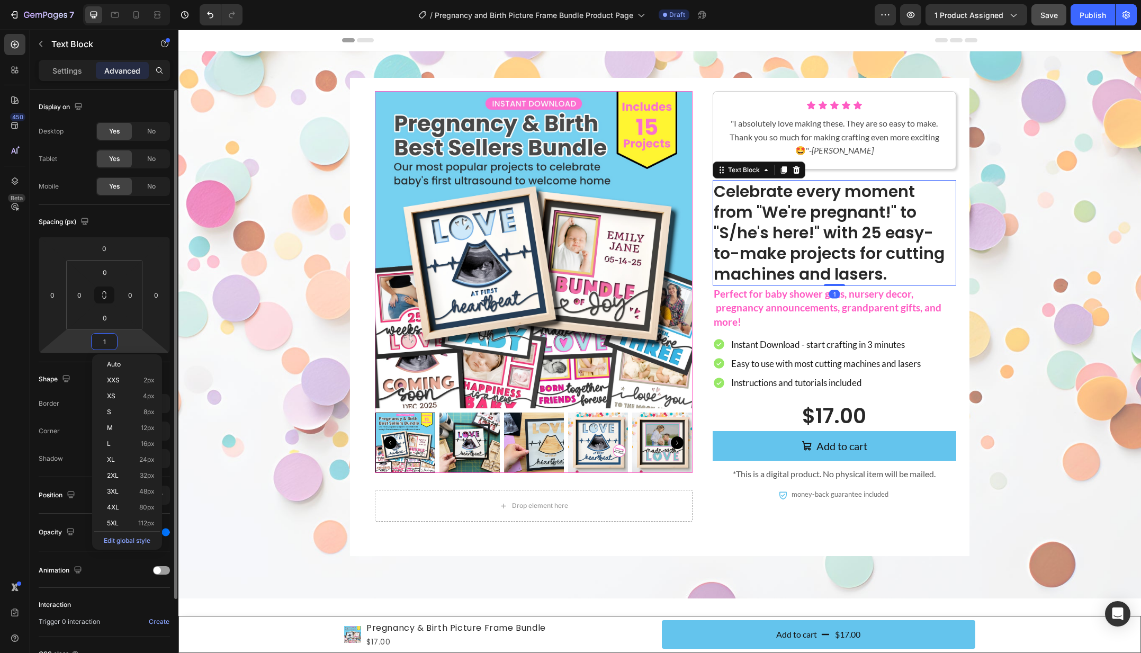
type input "10"
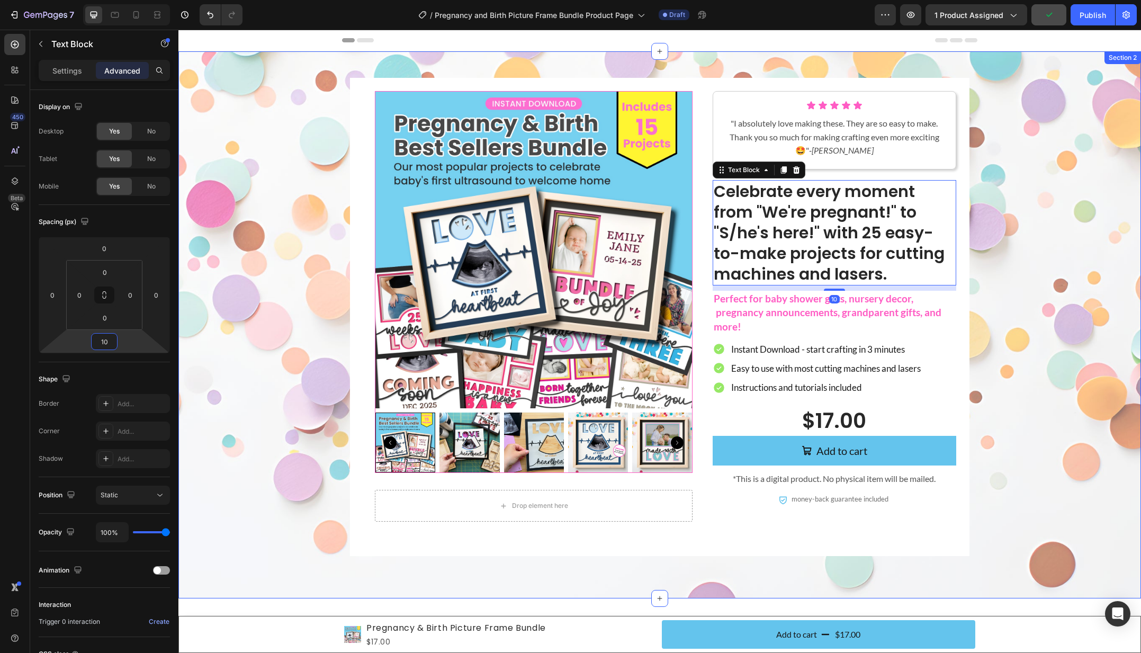
click at [315, 291] on div "Product Images Drop element here Product Icon Icon Icon Icon Icon Icon List "I …" at bounding box center [659, 317] width 941 height 478
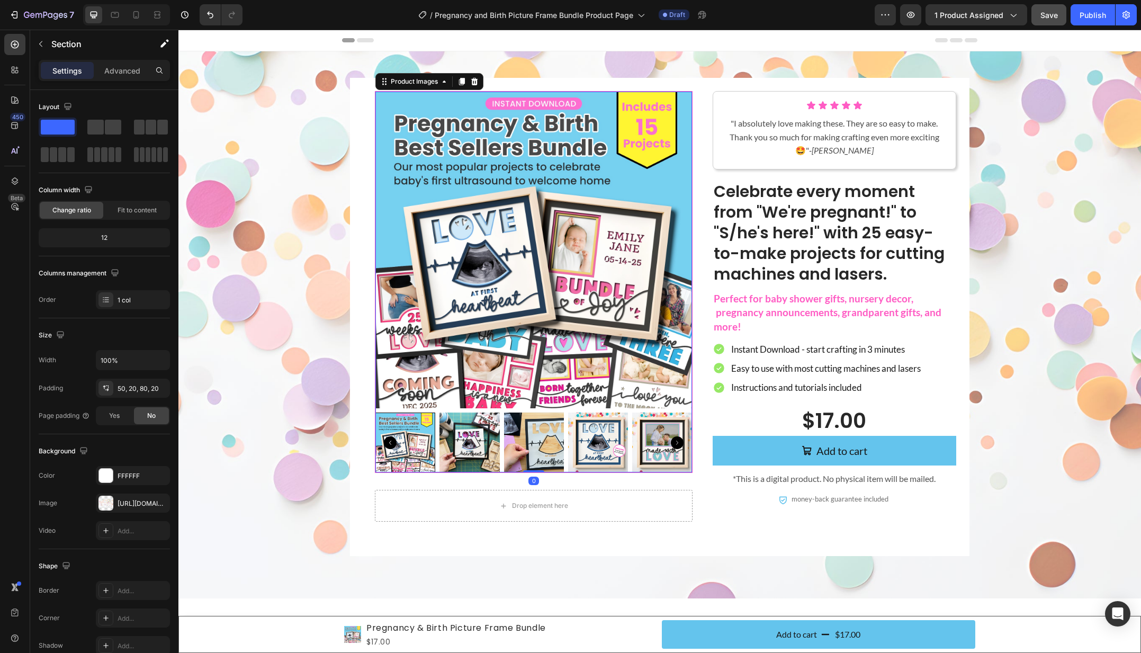
click at [502, 417] on div at bounding box center [533, 442] width 317 height 60
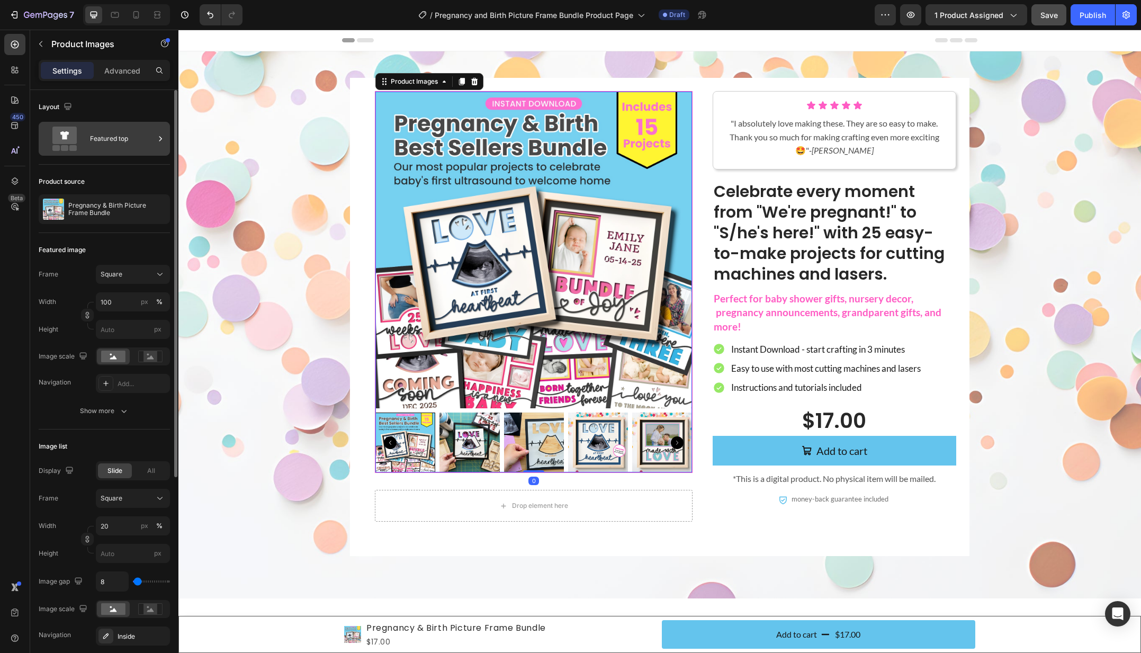
click at [101, 137] on div "Featured top" at bounding box center [122, 139] width 65 height 24
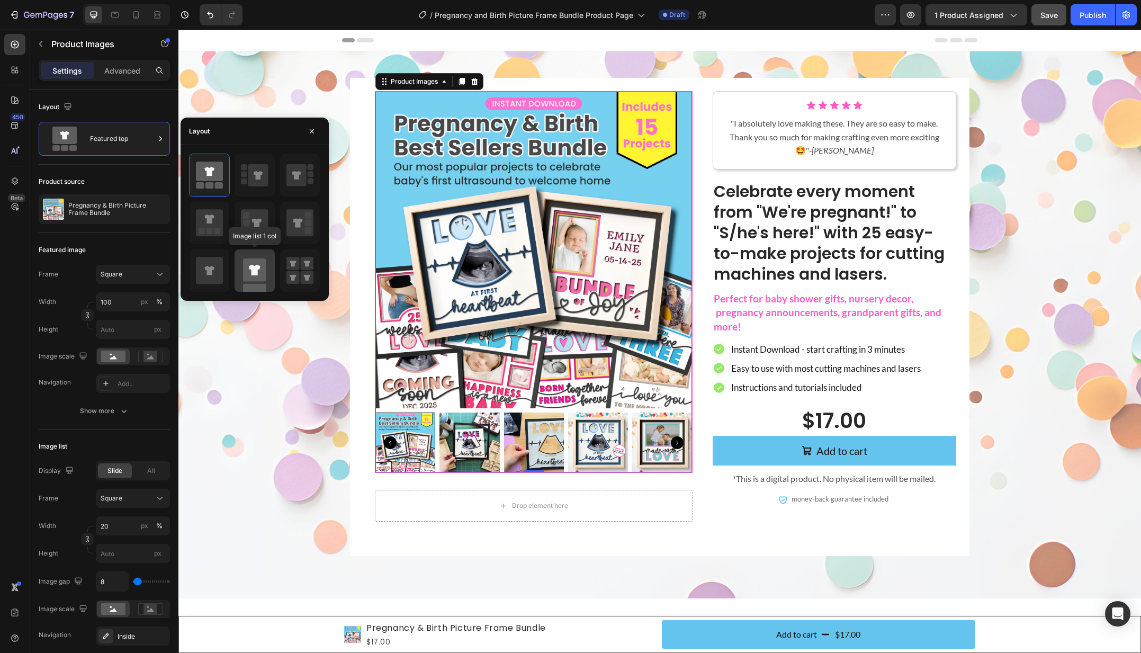
click at [260, 276] on rect at bounding box center [254, 269] width 23 height 23
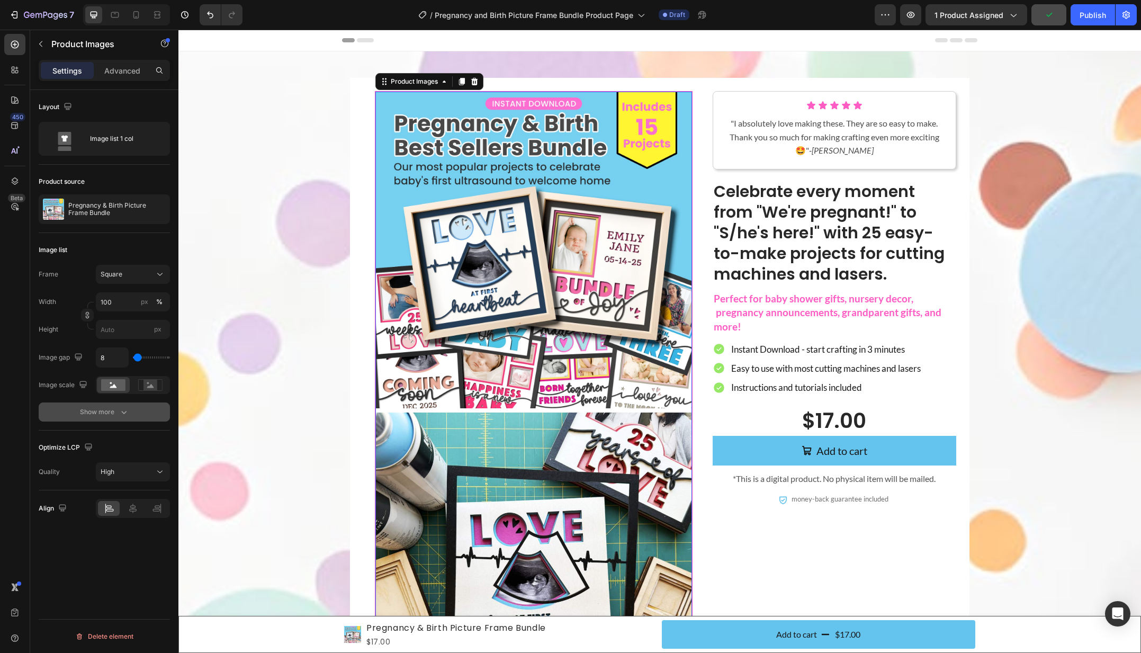
click at [115, 415] on div "Show more" at bounding box center [104, 411] width 49 height 11
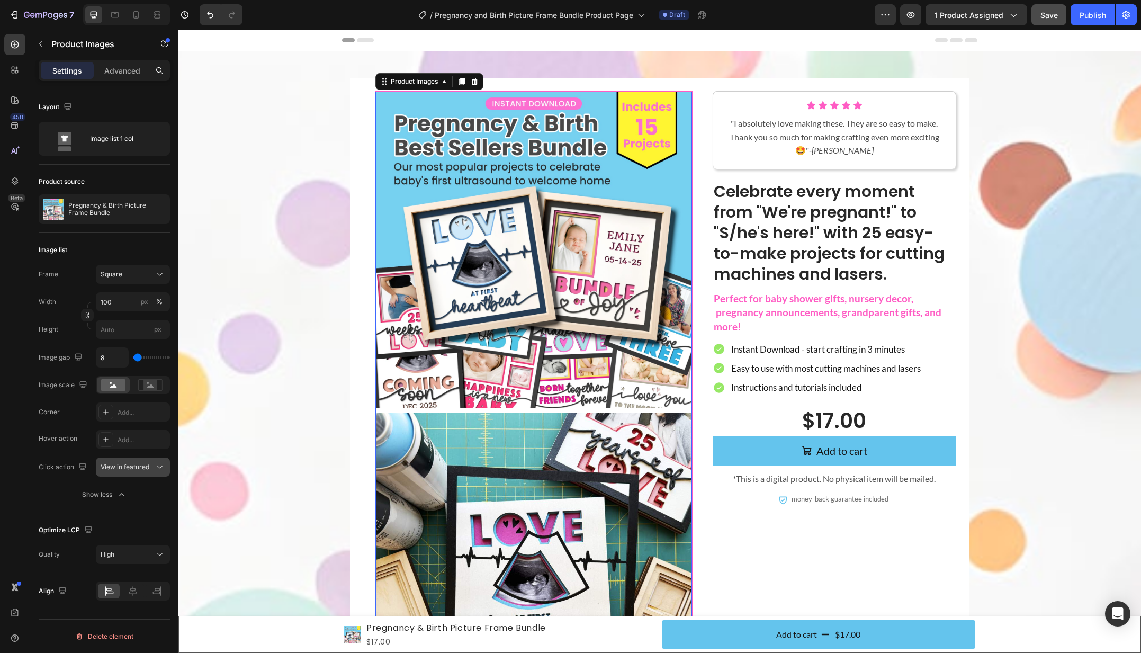
click at [153, 469] on div "View in featured" at bounding box center [128, 467] width 54 height 10
click at [492, 509] on img at bounding box center [533, 570] width 317 height 317
click at [119, 272] on span "Square" at bounding box center [112, 274] width 22 height 10
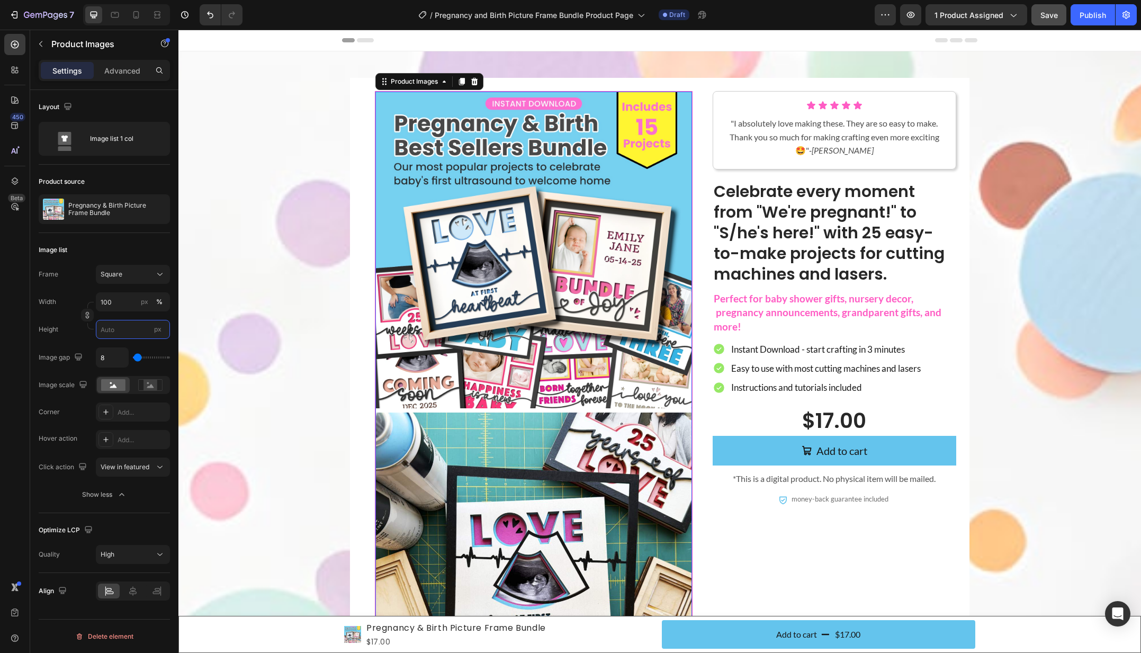
click at [125, 332] on input "px" at bounding box center [133, 329] width 74 height 19
type input "5"
type input "50"
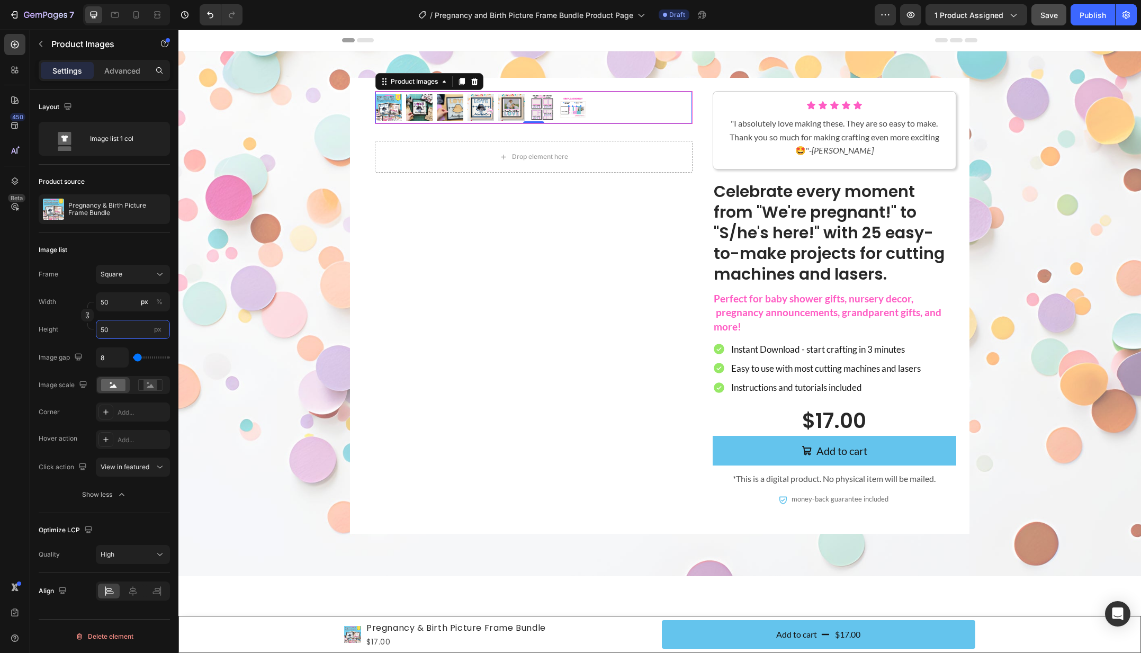
type input "500"
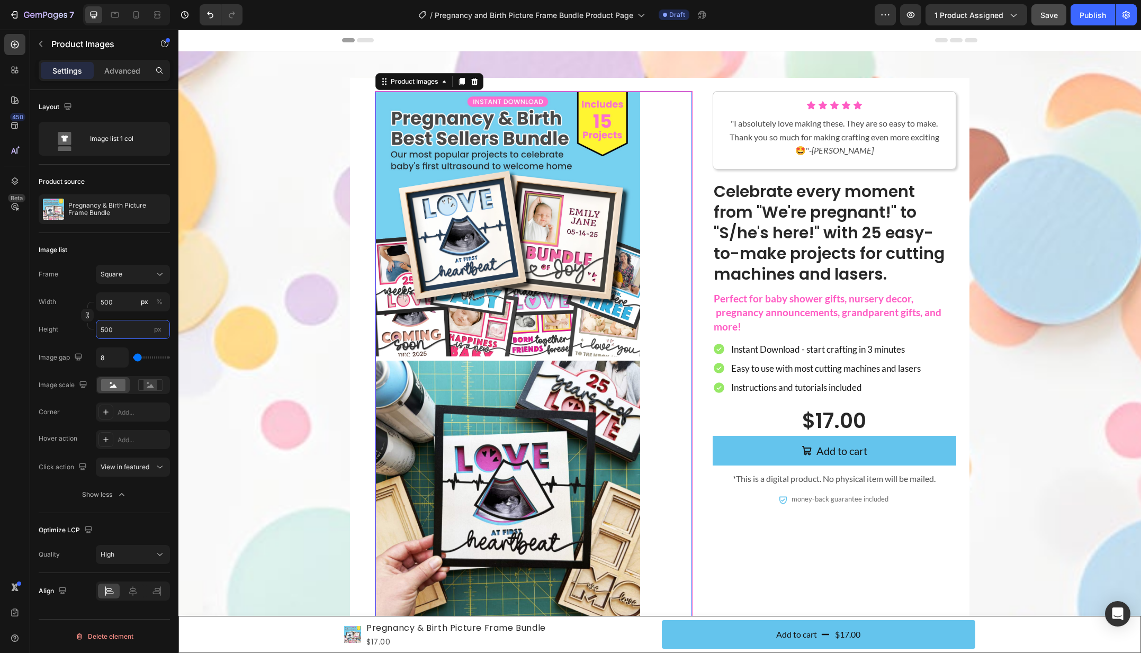
type input "500"
click at [160, 329] on span "px" at bounding box center [157, 329] width 7 height 8
click at [160, 329] on input "500" at bounding box center [133, 329] width 74 height 19
click at [117, 329] on input "500" at bounding box center [133, 329] width 74 height 19
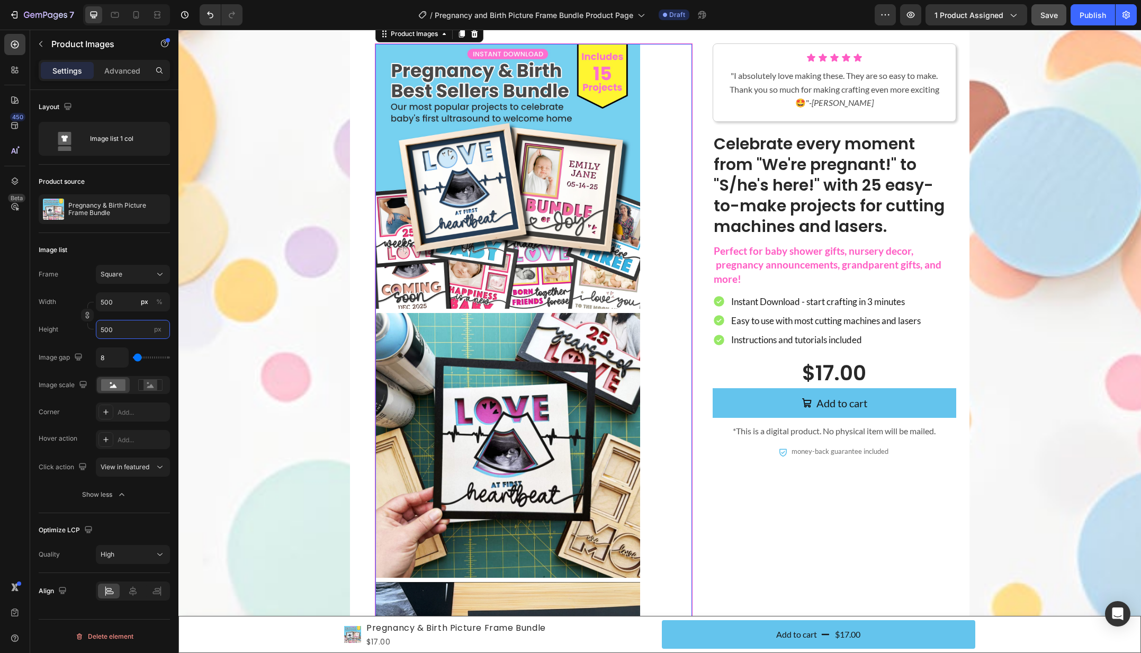
scroll to position [100, 0]
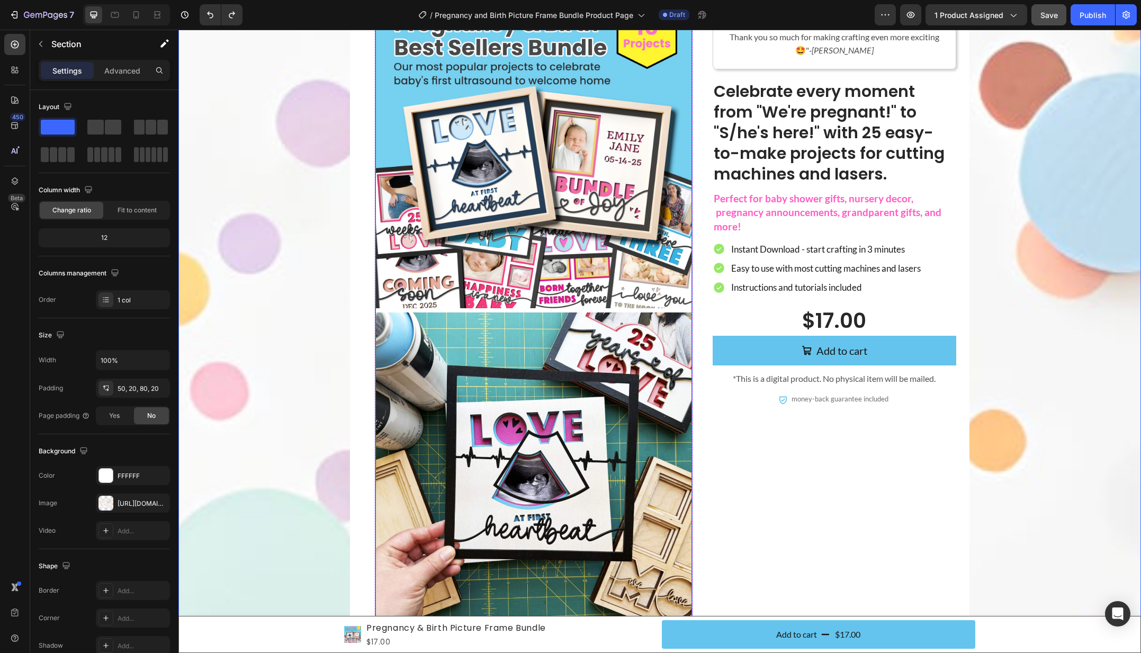
click at [486, 336] on img at bounding box center [533, 470] width 317 height 317
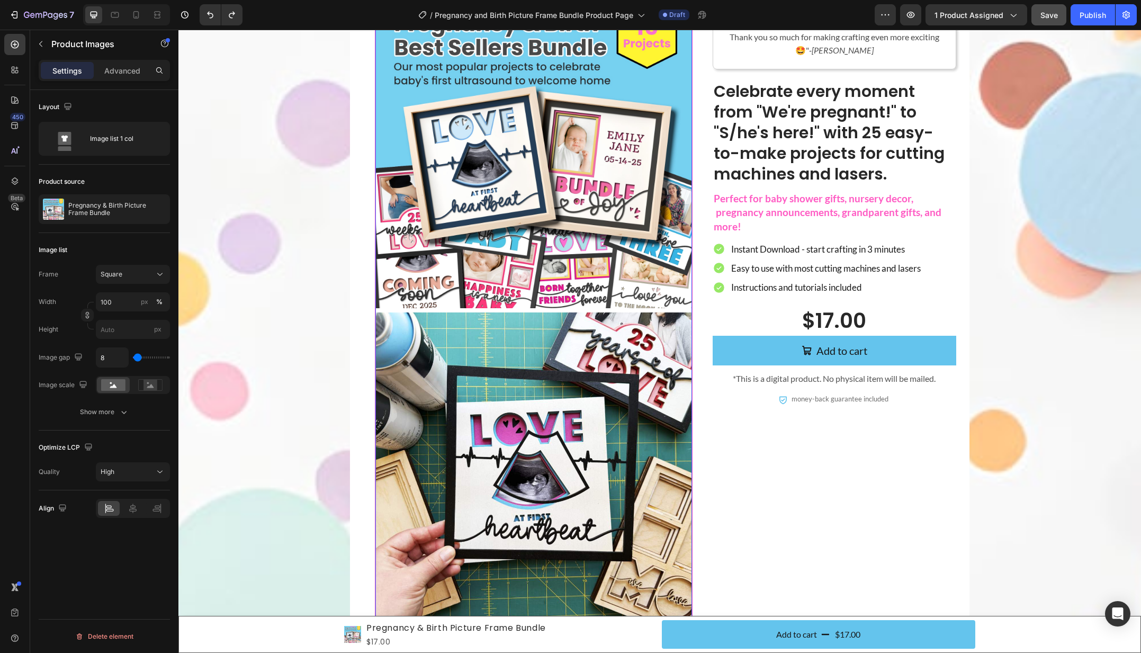
click at [554, 195] on img at bounding box center [533, 150] width 317 height 317
click at [125, 141] on div "Image list 1 col" at bounding box center [122, 139] width 65 height 24
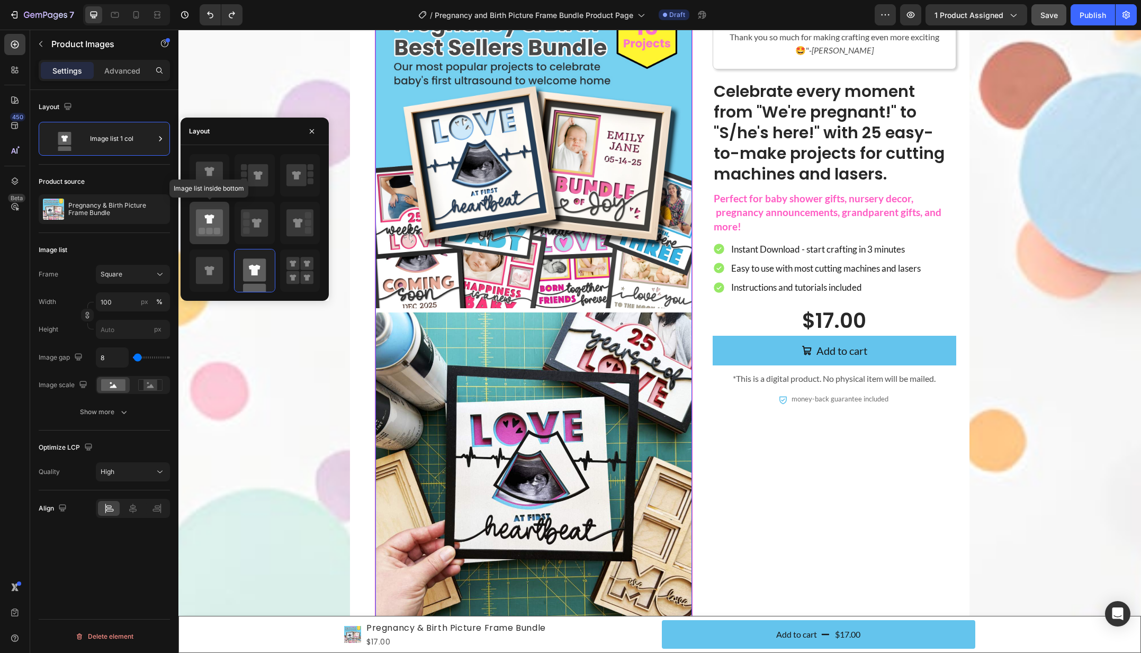
click at [215, 229] on rect at bounding box center [217, 231] width 6 height 6
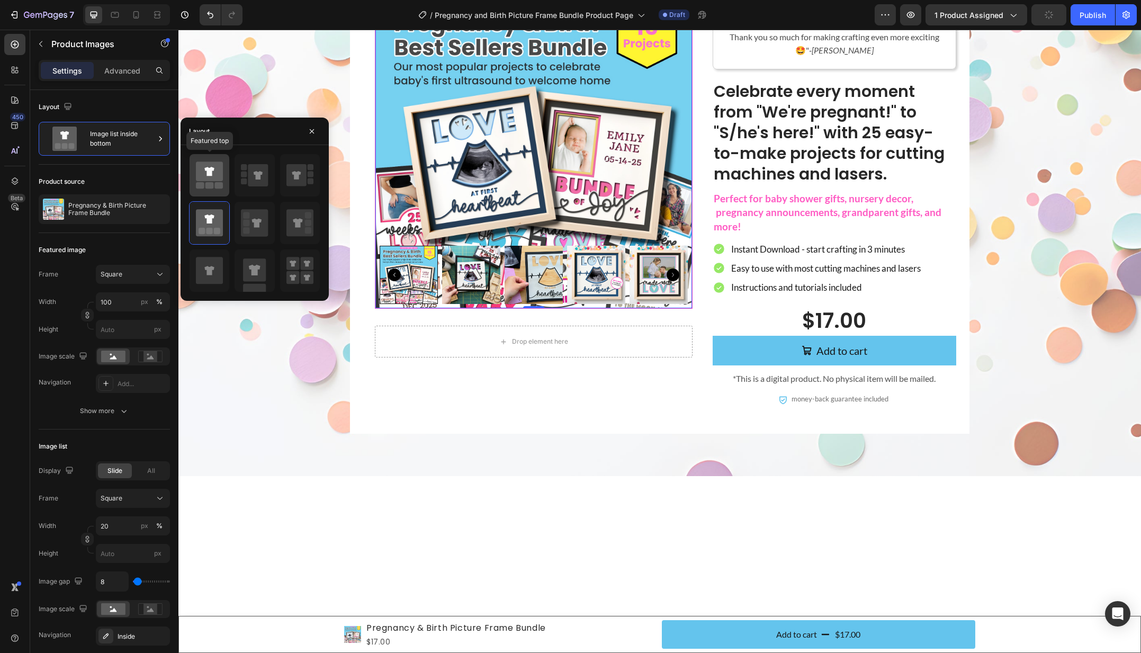
click at [220, 183] on rect at bounding box center [219, 185] width 8 height 6
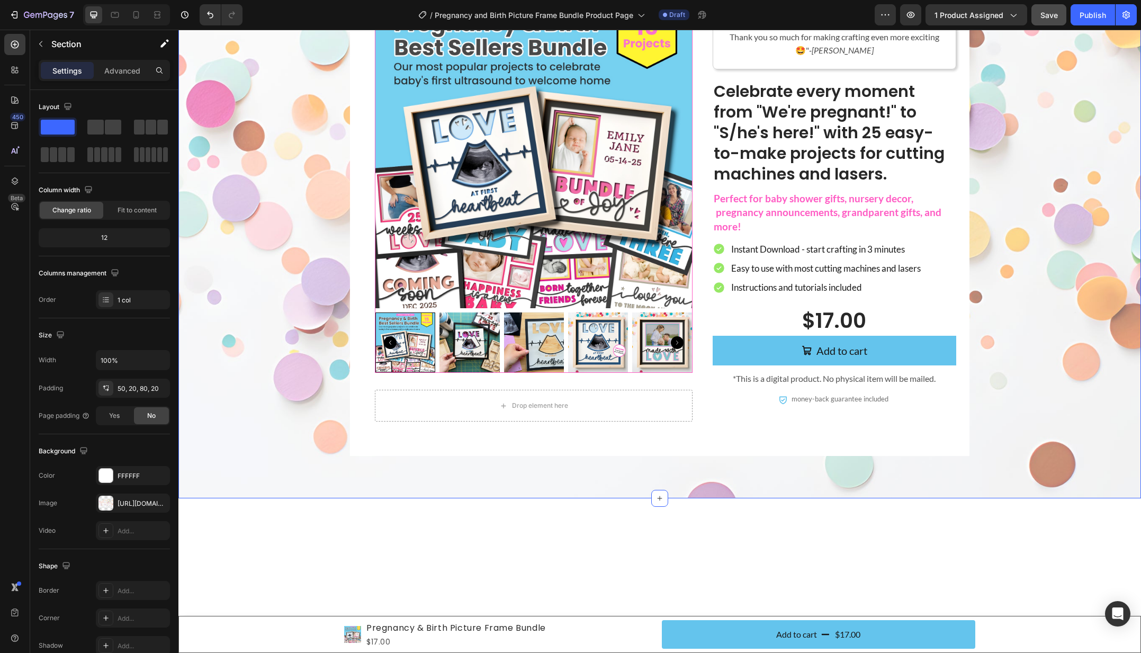
click at [322, 379] on div "Product Images Drop element here Product Icon Icon Icon Icon Icon Icon List "I …" at bounding box center [659, 217] width 941 height 478
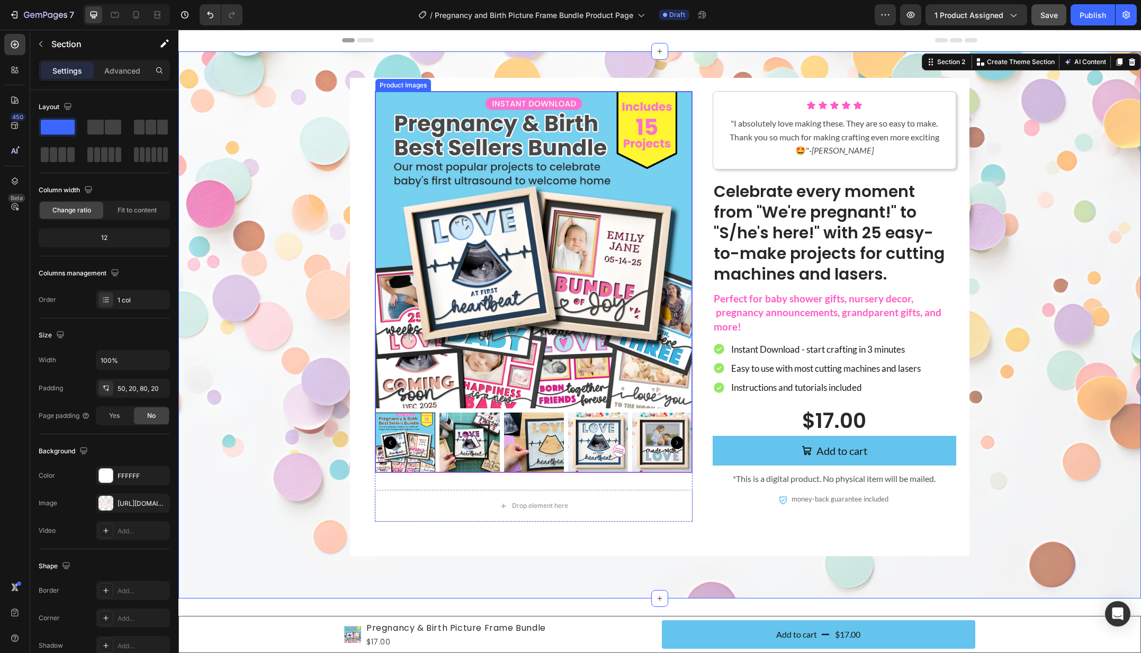
click at [471, 233] on img at bounding box center [533, 250] width 317 height 317
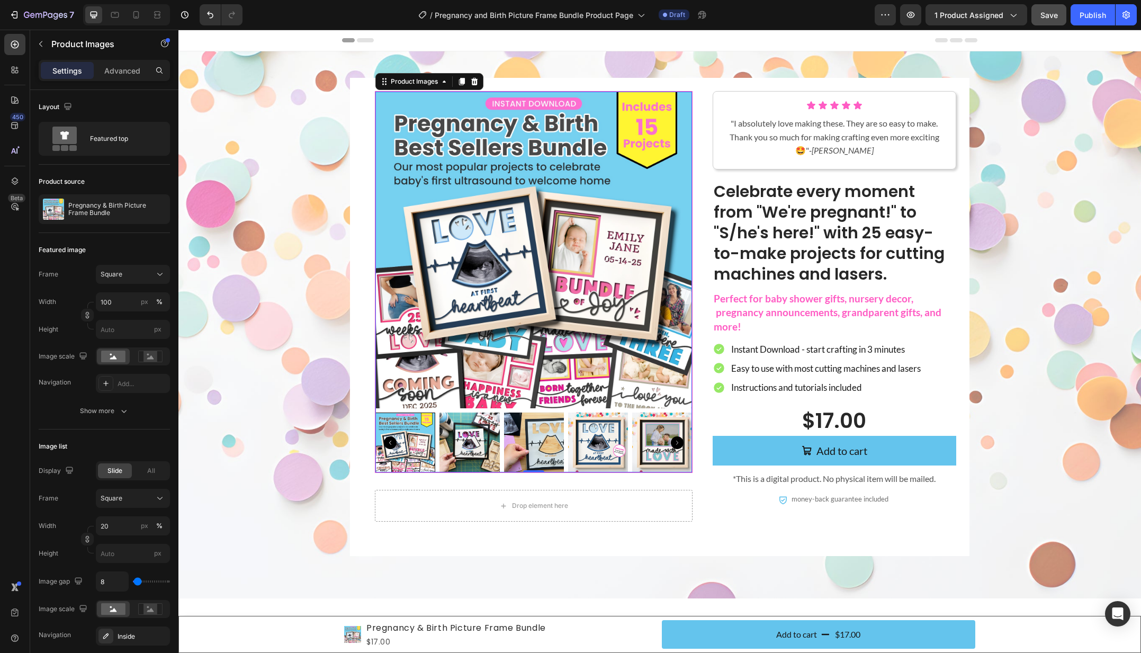
click at [490, 152] on img at bounding box center [533, 250] width 317 height 317
click at [424, 85] on div "Product Images" at bounding box center [414, 82] width 51 height 10
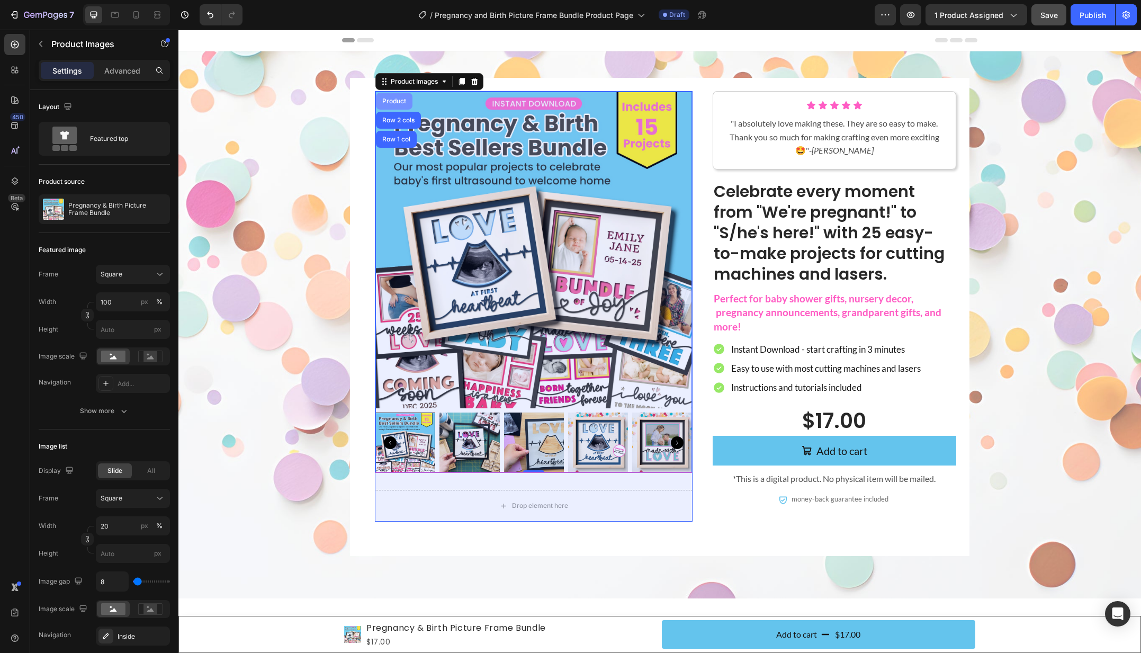
click at [394, 98] on div "Product" at bounding box center [394, 101] width 28 height 6
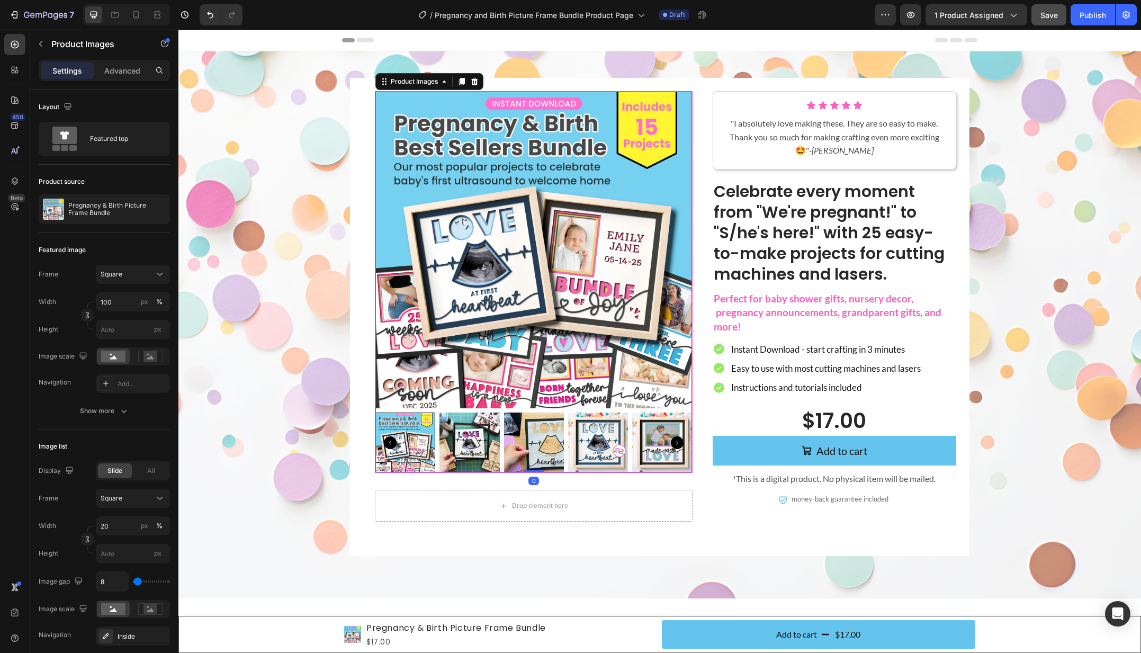
click at [501, 240] on img at bounding box center [533, 250] width 317 height 317
click at [105, 76] on div "Advanced" at bounding box center [122, 70] width 53 height 17
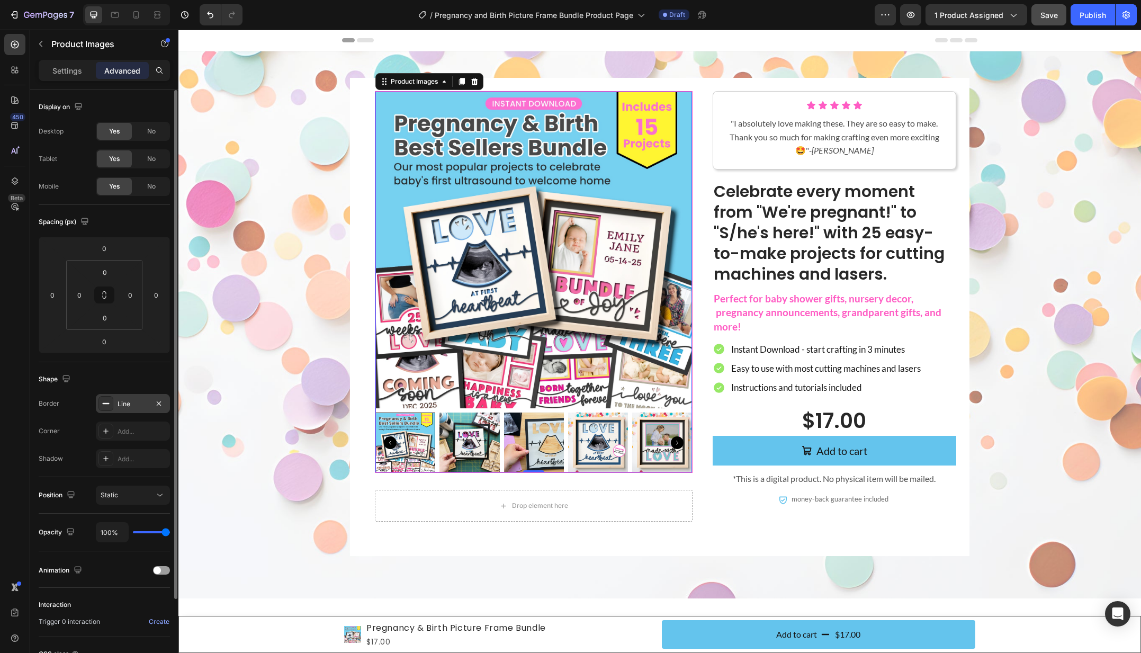
click at [129, 406] on div "Line" at bounding box center [133, 404] width 31 height 10
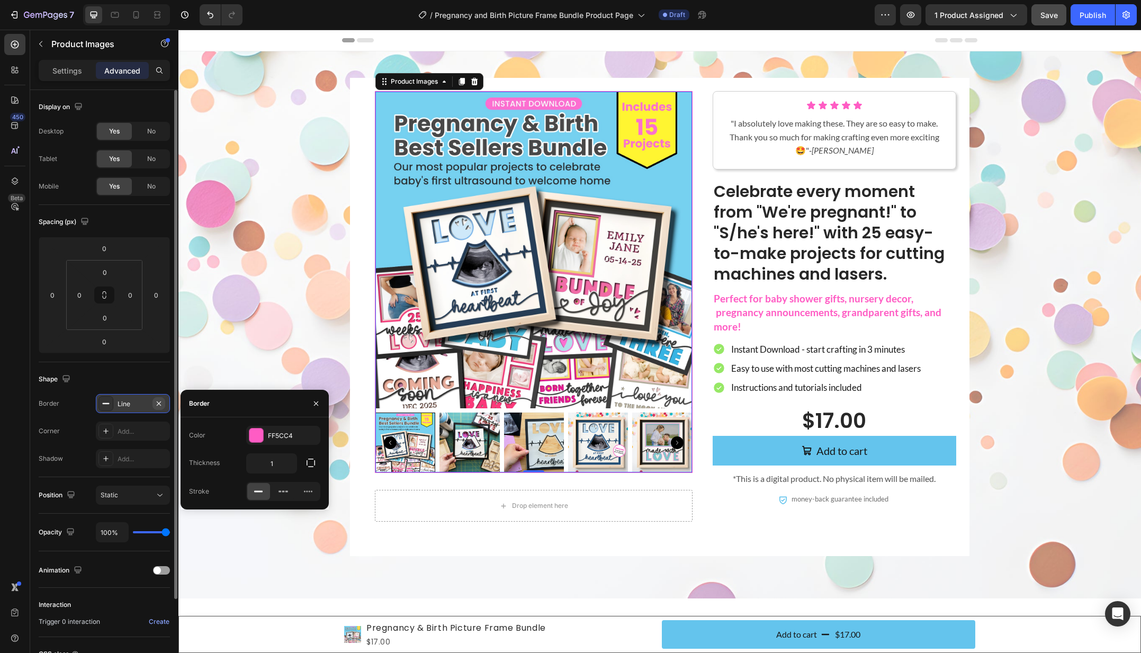
click at [159, 403] on icon "button" at bounding box center [159, 403] width 4 height 4
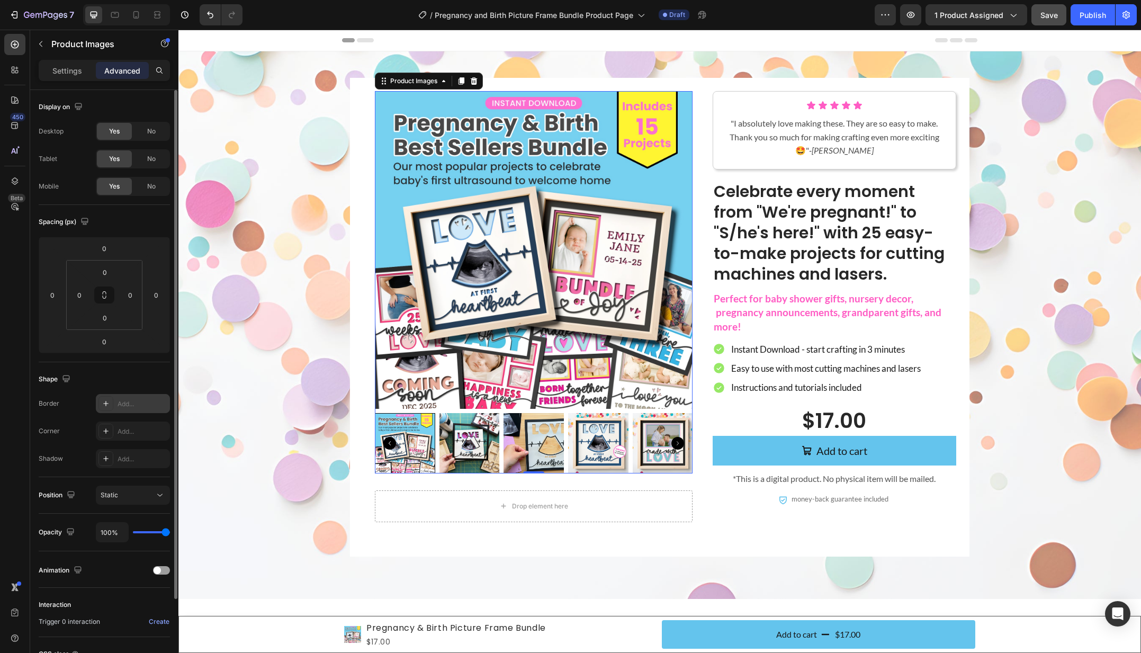
click at [77, 432] on div "Corner Add..." at bounding box center [104, 430] width 131 height 19
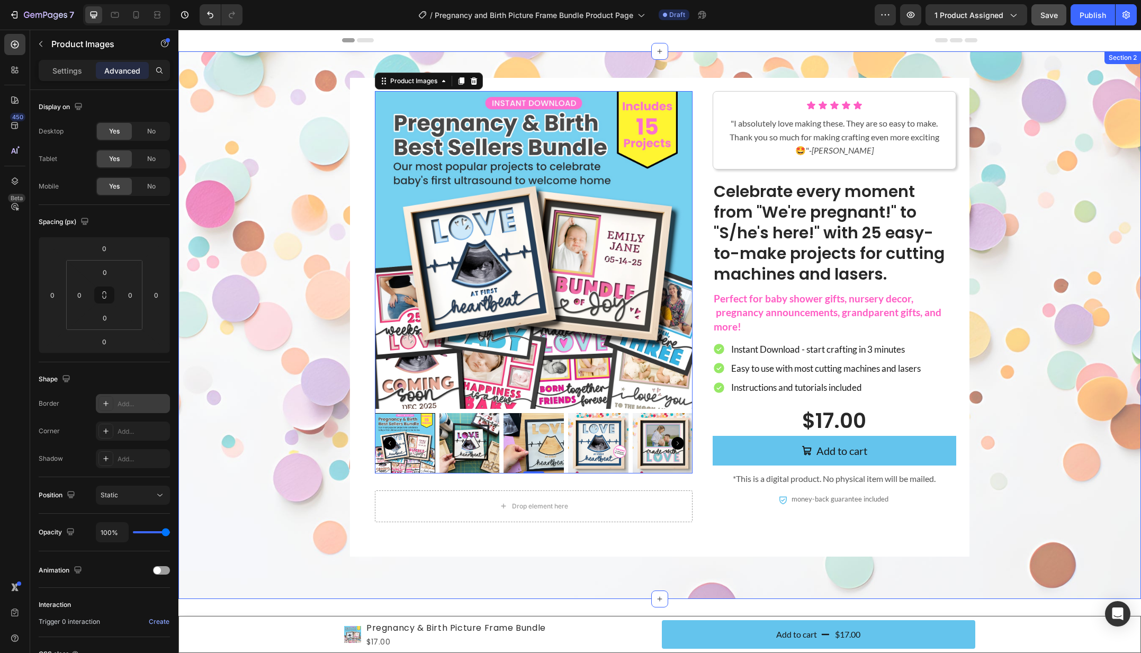
click at [282, 401] on div "Product Images 0 Drop element here Product Icon Icon Icon Icon Icon Icon List "…" at bounding box center [659, 317] width 941 height 478
click at [589, 270] on img at bounding box center [534, 250] width 318 height 318
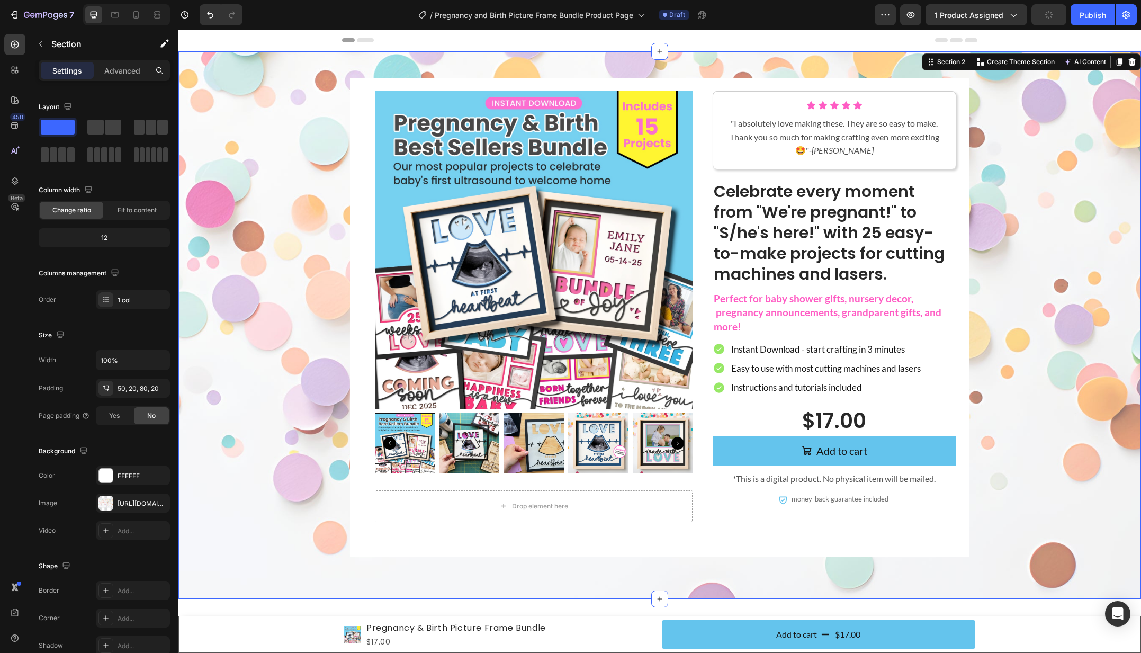
click at [317, 189] on div "Product Images Drop element here Product Icon Icon Icon Icon Icon Icon List "I …" at bounding box center [659, 317] width 941 height 478
click at [468, 455] on img at bounding box center [469, 443] width 60 height 60
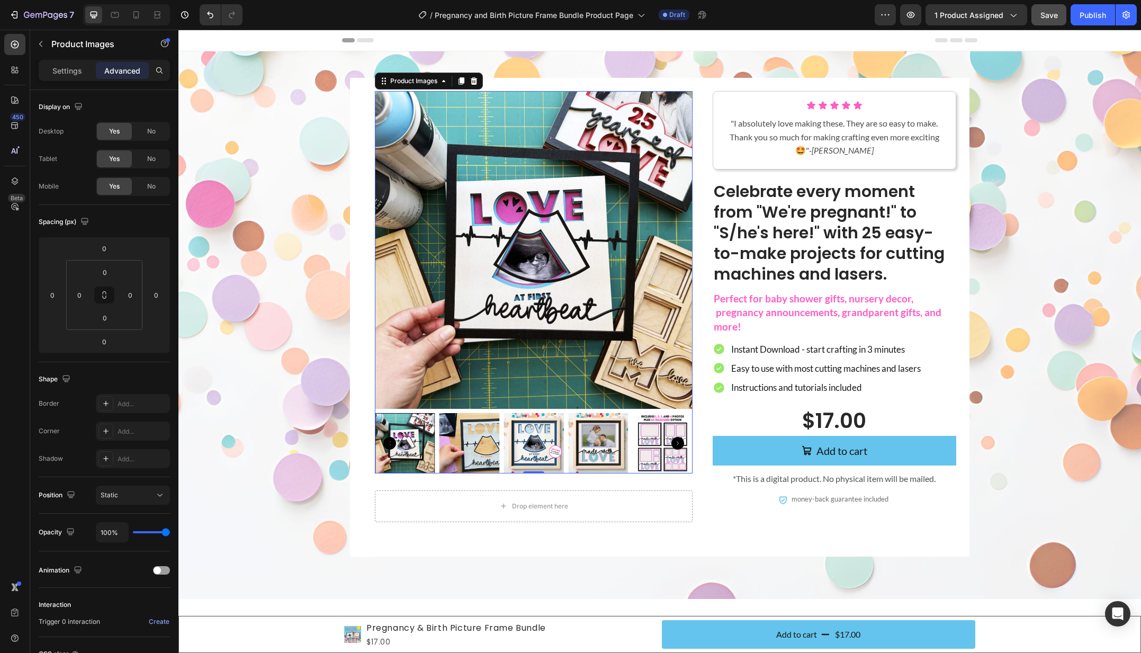
click at [459, 451] on img at bounding box center [469, 443] width 60 height 60
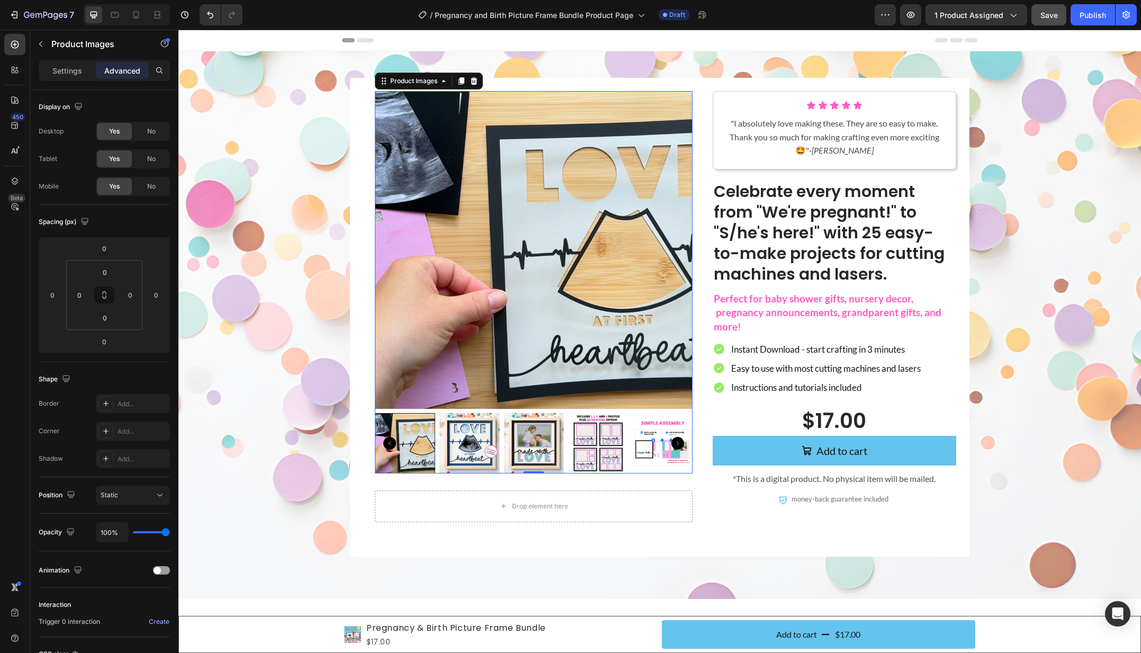
click at [485, 448] on img at bounding box center [469, 443] width 60 height 60
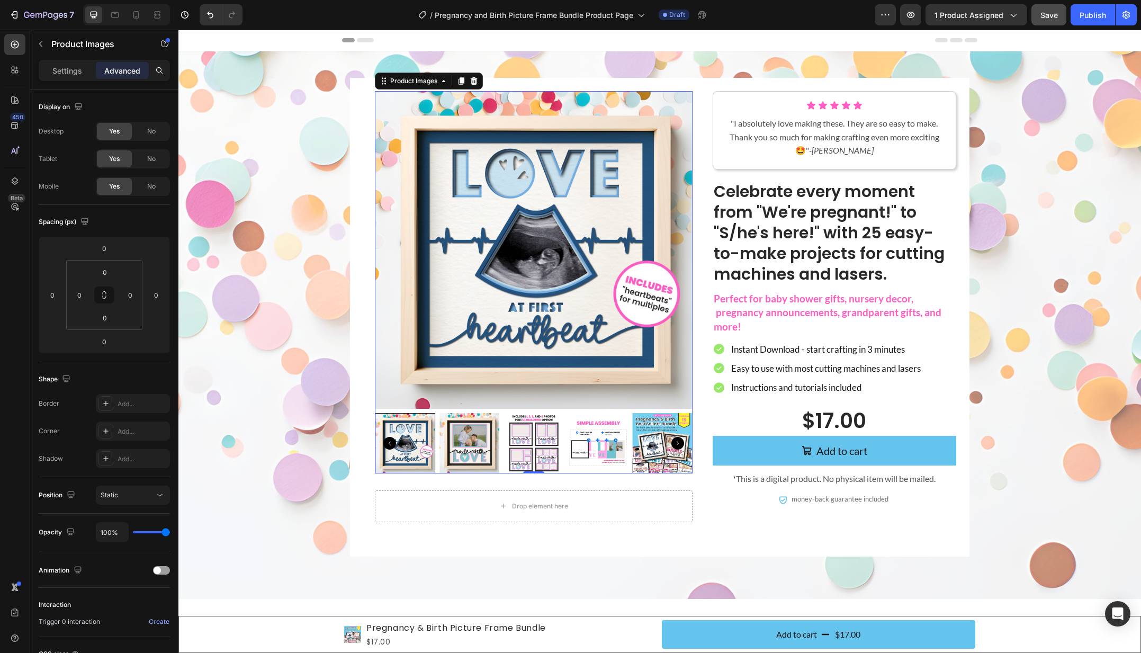
click at [485, 448] on img at bounding box center [469, 443] width 60 height 60
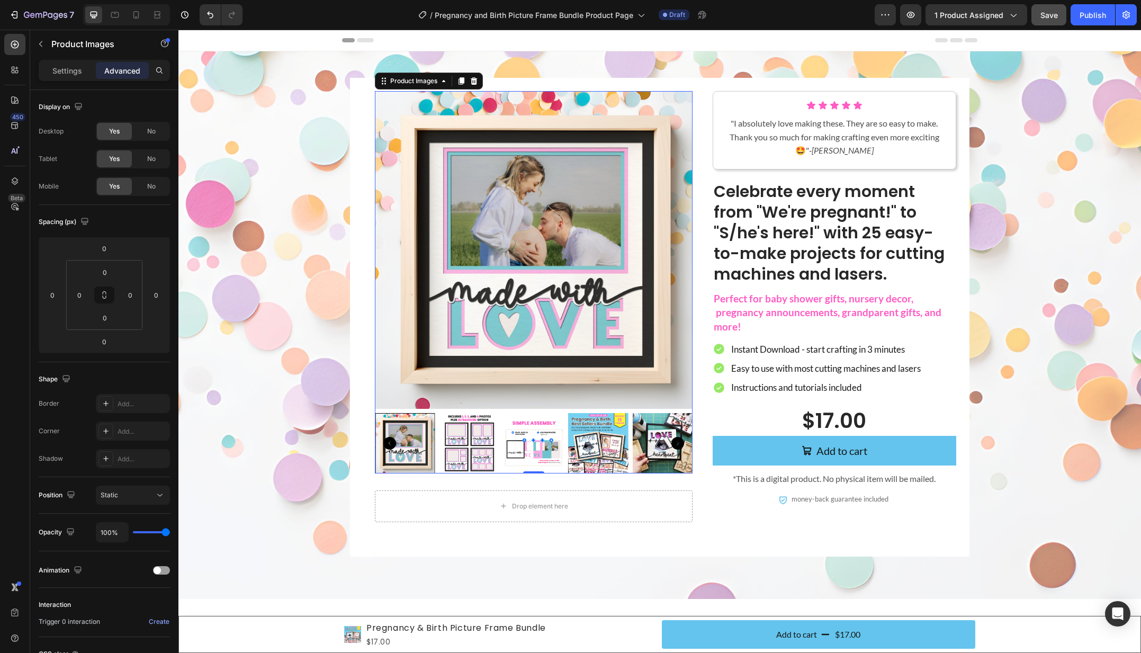
click at [485, 448] on img at bounding box center [469, 443] width 60 height 60
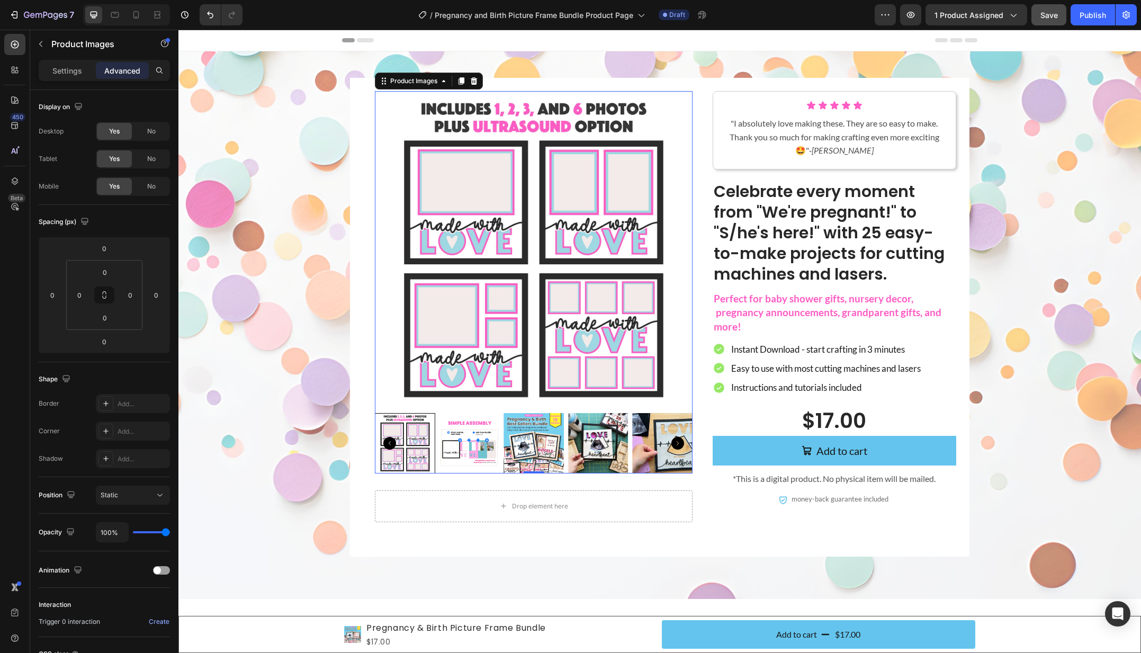
scroll to position [1, 0]
click at [485, 448] on img at bounding box center [469, 442] width 60 height 60
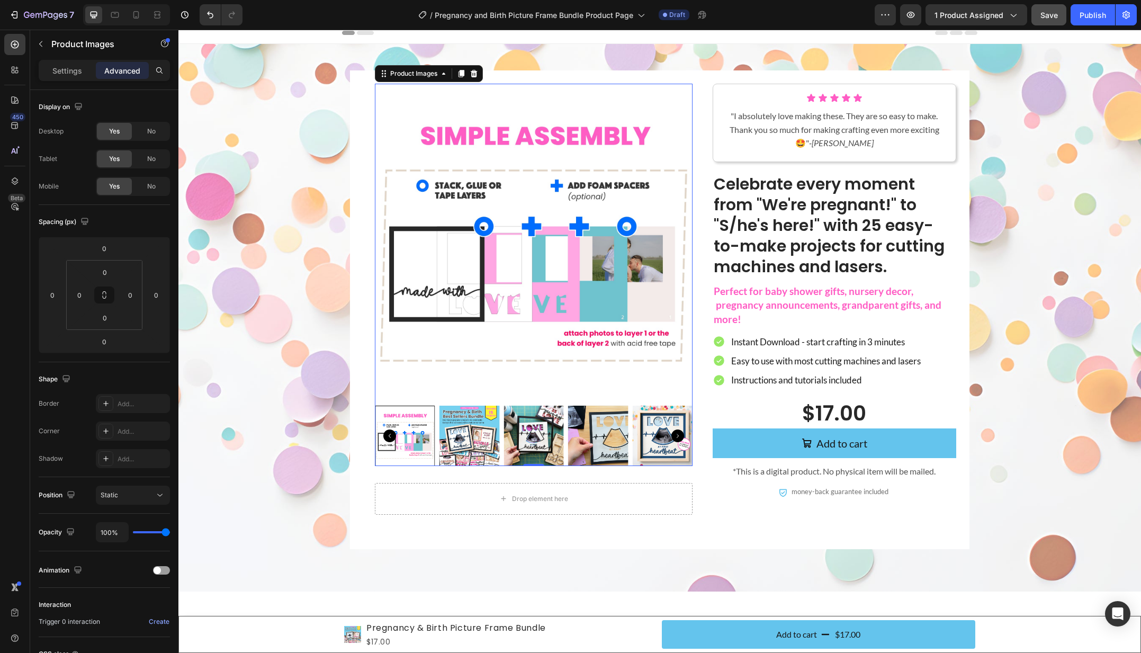
click at [485, 448] on img at bounding box center [469, 435] width 60 height 60
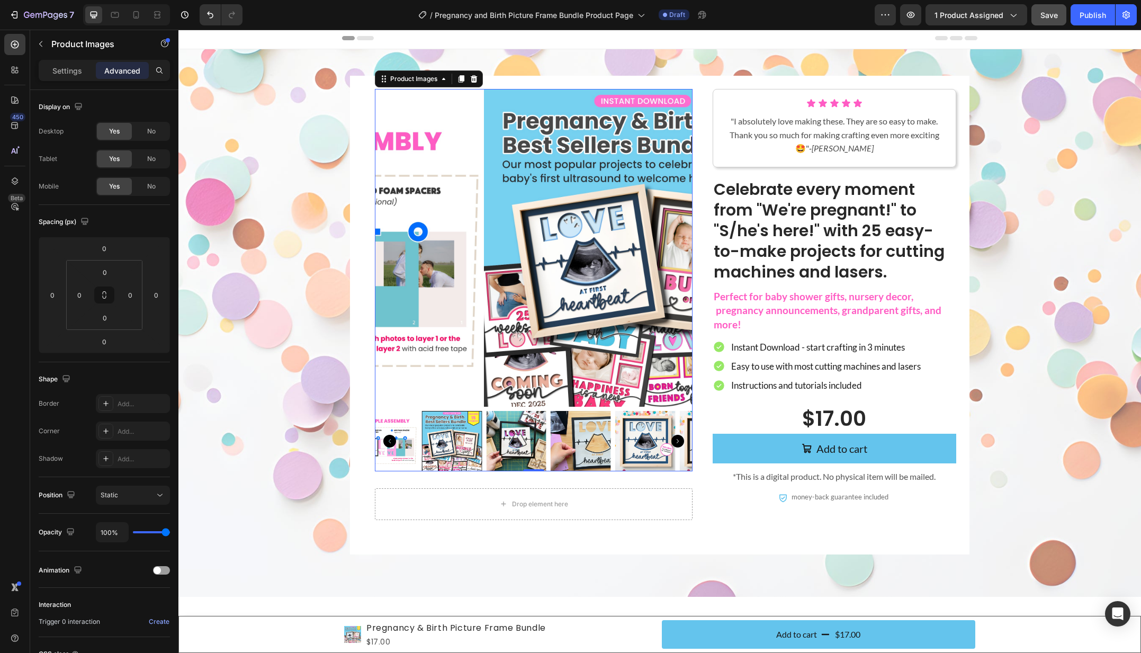
scroll to position [1, 0]
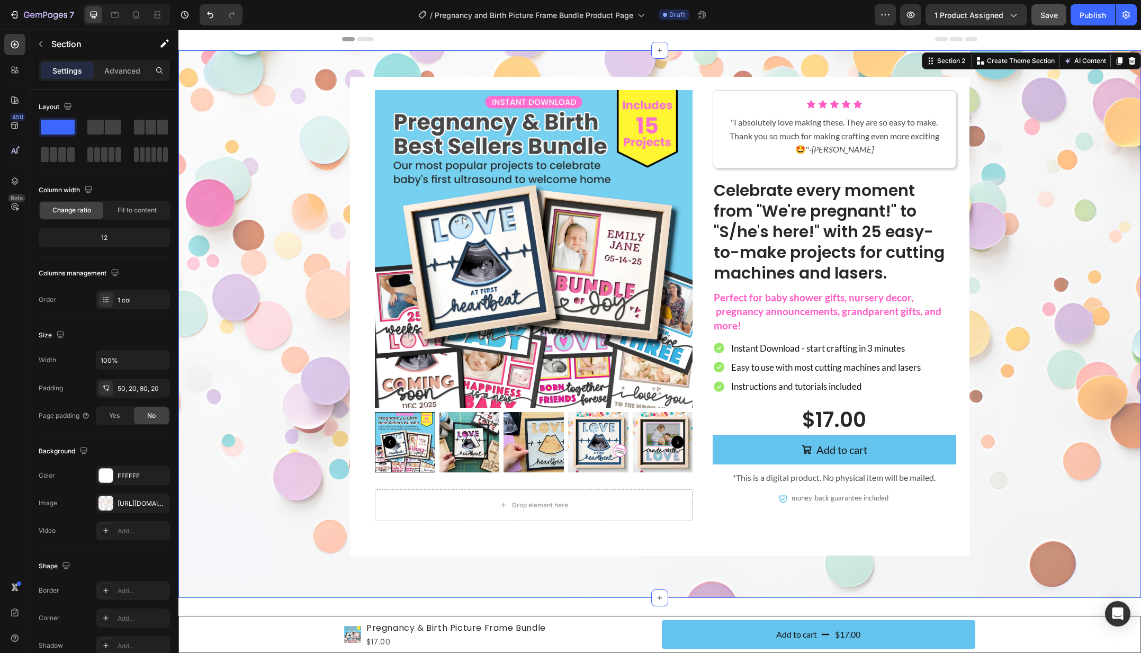
click at [293, 294] on div "Product Images Drop element here Product Icon Icon Icon Icon Icon Icon List "I …" at bounding box center [659, 316] width 941 height 478
click at [1045, 17] on span "Save" at bounding box center [1048, 15] width 17 height 9
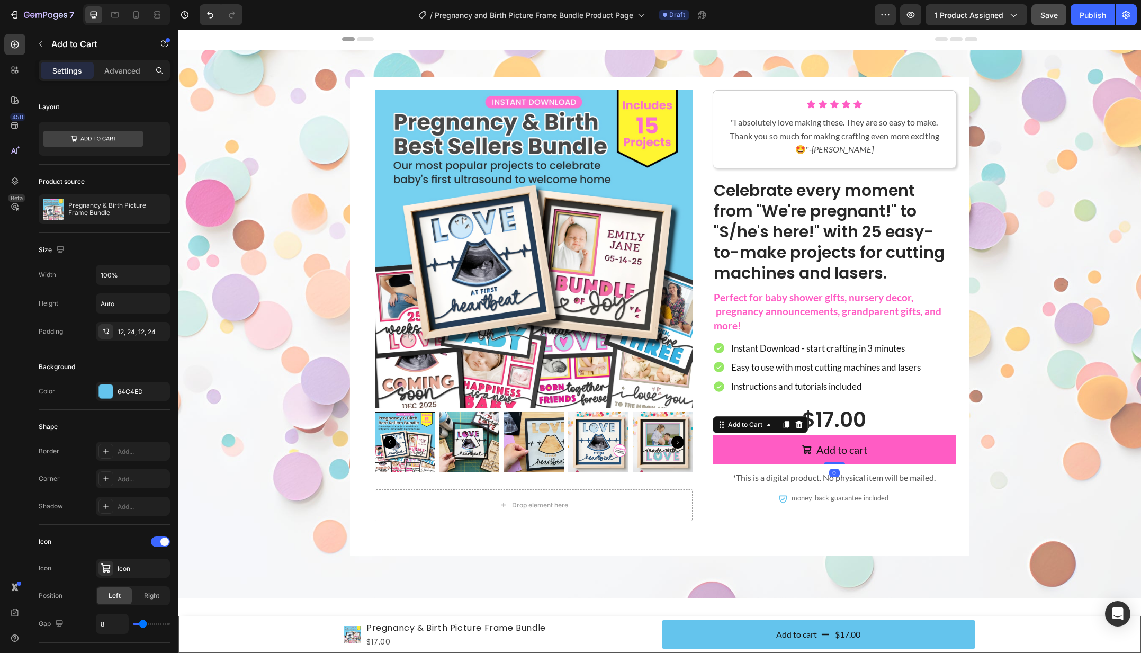
click at [908, 453] on button "Add to cart" at bounding box center [833, 450] width 243 height 30
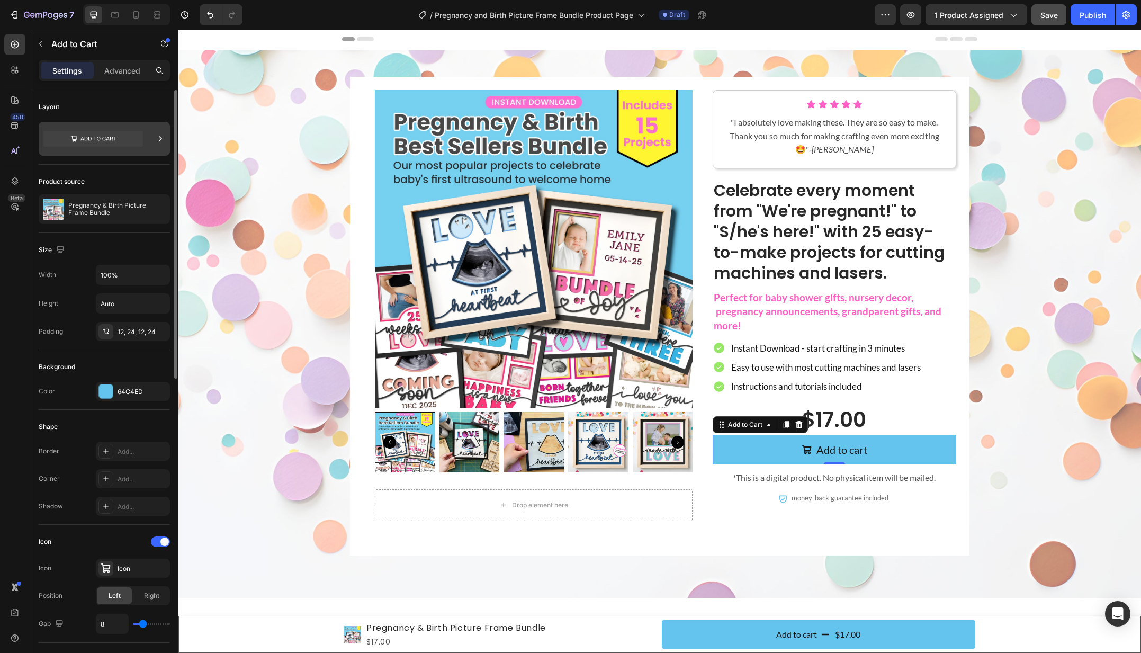
click at [151, 135] on div at bounding box center [104, 139] width 131 height 34
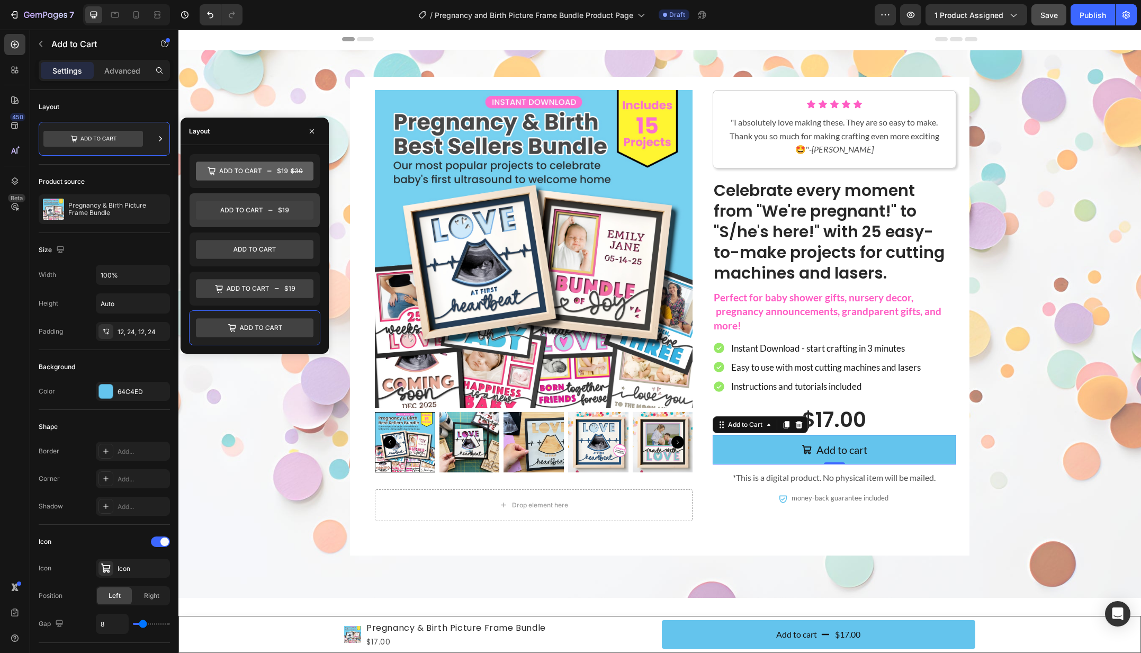
click at [298, 215] on icon at bounding box center [255, 210] width 118 height 19
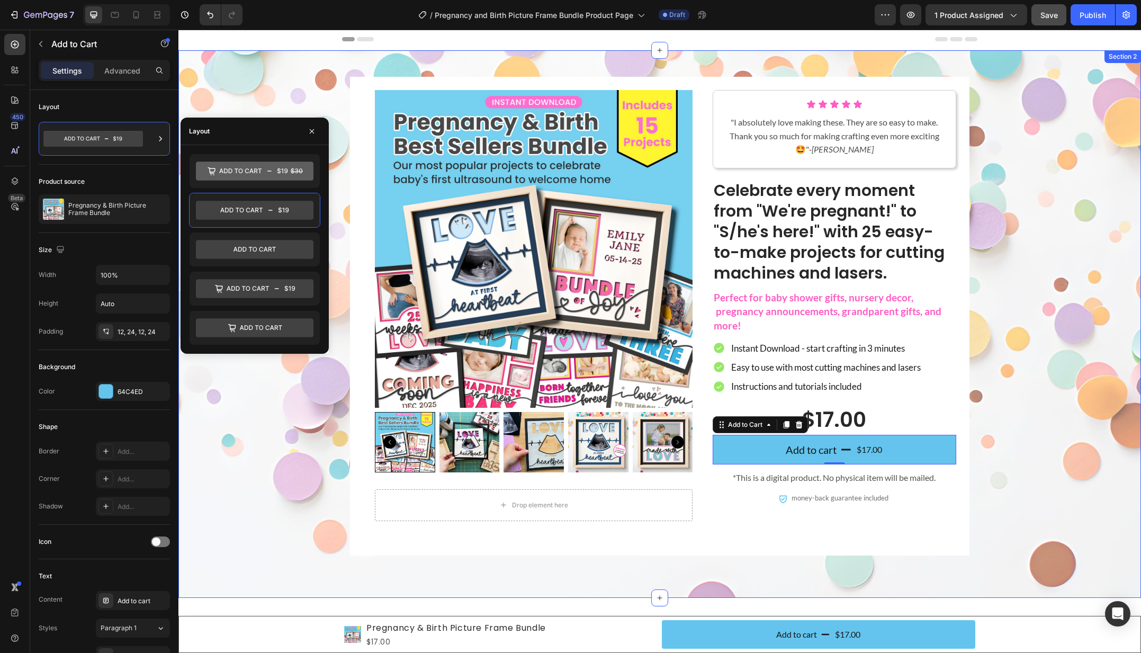
click at [998, 329] on div "Product Images Drop element here Product Icon Icon Icon Icon Icon Icon List "I …" at bounding box center [659, 316] width 941 height 478
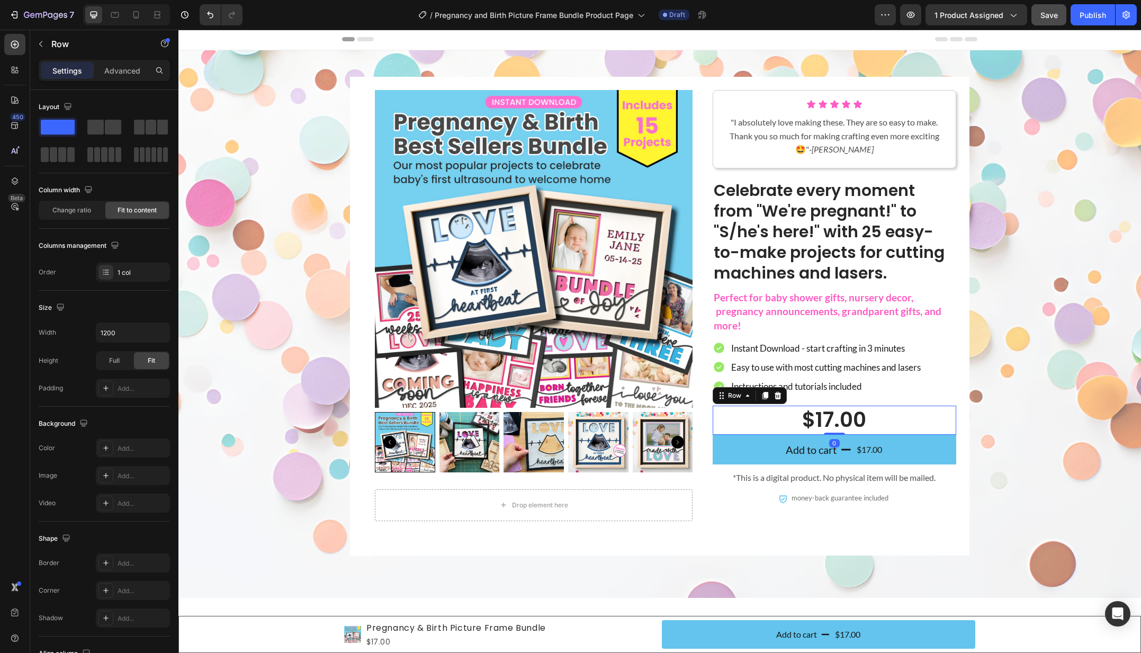
click at [873, 422] on div "$17.00 Product Price Product Price Row 0" at bounding box center [833, 419] width 243 height 29
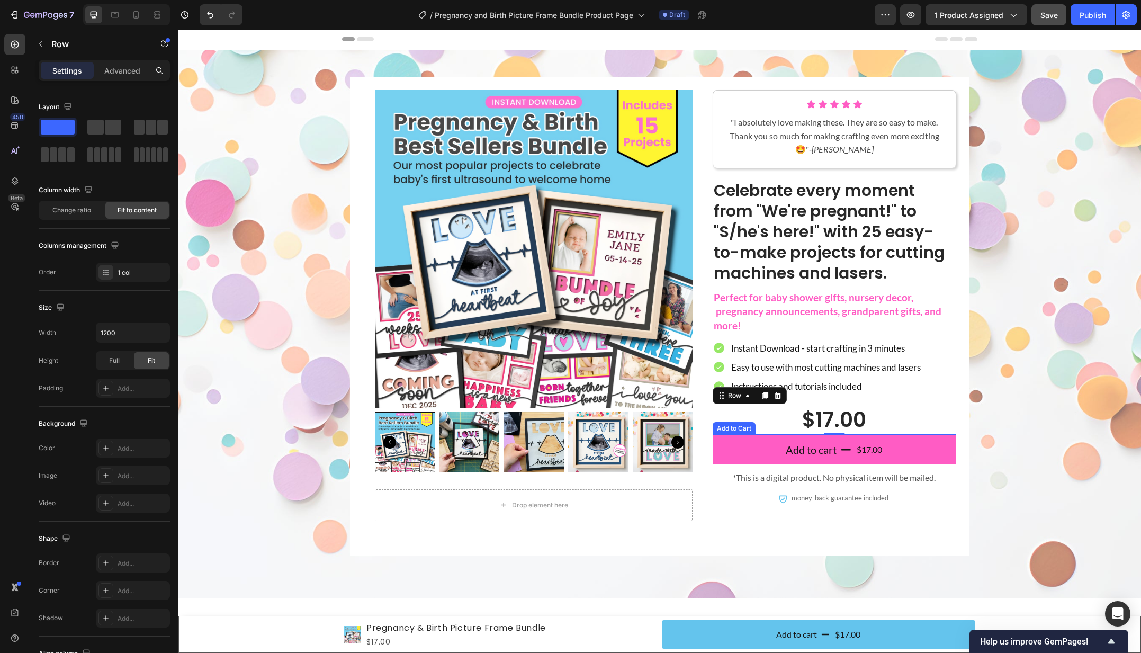
click at [926, 449] on button "Add to cart $17.00" at bounding box center [833, 450] width 243 height 30
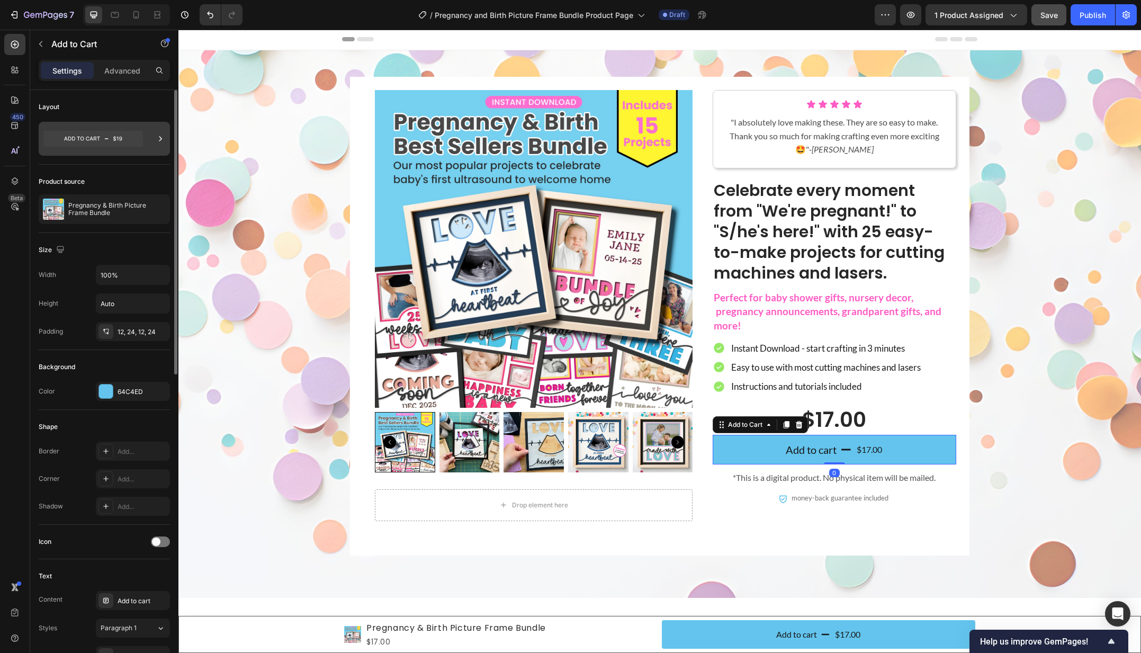
click at [114, 134] on icon at bounding box center [93, 139] width 100 height 16
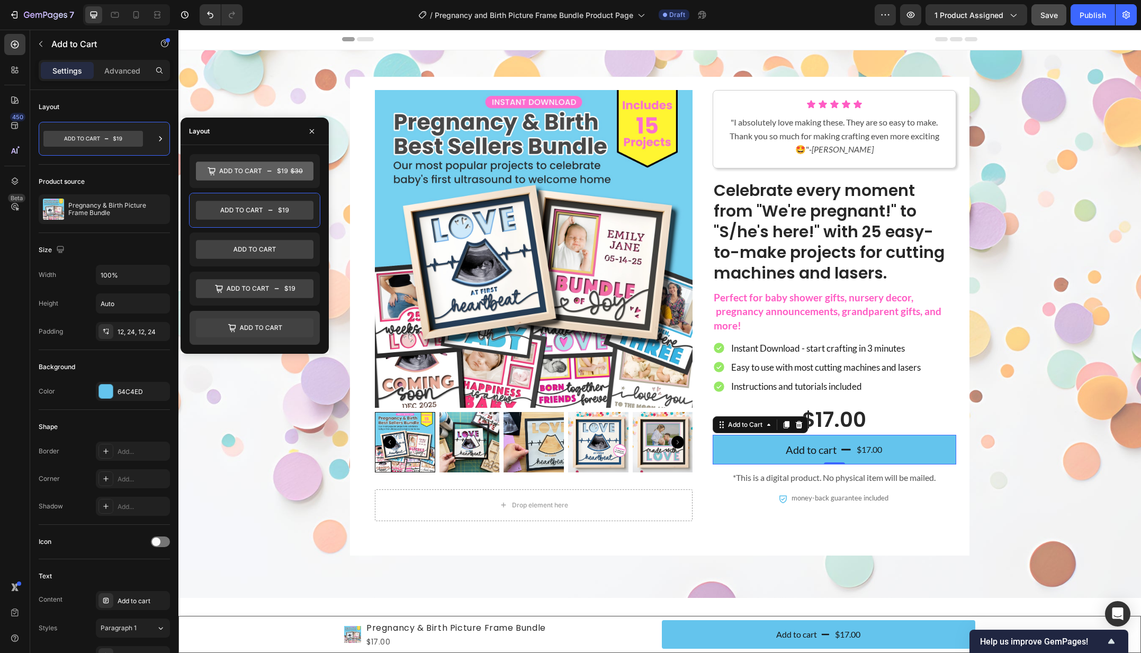
click at [279, 329] on icon at bounding box center [255, 327] width 118 height 19
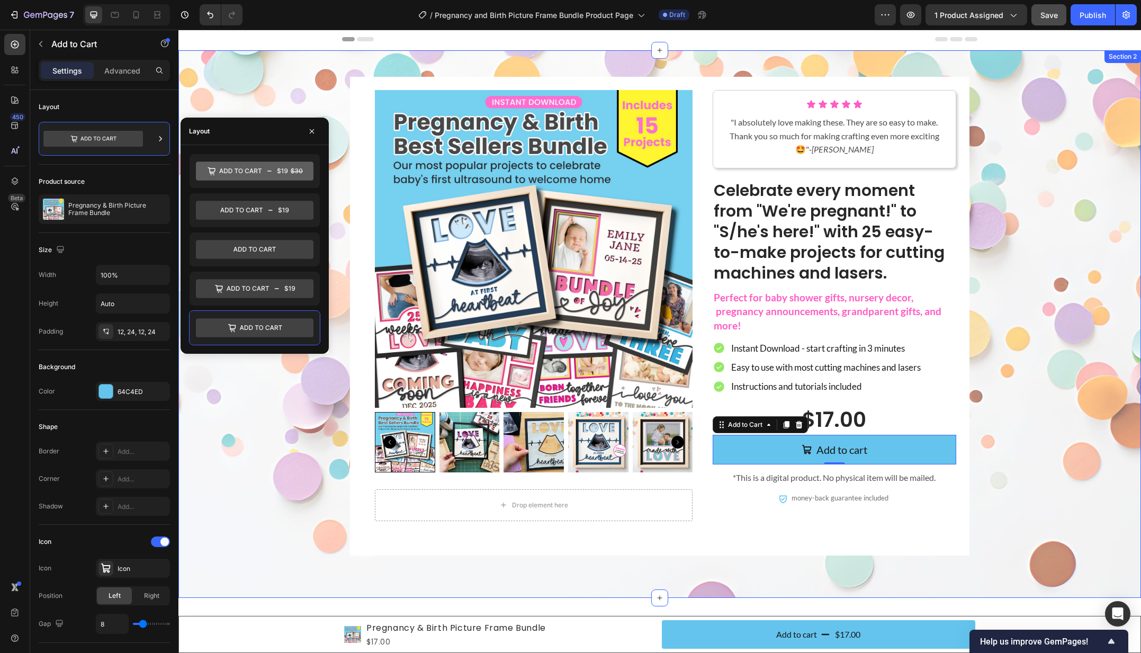
click at [1000, 387] on div "Product Images Drop element here Product Icon Icon Icon Icon Icon Icon List "I …" at bounding box center [659, 316] width 941 height 478
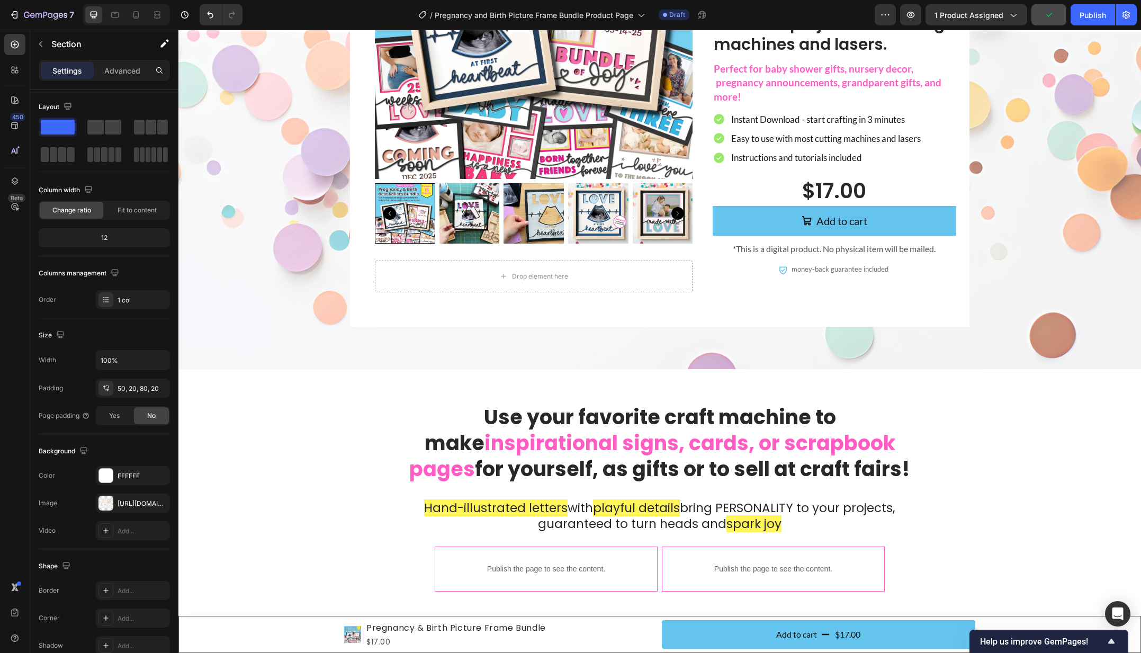
scroll to position [0, 0]
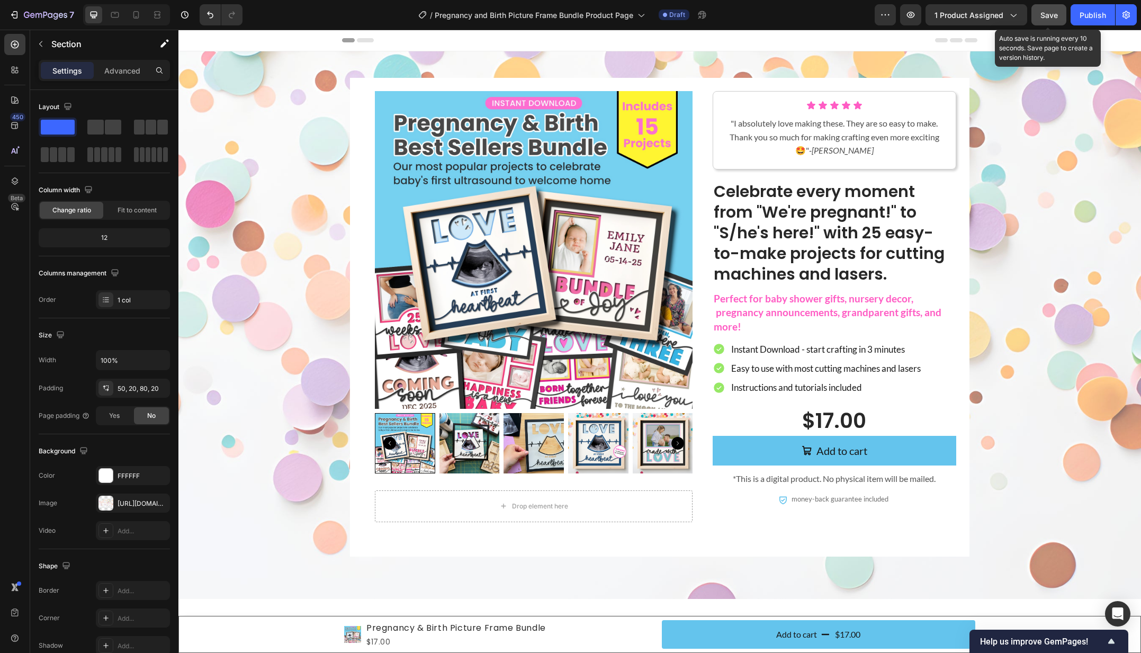
click at [1042, 20] on div "Save" at bounding box center [1048, 15] width 17 height 11
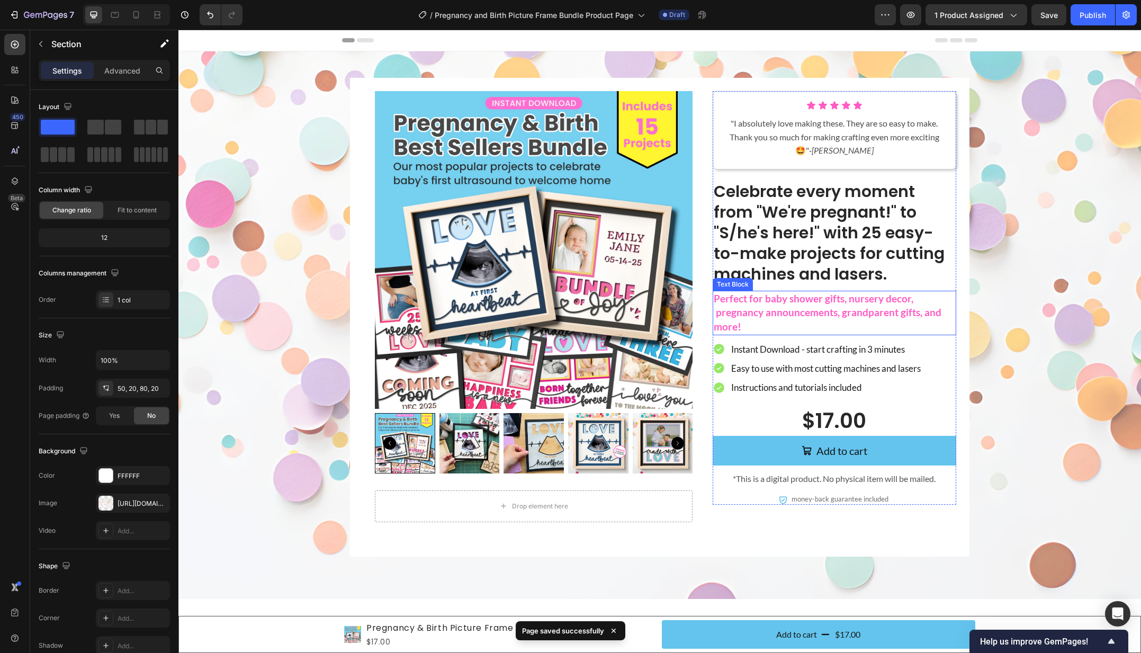
click at [798, 309] on p "Perfect for baby shower gifts, nursery decor, pregnancy announcements, grandpar…" at bounding box center [833, 313] width 241 height 42
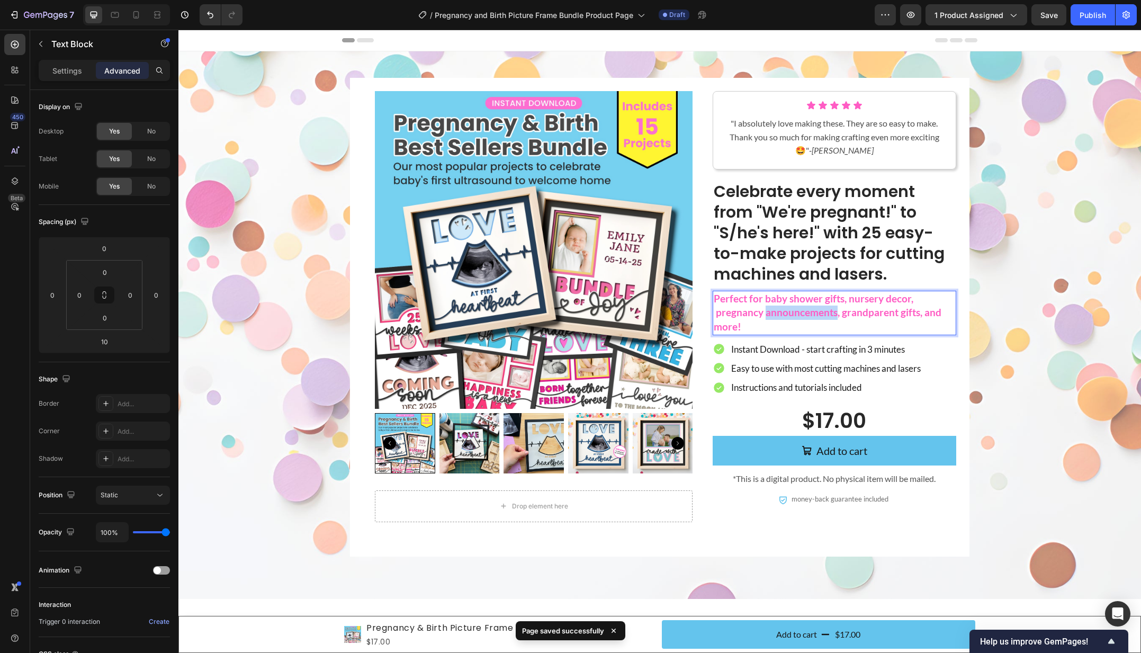
click at [798, 309] on p "Perfect for baby shower gifts, nursery decor, pregnancy announcements, grandpar…" at bounding box center [833, 313] width 241 height 42
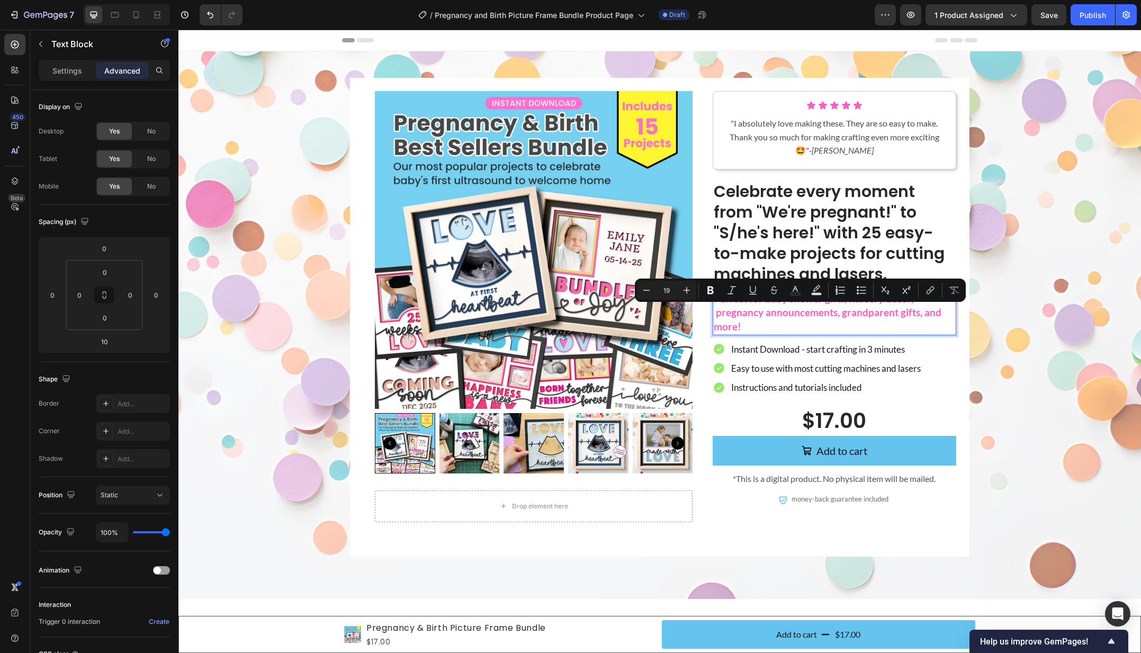
drag, startPoint x: 716, startPoint y: 313, endPoint x: 738, endPoint y: 320, distance: 23.8
click at [716, 313] on p "Perfect for baby shower gifts, nursery decor, pregnancy announcements, grandpar…" at bounding box center [833, 313] width 241 height 42
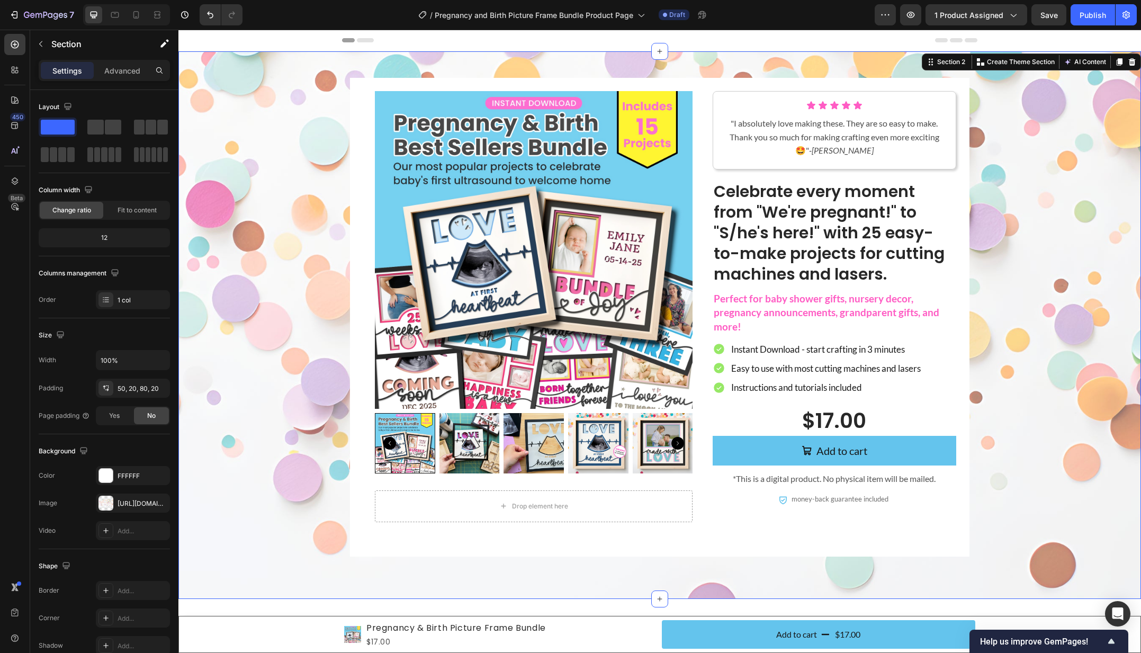
click at [992, 306] on div "Product Images Drop element here Product Icon Icon Icon Icon Icon Icon List "I …" at bounding box center [659, 317] width 941 height 478
click at [269, 310] on div "Product Images Drop element here Product Icon Icon Icon Icon Icon Icon List "I …" at bounding box center [659, 317] width 941 height 478
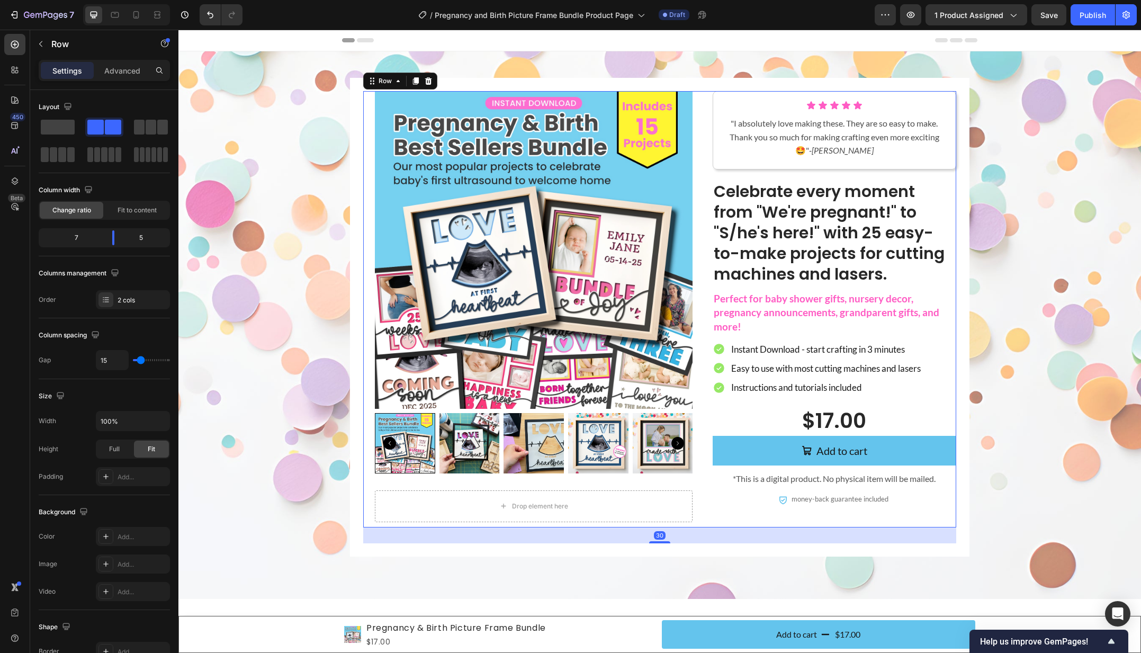
click at [369, 112] on div "Product Images Drop element here Product" at bounding box center [533, 309] width 341 height 436
click at [116, 68] on p "Advanced" at bounding box center [122, 70] width 36 height 11
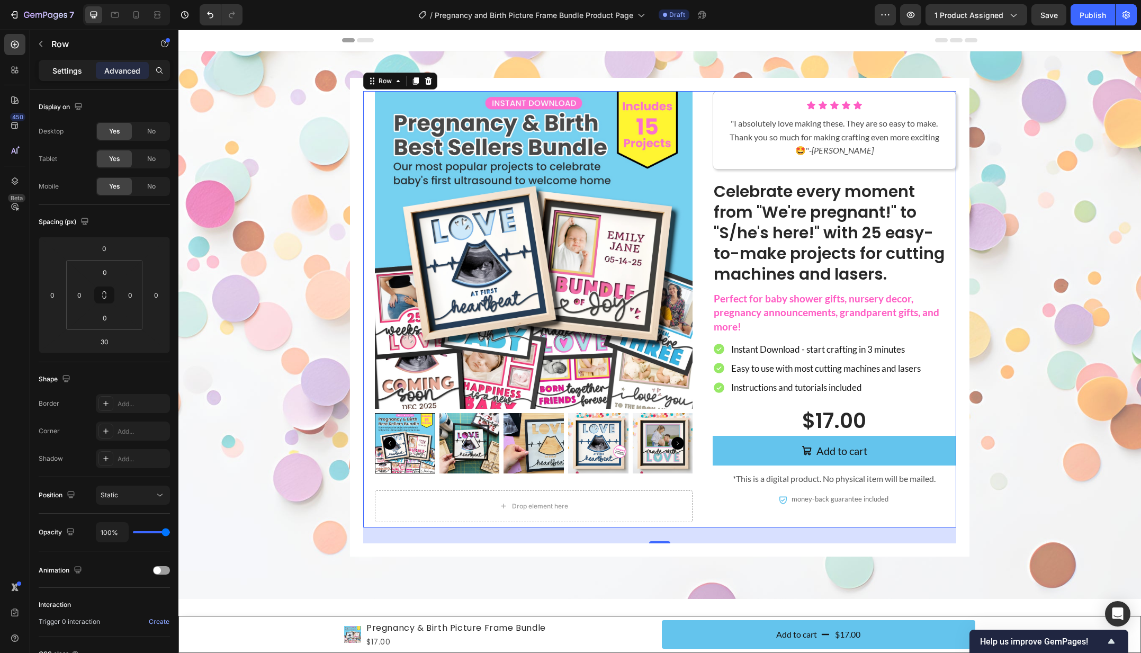
click at [69, 69] on p "Settings" at bounding box center [67, 70] width 30 height 11
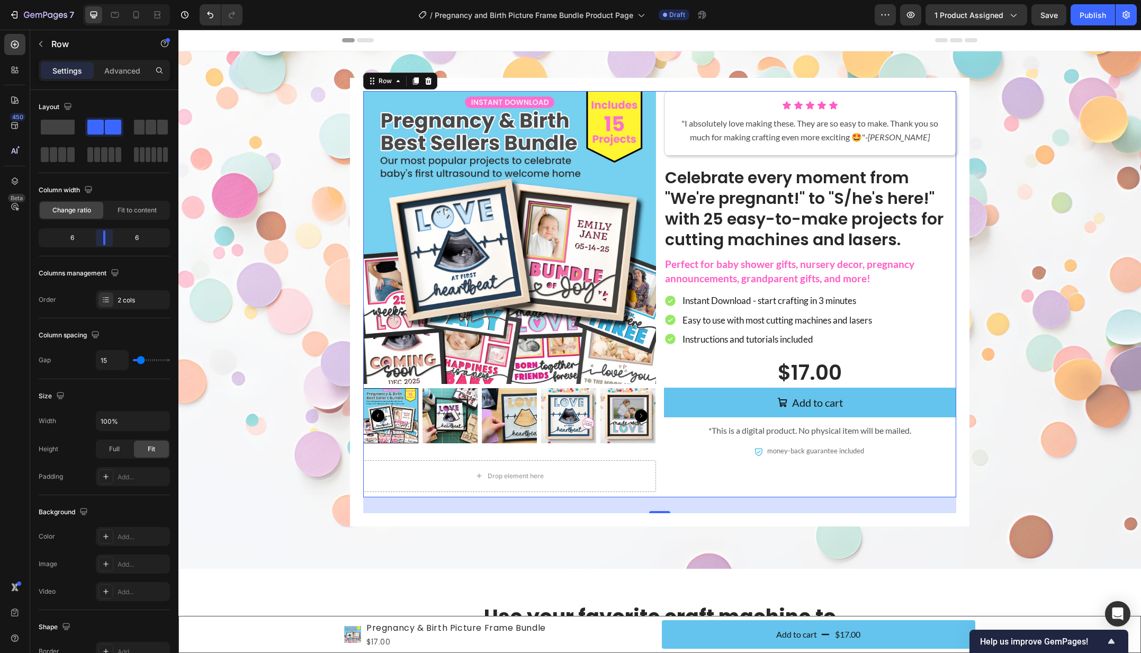
click at [106, 0] on body "7 Version history / Pregnancy and Birth Picture Frame Bundle Product Page Draft…" at bounding box center [570, 0] width 1141 height 0
drag, startPoint x: 136, startPoint y: 358, endPoint x: 143, endPoint y: 358, distance: 7.4
click at [143, 358] on div "15" at bounding box center [133, 360] width 74 height 20
type input "34"
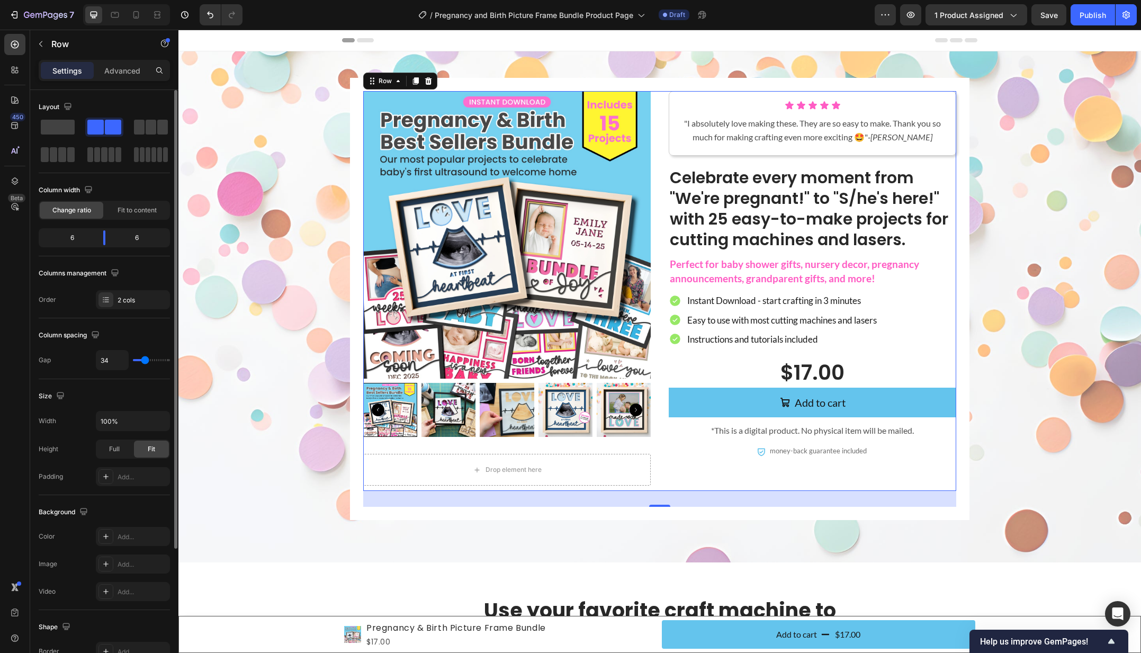
type input "35"
type input "29"
type input "23"
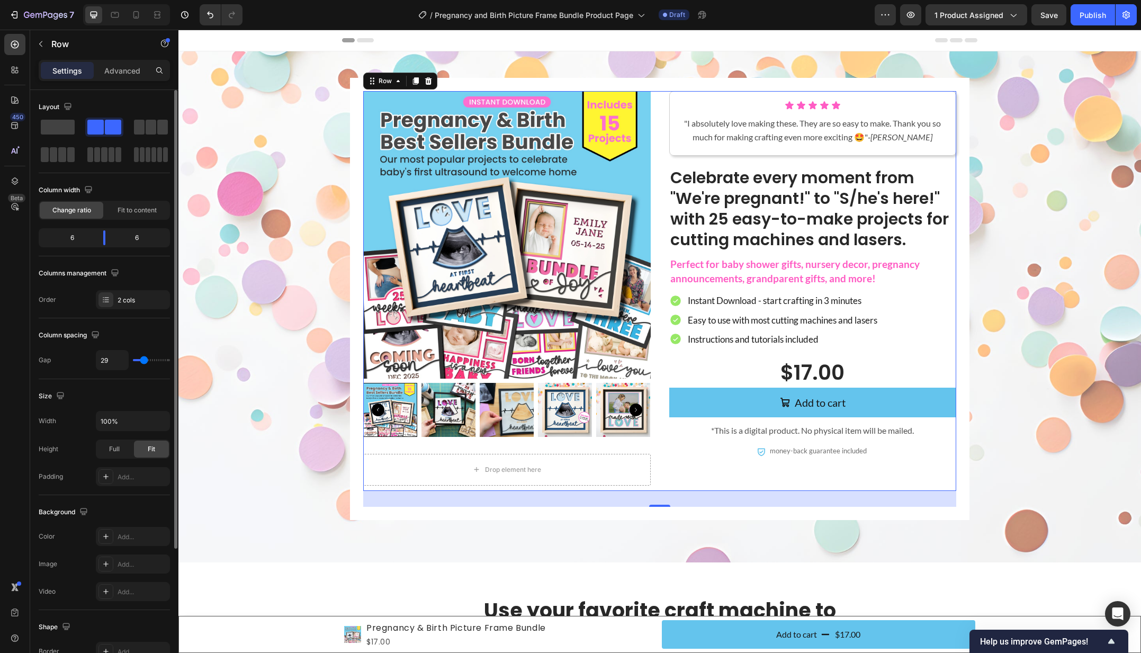
type input "23"
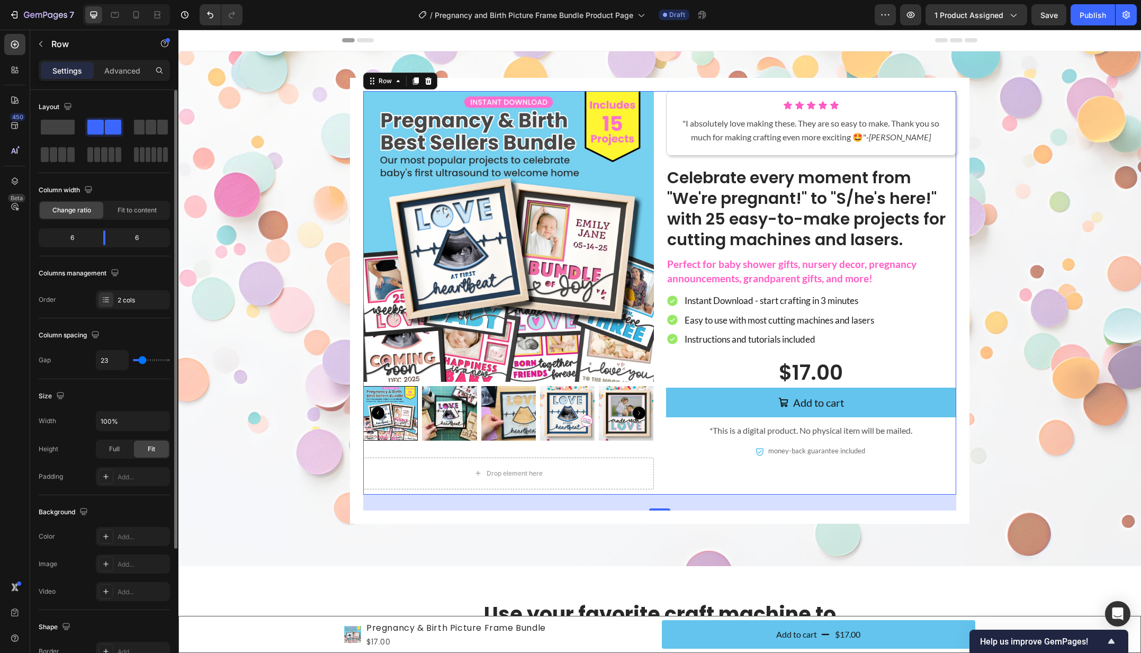
type input "26"
type input "21"
type input "22"
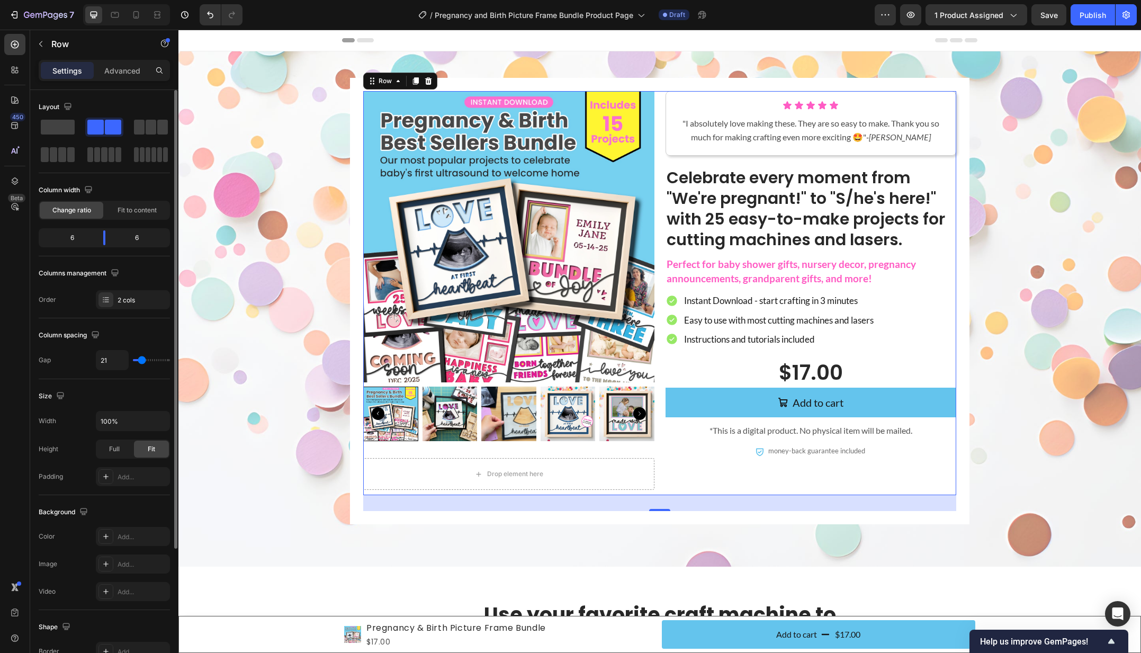
type input "22"
type input "25"
type input "24"
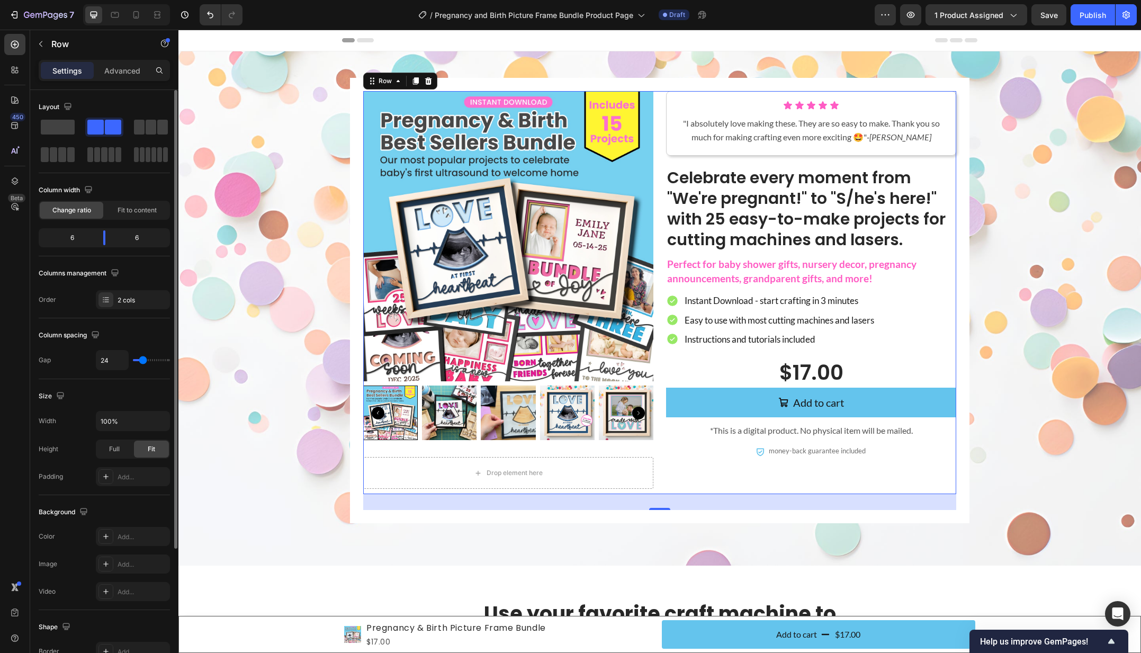
type input "27"
click at [143, 359] on input "range" at bounding box center [151, 360] width 37 height 2
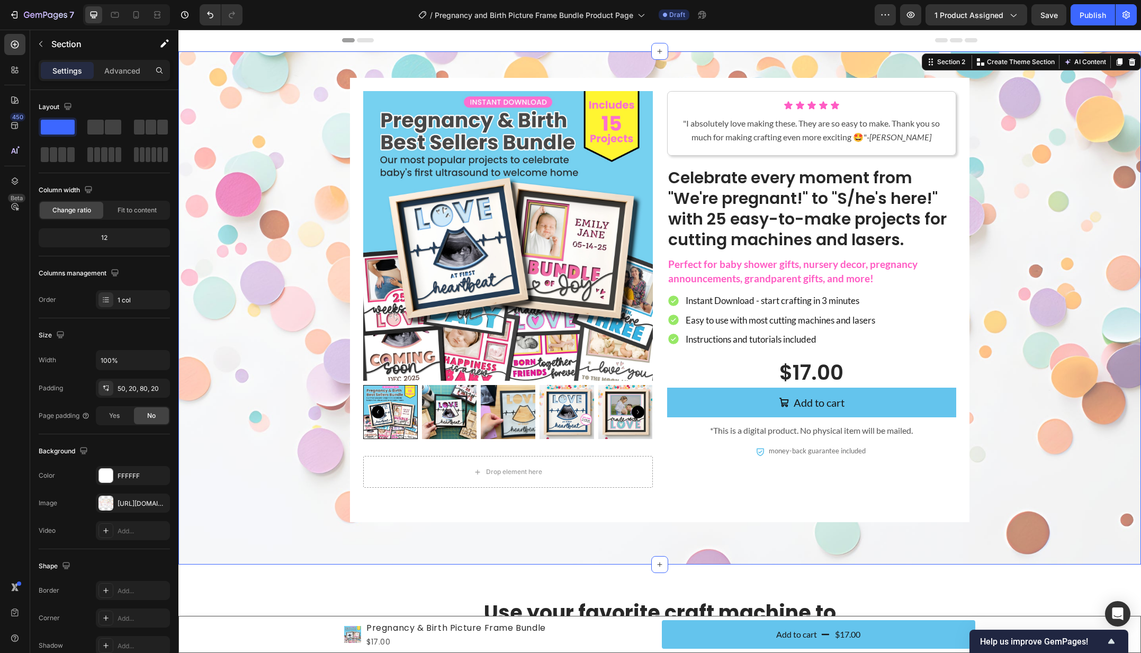
click at [274, 366] on div "Product Images Drop element here Product Icon Icon Icon Icon Icon Icon List "I …" at bounding box center [659, 300] width 941 height 444
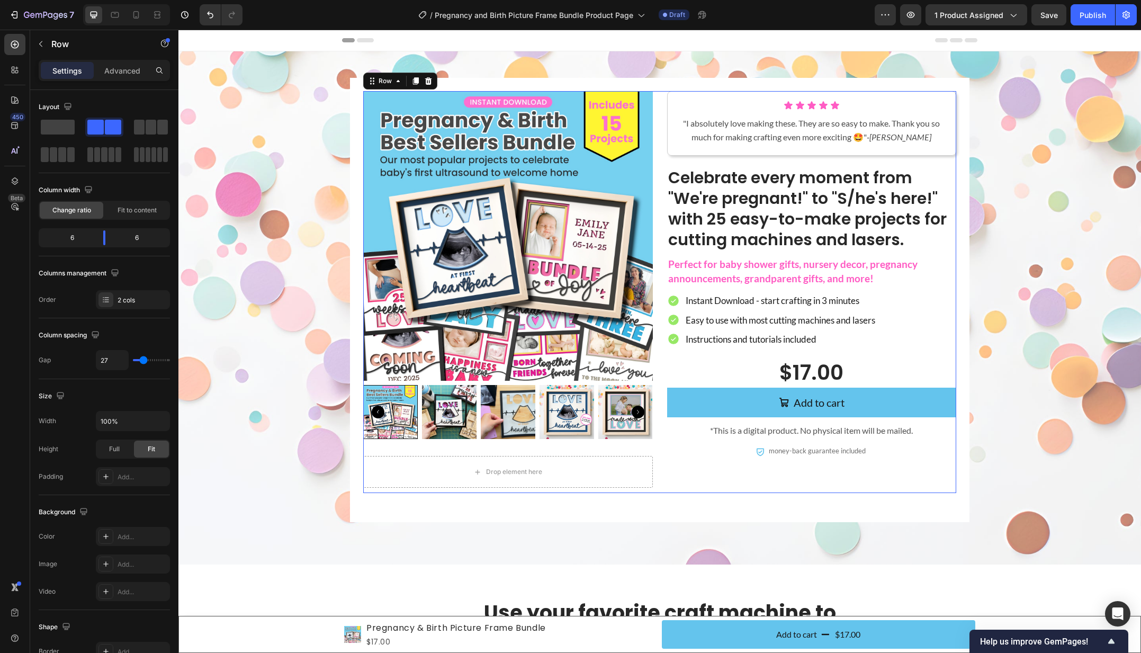
click at [754, 478] on div "Icon Icon Icon Icon Icon Icon List "I absolutely love making these. They are so…" at bounding box center [812, 292] width 290 height 402
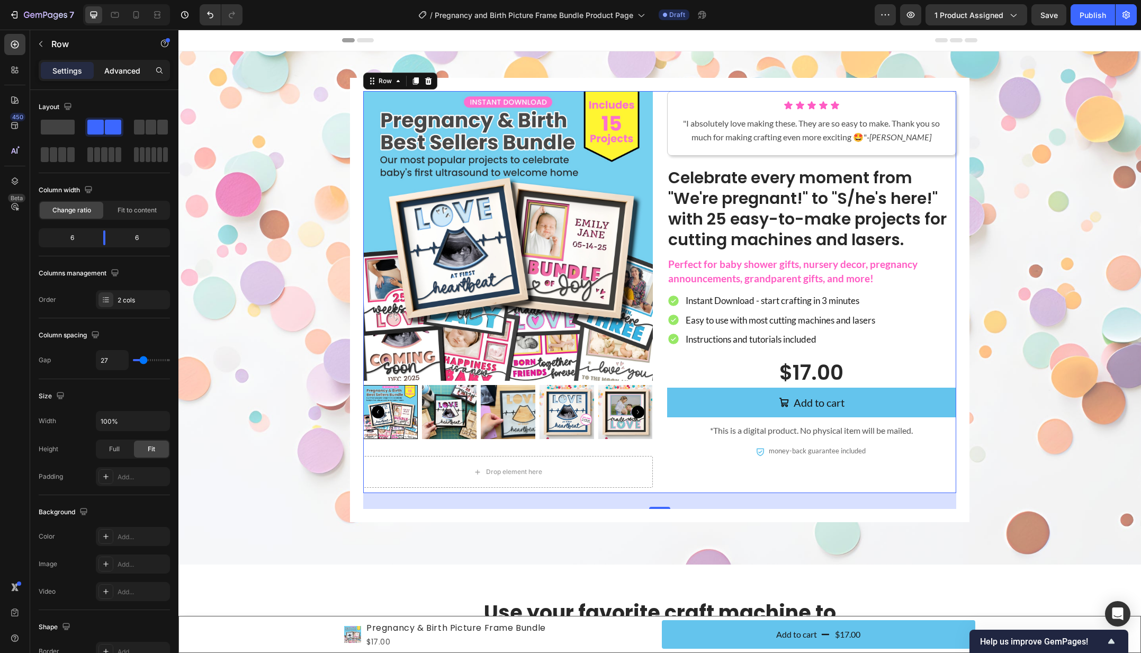
click at [119, 73] on p "Advanced" at bounding box center [122, 70] width 36 height 11
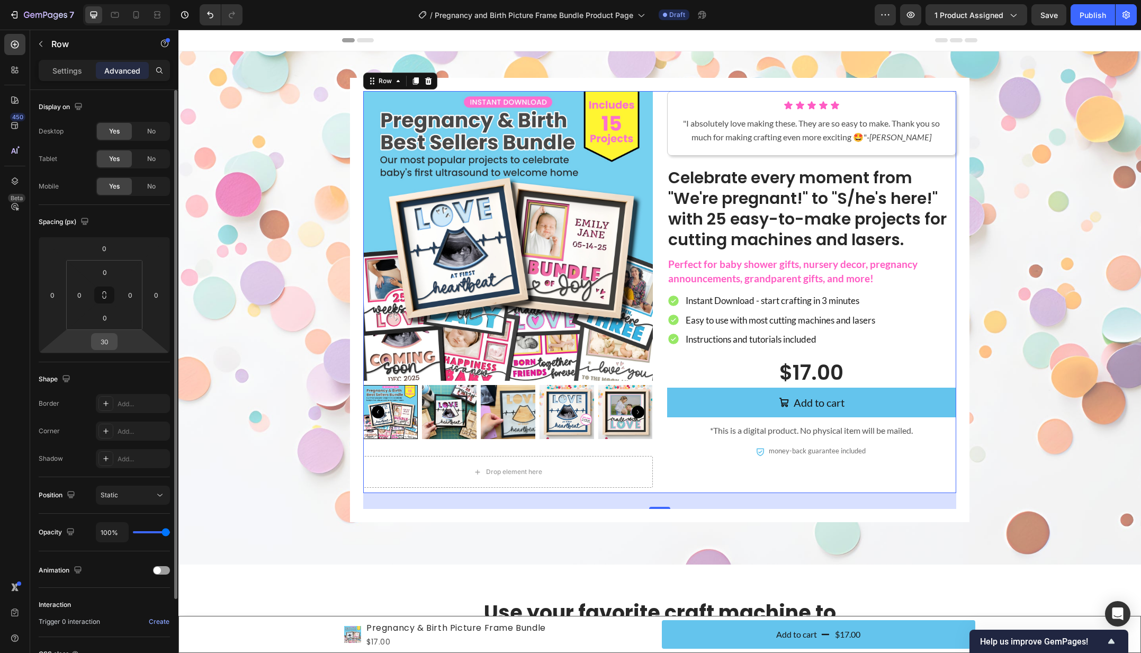
click at [107, 337] on input "30" at bounding box center [104, 341] width 21 height 16
type input "0"
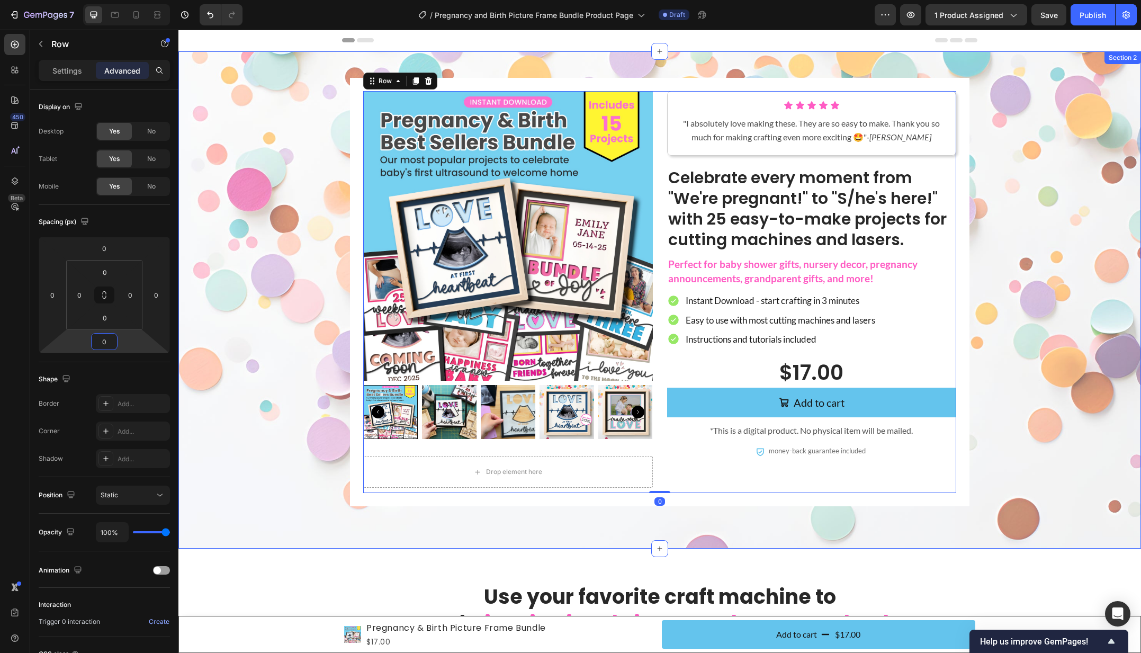
click at [264, 329] on div "Product Images Drop element here Product Icon Icon Icon Icon Icon Icon List "I …" at bounding box center [659, 292] width 941 height 428
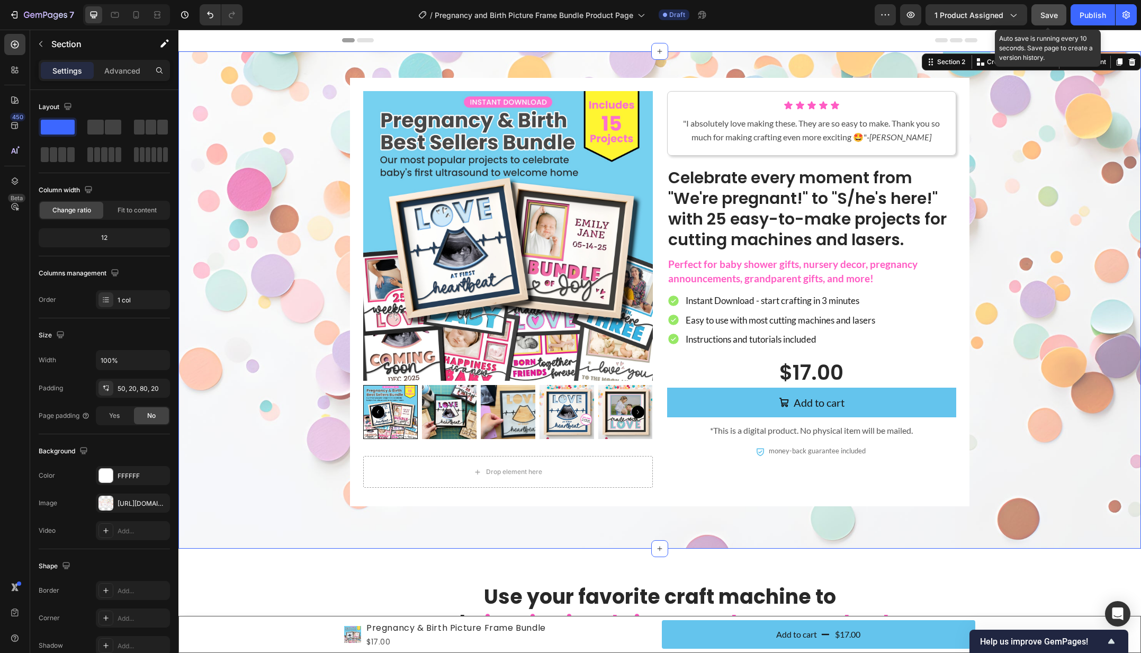
click at [1041, 16] on span "Save" at bounding box center [1048, 15] width 17 height 9
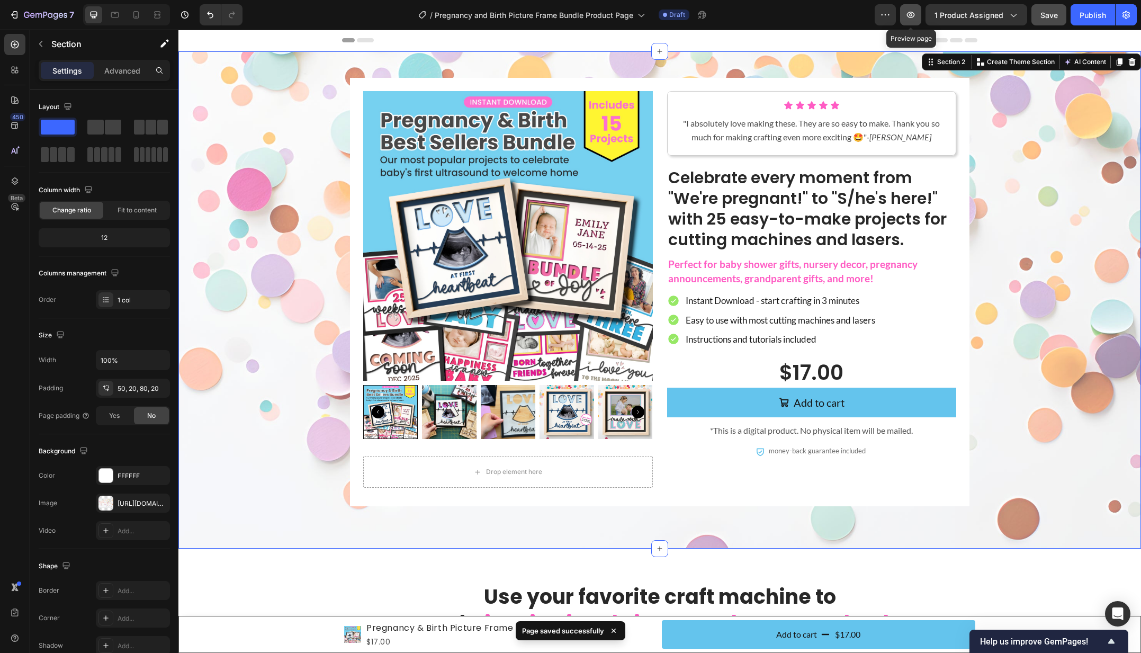
click at [913, 17] on icon "button" at bounding box center [910, 15] width 11 height 11
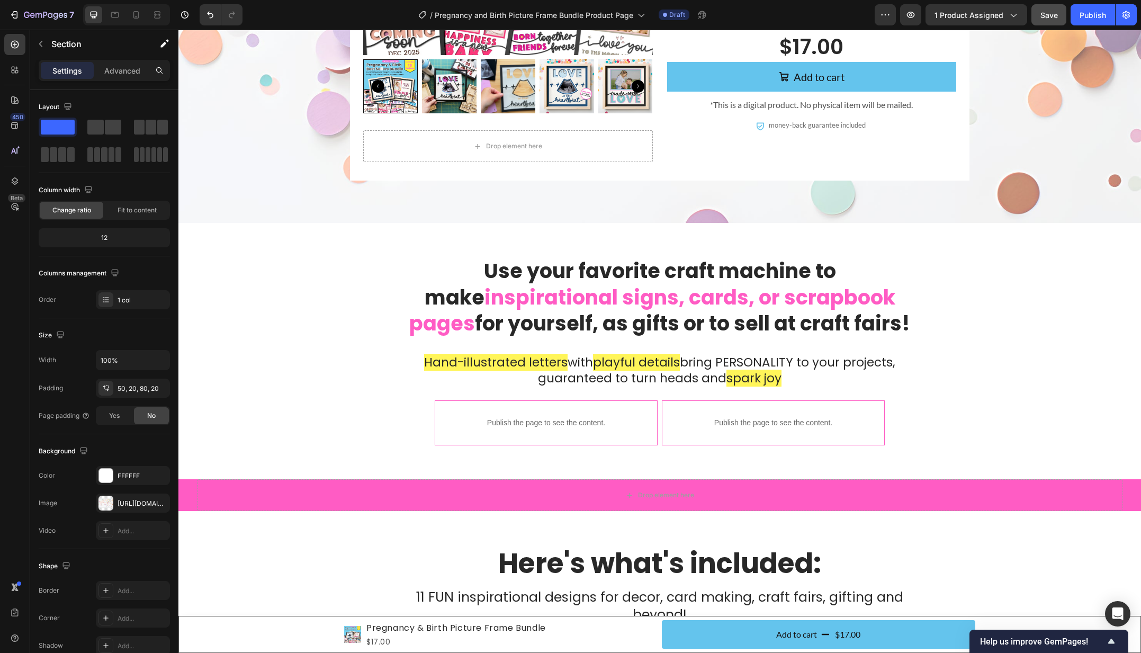
scroll to position [323, 0]
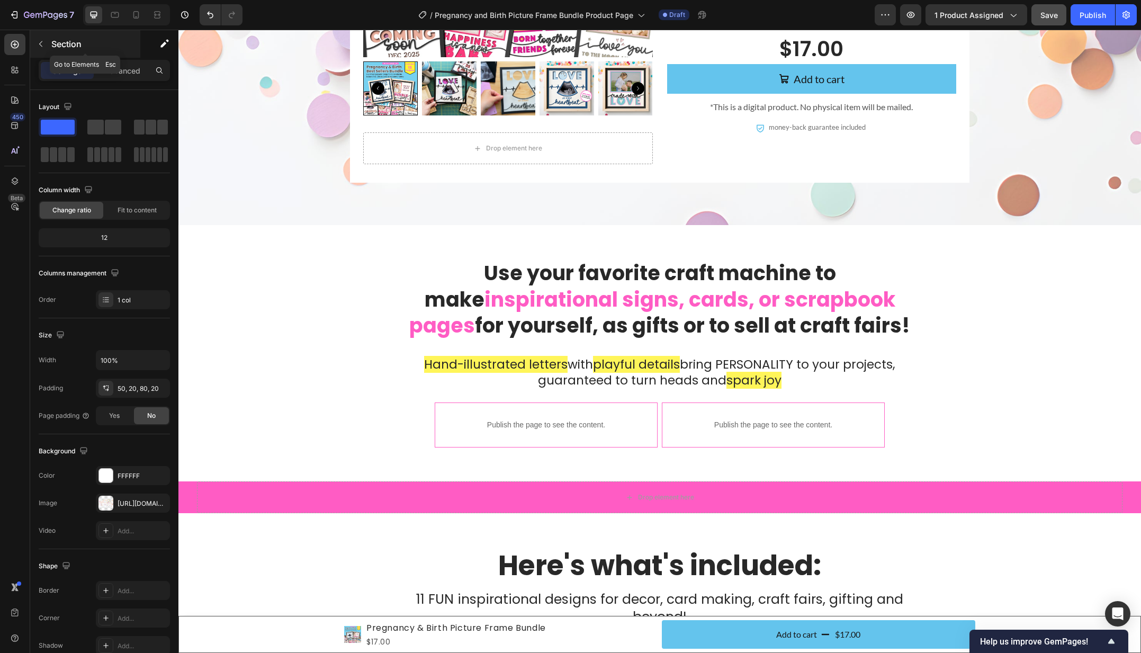
click at [47, 44] on button "button" at bounding box center [40, 43] width 17 height 17
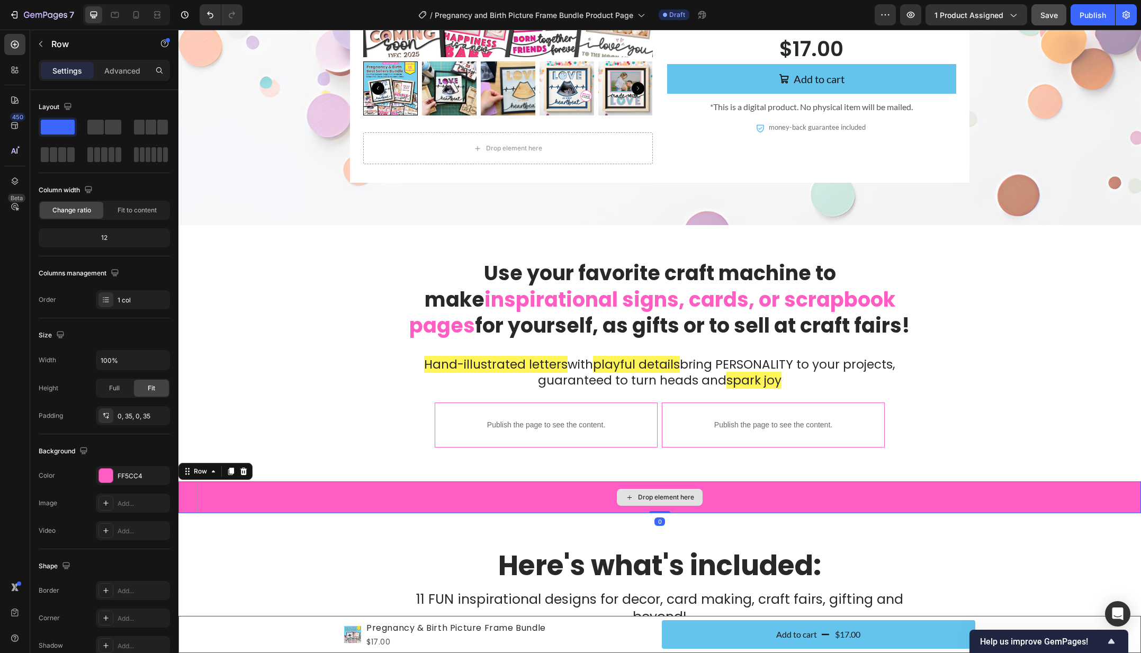
click at [266, 491] on div "Drop element here" at bounding box center [659, 497] width 925 height 32
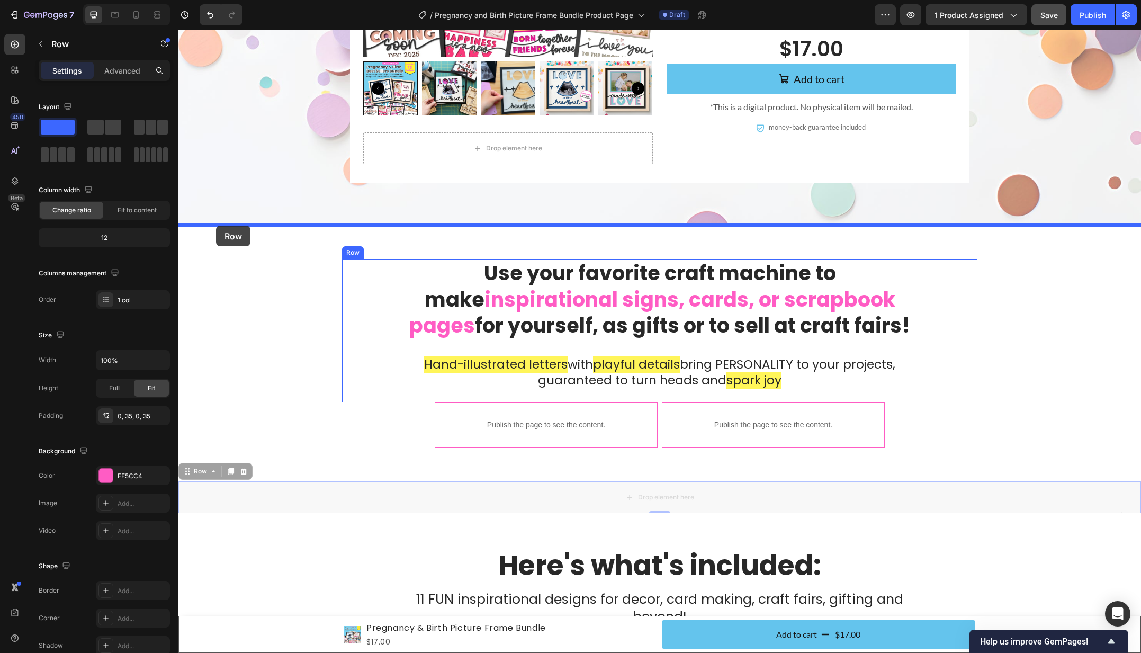
drag, startPoint x: 195, startPoint y: 473, endPoint x: 216, endPoint y: 227, distance: 247.0
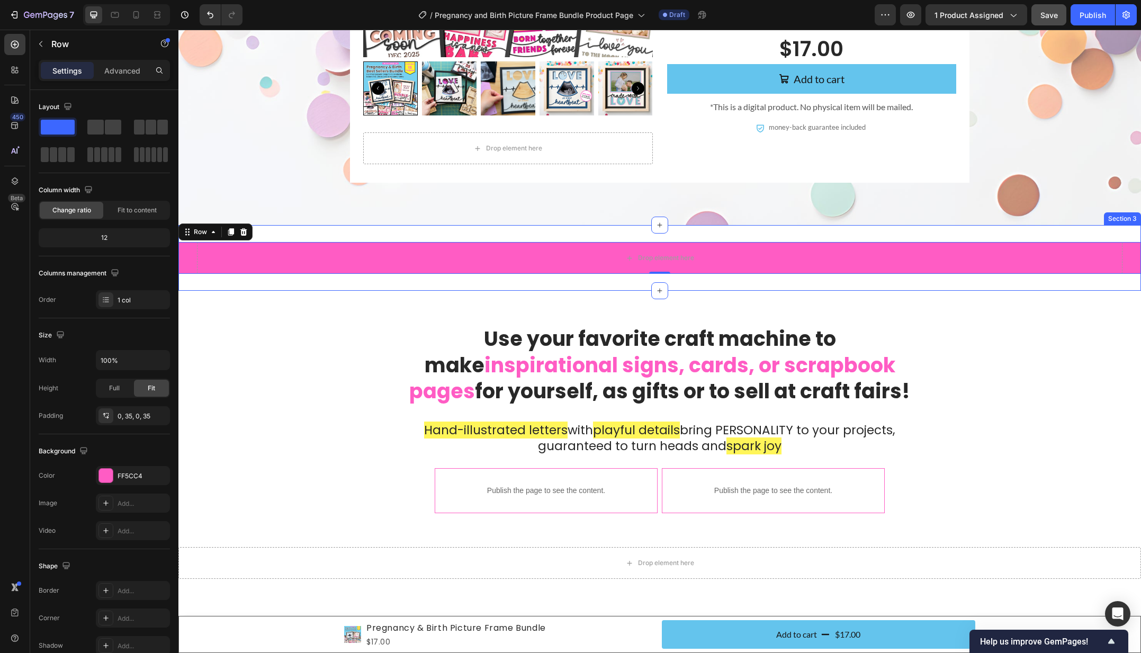
click at [583, 234] on div "Drop element here Row 0 Section 3" at bounding box center [659, 258] width 962 height 66
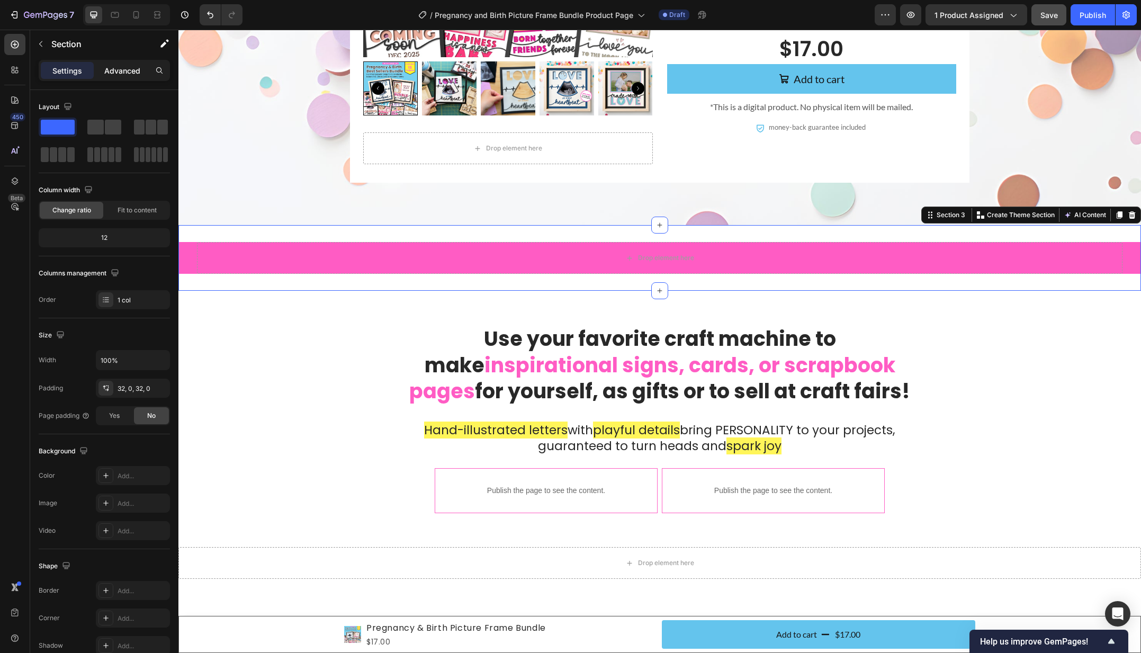
click at [111, 72] on p "Advanced" at bounding box center [122, 70] width 36 height 11
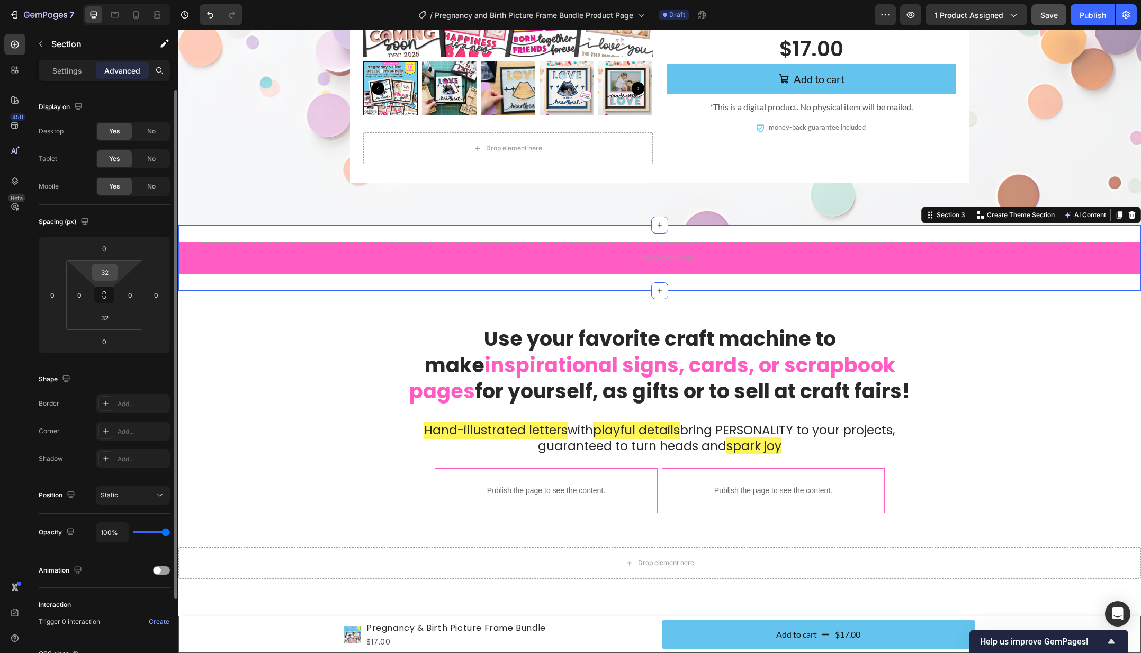
click at [106, 272] on input "32" at bounding box center [104, 272] width 21 height 16
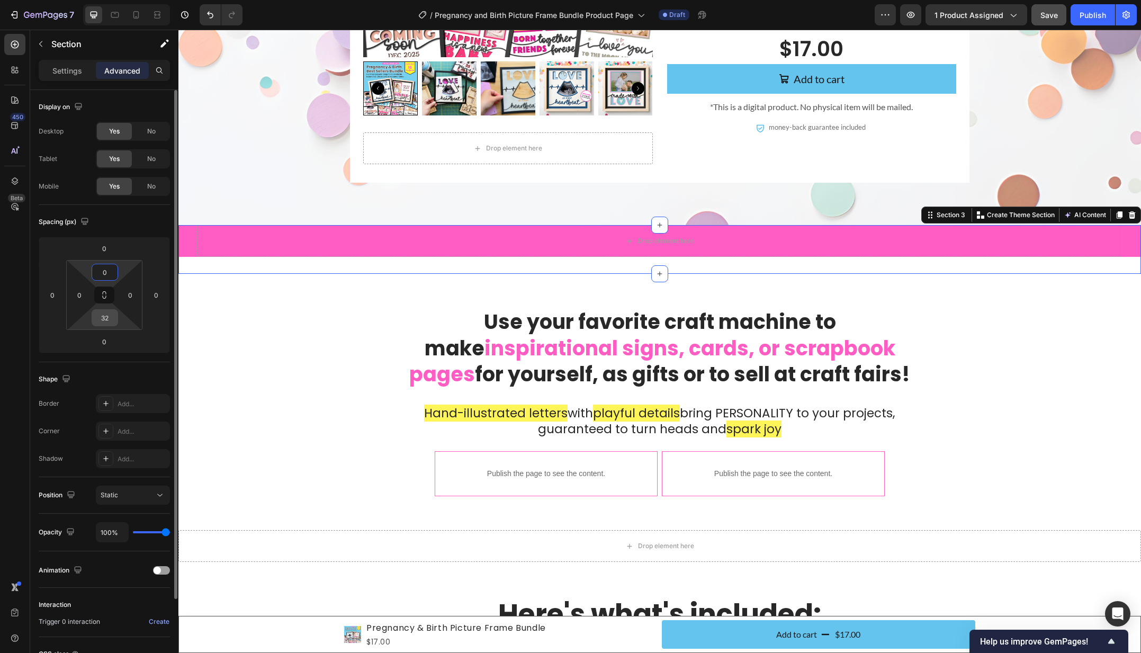
type input "0"
click at [103, 320] on input "32" at bounding box center [104, 318] width 21 height 16
type input "0"
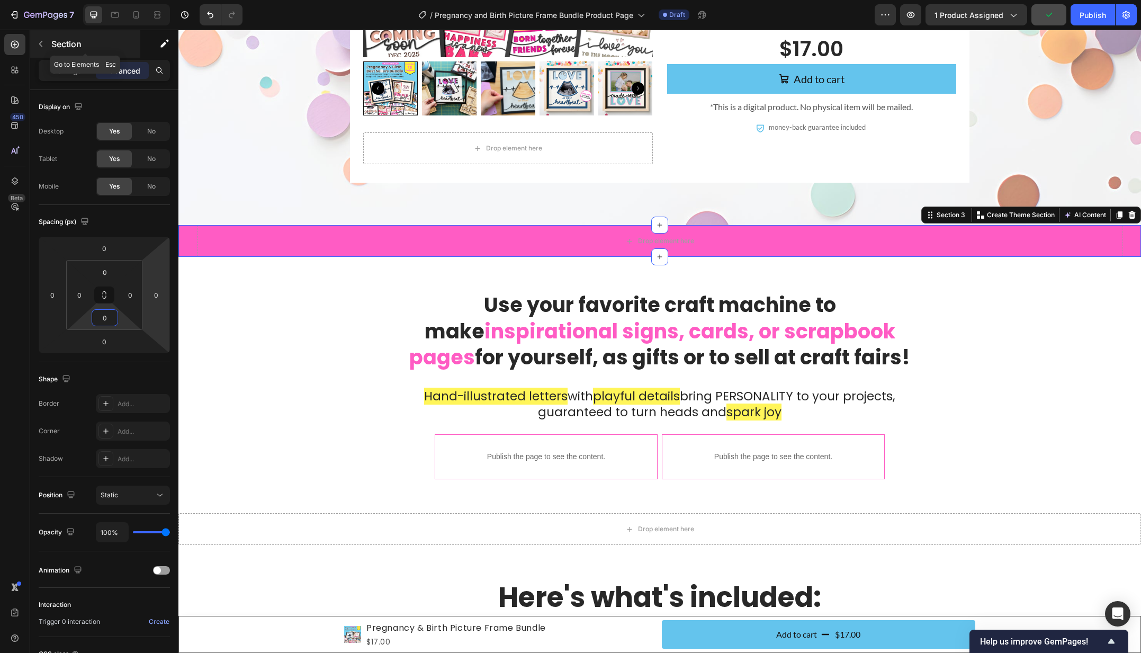
click at [38, 43] on icon "button" at bounding box center [41, 44] width 8 height 8
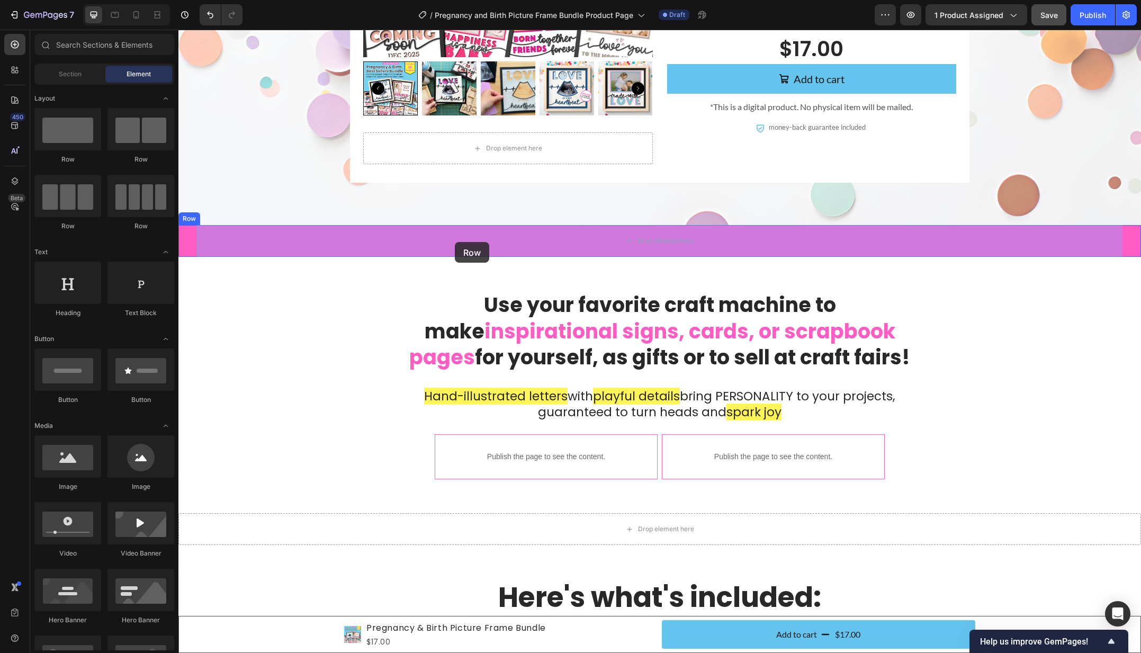
drag, startPoint x: 252, startPoint y: 165, endPoint x: 455, endPoint y: 242, distance: 216.8
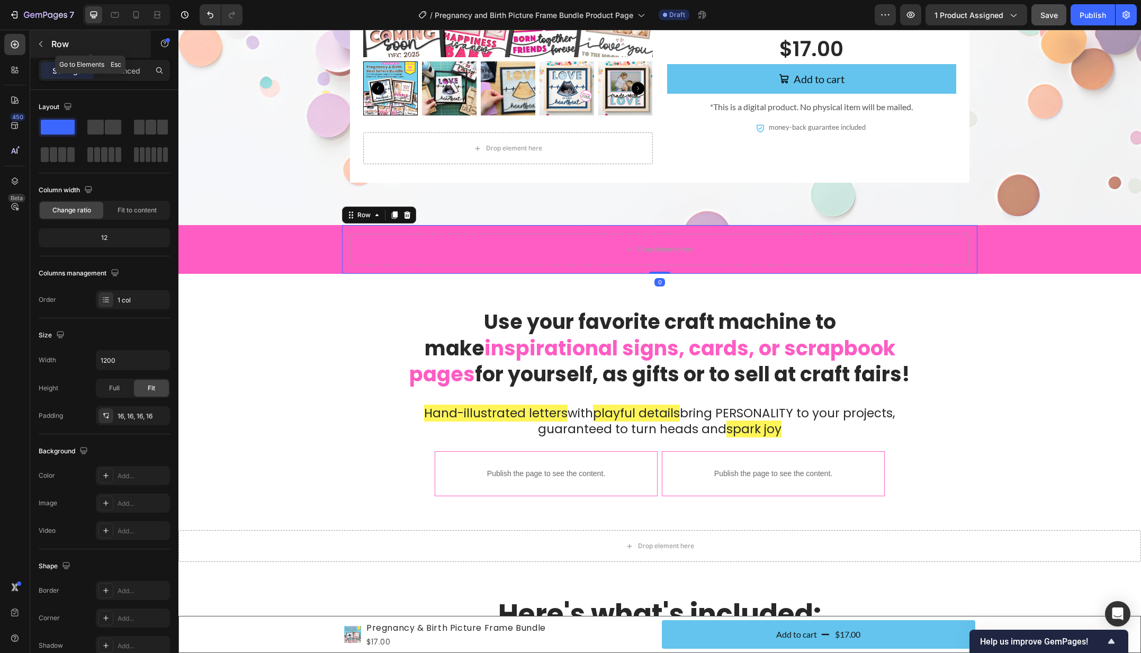
click at [38, 39] on button "button" at bounding box center [40, 43] width 17 height 17
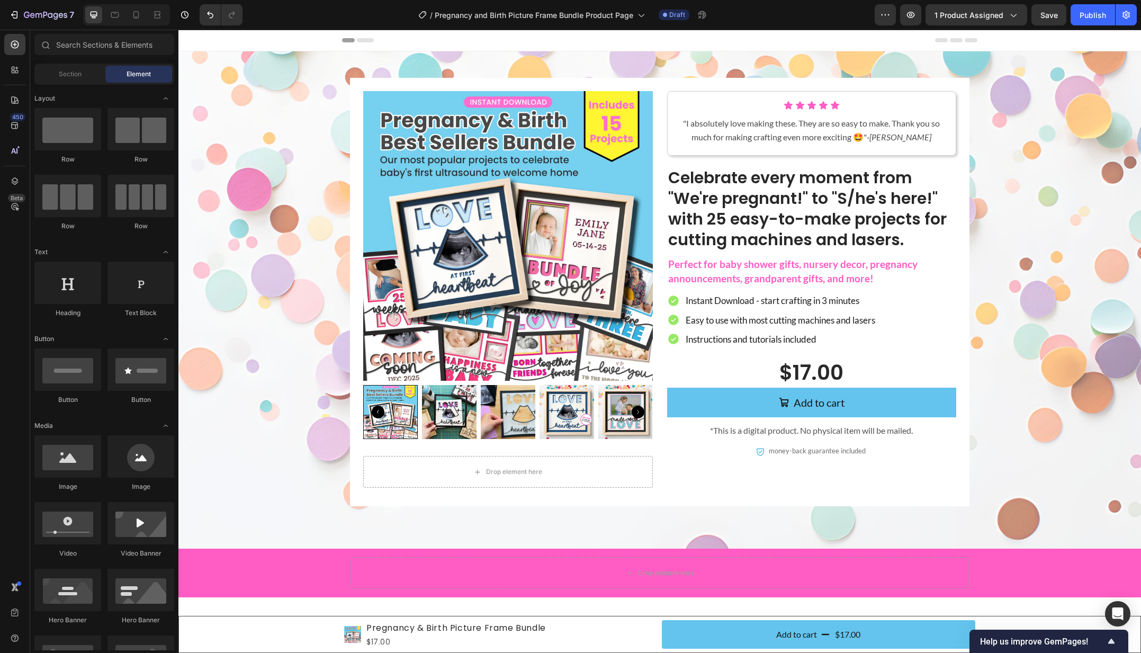
scroll to position [323, 0]
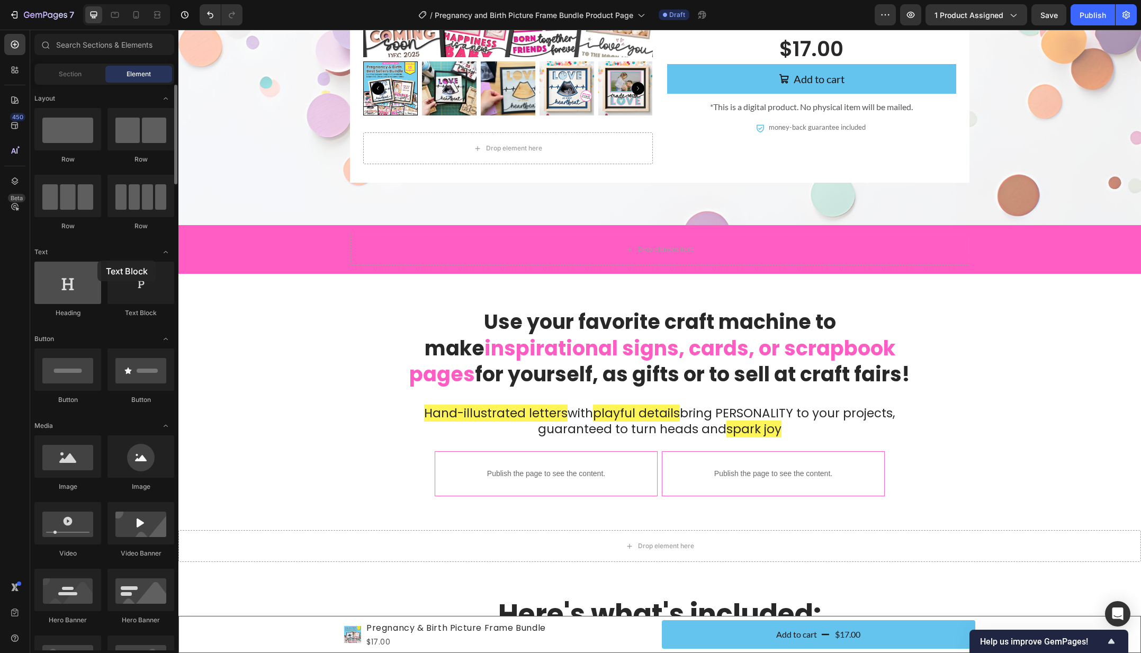
drag, startPoint x: 144, startPoint y: 295, endPoint x: 92, endPoint y: 267, distance: 59.2
click at [97, 261] on div "Heading Text Block" at bounding box center [104, 294] width 140 height 66
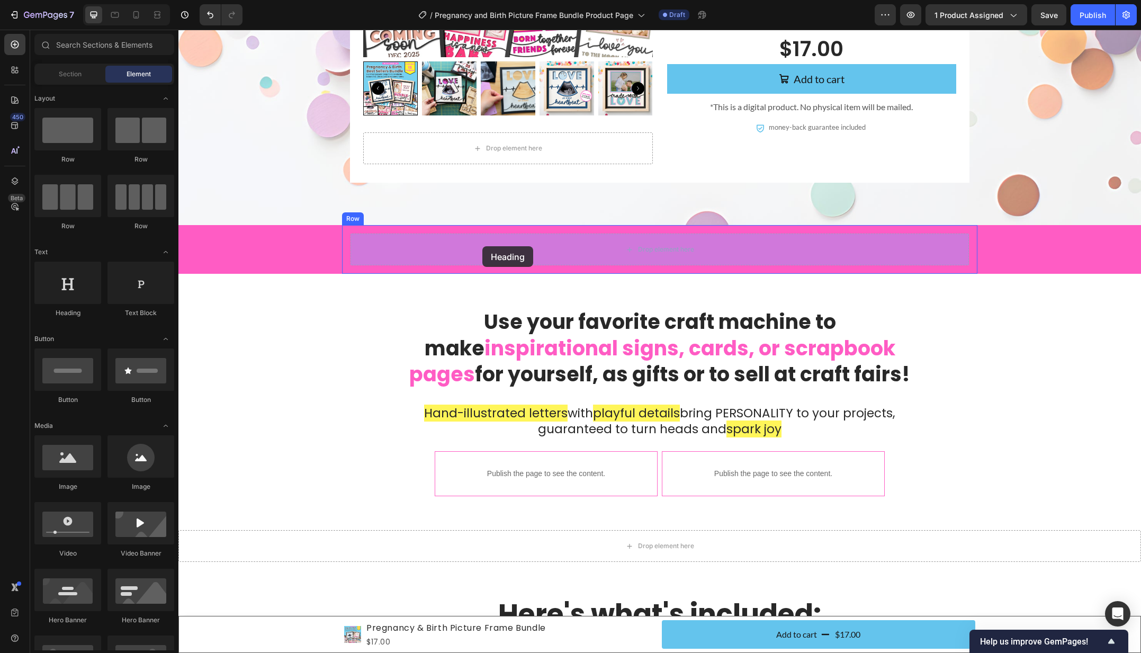
drag, startPoint x: 242, startPoint y: 320, endPoint x: 482, endPoint y: 246, distance: 251.0
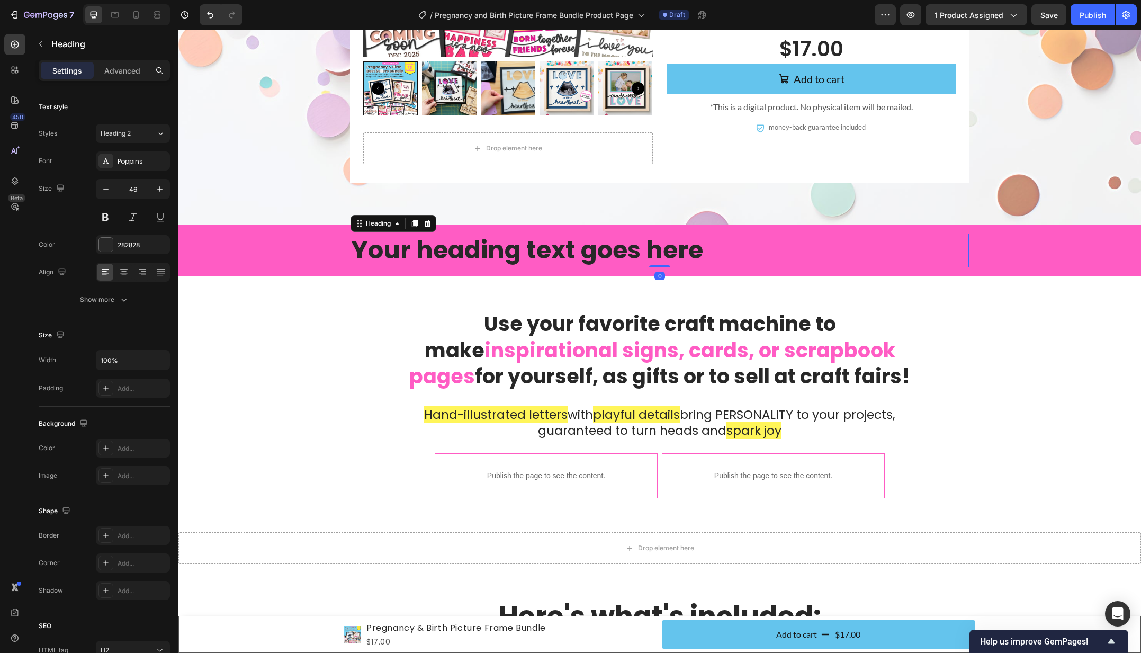
click at [570, 247] on h2 "Your heading text goes here" at bounding box center [659, 250] width 618 height 34
click at [570, 247] on p "Your heading text goes here" at bounding box center [659, 250] width 616 height 32
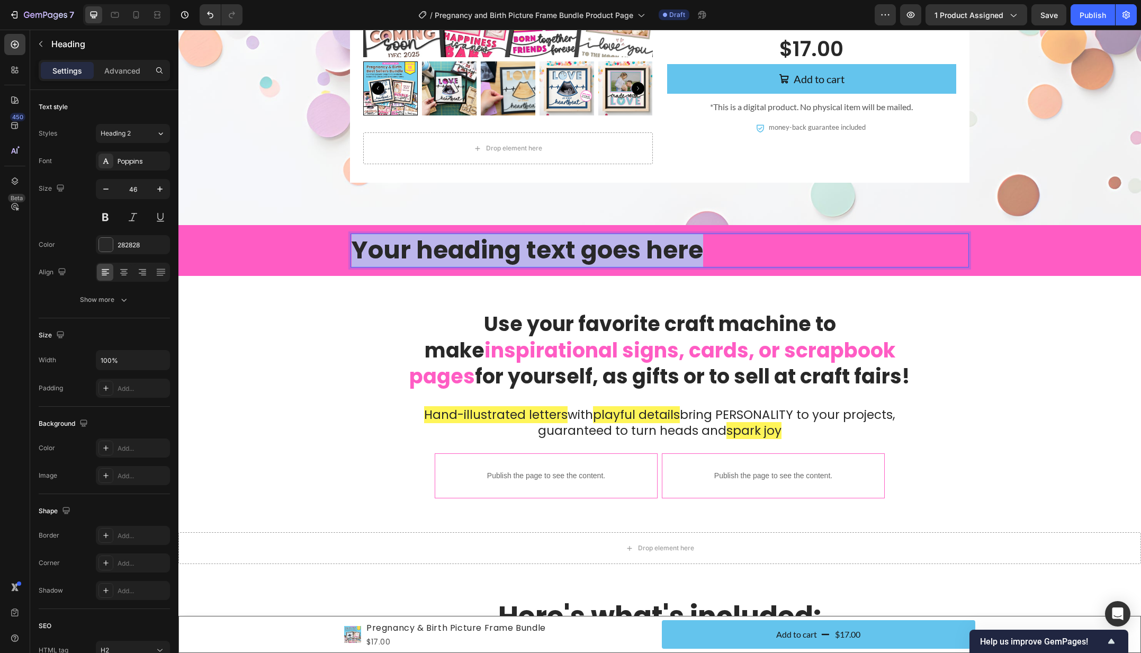
click at [570, 247] on p "Your heading text goes here" at bounding box center [659, 250] width 616 height 32
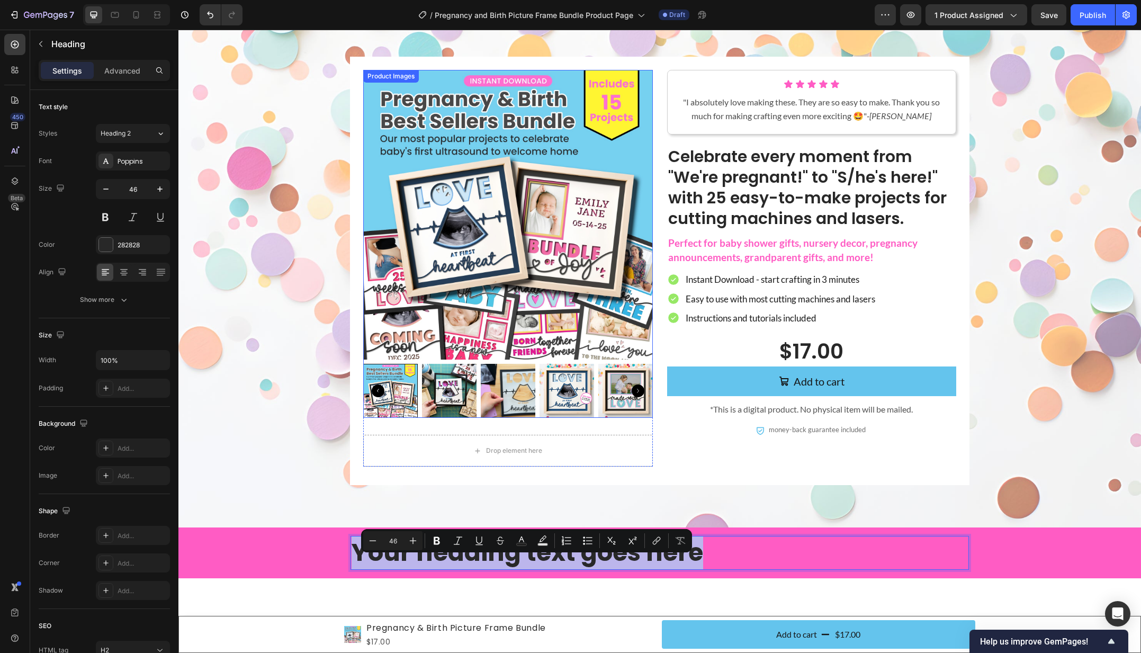
scroll to position [0, 0]
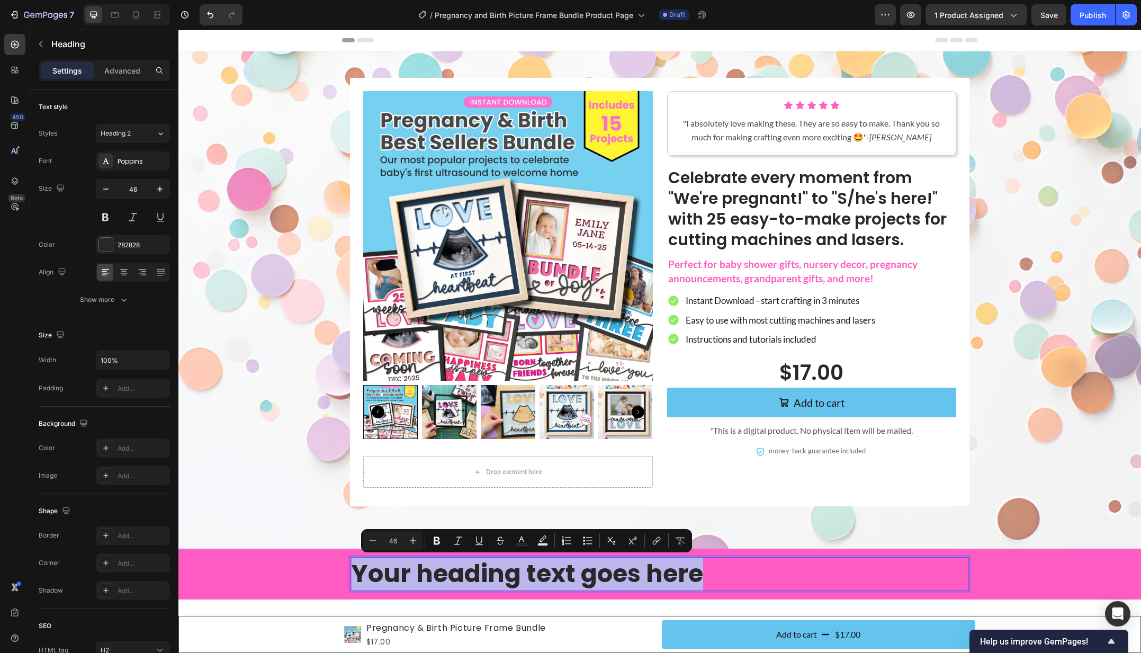
click at [738, 576] on p "Your heading text goes here" at bounding box center [659, 574] width 616 height 32
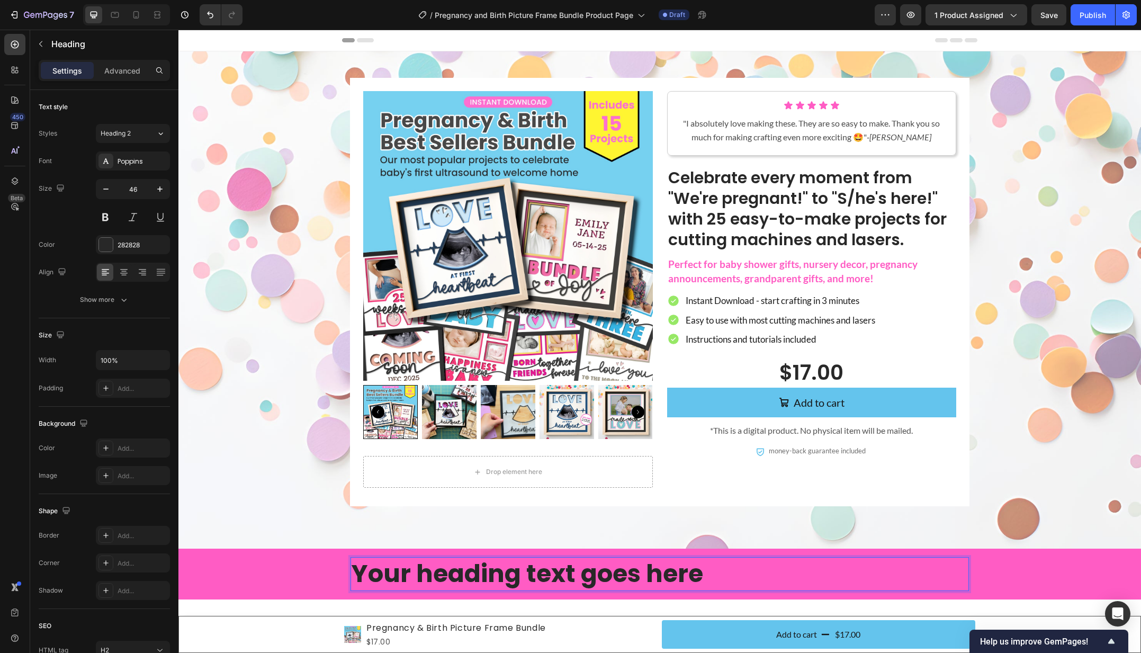
click at [738, 576] on p "Your heading text goes here" at bounding box center [659, 574] width 616 height 32
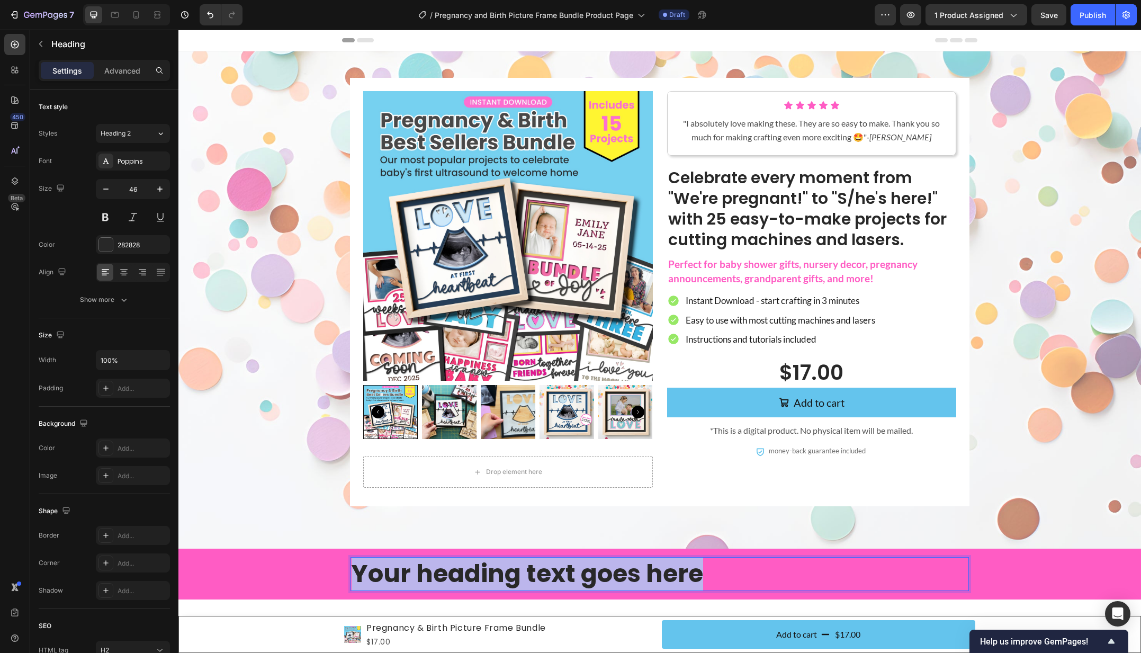
click at [738, 576] on p "Your heading text goes here" at bounding box center [659, 574] width 616 height 32
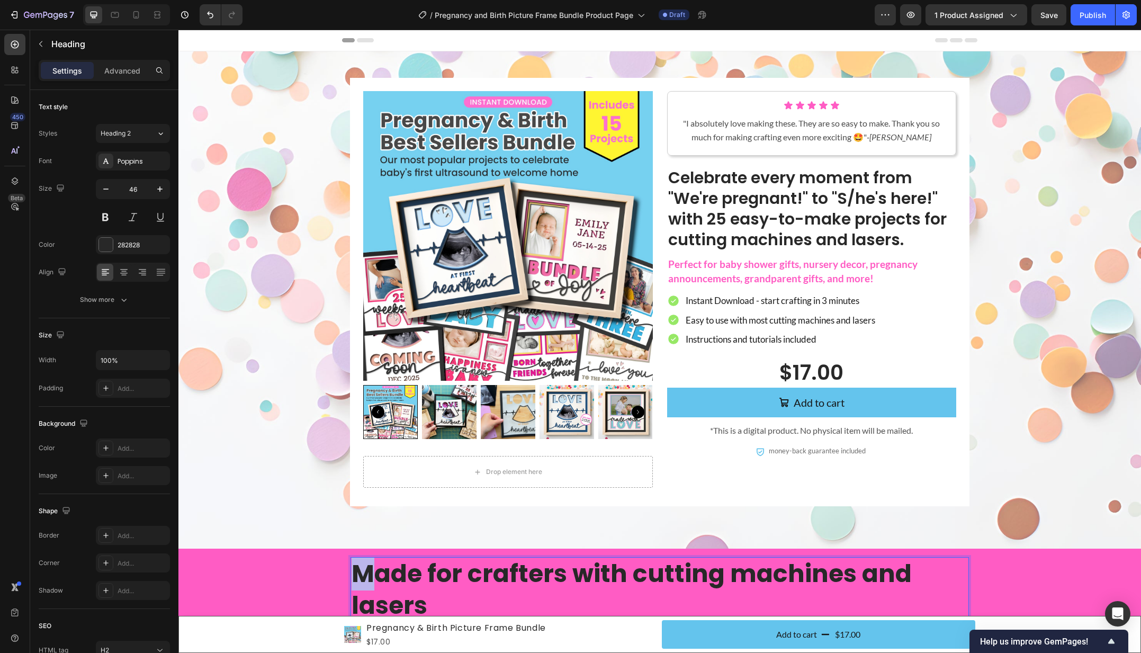
drag, startPoint x: 374, startPoint y: 573, endPoint x: 350, endPoint y: 573, distance: 23.8
click at [350, 573] on h2 "Made for crafters with cutting machines and lasers" at bounding box center [659, 590] width 618 height 66
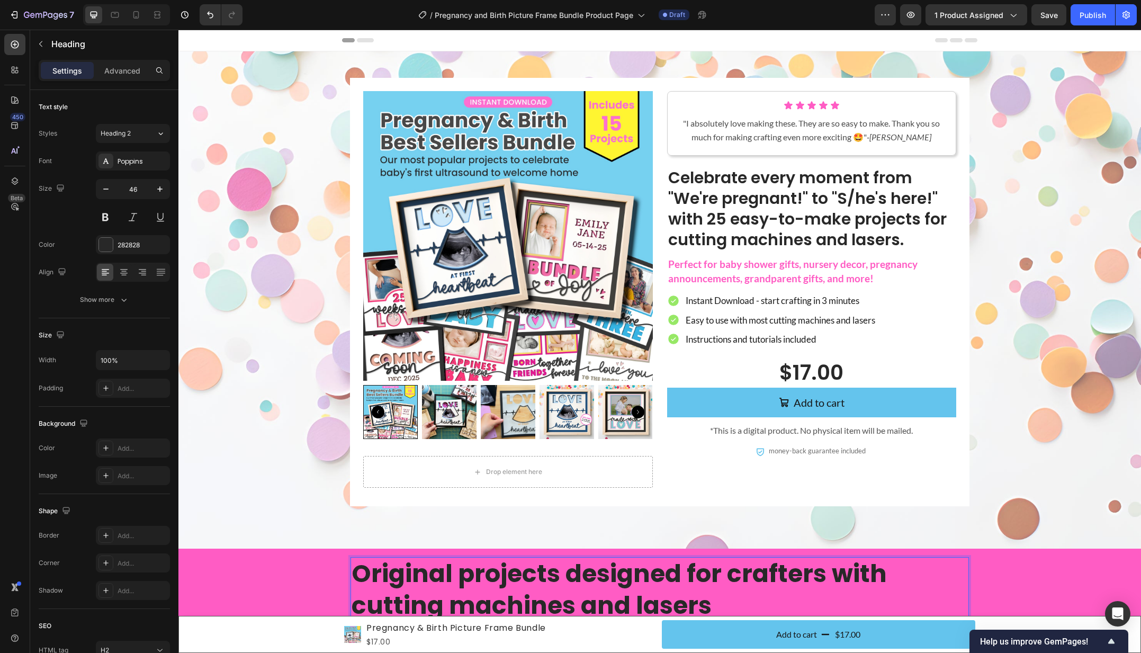
click at [415, 574] on p "Original projects designed for crafters with cutting machines and lasers" at bounding box center [659, 590] width 616 height 64
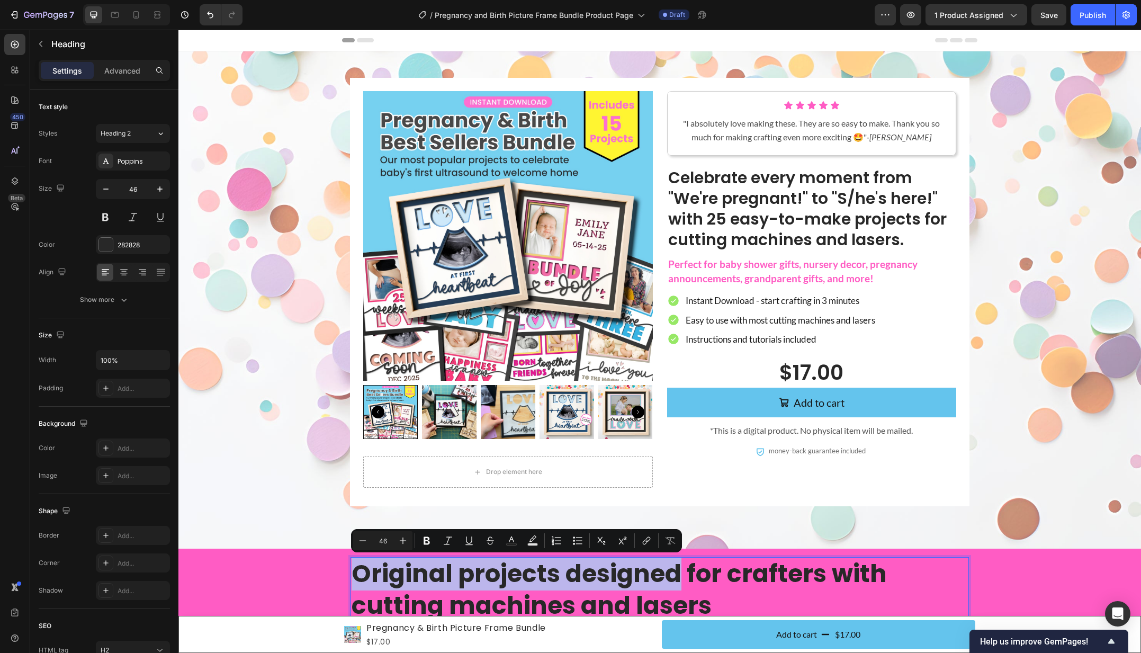
drag, startPoint x: 415, startPoint y: 574, endPoint x: 616, endPoint y: 568, distance: 200.2
click at [616, 568] on p "Original projects designed for crafters with cutting machines and lasers" at bounding box center [659, 590] width 616 height 64
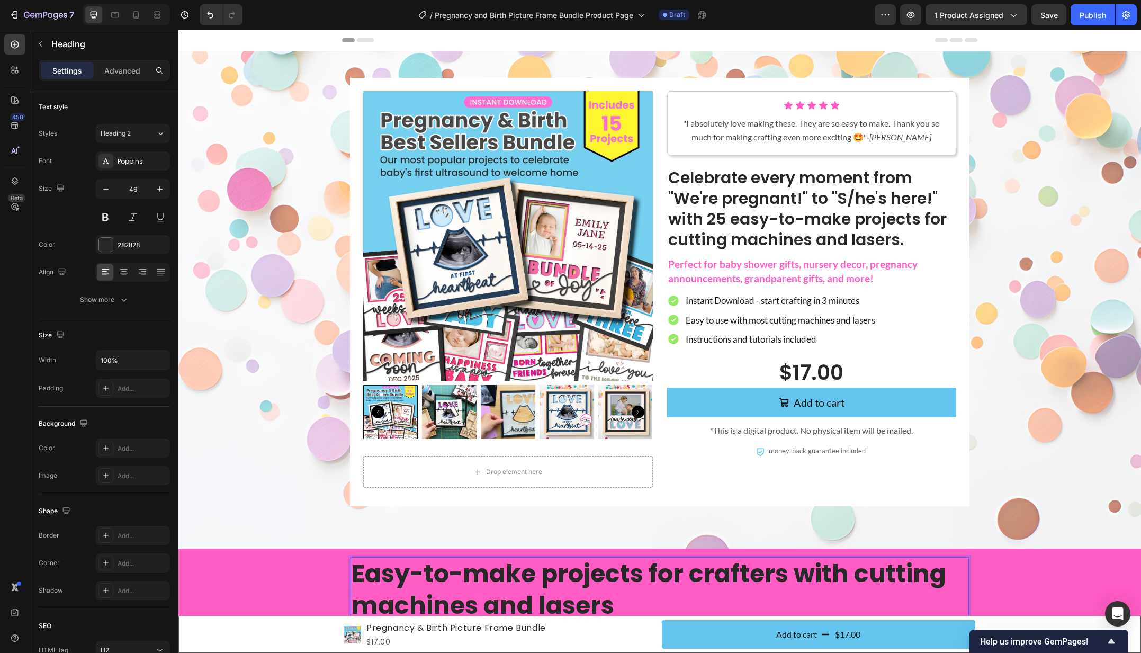
click at [504, 608] on p "Easy-to-make projects for crafters with cutting machines and lasers" at bounding box center [659, 590] width 616 height 64
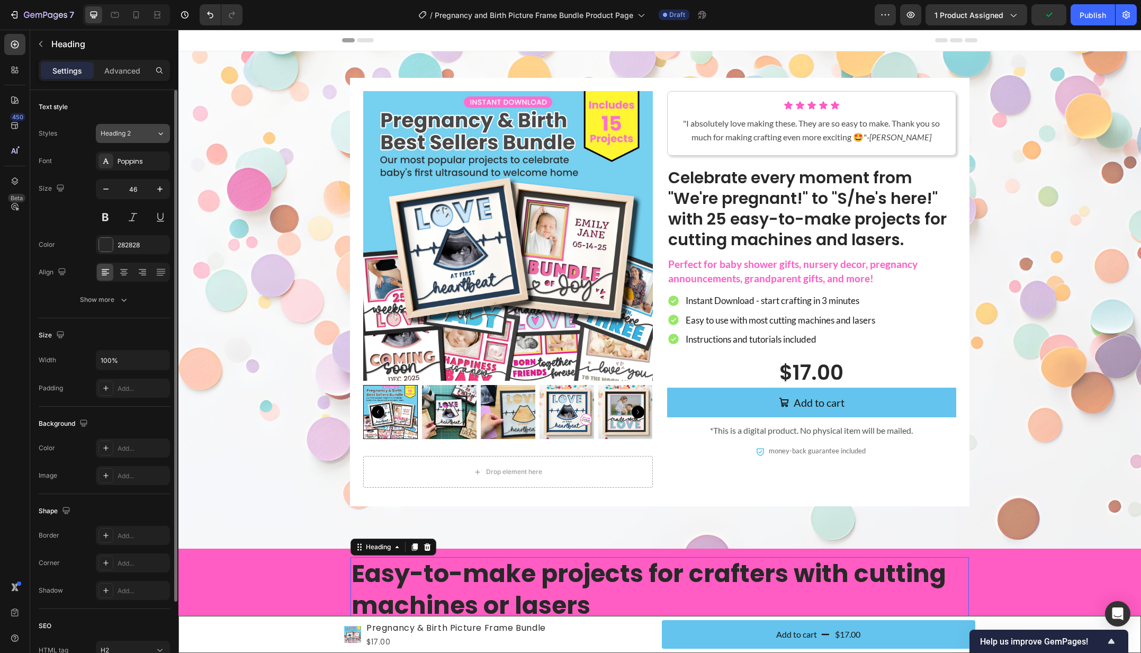
click at [114, 134] on span "Heading 2" at bounding box center [116, 134] width 30 height 10
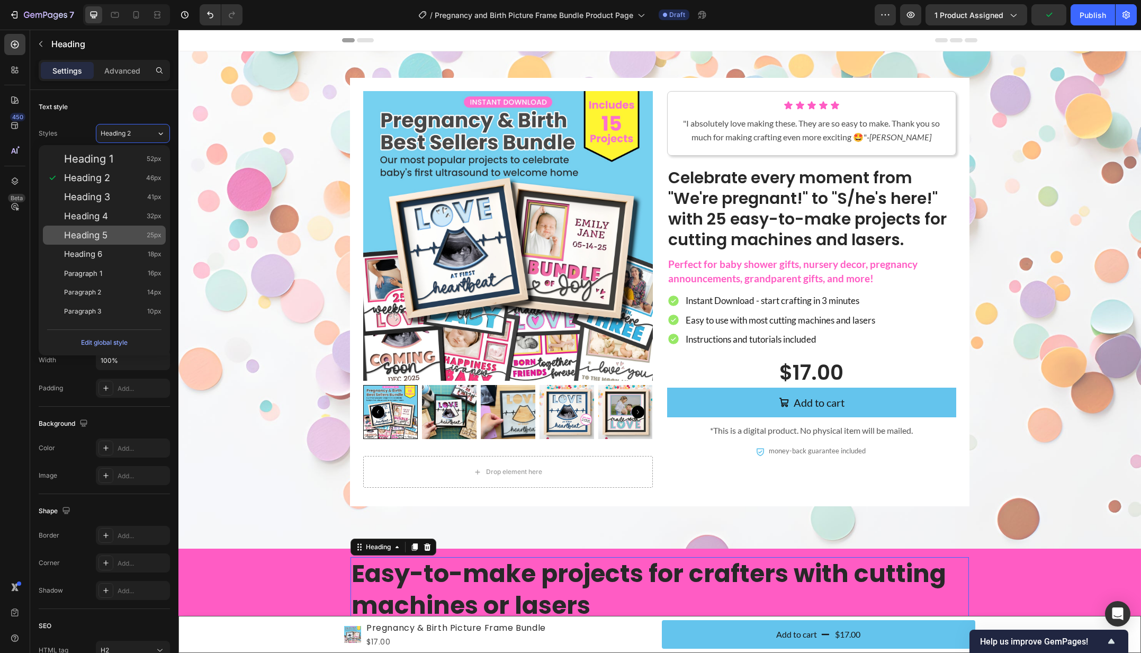
click at [128, 234] on div "Heading 5 25px" at bounding box center [112, 235] width 97 height 11
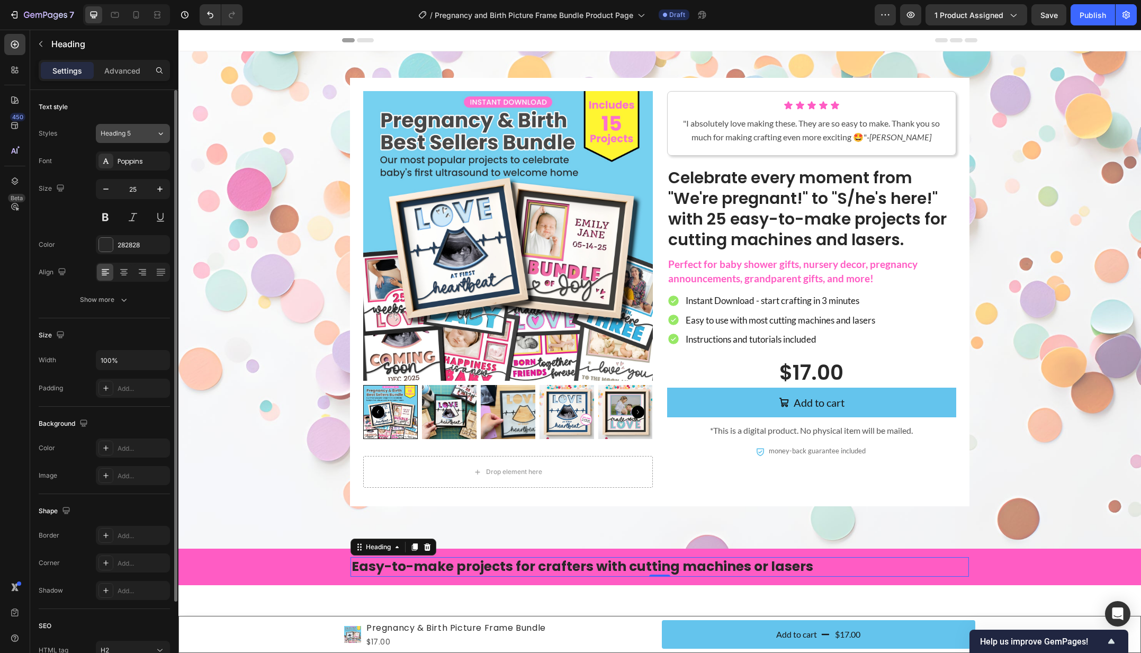
click at [124, 129] on span "Heading 5" at bounding box center [116, 134] width 30 height 10
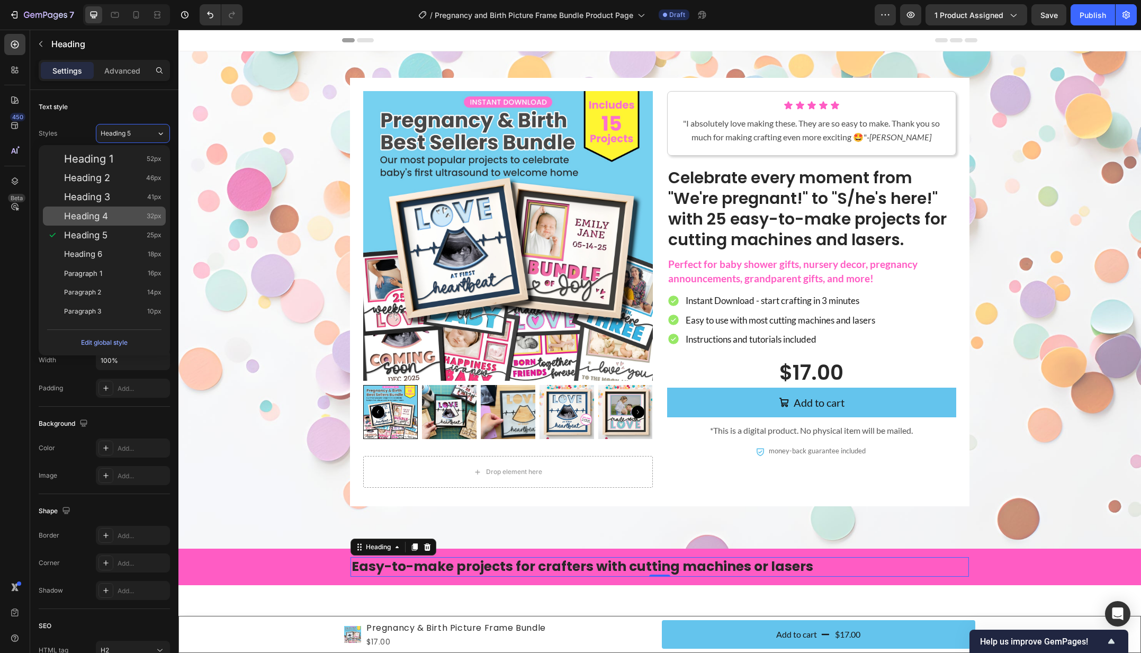
click at [128, 215] on div "Heading 4 32px" at bounding box center [112, 216] width 97 height 11
type input "32"
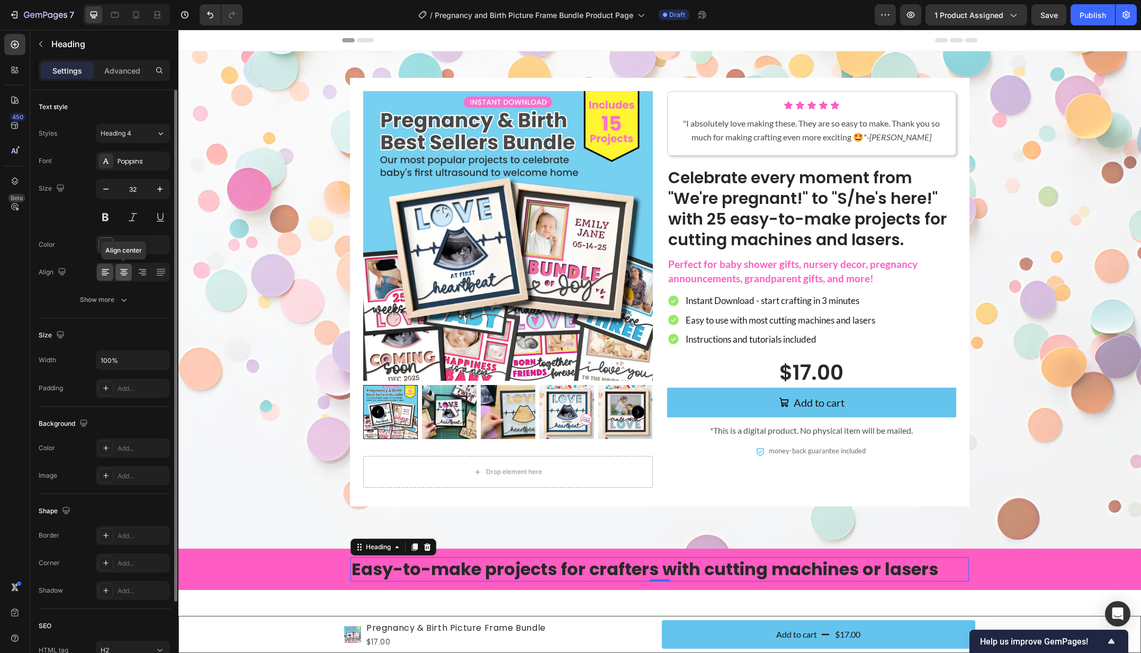
click at [120, 275] on icon at bounding box center [124, 272] width 11 height 11
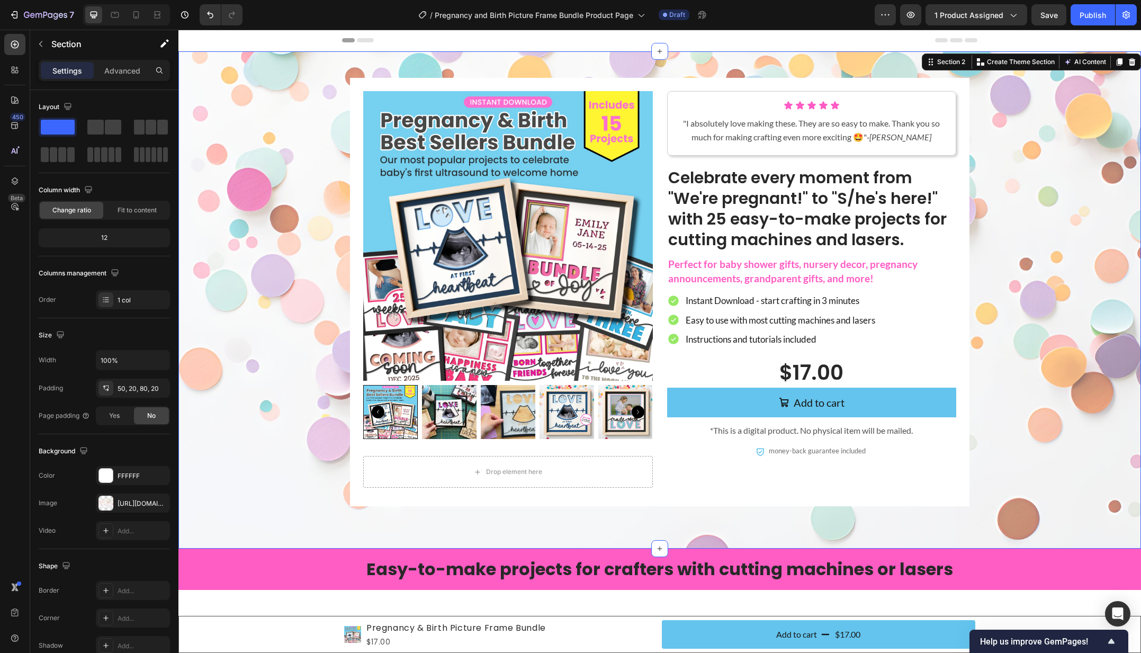
click at [291, 412] on div "Product Images Drop element here Product Icon Icon Icon Icon Icon Icon List "I …" at bounding box center [659, 292] width 941 height 428
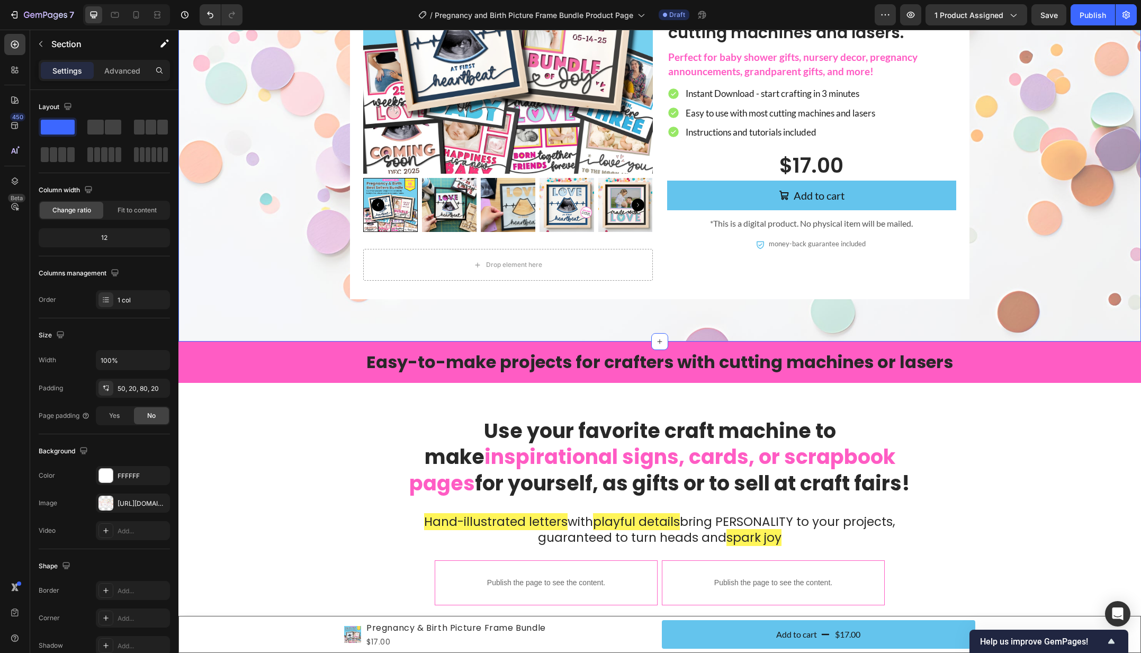
scroll to position [361, 0]
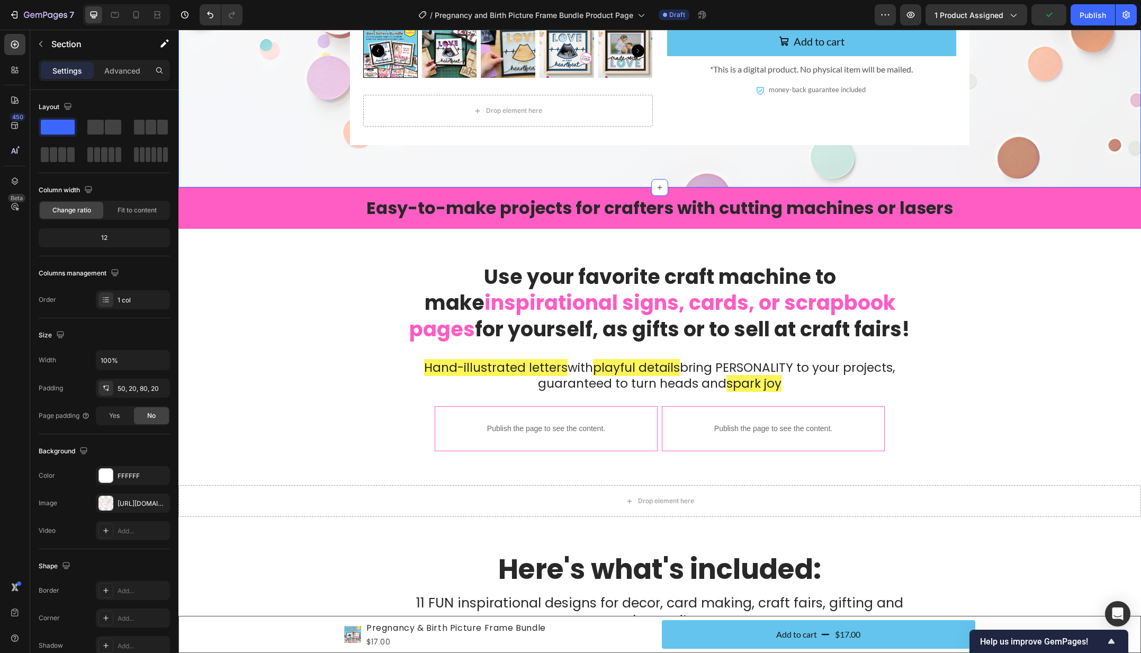
click at [243, 211] on div "Easy-to-make projects for crafters with cutting machines or lasers Heading Row" at bounding box center [659, 207] width 925 height 41
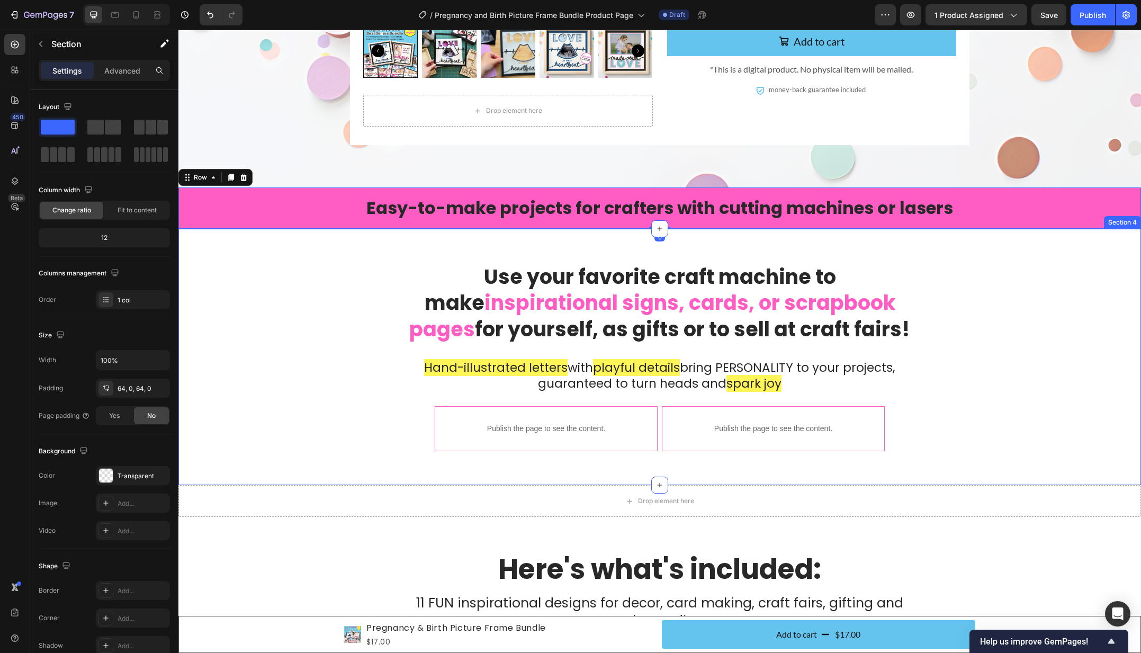
click at [266, 320] on div "Use your favorite craft machine to make inspirational signs, cards, or scrapboo…" at bounding box center [659, 357] width 962 height 188
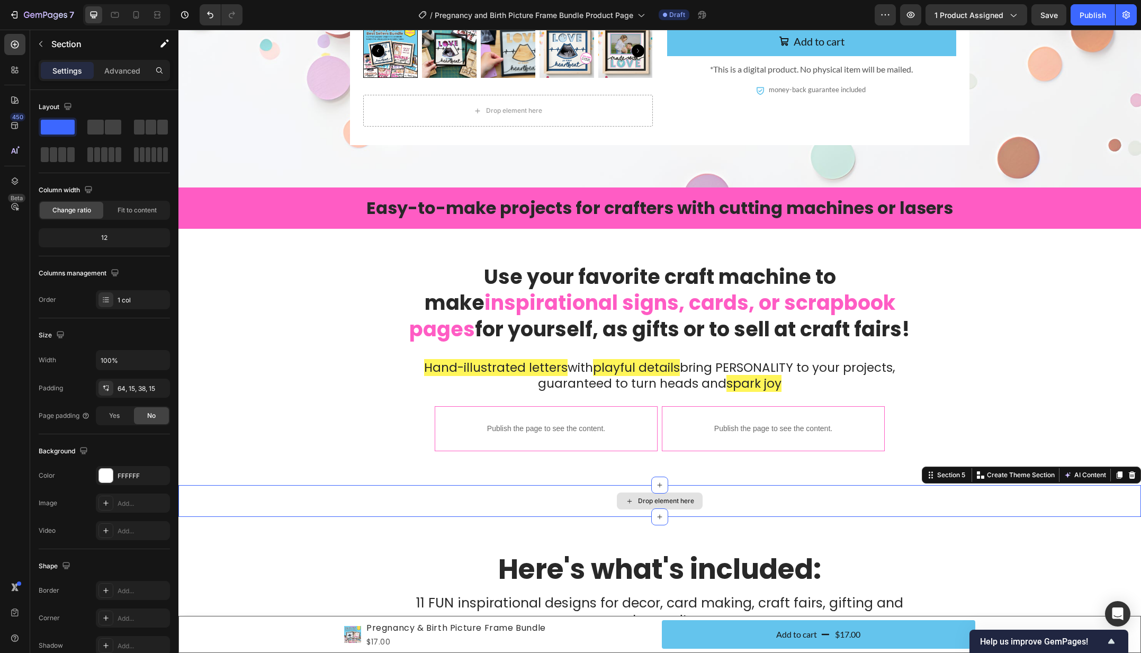
click at [329, 494] on div "Drop element here" at bounding box center [659, 501] width 962 height 32
click at [1133, 475] on icon at bounding box center [1131, 474] width 7 height 7
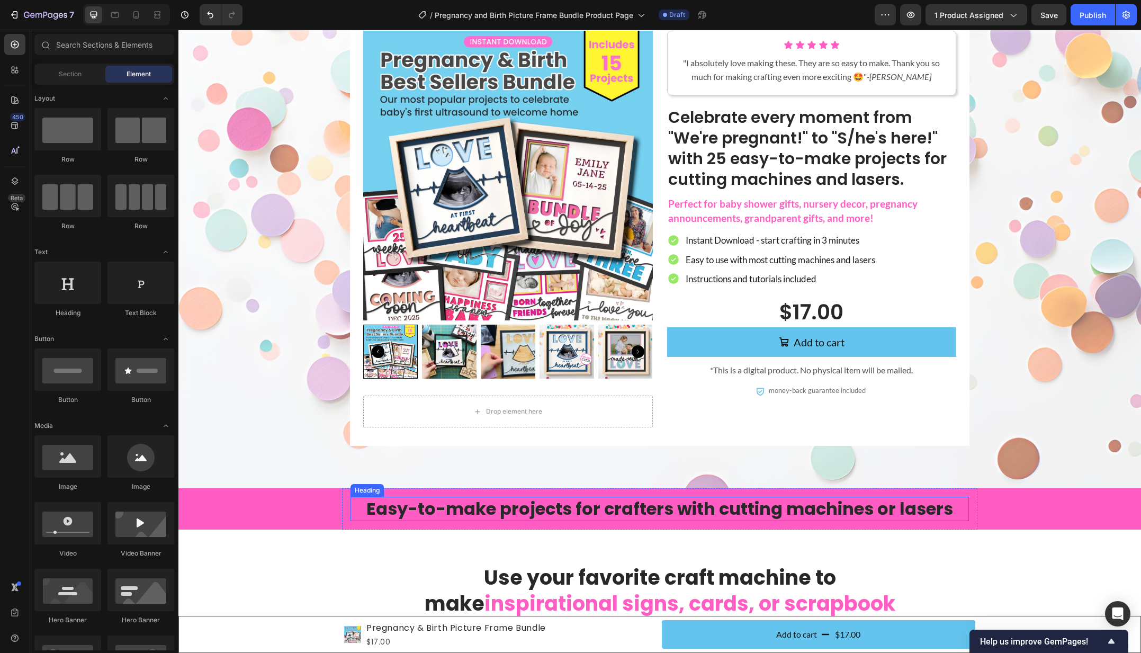
scroll to position [0, 0]
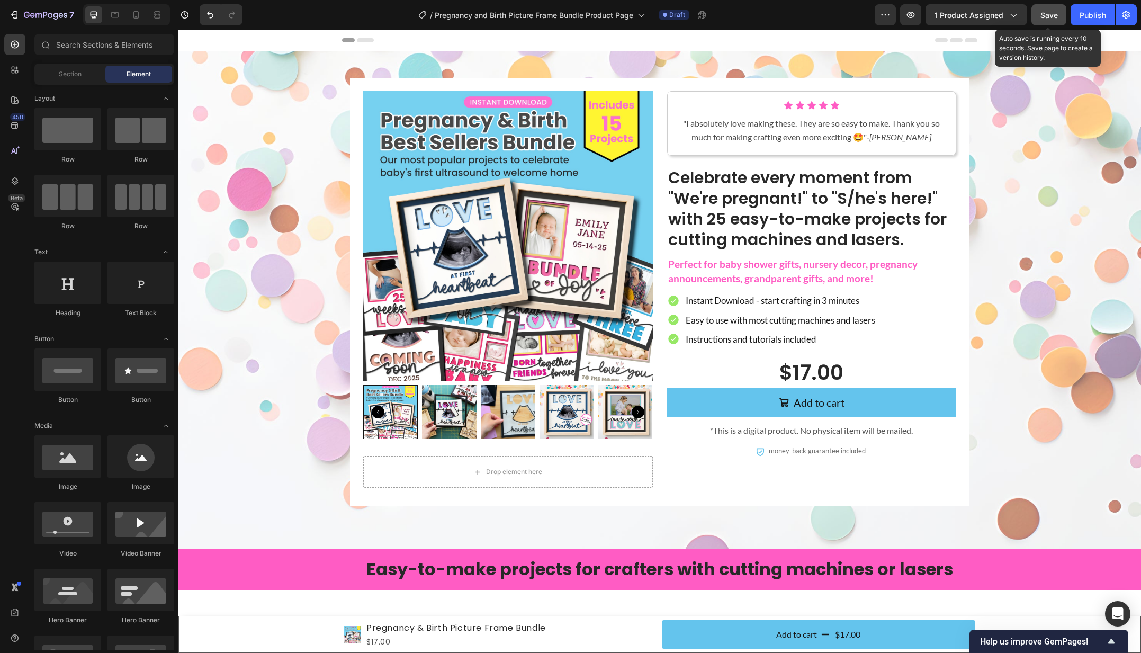
click at [1053, 11] on span "Save" at bounding box center [1048, 15] width 17 height 9
click at [76, 73] on span "Section" at bounding box center [70, 74] width 23 height 10
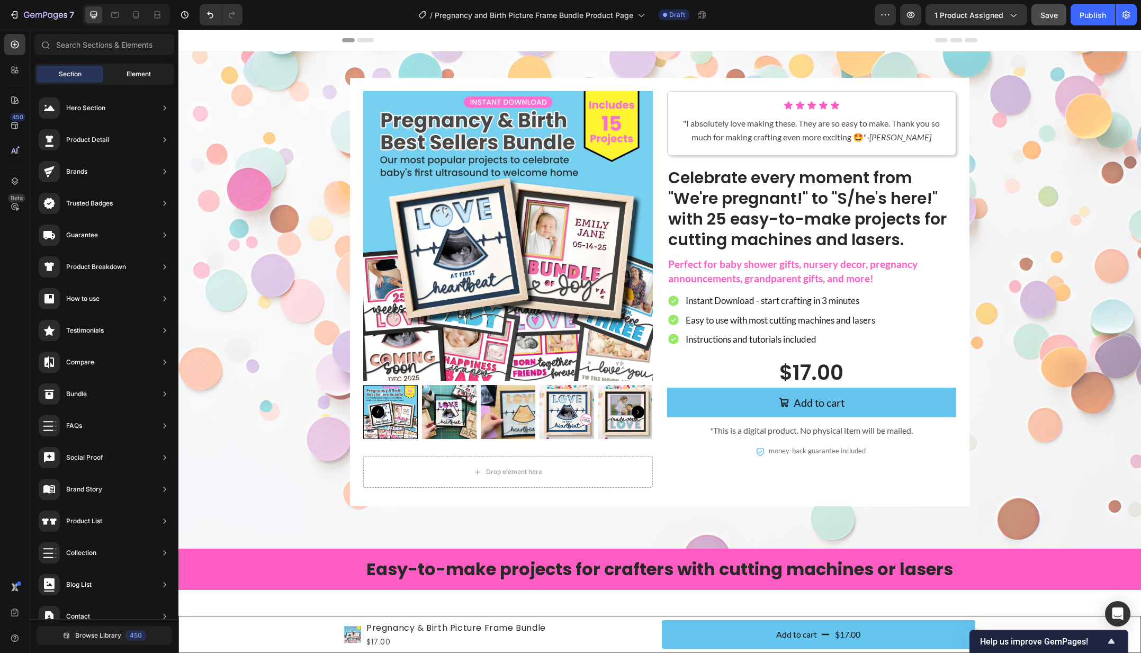
click at [129, 73] on span "Element" at bounding box center [139, 74] width 24 height 10
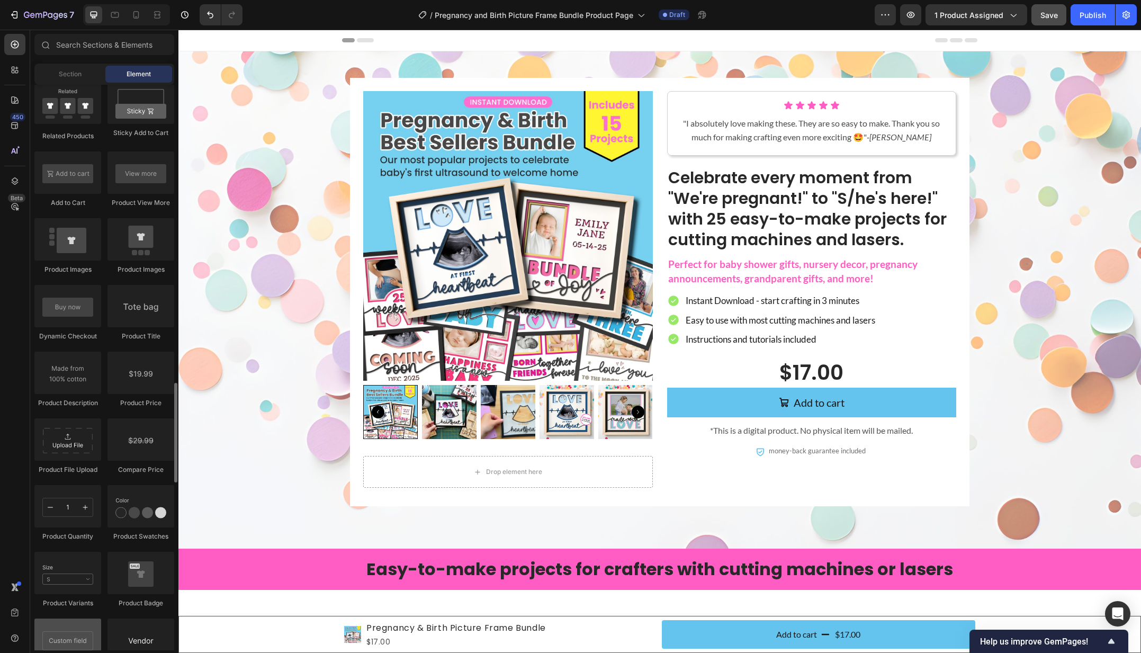
scroll to position [1499, 0]
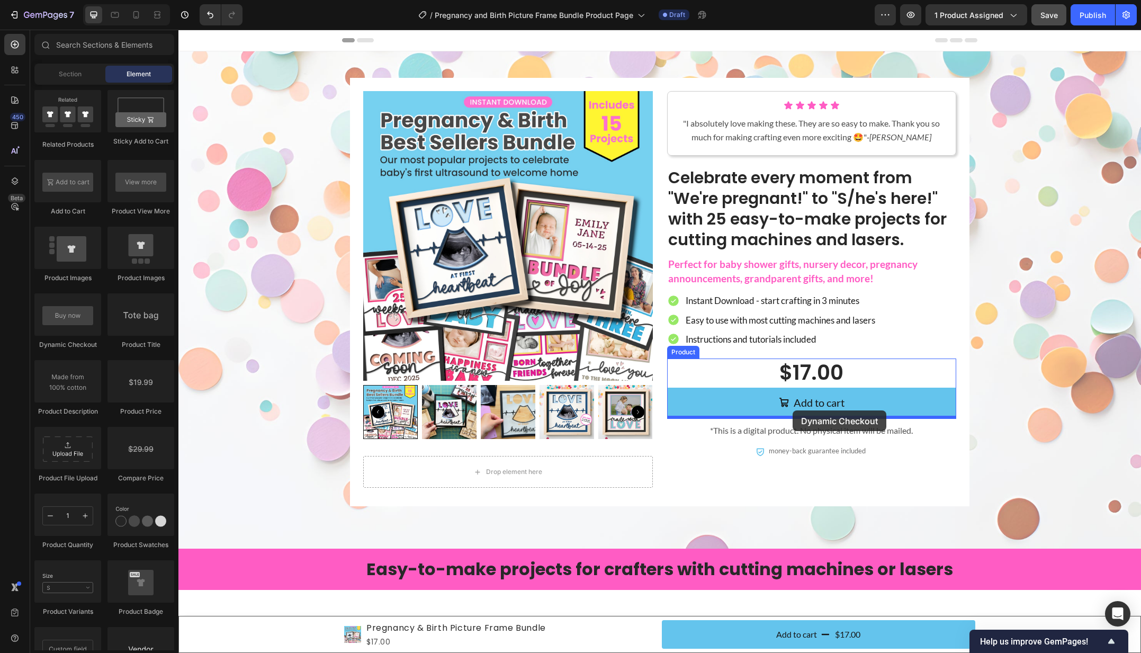
drag, startPoint x: 248, startPoint y: 346, endPoint x: 792, endPoint y: 410, distance: 548.4
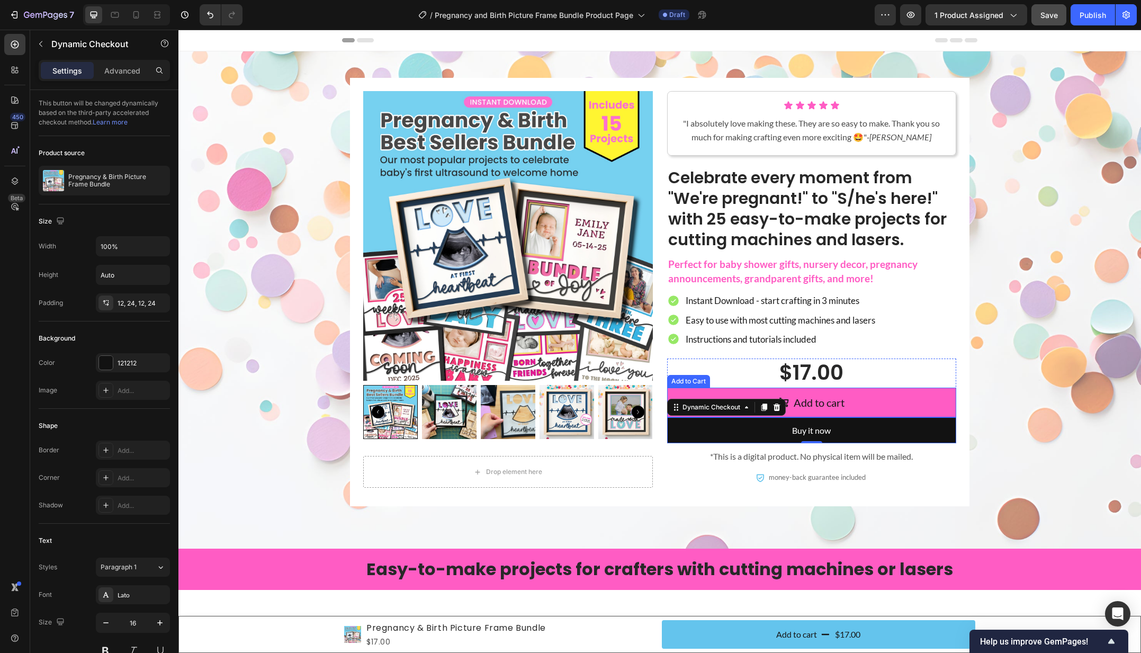
click at [881, 402] on button "Add to cart" at bounding box center [812, 402] width 290 height 30
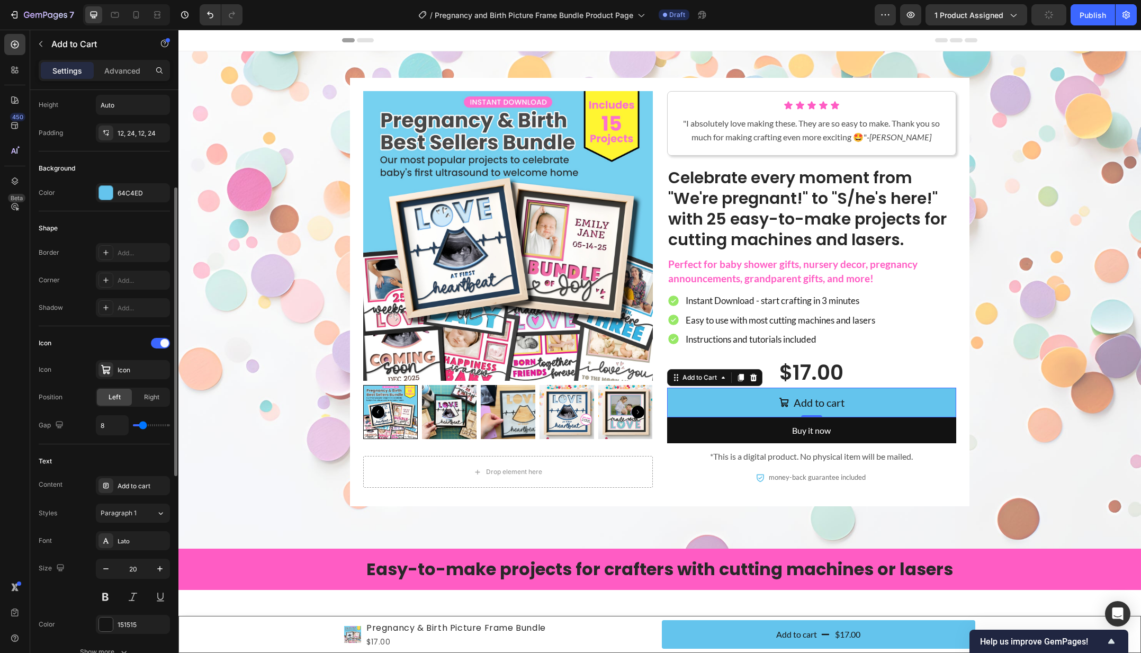
scroll to position [199, 0]
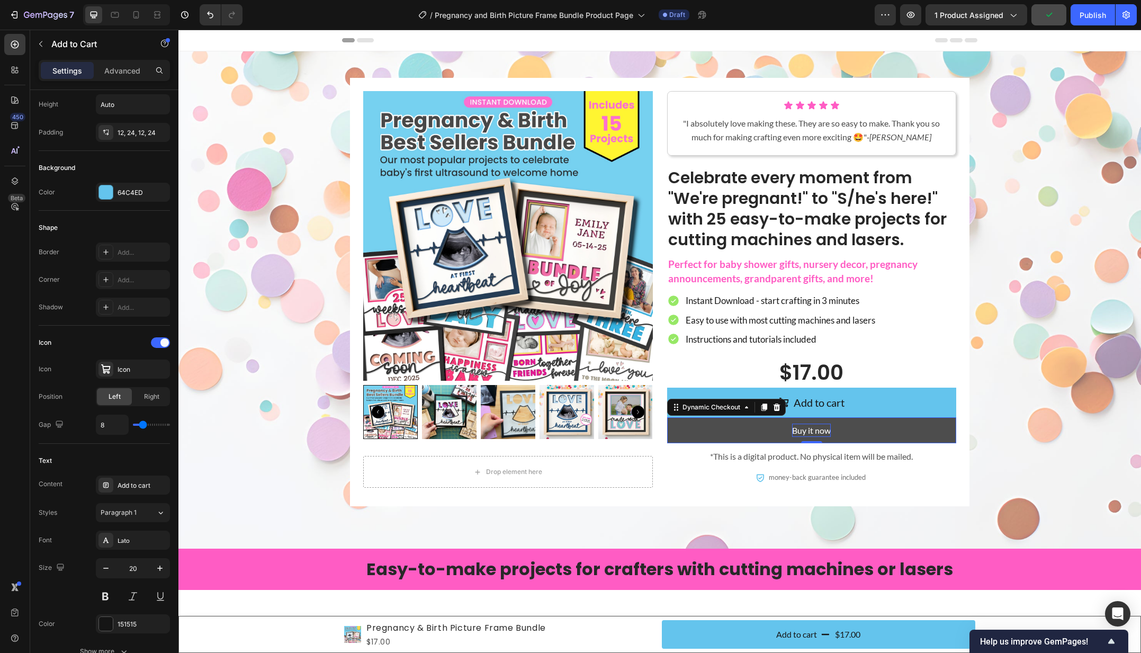
click at [828, 424] on div "Buy it now" at bounding box center [811, 430] width 39 height 14
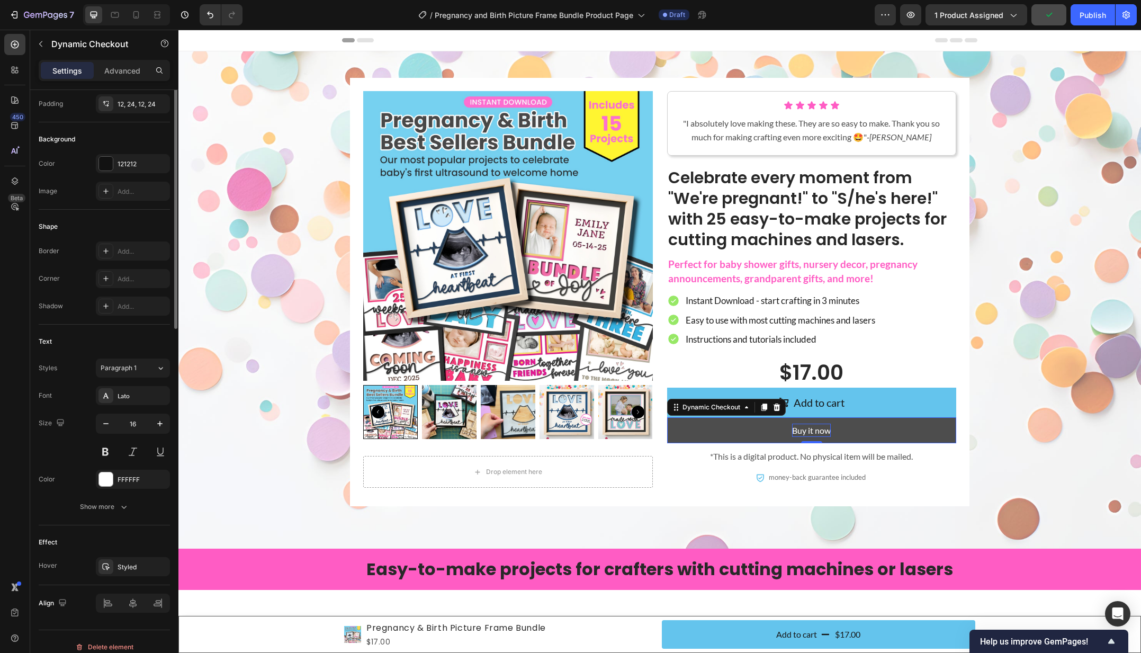
scroll to position [0, 0]
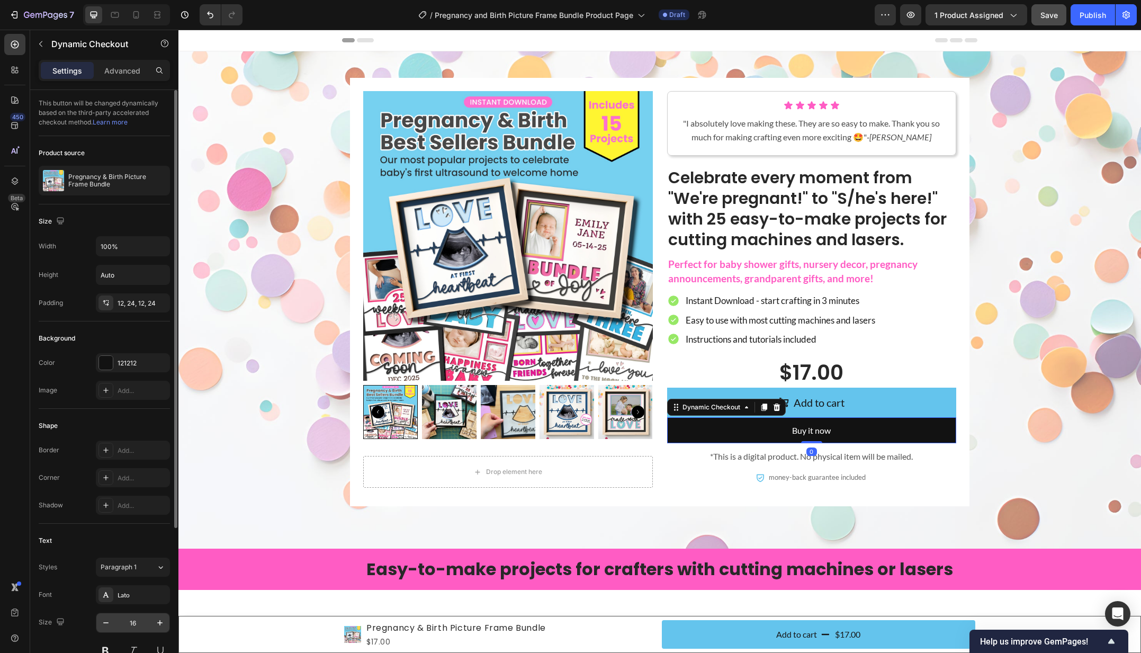
click at [129, 622] on input "16" at bounding box center [132, 622] width 35 height 19
type input "20"
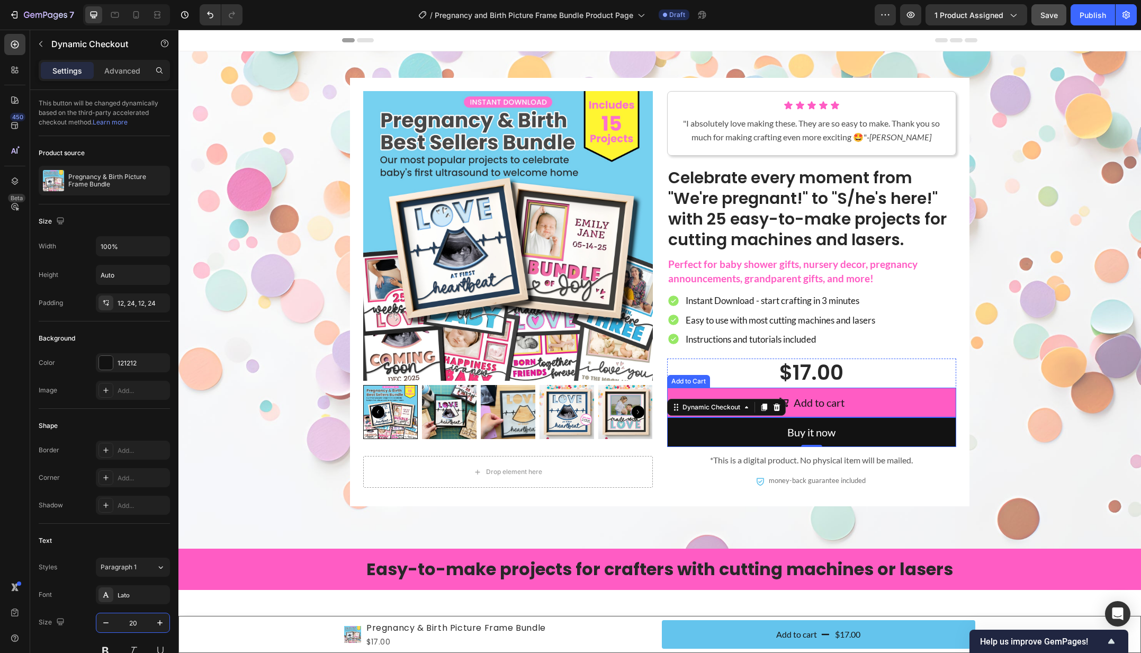
click at [931, 398] on button "Add to cart" at bounding box center [812, 402] width 290 height 30
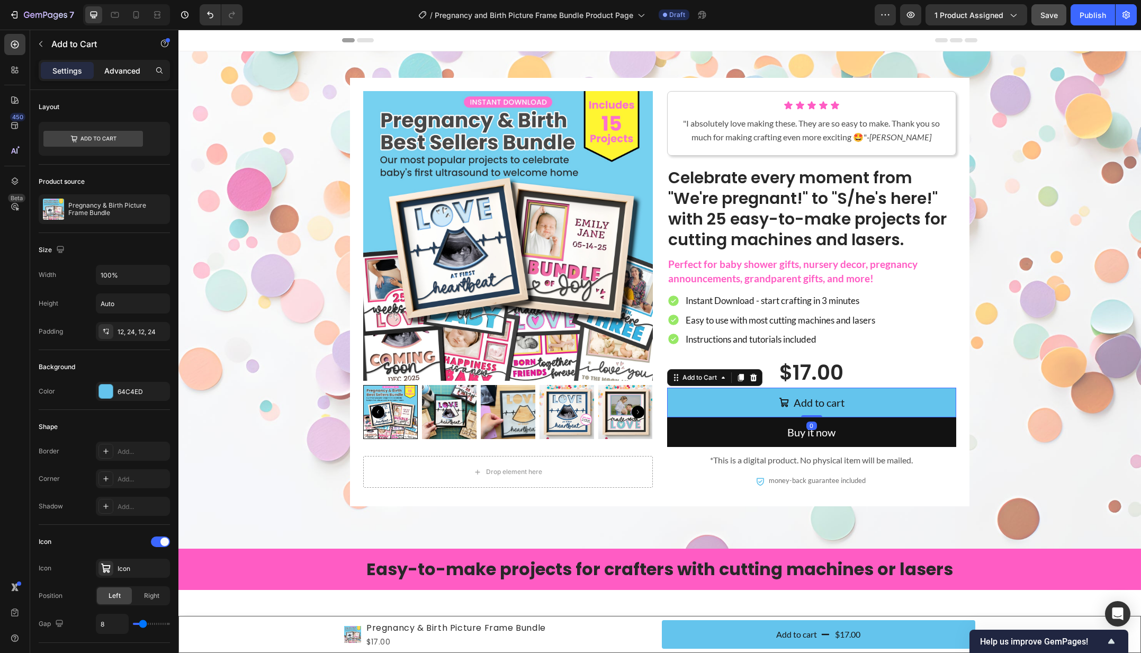
click at [114, 73] on p "Advanced" at bounding box center [122, 70] width 36 height 11
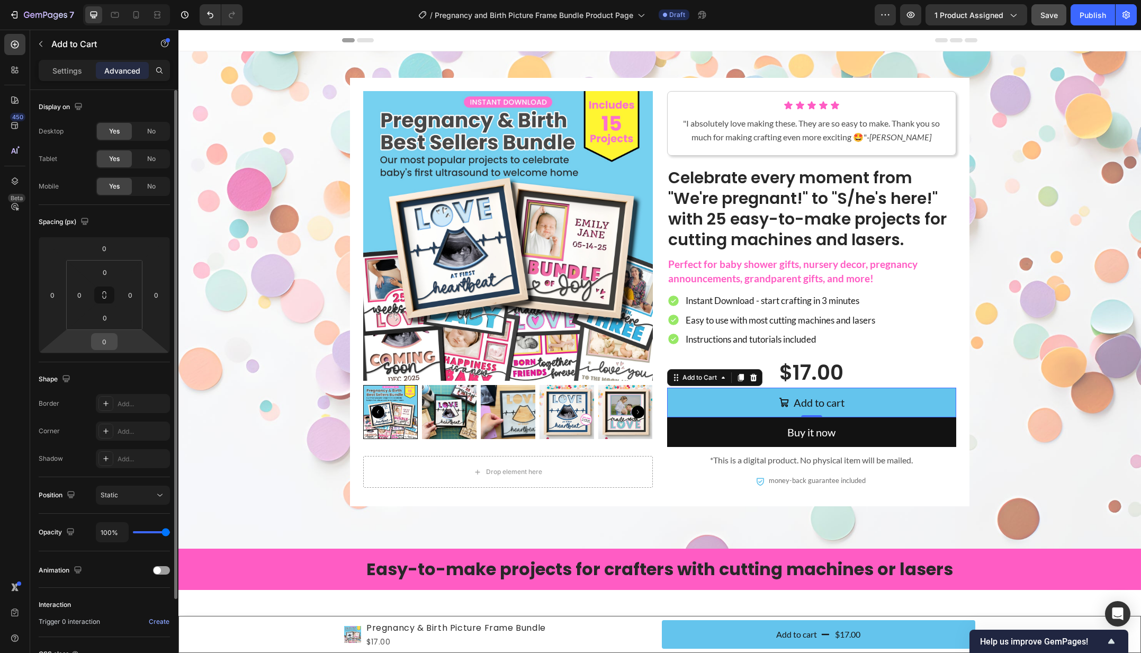
click at [101, 336] on input "0" at bounding box center [104, 341] width 21 height 16
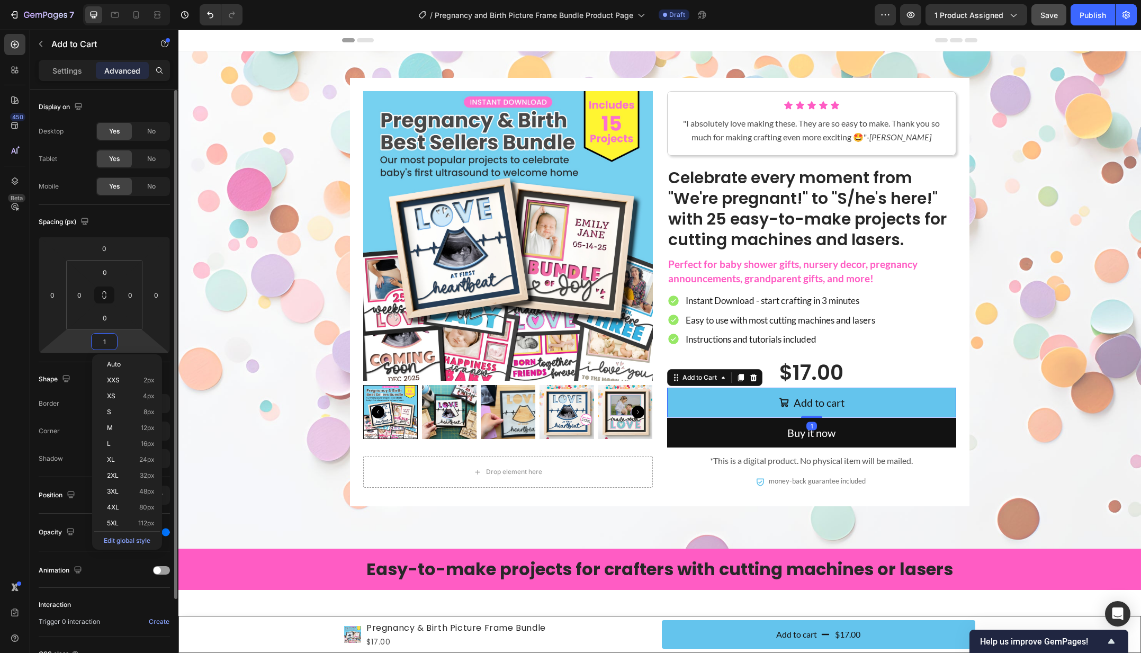
type input "10"
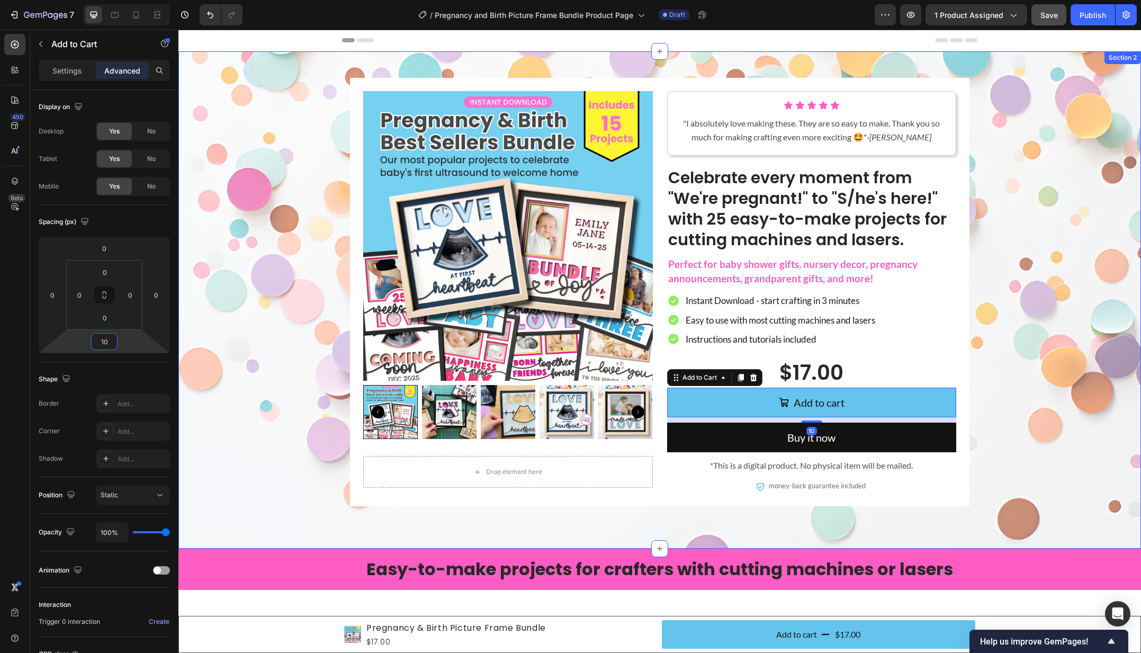
click at [1016, 375] on div "Product Images Drop element here Product Icon Icon Icon Icon Icon Icon List "I …" at bounding box center [659, 292] width 941 height 428
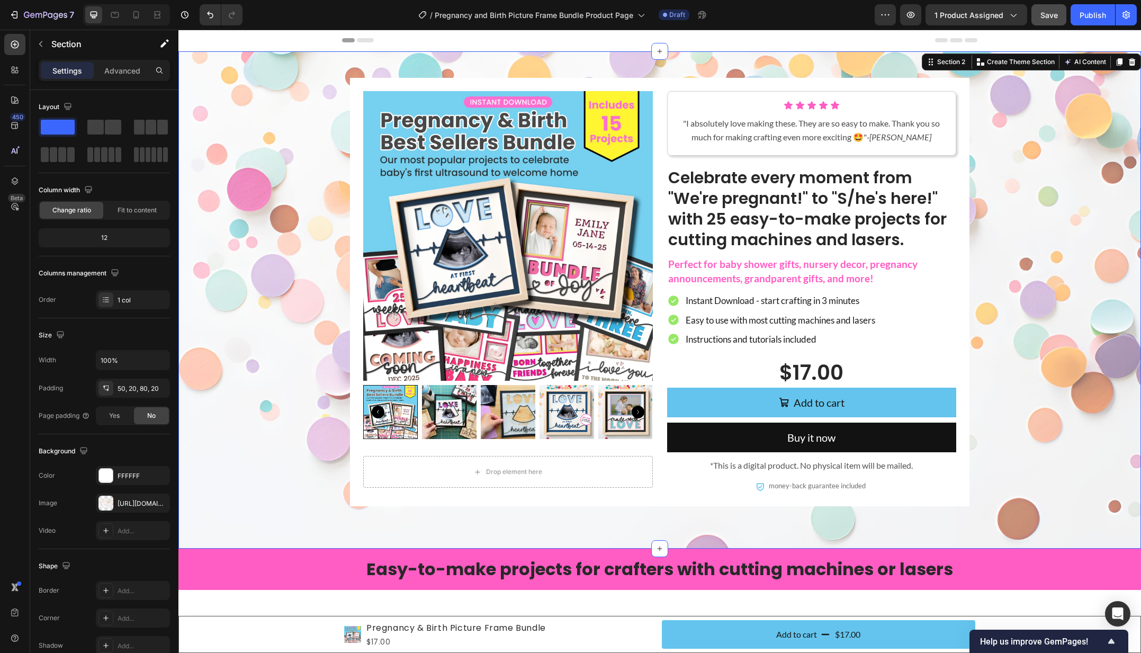
click at [1029, 223] on div "Product Images Drop element here Product Icon Icon Icon Icon Icon Icon List "I …" at bounding box center [659, 292] width 941 height 428
click at [1056, 17] on span "Save" at bounding box center [1048, 15] width 17 height 9
click at [906, 19] on button "button" at bounding box center [910, 14] width 21 height 21
click at [138, 19] on icon at bounding box center [136, 15] width 11 height 11
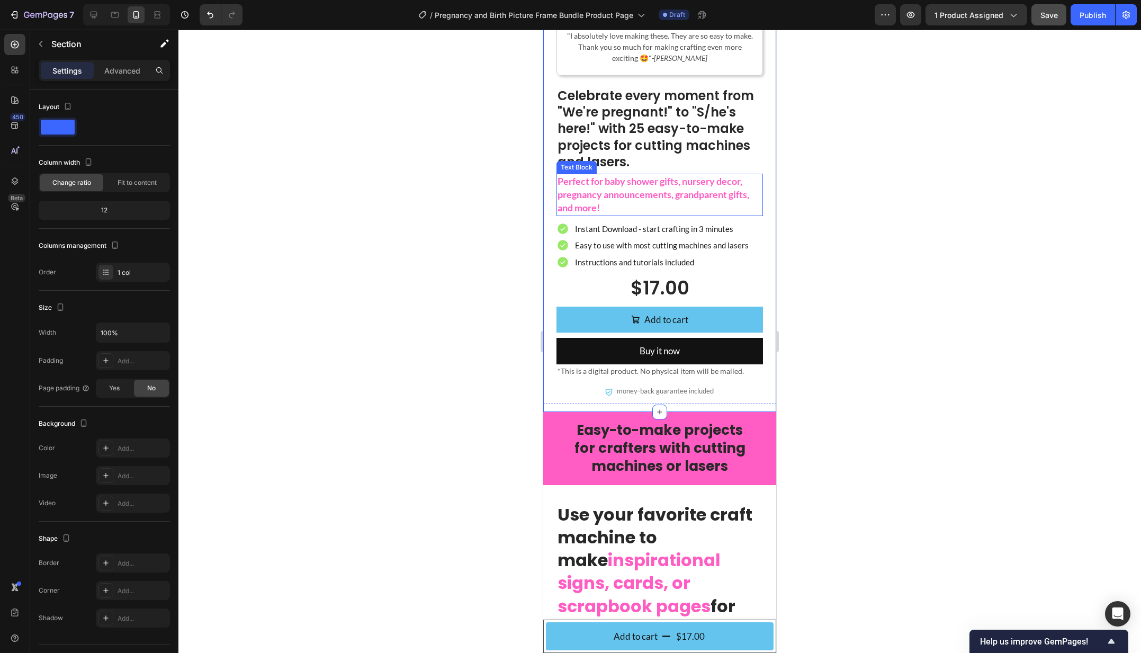
scroll to position [385, 0]
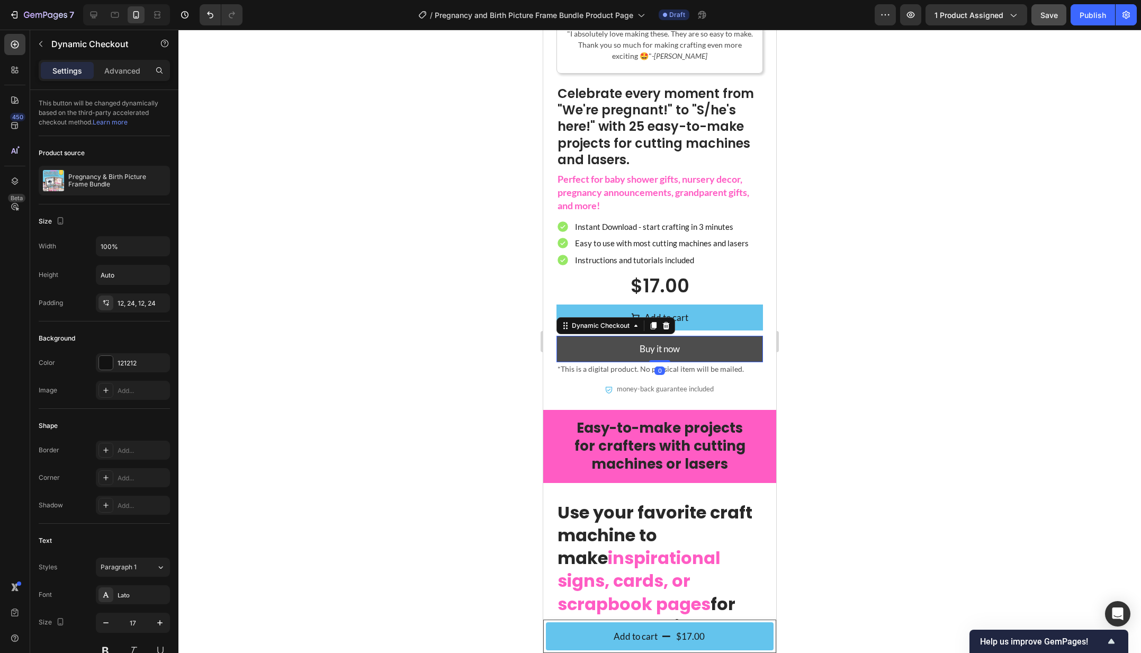
click at [749, 349] on button "Buy it now" at bounding box center [659, 349] width 206 height 26
click at [125, 64] on div "Advanced" at bounding box center [122, 70] width 53 height 17
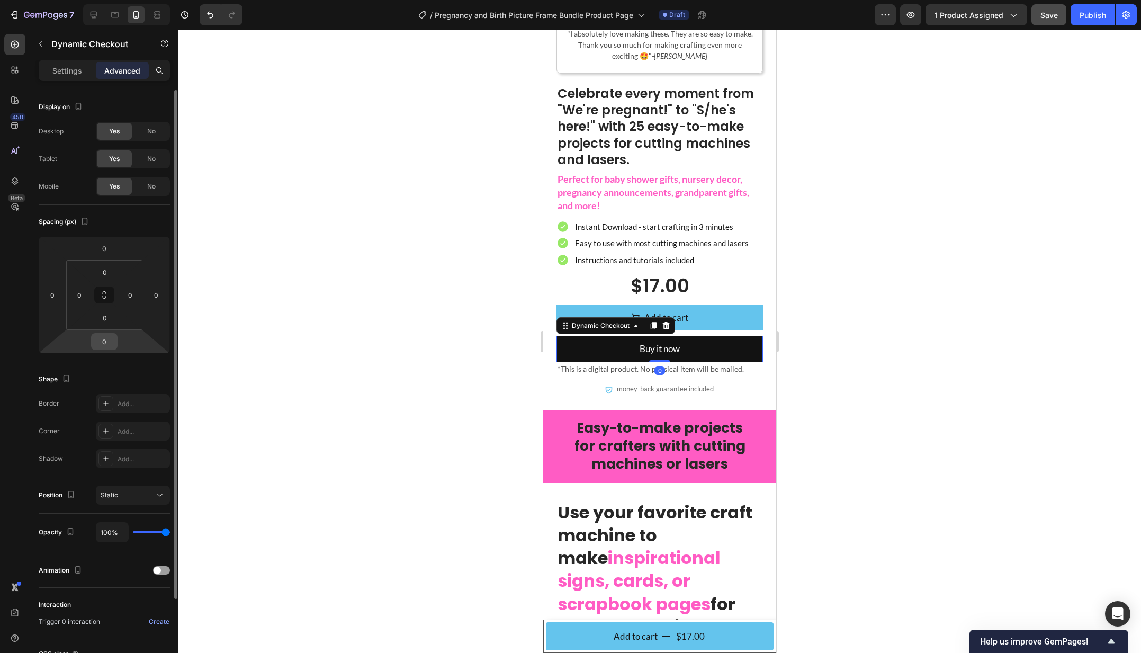
click at [103, 337] on input "0" at bounding box center [104, 341] width 21 height 16
type input "10"
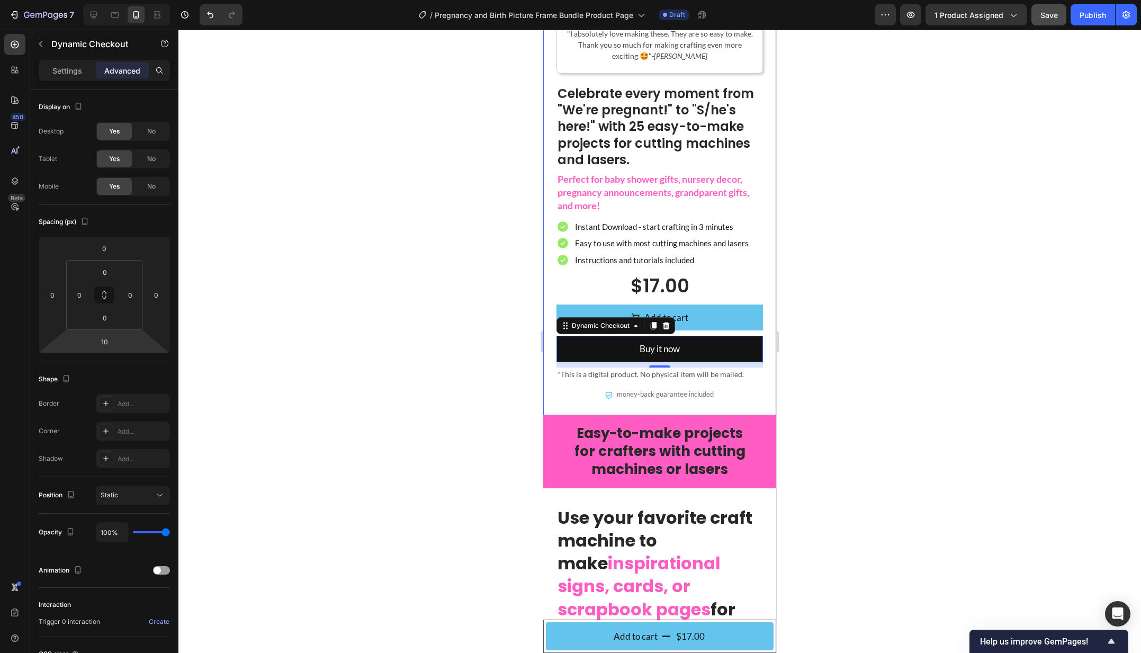
click at [867, 483] on div at bounding box center [659, 341] width 962 height 623
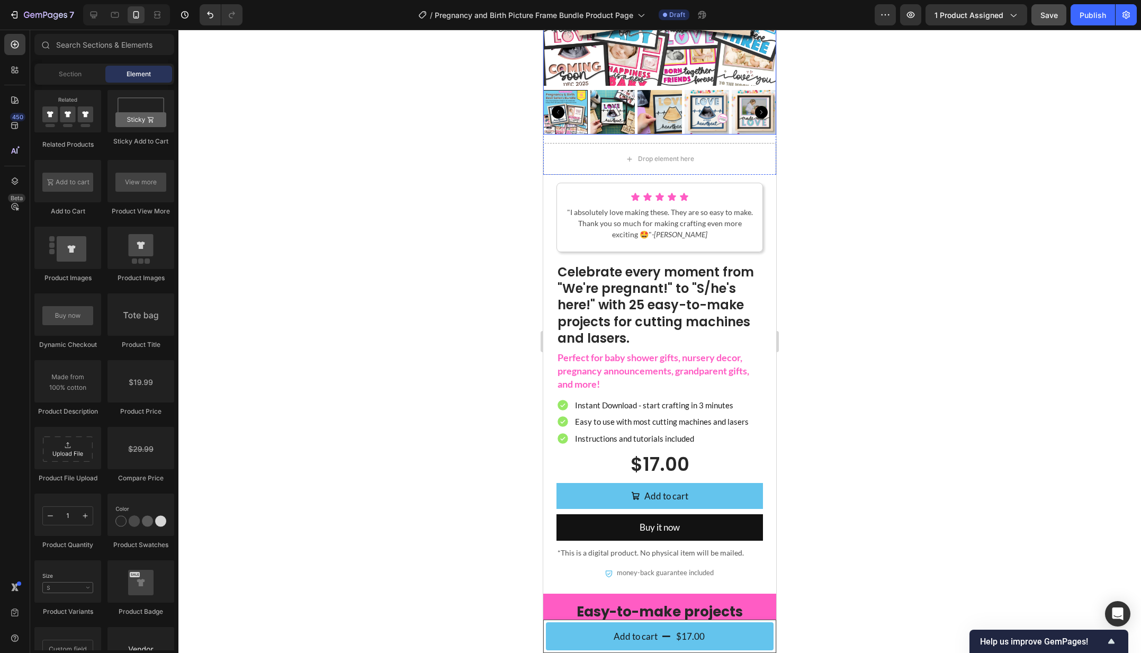
scroll to position [0, 0]
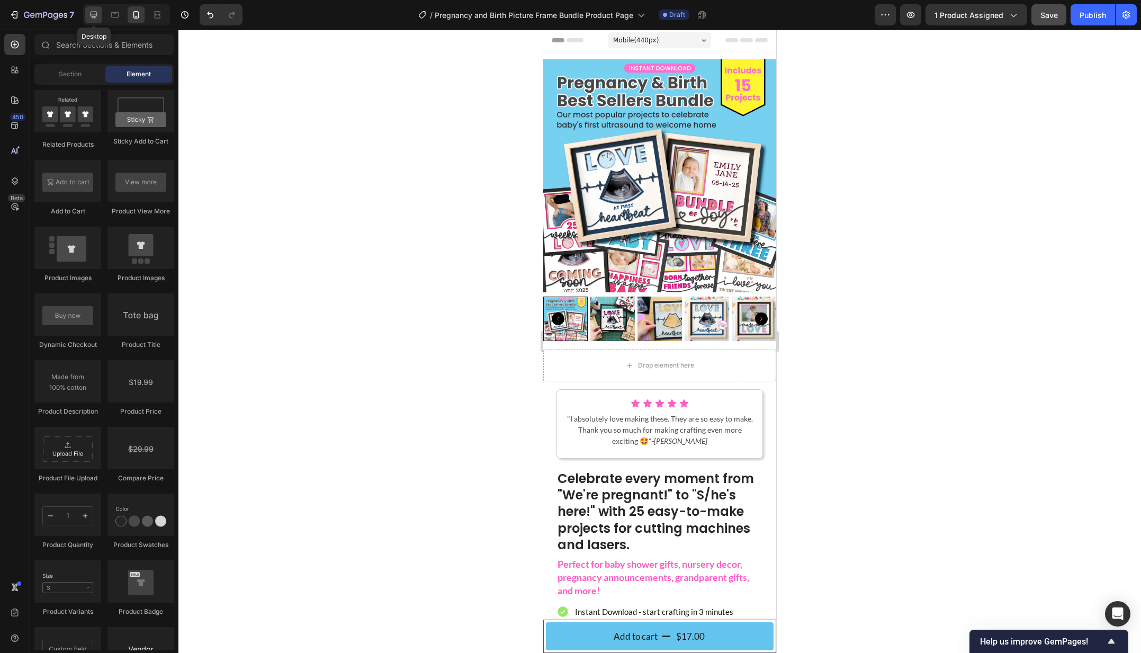
click at [93, 14] on icon at bounding box center [94, 15] width 7 height 7
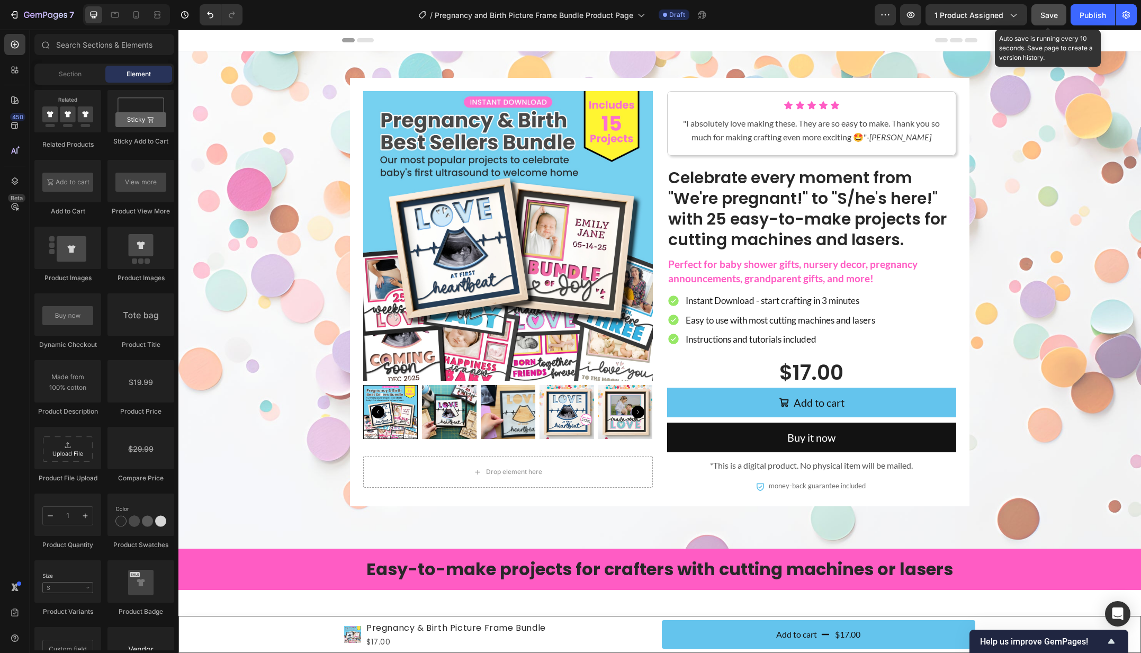
click at [1045, 18] on span "Save" at bounding box center [1048, 15] width 17 height 9
click at [25, 20] on icon "button" at bounding box center [45, 15] width 43 height 9
